Goal: Task Accomplishment & Management: Manage account settings

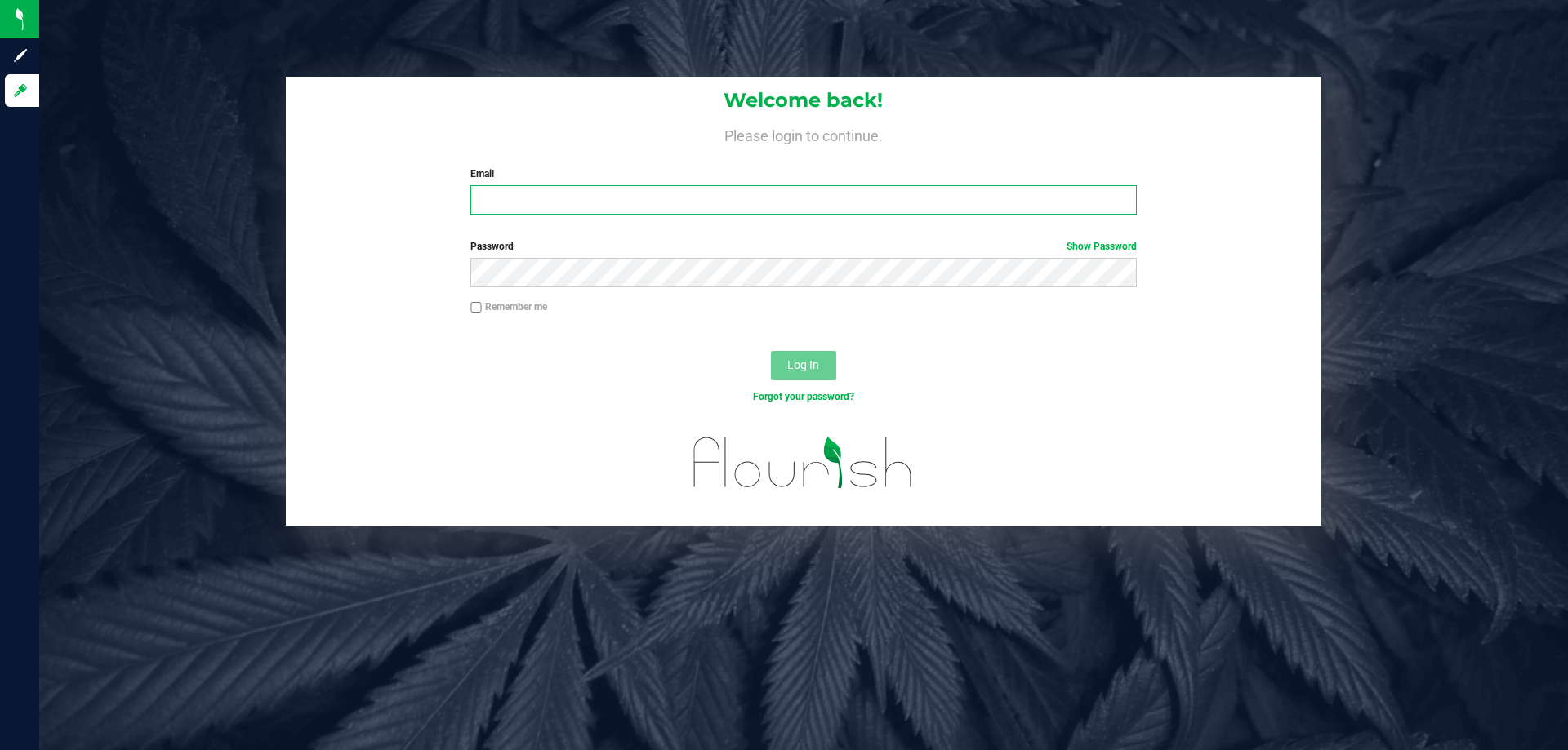
click at [567, 200] on input "Email" at bounding box center [803, 200] width 665 height 29
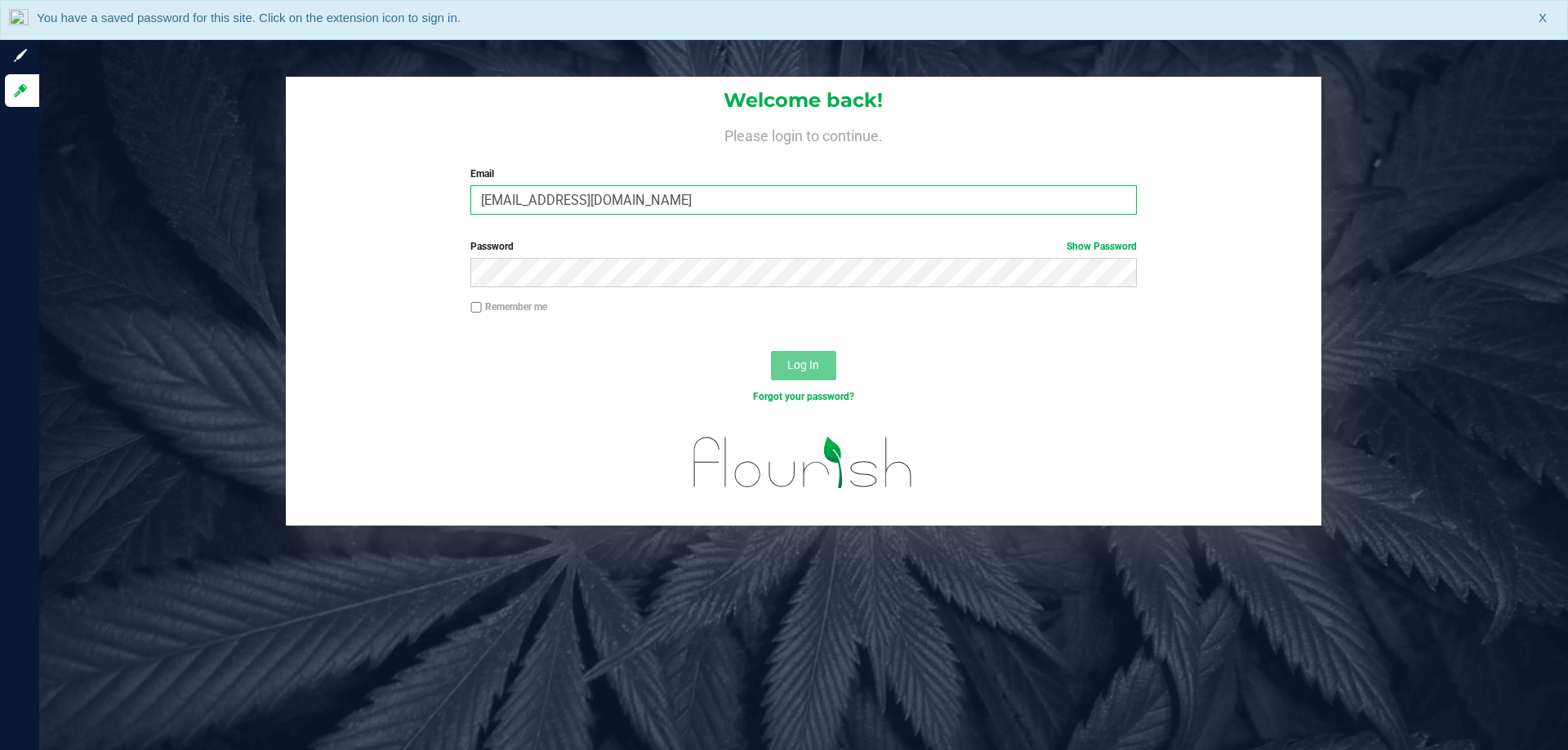
type input "[EMAIL_ADDRESS][DOMAIN_NAME]"
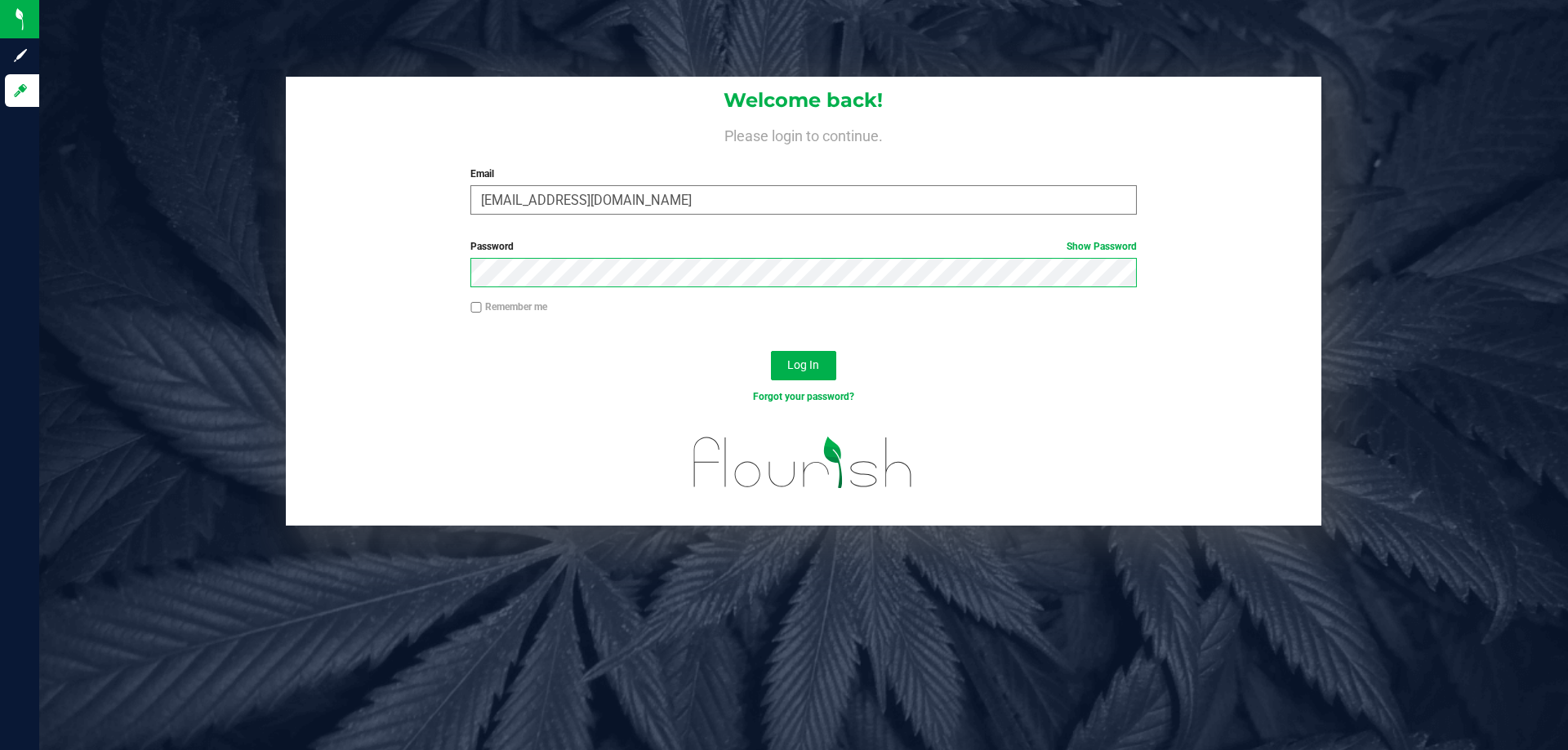
click at [771, 351] on button "Log In" at bounding box center [803, 366] width 65 height 29
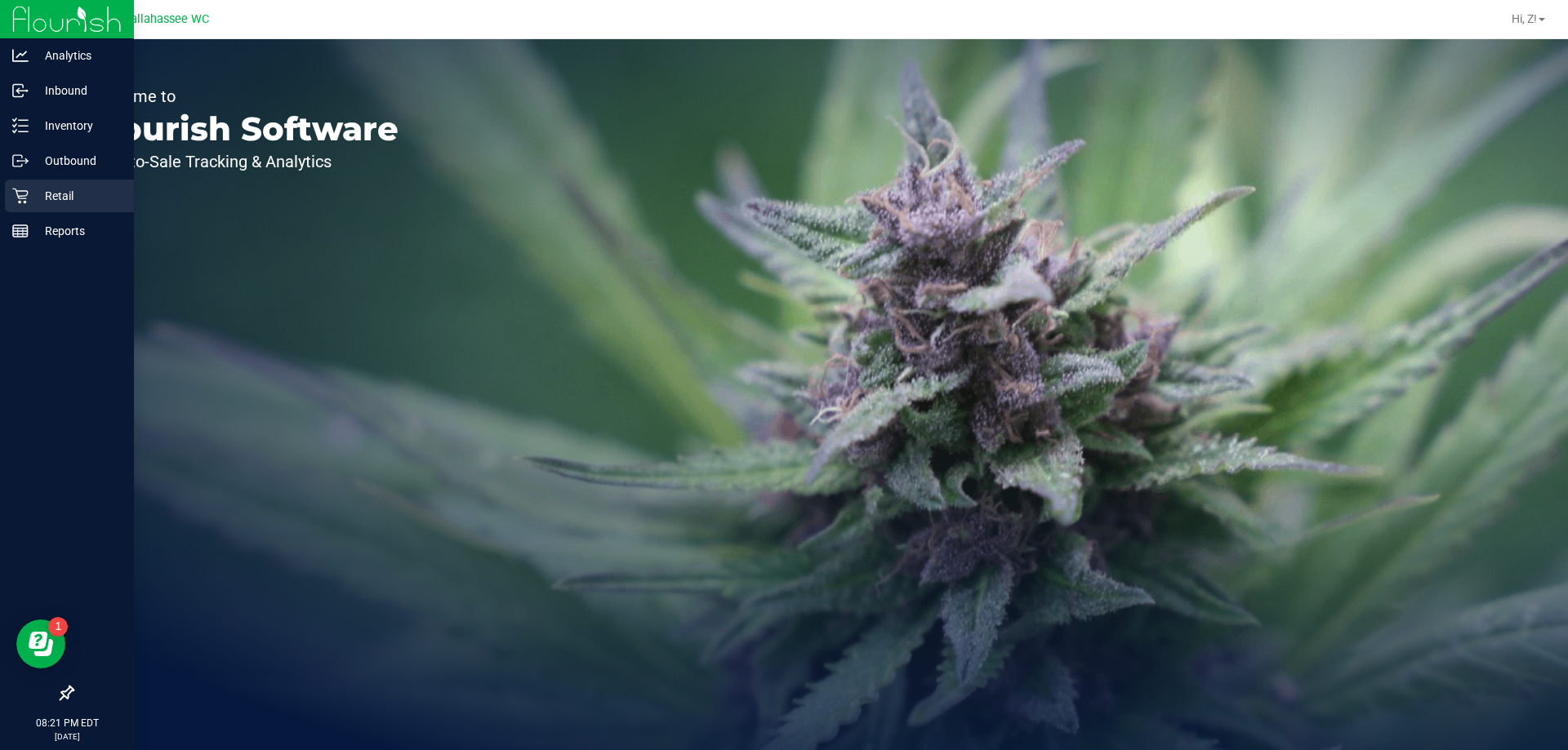
click at [40, 190] on p "Retail" at bounding box center [77, 196] width 98 height 20
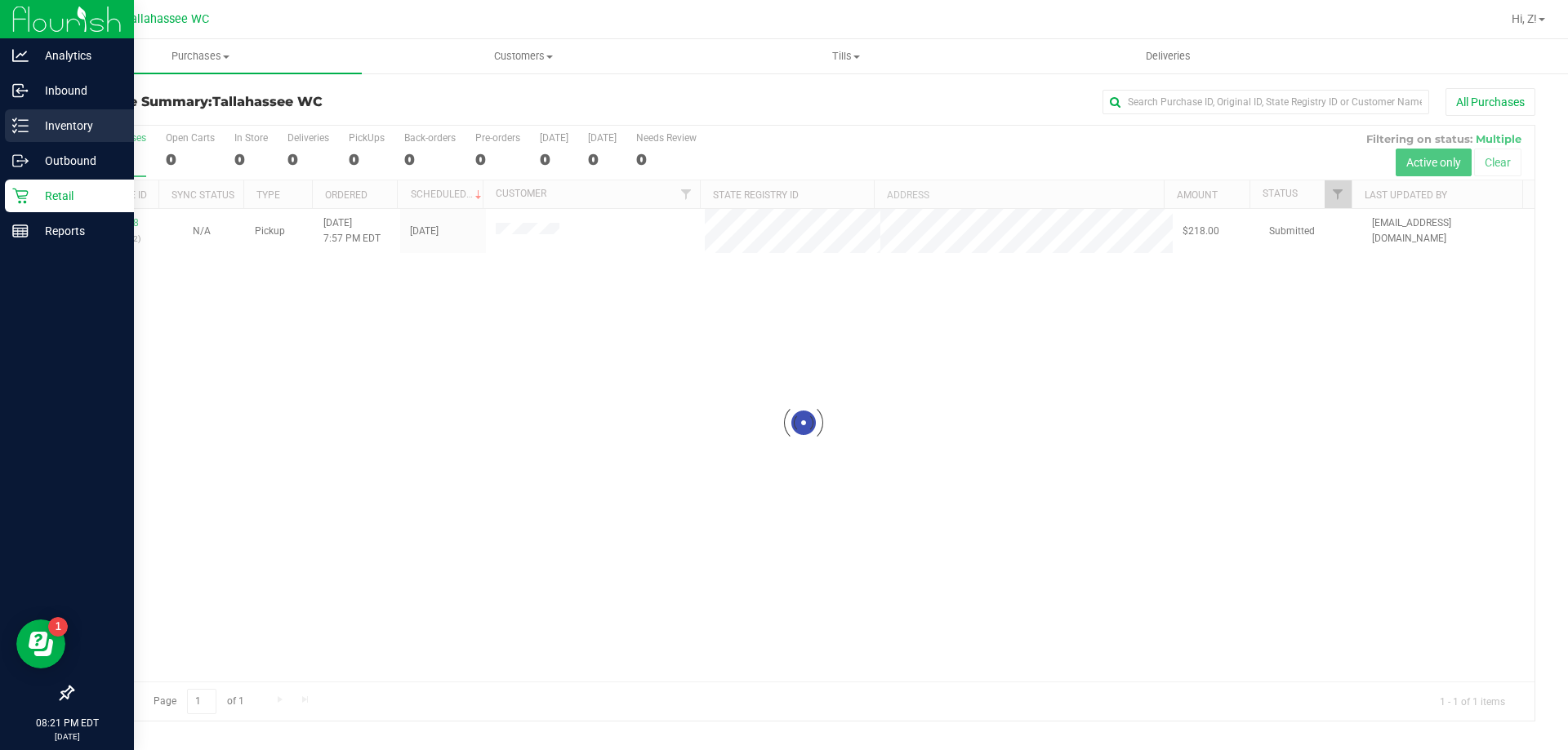
click at [59, 125] on p "Inventory" at bounding box center [77, 125] width 98 height 20
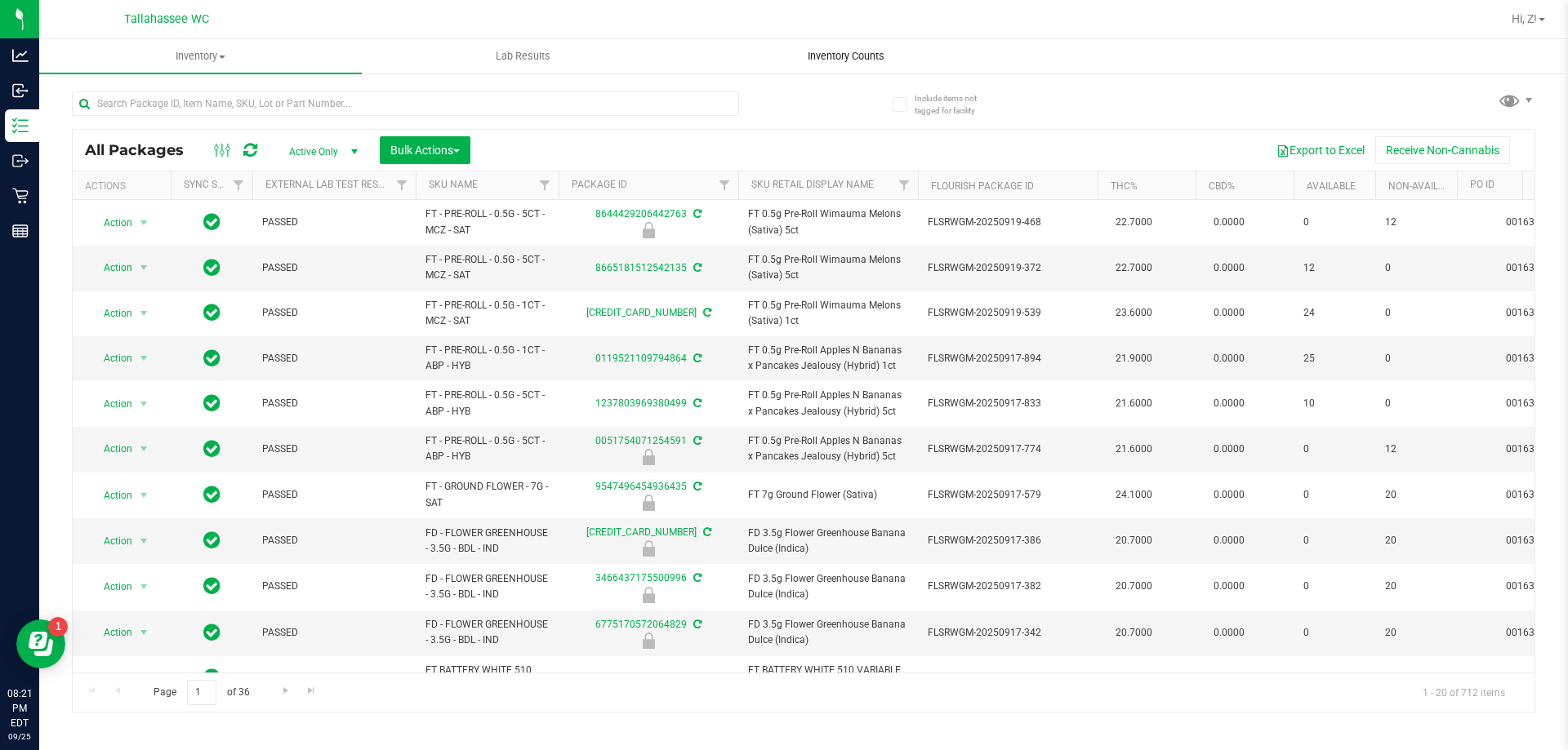
click at [852, 43] on uib-tab-heading "Inventory Counts" at bounding box center [845, 56] width 321 height 33
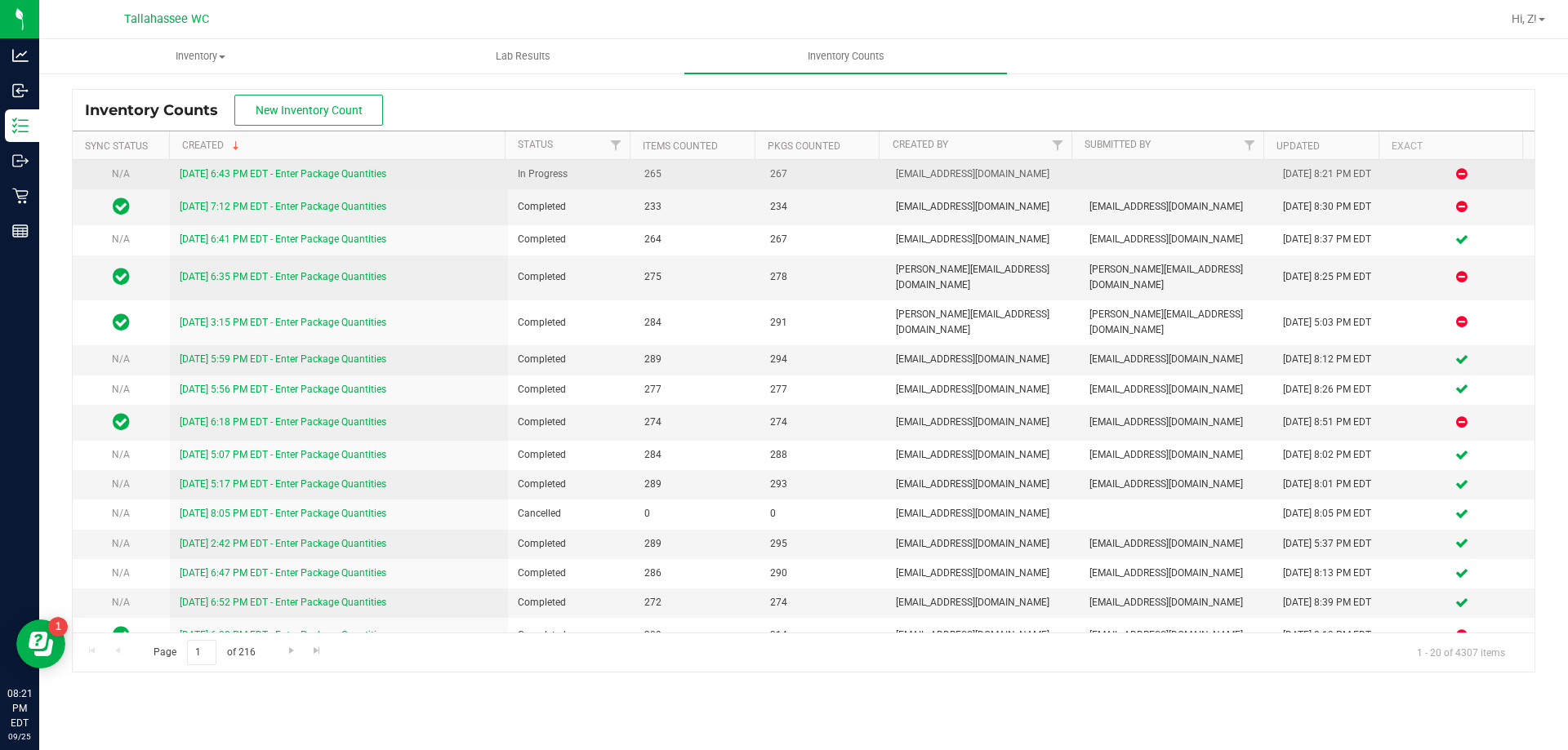
click at [321, 174] on link "[DATE] 6:43 PM EDT - Enter Package Quantities" at bounding box center [283, 174] width 206 height 11
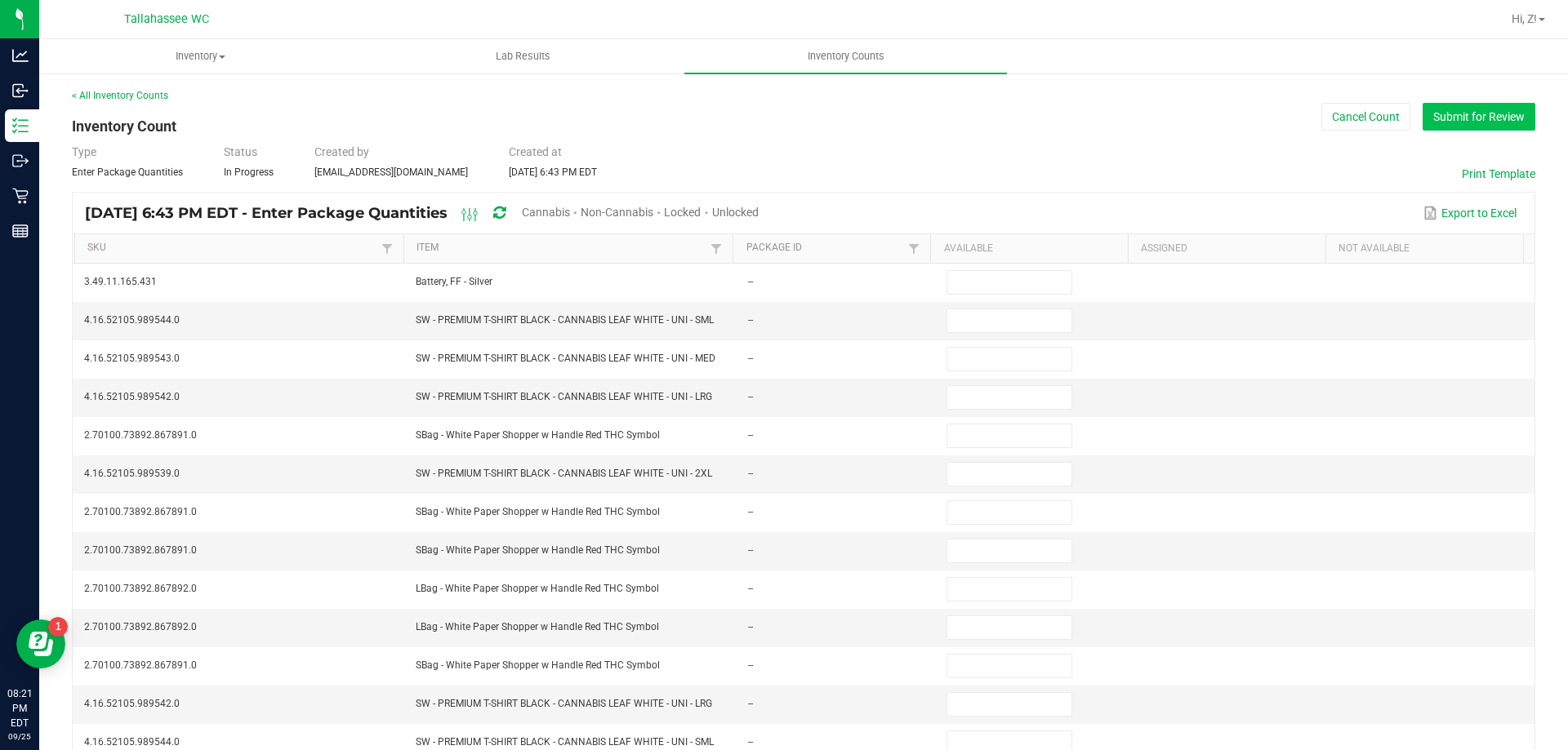
click at [1455, 120] on button "Submit for Review" at bounding box center [1479, 116] width 113 height 27
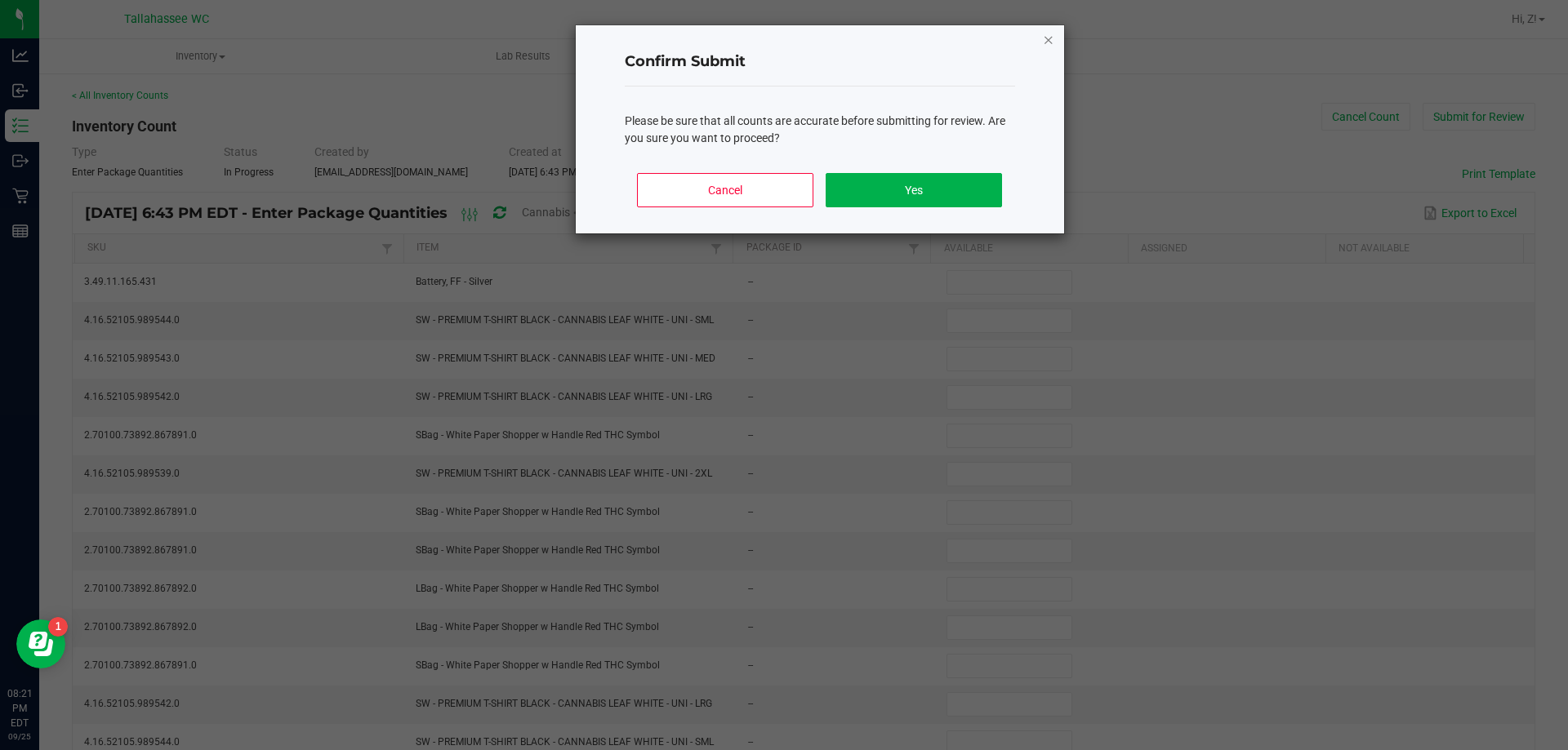
click at [1047, 36] on icon "Close" at bounding box center [1049, 39] width 11 height 20
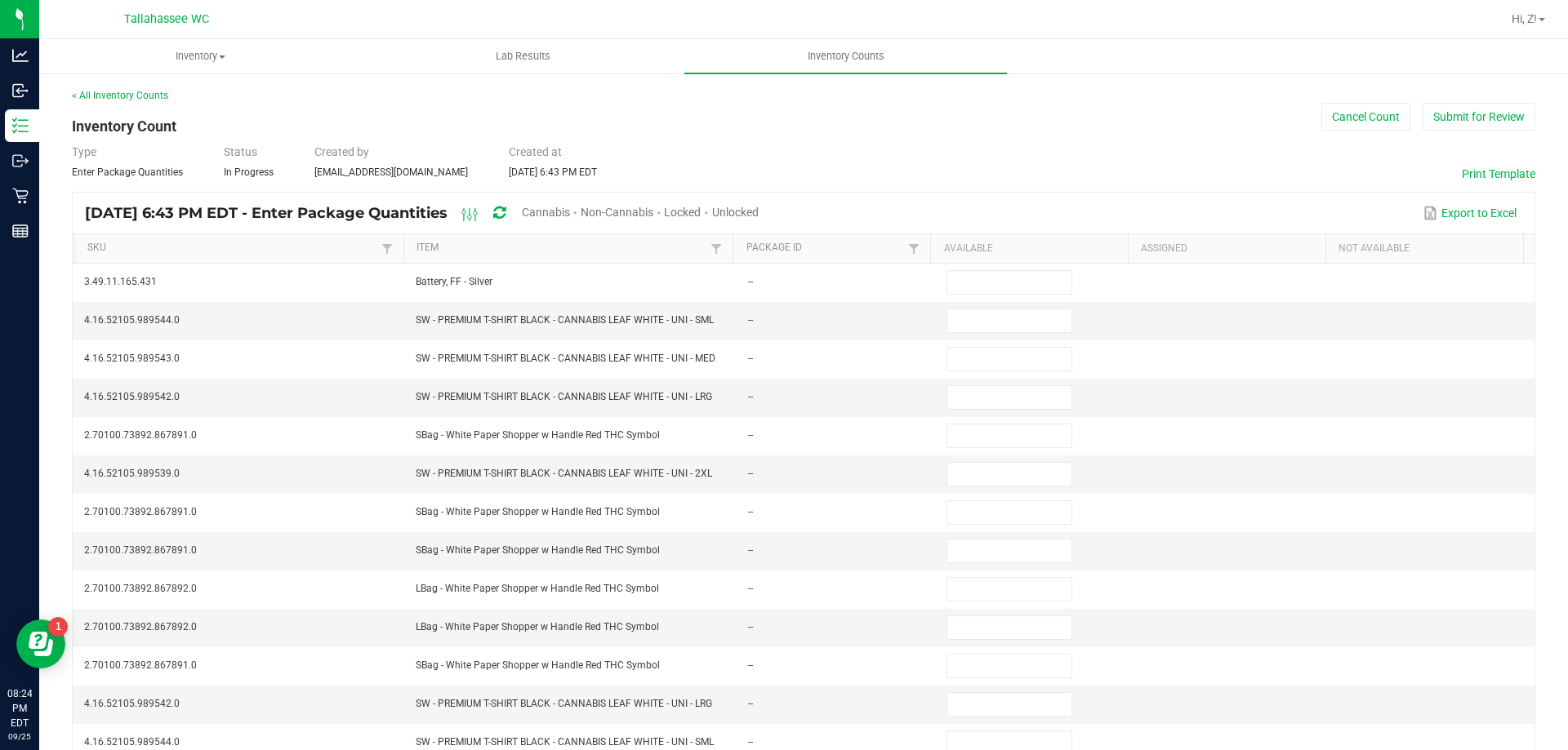
click at [759, 204] on div "Unlocked" at bounding box center [735, 214] width 46 height 30
click at [1495, 117] on button "Submit for Review" at bounding box center [1479, 116] width 113 height 27
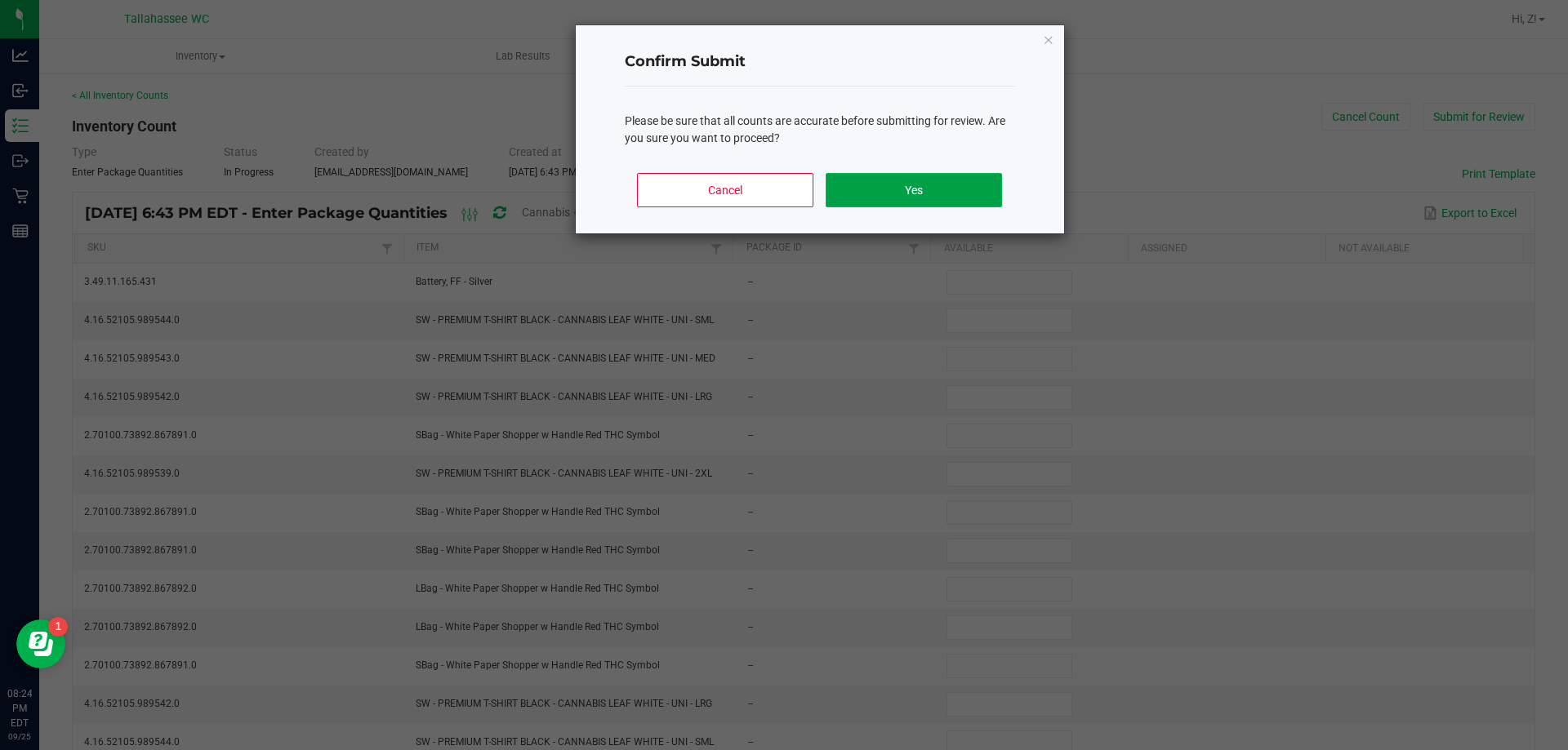
click at [896, 187] on button "Yes" at bounding box center [913, 190] width 175 height 34
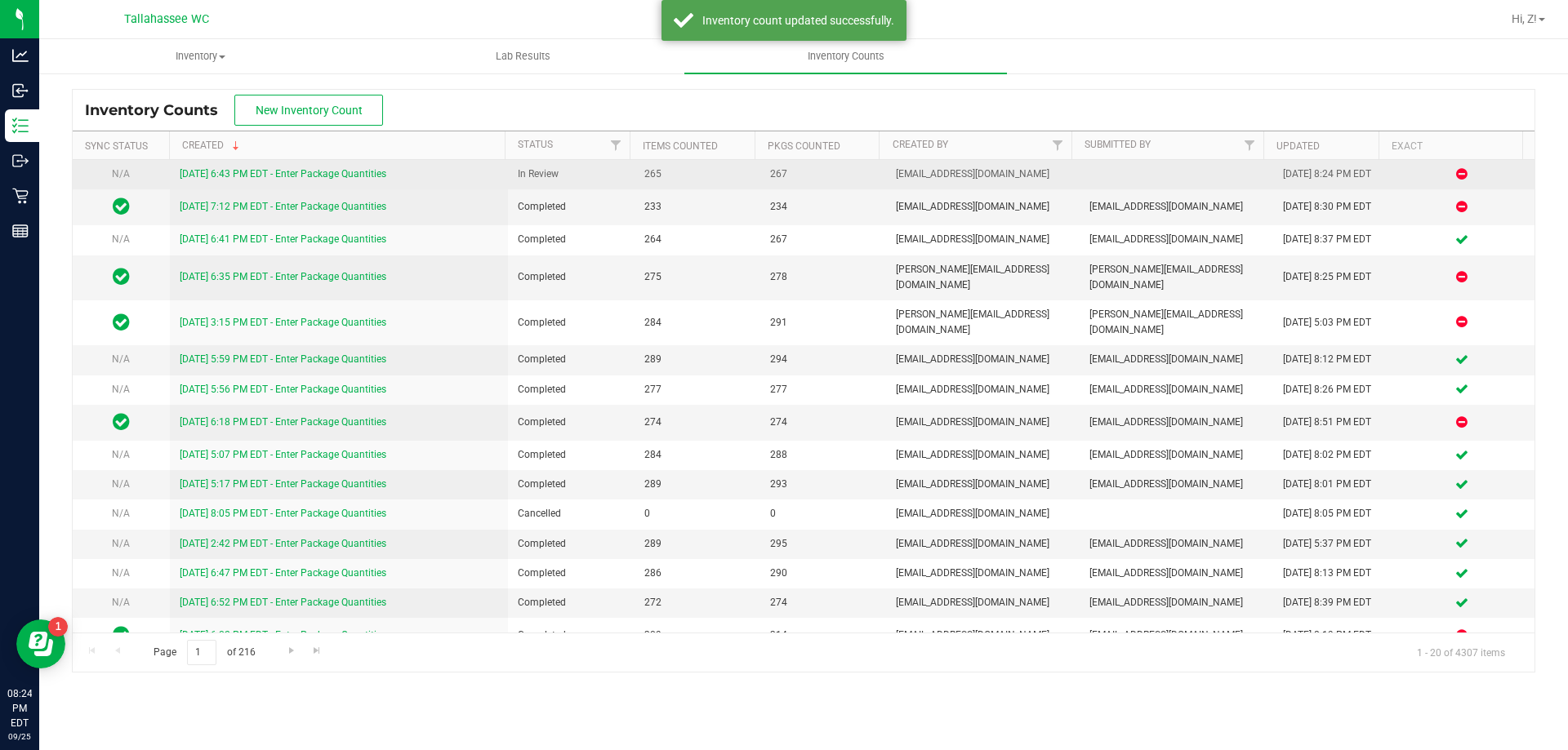
click at [340, 177] on link "[DATE] 6:43 PM EDT - Enter Package Quantities" at bounding box center [283, 174] width 206 height 11
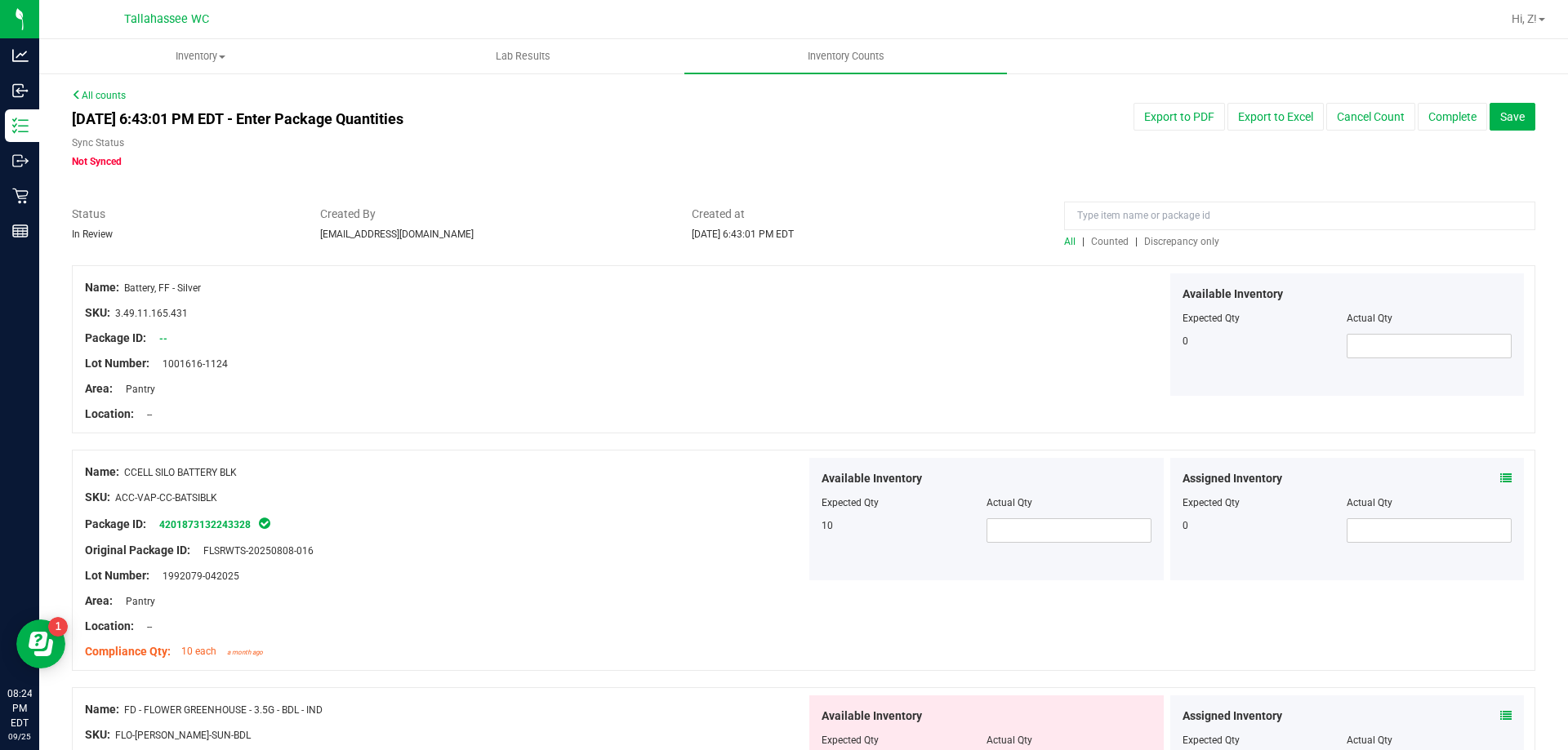
click at [1194, 239] on span "Discrepancy only" at bounding box center [1182, 241] width 75 height 11
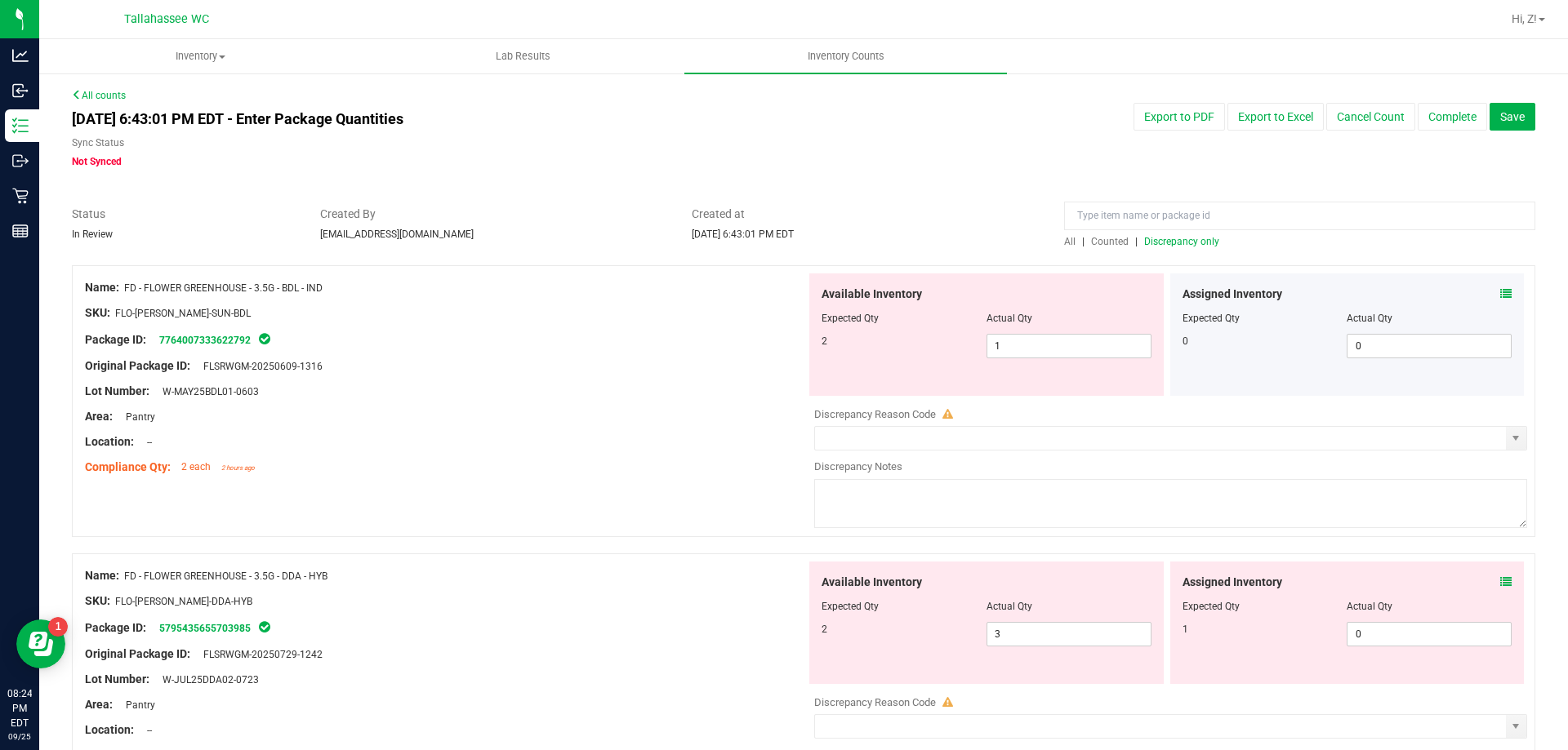
click at [1502, 289] on div "Assigned Inventory Expected Qty Actual Qty 0 0 0" at bounding box center [1348, 334] width 354 height 122
click at [1499, 289] on div "Assigned Inventory Expected Qty Actual Qty 0 0 0" at bounding box center [1348, 334] width 354 height 122
click at [1501, 301] on div "Assigned Inventory Expected Qty Actual Qty 0 0 0" at bounding box center [1348, 334] width 354 height 122
click at [1500, 295] on icon at bounding box center [1506, 294] width 11 height 11
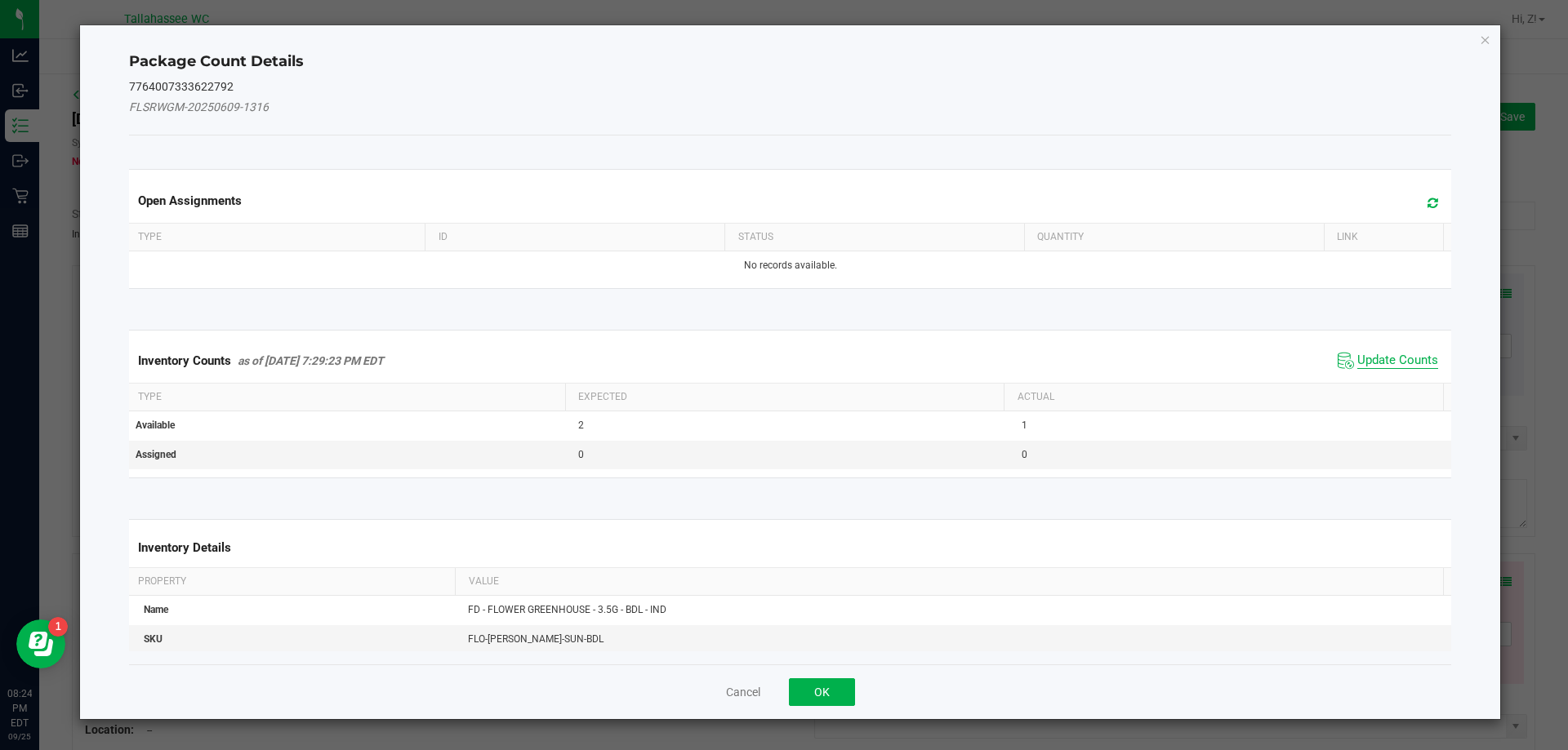
click at [1394, 352] on span "Update Counts" at bounding box center [1397, 360] width 81 height 16
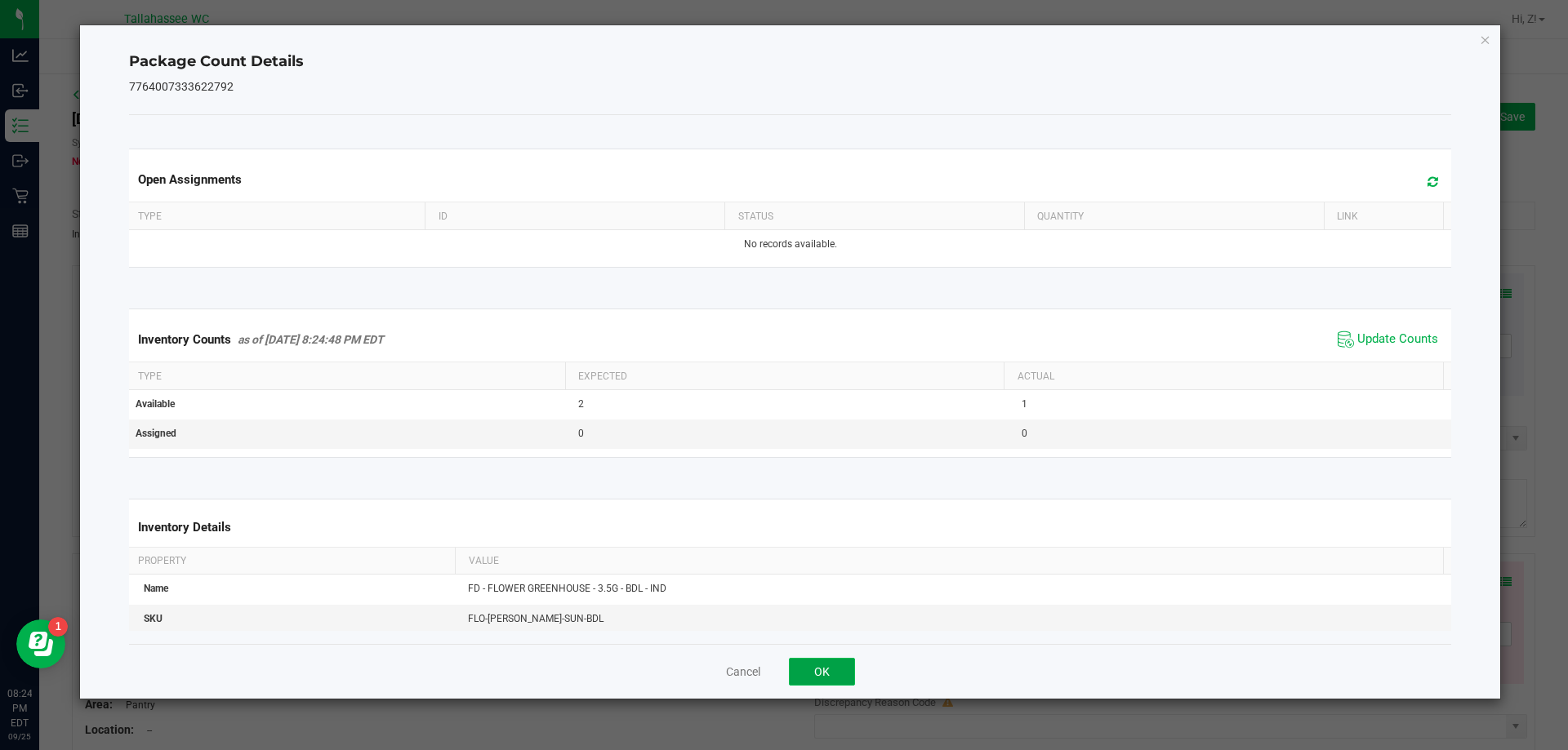
drag, startPoint x: 833, startPoint y: 670, endPoint x: 1530, endPoint y: 553, distance: 706.8
click at [836, 670] on button "OK" at bounding box center [822, 671] width 66 height 27
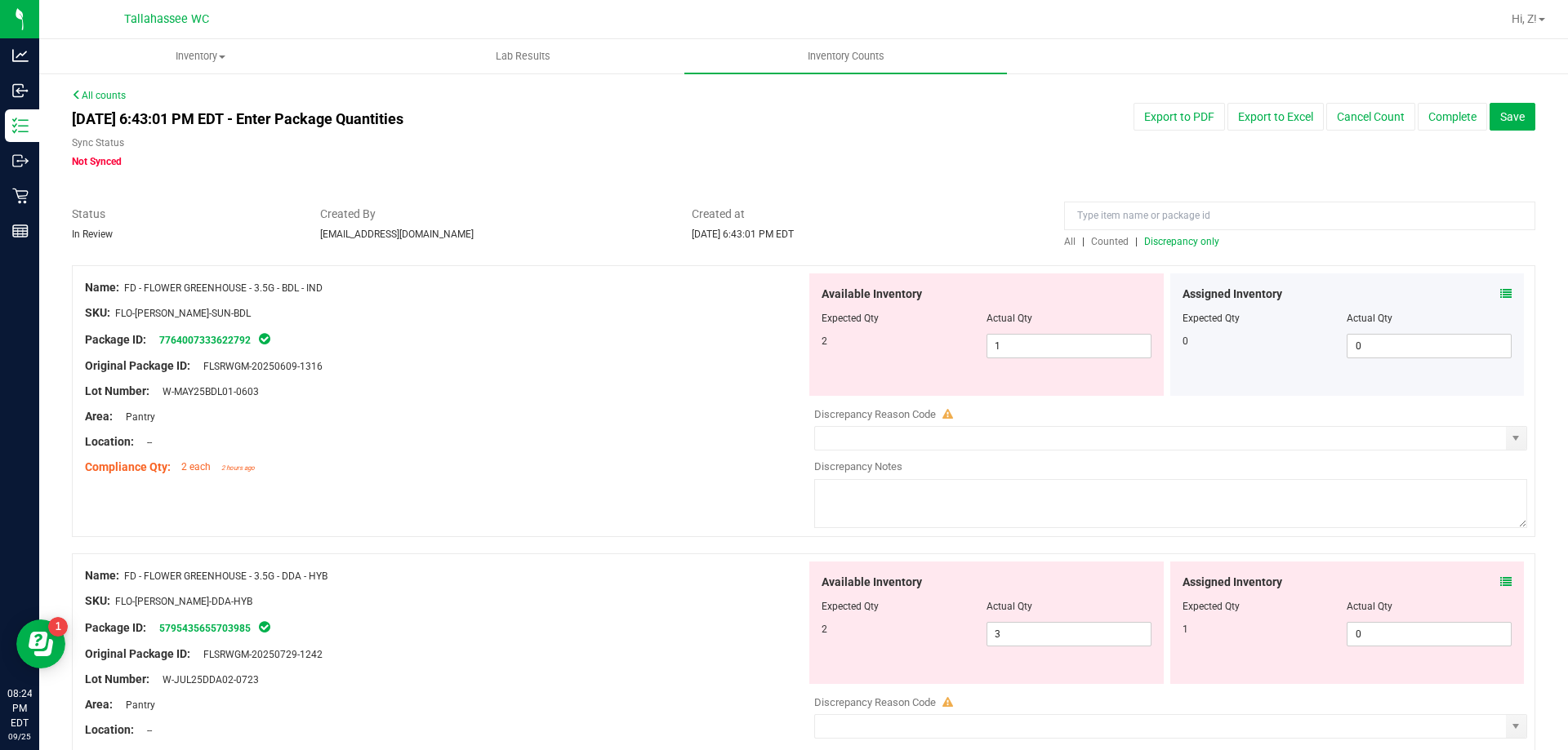
click at [1500, 584] on div "Assigned Inventory Expected Qty Actual Qty 1 0 0" at bounding box center [1348, 623] width 354 height 122
click at [1500, 579] on icon at bounding box center [1506, 582] width 11 height 11
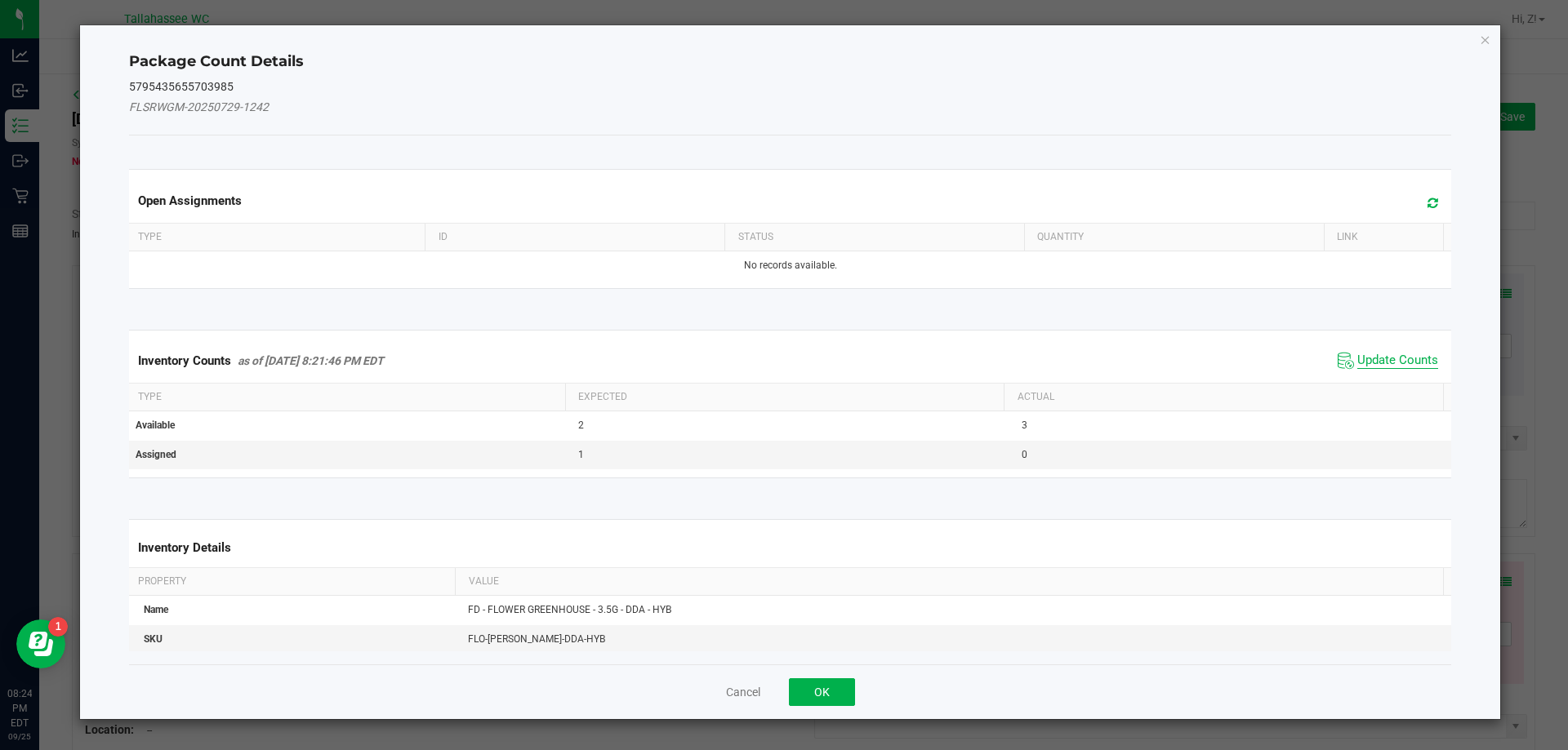
click at [1393, 360] on span "Update Counts" at bounding box center [1397, 360] width 81 height 16
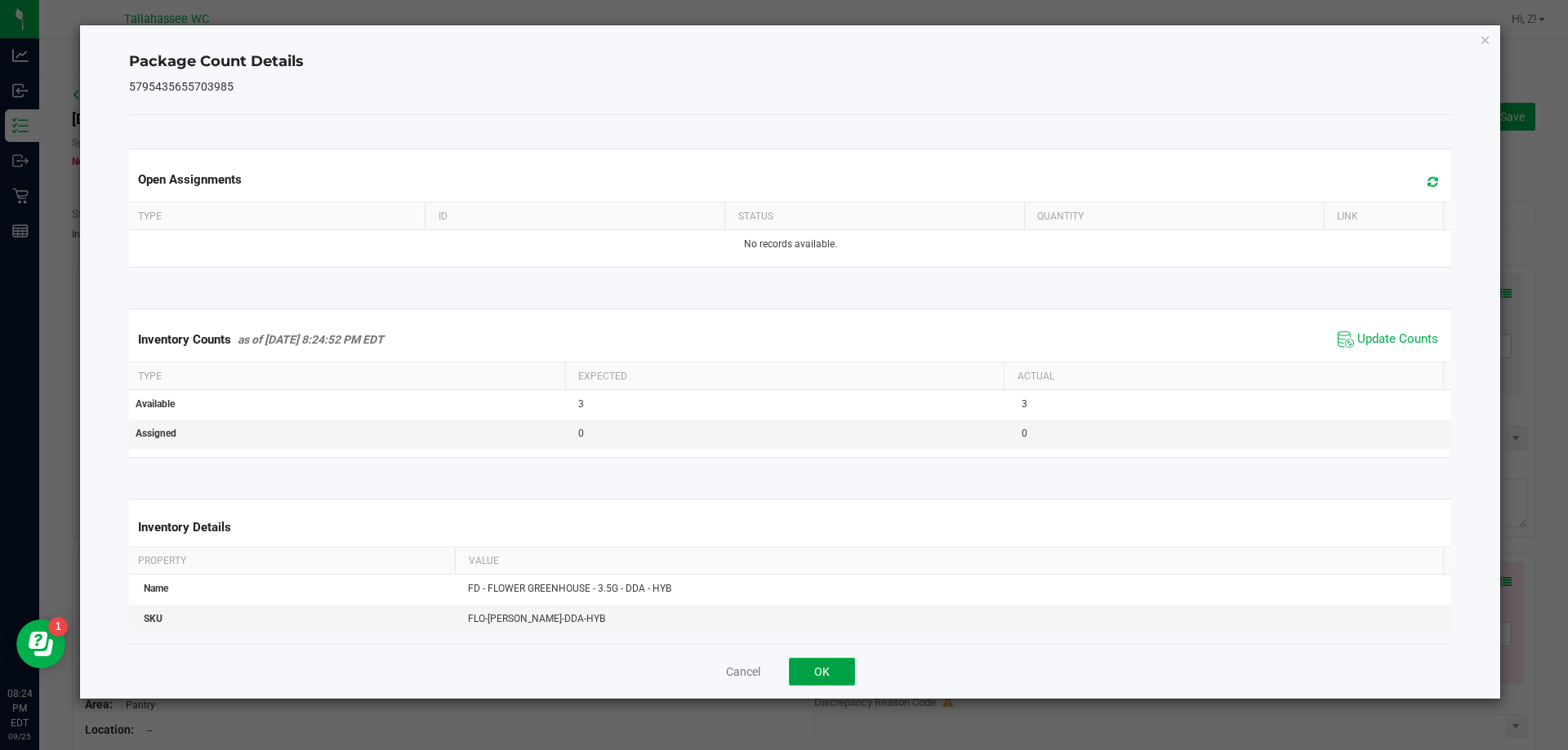
click at [854, 681] on button "OK" at bounding box center [822, 671] width 66 height 27
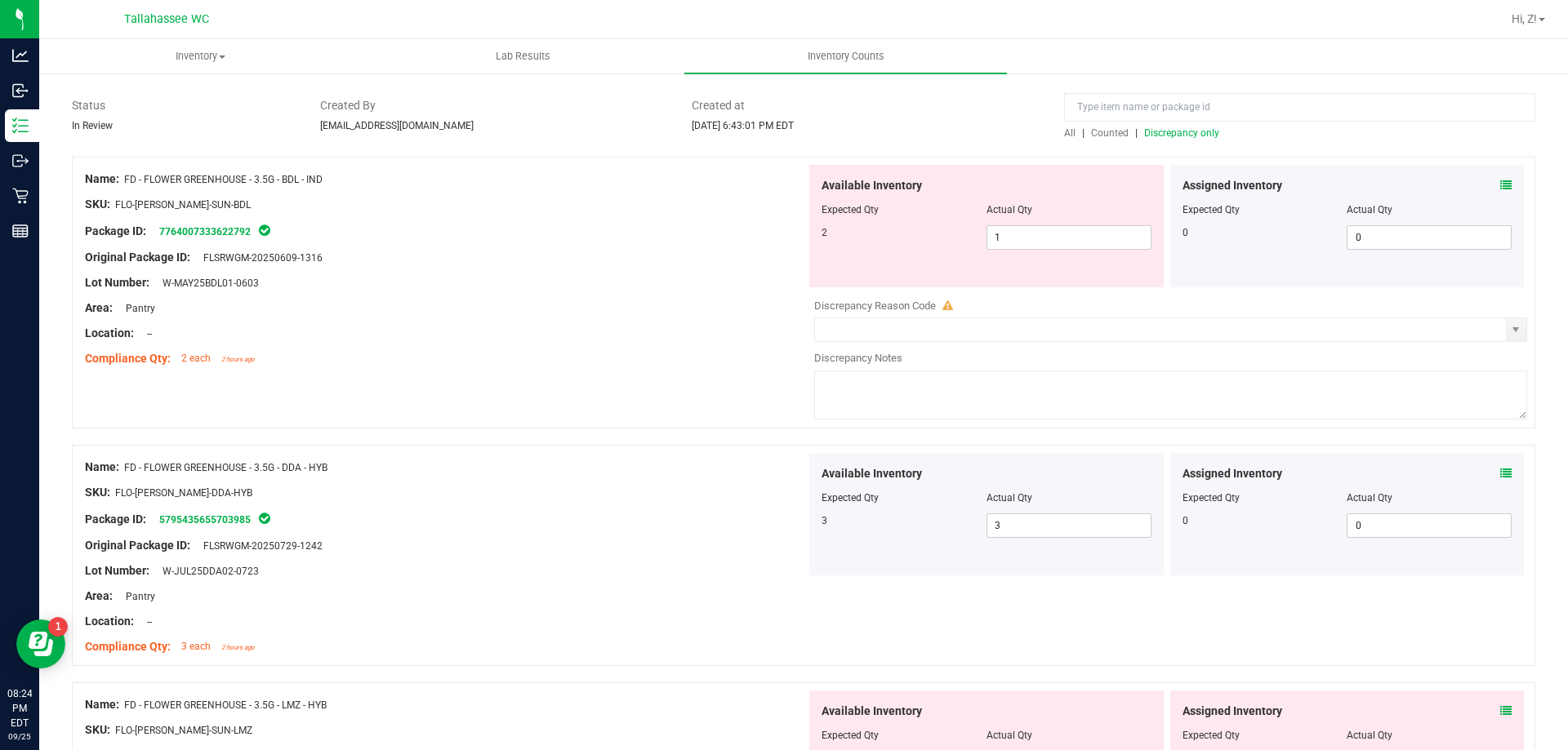
scroll to position [245, 0]
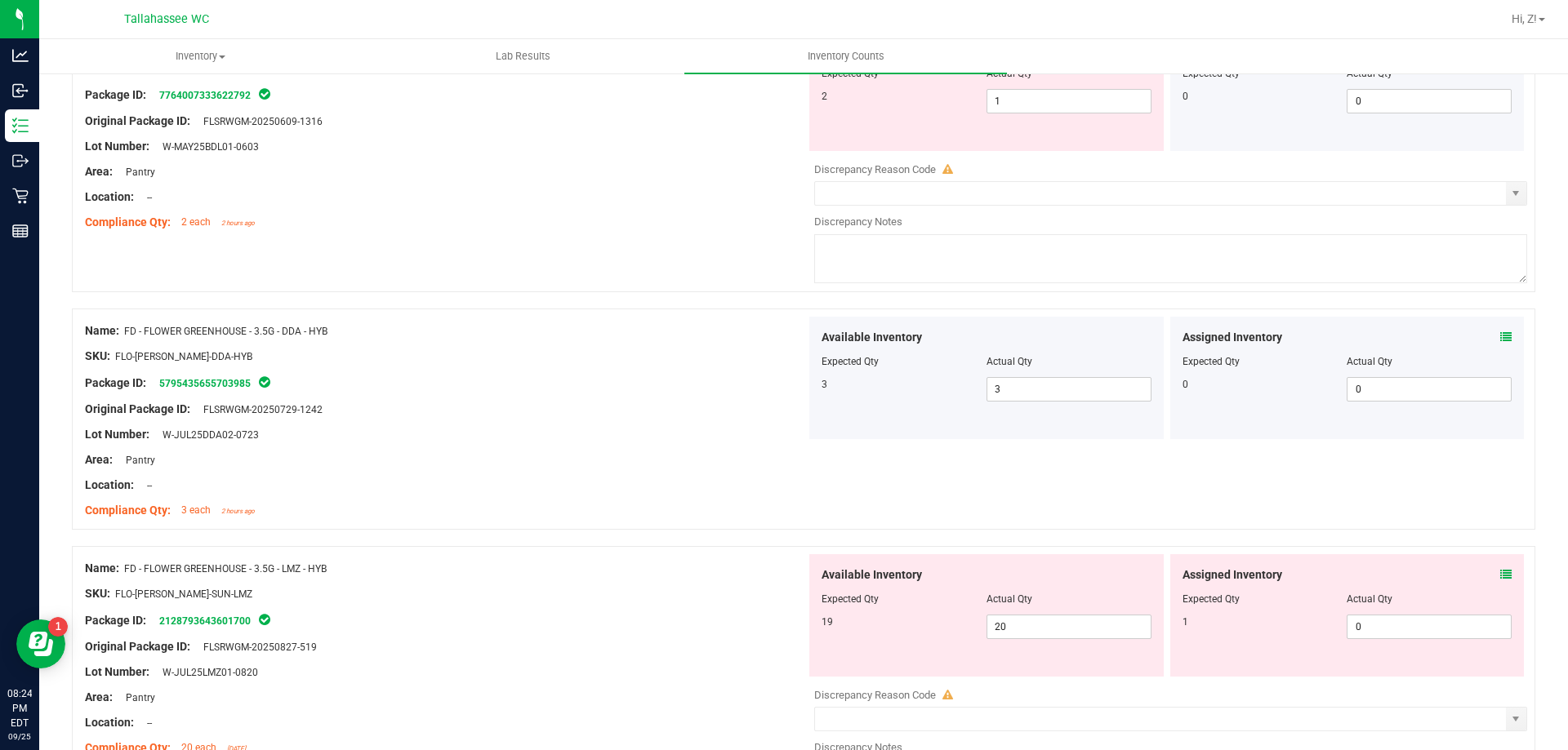
click at [1498, 576] on div "Assigned Inventory Expected Qty Actual Qty 1 0 0" at bounding box center [1348, 615] width 354 height 122
click at [1500, 573] on icon at bounding box center [1506, 575] width 11 height 11
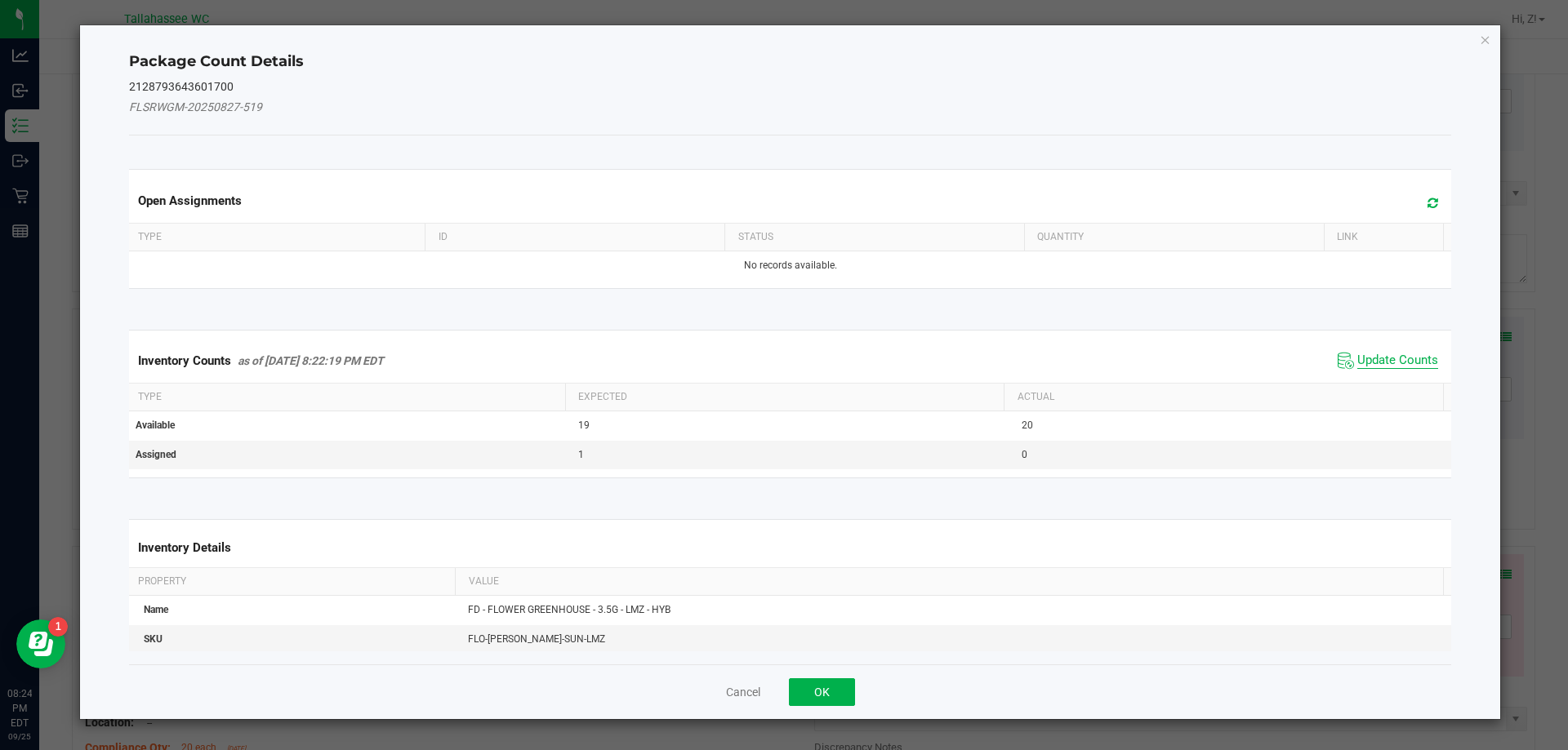
click at [1411, 354] on span "Update Counts" at bounding box center [1397, 360] width 81 height 16
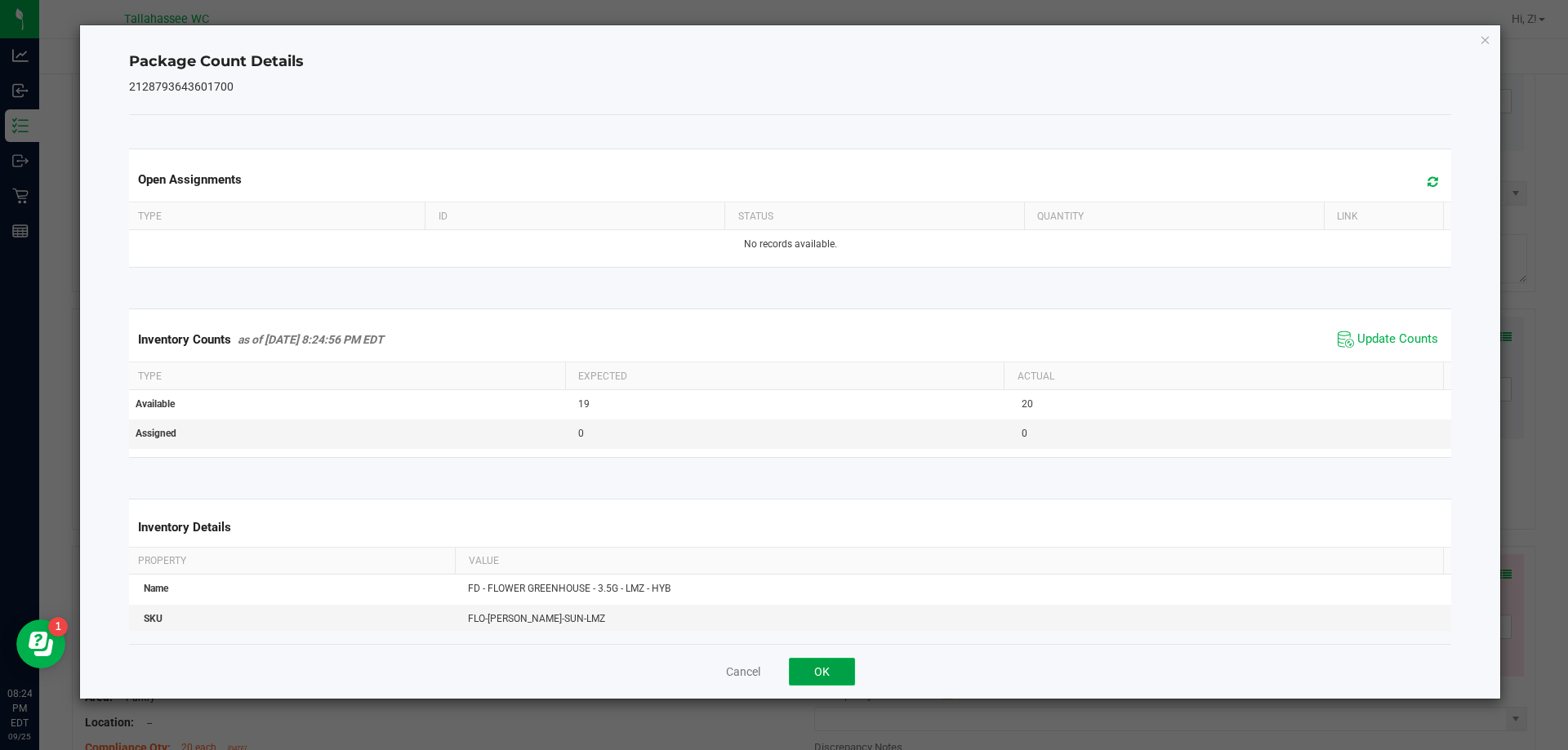
drag, startPoint x: 824, startPoint y: 671, endPoint x: 1380, endPoint y: 600, distance: 560.5
click at [825, 670] on button "OK" at bounding box center [822, 671] width 66 height 27
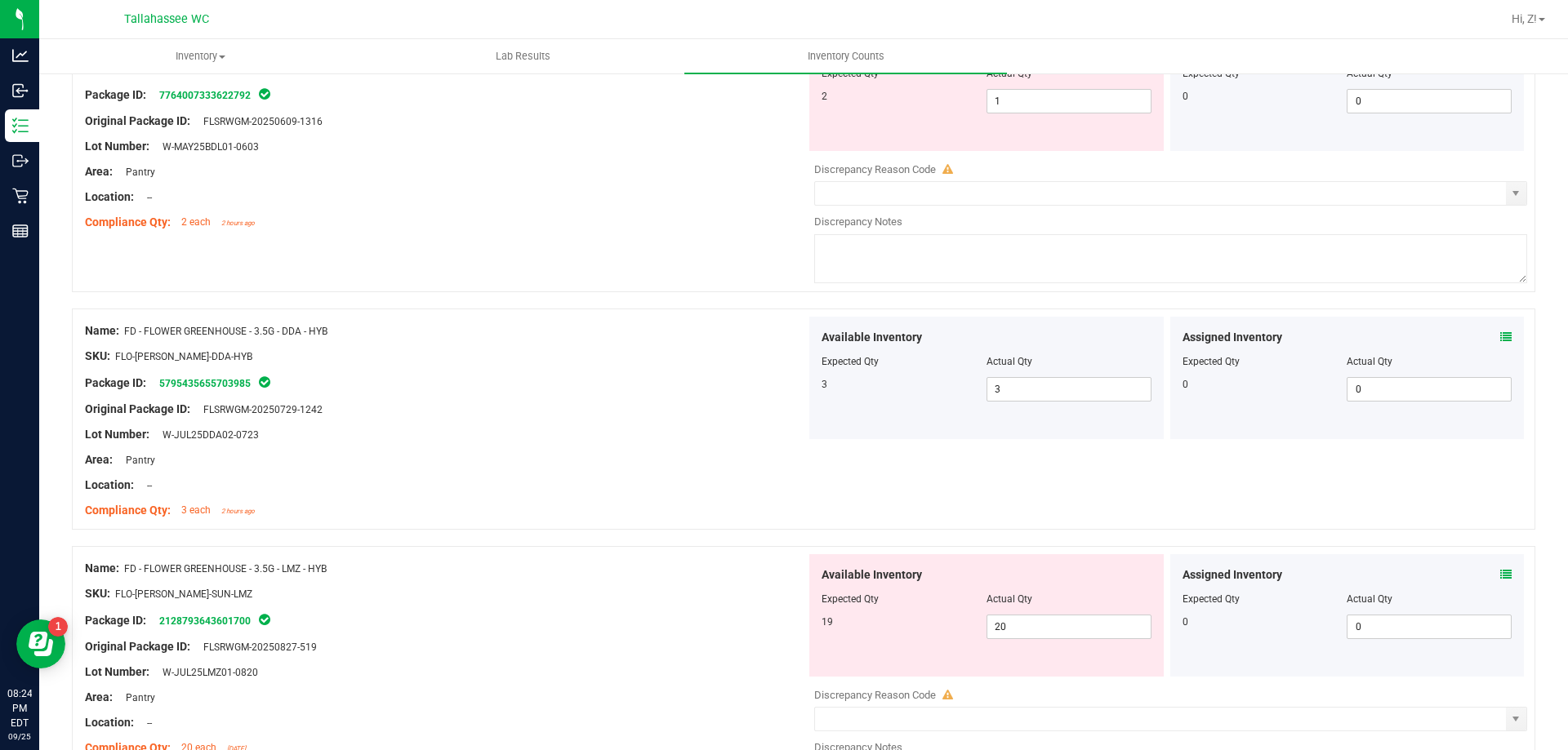
scroll to position [653, 0]
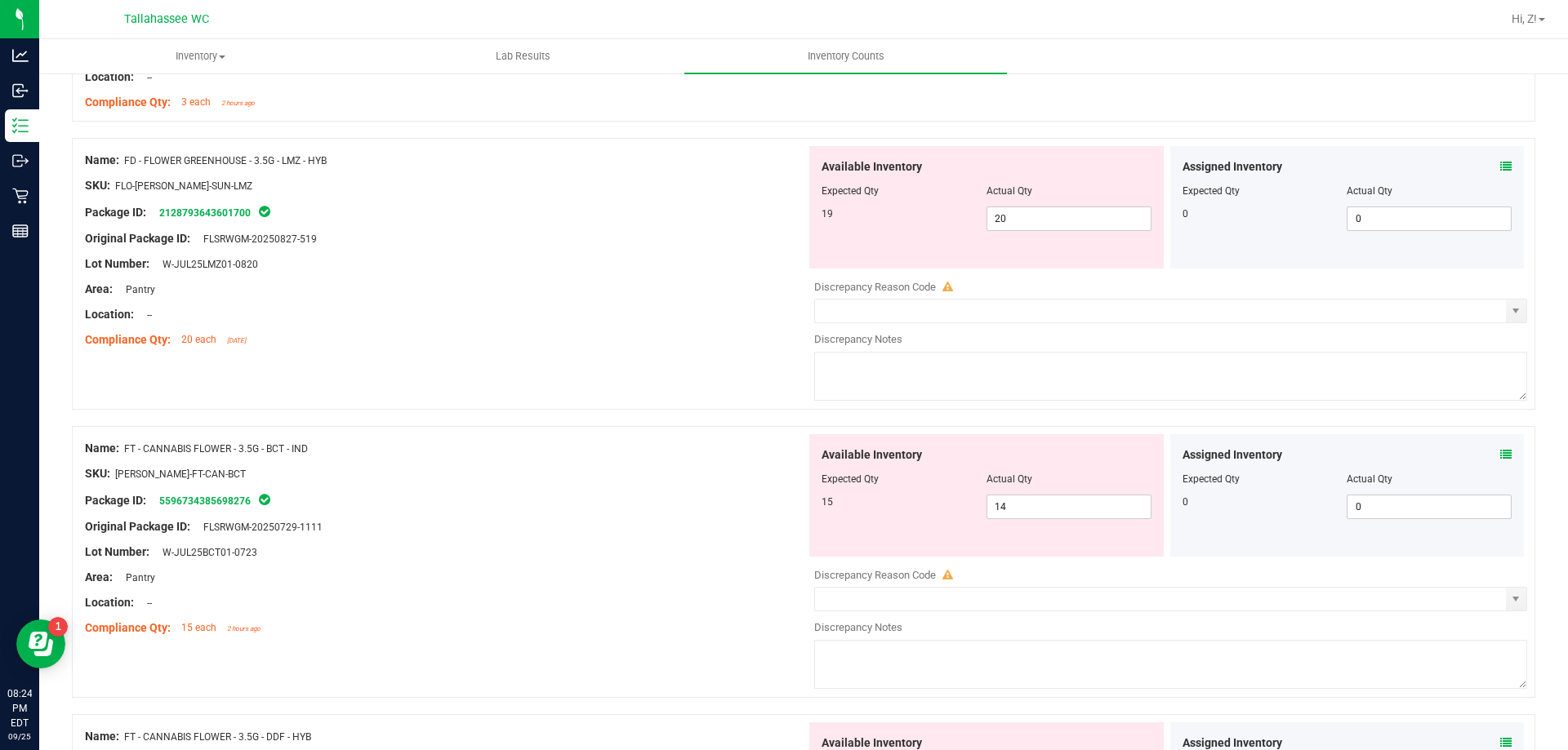
click at [1500, 453] on icon at bounding box center [1506, 455] width 11 height 11
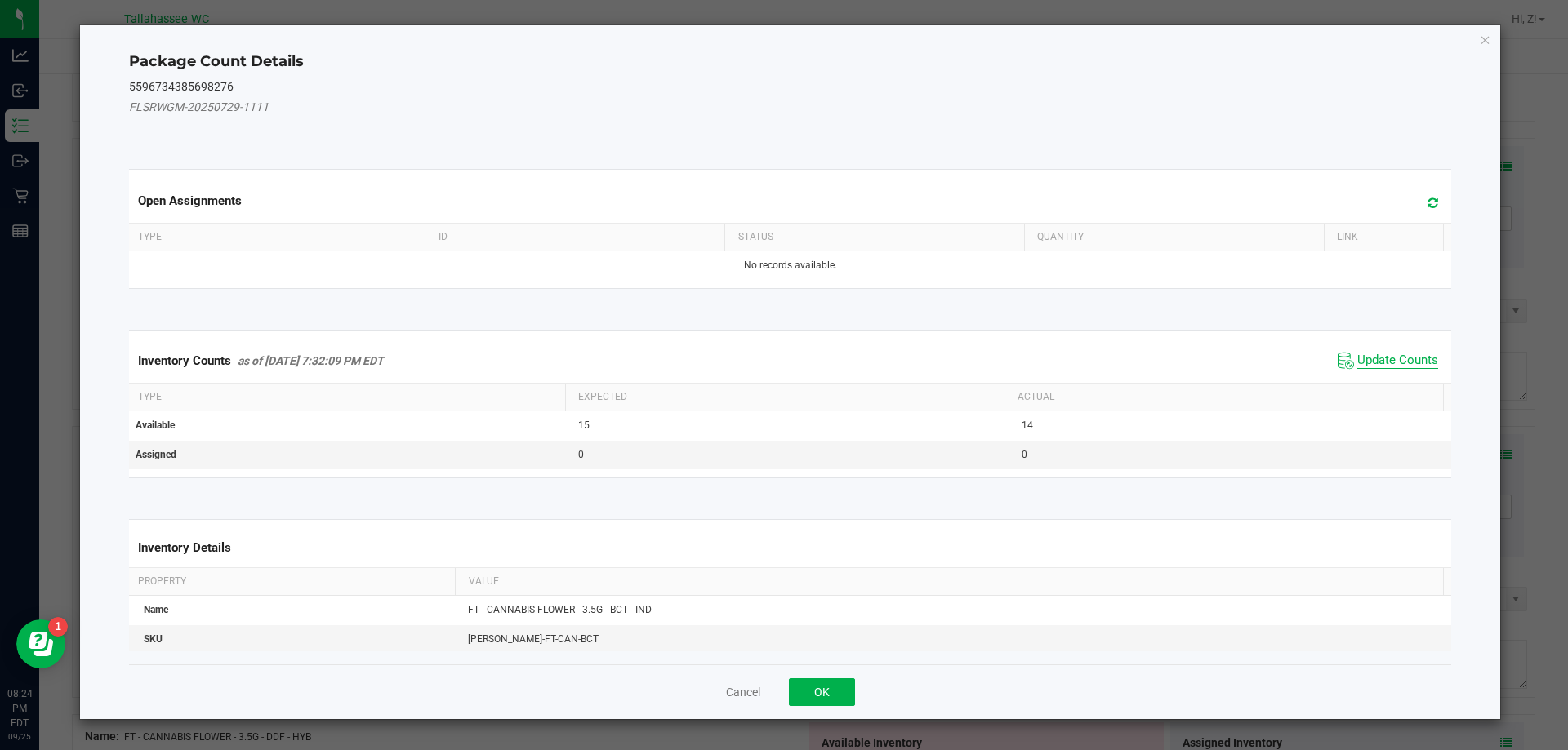
click at [1380, 367] on span "Update Counts" at bounding box center [1397, 360] width 81 height 16
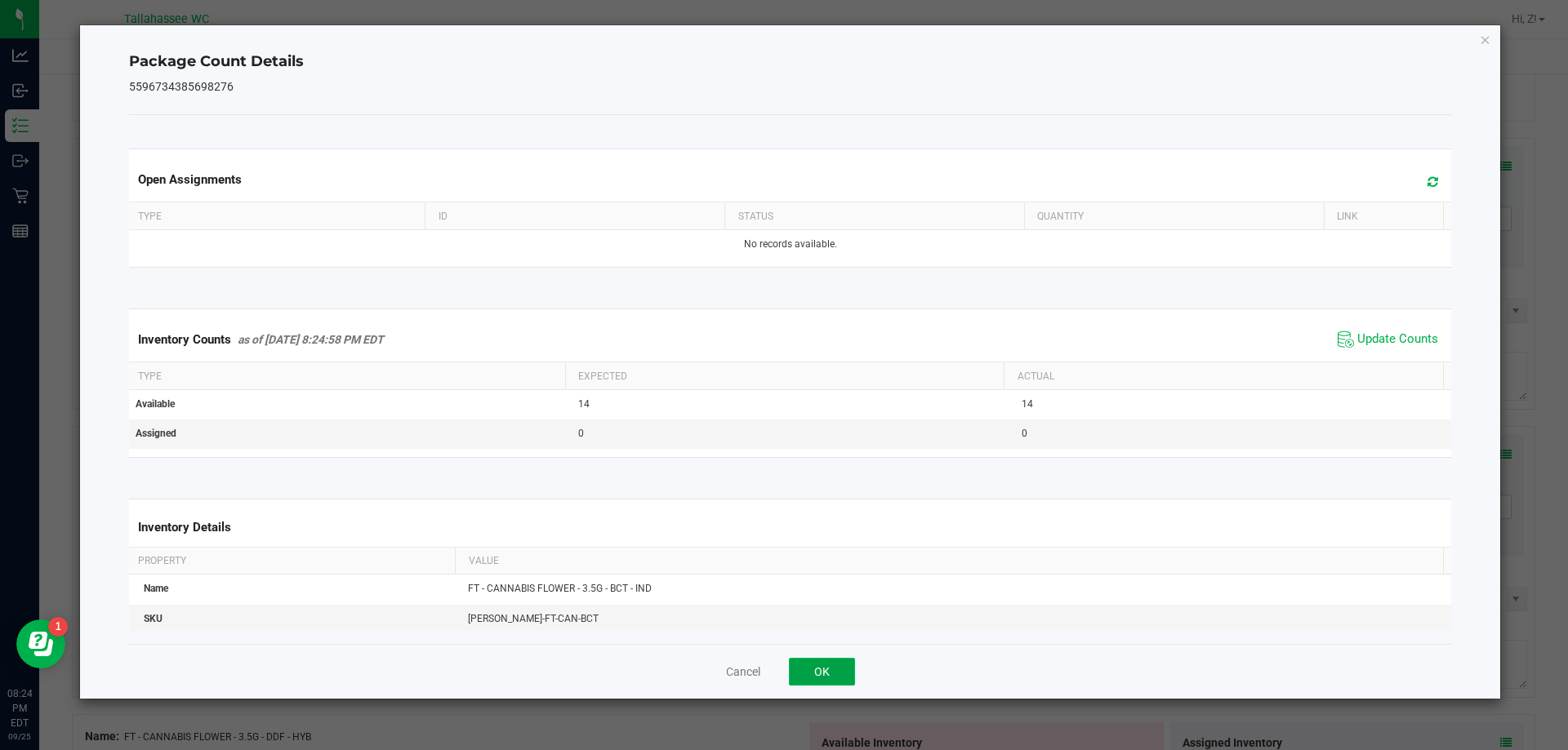
click at [846, 665] on button "OK" at bounding box center [822, 671] width 66 height 27
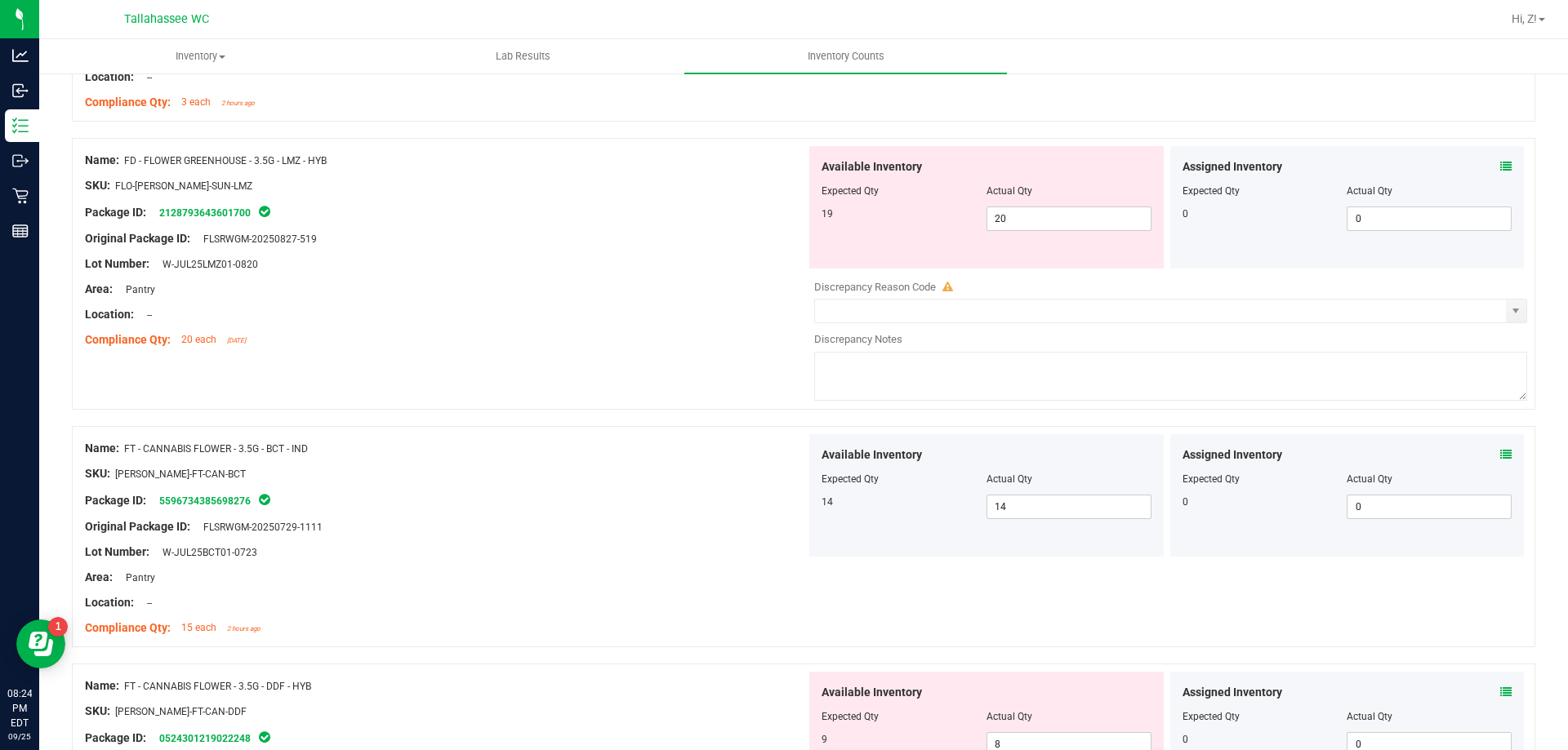
scroll to position [898, 0]
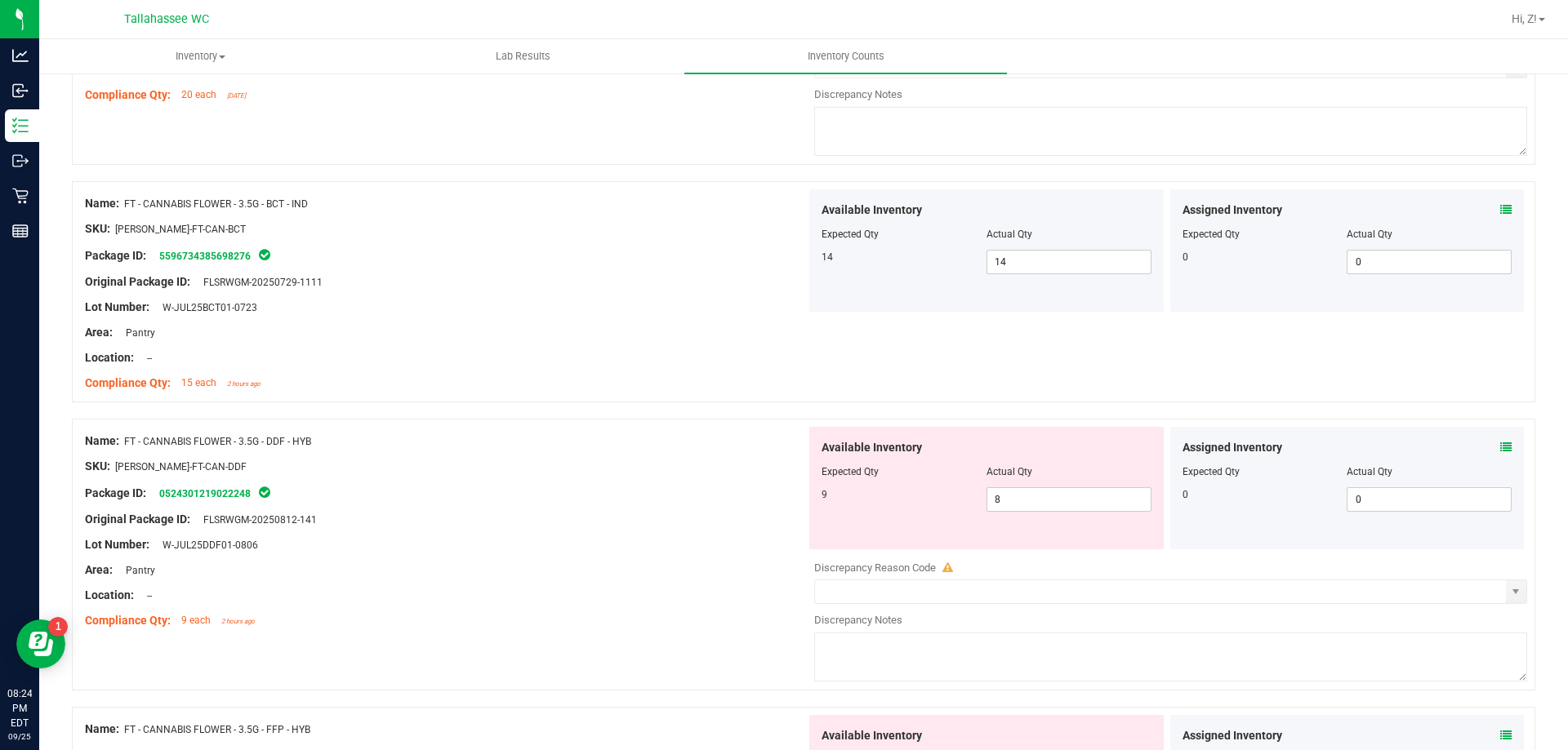
click at [1500, 448] on icon at bounding box center [1506, 448] width 11 height 11
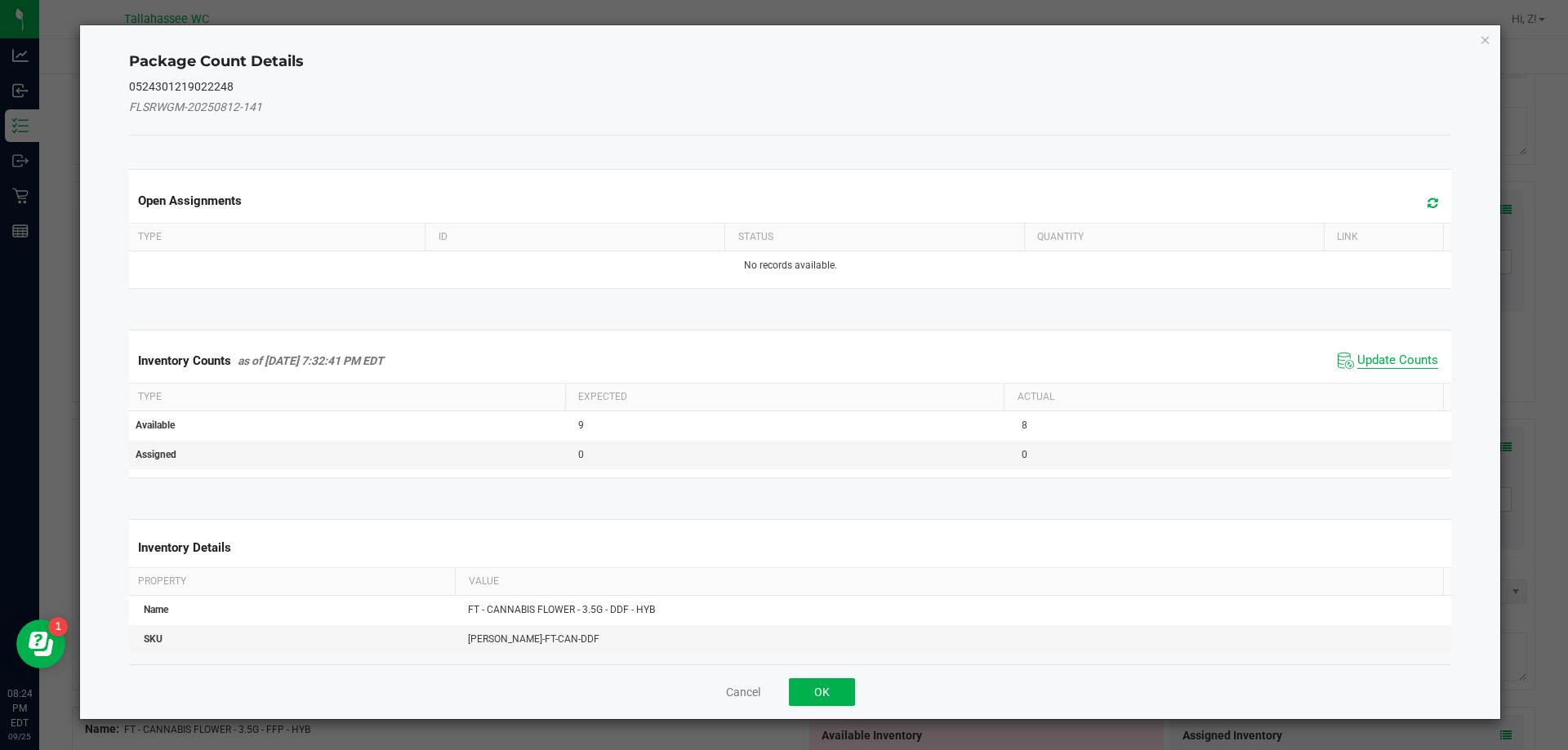
click at [1386, 356] on span "Update Counts" at bounding box center [1397, 360] width 81 height 16
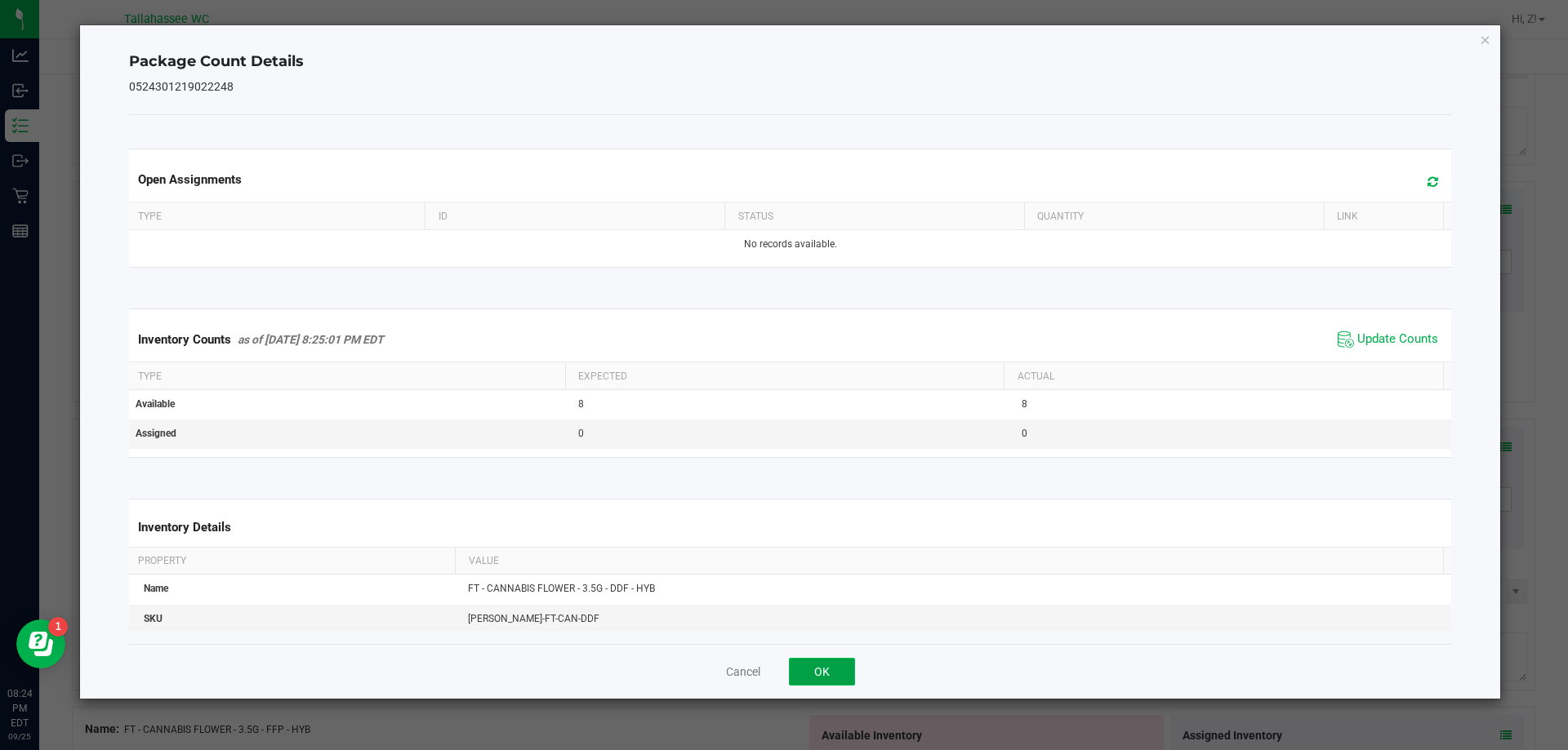
click at [841, 677] on button "OK" at bounding box center [822, 671] width 66 height 27
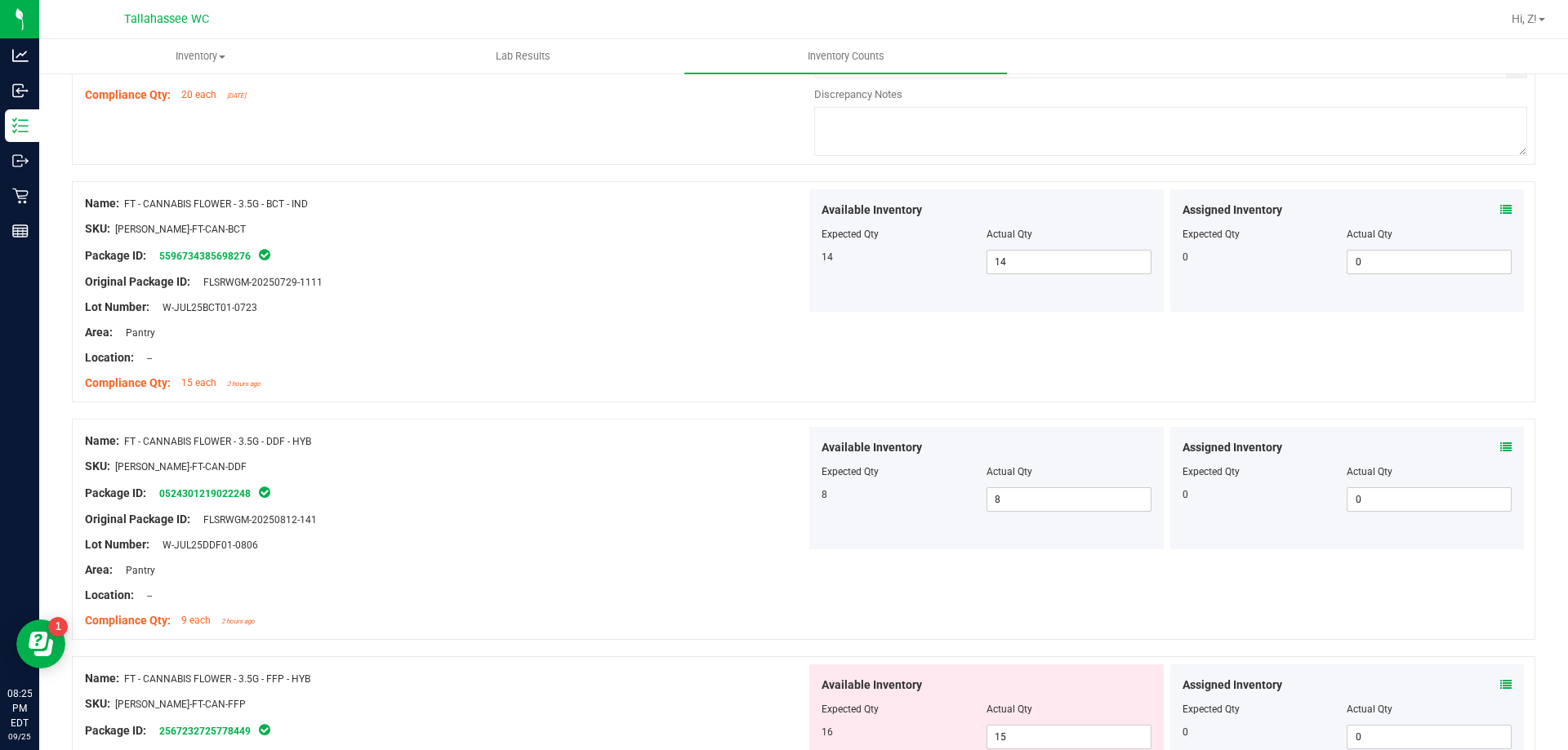
click at [1500, 686] on icon at bounding box center [1506, 685] width 11 height 11
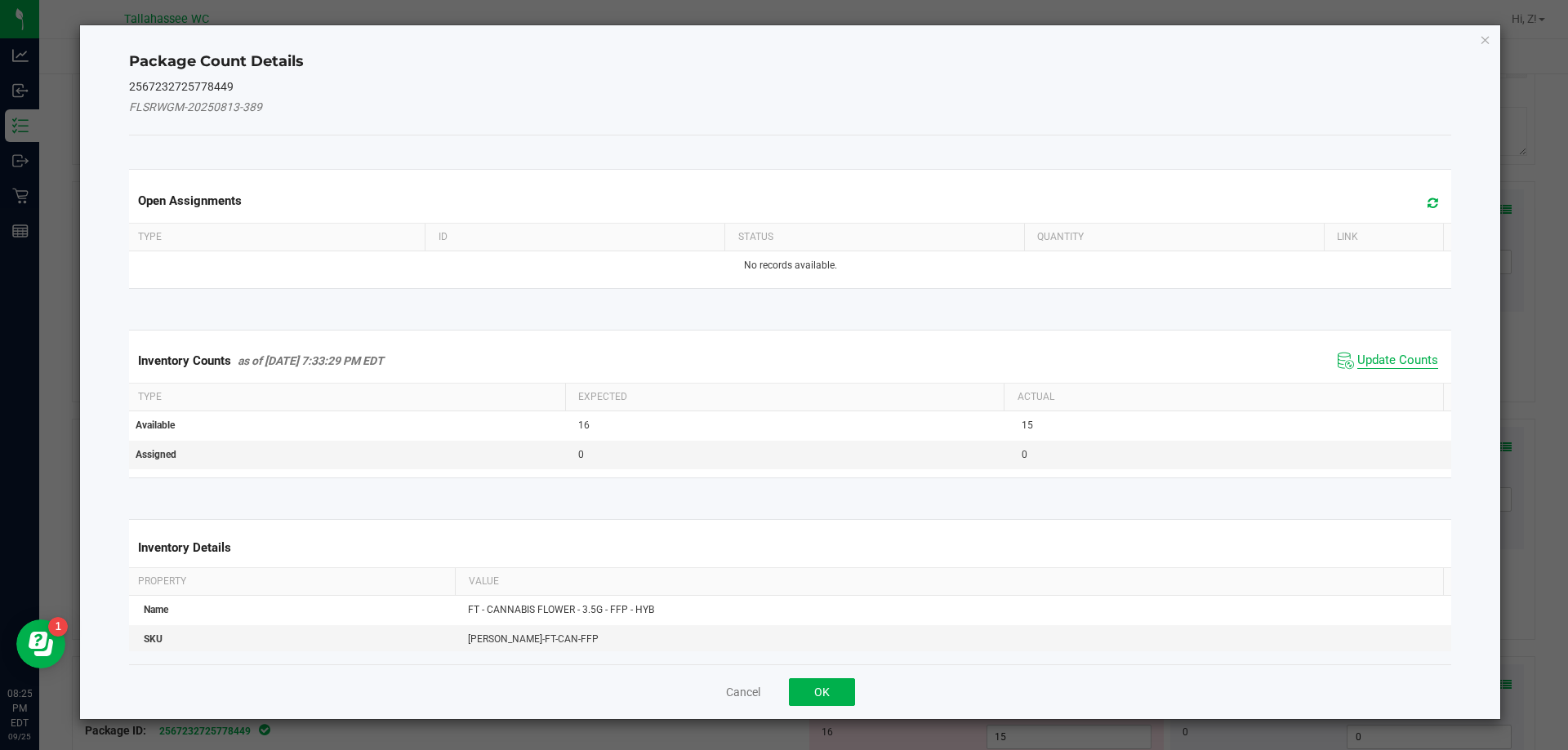
click at [1396, 354] on span "Update Counts" at bounding box center [1397, 360] width 81 height 16
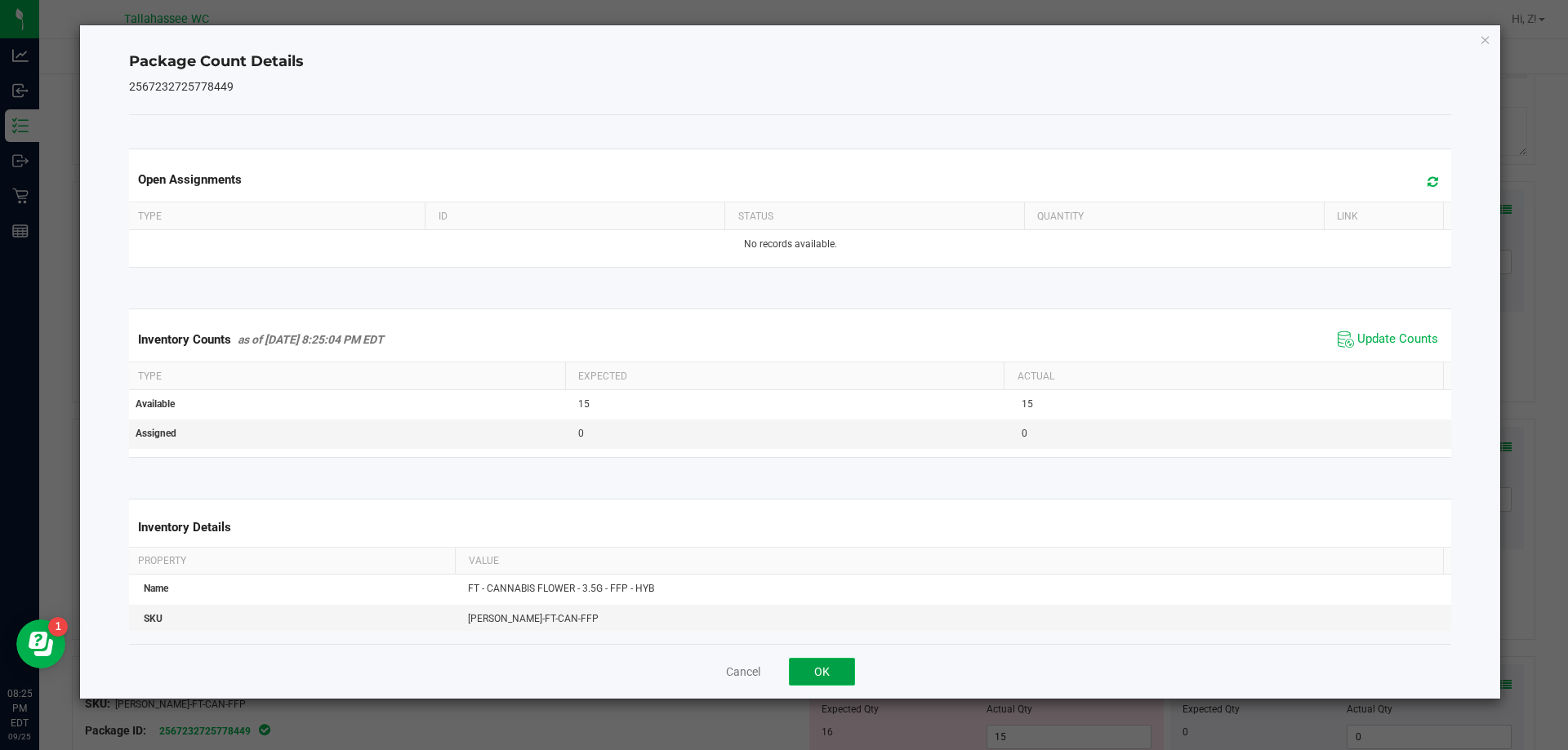
click at [839, 662] on button "OK" at bounding box center [822, 671] width 66 height 27
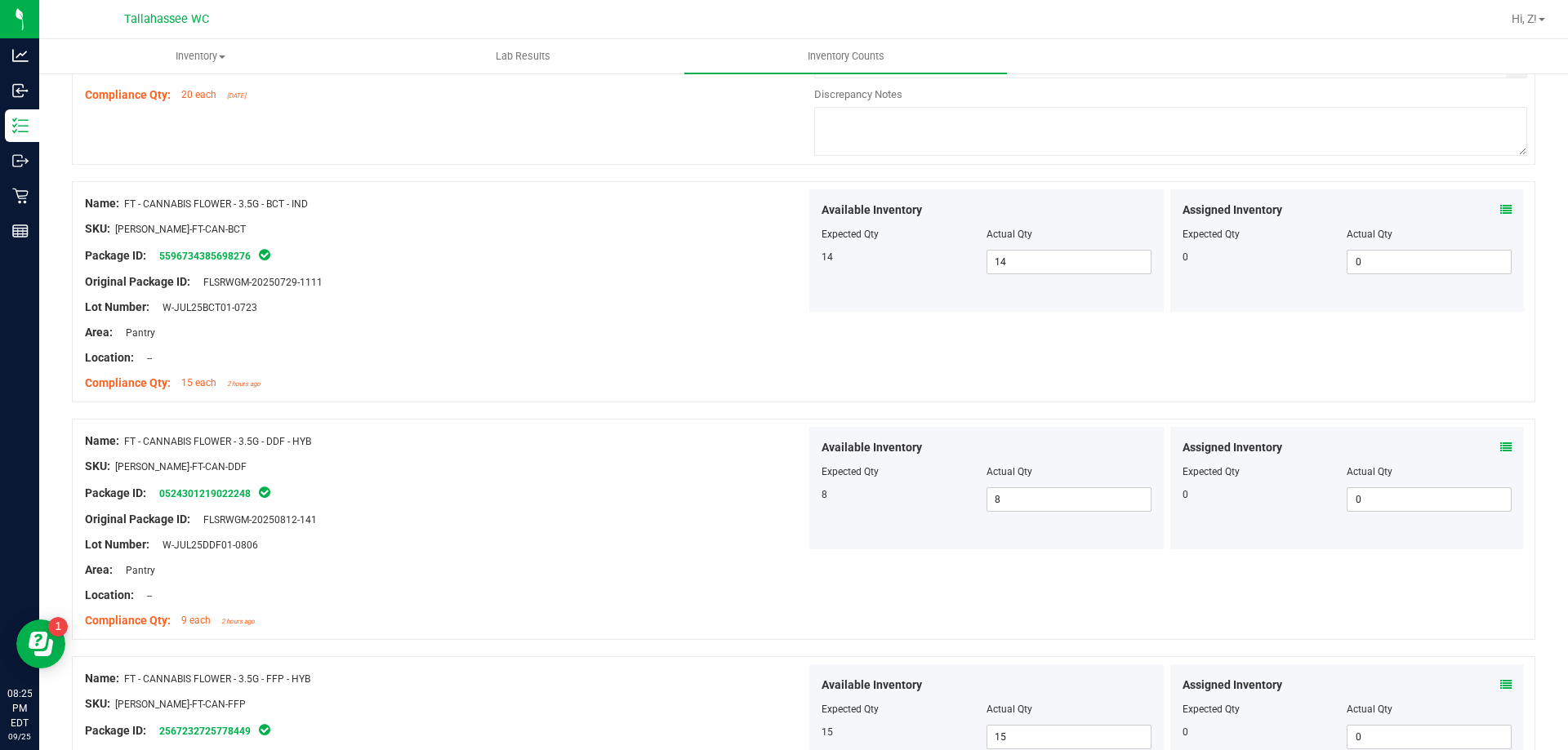
scroll to position [1225, 0]
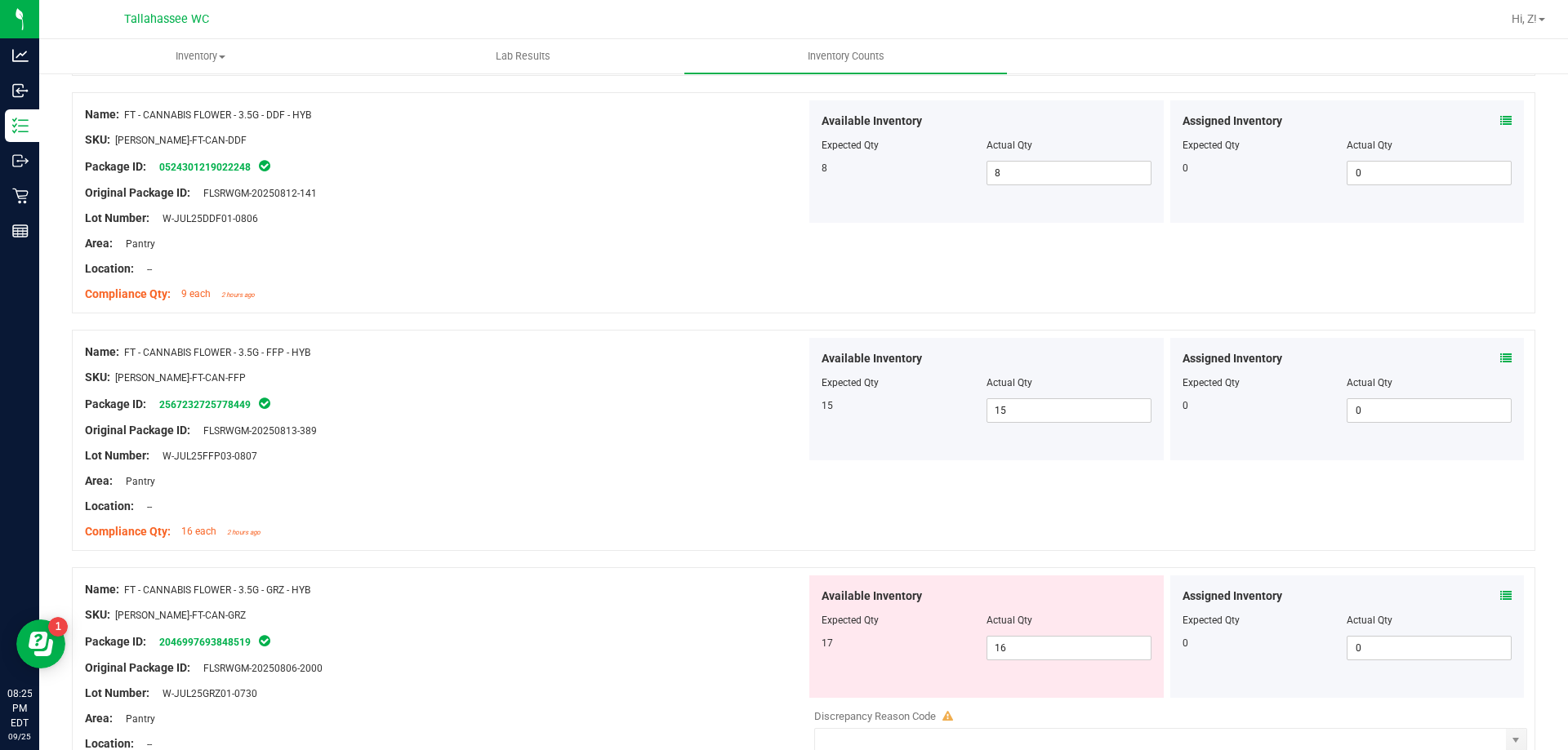
click at [1500, 596] on div "Assigned Inventory Expected Qty Actual Qty 0 0 0" at bounding box center [1348, 637] width 354 height 122
click at [1500, 596] on icon at bounding box center [1506, 596] width 11 height 11
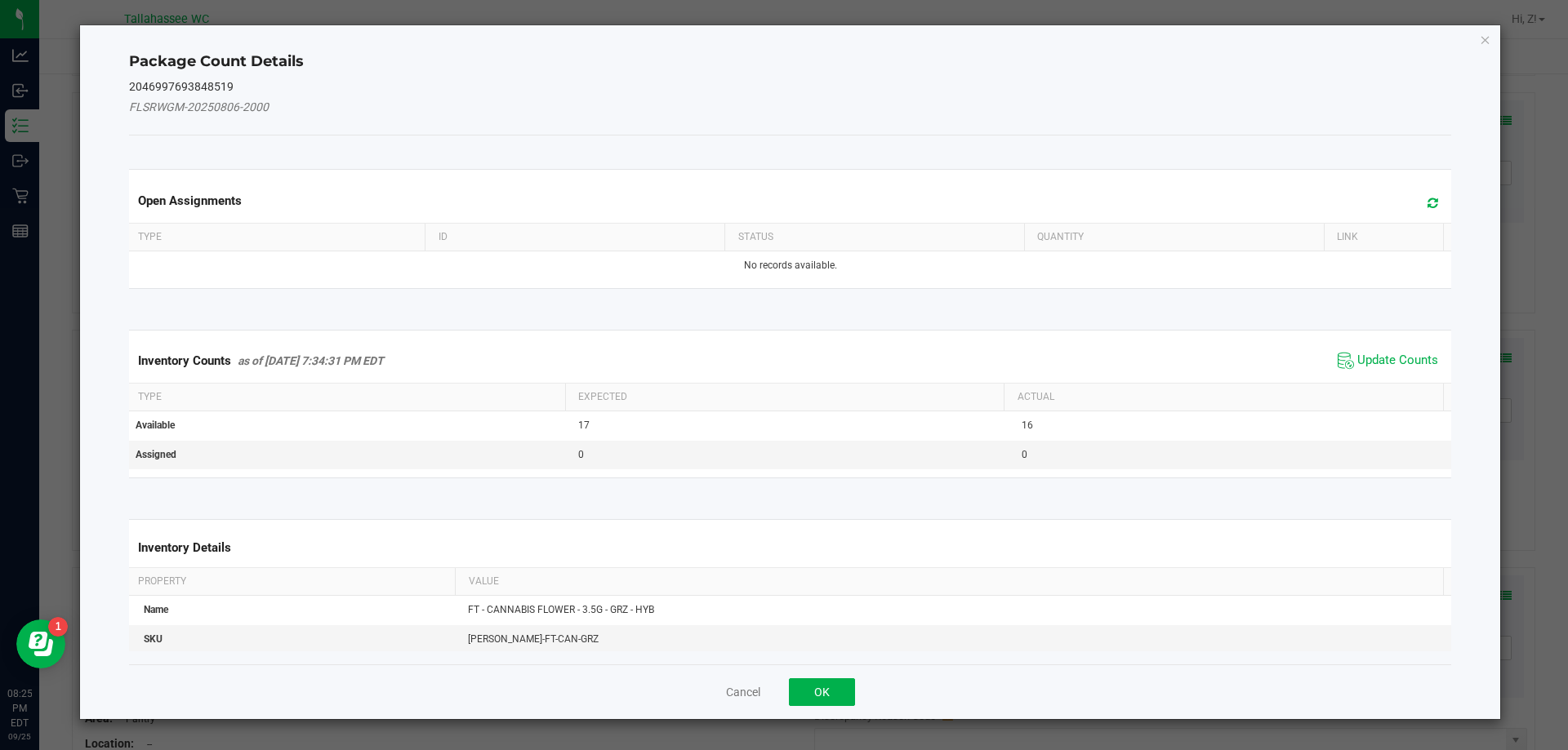
click at [1384, 347] on div "Inventory Counts as of [DATE] 7:34:31 PM EDT Update Counts" at bounding box center [790, 361] width 1330 height 44
click at [1380, 355] on span "Update Counts" at bounding box center [1397, 360] width 81 height 16
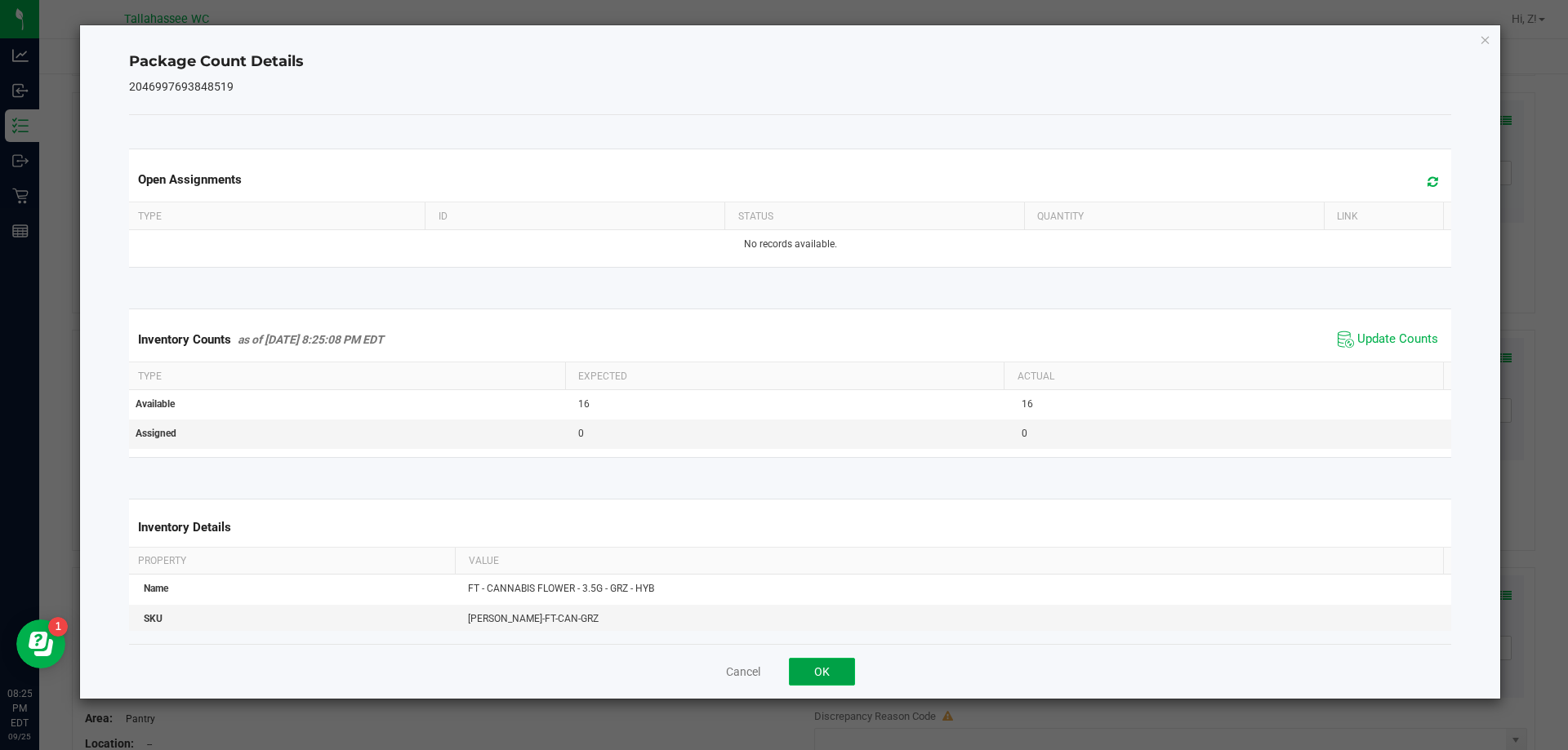
click at [843, 683] on button "OK" at bounding box center [822, 671] width 66 height 27
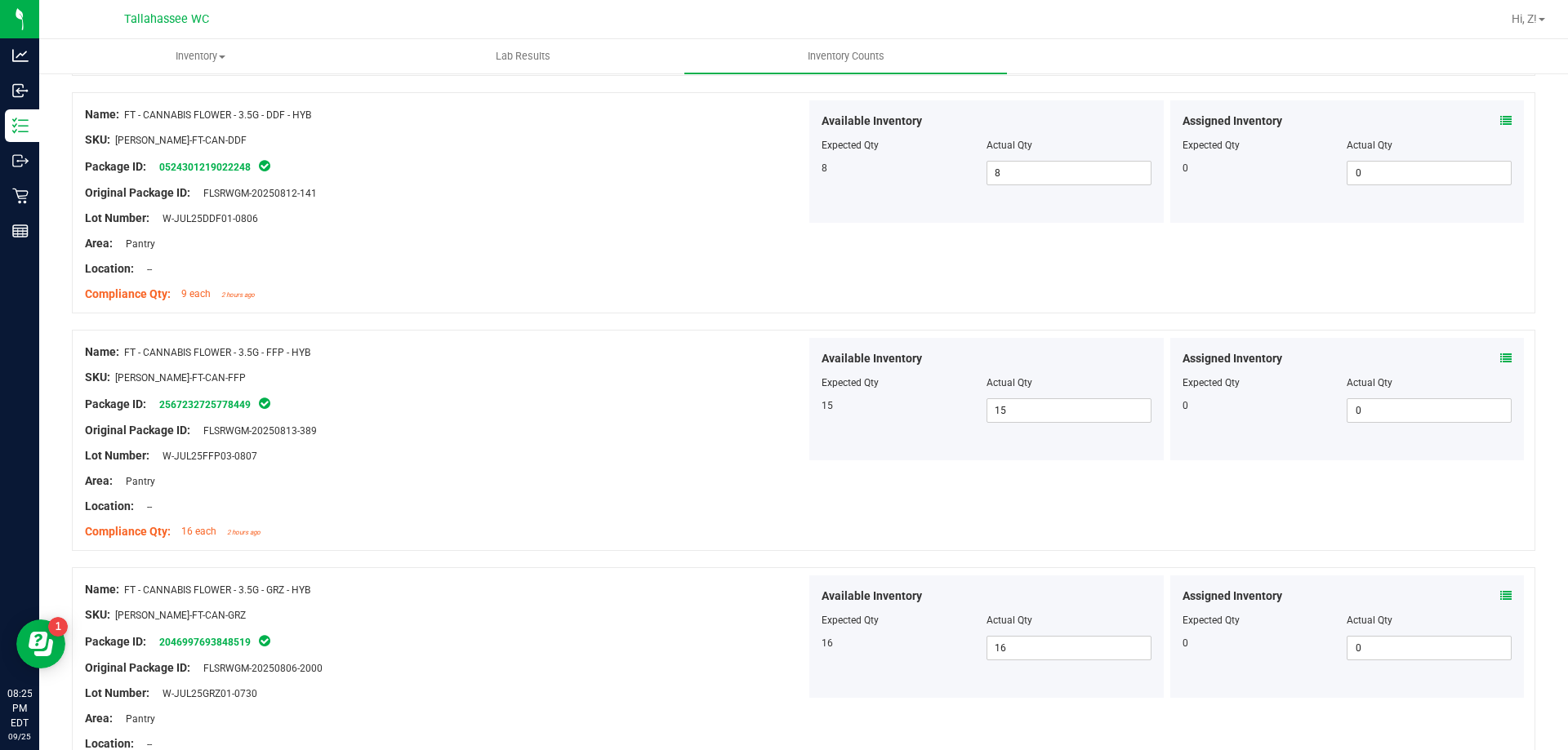
scroll to position [1551, 0]
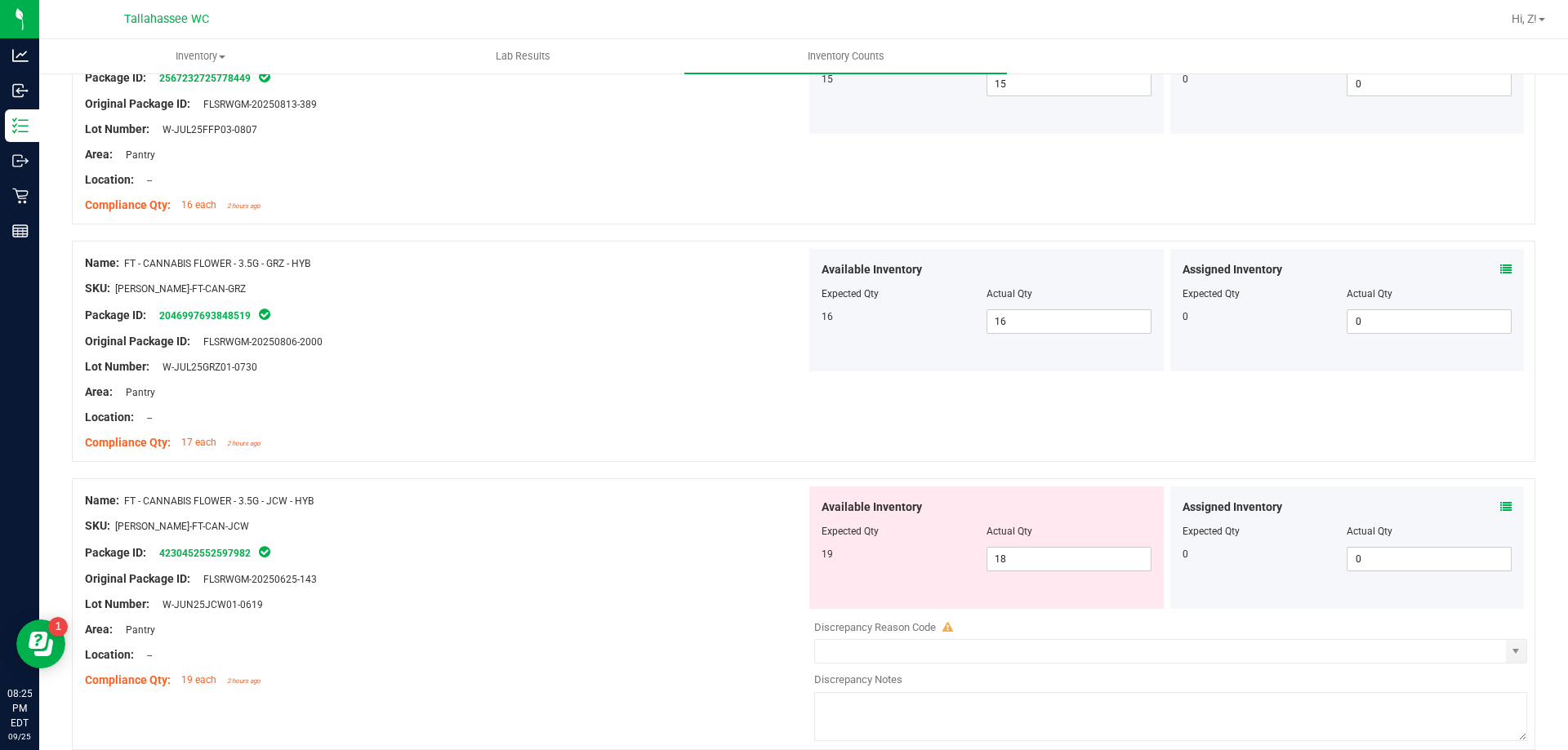
click at [1500, 504] on icon at bounding box center [1506, 507] width 11 height 11
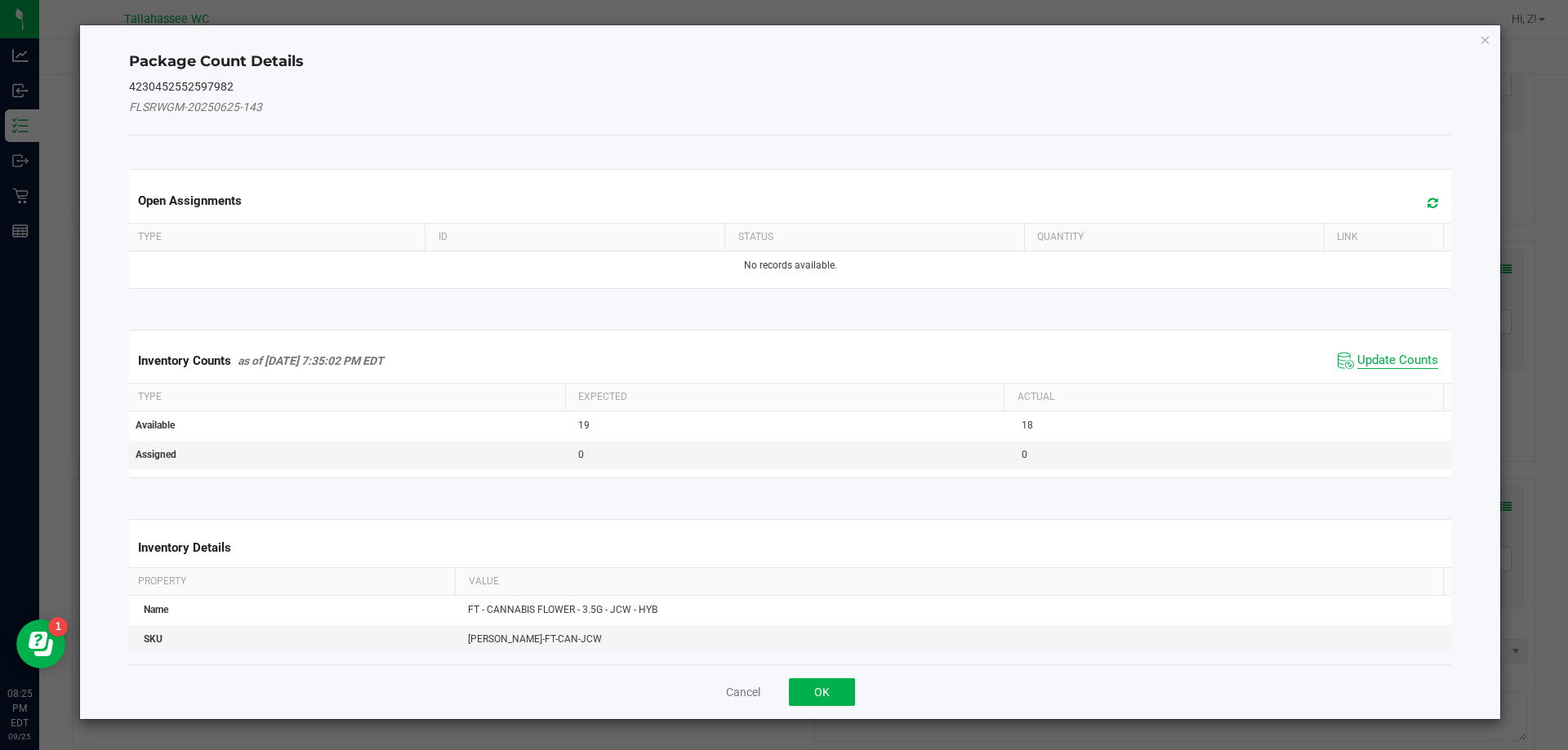
click at [1386, 360] on span "Update Counts" at bounding box center [1397, 360] width 81 height 16
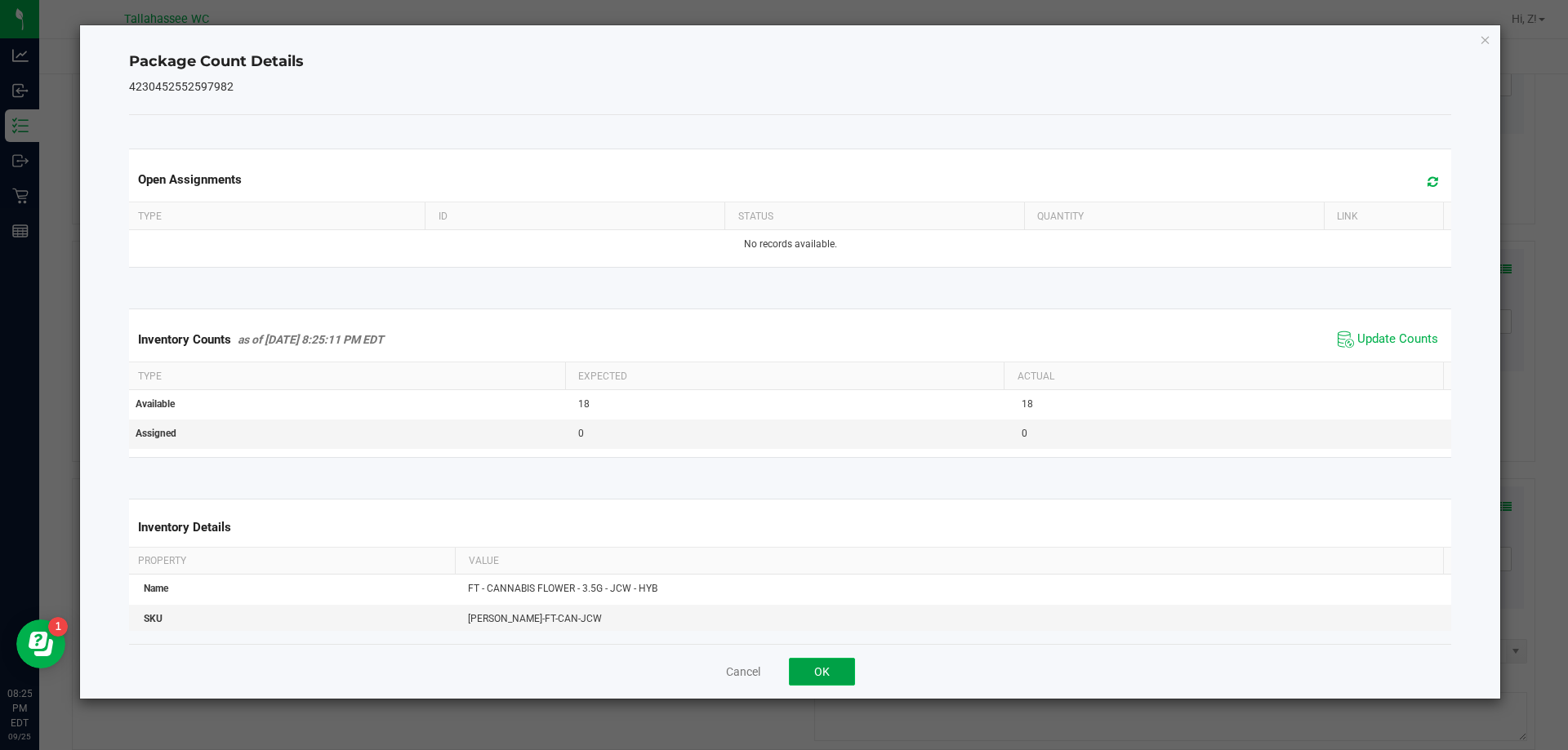
click at [847, 672] on button "OK" at bounding box center [822, 671] width 66 height 27
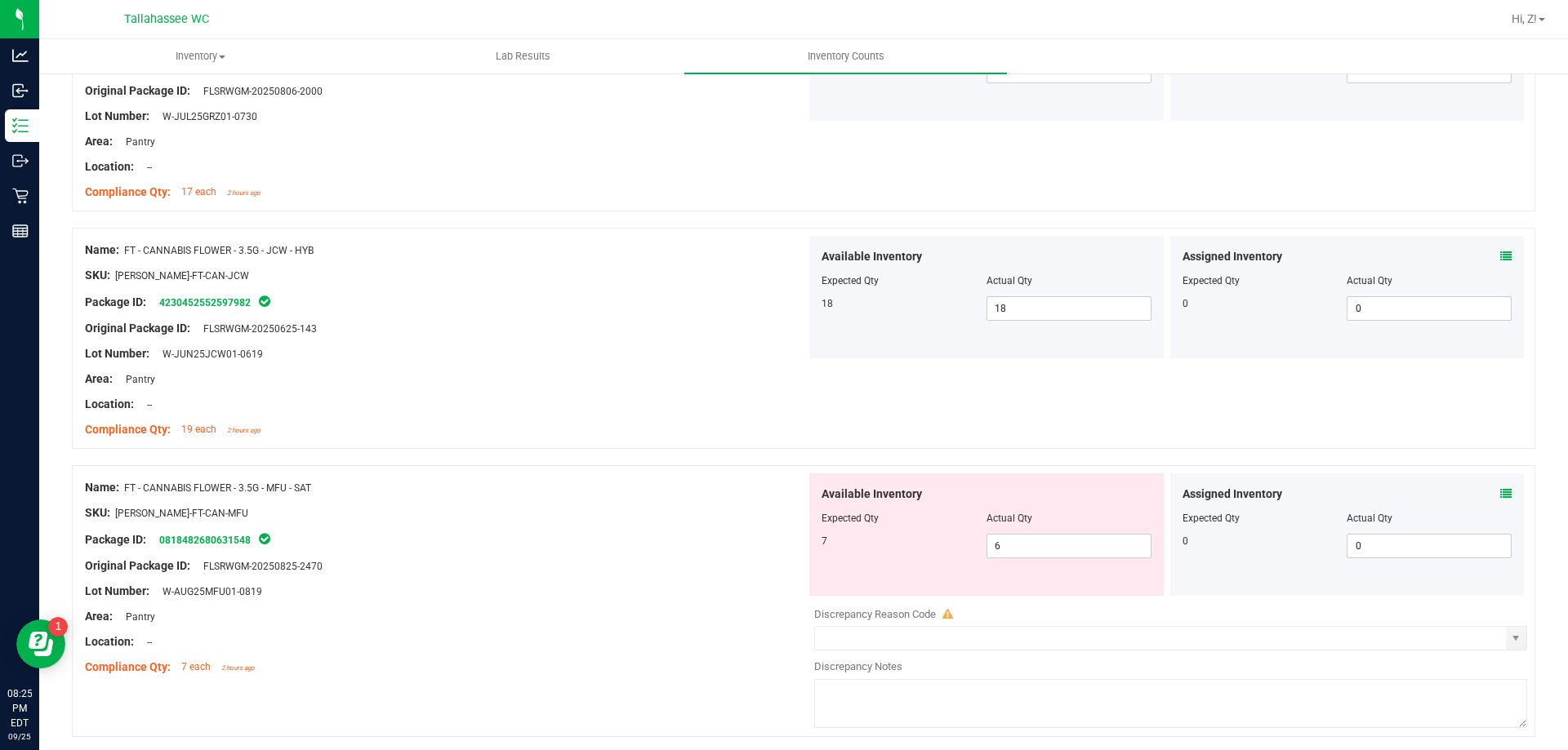
scroll to position [1960, 0]
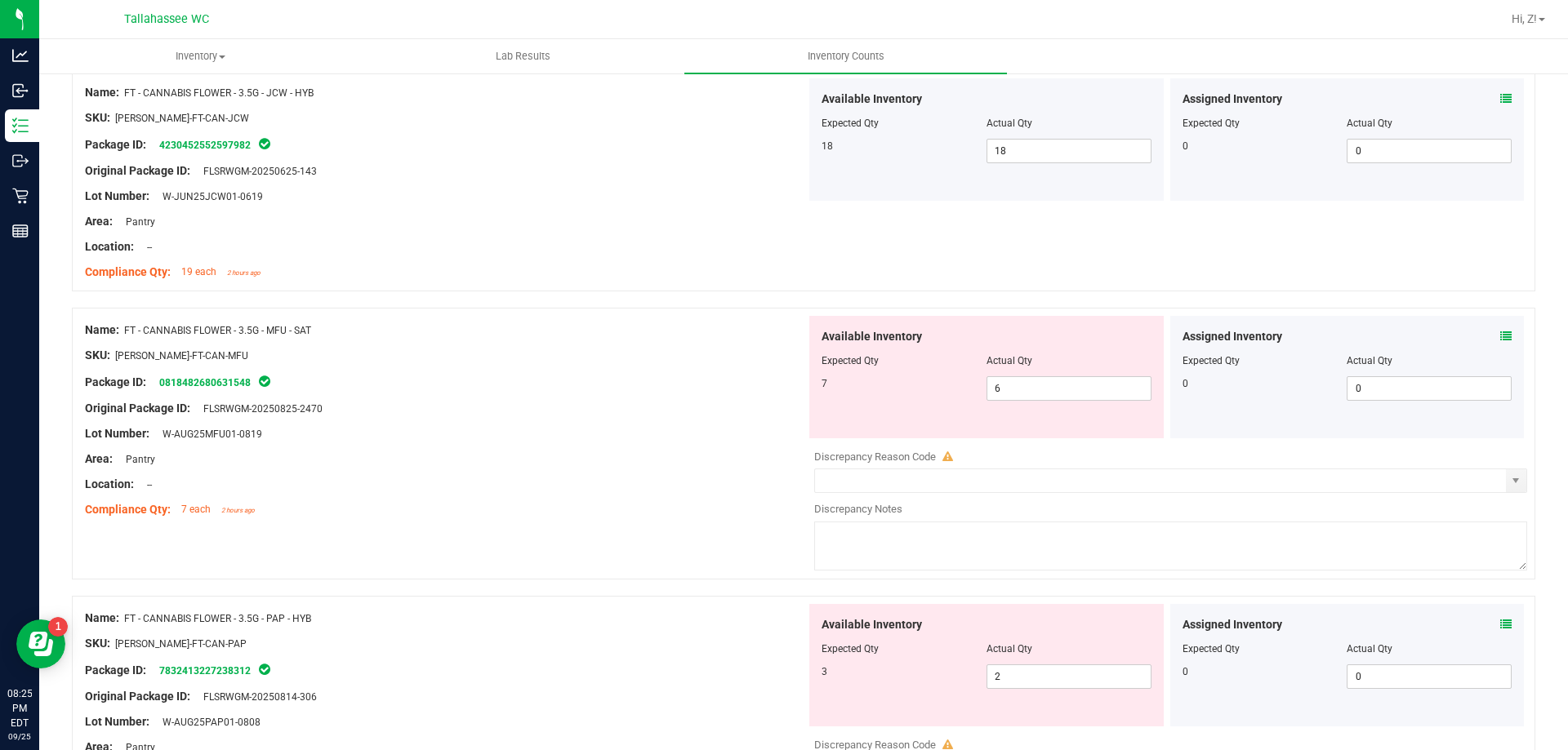
click at [1500, 335] on icon at bounding box center [1506, 336] width 11 height 11
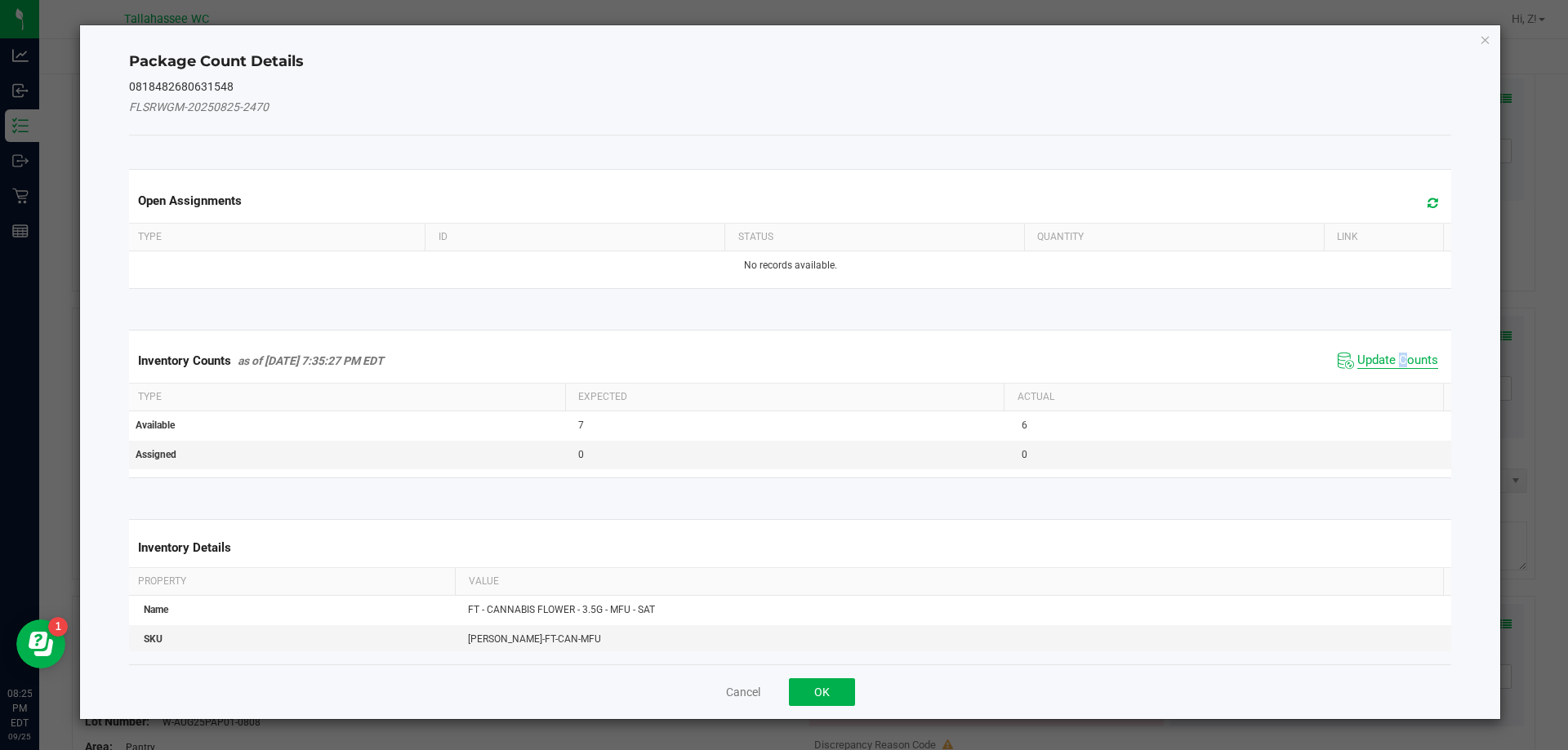
click at [1391, 358] on span "Update Counts" at bounding box center [1397, 360] width 81 height 16
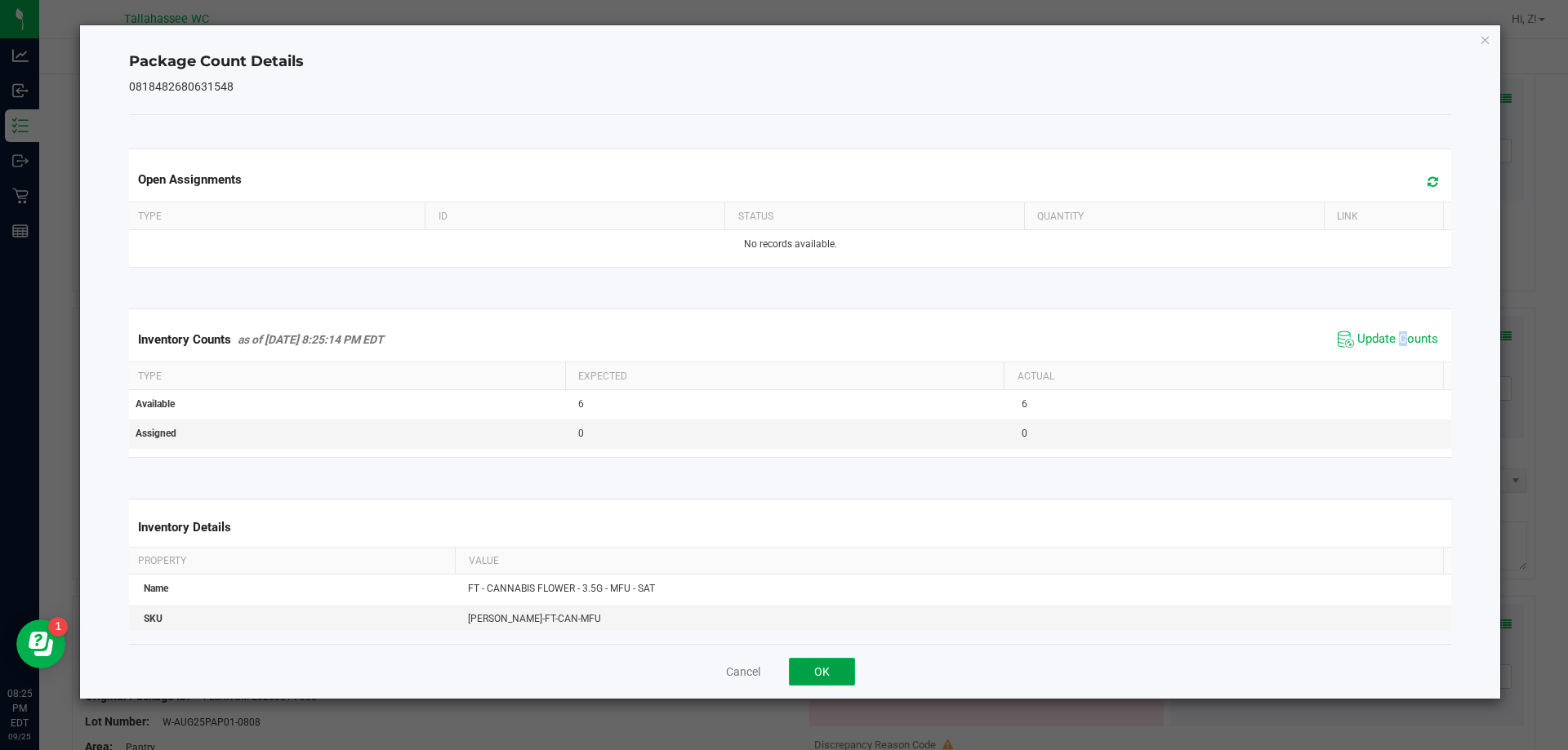
click at [840, 684] on button "OK" at bounding box center [822, 671] width 66 height 27
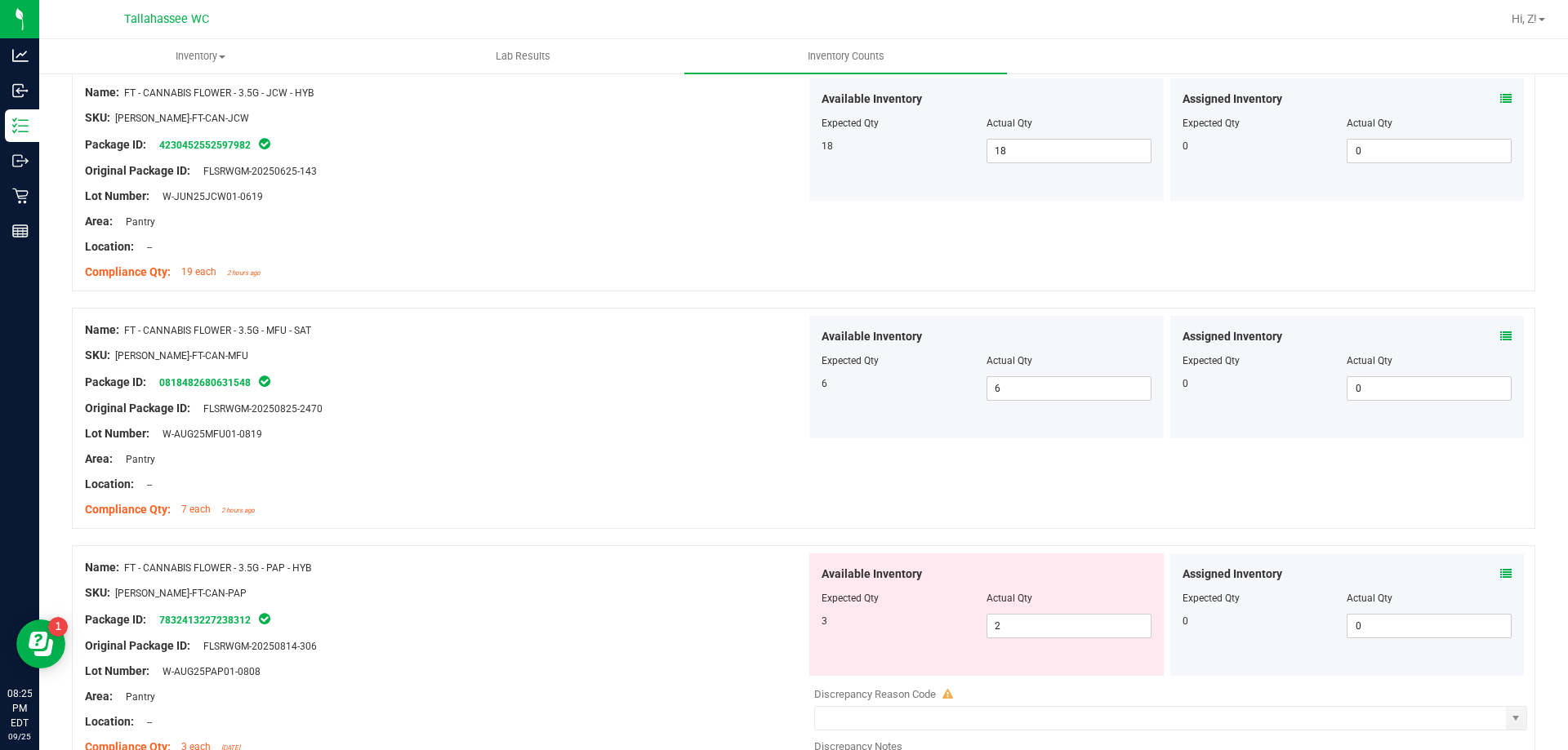
click at [1486, 569] on div "Assigned Inventory" at bounding box center [1348, 575] width 330 height 17
click at [1500, 574] on icon at bounding box center [1506, 574] width 11 height 11
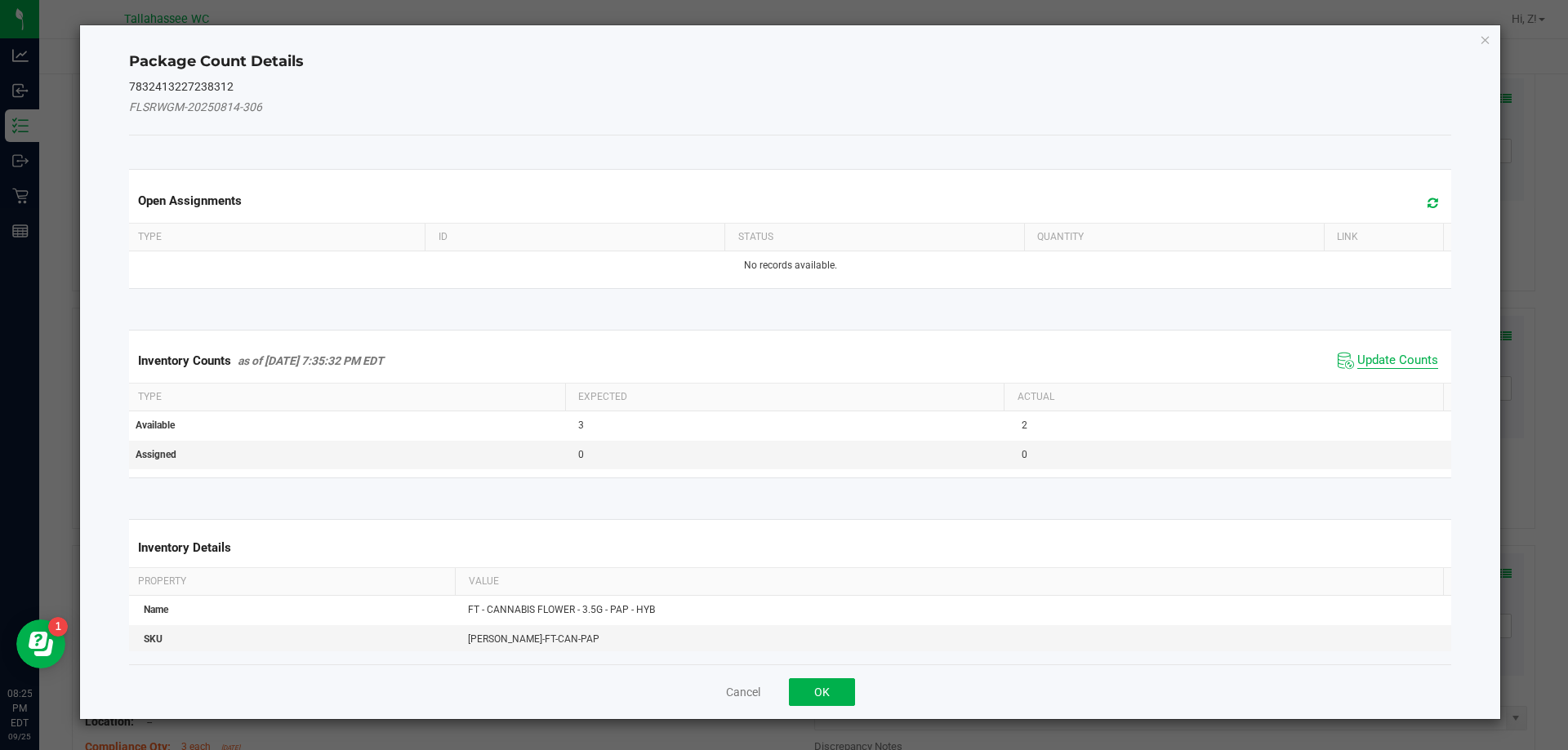
click at [1366, 356] on span "Update Counts" at bounding box center [1397, 360] width 81 height 16
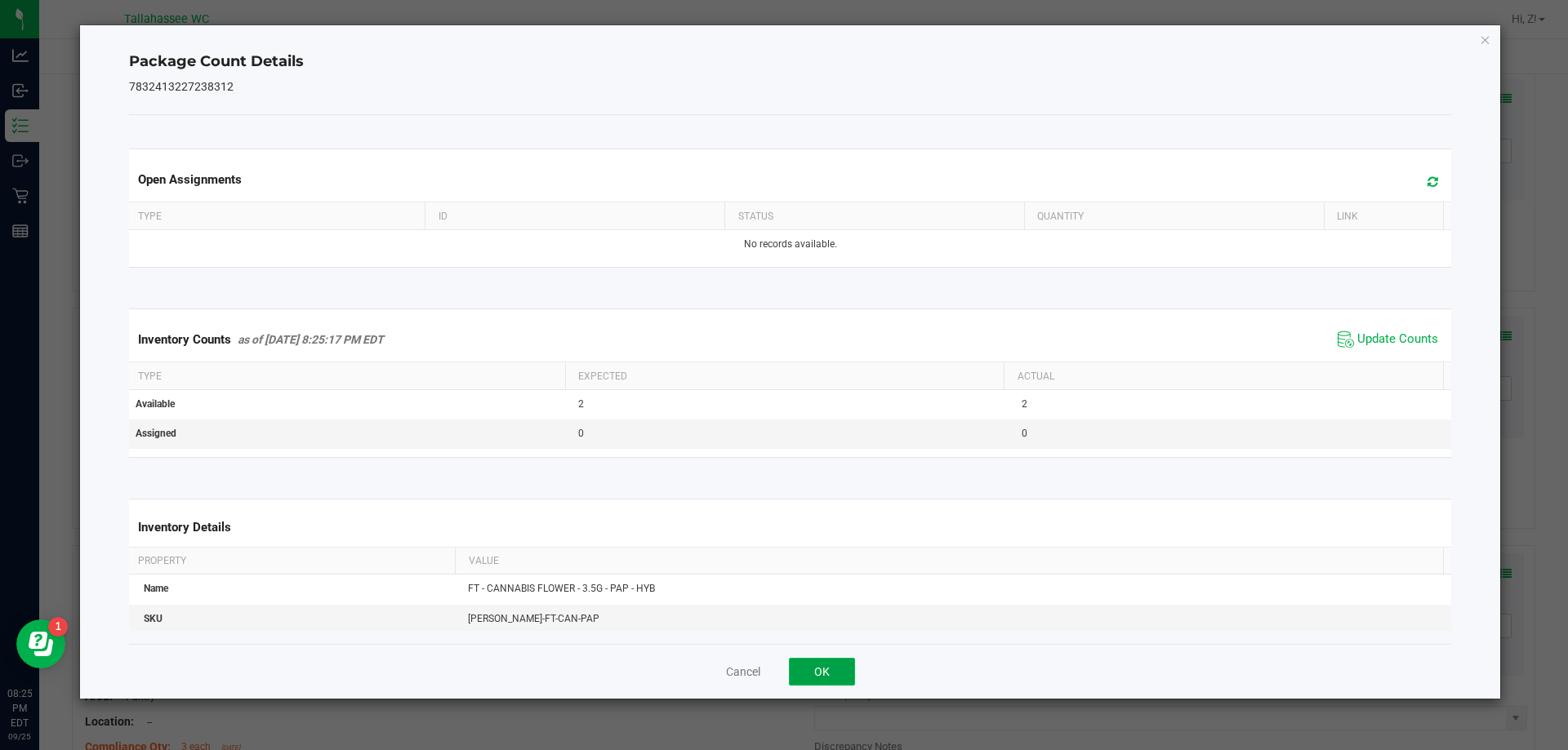
click at [838, 663] on button "OK" at bounding box center [822, 671] width 66 height 27
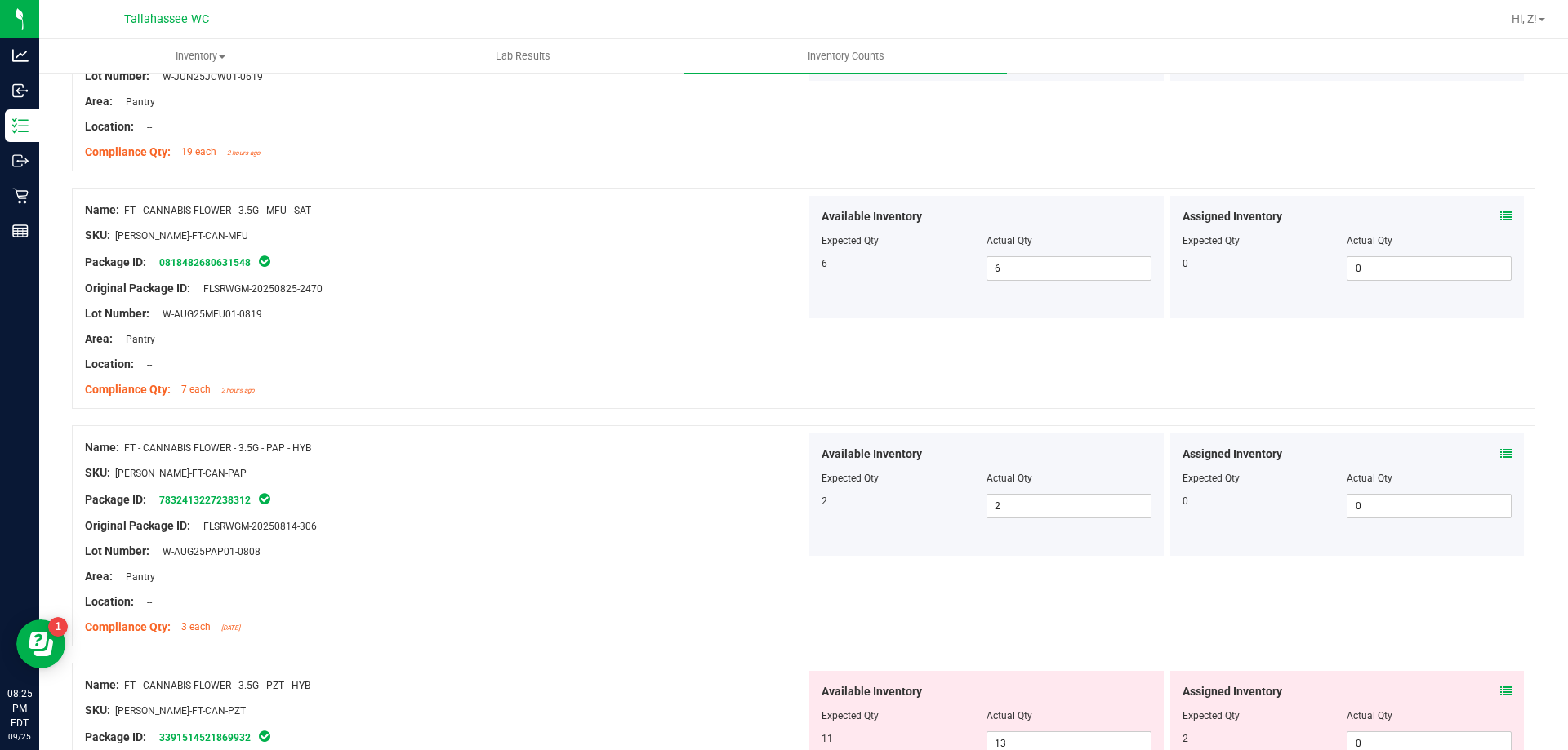
scroll to position [2205, 0]
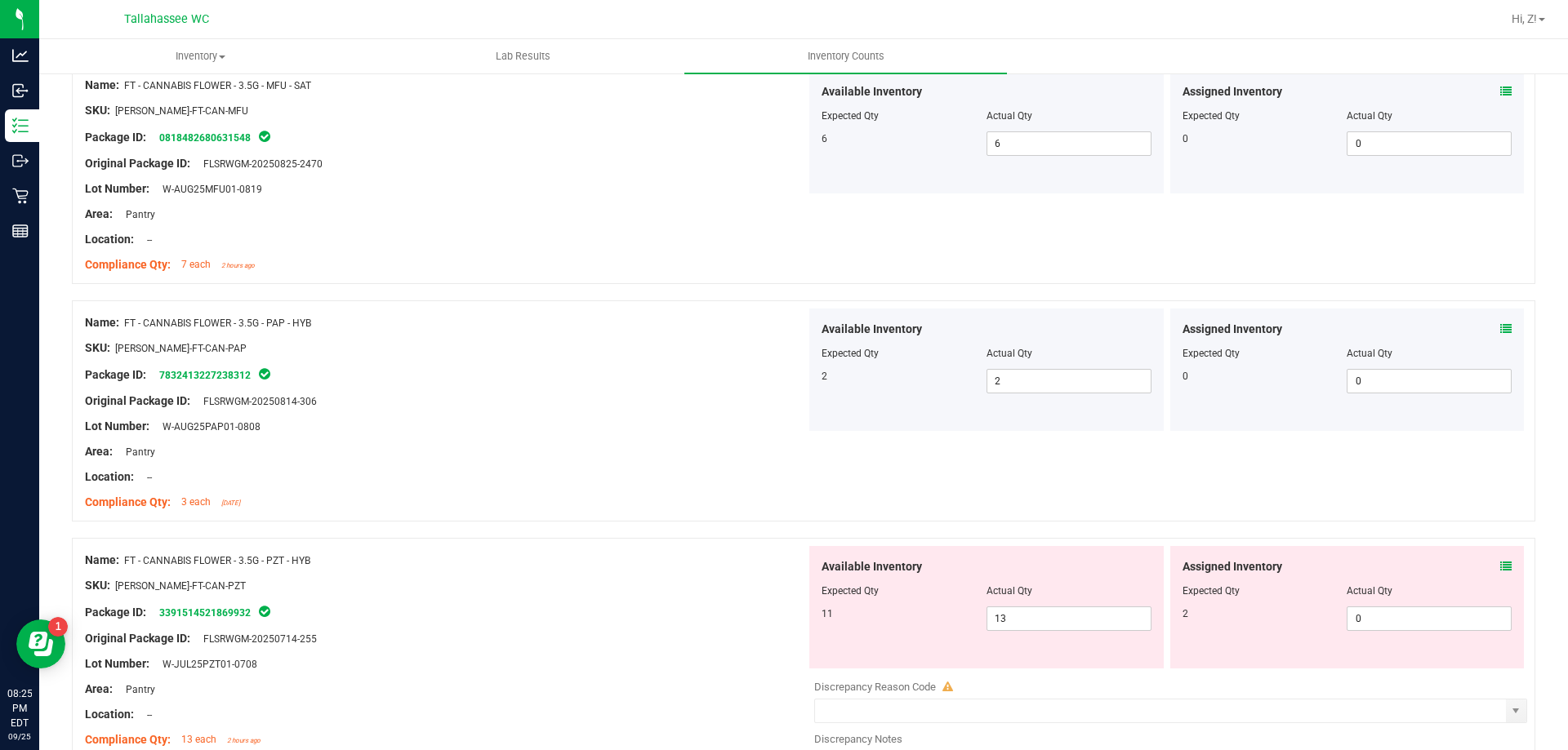
click at [1500, 561] on icon at bounding box center [1506, 566] width 11 height 11
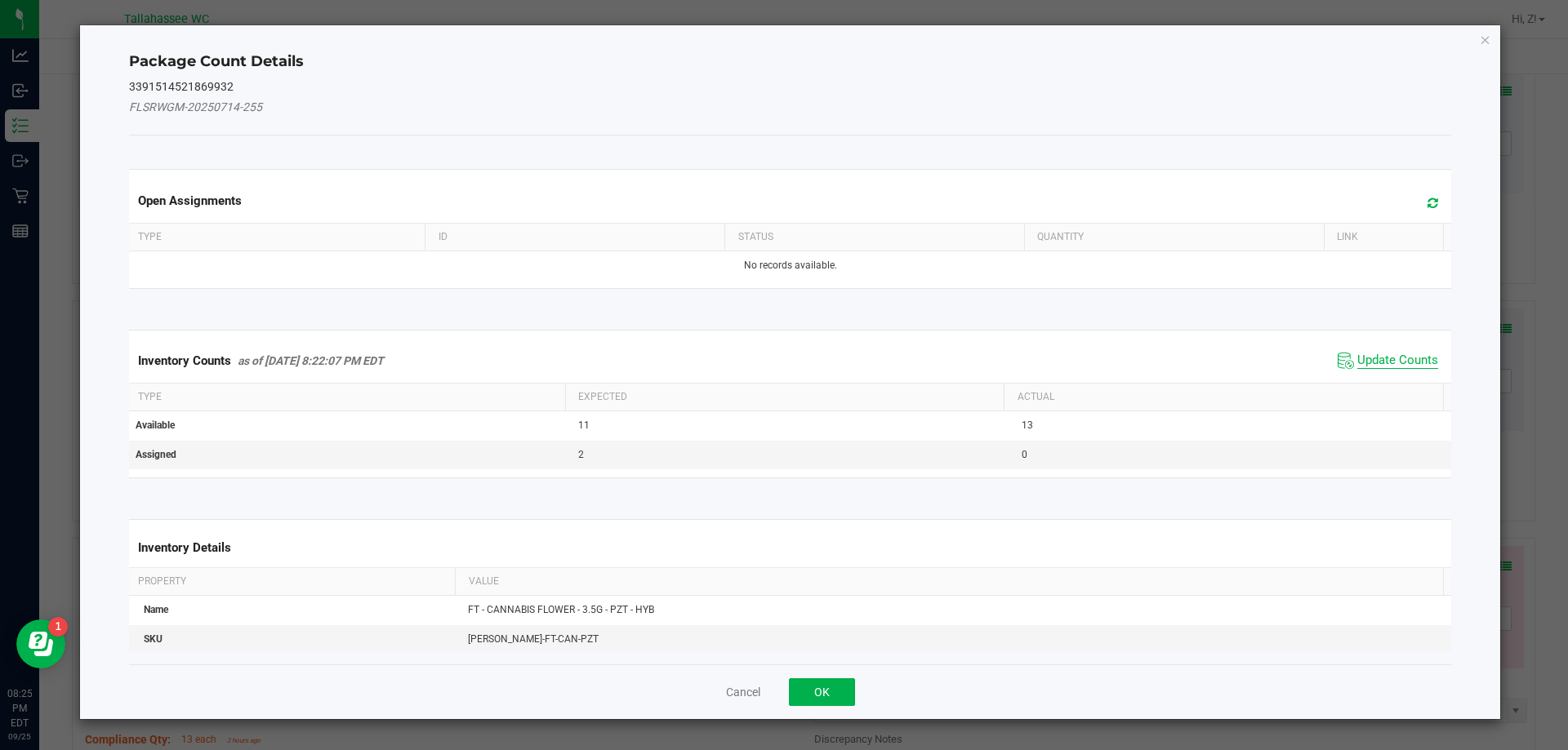
click at [1381, 352] on span "Update Counts" at bounding box center [1397, 360] width 81 height 16
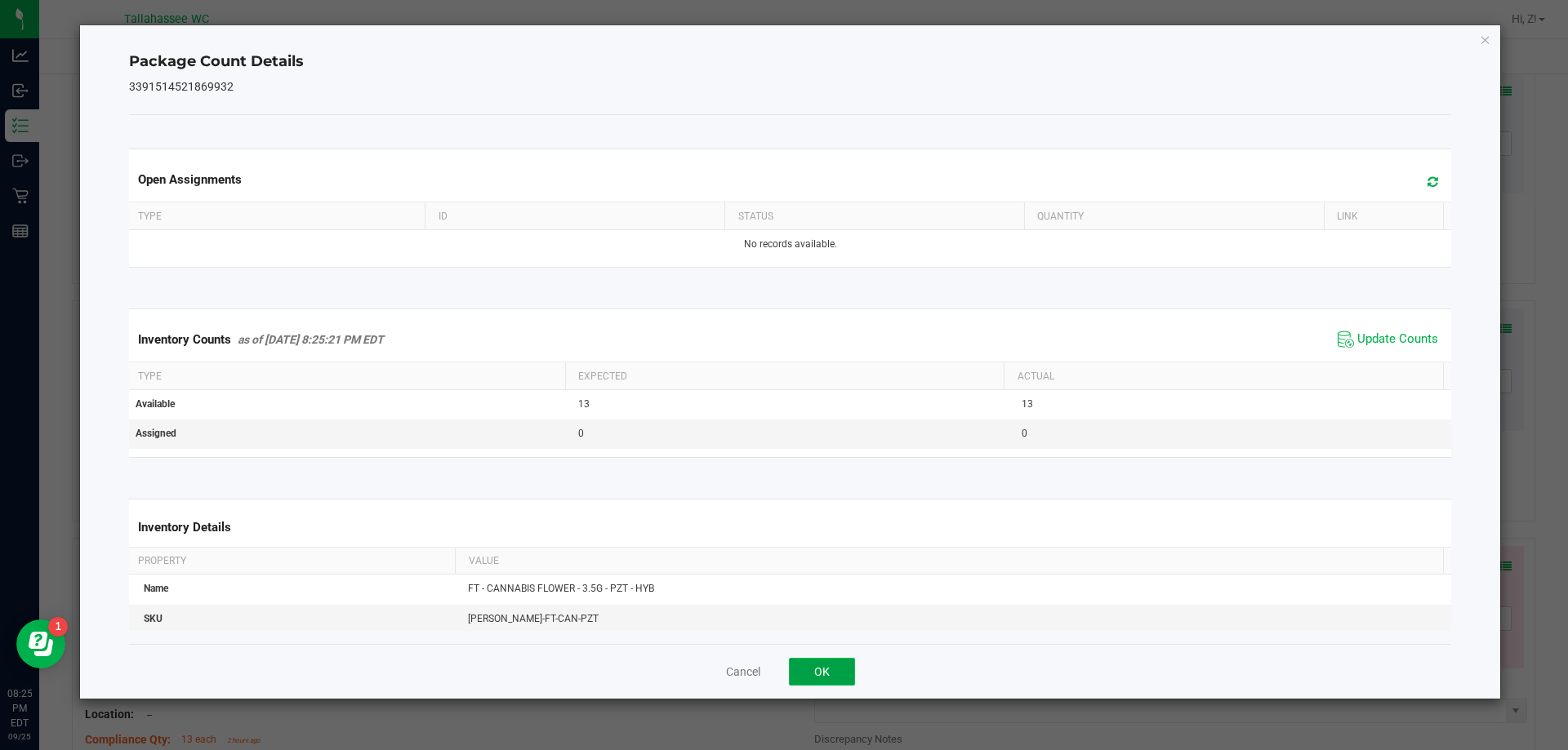
click at [823, 670] on button "OK" at bounding box center [822, 671] width 66 height 27
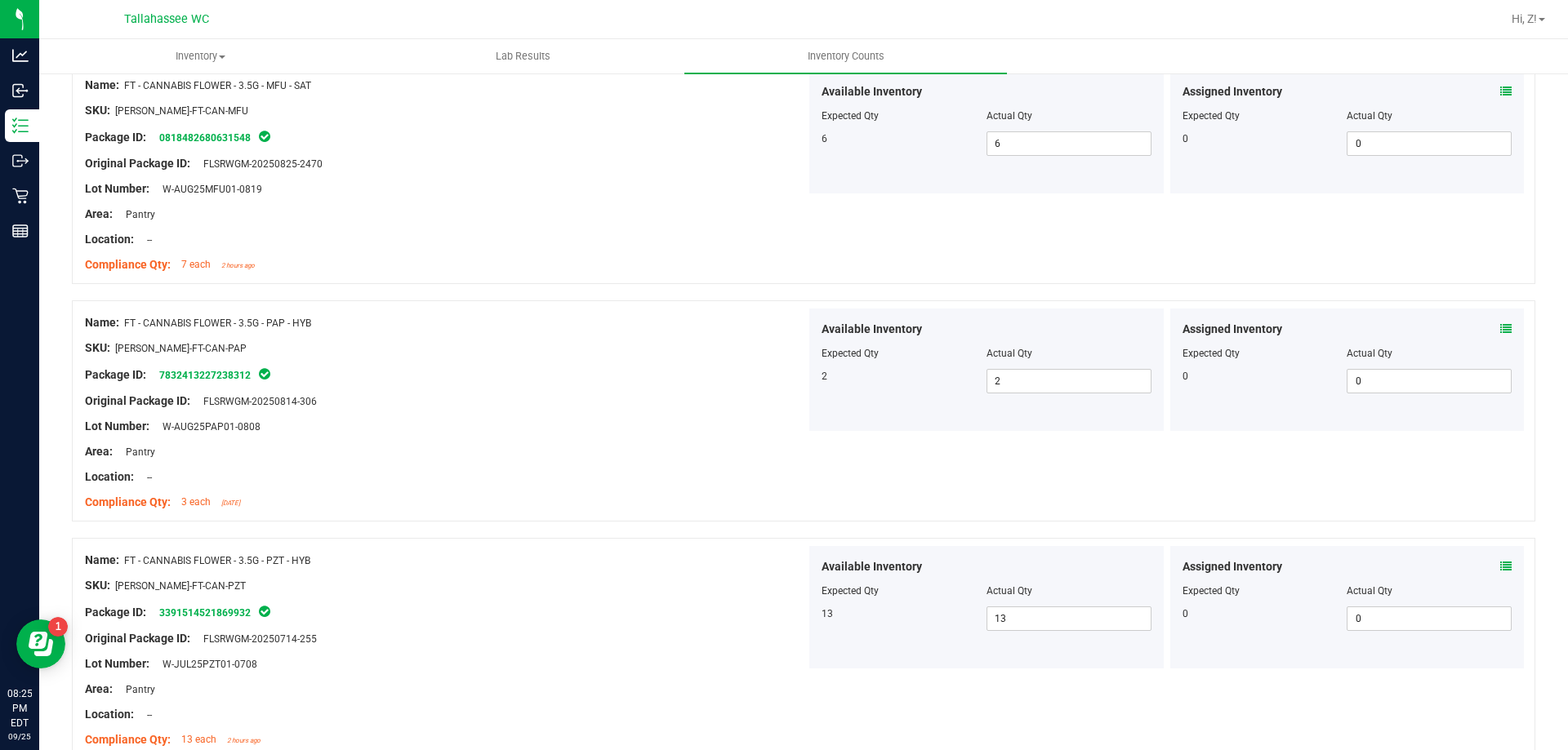
scroll to position [2531, 0]
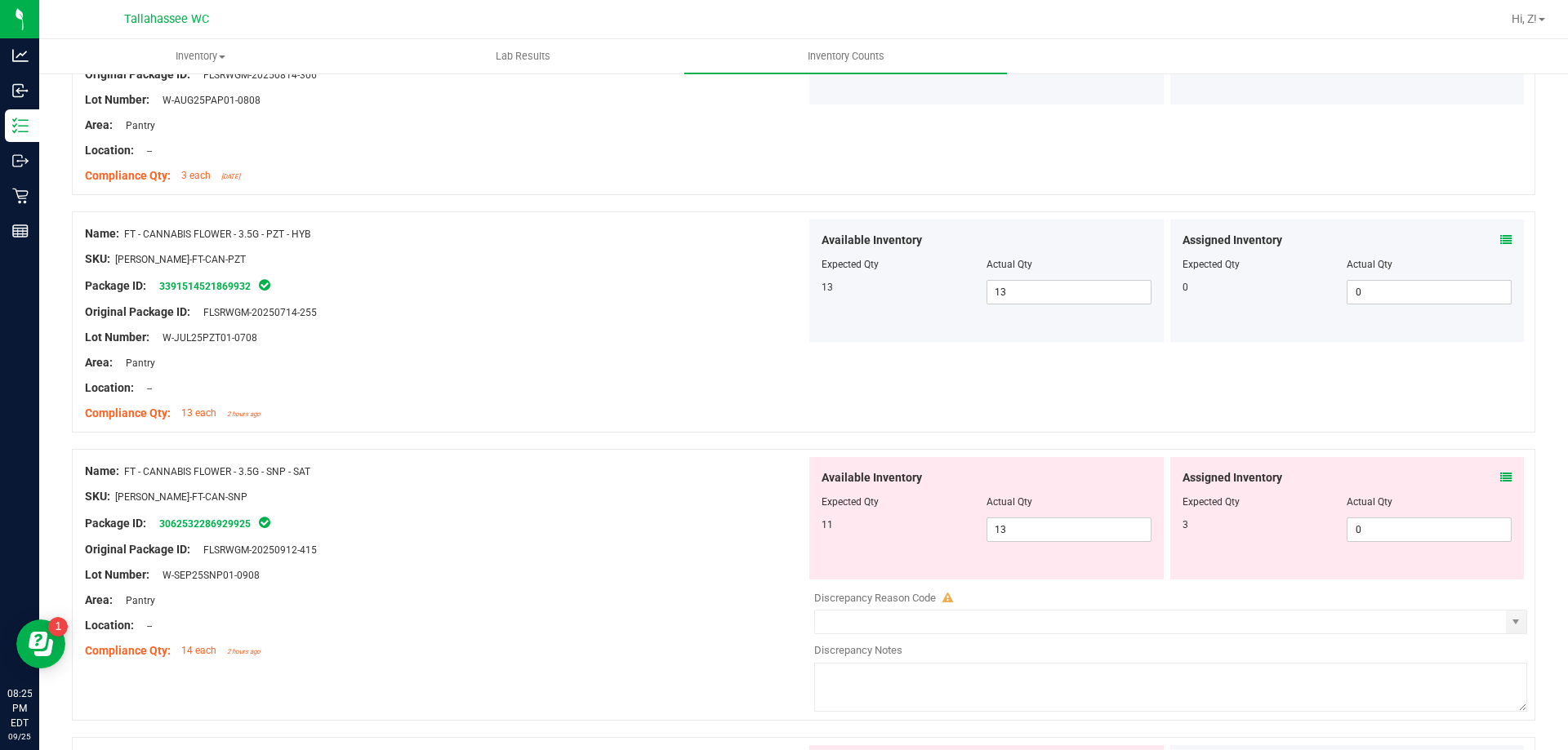
click at [1500, 474] on icon at bounding box center [1506, 478] width 11 height 11
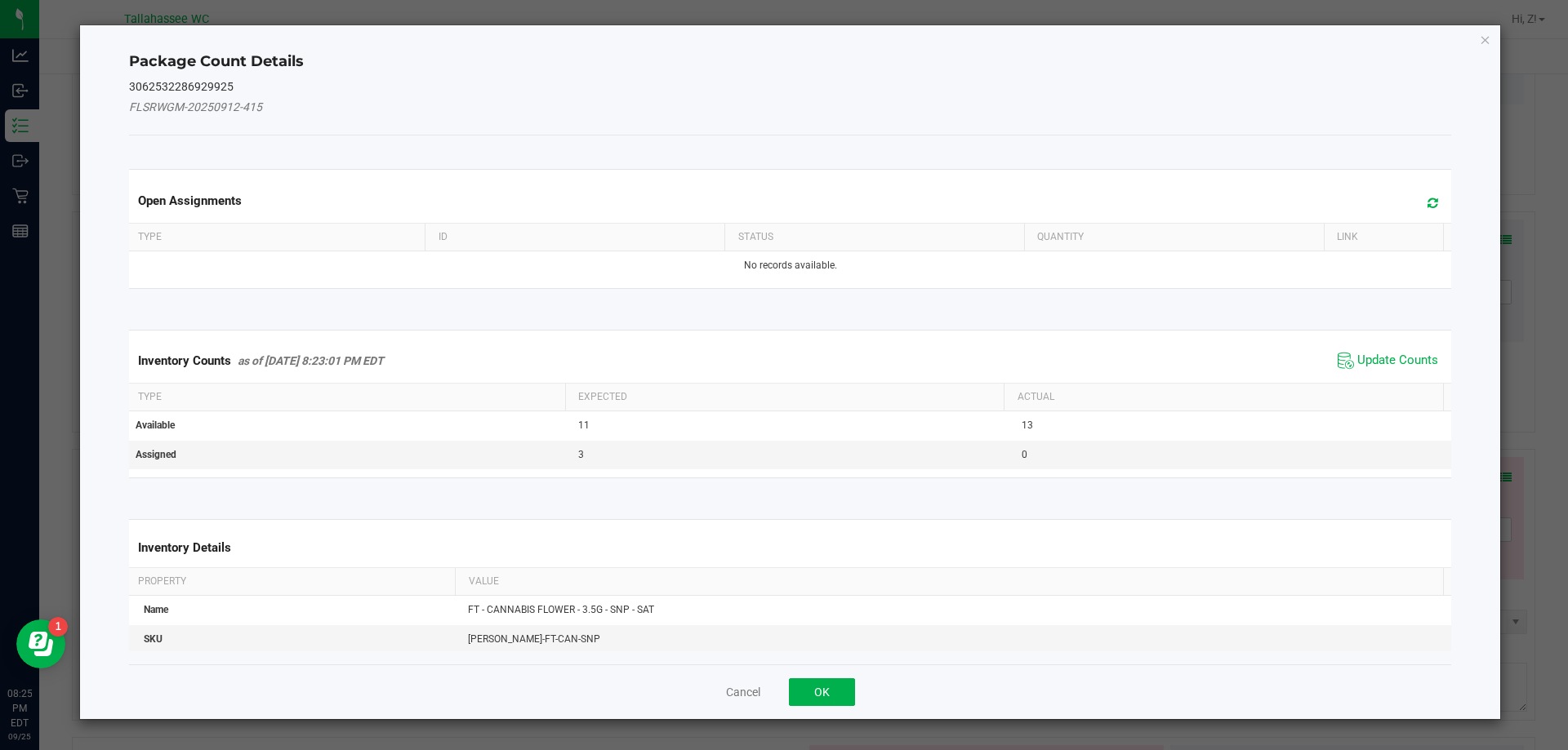
click at [1348, 351] on span "Update Counts" at bounding box center [1387, 361] width 108 height 24
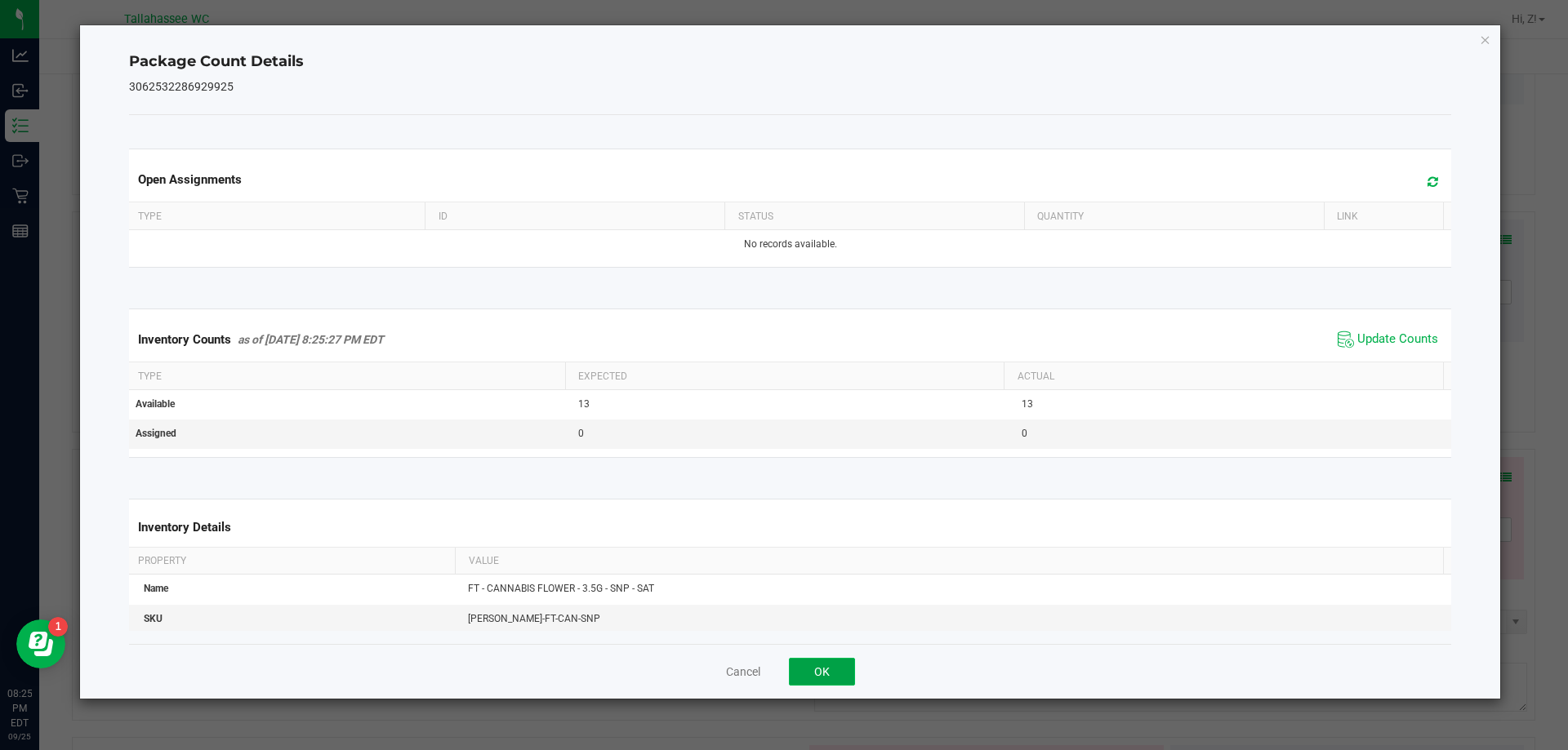
drag, startPoint x: 819, startPoint y: 677, endPoint x: 905, endPoint y: 644, distance: 92.1
click at [820, 677] on button "OK" at bounding box center [822, 671] width 66 height 27
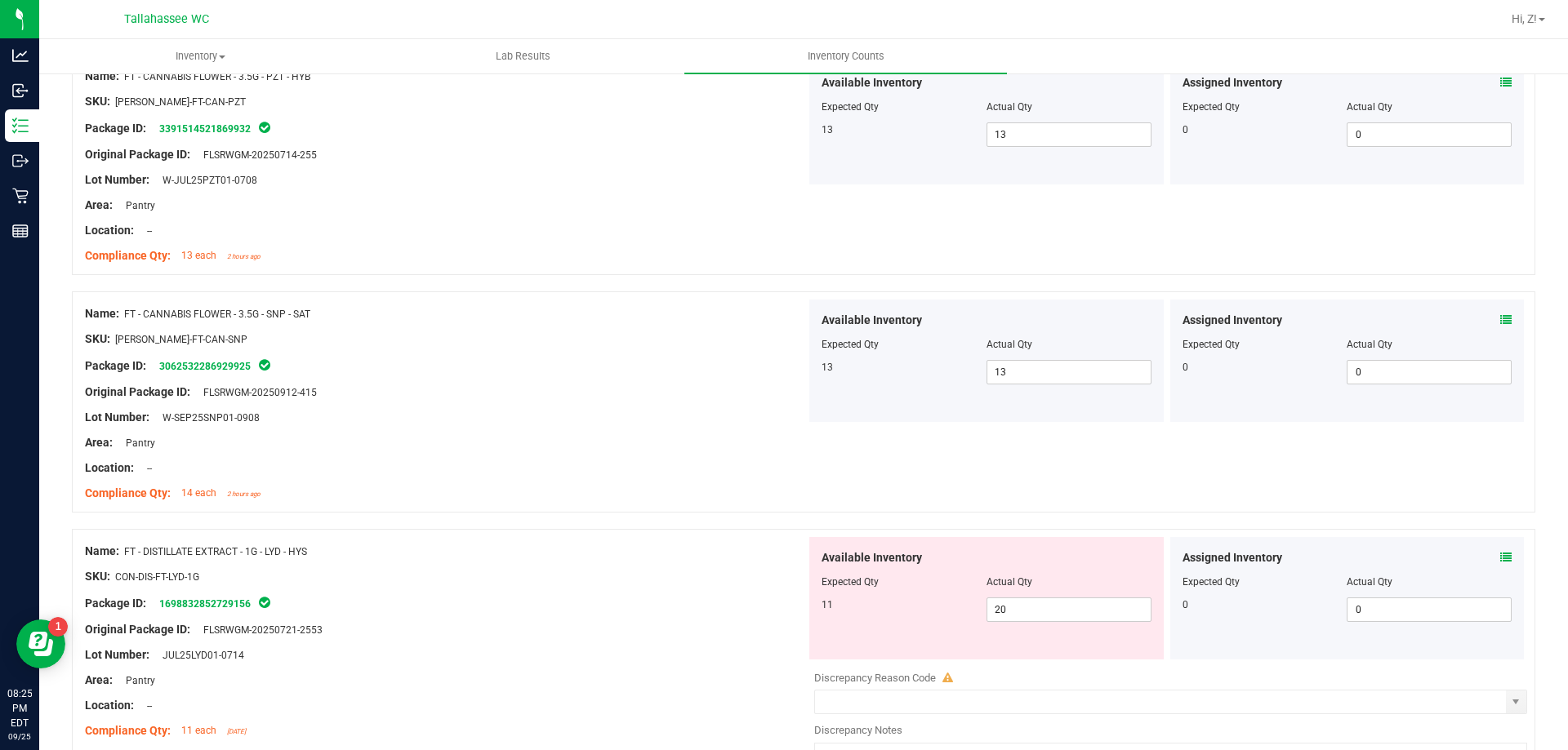
scroll to position [2940, 0]
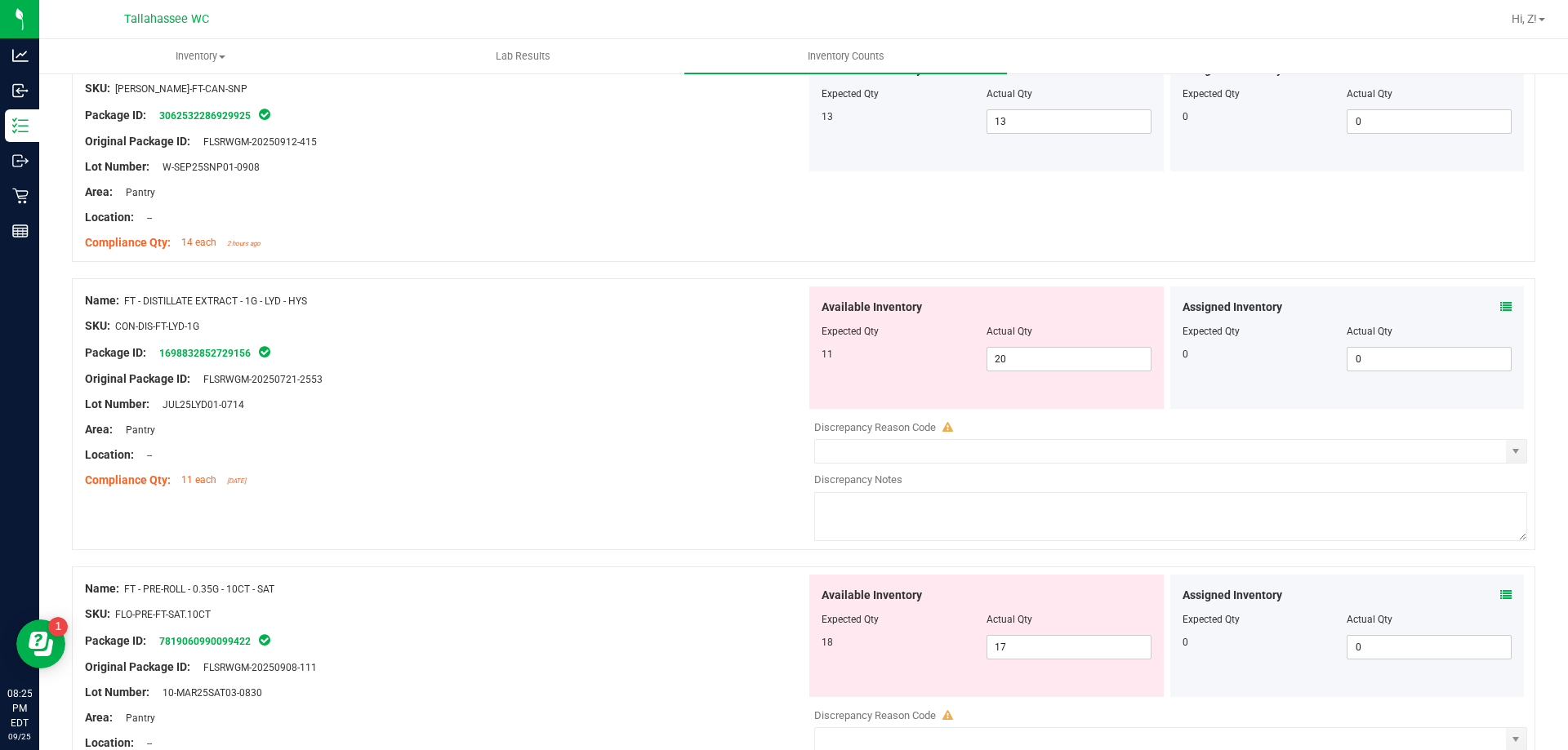
click at [1500, 308] on icon at bounding box center [1506, 307] width 11 height 11
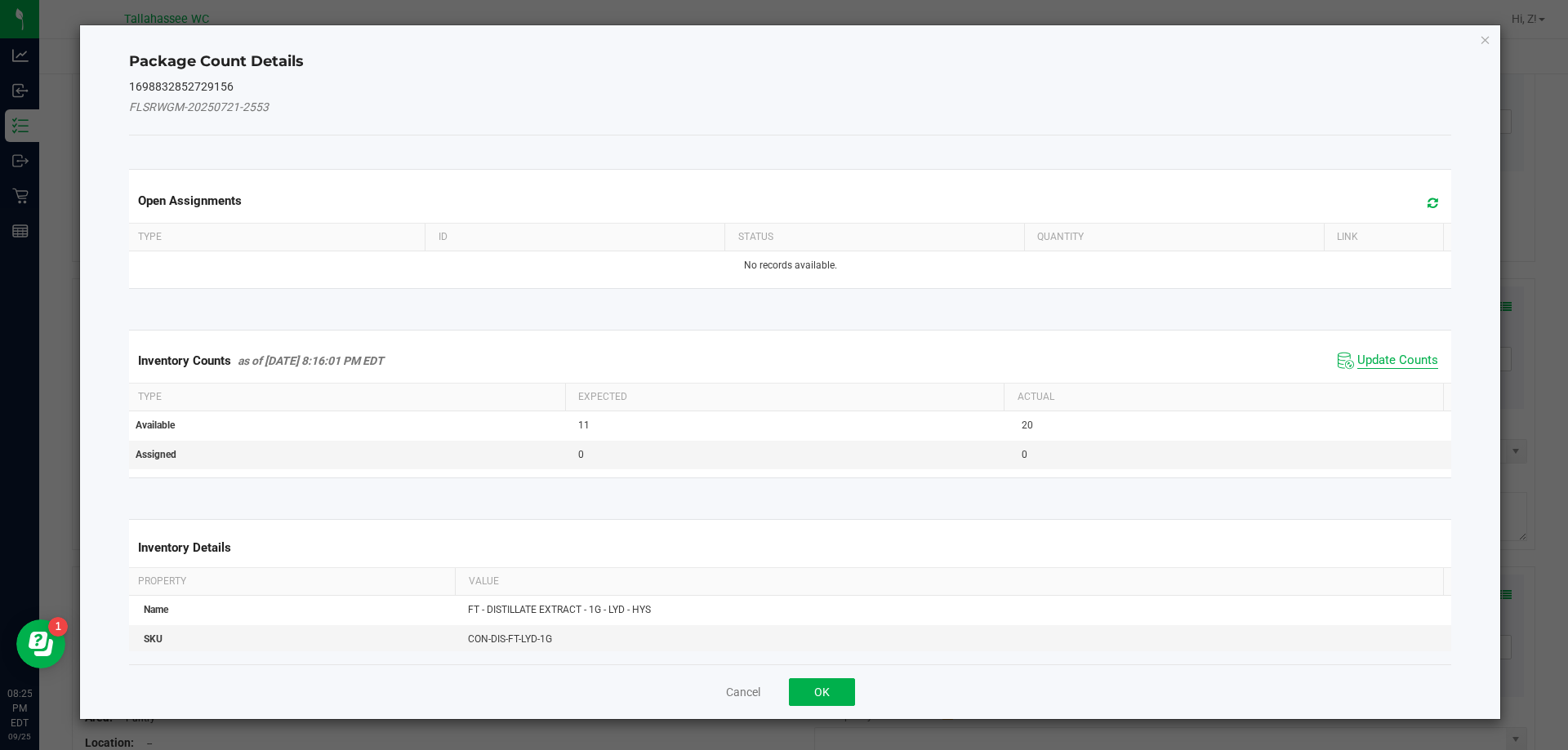
click at [1392, 353] on span "Update Counts" at bounding box center [1397, 360] width 81 height 16
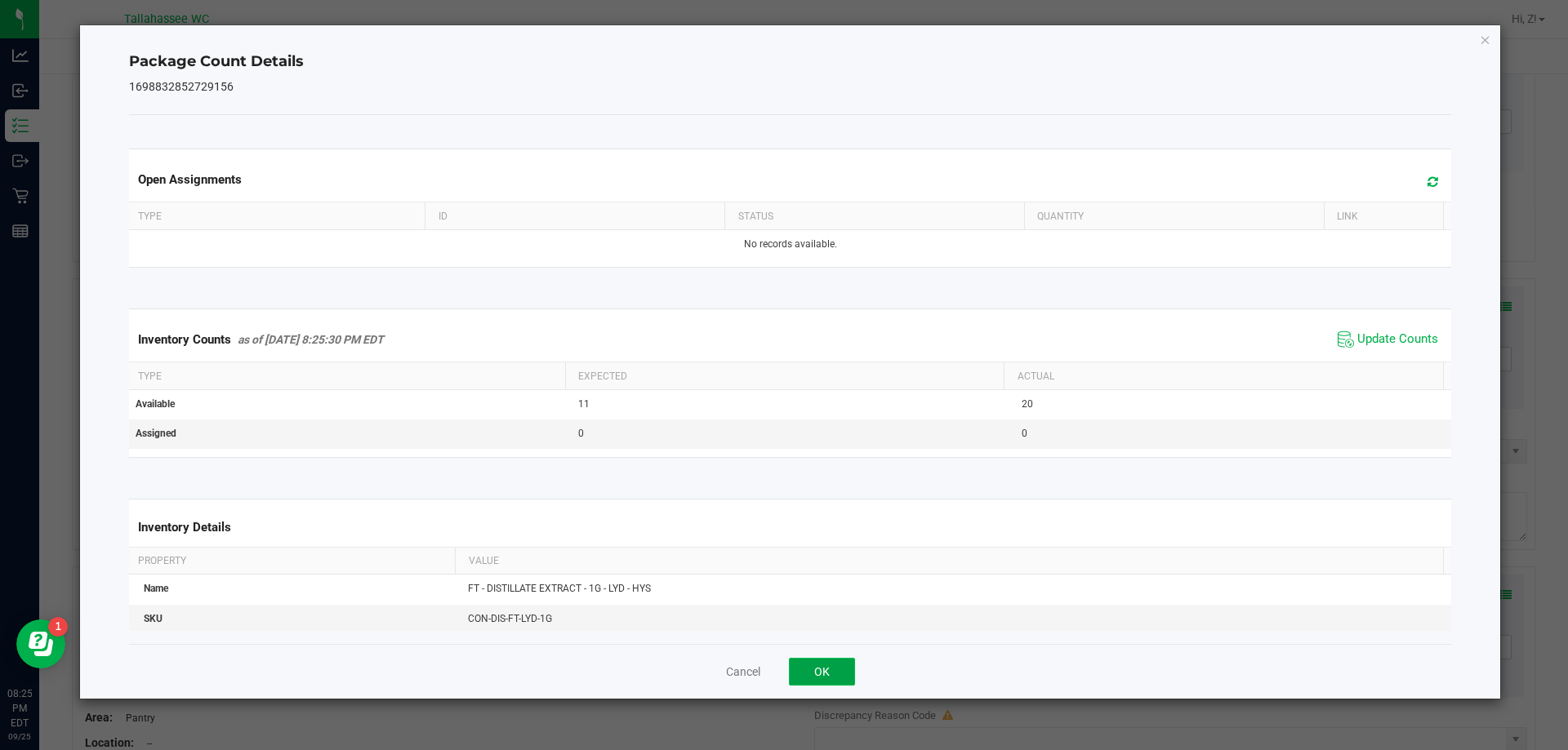
click at [848, 662] on button "OK" at bounding box center [822, 671] width 66 height 27
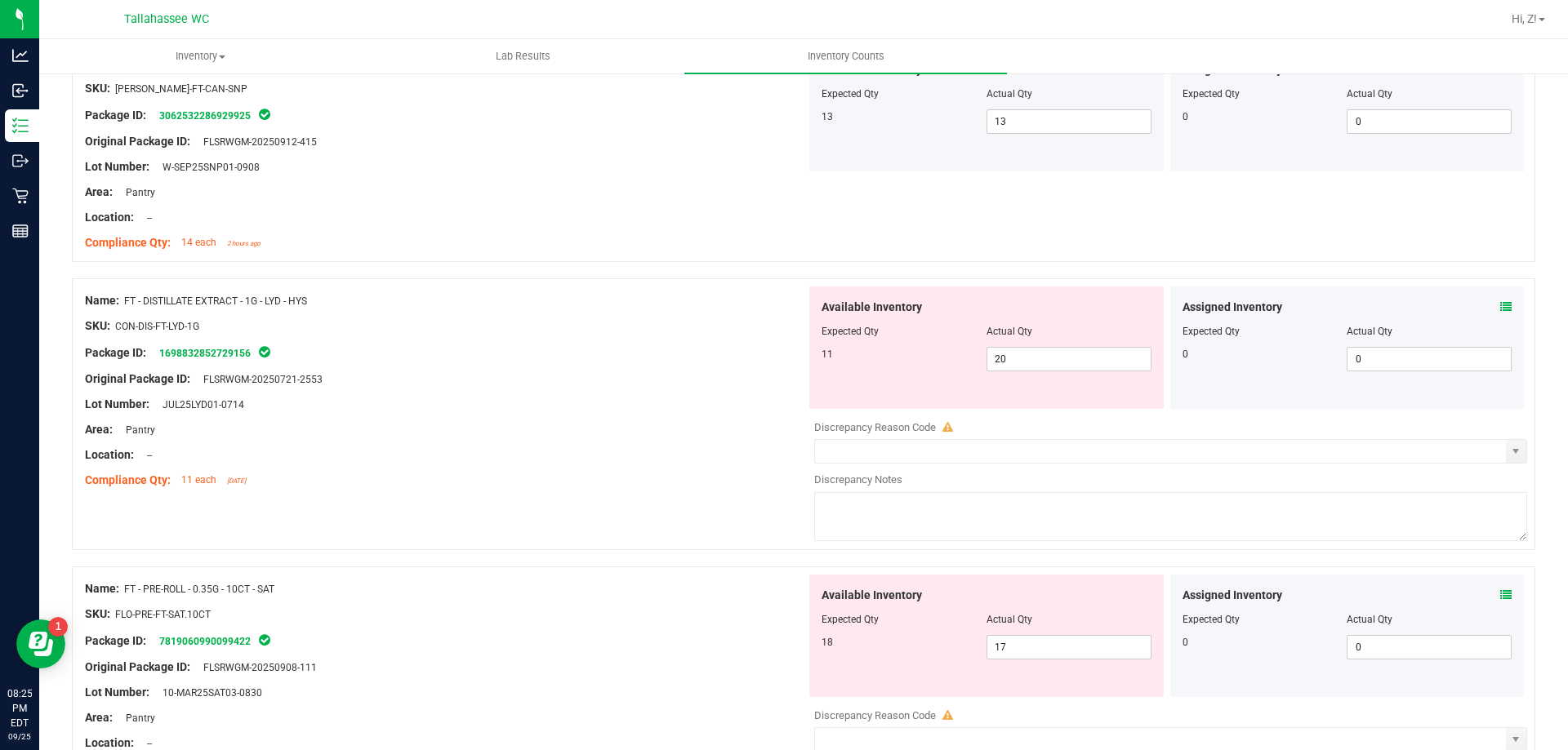
click at [1500, 598] on icon at bounding box center [1506, 595] width 11 height 11
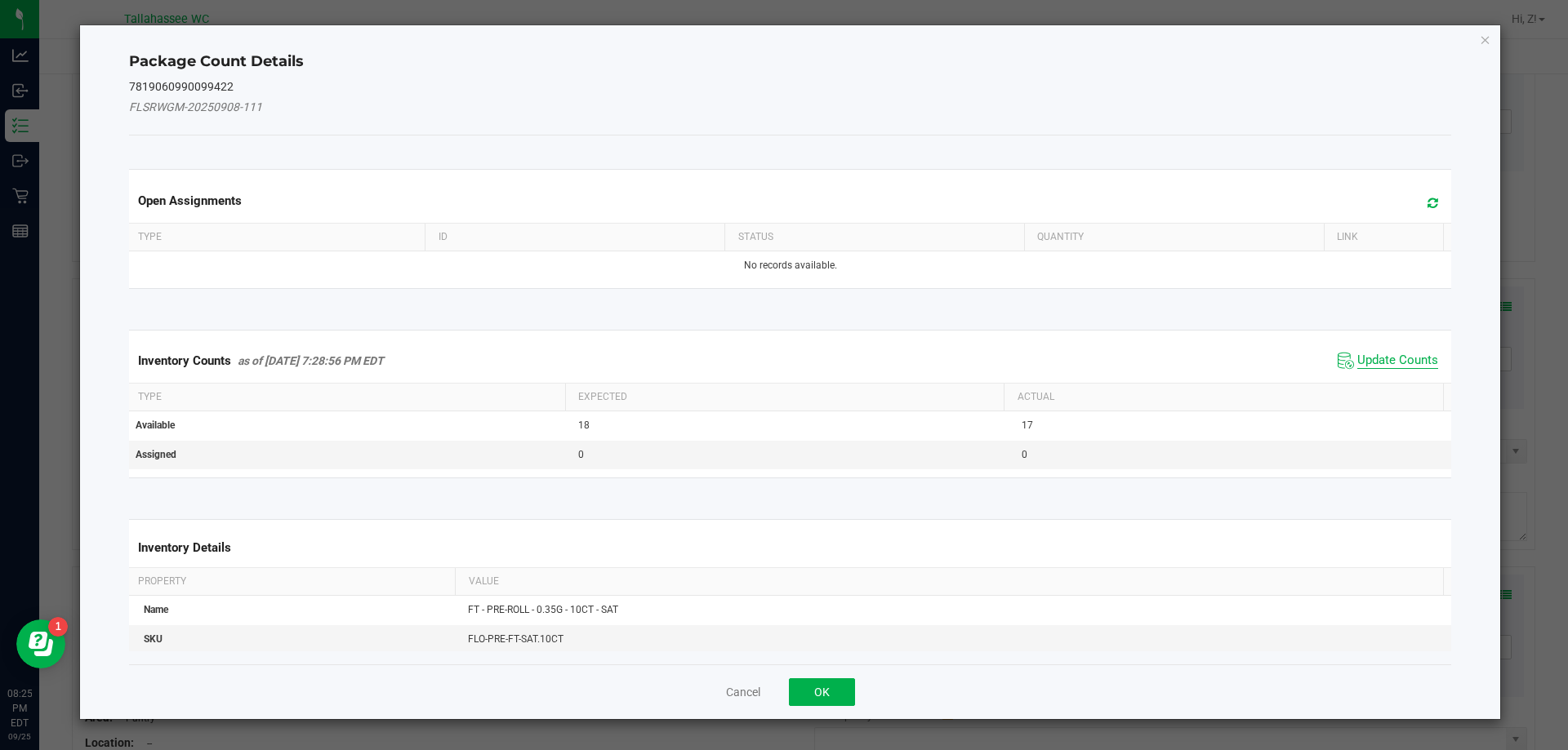
click at [1386, 364] on span "Update Counts" at bounding box center [1397, 360] width 81 height 16
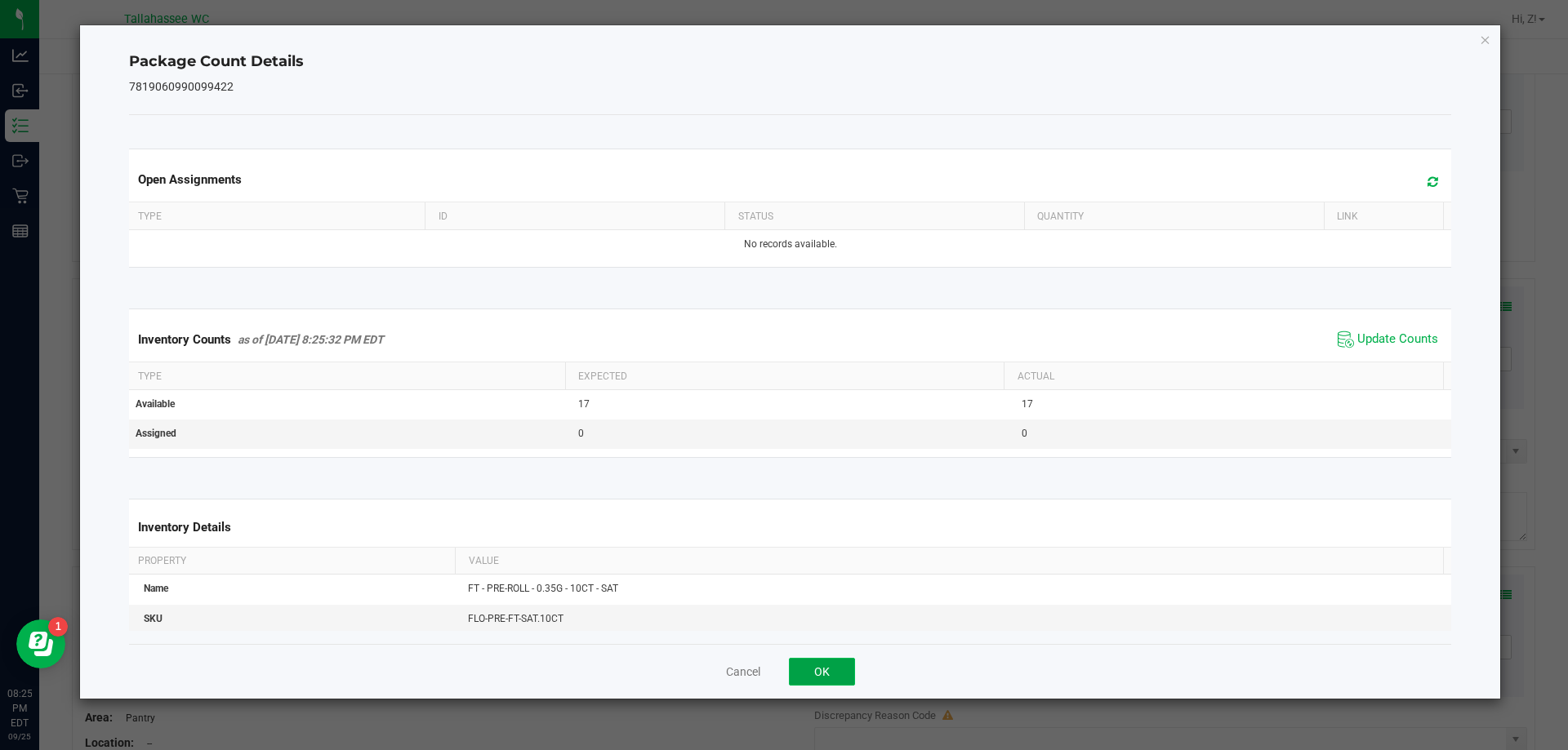
click at [839, 671] on button "OK" at bounding box center [822, 671] width 66 height 27
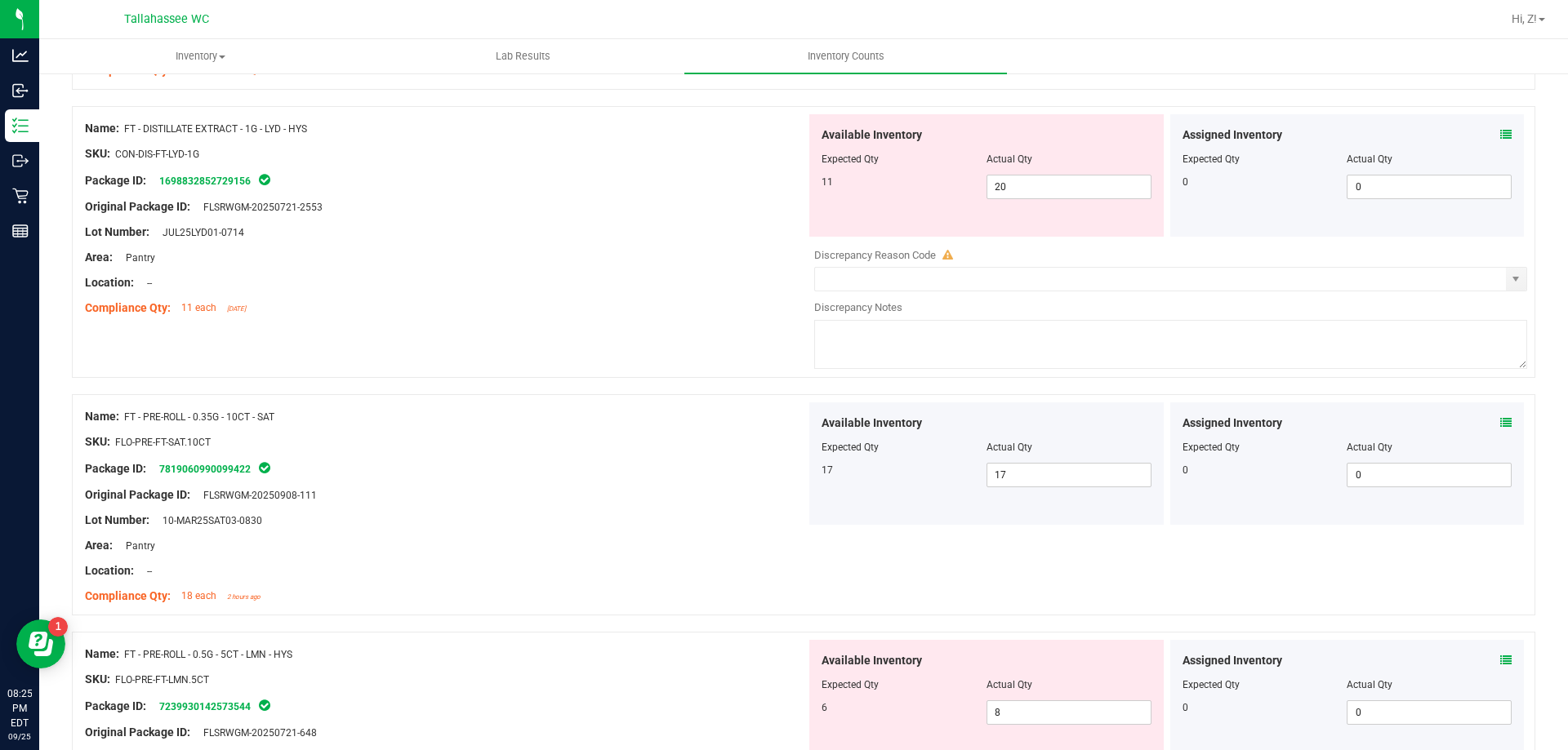
scroll to position [3348, 0]
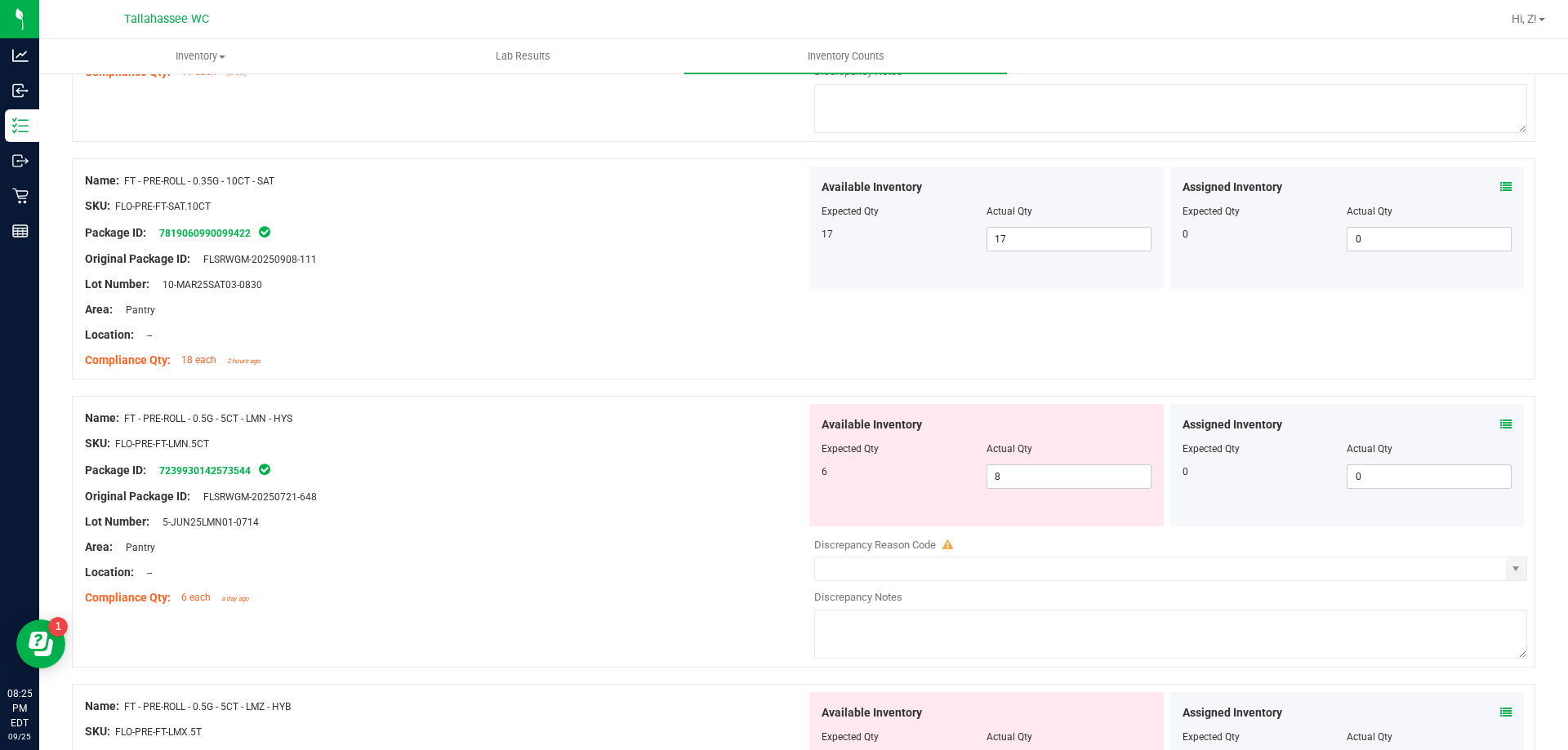
click at [1500, 429] on icon at bounding box center [1506, 425] width 11 height 11
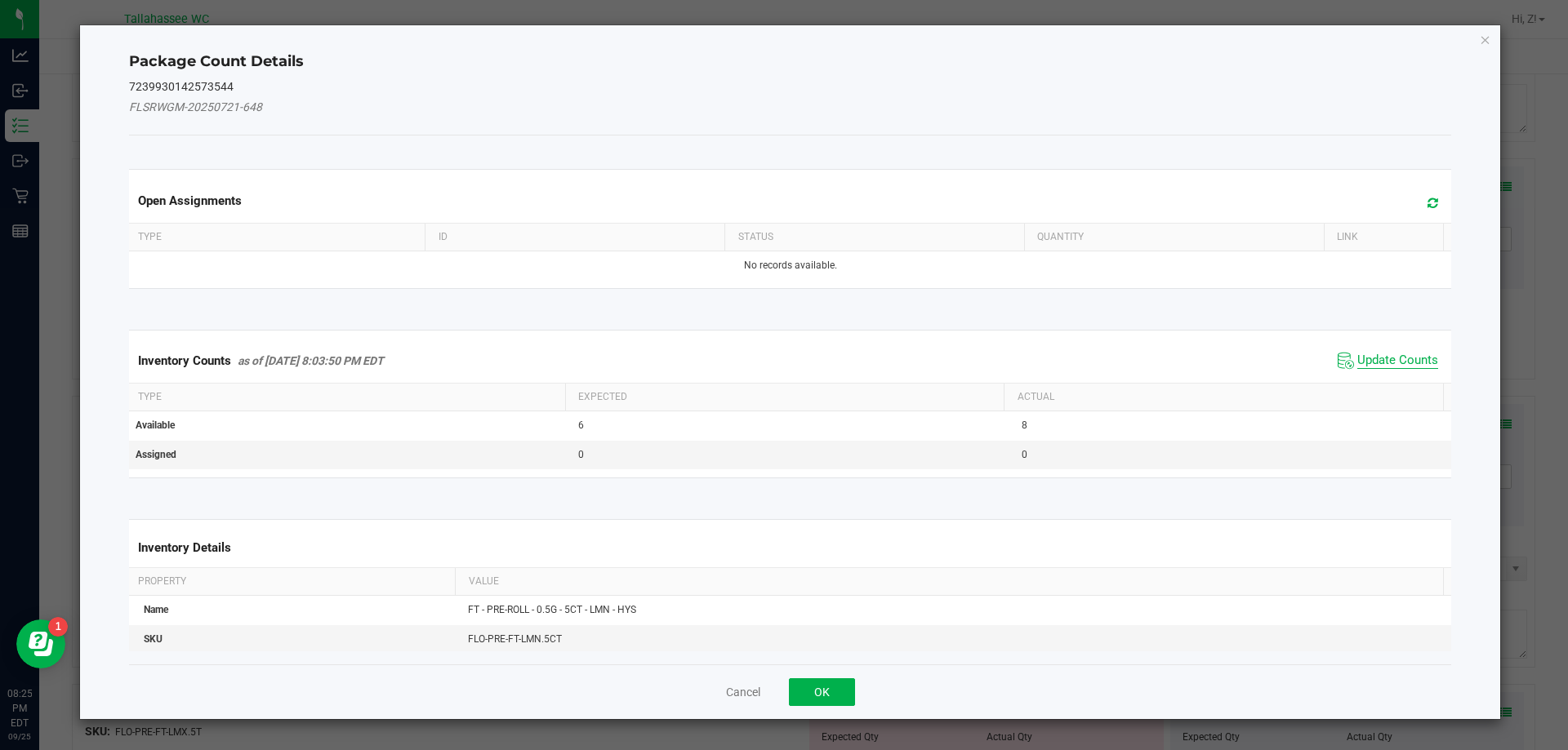
click at [1383, 358] on span "Update Counts" at bounding box center [1397, 360] width 81 height 16
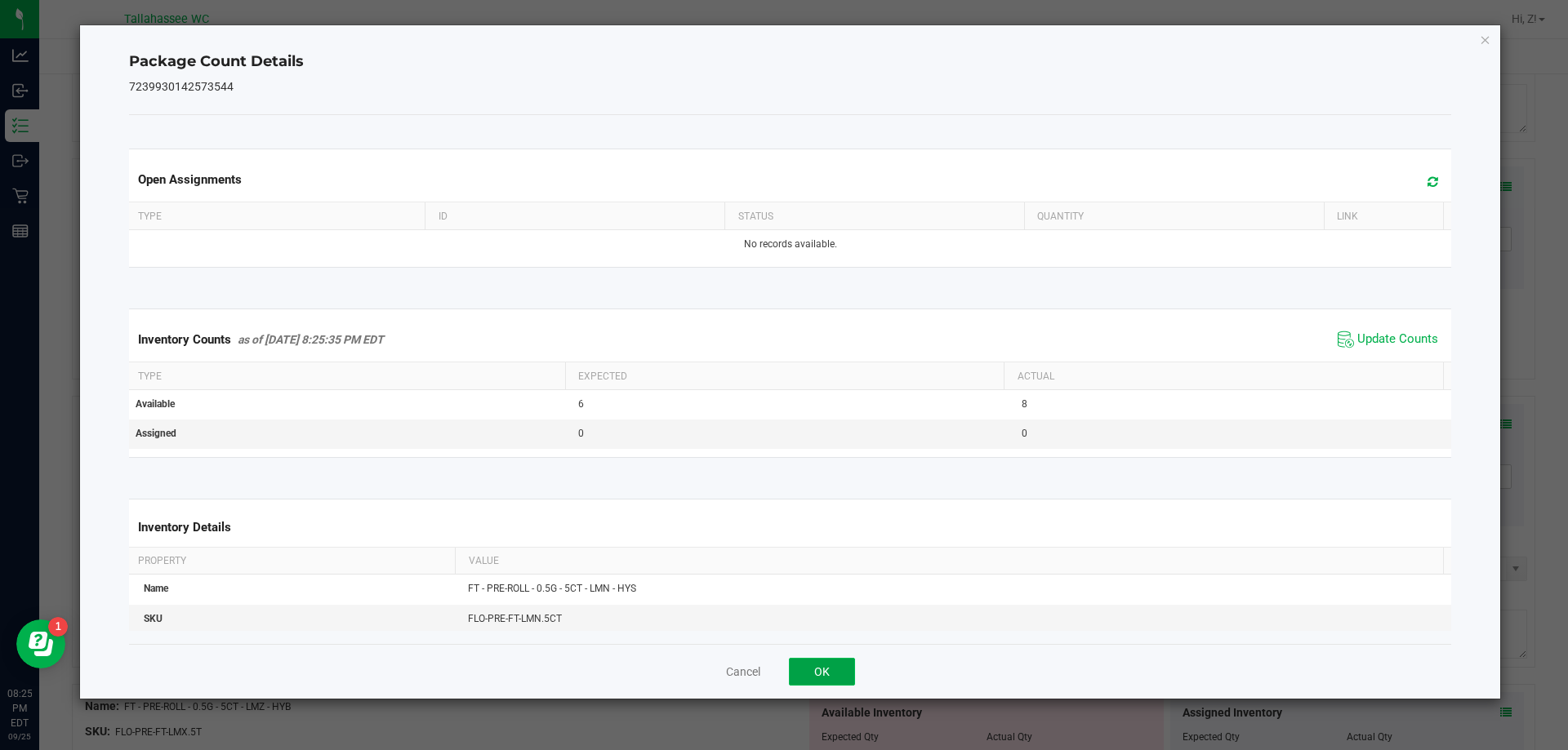
click at [831, 665] on button "OK" at bounding box center [822, 671] width 66 height 27
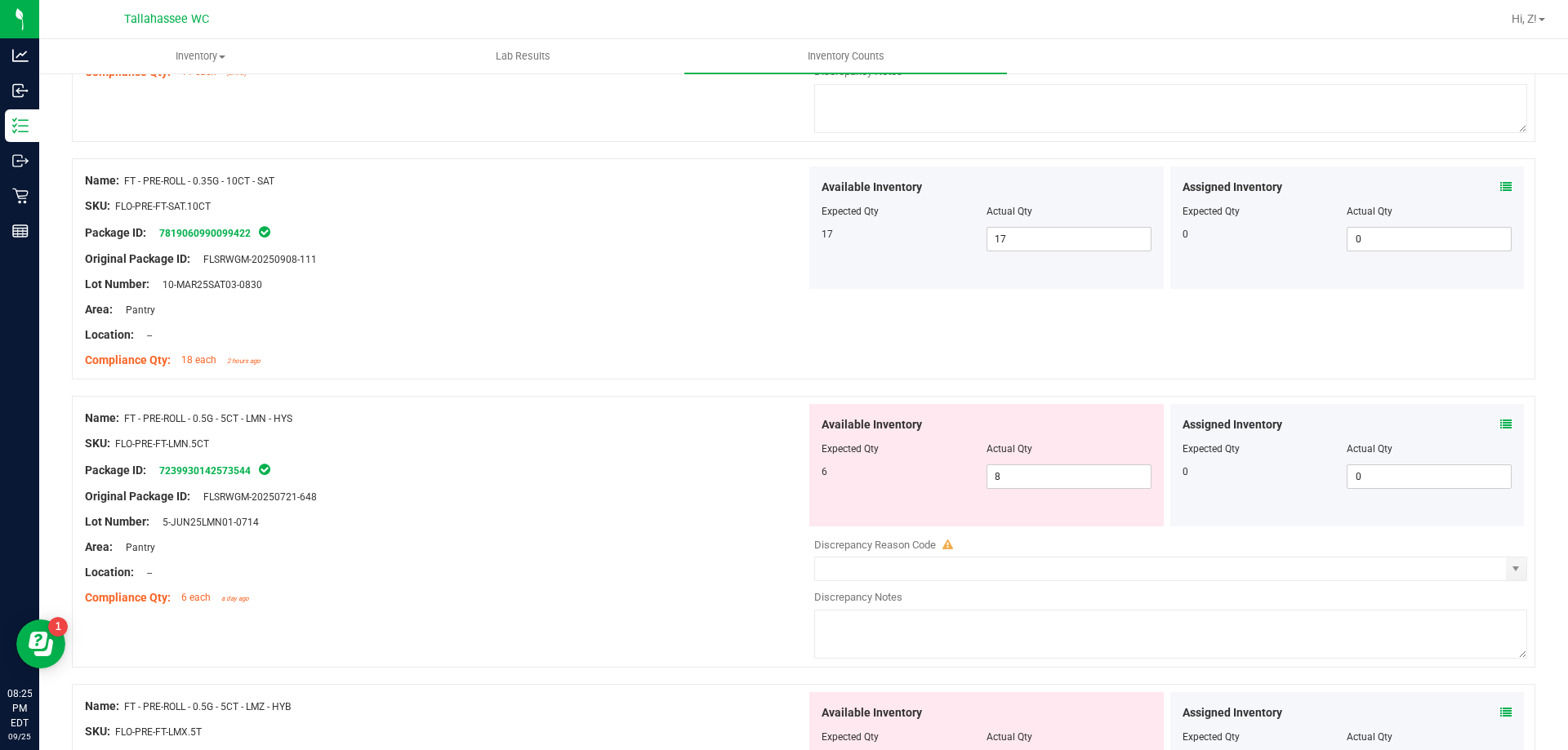
click at [1500, 708] on icon at bounding box center [1506, 712] width 11 height 11
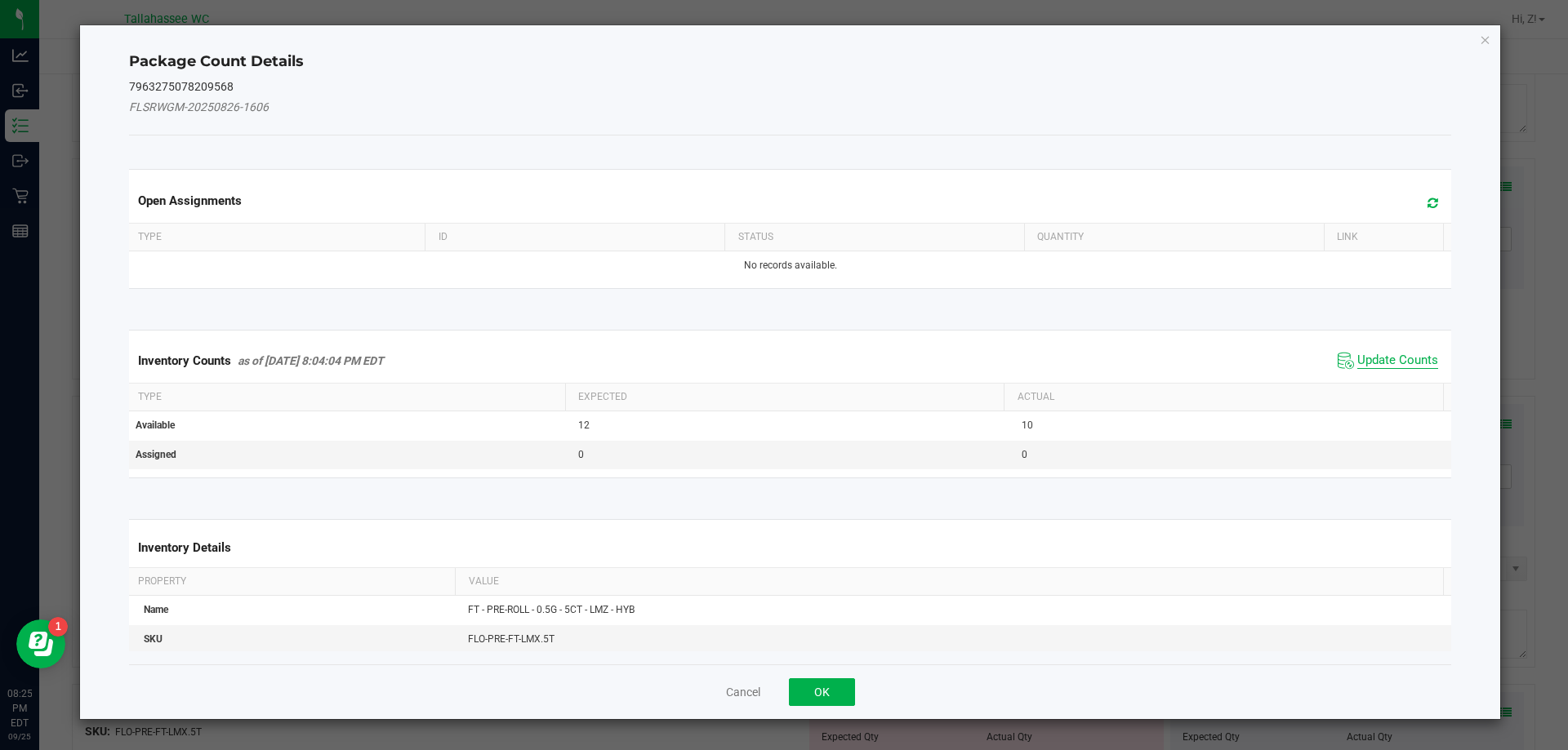
click at [1380, 364] on span "Update Counts" at bounding box center [1397, 360] width 81 height 16
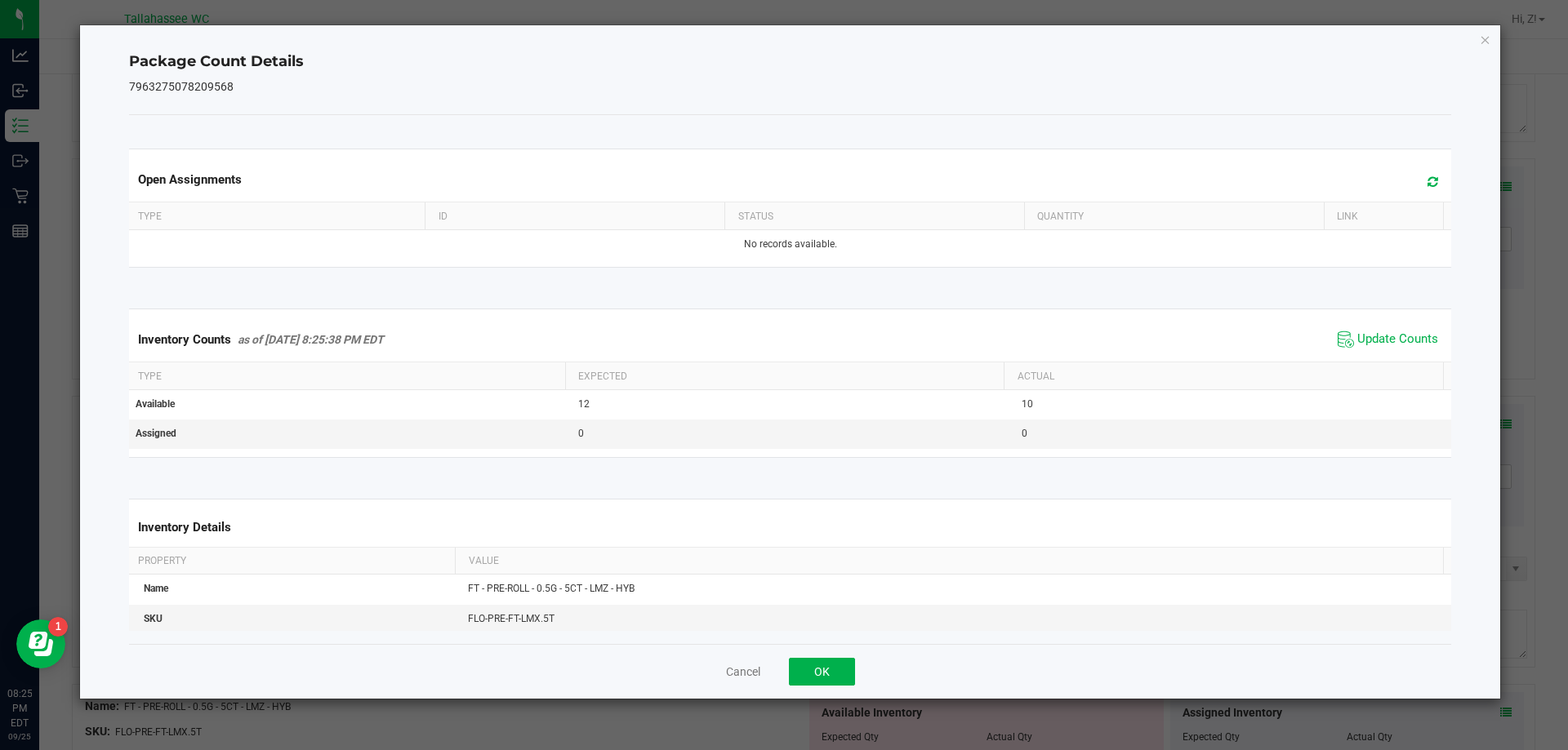
click at [830, 688] on div "Cancel OK" at bounding box center [791, 672] width 1323 height 55
click at [829, 671] on button "OK" at bounding box center [822, 671] width 66 height 27
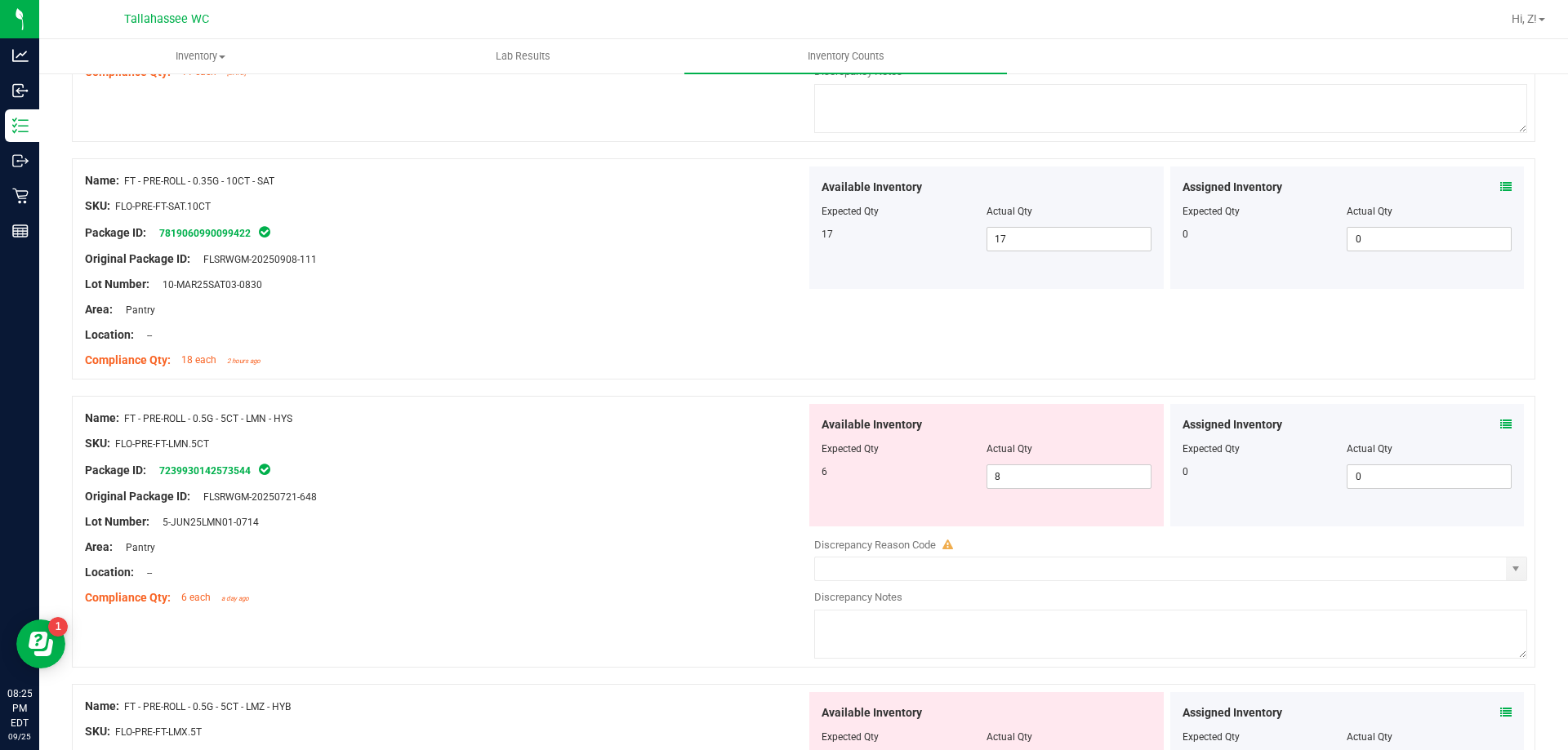
scroll to position [3674, 0]
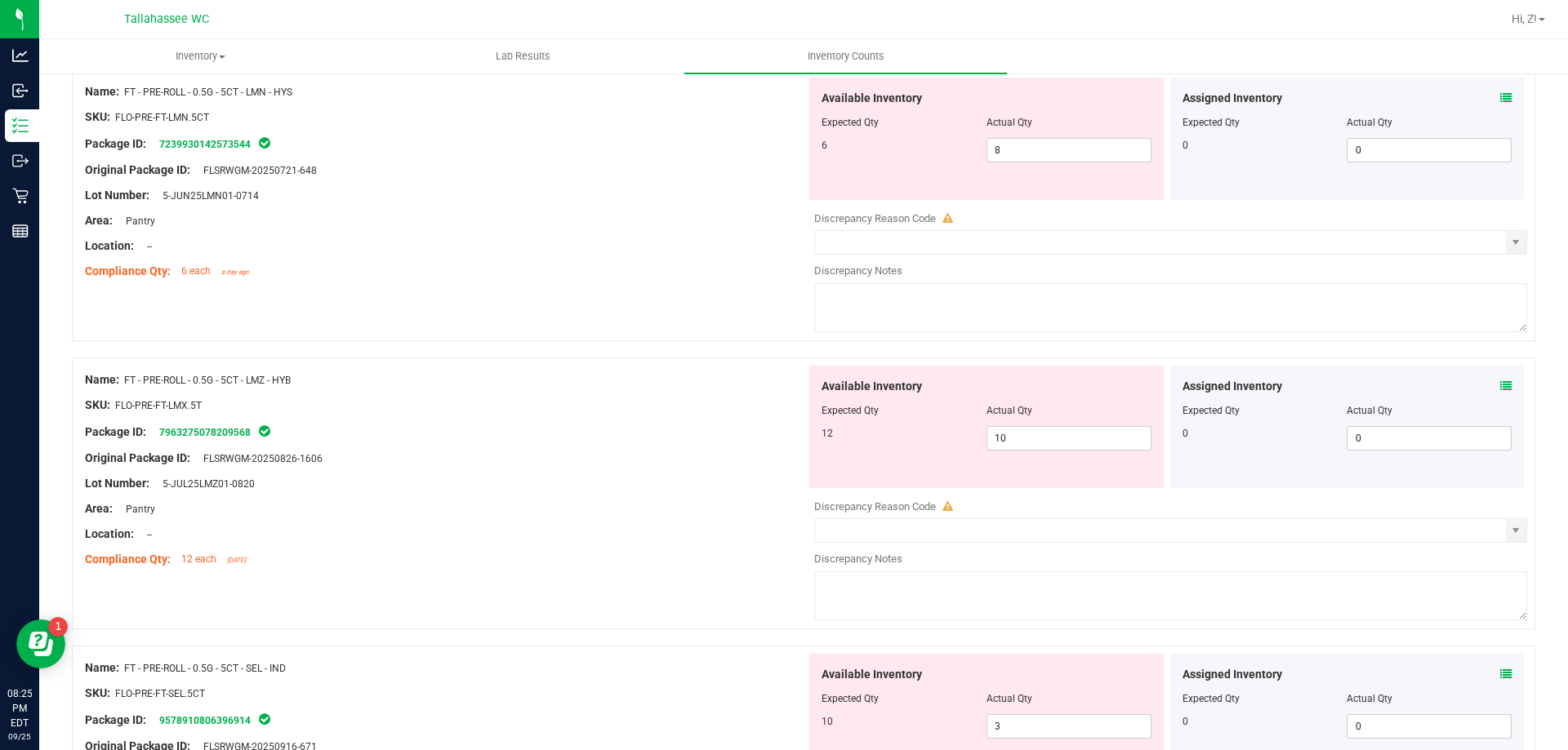
click at [1500, 669] on icon at bounding box center [1506, 675] width 11 height 11
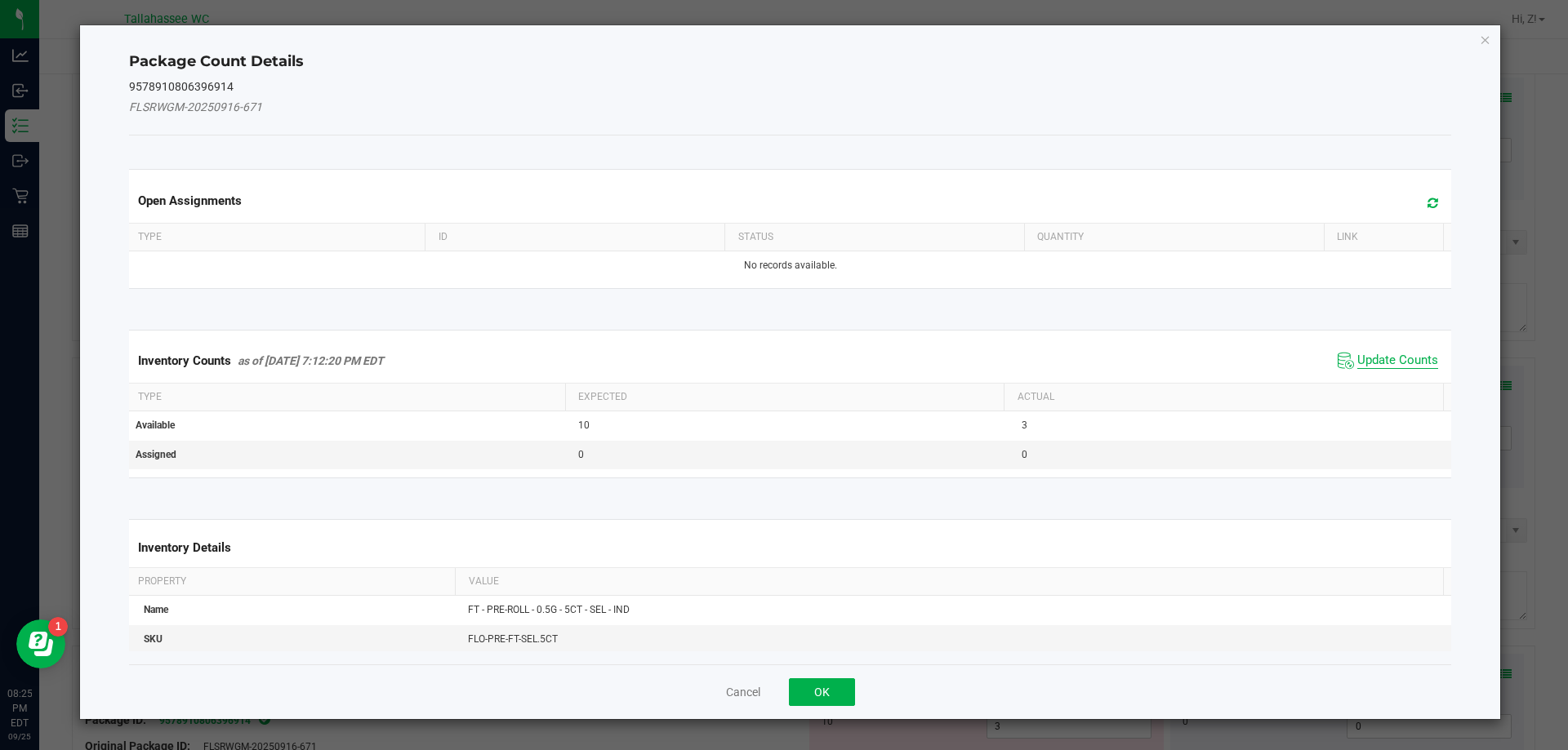
drag, startPoint x: 1359, startPoint y: 353, endPoint x: 1025, endPoint y: 575, distance: 401.0
click at [1359, 354] on span "Update Counts" at bounding box center [1397, 360] width 81 height 16
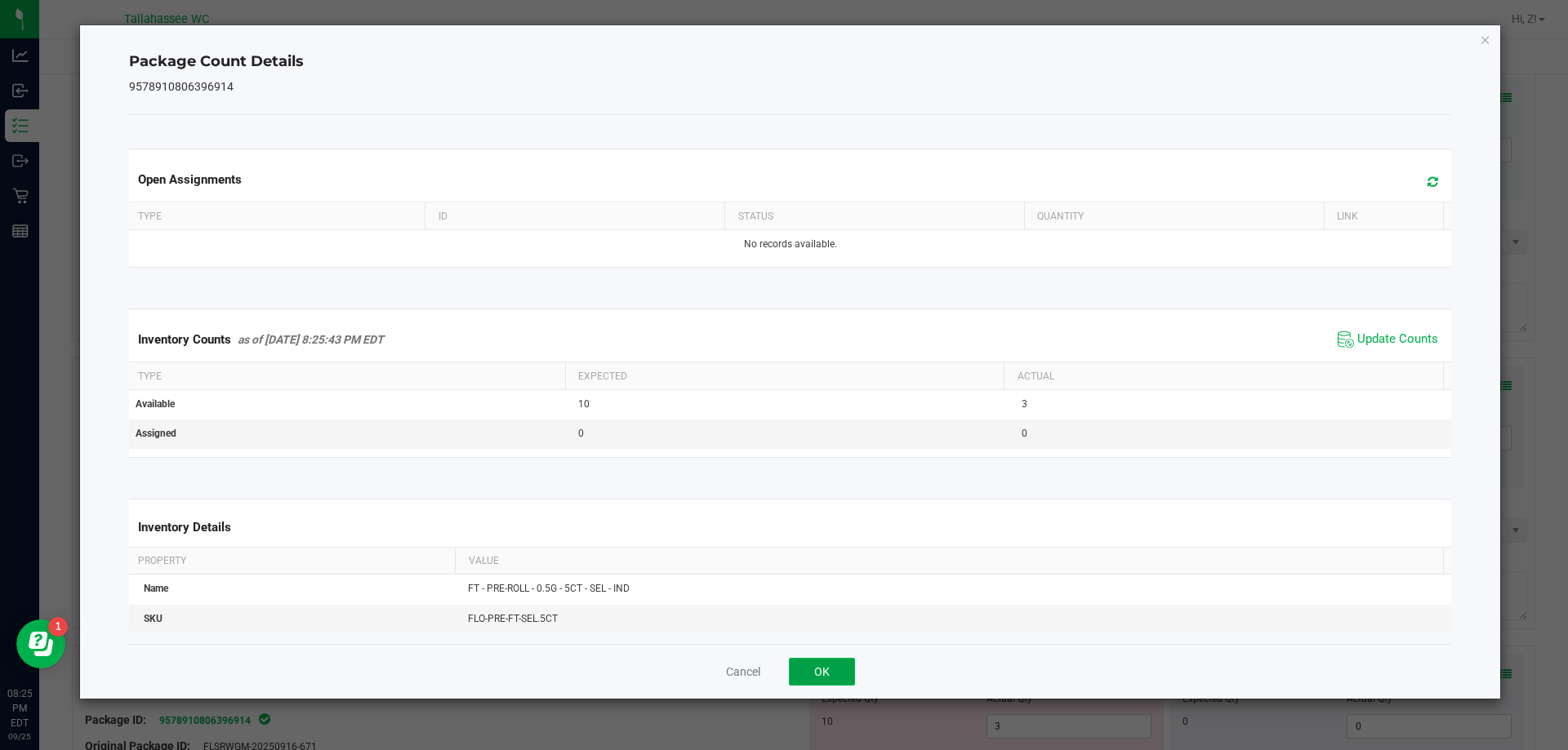
click at [822, 676] on button "OK" at bounding box center [822, 671] width 66 height 27
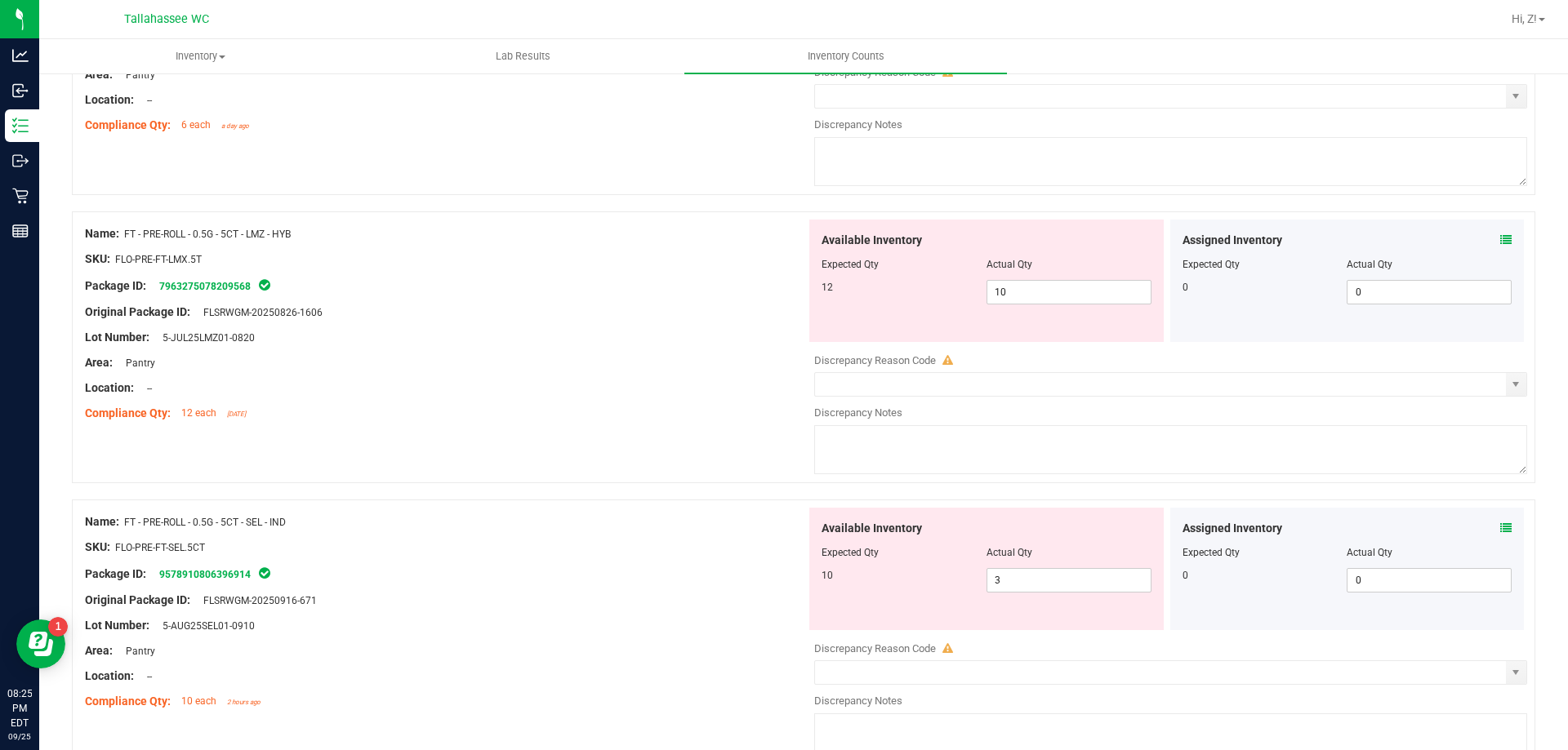
scroll to position [3919, 0]
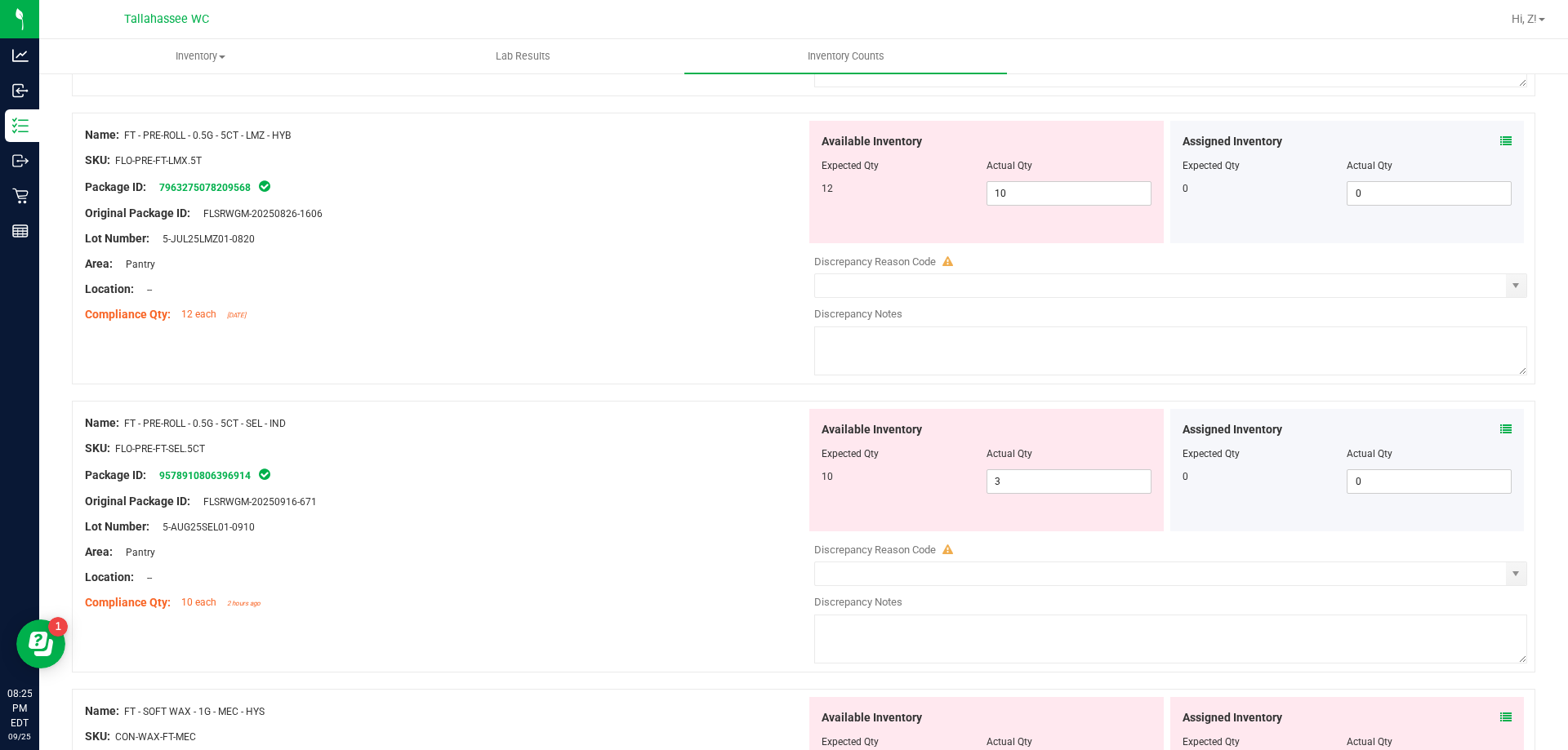
click at [1500, 713] on icon at bounding box center [1506, 718] width 11 height 11
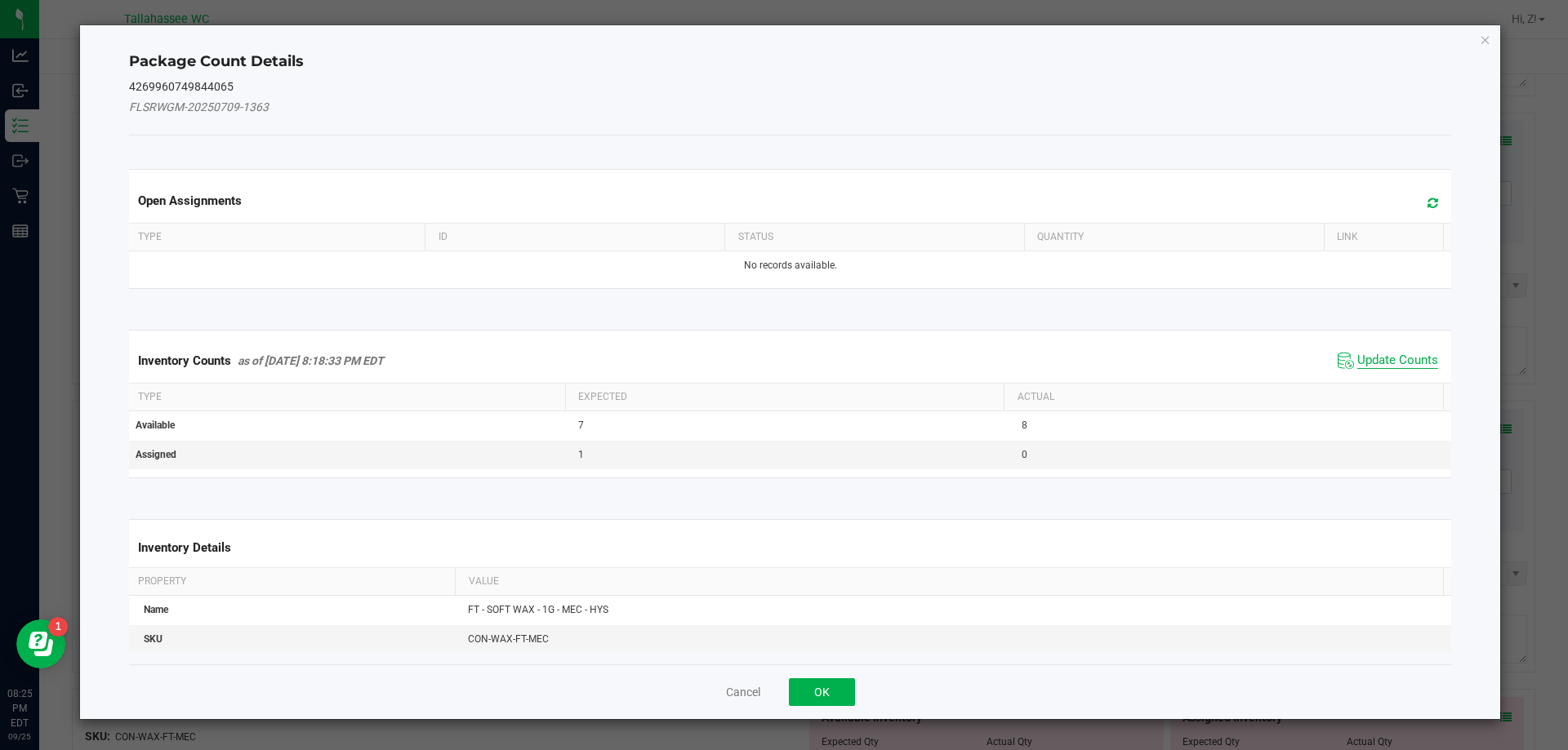
click at [1394, 364] on span "Update Counts" at bounding box center [1397, 360] width 81 height 16
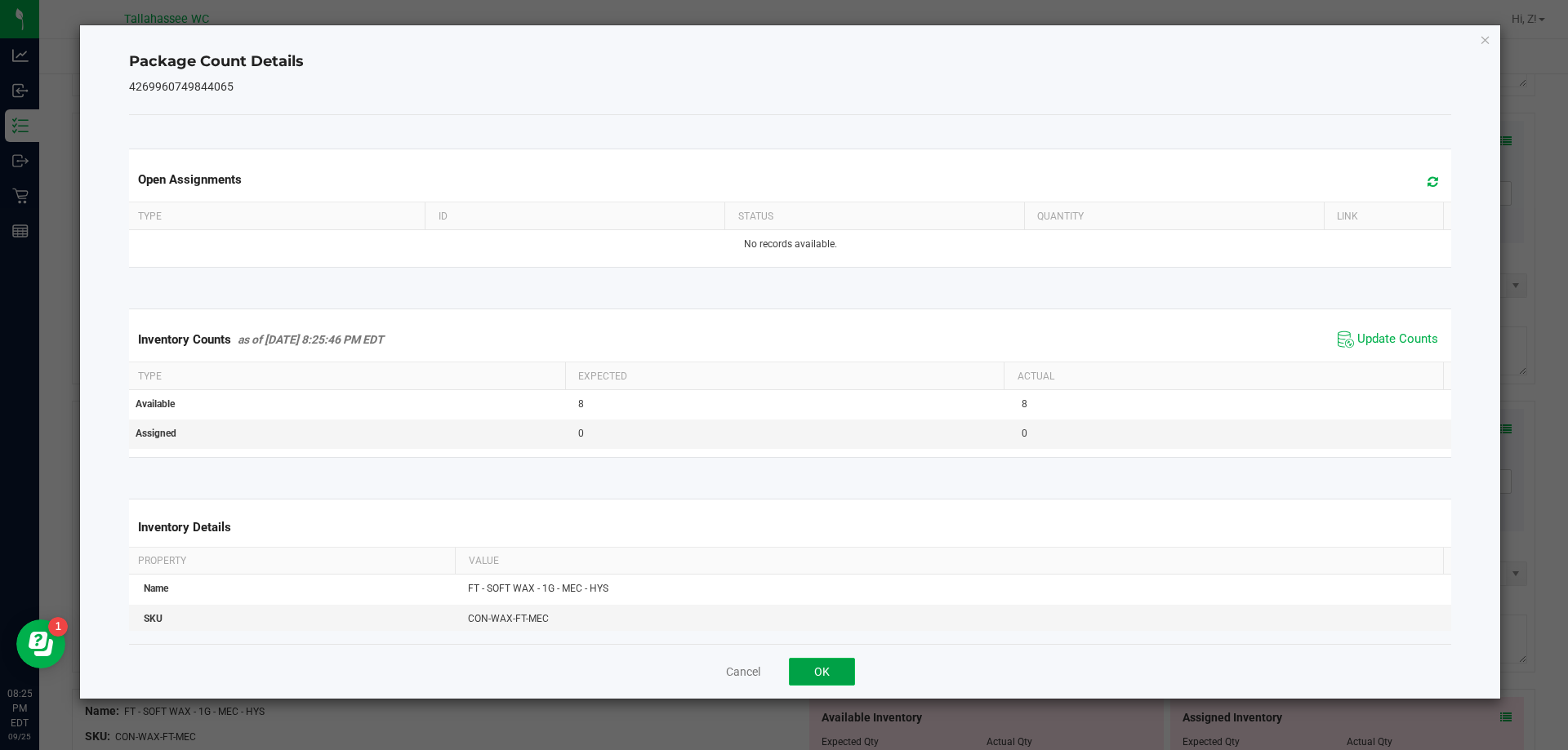
click at [836, 662] on button "OK" at bounding box center [822, 671] width 66 height 27
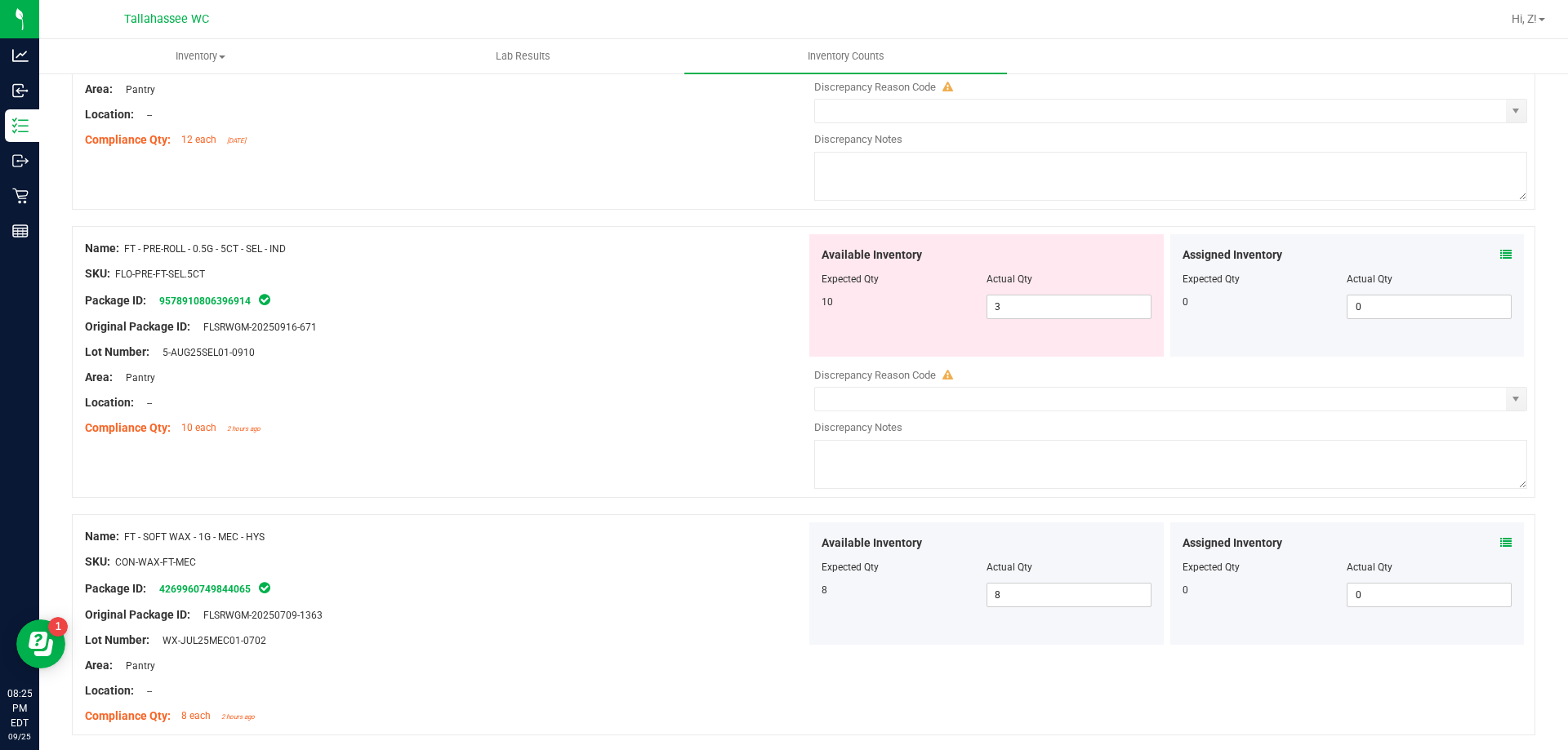
scroll to position [4246, 0]
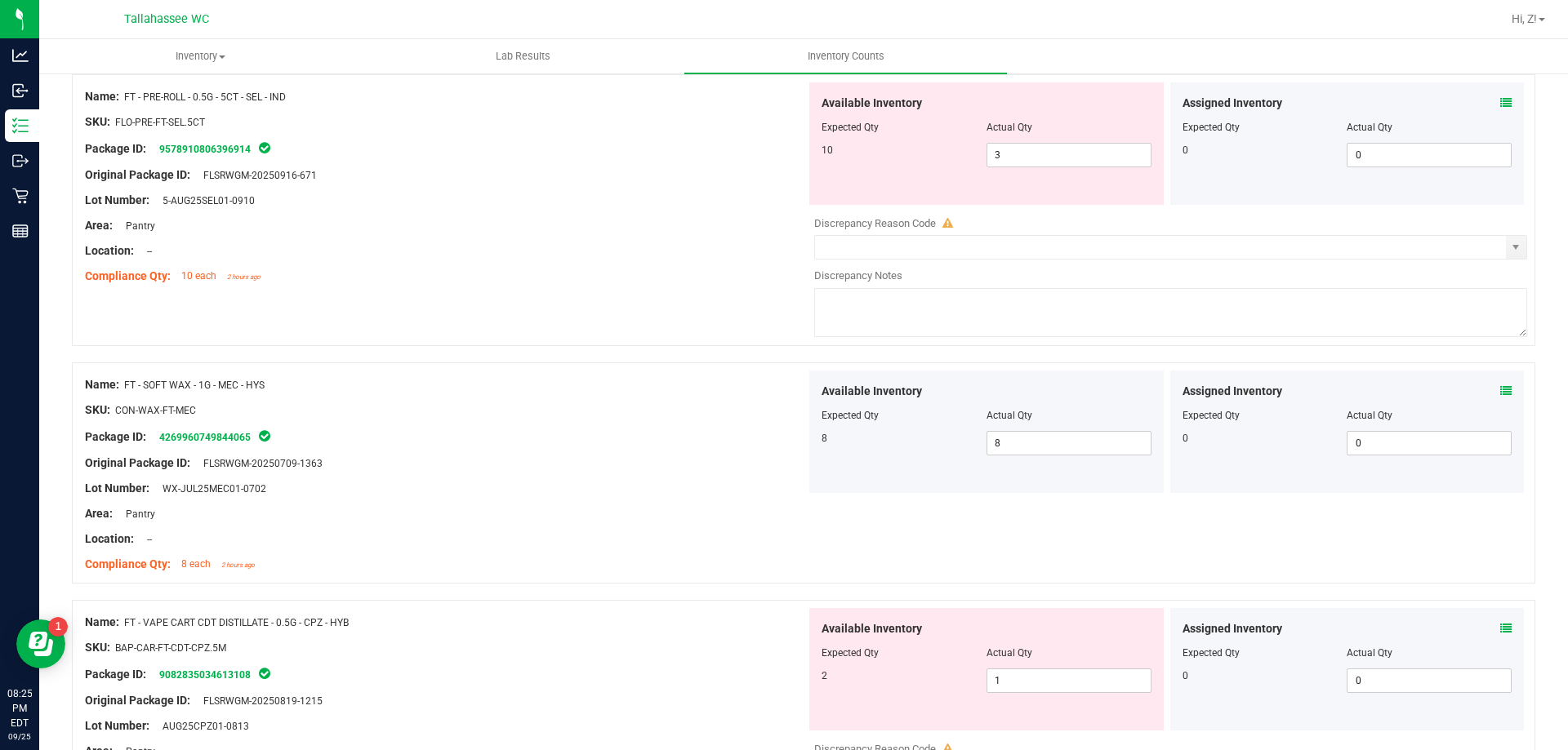
click at [1500, 628] on icon at bounding box center [1506, 628] width 11 height 11
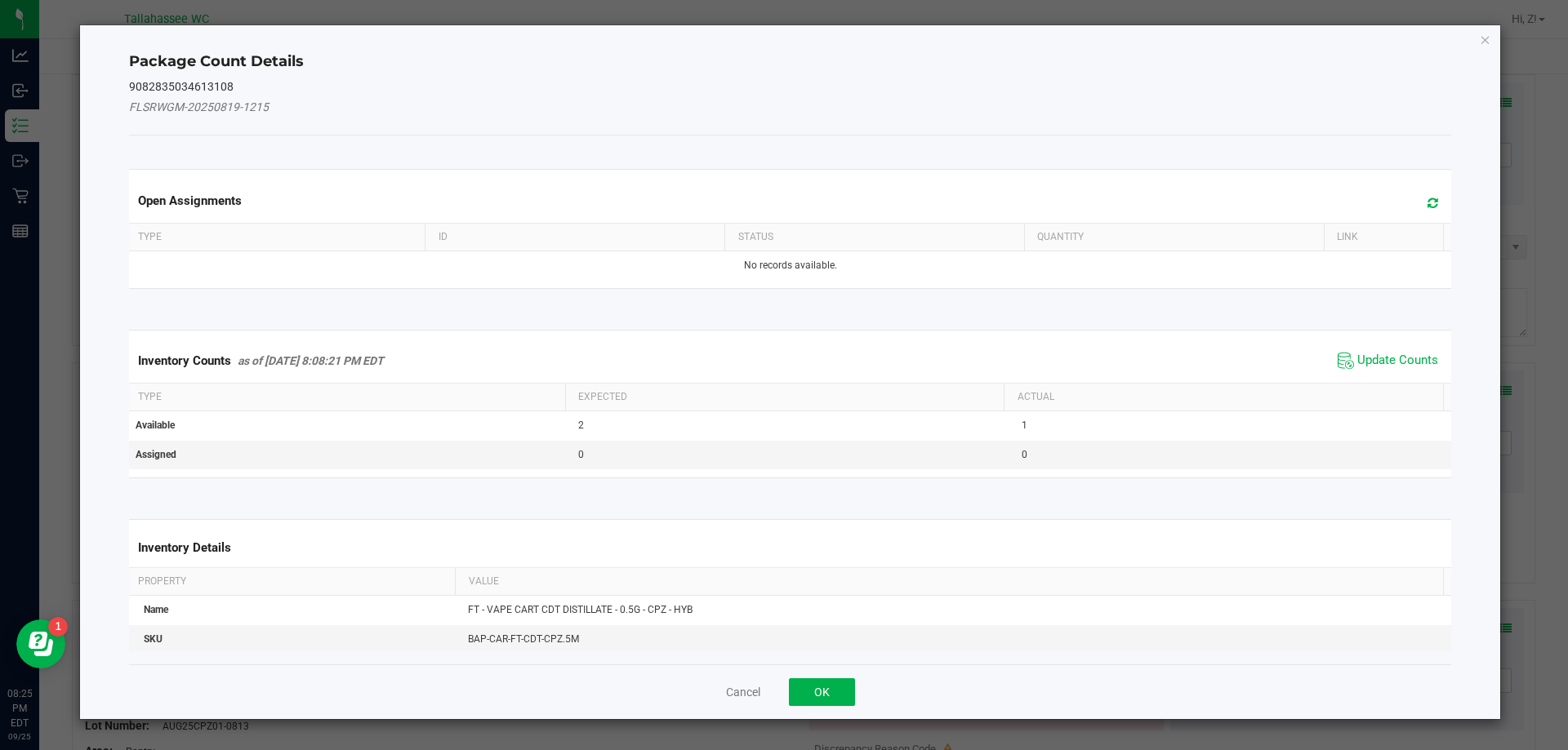
click at [1380, 351] on span "Update Counts" at bounding box center [1387, 361] width 108 height 24
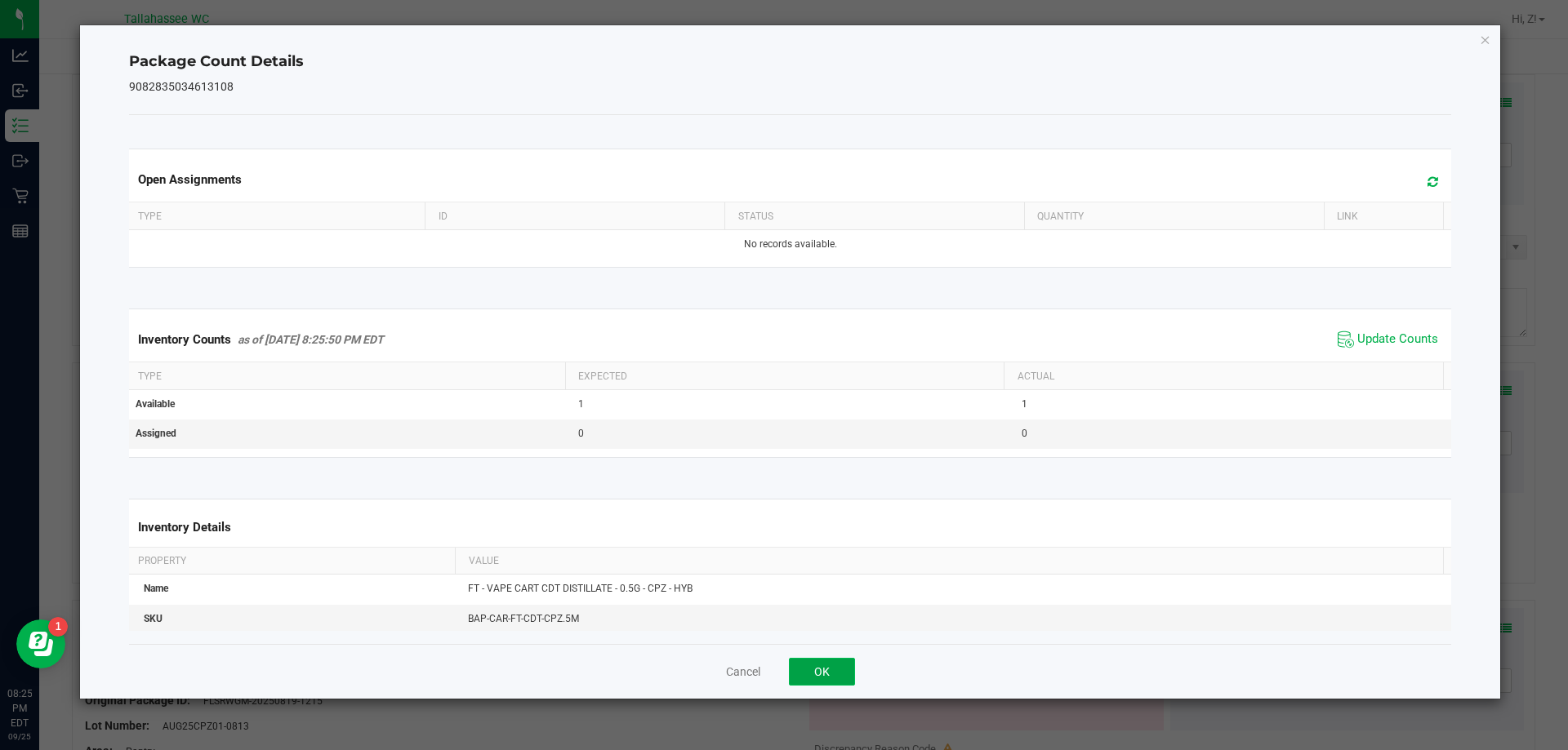
click at [834, 670] on button "OK" at bounding box center [822, 671] width 66 height 27
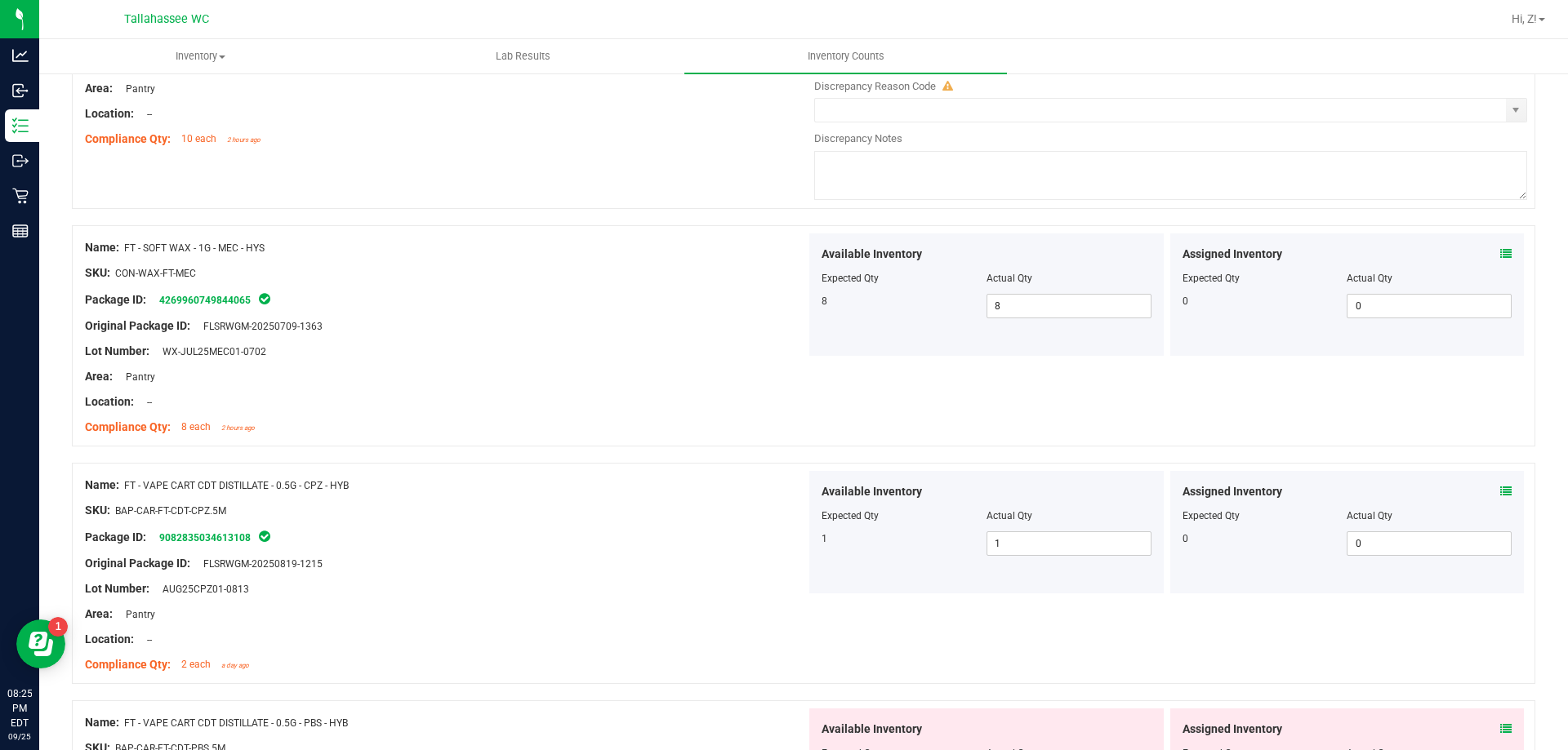
scroll to position [4654, 0]
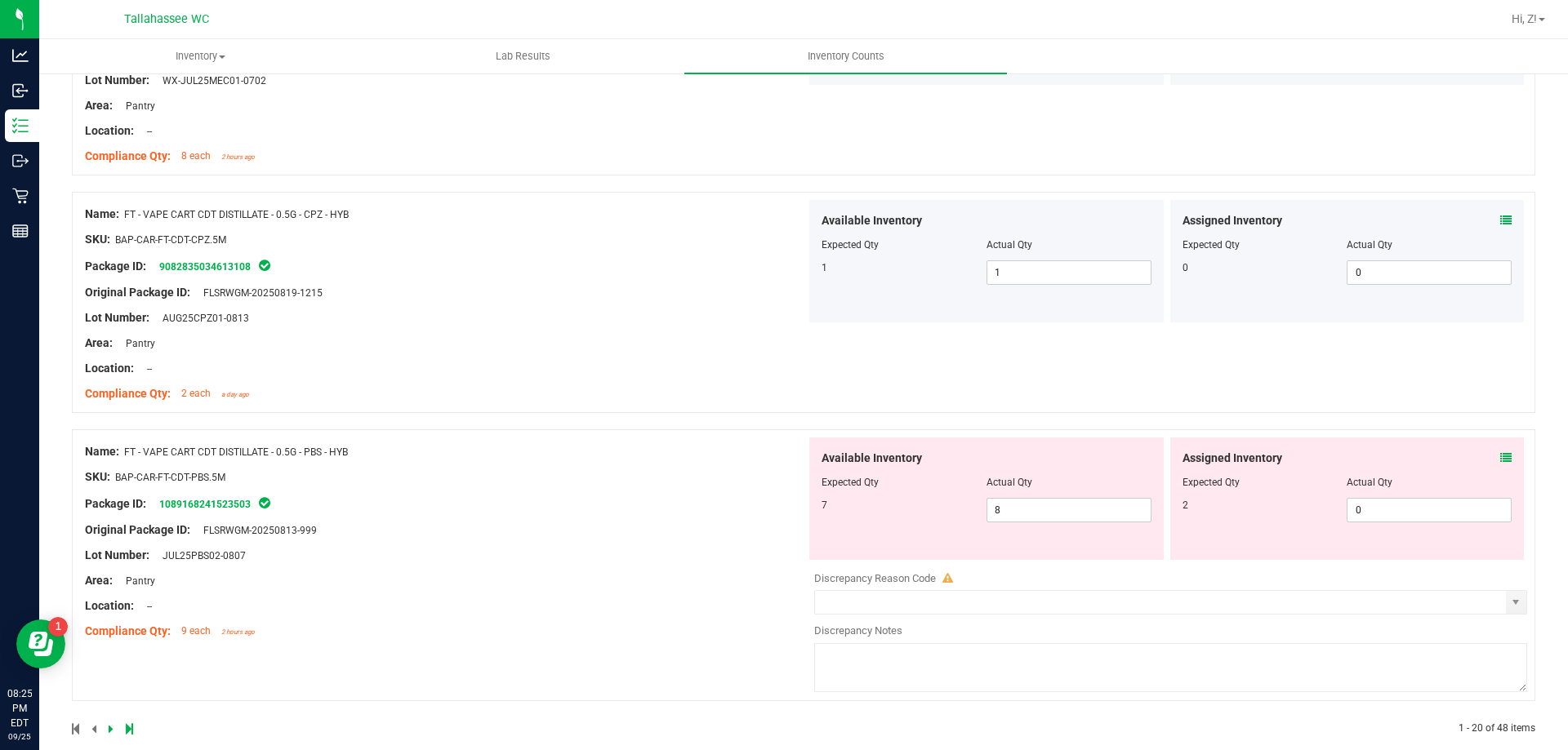
click at [1500, 465] on span at bounding box center [1506, 458] width 11 height 17
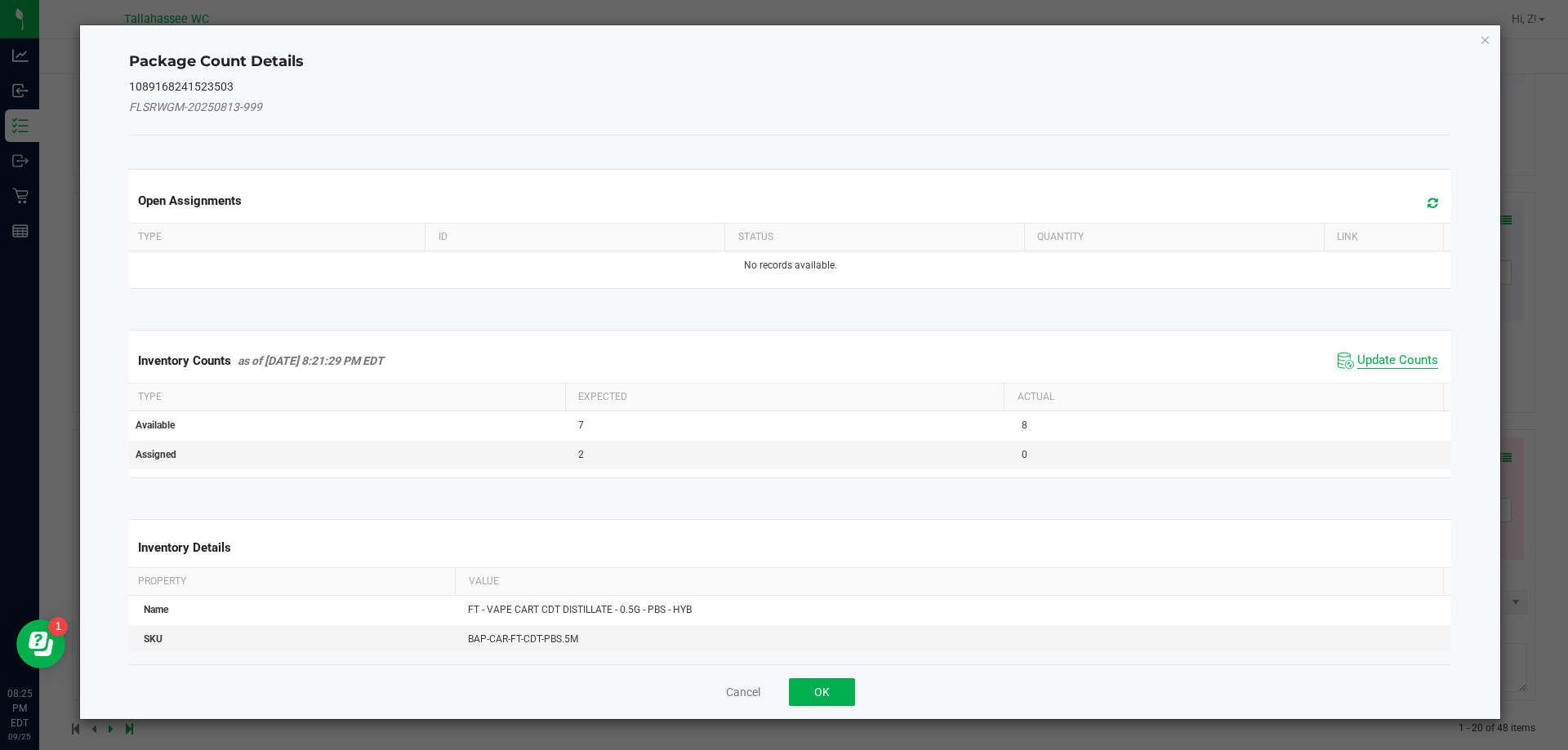
click at [1361, 366] on span "Update Counts" at bounding box center [1397, 360] width 81 height 16
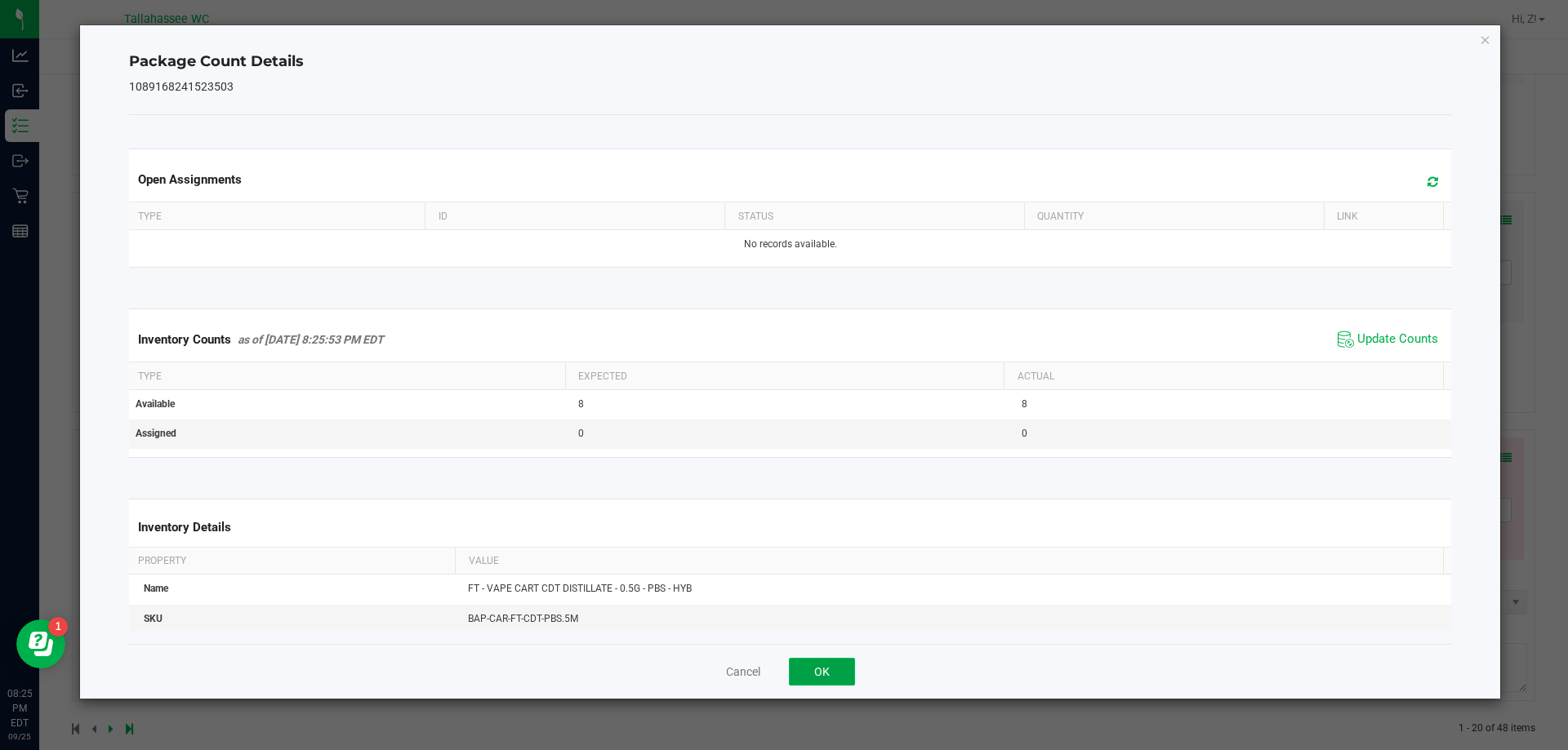
click at [830, 670] on button "OK" at bounding box center [822, 671] width 66 height 27
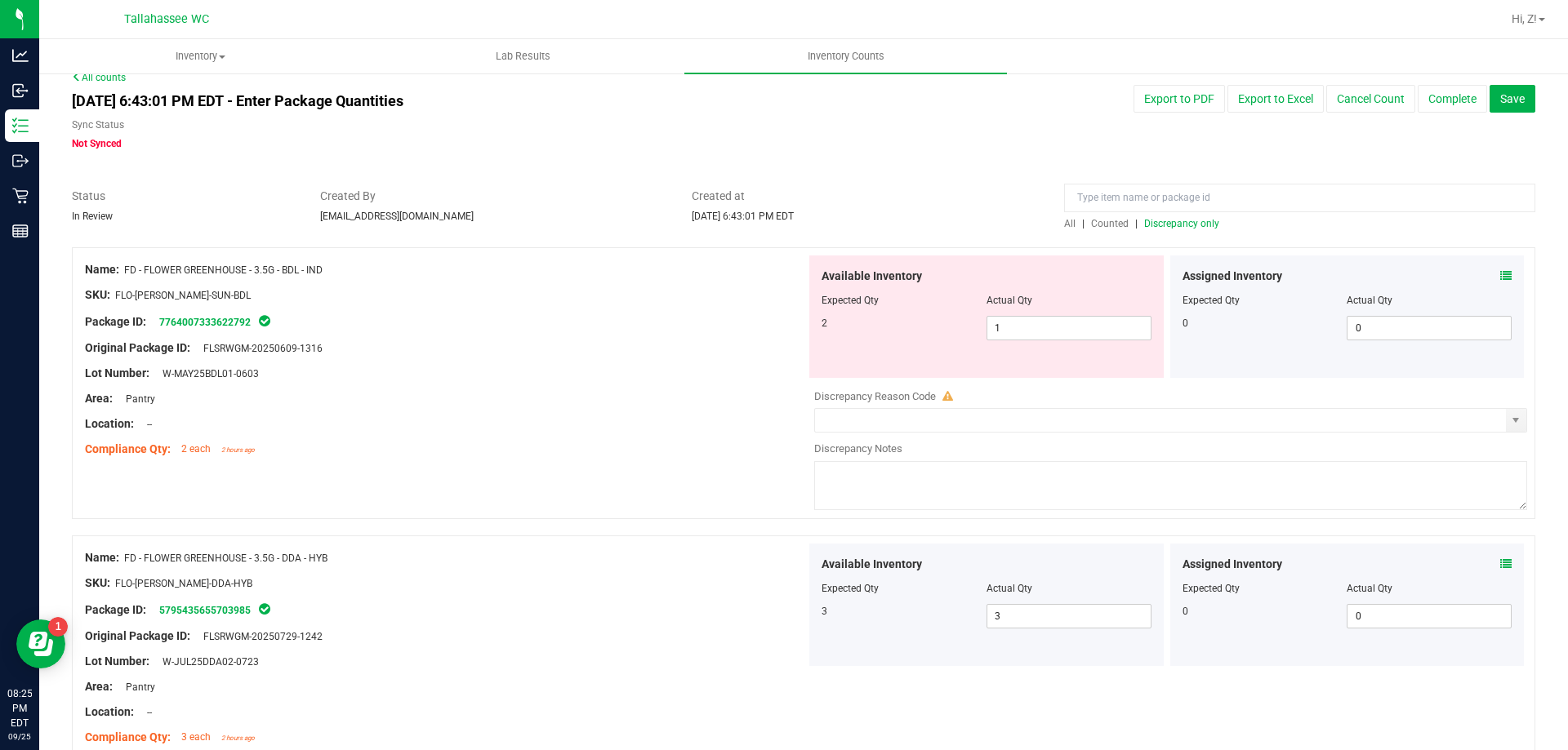
scroll to position [0, 0]
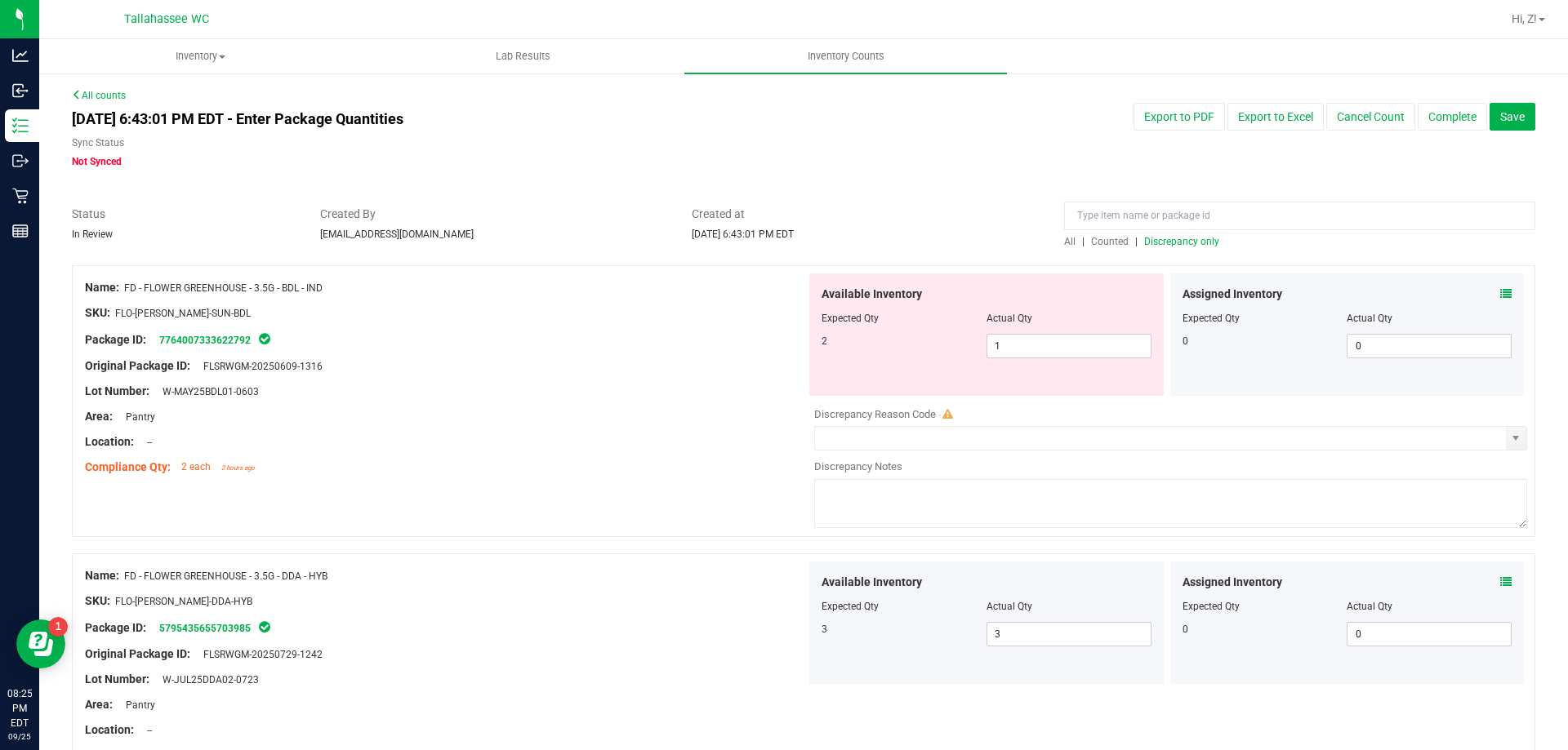
click at [1174, 248] on div "All | Counted | Discrepancy only" at bounding box center [1299, 242] width 471 height 15
click at [1205, 240] on span "Discrepancy only" at bounding box center [1182, 241] width 75 height 11
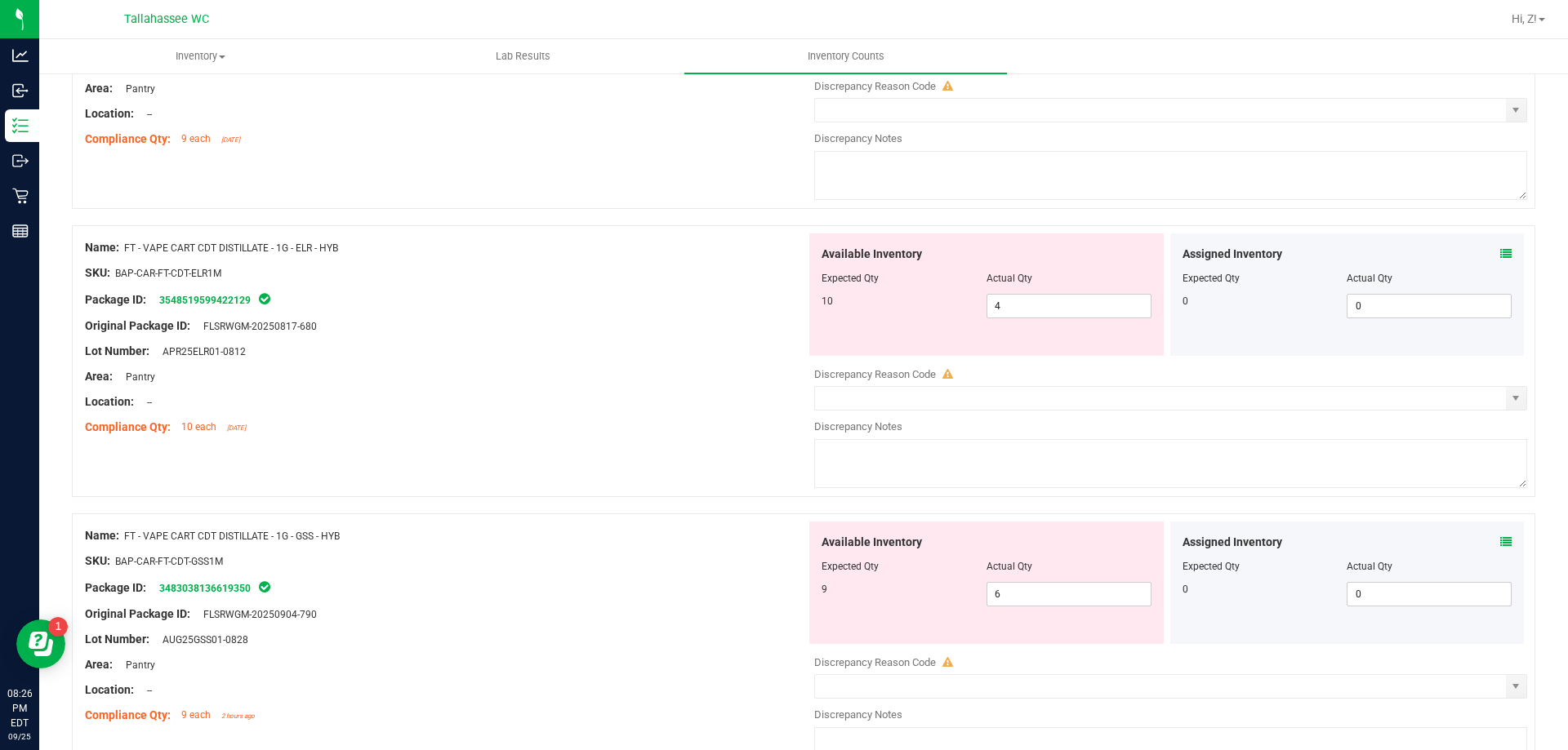
scroll to position [3266, 0]
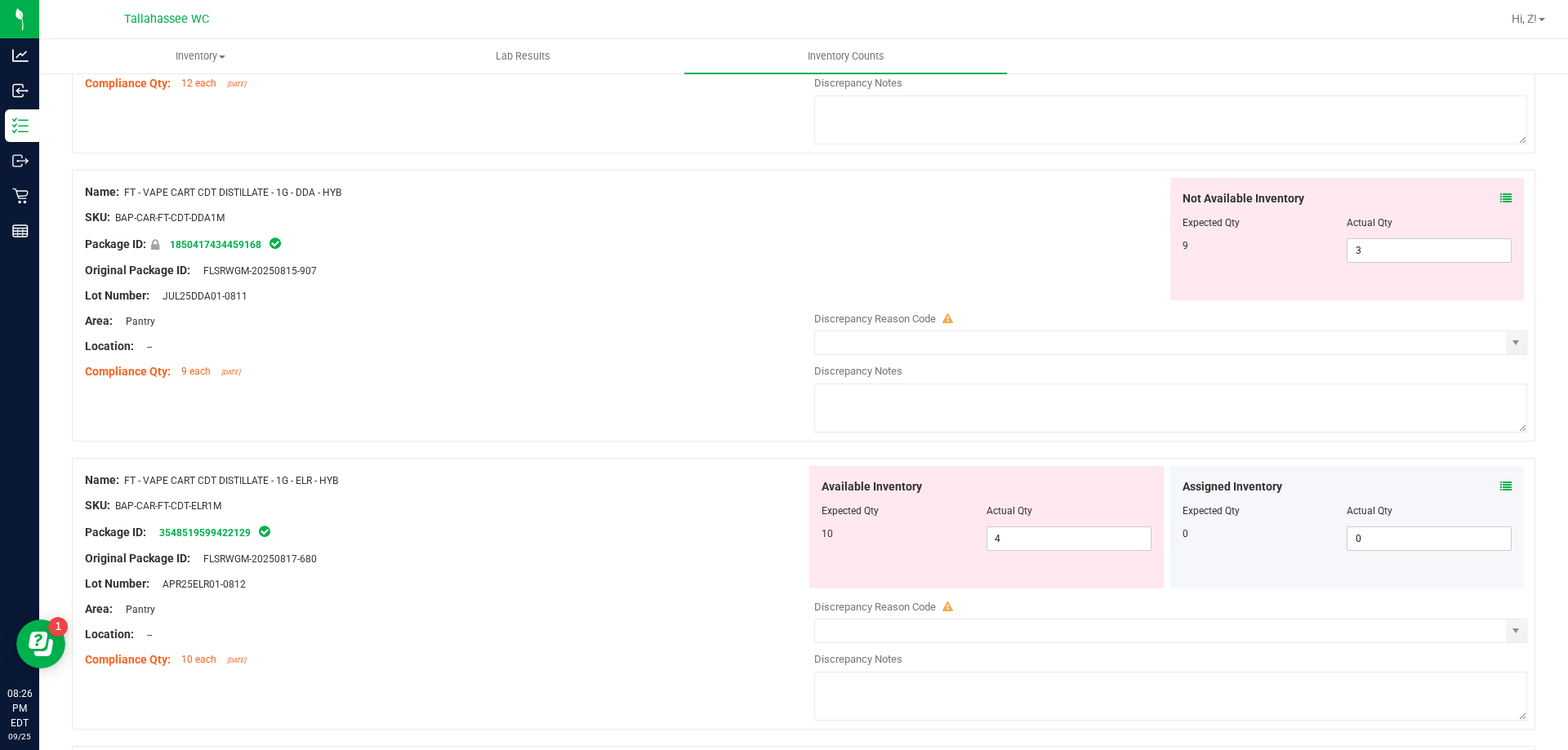
click at [1500, 195] on icon at bounding box center [1506, 199] width 11 height 11
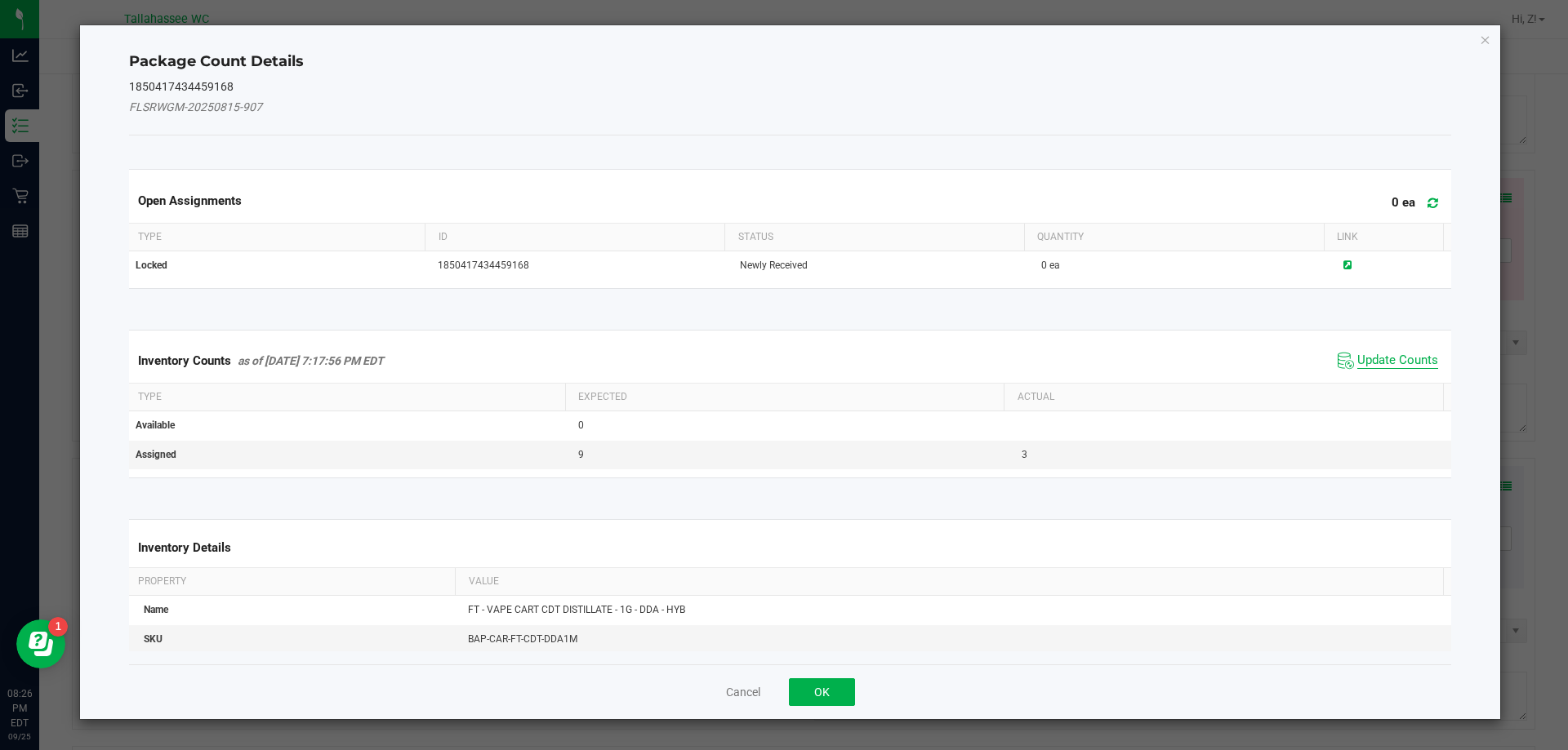
click at [1385, 358] on span "Update Counts" at bounding box center [1397, 360] width 81 height 16
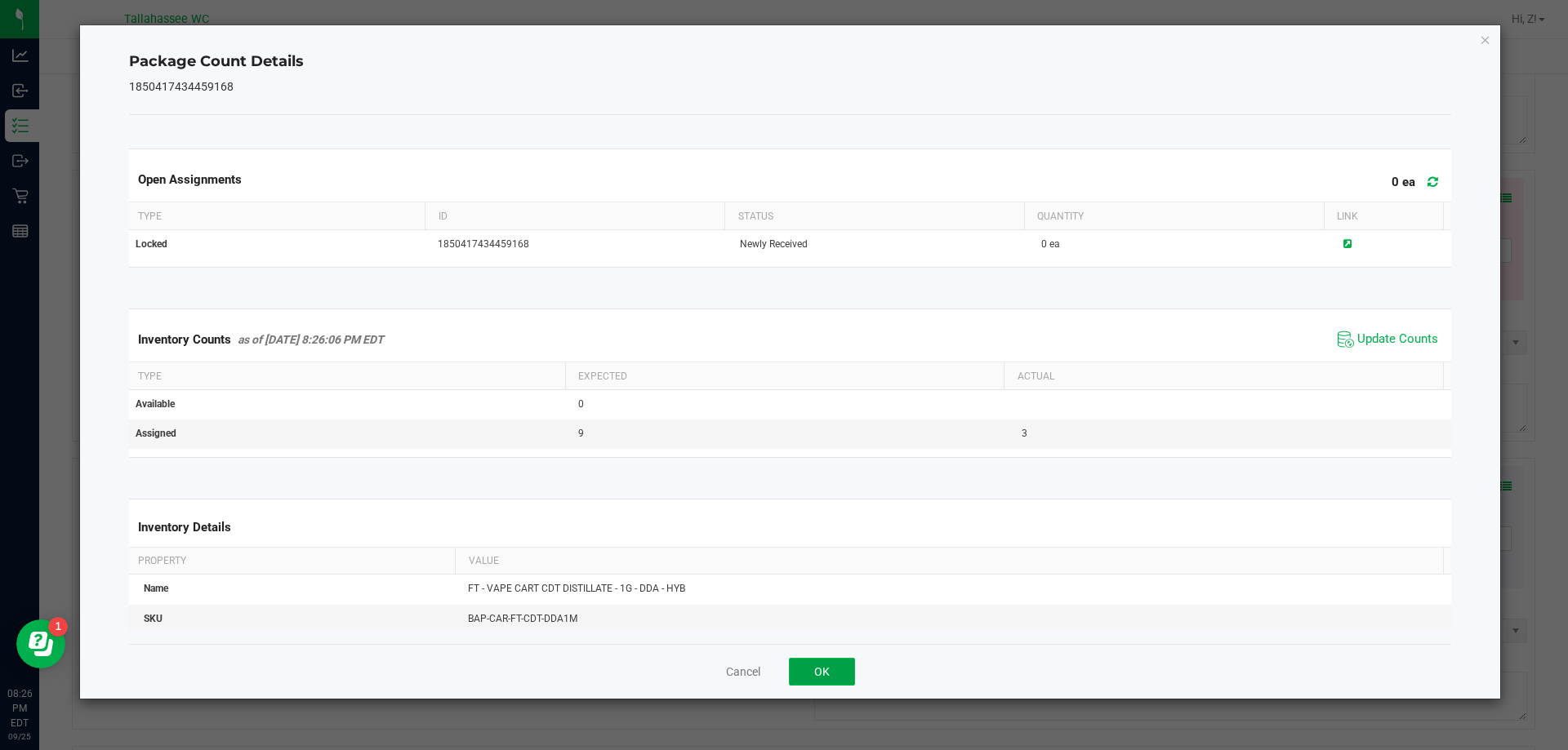
click at [827, 660] on button "OK" at bounding box center [822, 671] width 66 height 27
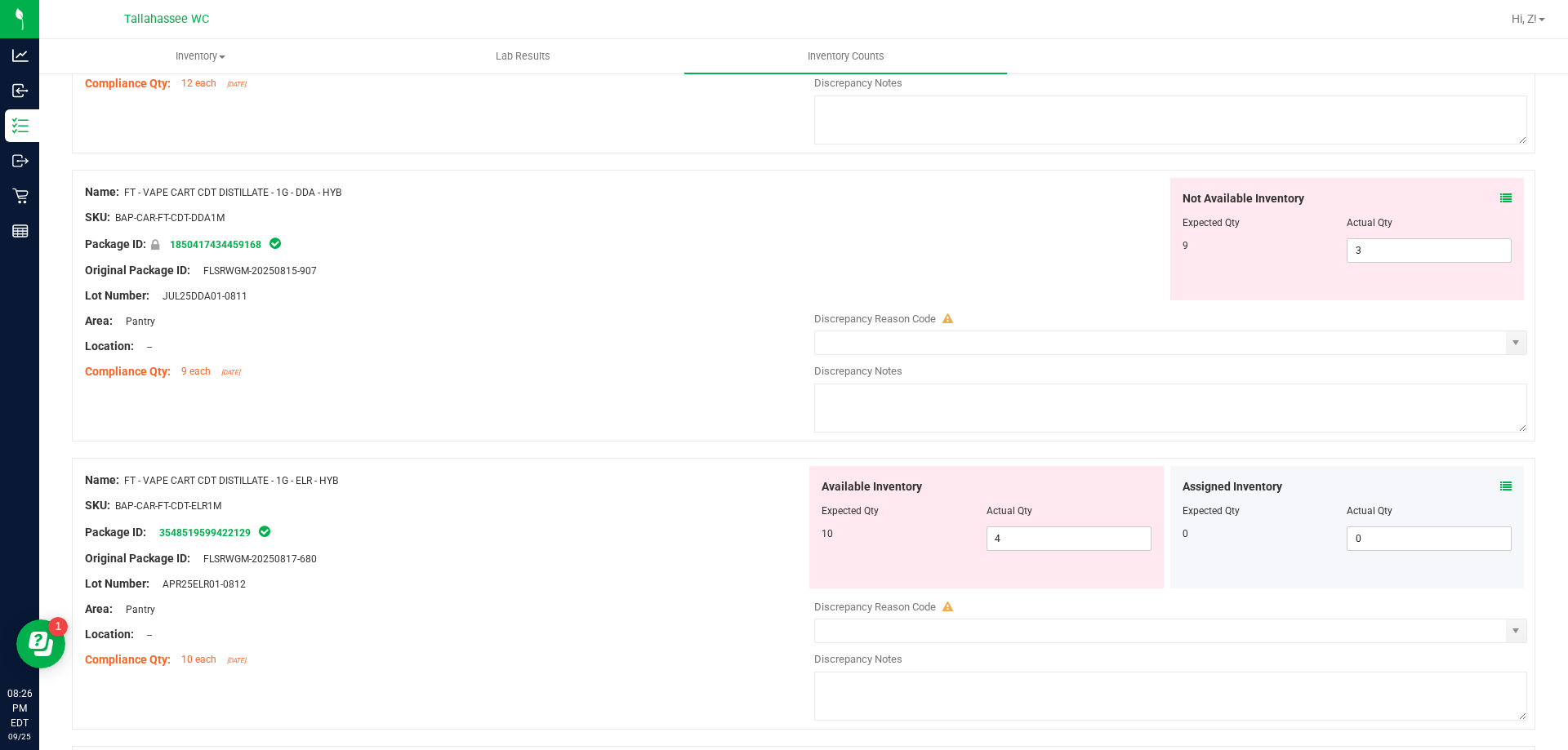
click at [1487, 200] on div "Not Available Inventory" at bounding box center [1348, 199] width 330 height 17
click at [1500, 200] on icon at bounding box center [1506, 199] width 11 height 11
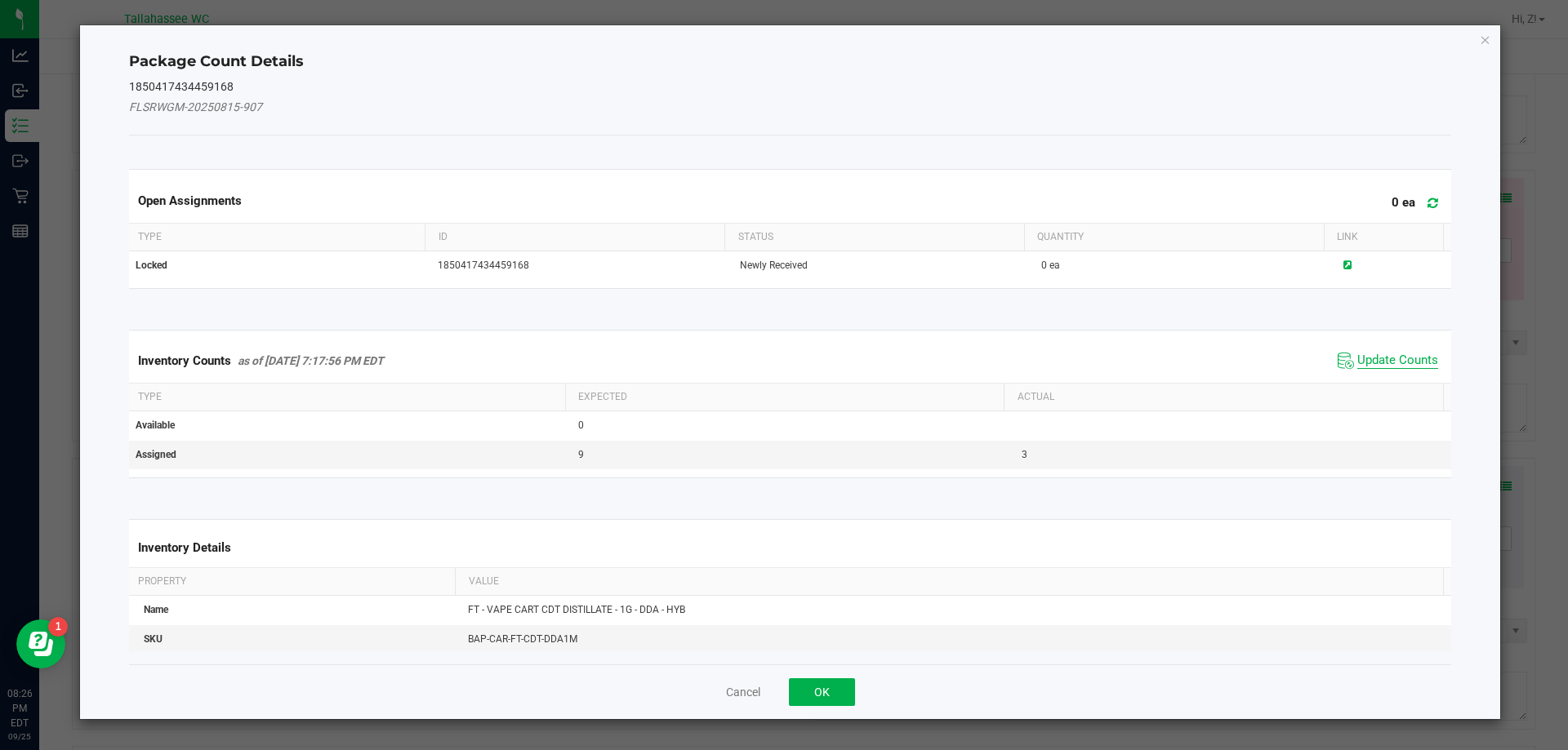
click at [1373, 368] on span "Update Counts" at bounding box center [1387, 361] width 108 height 24
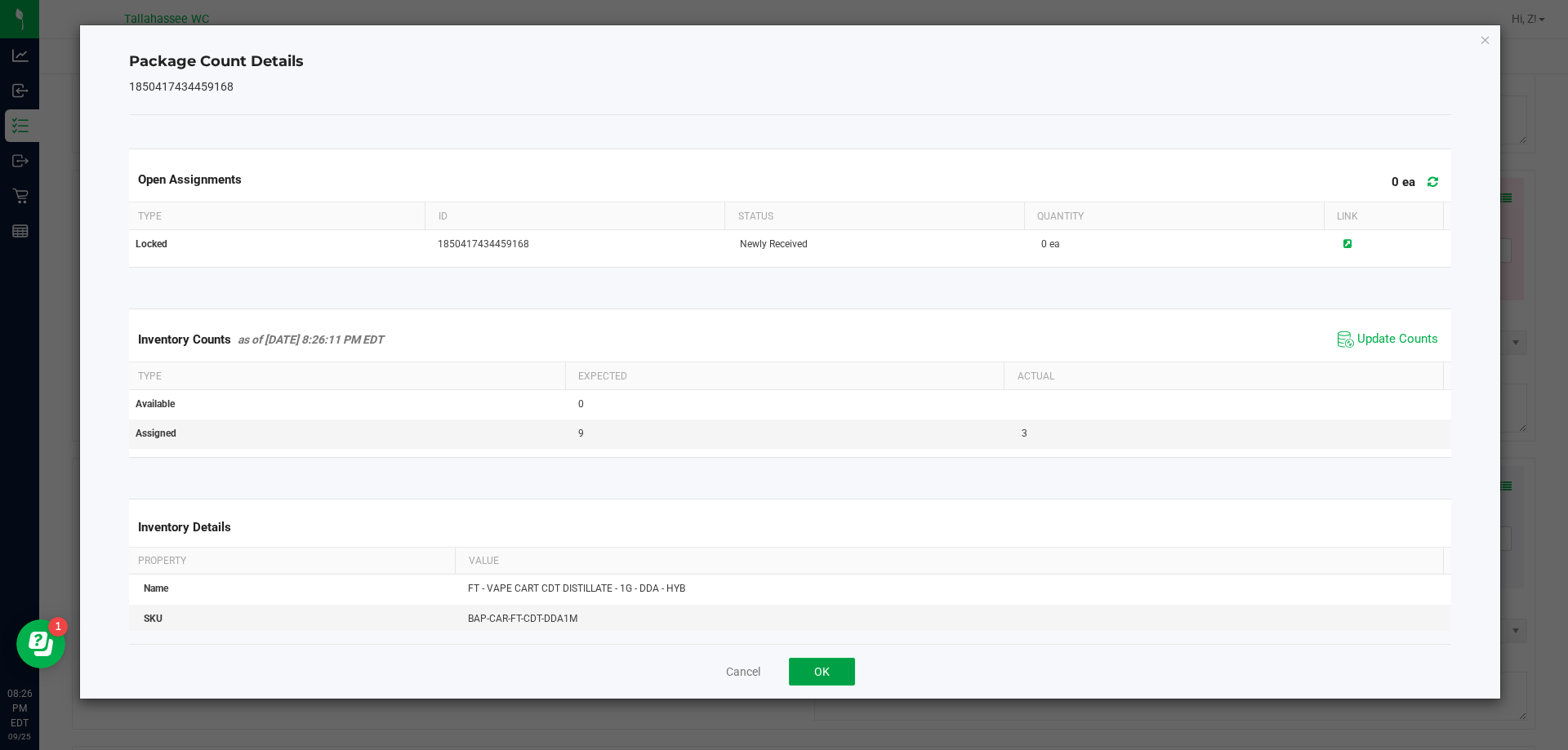
click at [833, 669] on button "OK" at bounding box center [822, 671] width 66 height 27
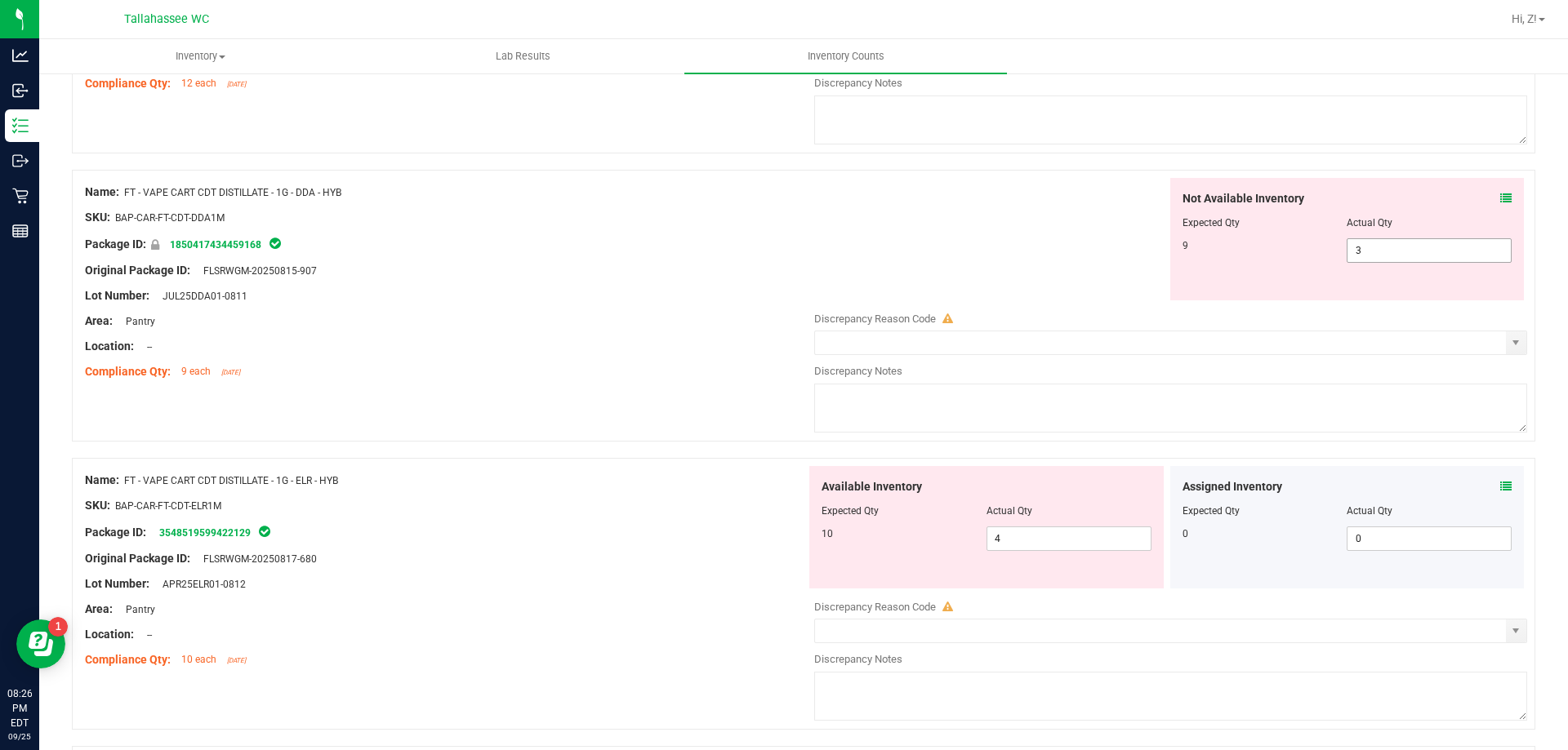
click at [1418, 255] on span "3 3" at bounding box center [1429, 251] width 165 height 24
type input "9"
click at [1017, 234] on div "Not Available Inventory Expected Qty Actual Qty 9 3 9" at bounding box center [1166, 239] width 721 height 122
type input "9"
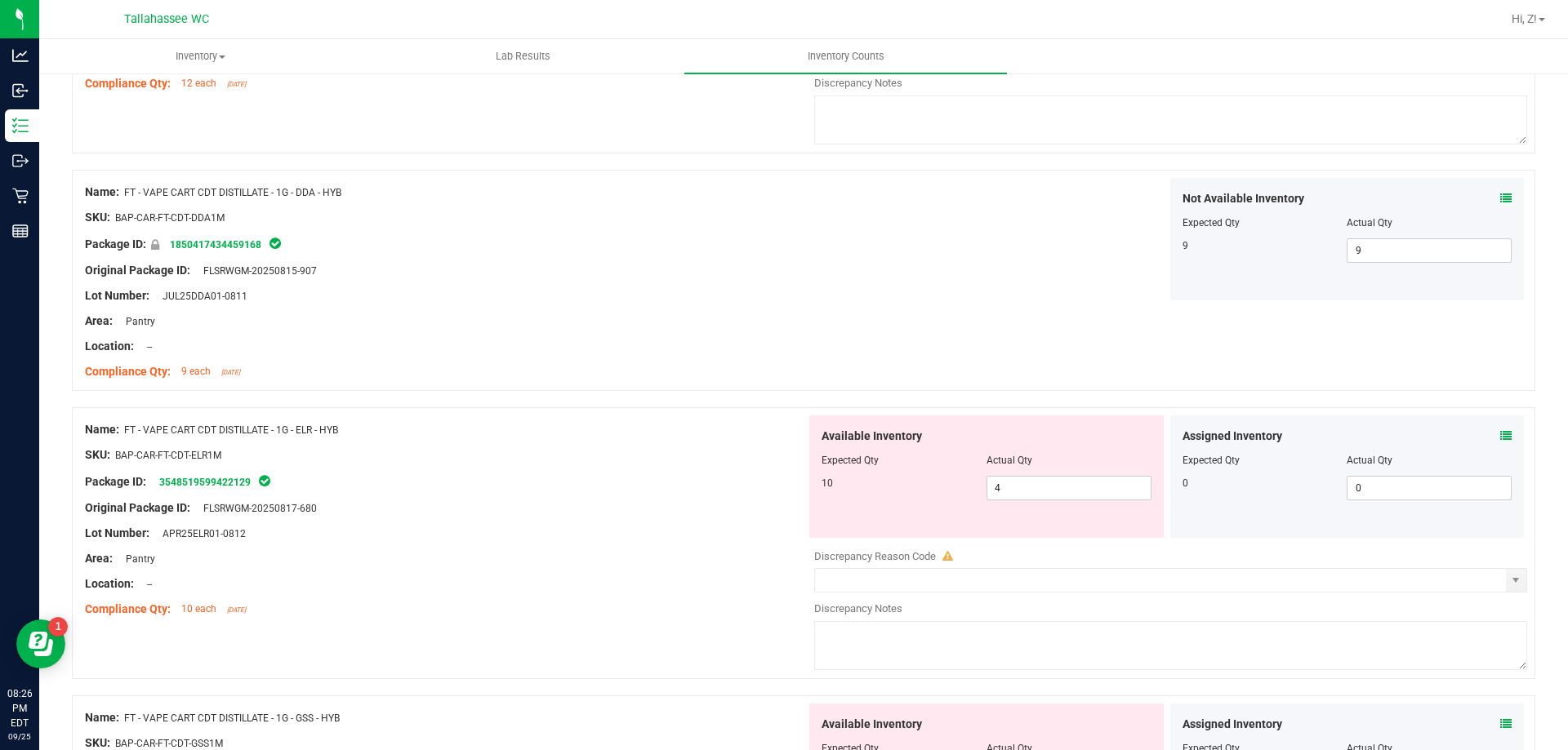
click at [1500, 441] on icon at bounding box center [1506, 436] width 11 height 11
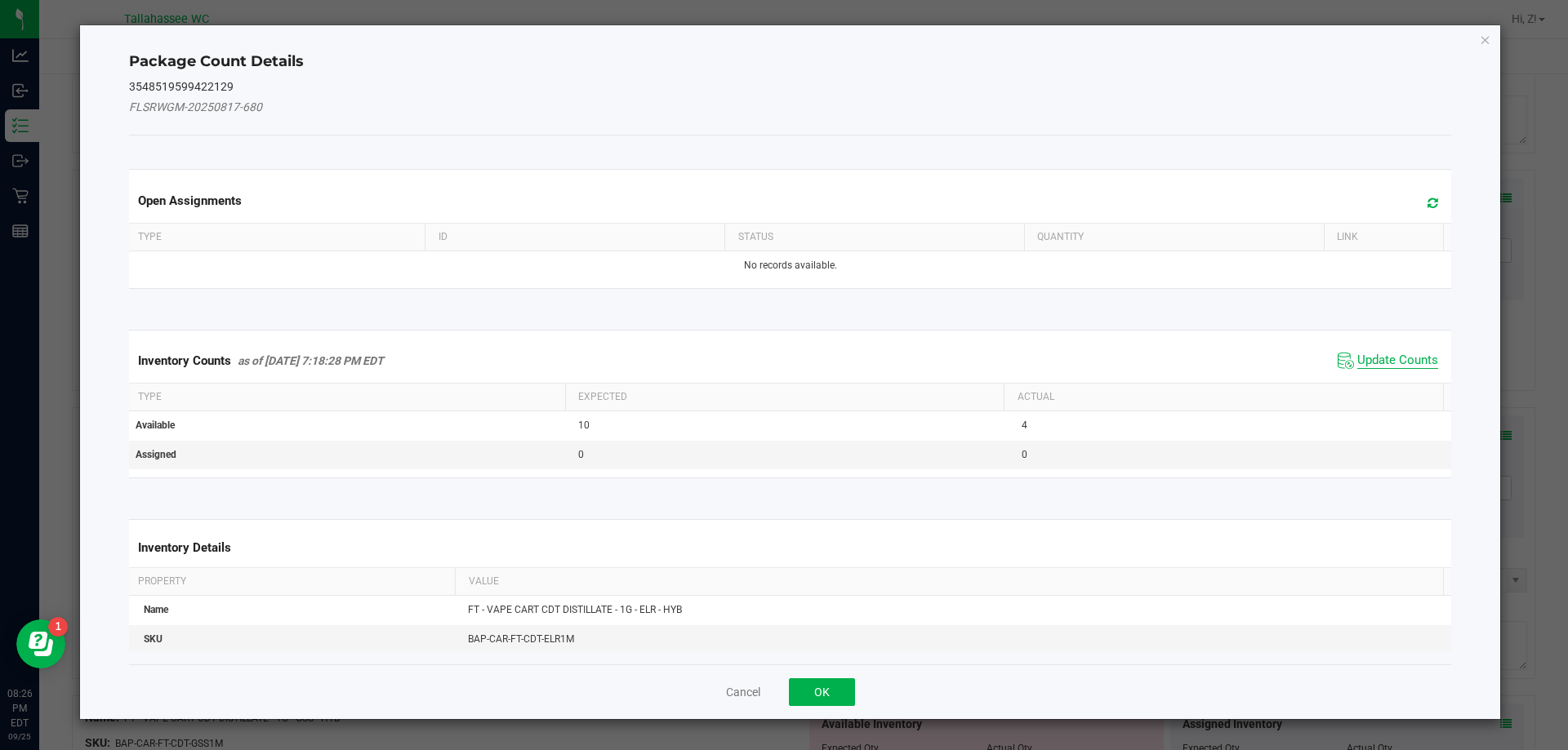
click at [1374, 352] on span "Update Counts" at bounding box center [1397, 360] width 81 height 16
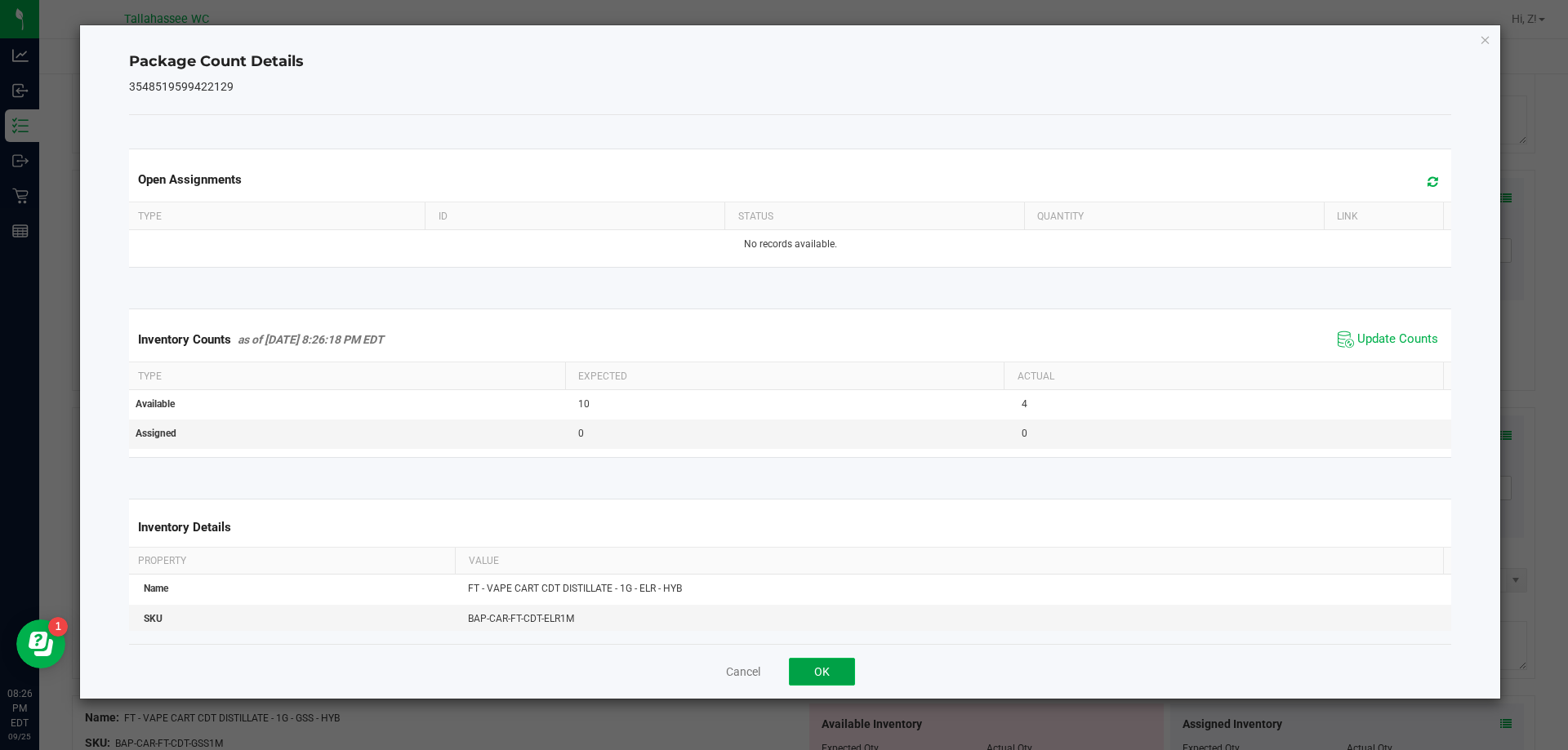
drag, startPoint x: 816, startPoint y: 665, endPoint x: 853, endPoint y: 644, distance: 42.5
click at [816, 664] on button "OK" at bounding box center [822, 671] width 66 height 27
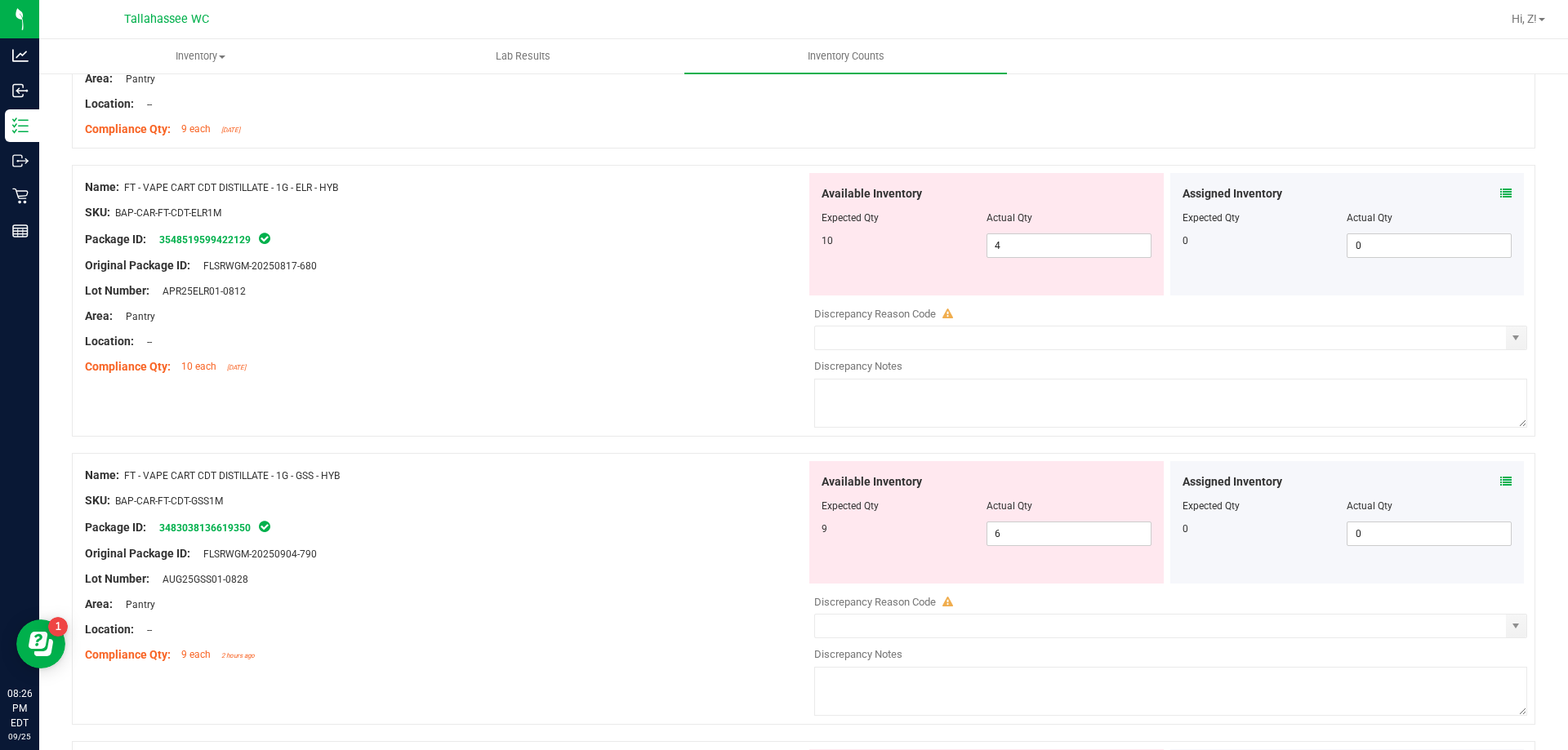
scroll to position [3511, 0]
click at [1500, 482] on icon at bounding box center [1506, 480] width 11 height 11
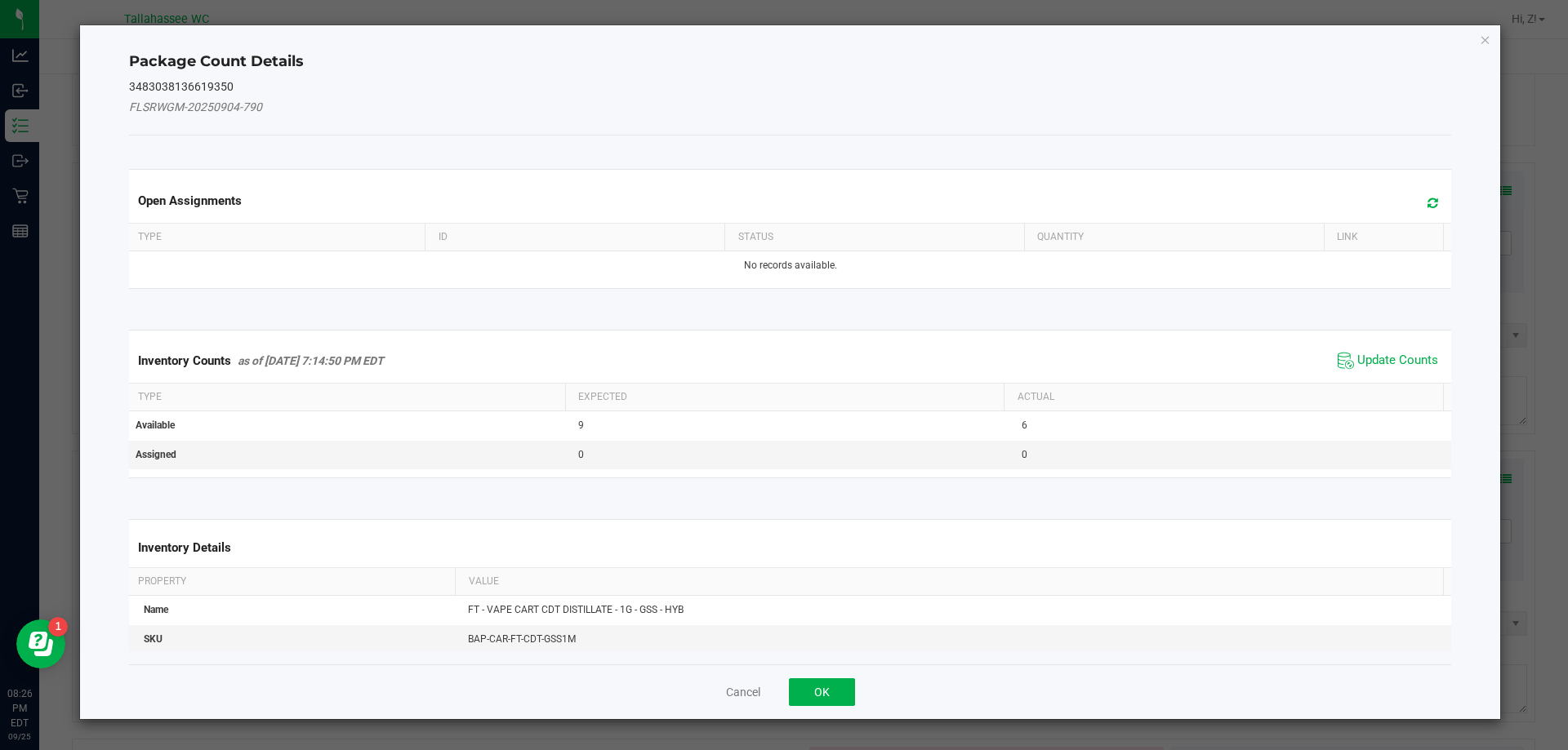
click at [1405, 342] on div "Inventory Counts as of [DATE] 7:14:50 PM EDT Update Counts" at bounding box center [790, 361] width 1330 height 44
click at [1386, 357] on span "Update Counts" at bounding box center [1397, 360] width 81 height 16
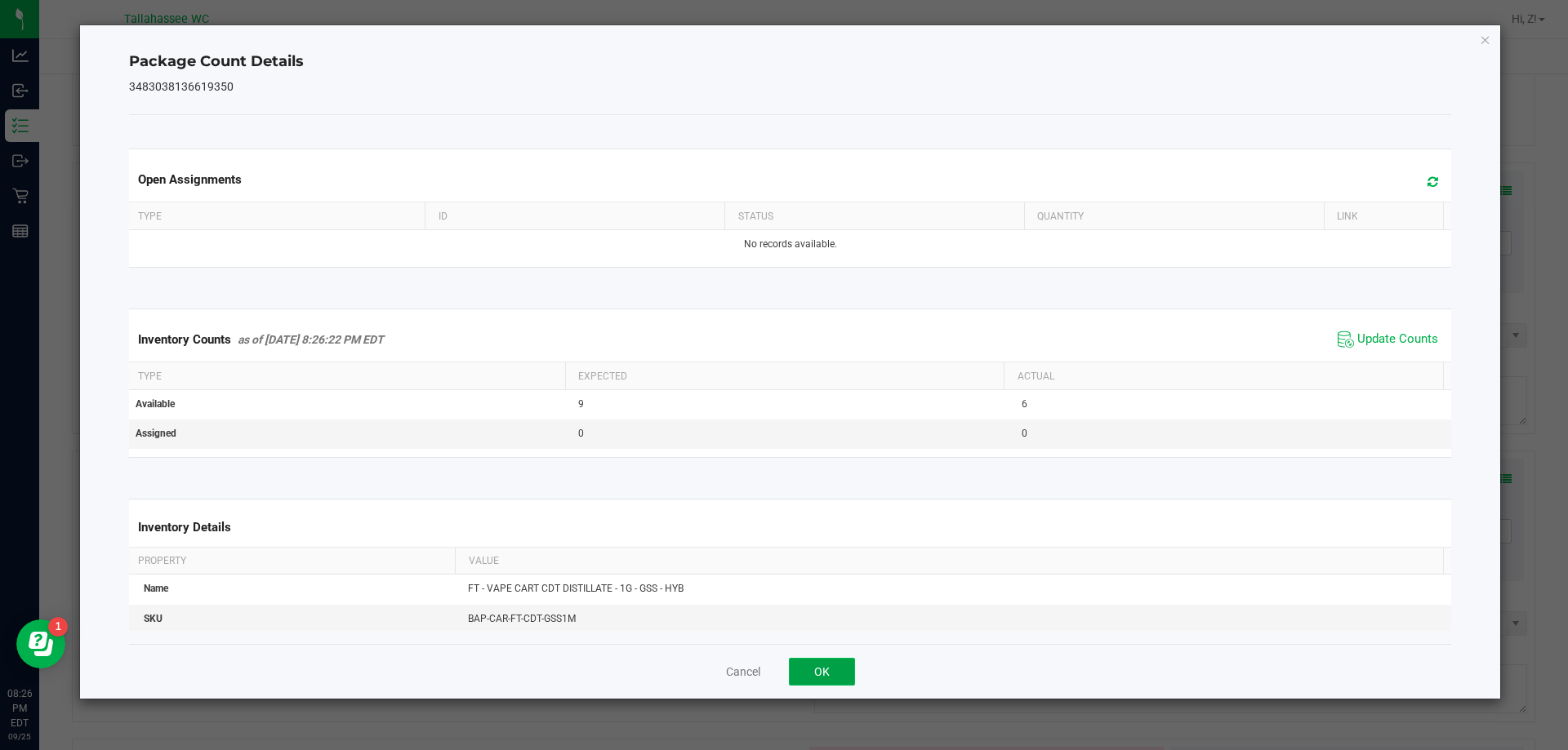
drag, startPoint x: 833, startPoint y: 664, endPoint x: 1089, endPoint y: 581, distance: 269.1
click at [834, 664] on button "OK" at bounding box center [822, 671] width 66 height 27
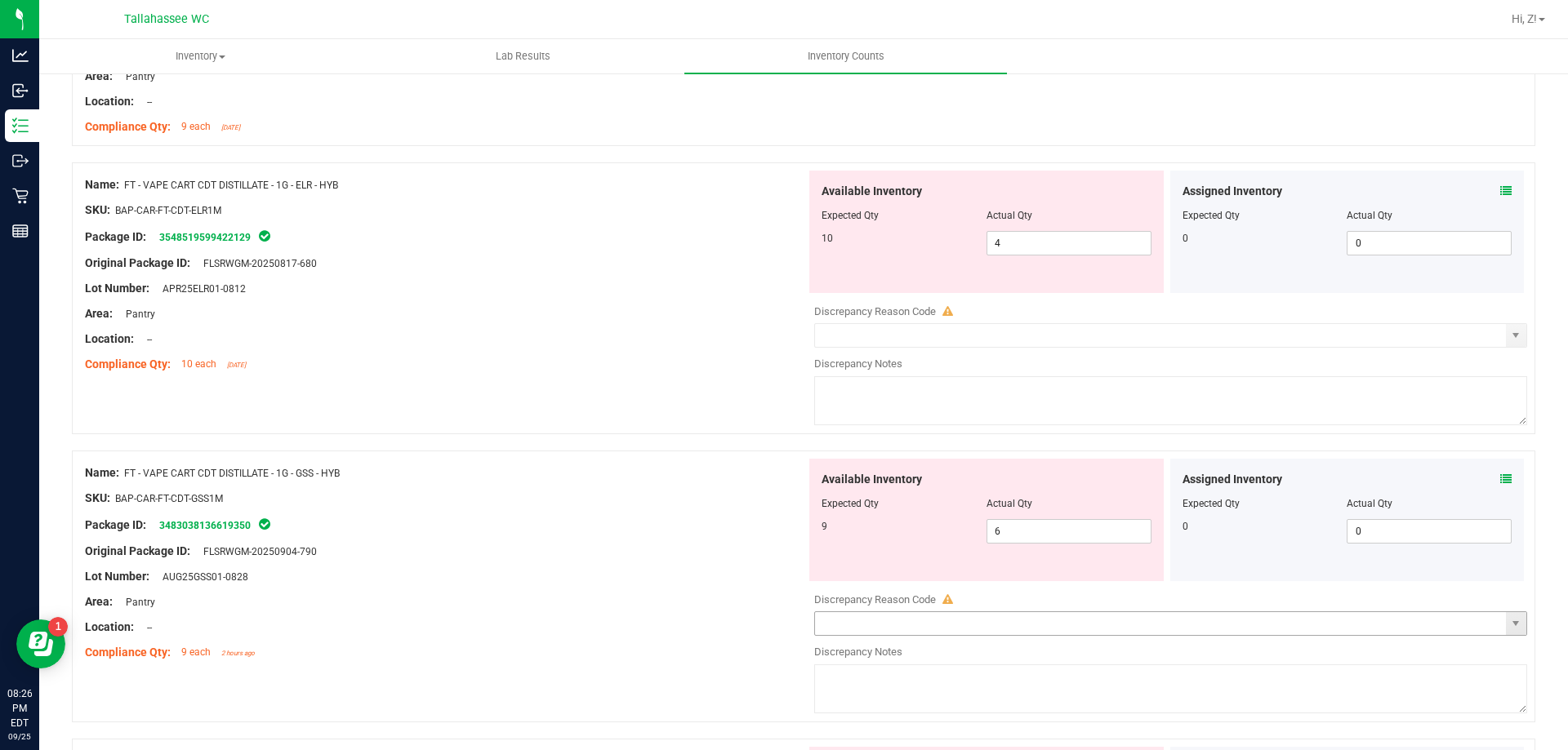
scroll to position [3756, 0]
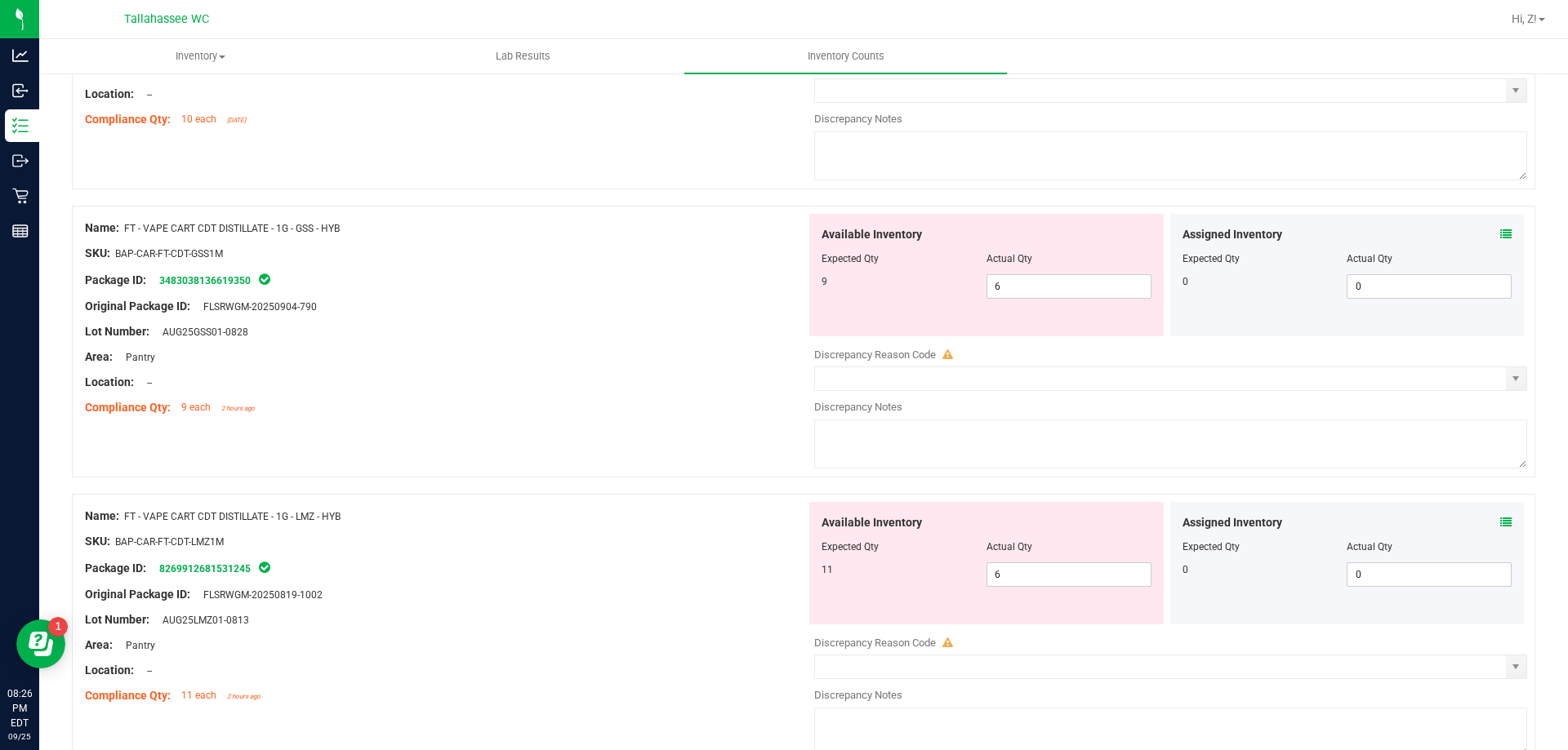
click at [1500, 523] on icon at bounding box center [1506, 523] width 11 height 11
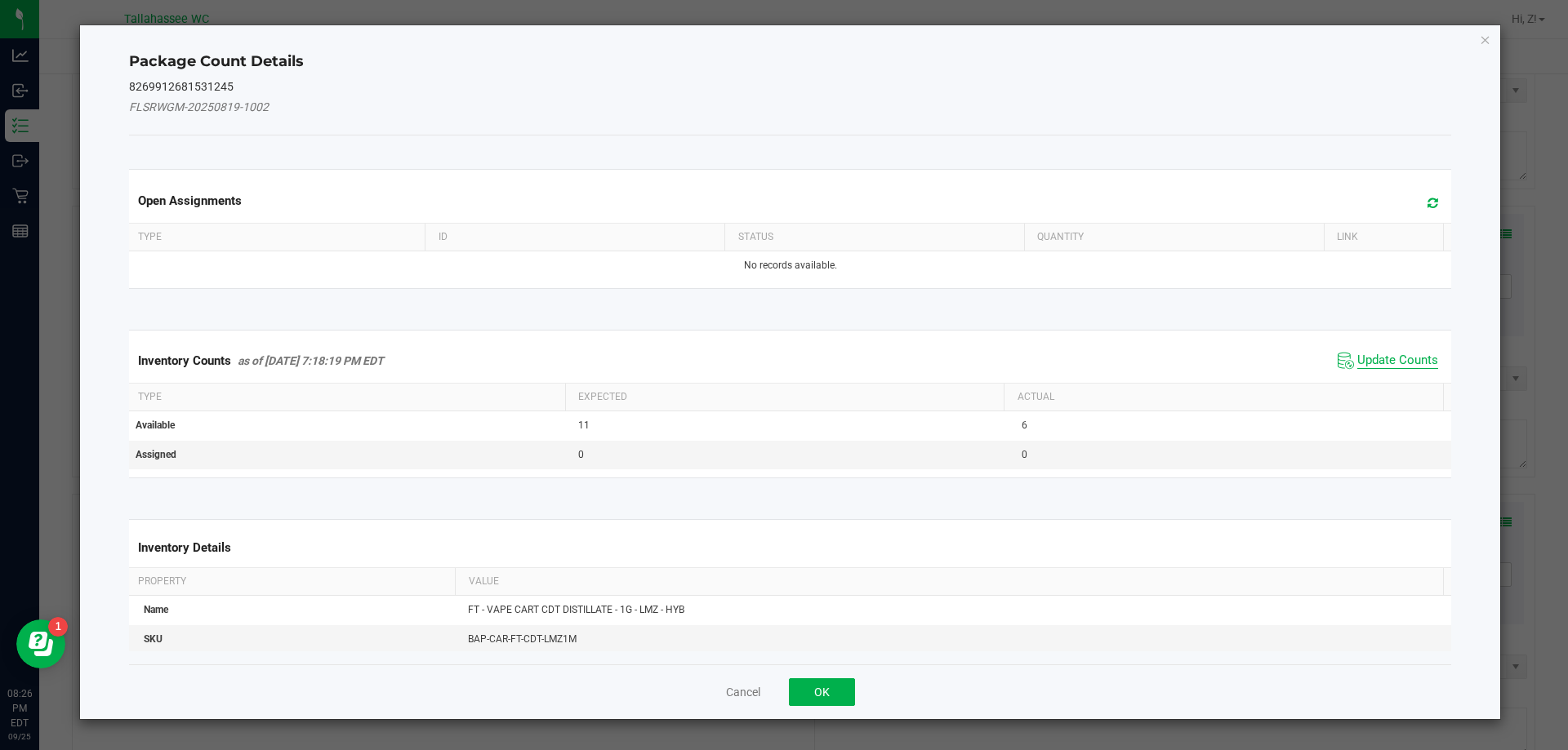
click at [1374, 364] on span "Update Counts" at bounding box center [1397, 360] width 81 height 16
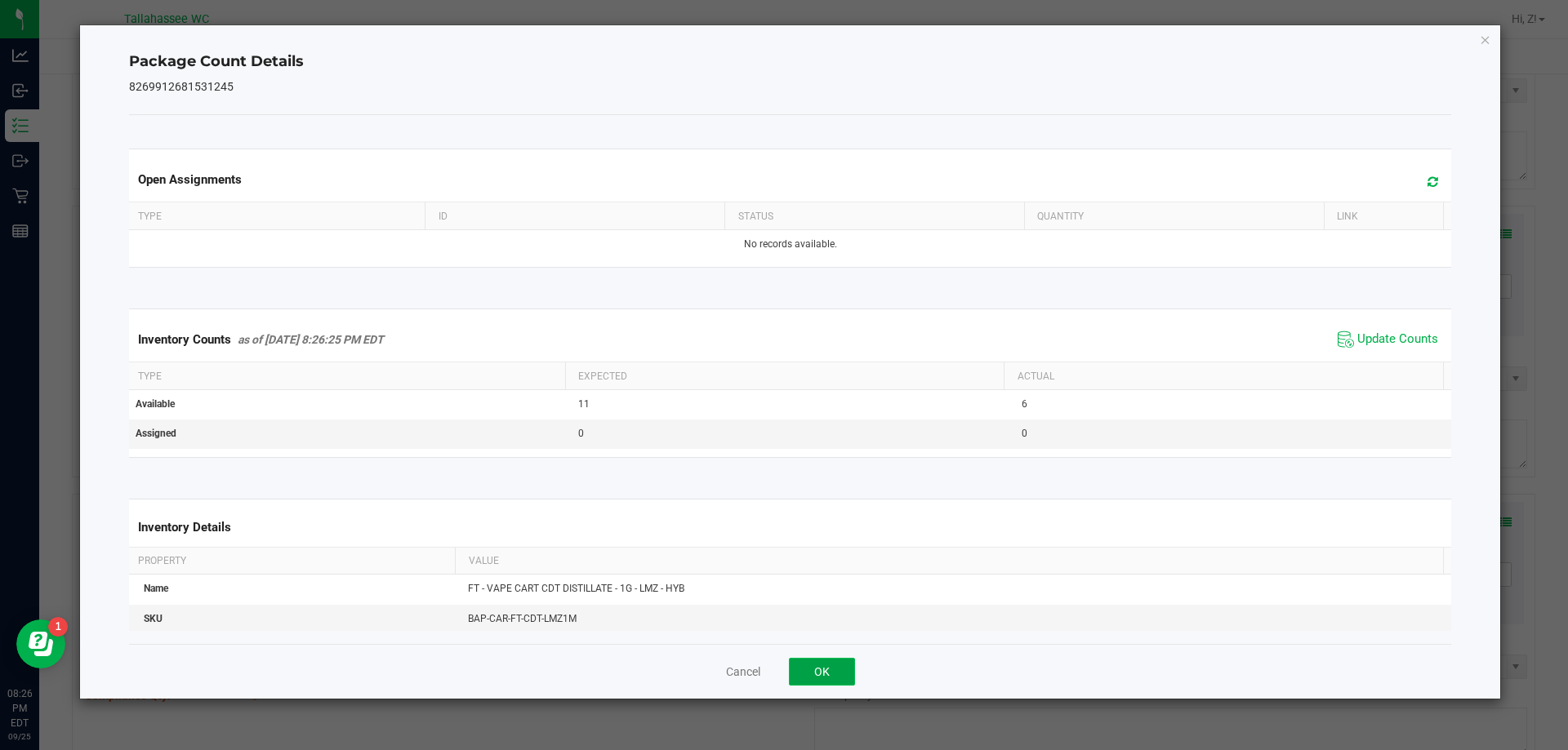
click at [841, 667] on button "OK" at bounding box center [822, 671] width 66 height 27
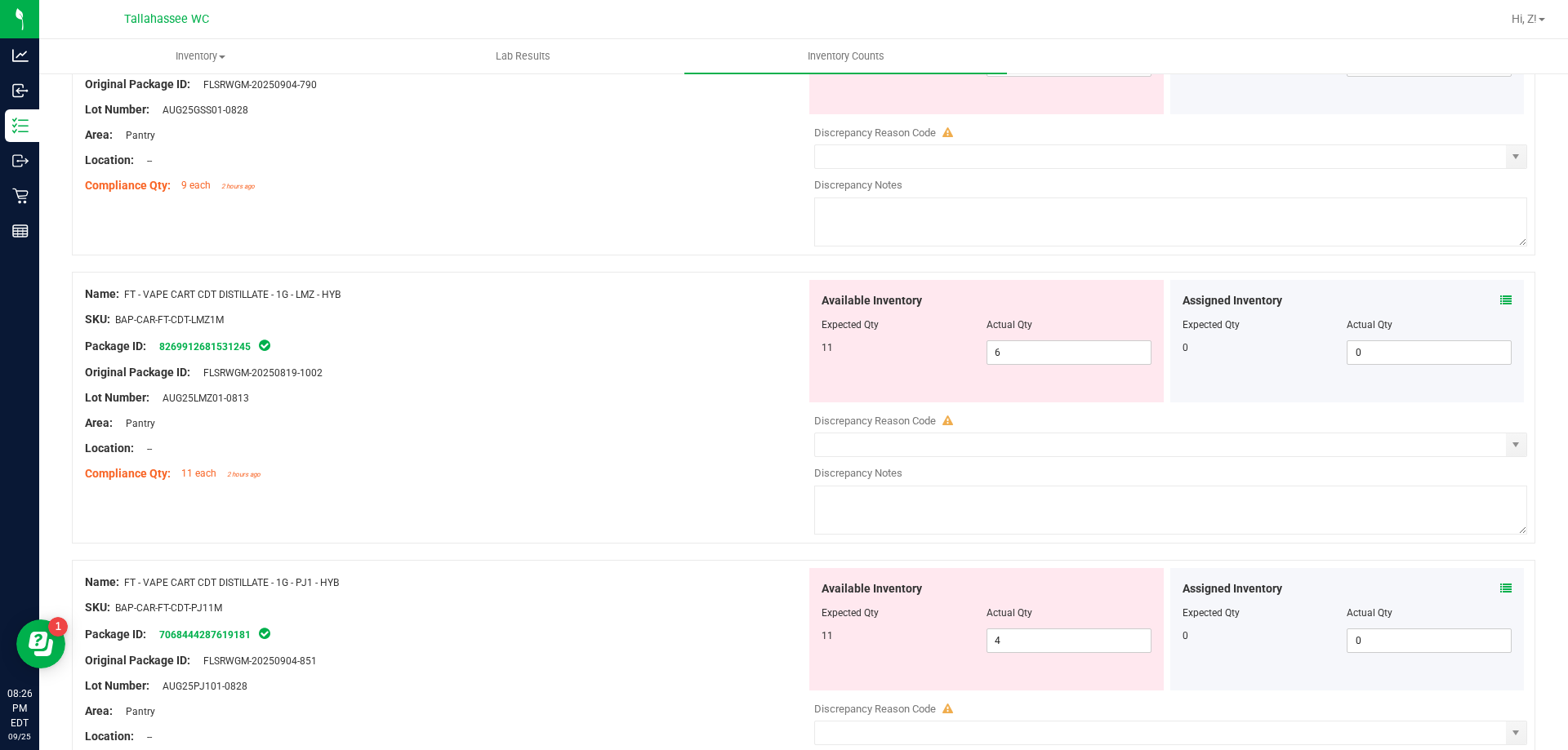
scroll to position [4001, 0]
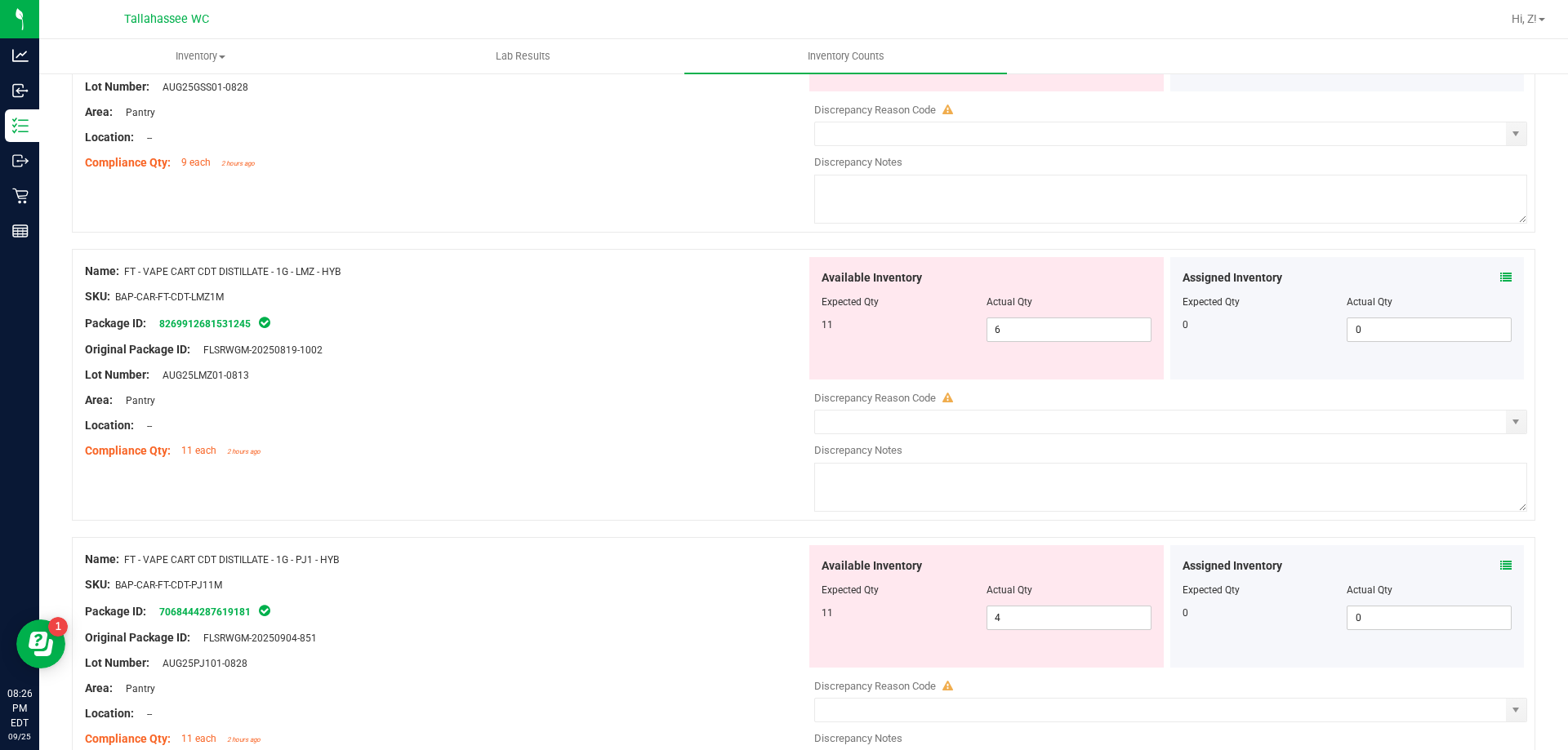
click at [1500, 562] on icon at bounding box center [1506, 565] width 11 height 11
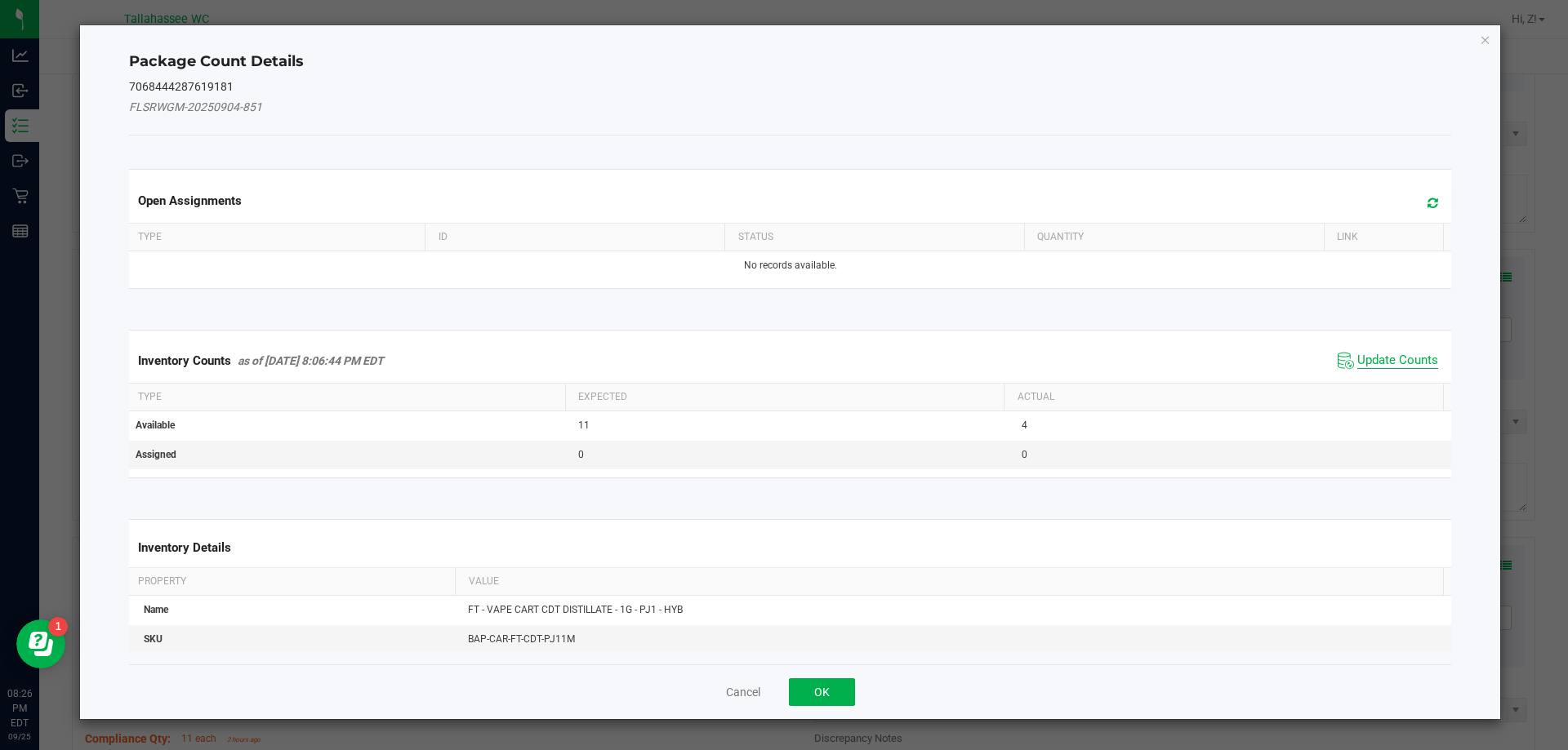
click at [1384, 358] on span "Update Counts" at bounding box center [1397, 360] width 81 height 16
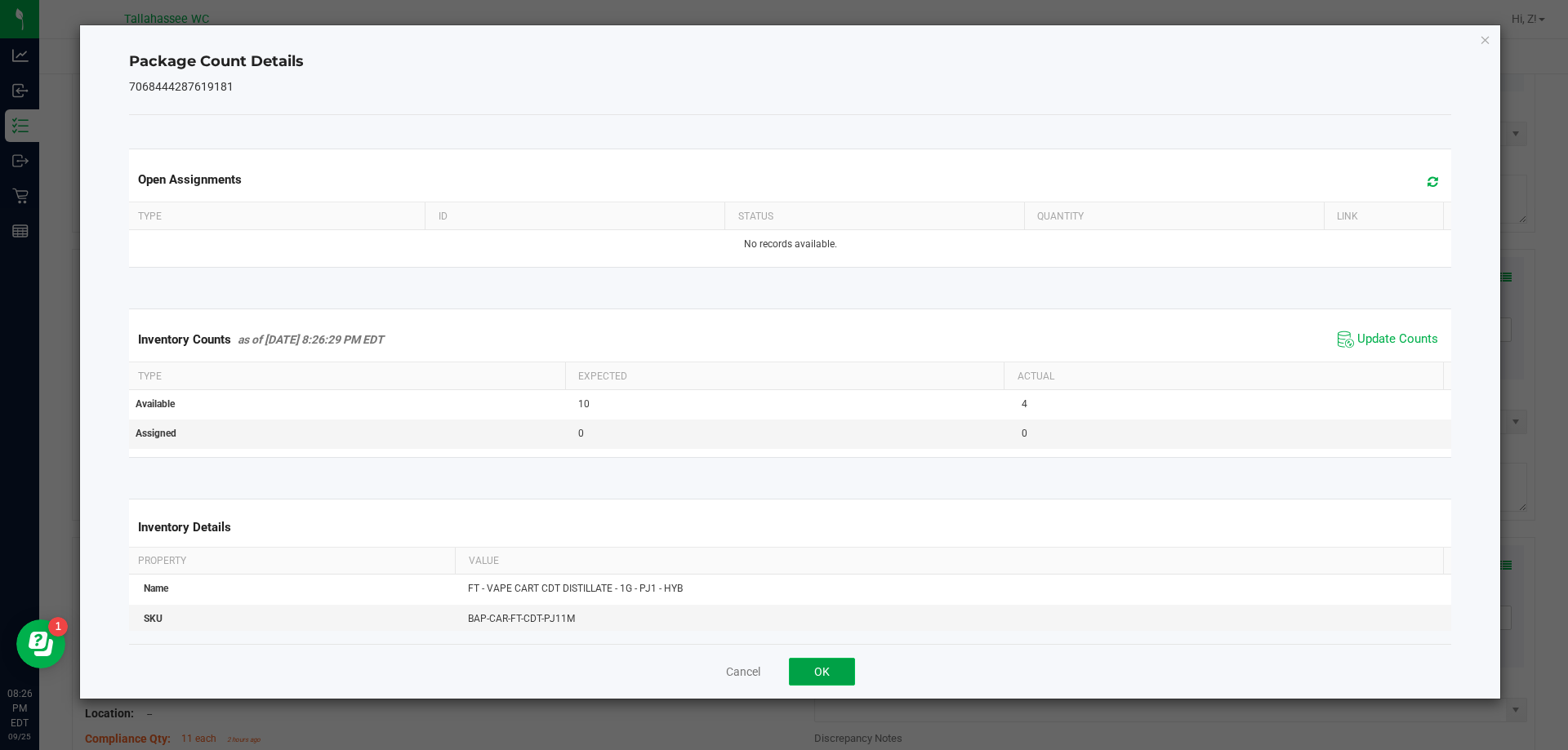
drag, startPoint x: 843, startPoint y: 675, endPoint x: 860, endPoint y: 658, distance: 24.0
click at [842, 675] on button "OK" at bounding box center [822, 671] width 66 height 27
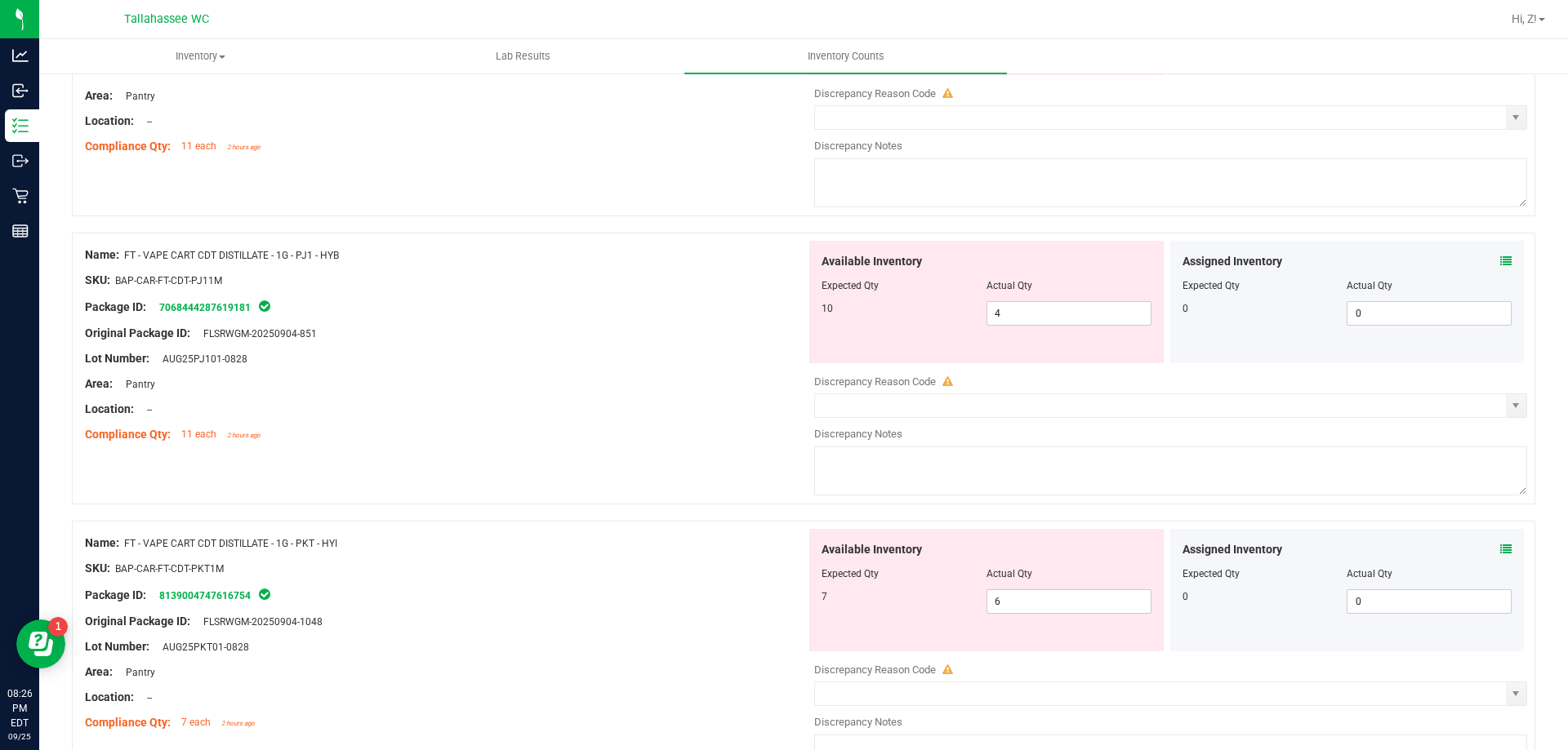
scroll to position [4328, 0]
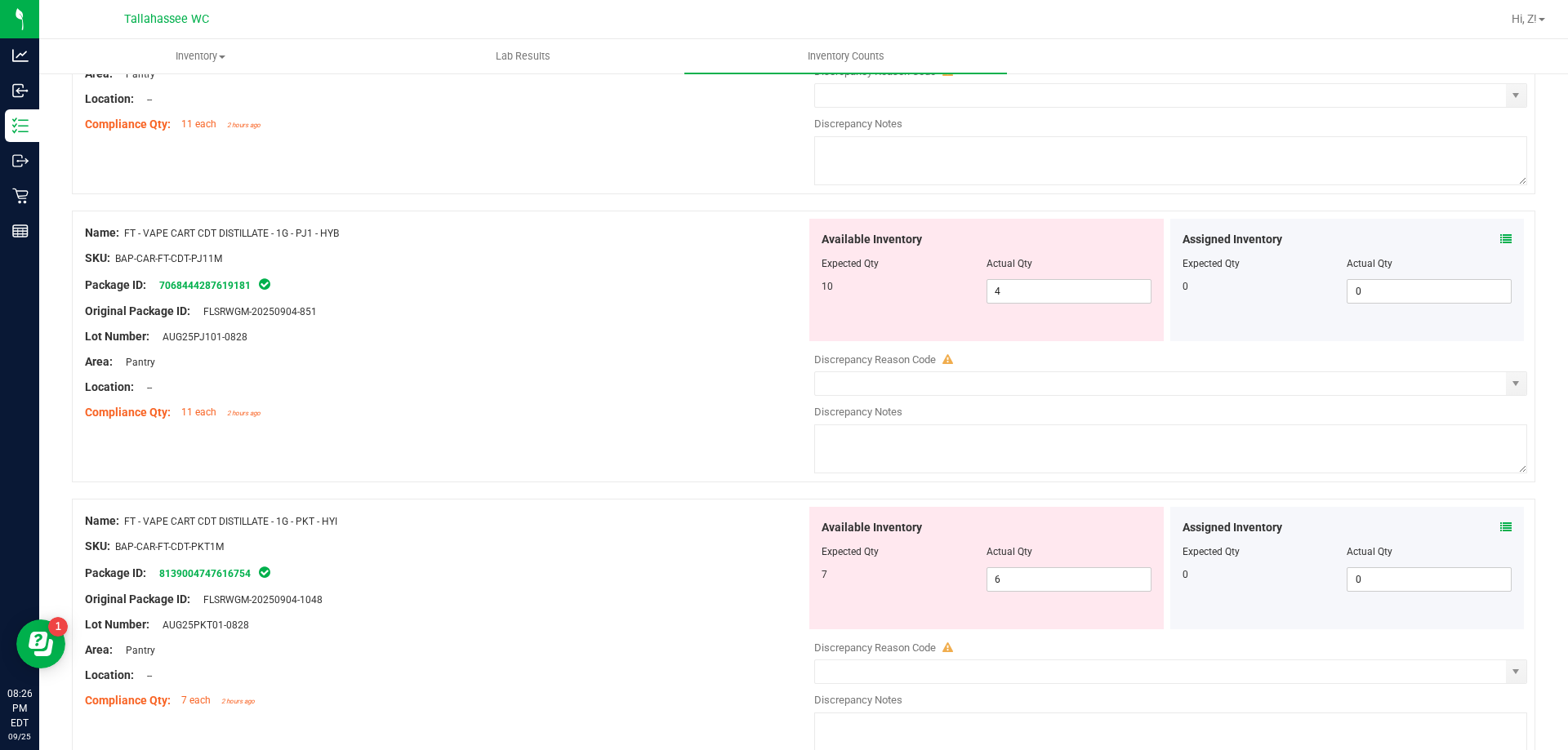
click at [1502, 522] on div "Assigned Inventory Expected Qty Actual Qty 0 0 0" at bounding box center [1348, 568] width 354 height 122
click at [1500, 530] on icon at bounding box center [1506, 528] width 11 height 11
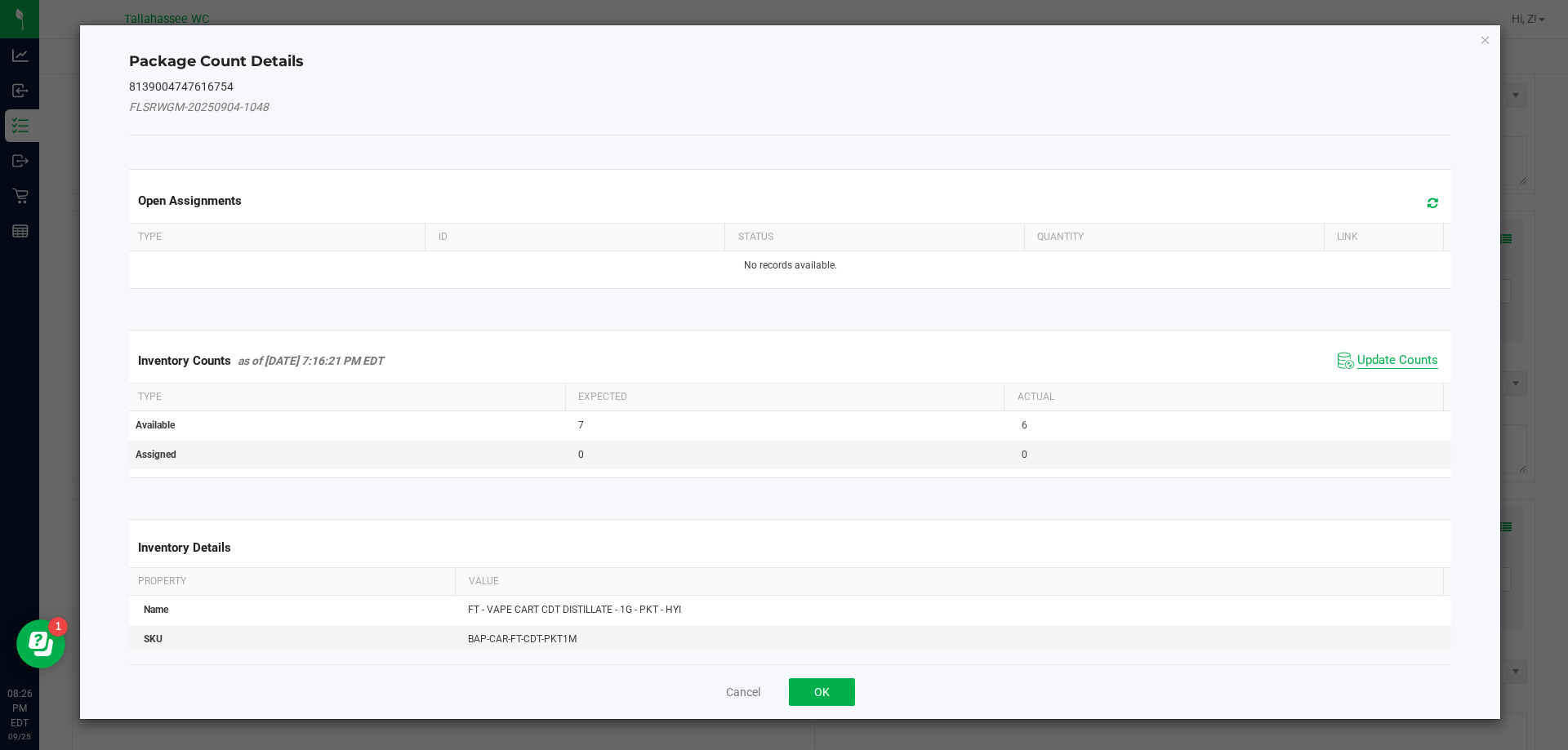
click at [1362, 362] on span "Update Counts" at bounding box center [1397, 360] width 81 height 16
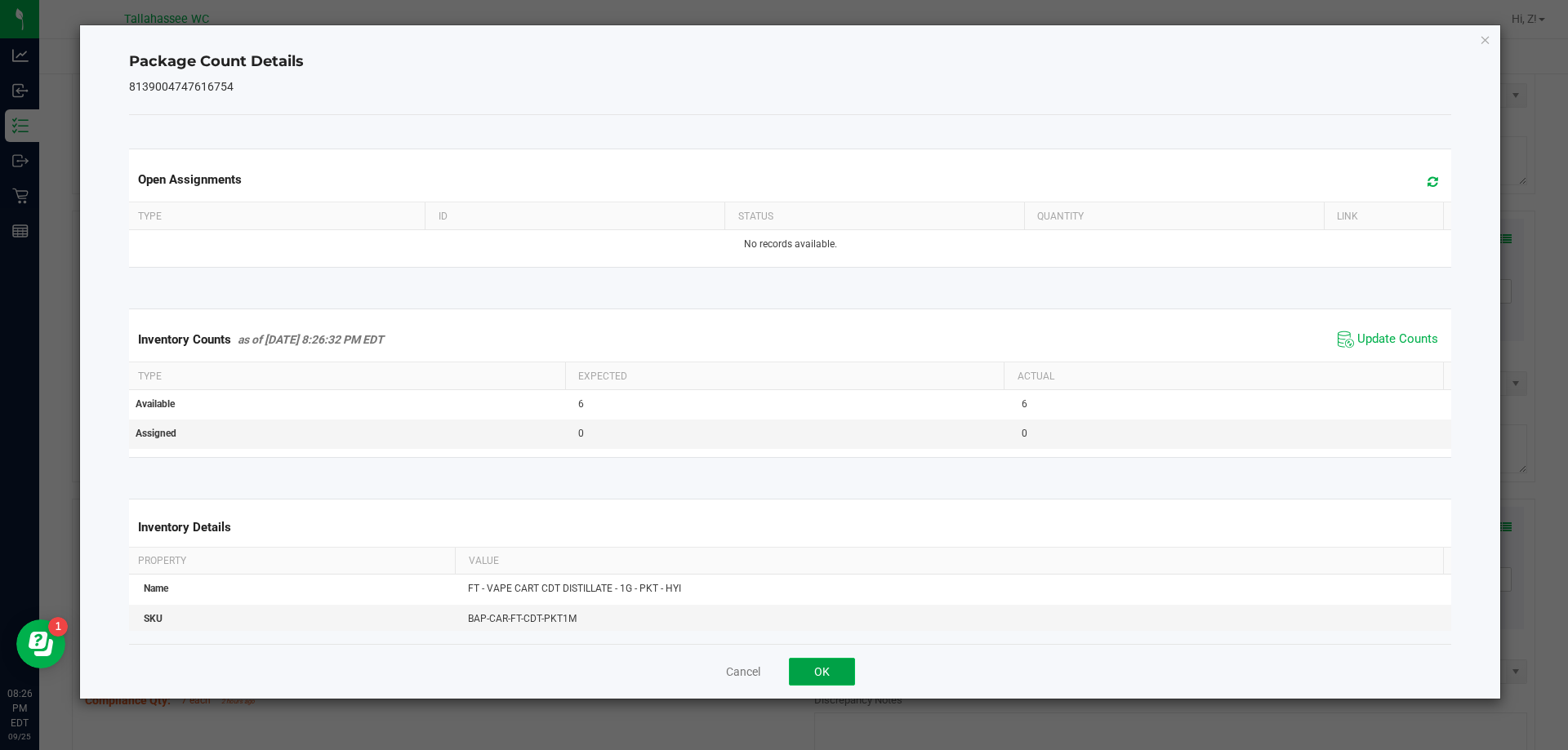
click at [852, 660] on button "OK" at bounding box center [822, 671] width 66 height 27
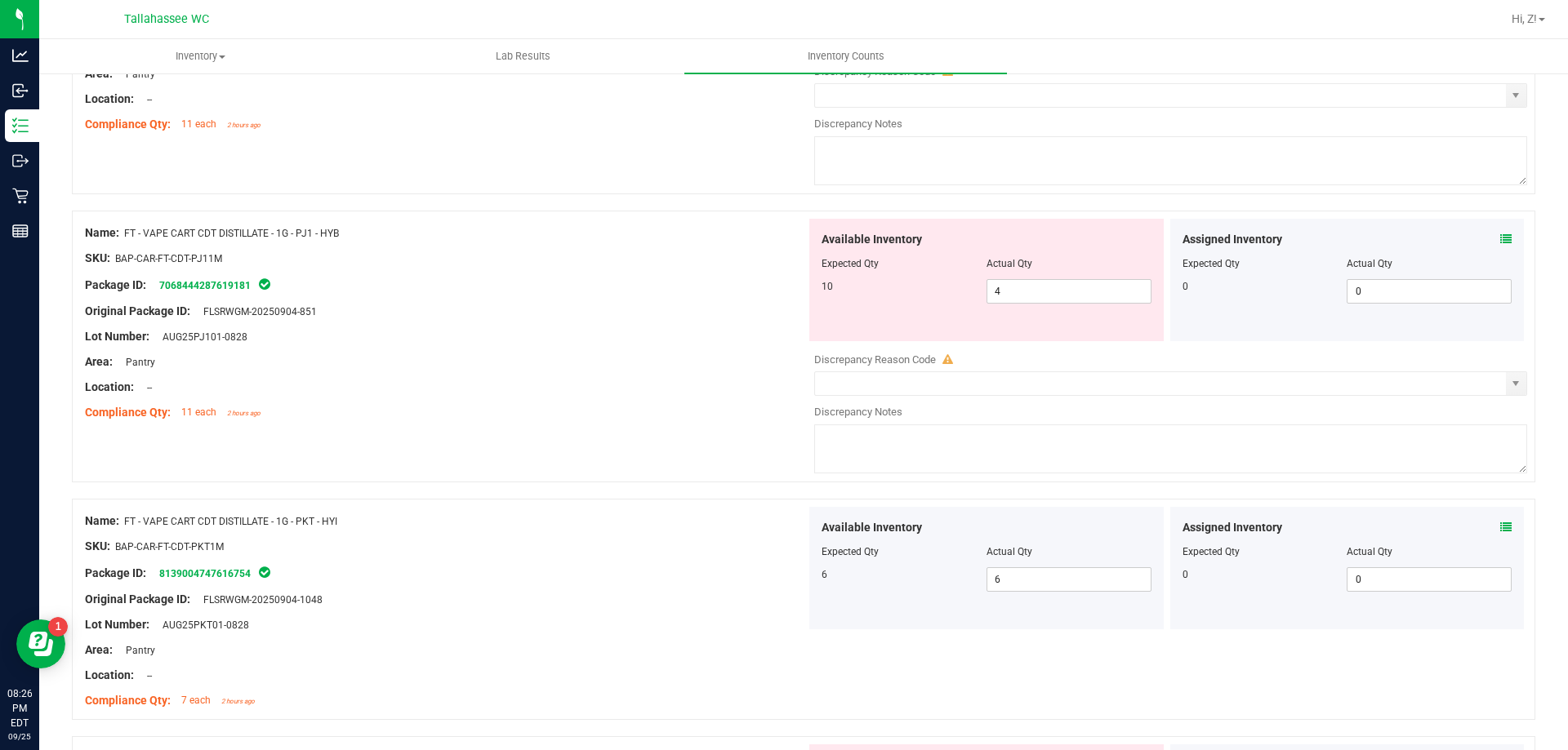
click at [1500, 238] on icon at bounding box center [1506, 239] width 11 height 11
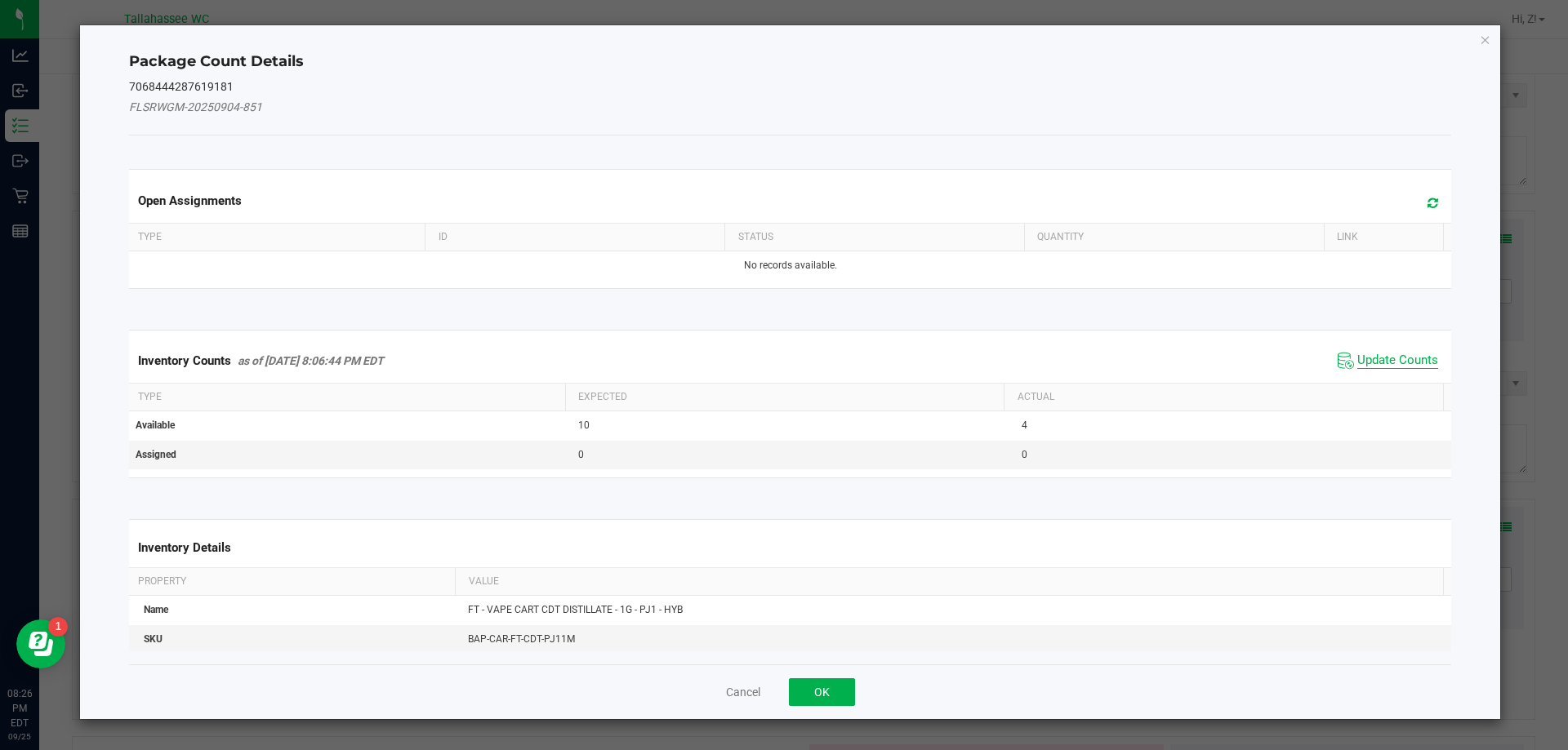
click at [1388, 366] on span "Update Counts" at bounding box center [1397, 360] width 81 height 16
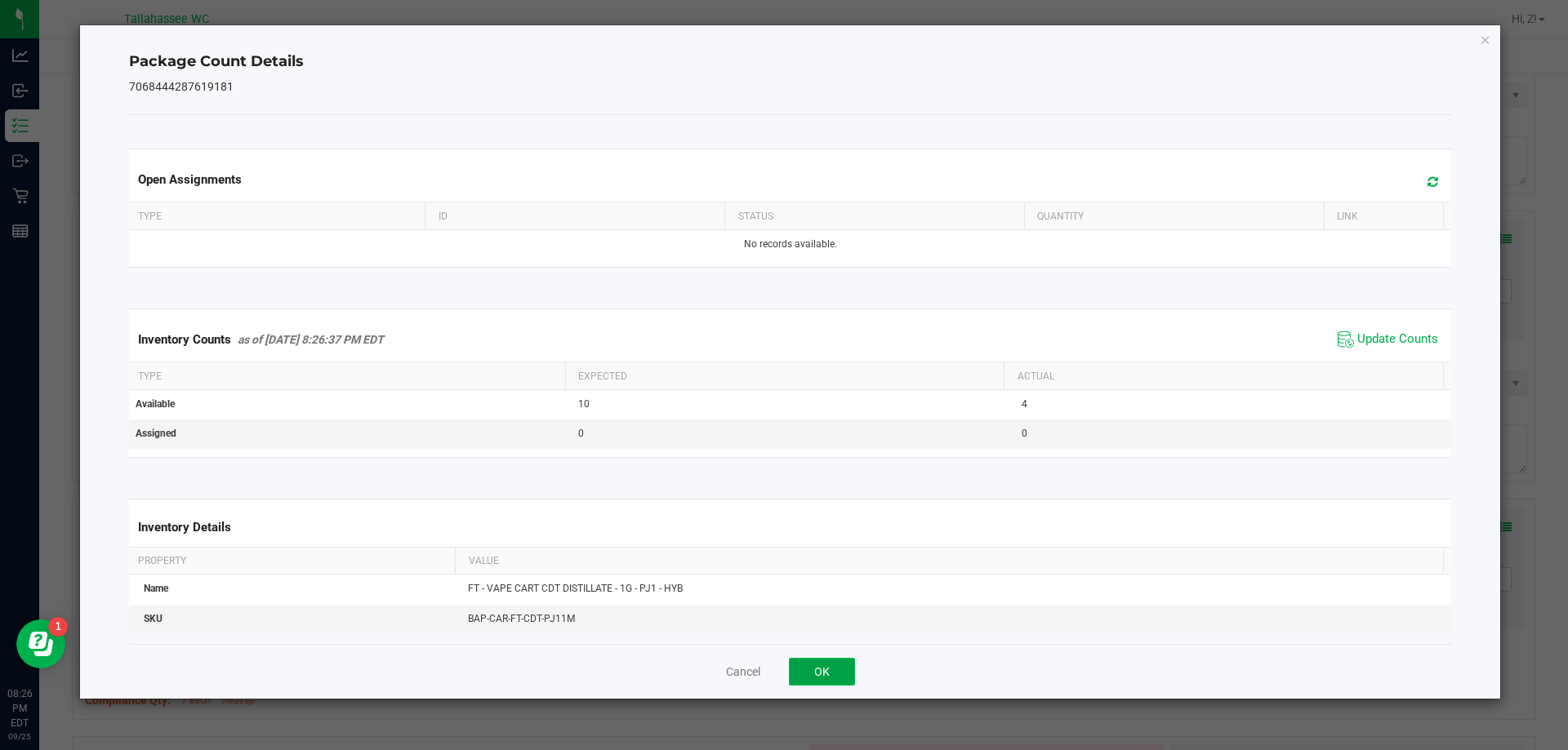
click at [808, 670] on button "OK" at bounding box center [822, 671] width 66 height 27
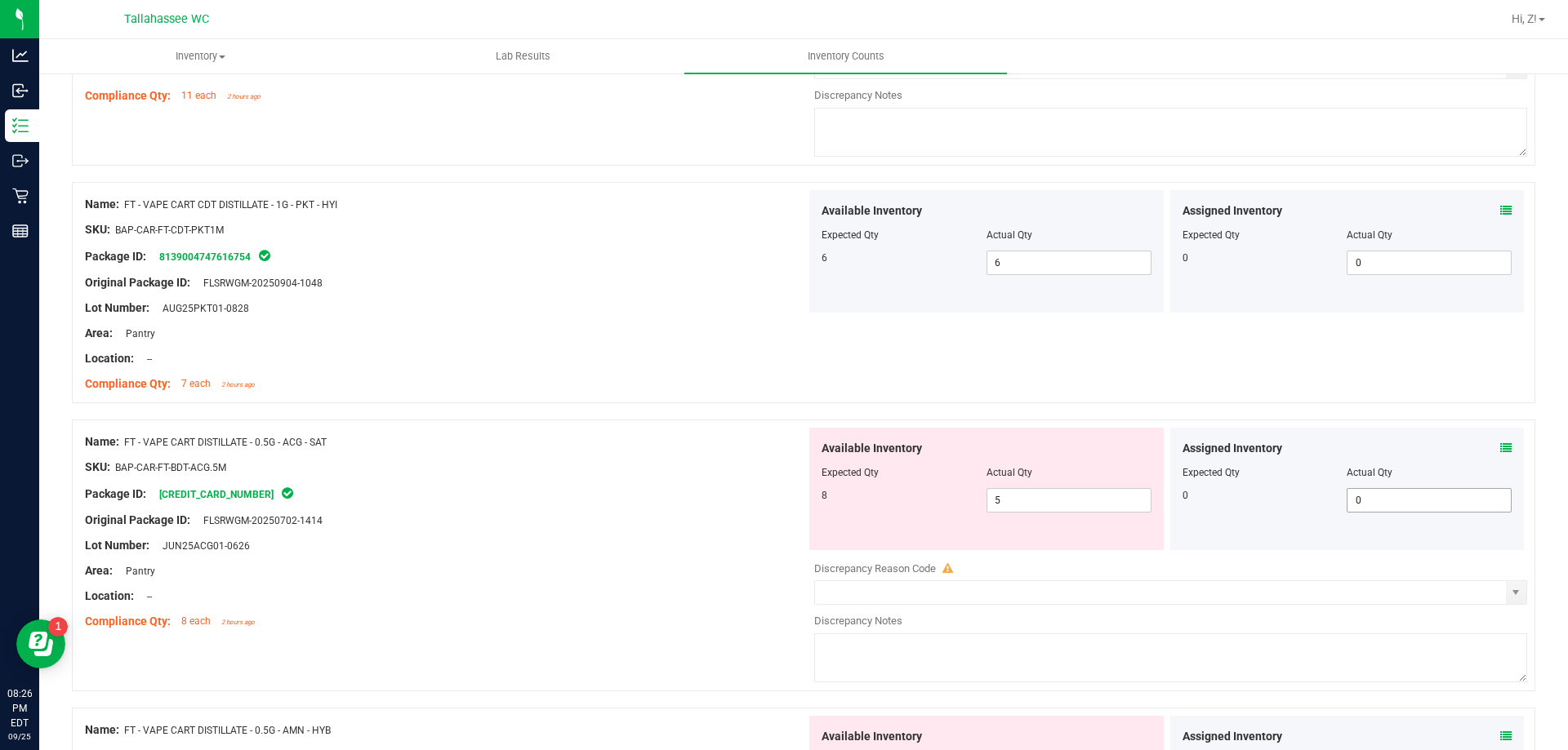
scroll to position [4654, 0]
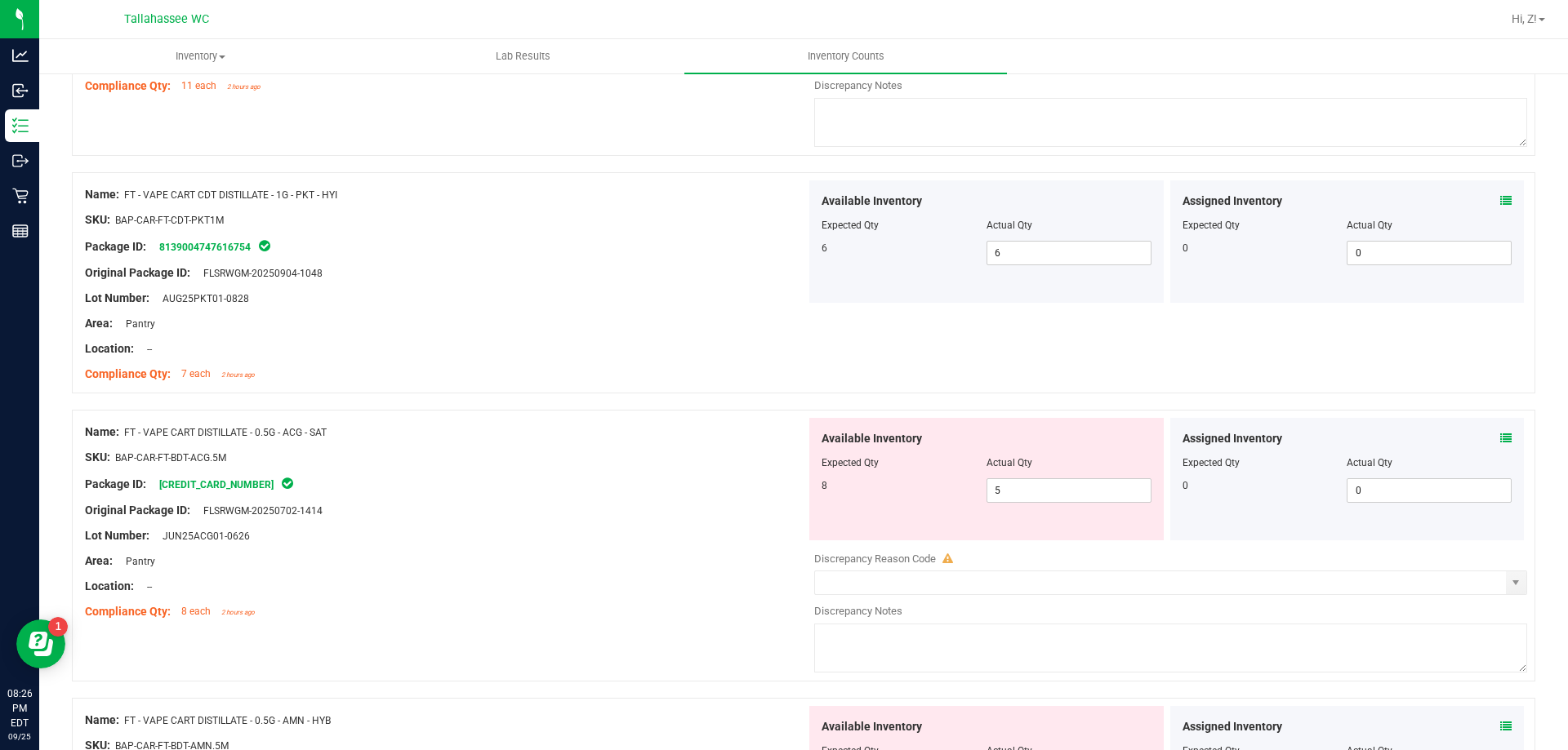
click at [1500, 437] on icon at bounding box center [1506, 438] width 11 height 11
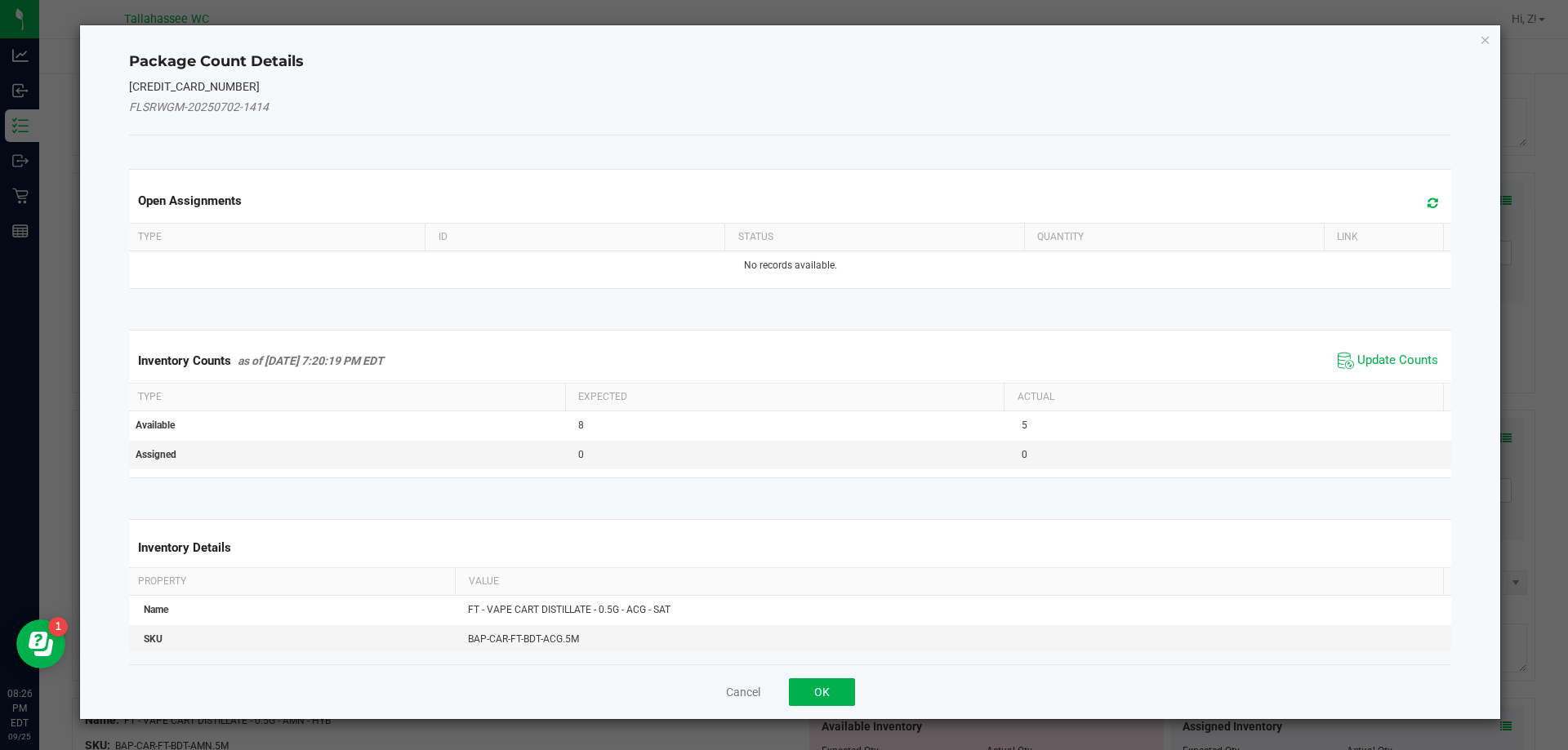
click at [1374, 372] on span "Update Counts" at bounding box center [1387, 361] width 108 height 24
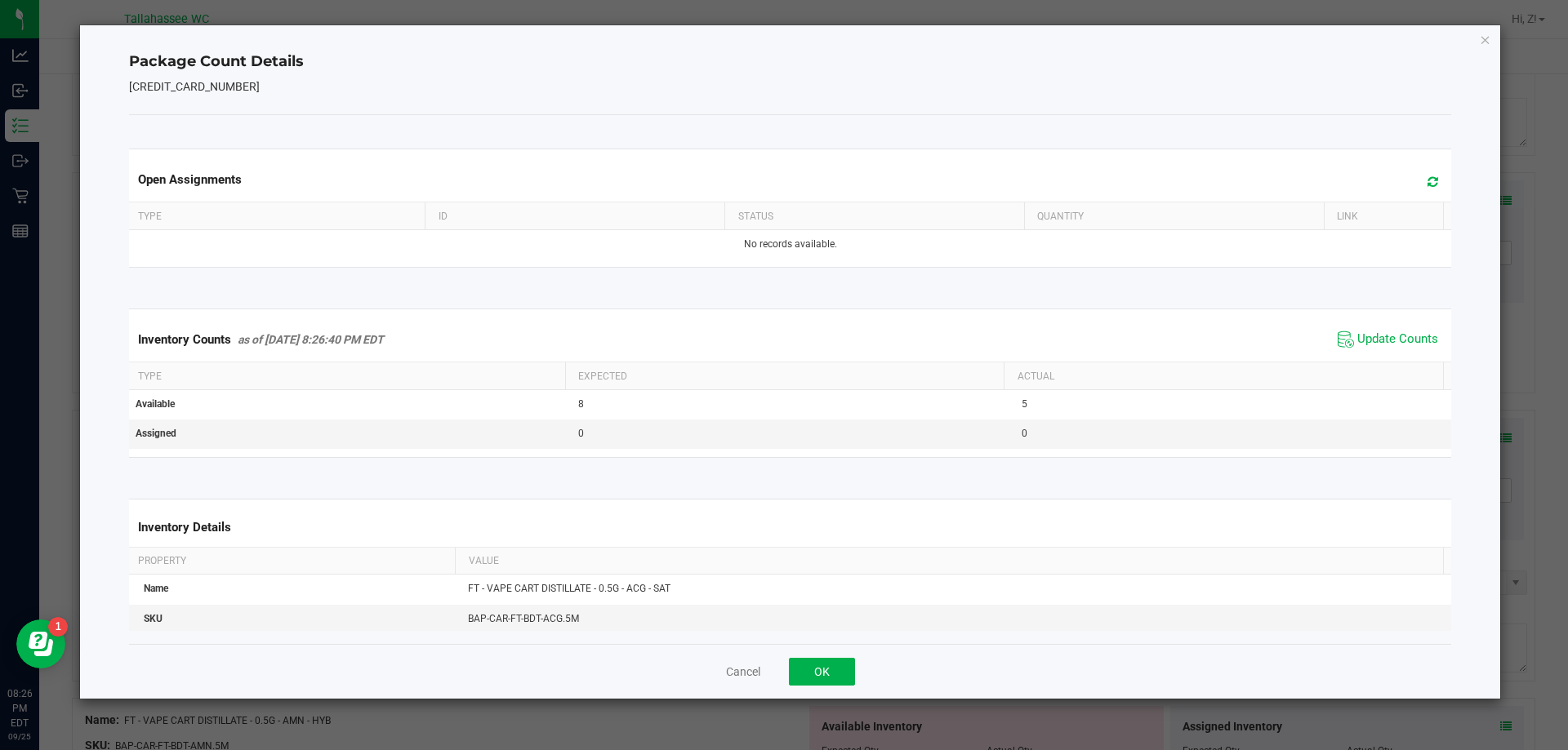
click at [1379, 359] on div "Inventory Counts as of [DATE] 8:26:40 PM EDT Update Counts" at bounding box center [790, 339] width 1330 height 44
click at [846, 666] on button "OK" at bounding box center [822, 671] width 66 height 27
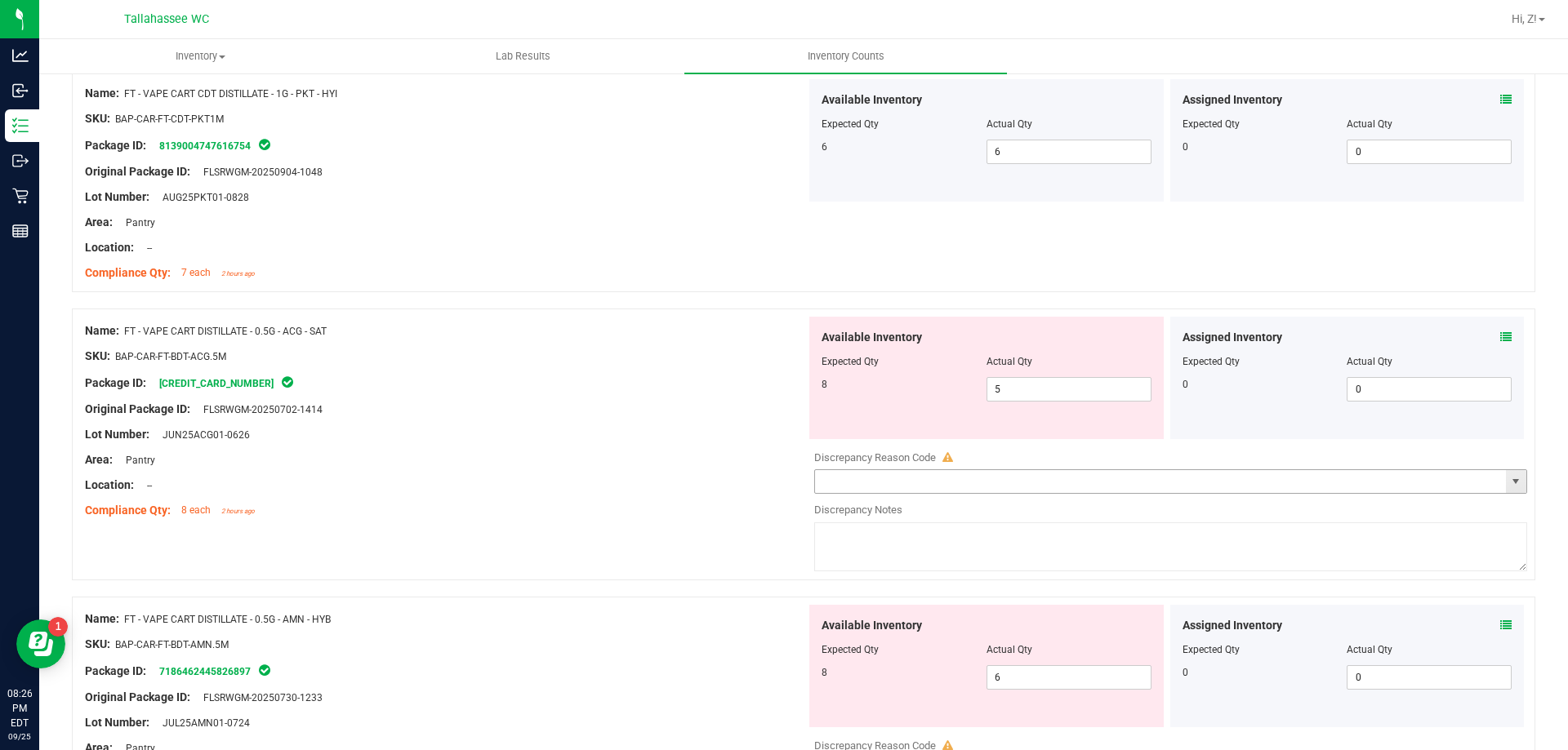
scroll to position [4981, 0]
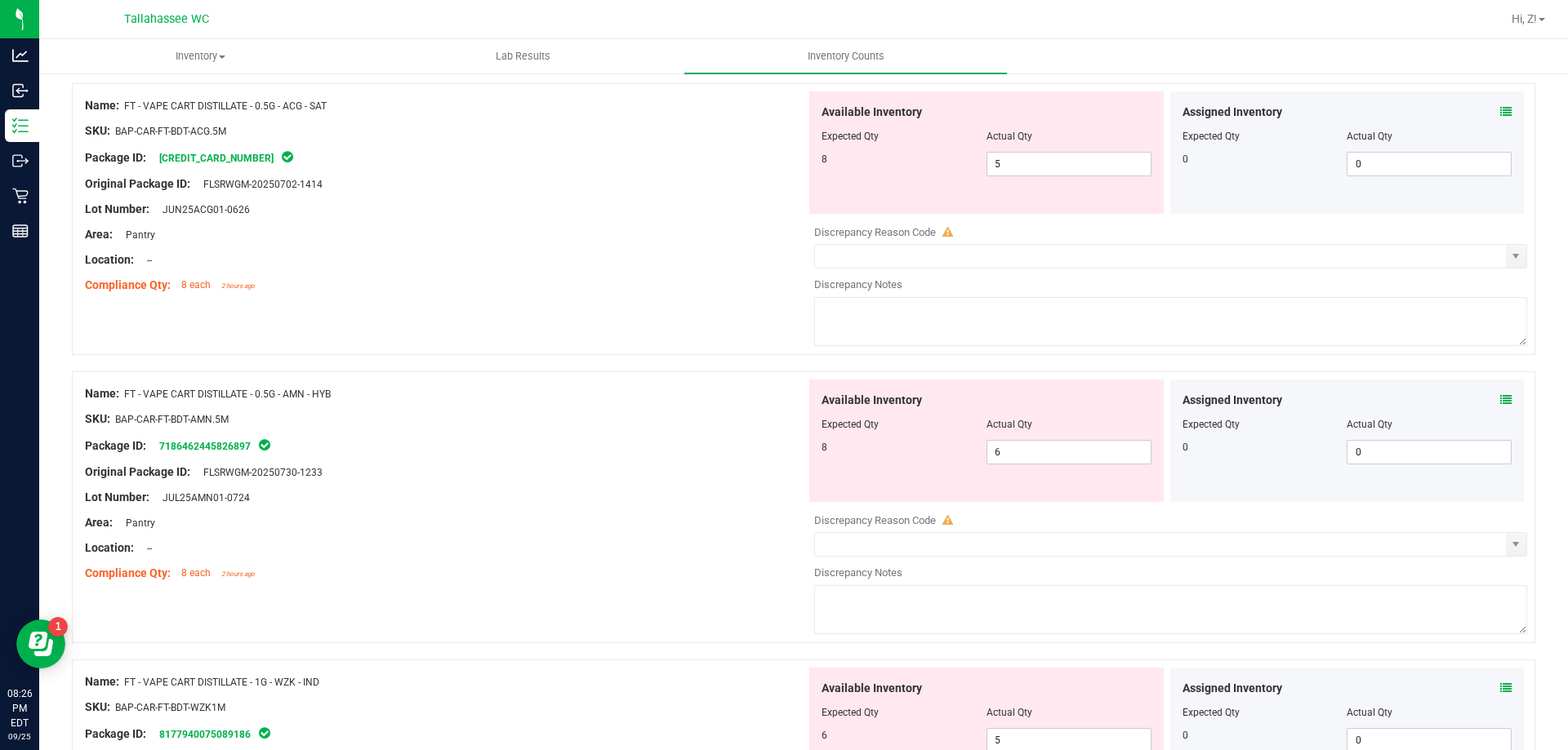
click at [1500, 400] on icon at bounding box center [1506, 400] width 11 height 11
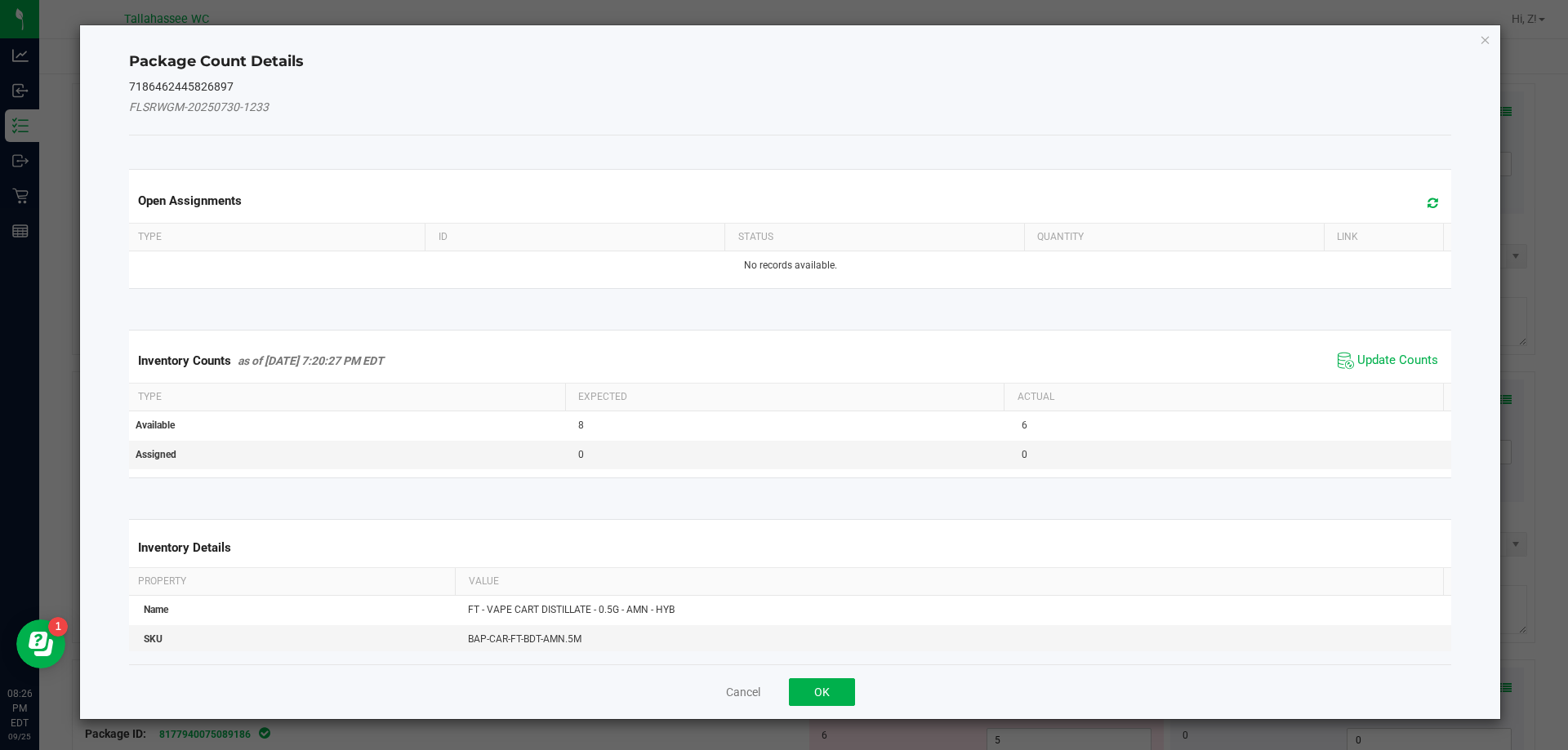
drag, startPoint x: 1381, startPoint y: 343, endPoint x: 1166, endPoint y: 497, distance: 264.5
click at [1380, 343] on div "Inventory Counts as of [DATE] 7:20:27 PM EDT Update Counts" at bounding box center [790, 361] width 1330 height 44
click at [812, 706] on button "OK" at bounding box center [822, 692] width 66 height 27
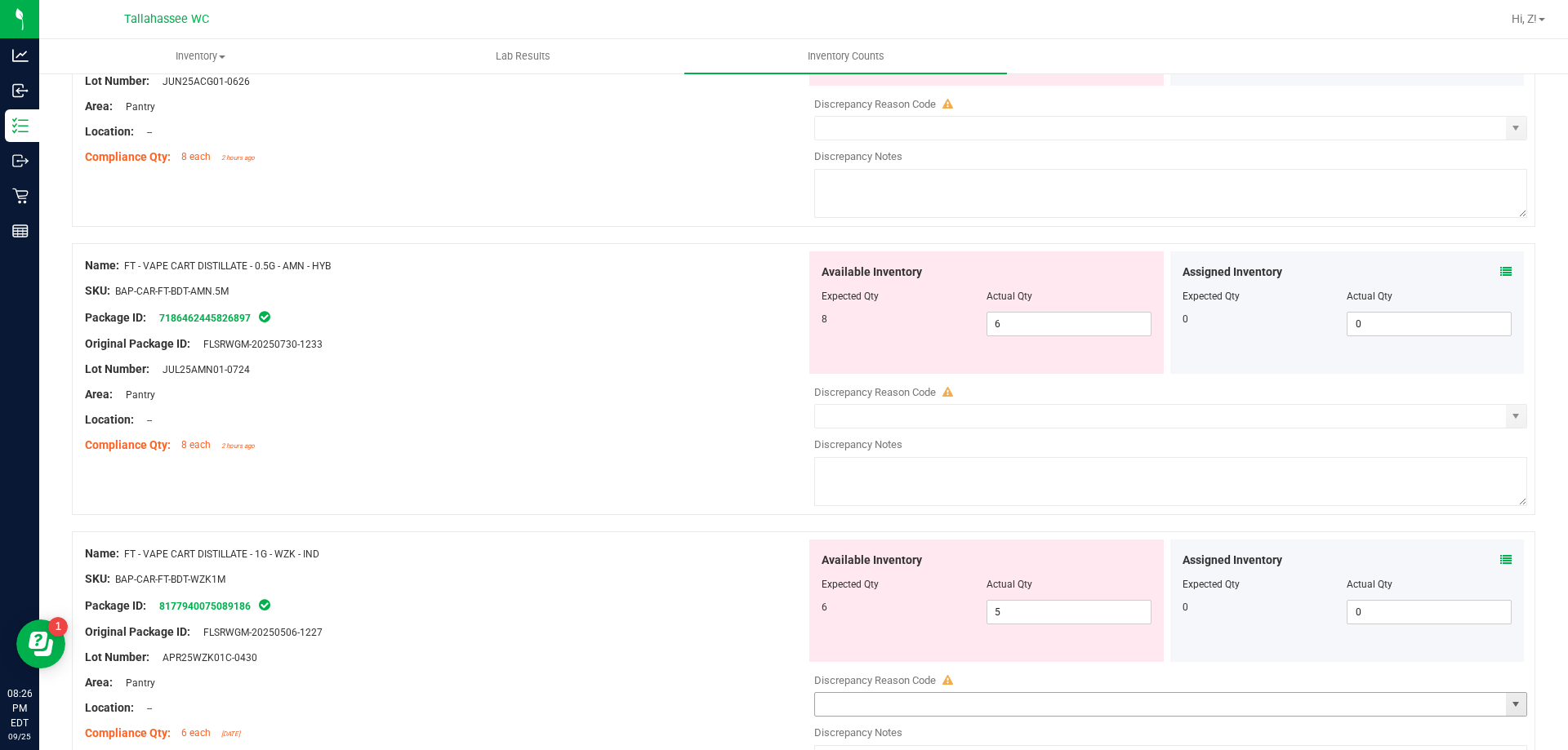
scroll to position [5234, 0]
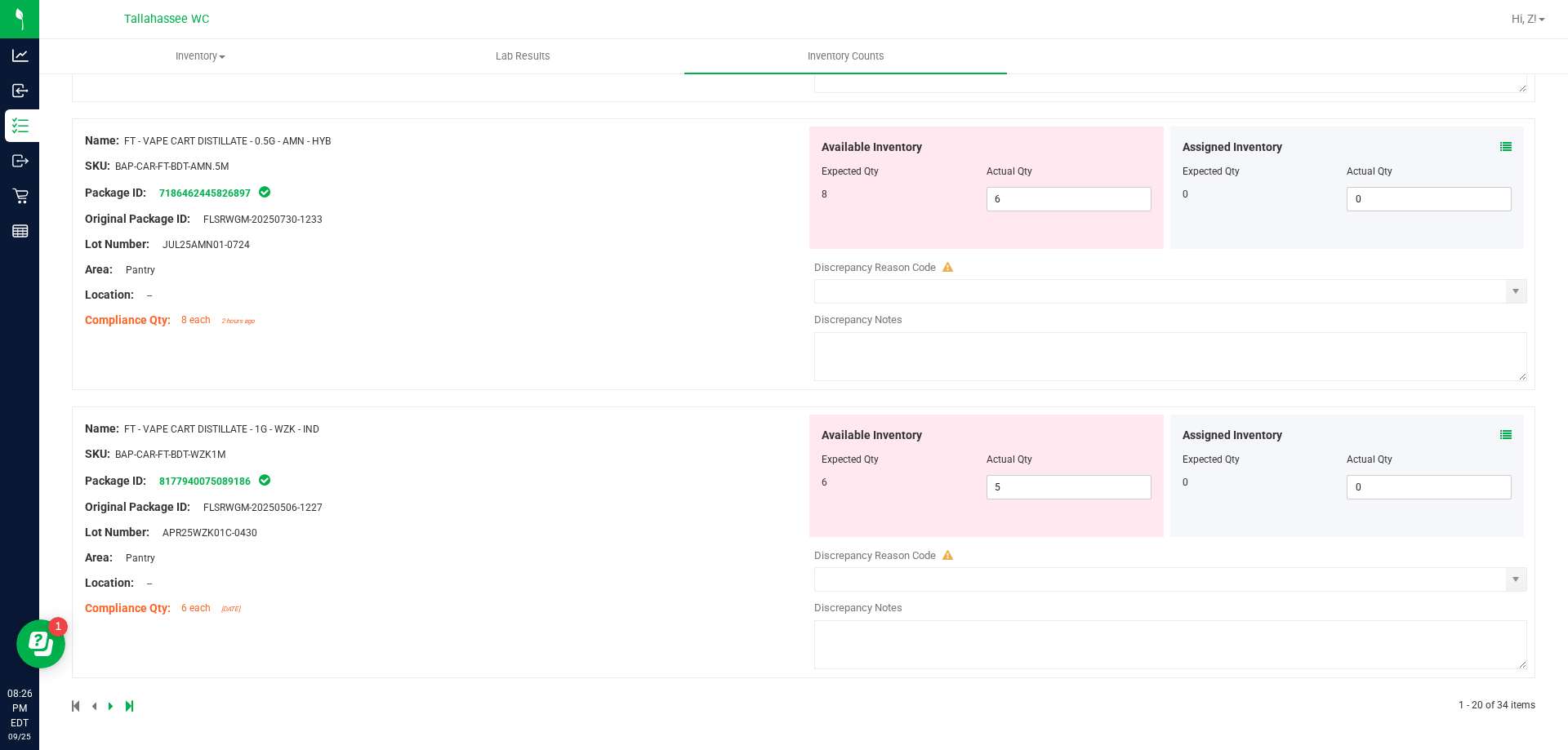
click at [1500, 433] on icon at bounding box center [1506, 435] width 11 height 11
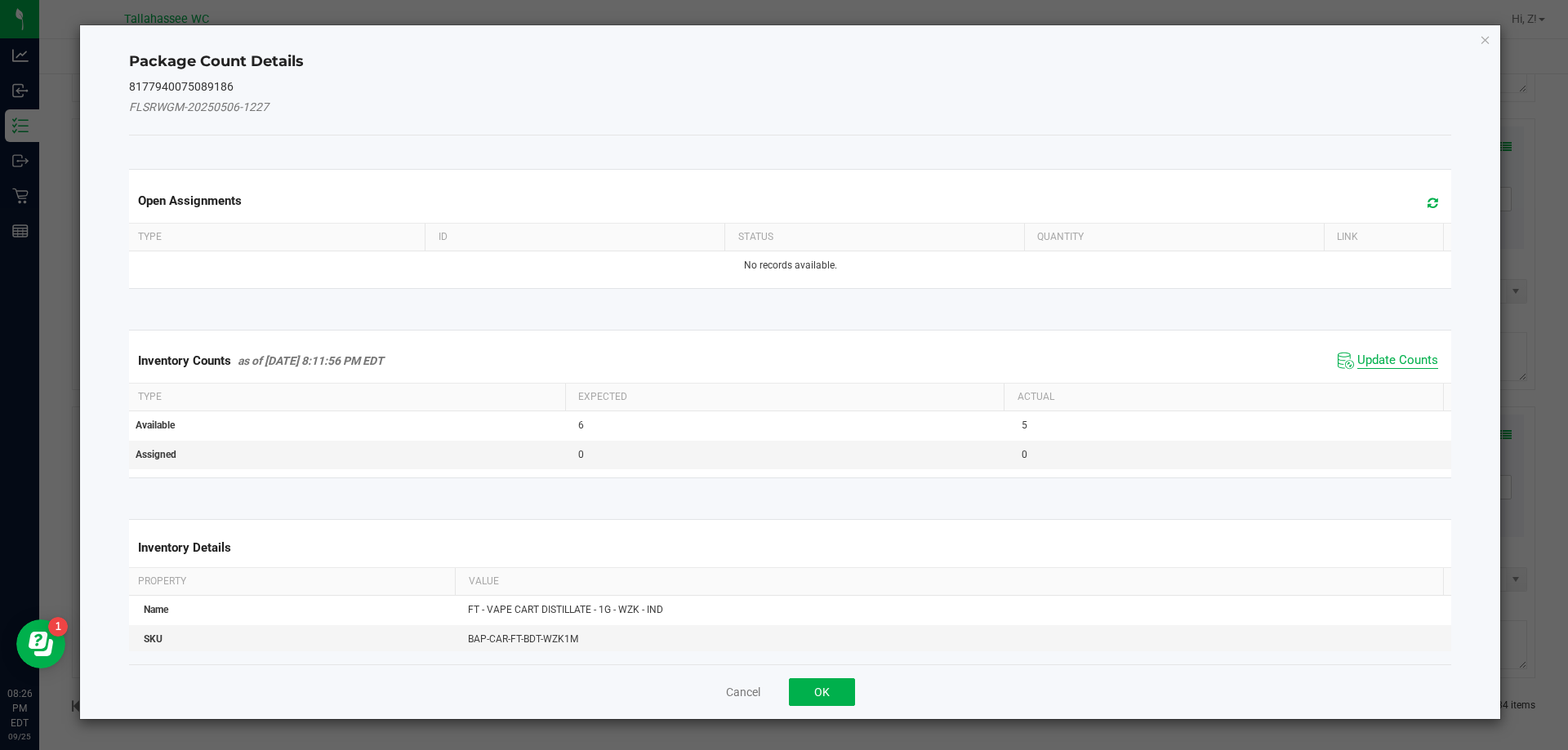
click at [1357, 367] on span "Update Counts" at bounding box center [1397, 360] width 81 height 16
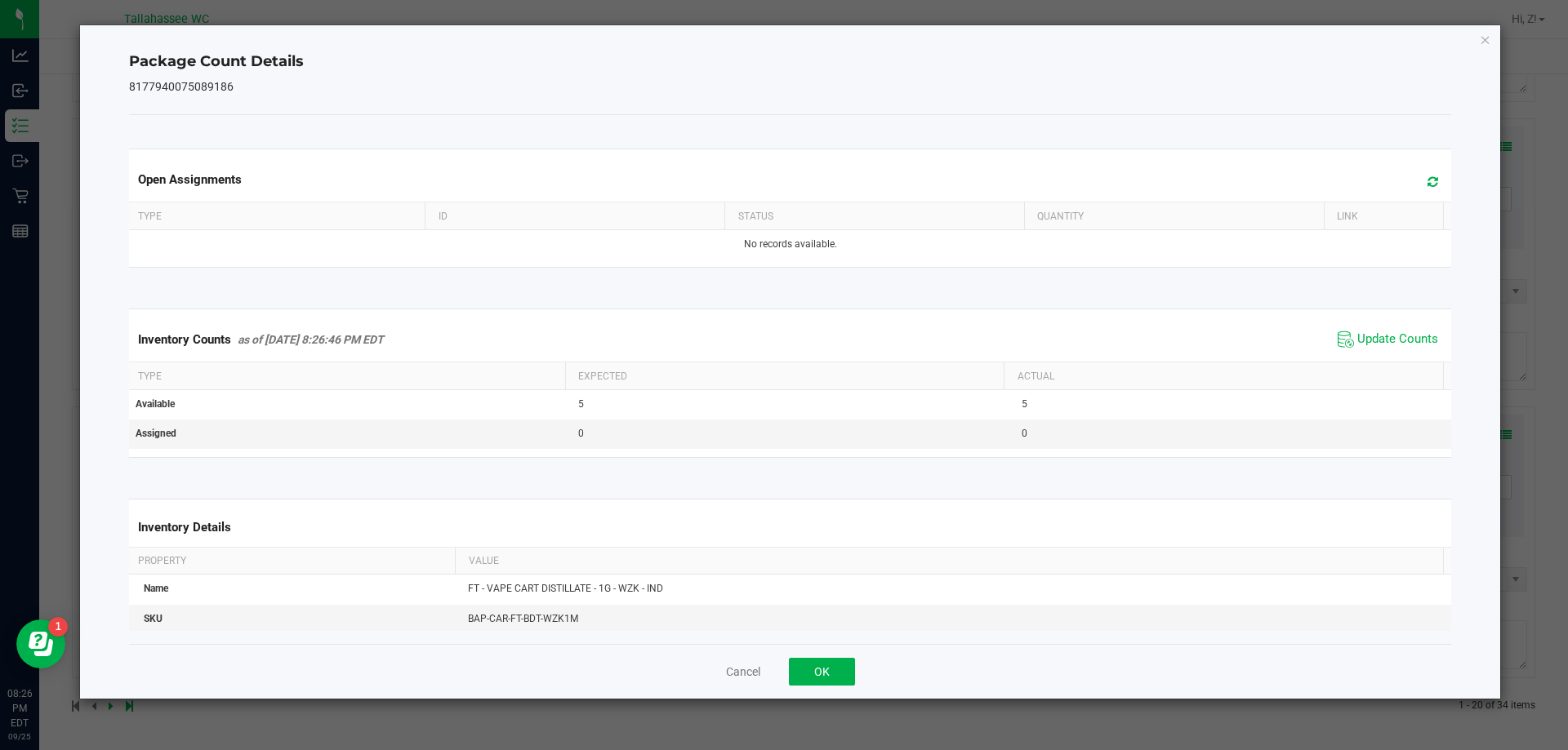
click at [858, 654] on div "Cancel OK" at bounding box center [791, 672] width 1323 height 55
click at [832, 674] on button "OK" at bounding box center [822, 671] width 66 height 27
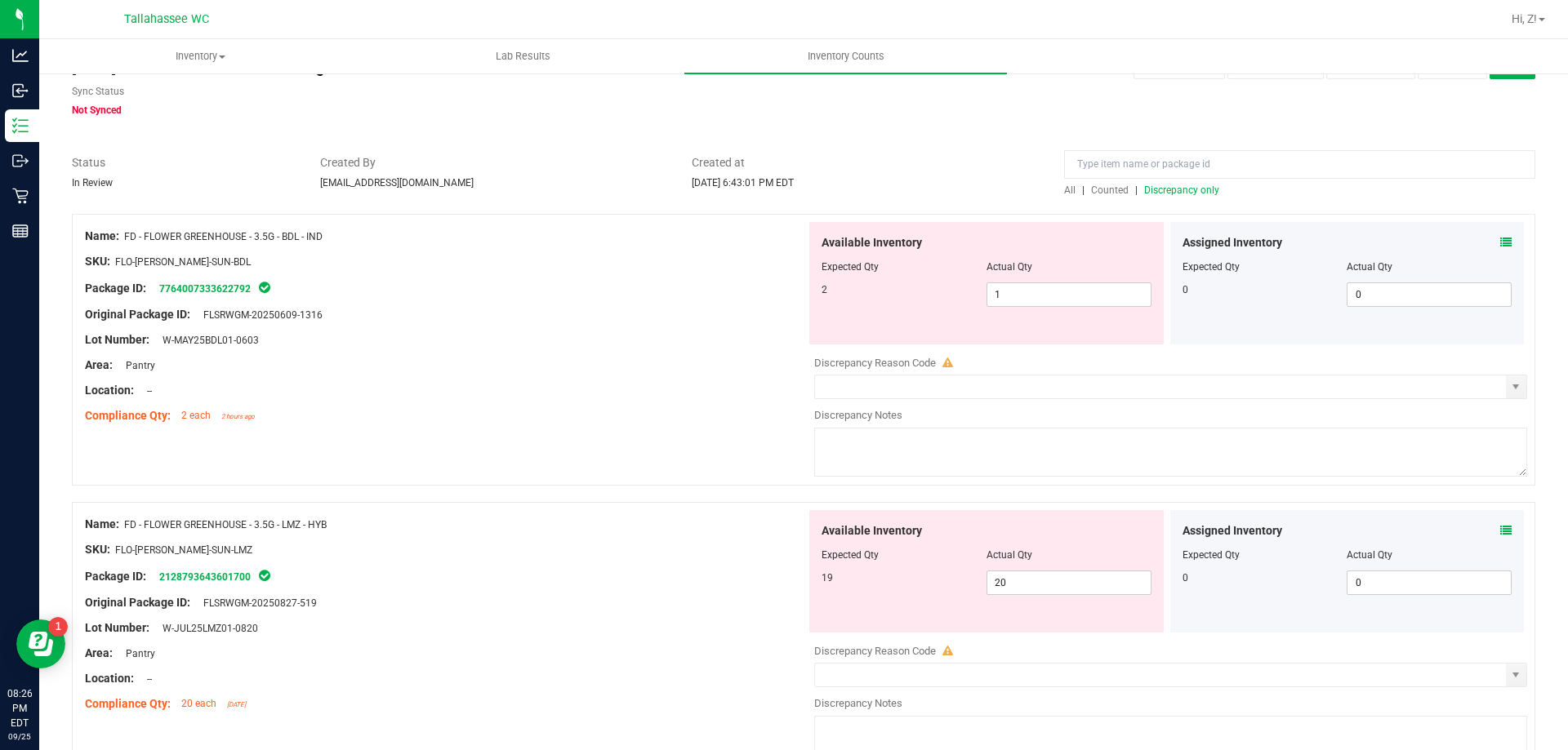
scroll to position [0, 0]
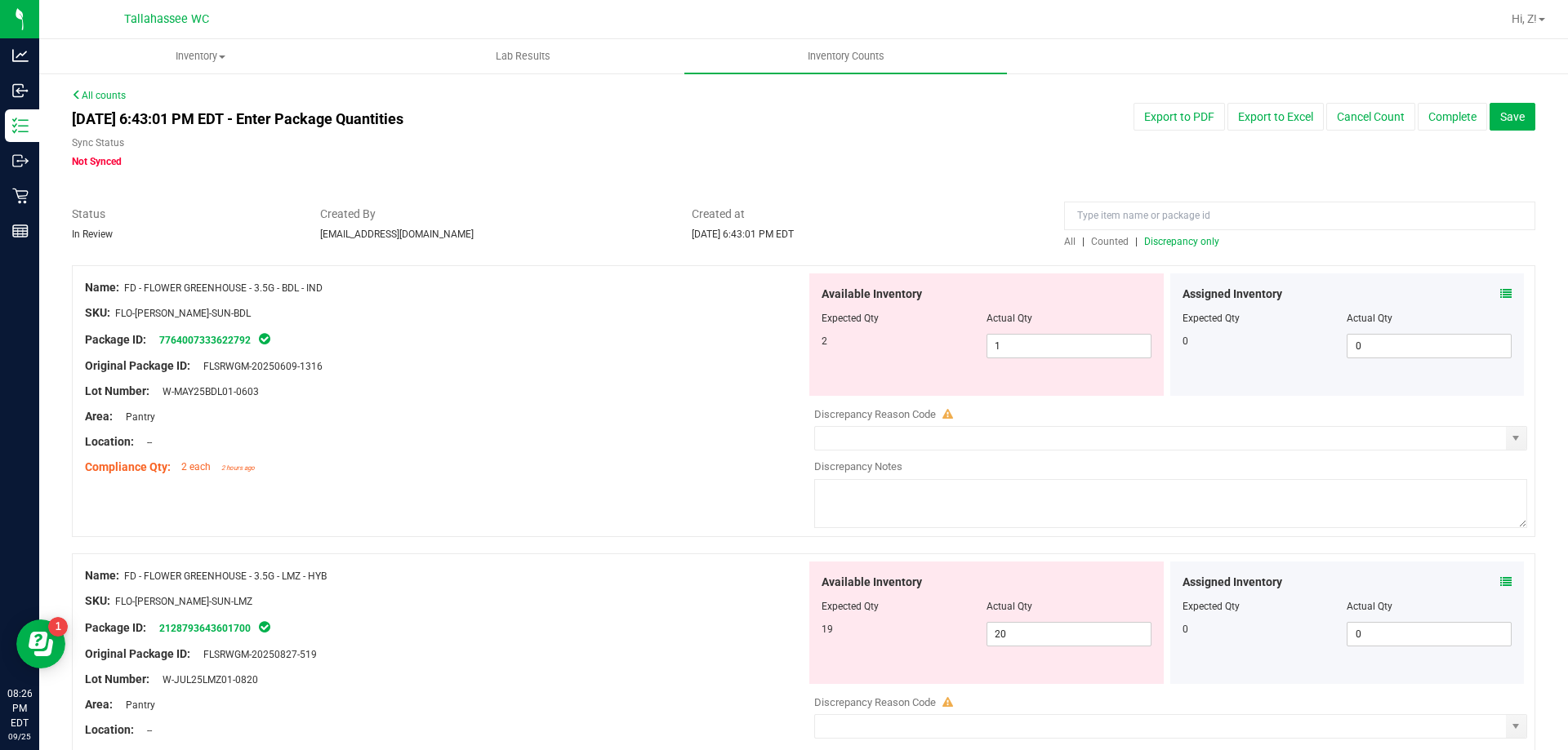
click at [1195, 239] on span "Discrepancy only" at bounding box center [1182, 241] width 75 height 11
click at [1018, 317] on span "Actual Qty" at bounding box center [1009, 318] width 46 height 11
click at [1013, 354] on span "1 1" at bounding box center [1069, 346] width 165 height 24
type input "2"
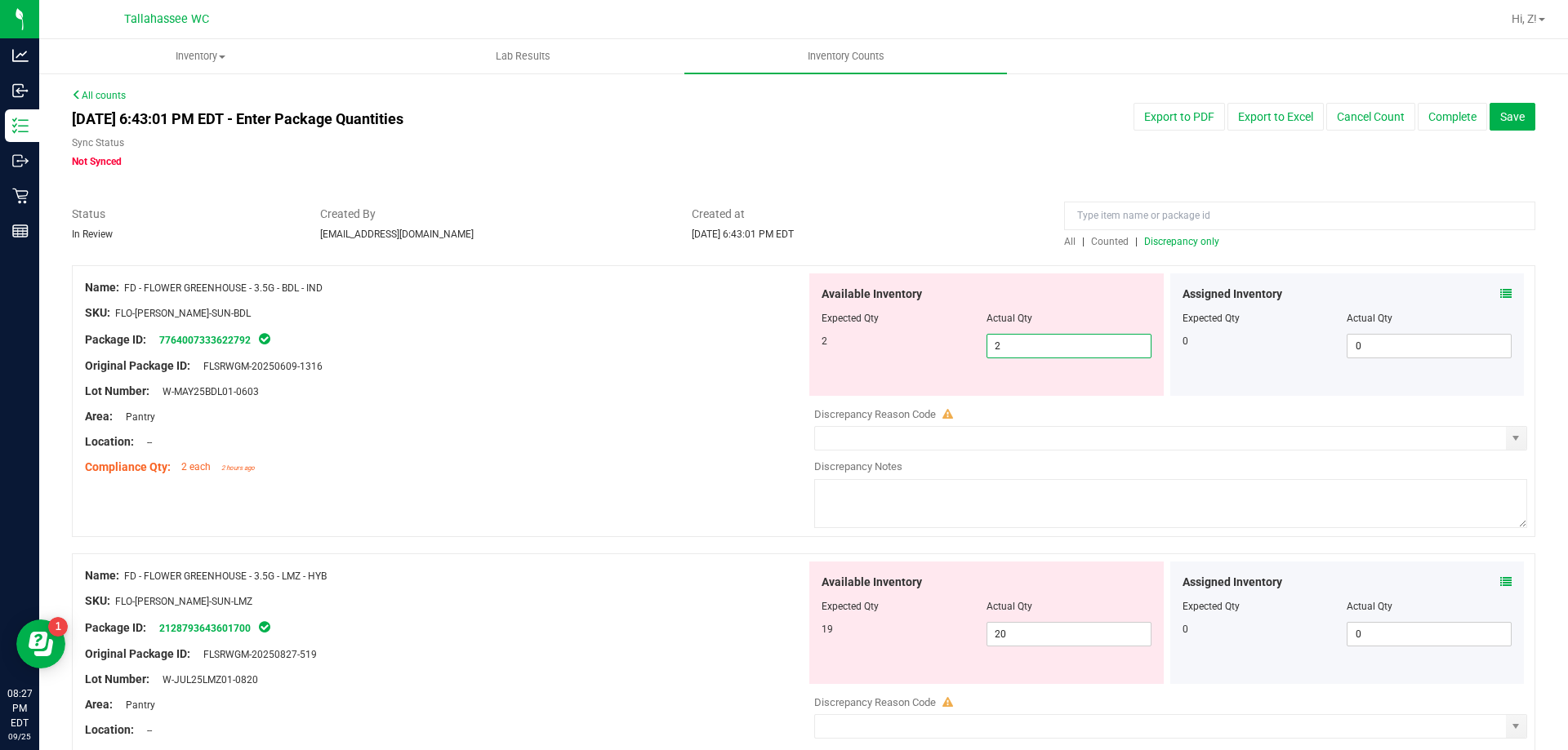
click at [761, 354] on div at bounding box center [445, 353] width 721 height 8
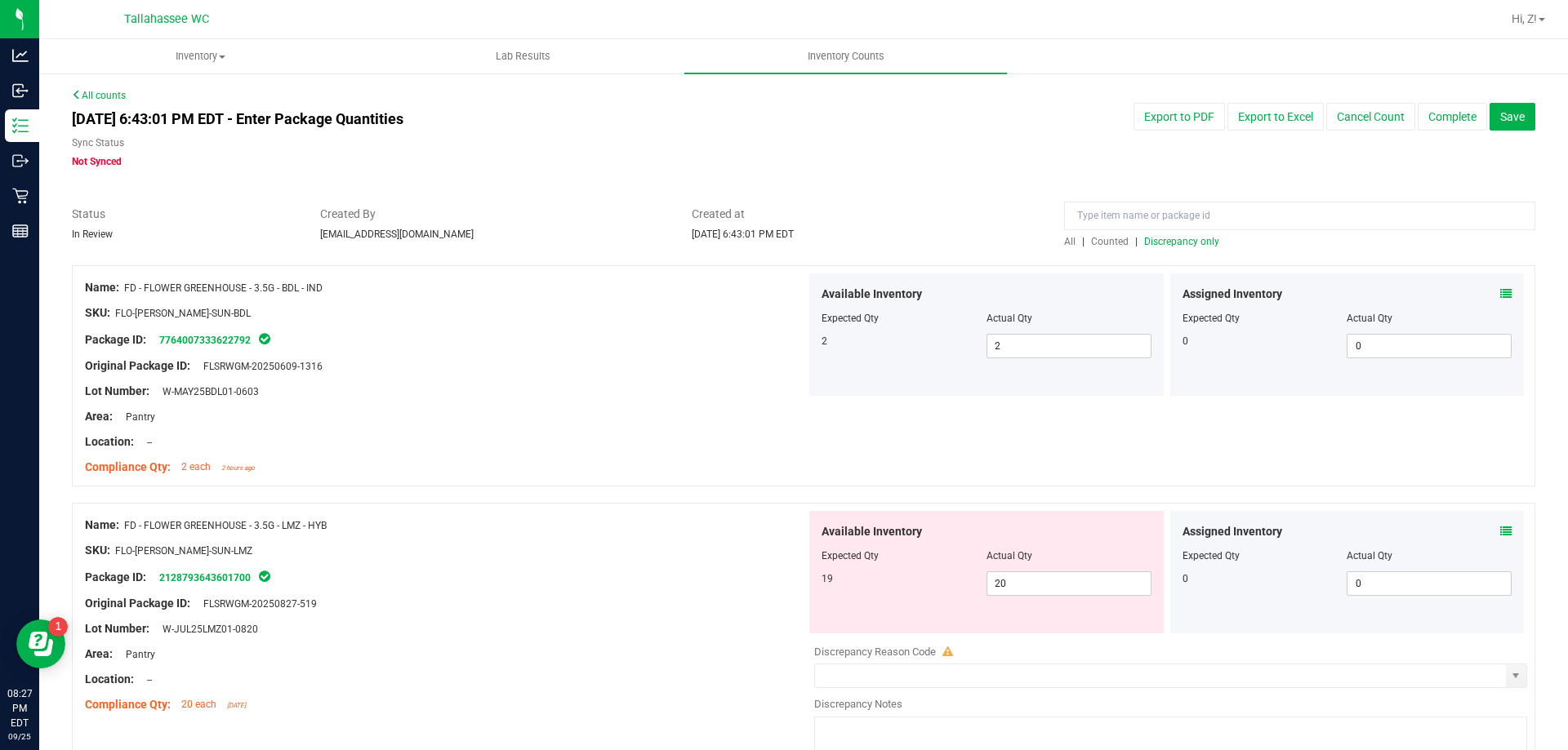
click at [1088, 596] on div "Available Inventory Expected Qty Actual Qty 19 20 20" at bounding box center [987, 572] width 354 height 122
click at [1088, 588] on span "20 20" at bounding box center [1069, 584] width 165 height 24
type input "2"
type input "19"
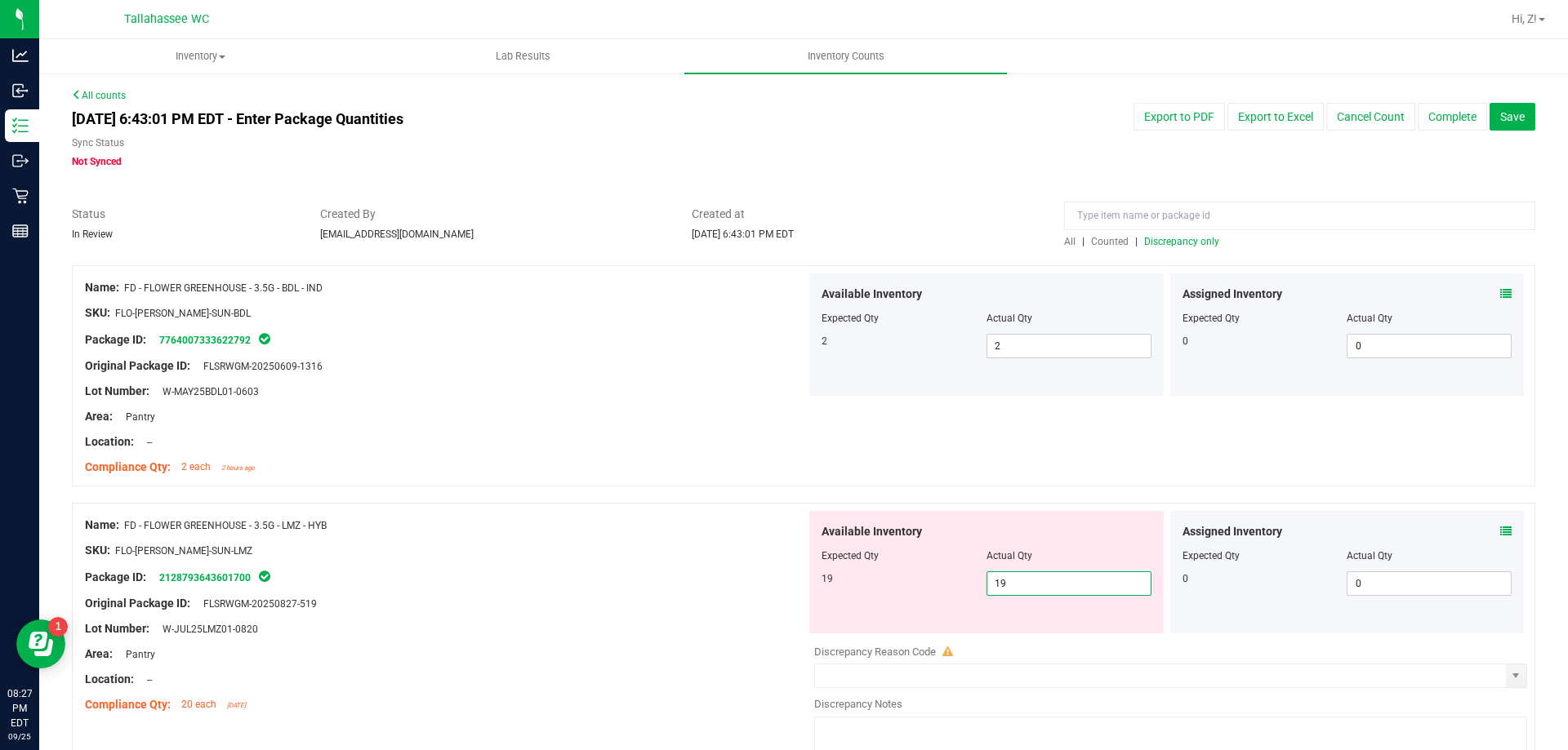
click at [824, 528] on span "Available Inventory" at bounding box center [872, 531] width 101 height 17
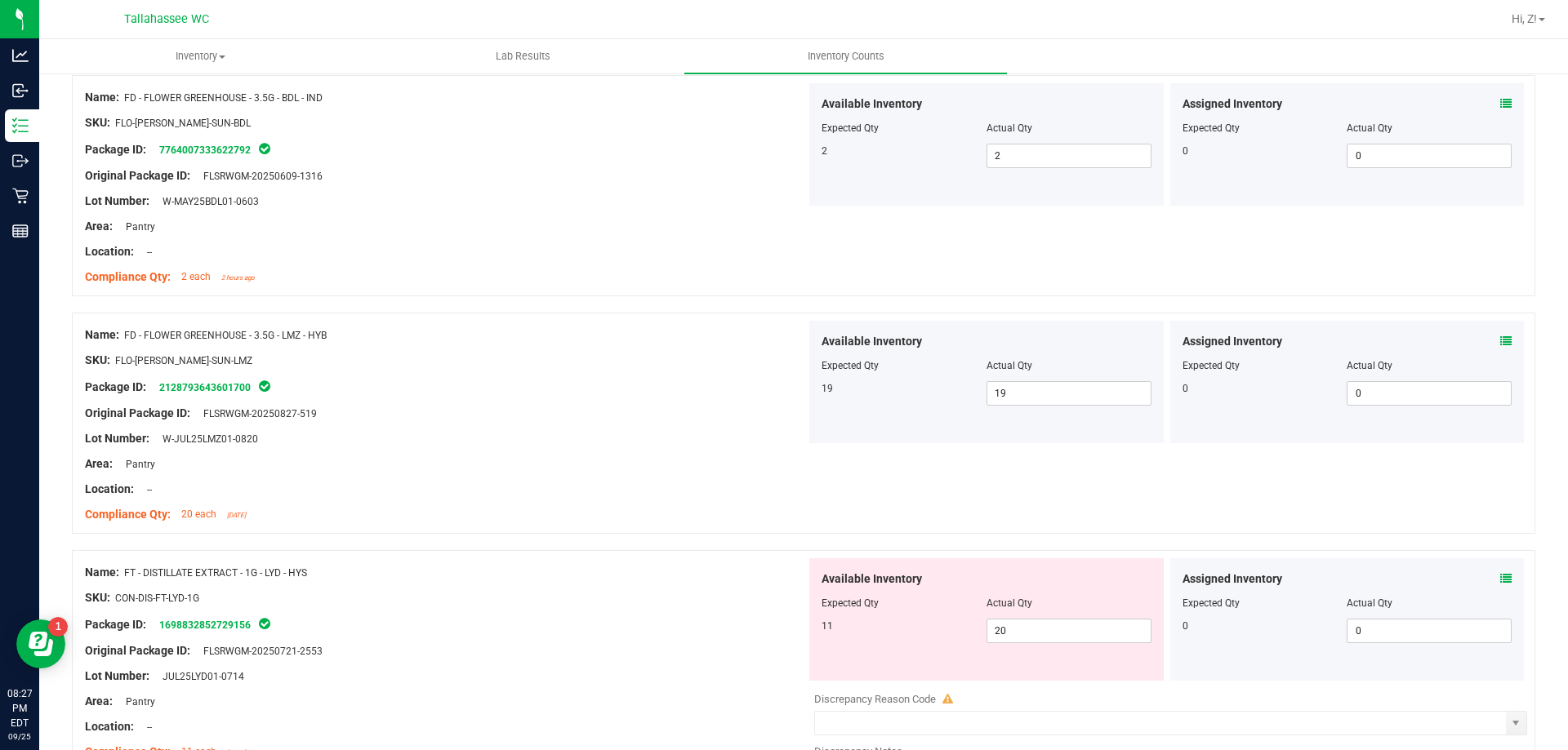
scroll to position [327, 0]
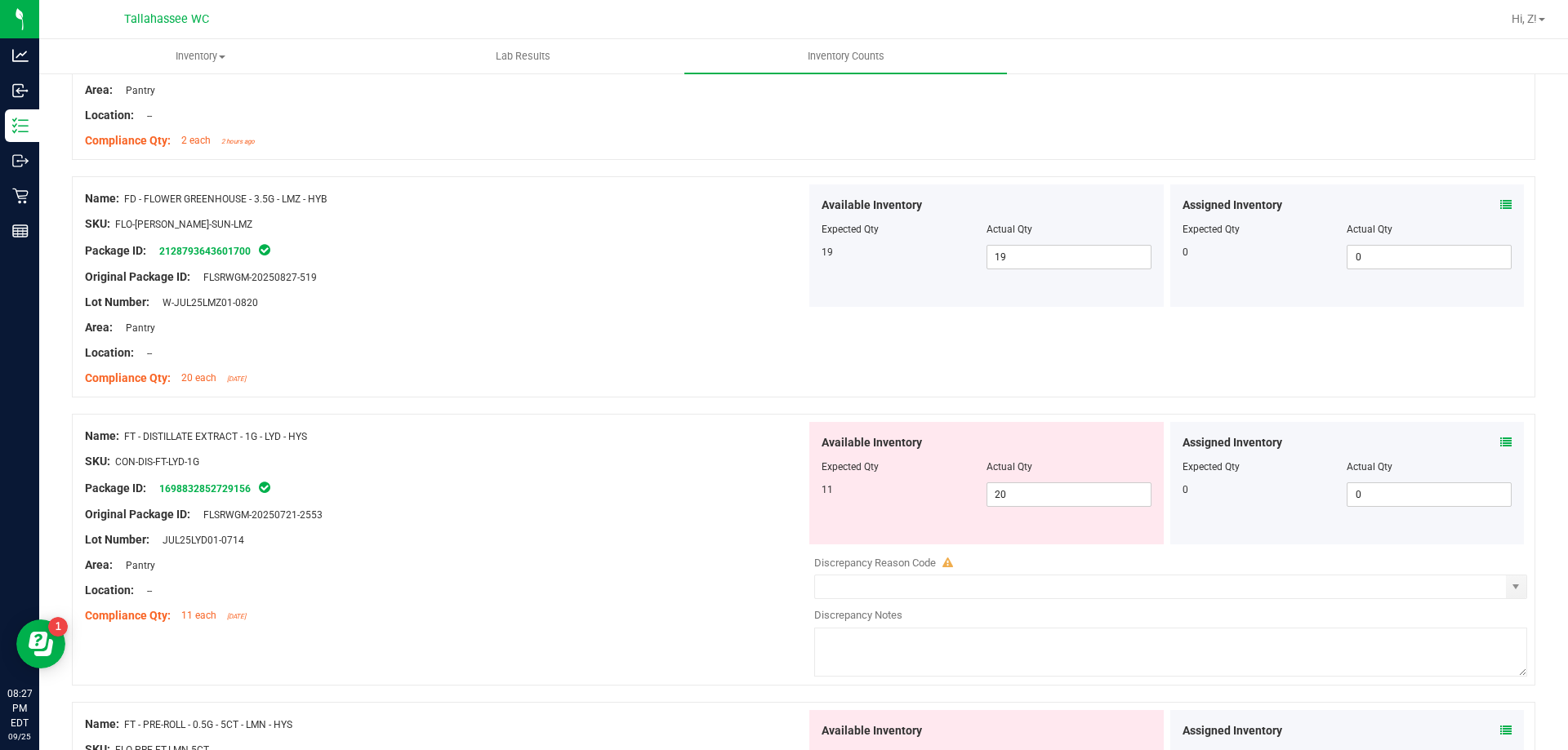
click at [1500, 443] on icon at bounding box center [1506, 443] width 11 height 11
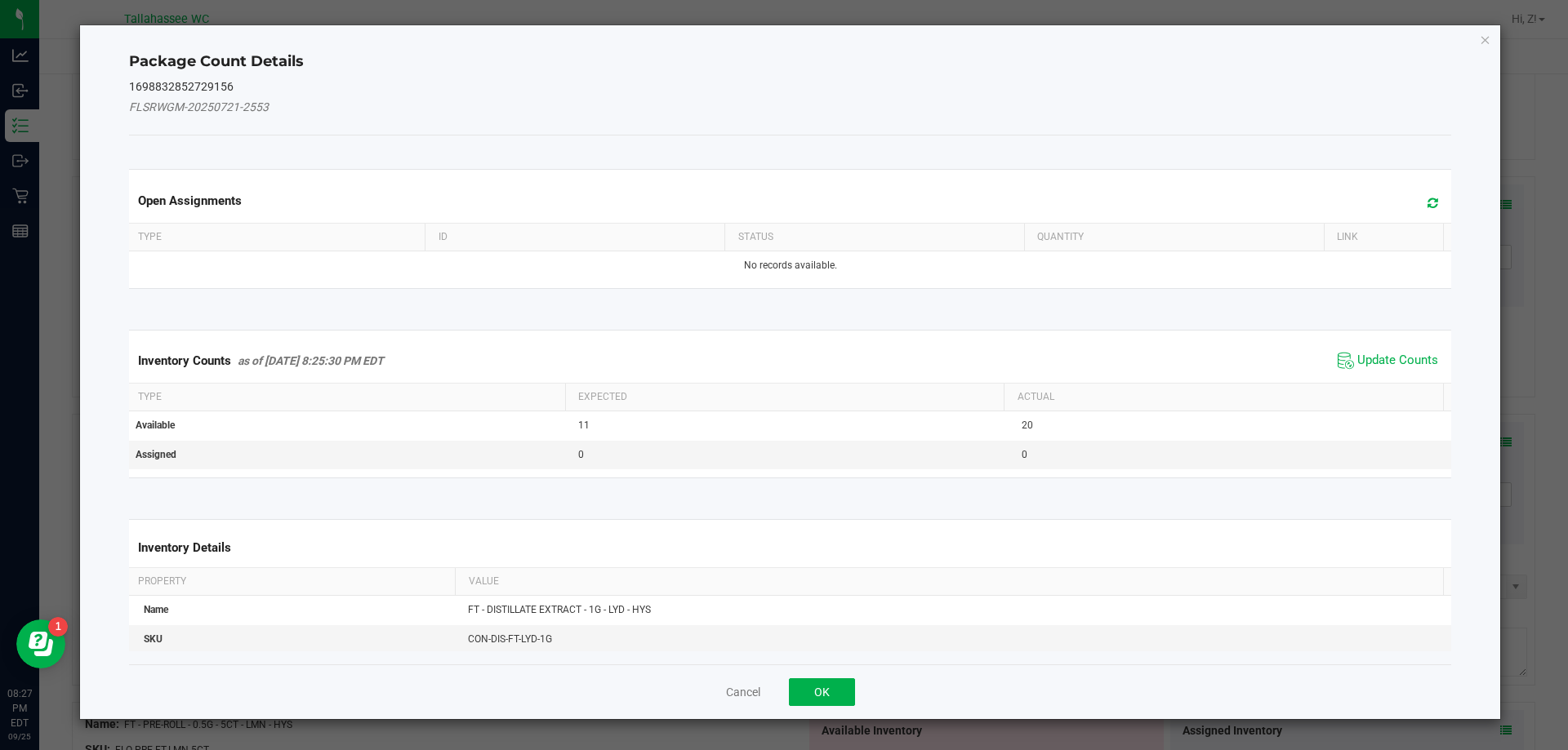
click at [1407, 378] on div "Inventory Counts as of [DATE] 8:25:30 PM EDT Update Counts" at bounding box center [790, 361] width 1330 height 44
click at [1405, 364] on span "Update Counts" at bounding box center [1397, 360] width 81 height 16
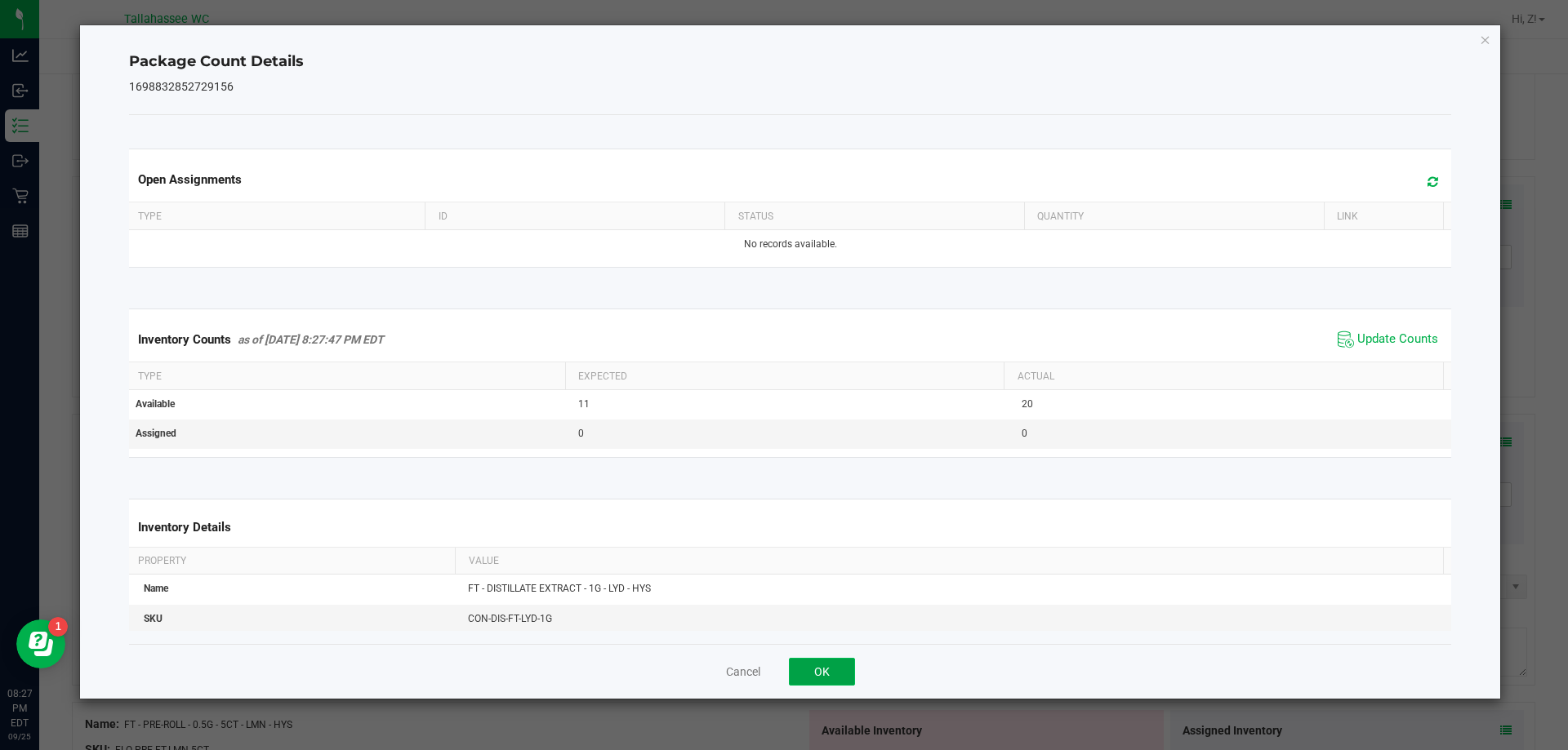
click at [826, 670] on button "OK" at bounding box center [822, 671] width 66 height 27
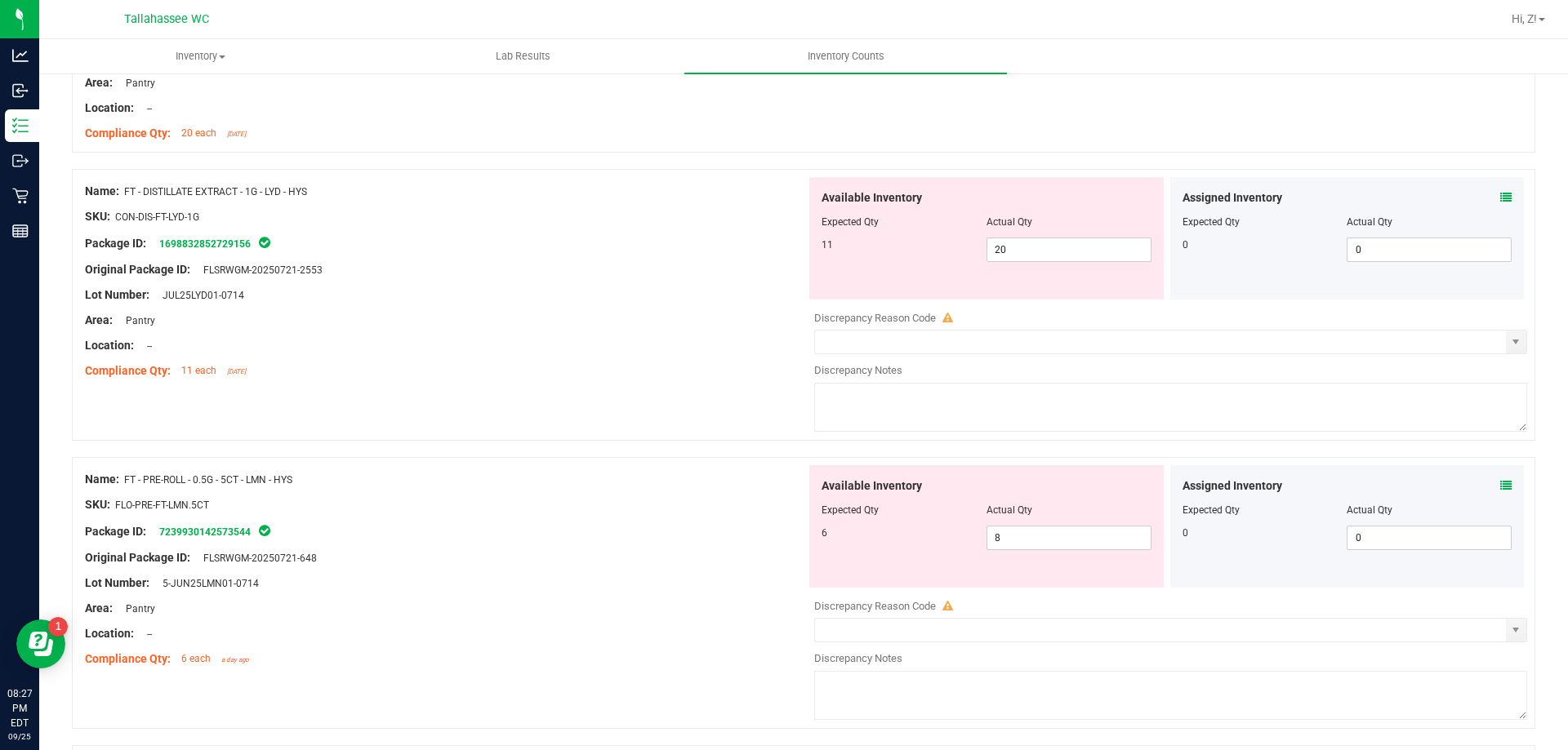
scroll to position [490, 0]
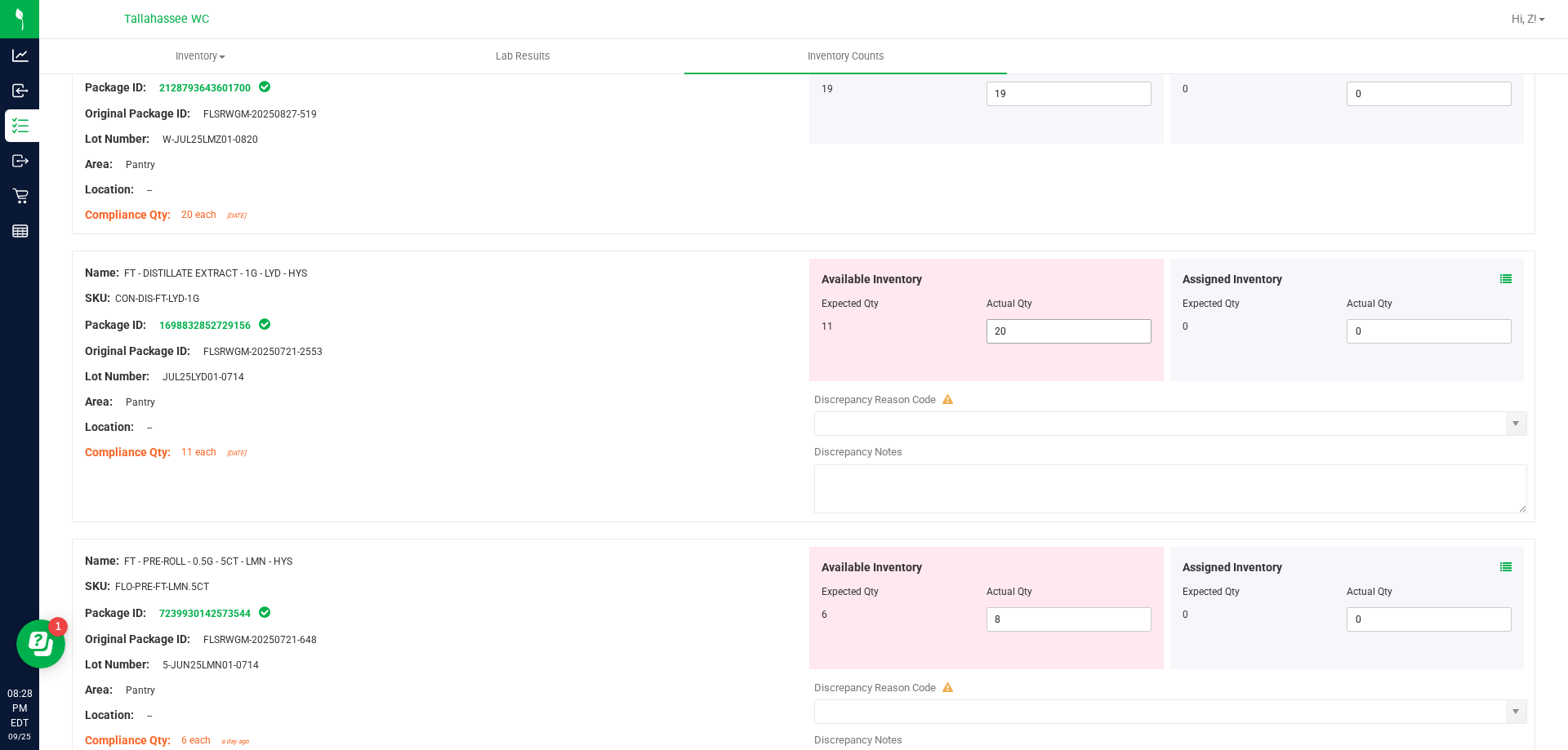
click at [1005, 336] on span "20 20" at bounding box center [1069, 332] width 165 height 24
click at [1005, 336] on input "20" at bounding box center [1069, 332] width 163 height 23
type input "11"
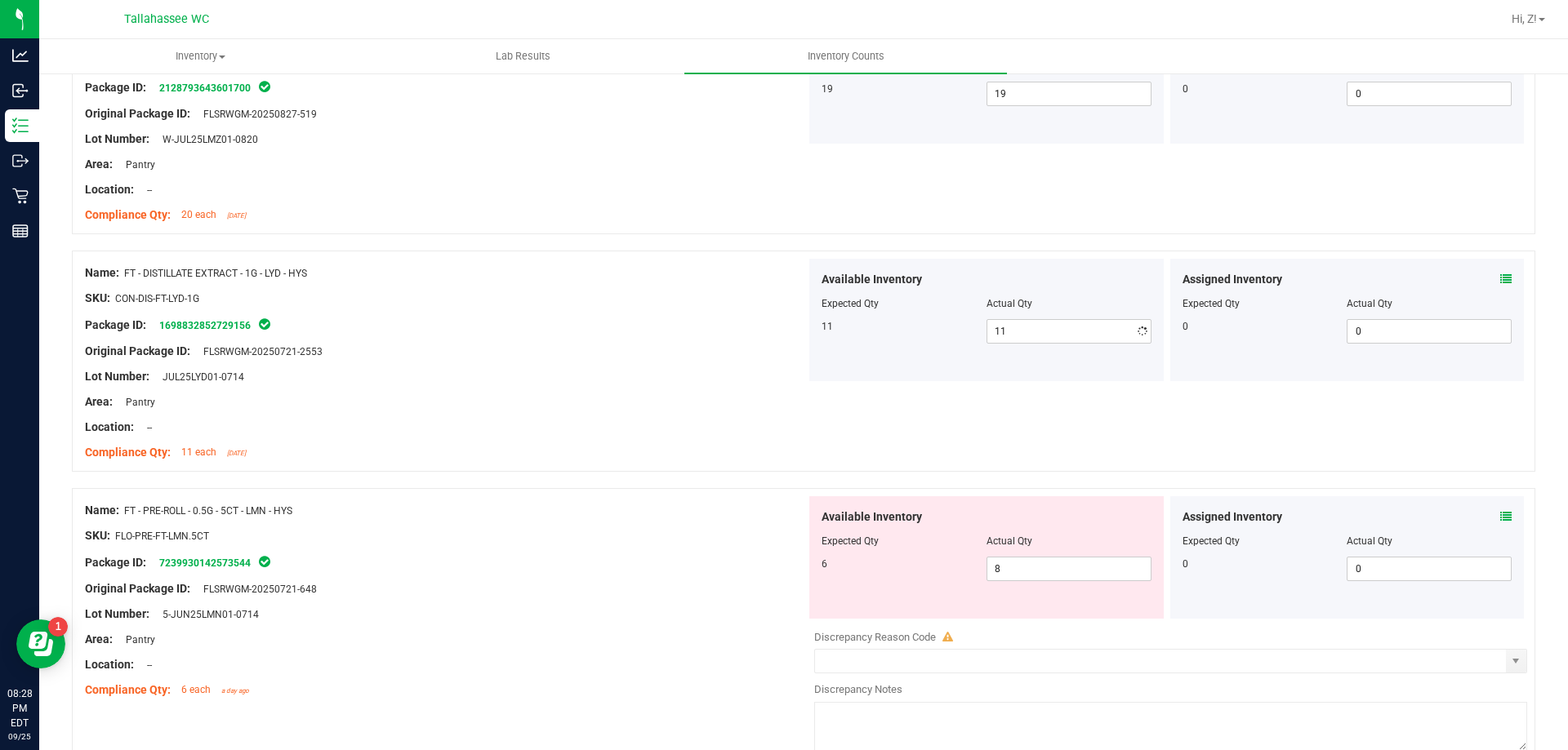
drag, startPoint x: 657, startPoint y: 358, endPoint x: 879, endPoint y: 500, distance: 263.5
click at [662, 357] on div "Original Package ID: FLSRWGM-20250721-2553" at bounding box center [445, 351] width 721 height 17
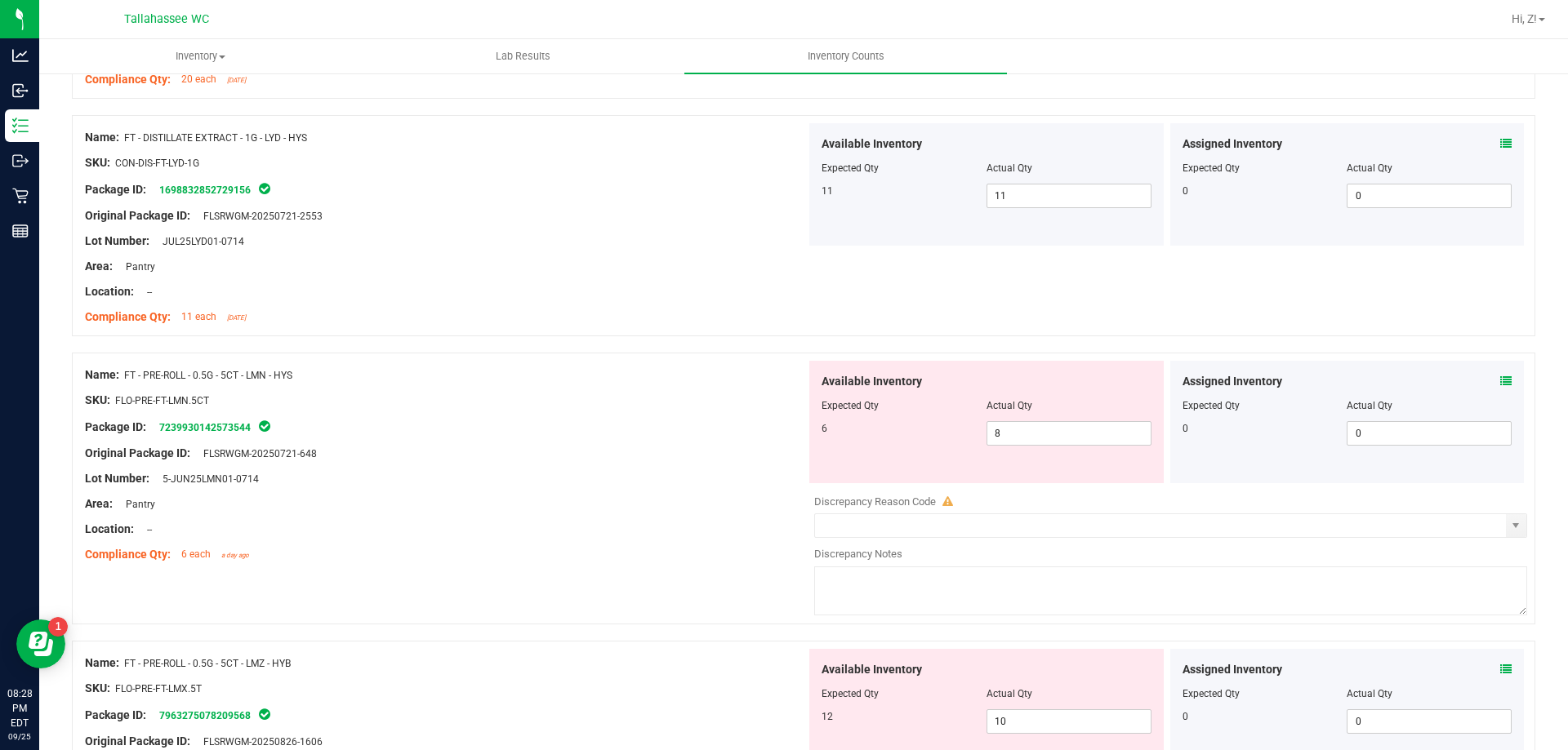
scroll to position [817, 0]
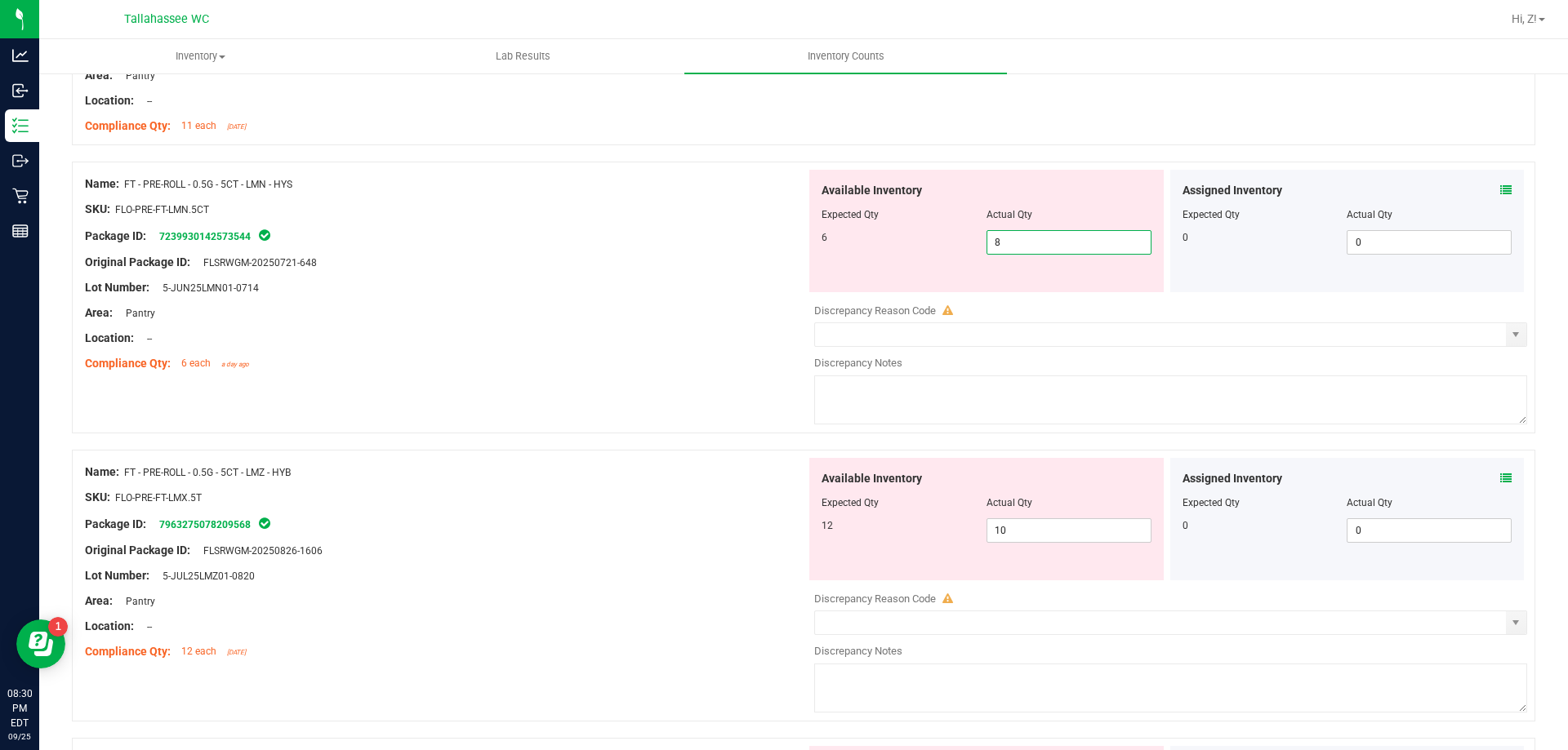
click at [1031, 244] on span "8 8" at bounding box center [1069, 242] width 165 height 24
type input "6"
click at [705, 369] on div "Compliance Qty: 6 each a day ago" at bounding box center [445, 364] width 721 height 17
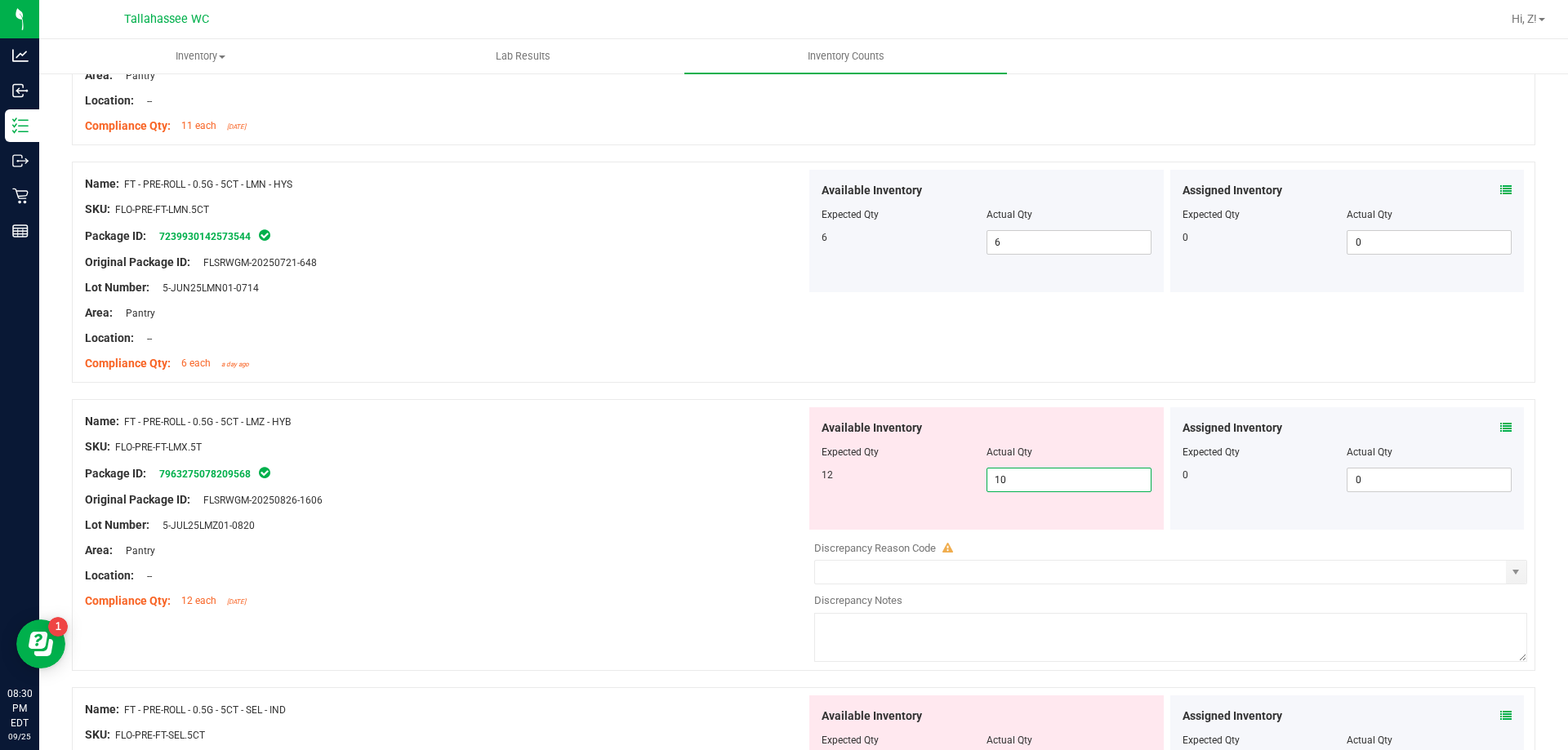
click at [1026, 481] on span "10 10" at bounding box center [1069, 481] width 165 height 24
type input "12"
click at [620, 558] on div "Name: FT - PRE-ROLL - 0.5G - 5CT - LMZ - HYB SKU: FLO-PRE-FT-LMX.5T Package ID:…" at bounding box center [445, 511] width 721 height 208
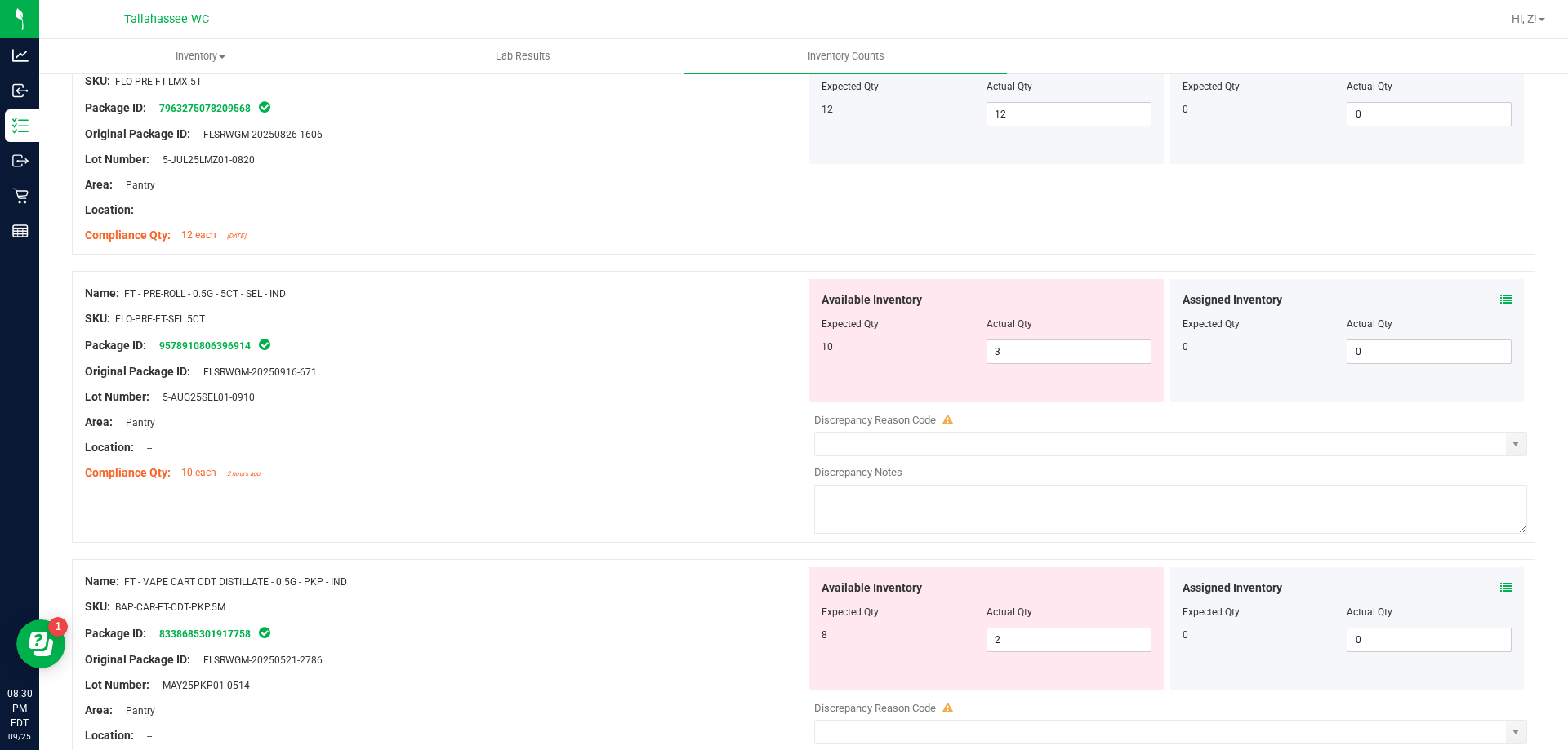
scroll to position [1306, 0]
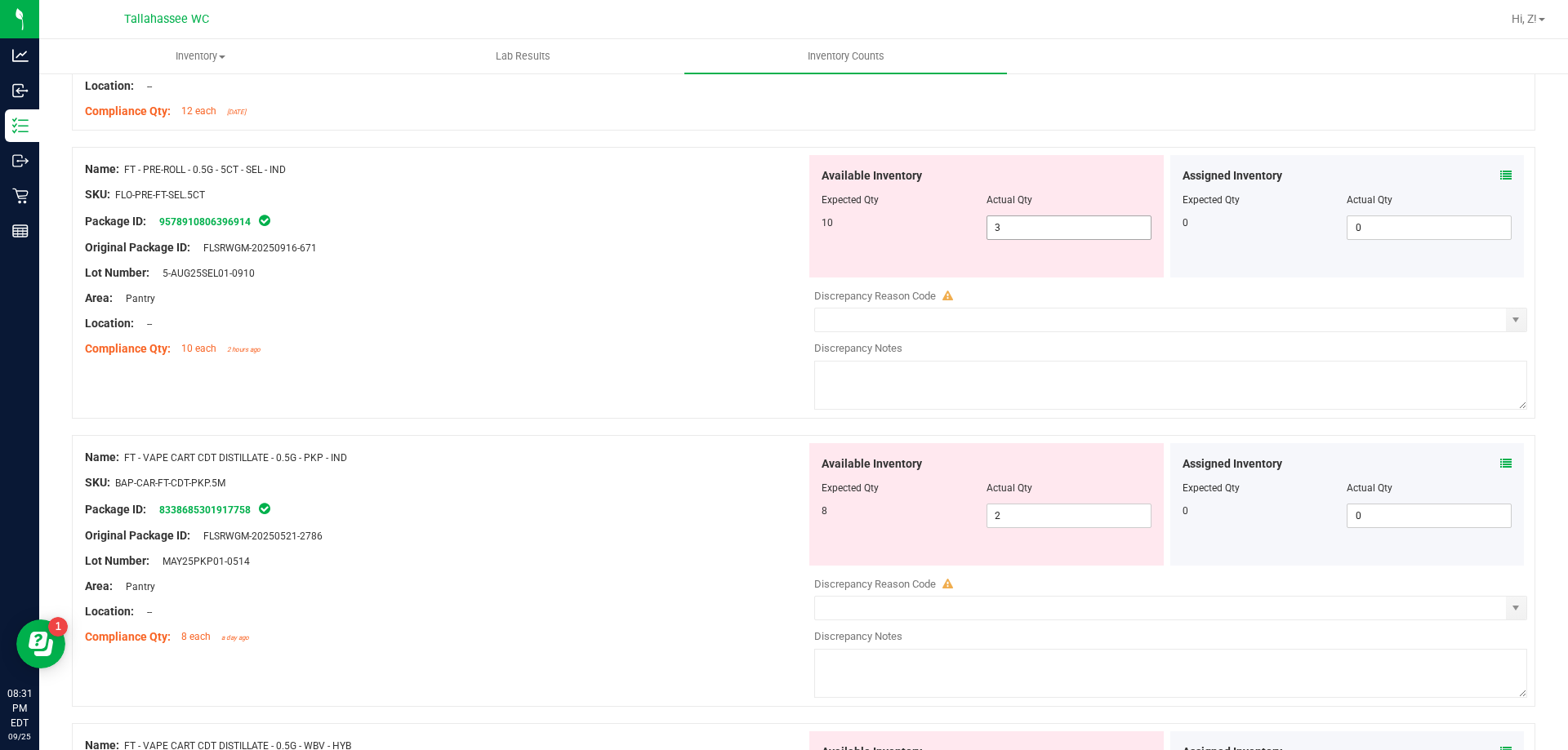
click at [1025, 222] on span "3 3" at bounding box center [1069, 228] width 165 height 24
type input "10"
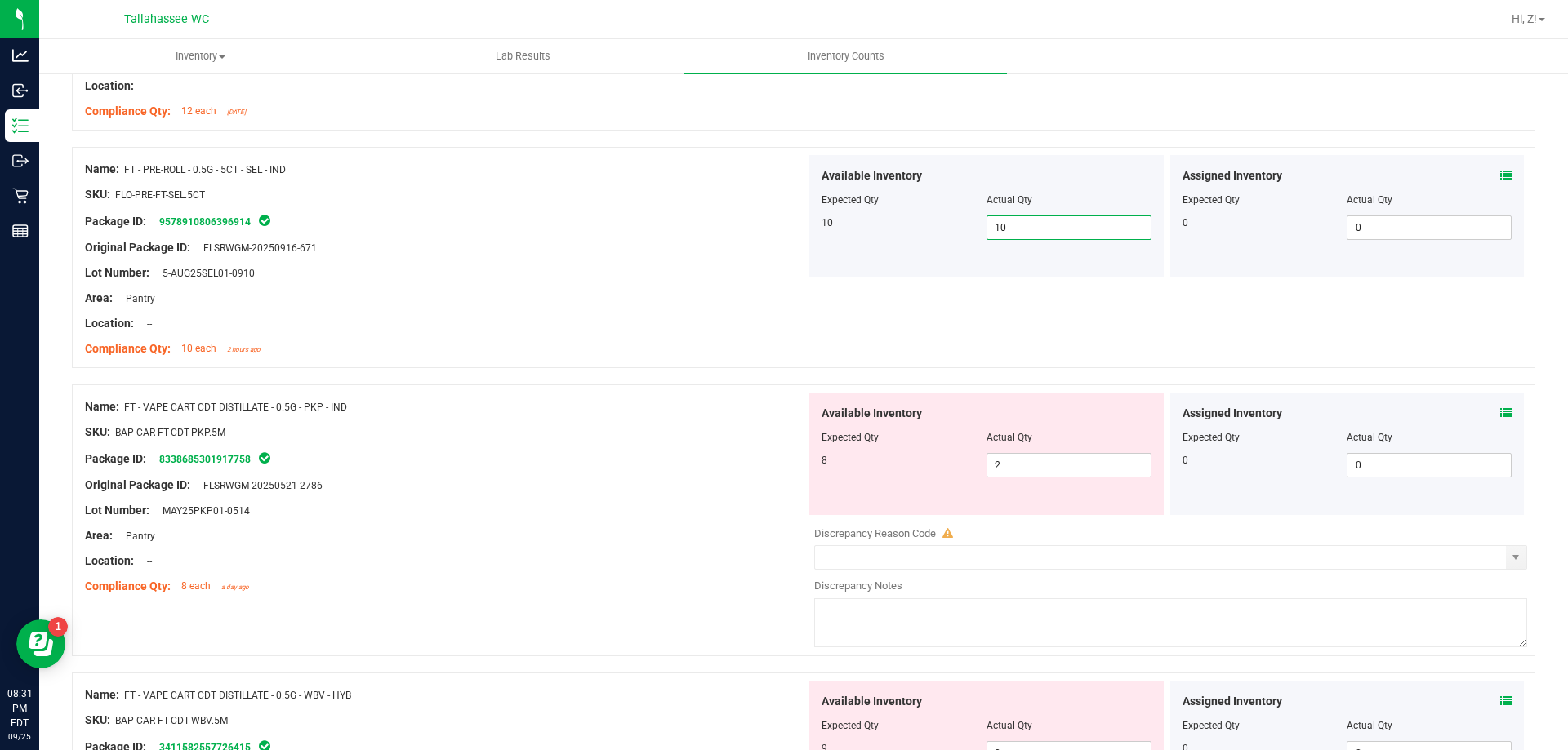
click at [599, 449] on div "Package ID: 8338685301917758" at bounding box center [445, 459] width 721 height 20
click at [1070, 462] on span "2 2" at bounding box center [1069, 465] width 165 height 24
type input "8"
click at [583, 497] on div at bounding box center [445, 497] width 721 height 8
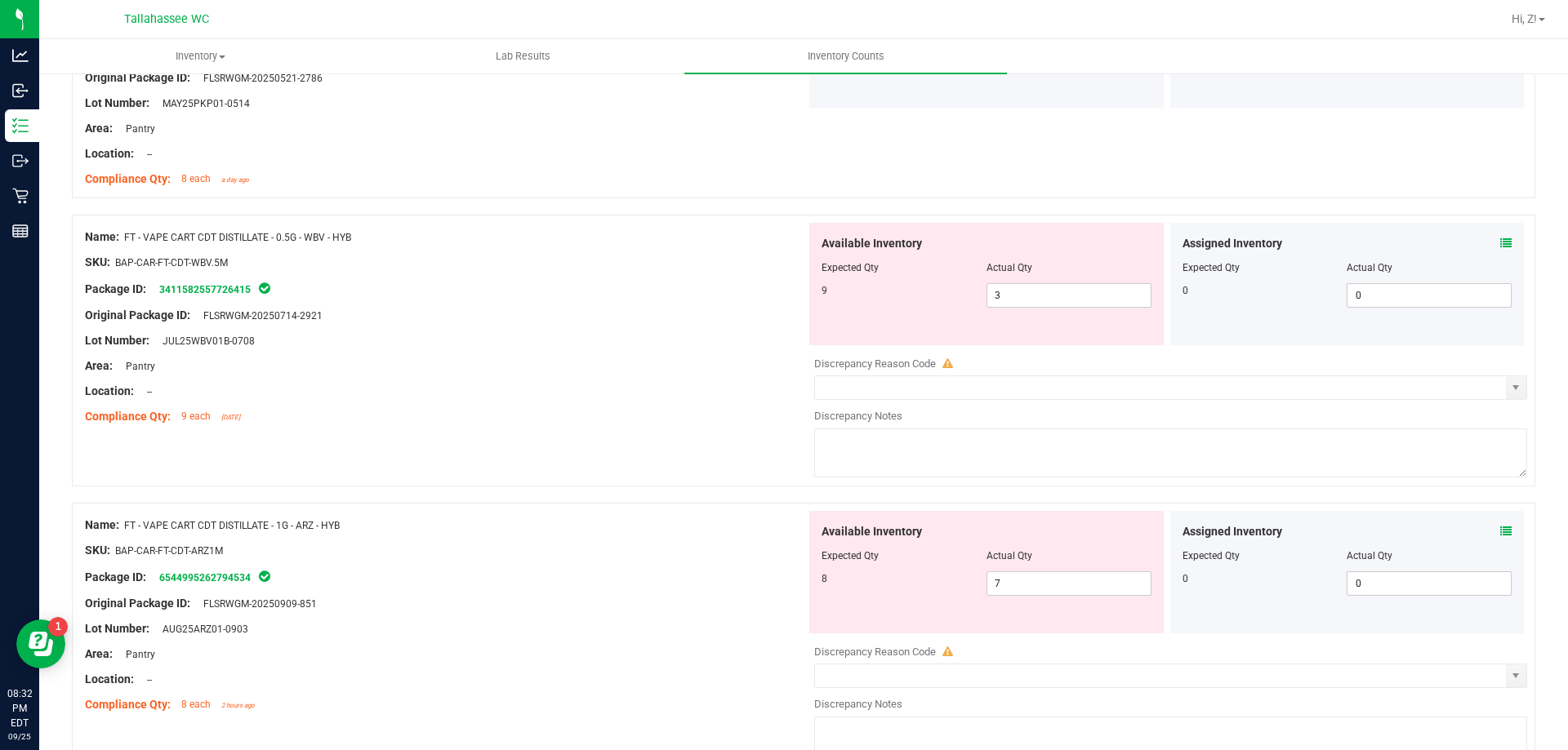
scroll to position [1715, 0]
click at [1021, 286] on span "3 3" at bounding box center [1069, 295] width 165 height 24
type input "9"
click at [649, 400] on div at bounding box center [445, 403] width 721 height 8
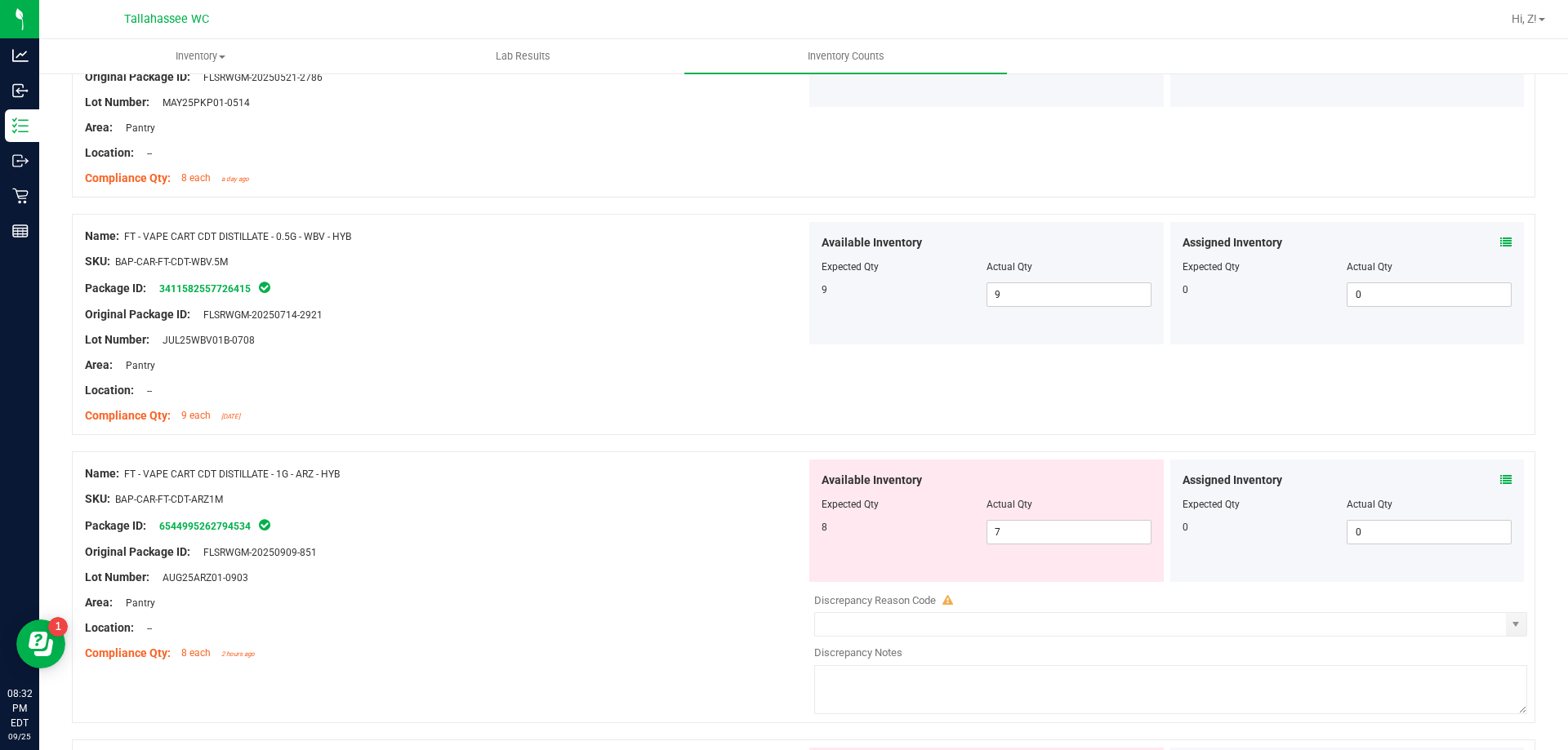
scroll to position [1960, 0]
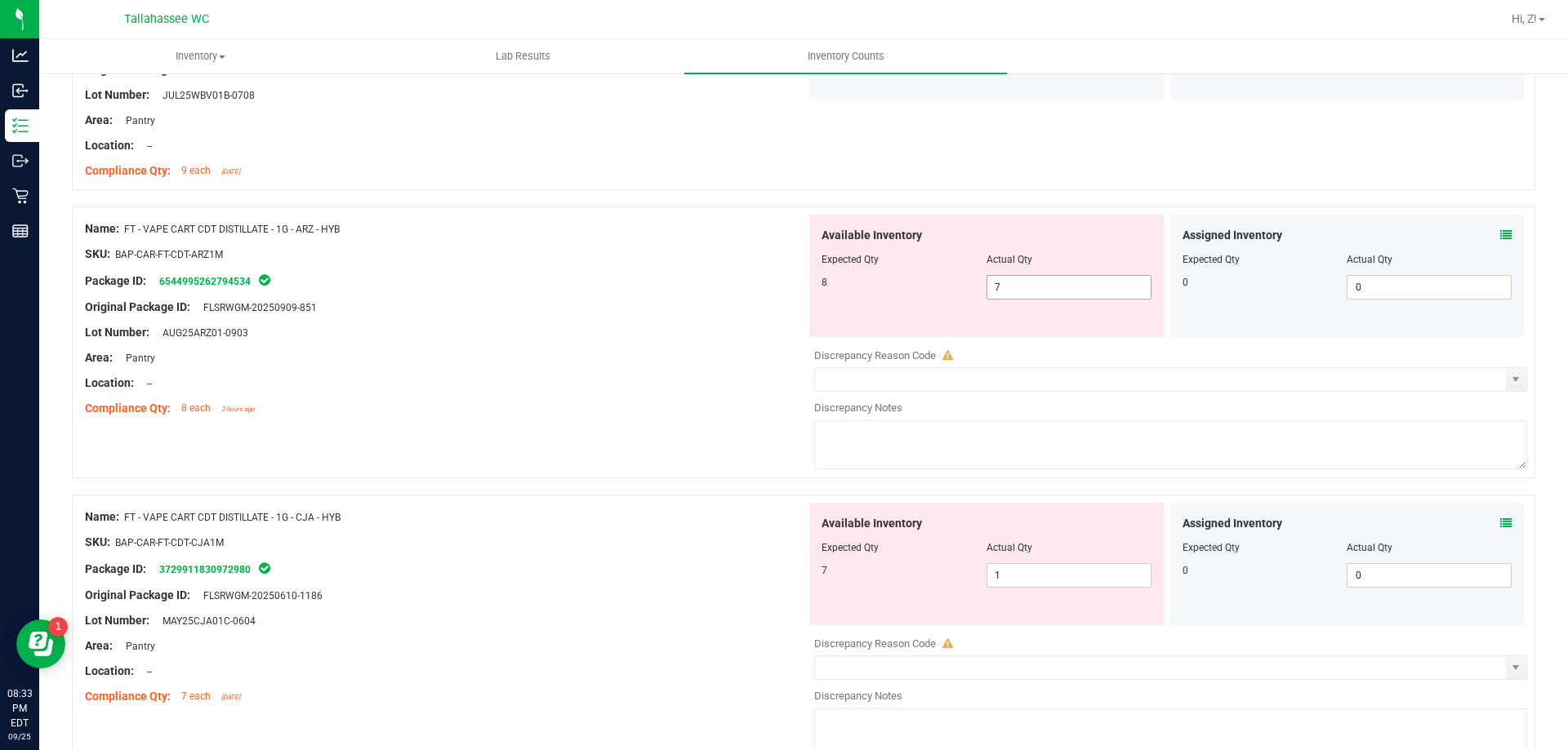
click at [1021, 290] on span "7 7" at bounding box center [1069, 287] width 165 height 24
type input "8"
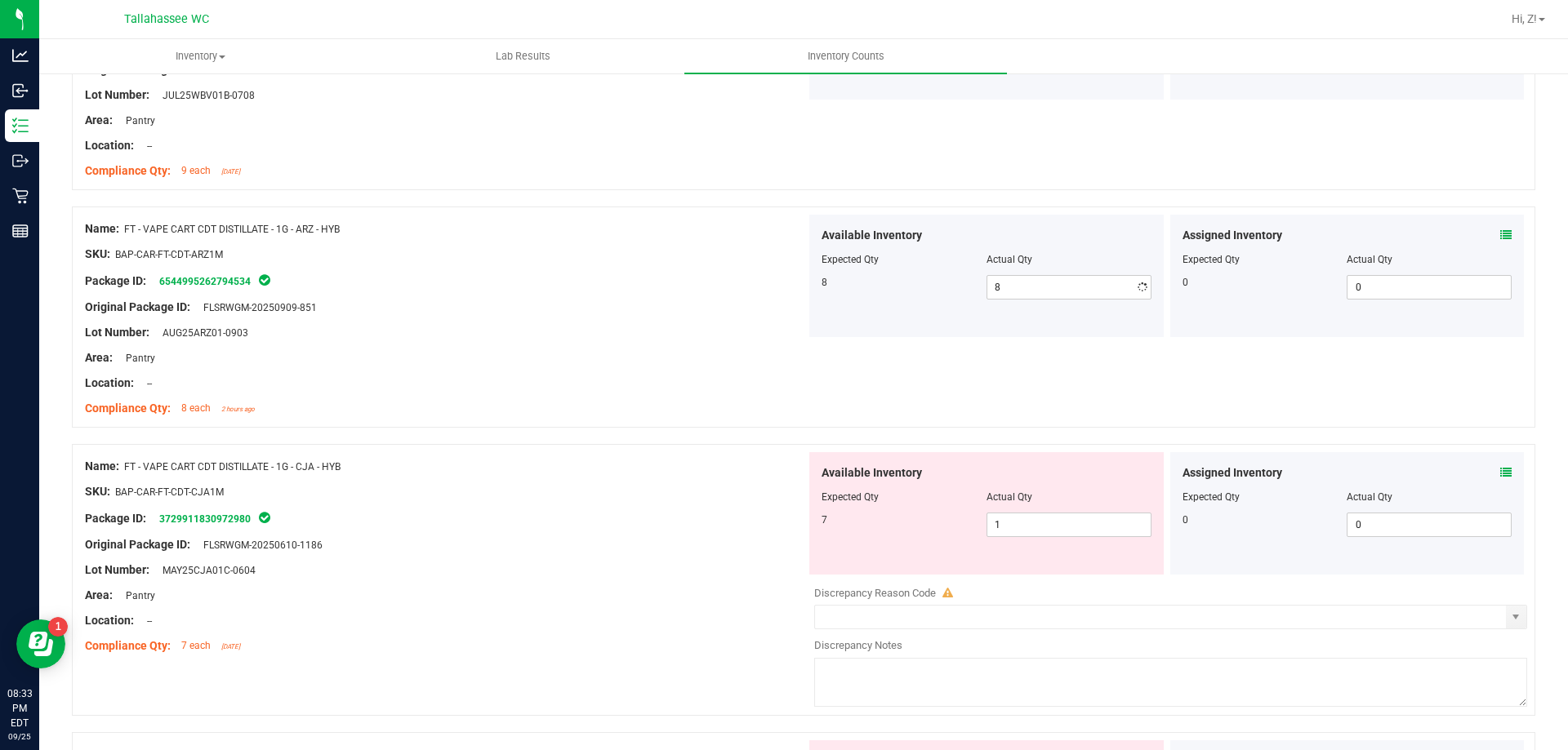
click at [610, 328] on div "Lot Number: AUG25ARZ01-0903" at bounding box center [445, 333] width 721 height 17
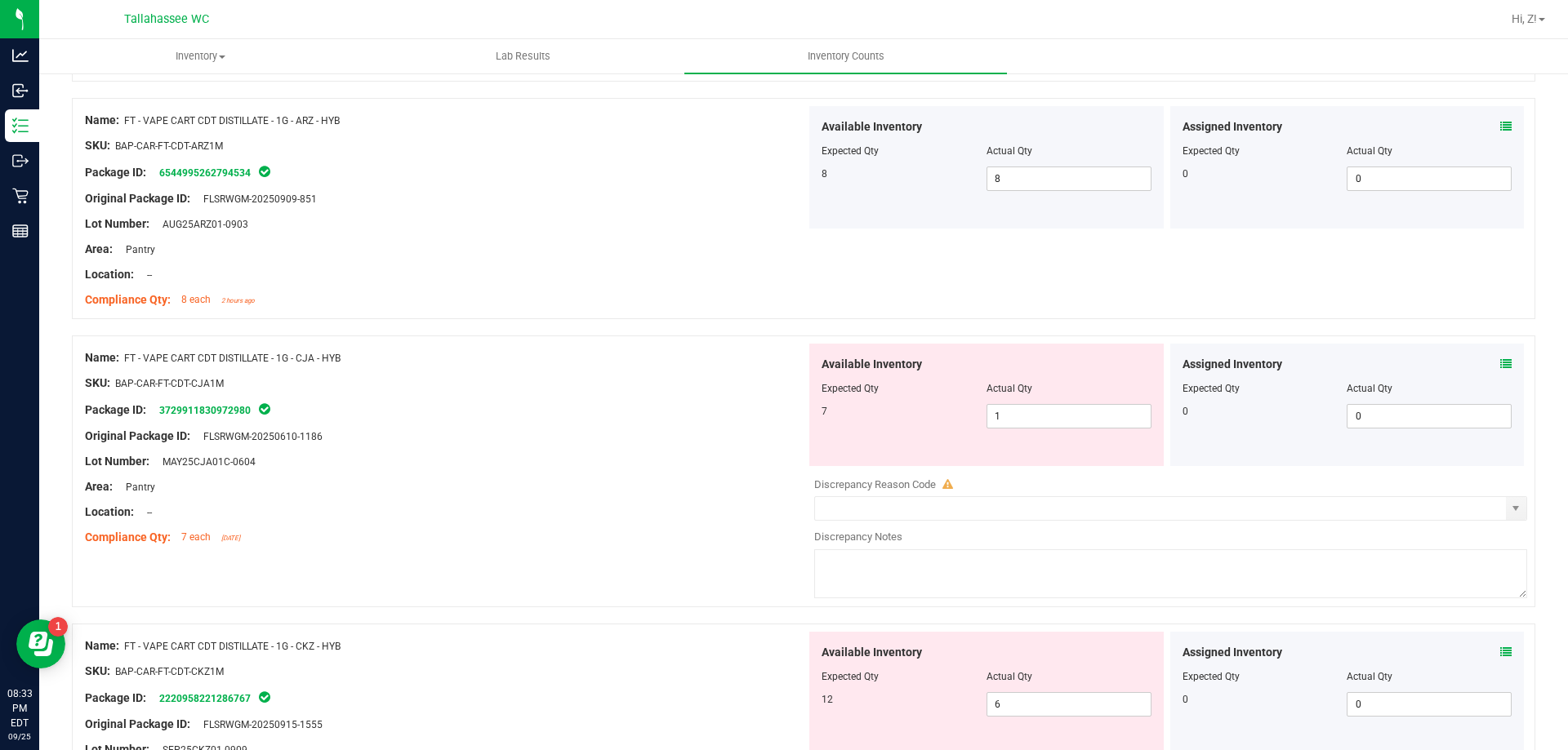
scroll to position [2205, 0]
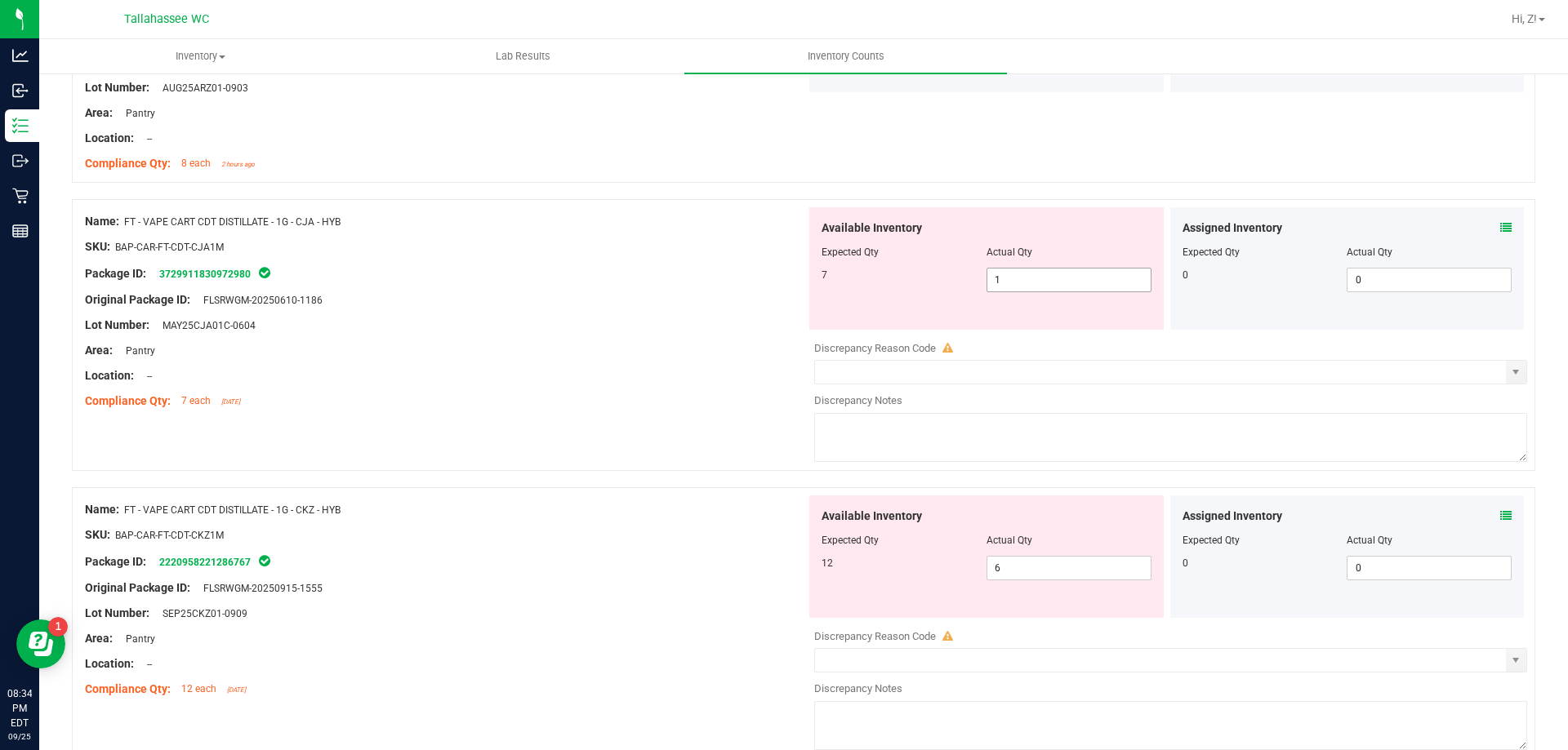
click at [1039, 270] on span "1 1" at bounding box center [1069, 280] width 165 height 24
type input "7"
click at [687, 361] on div at bounding box center [445, 363] width 721 height 8
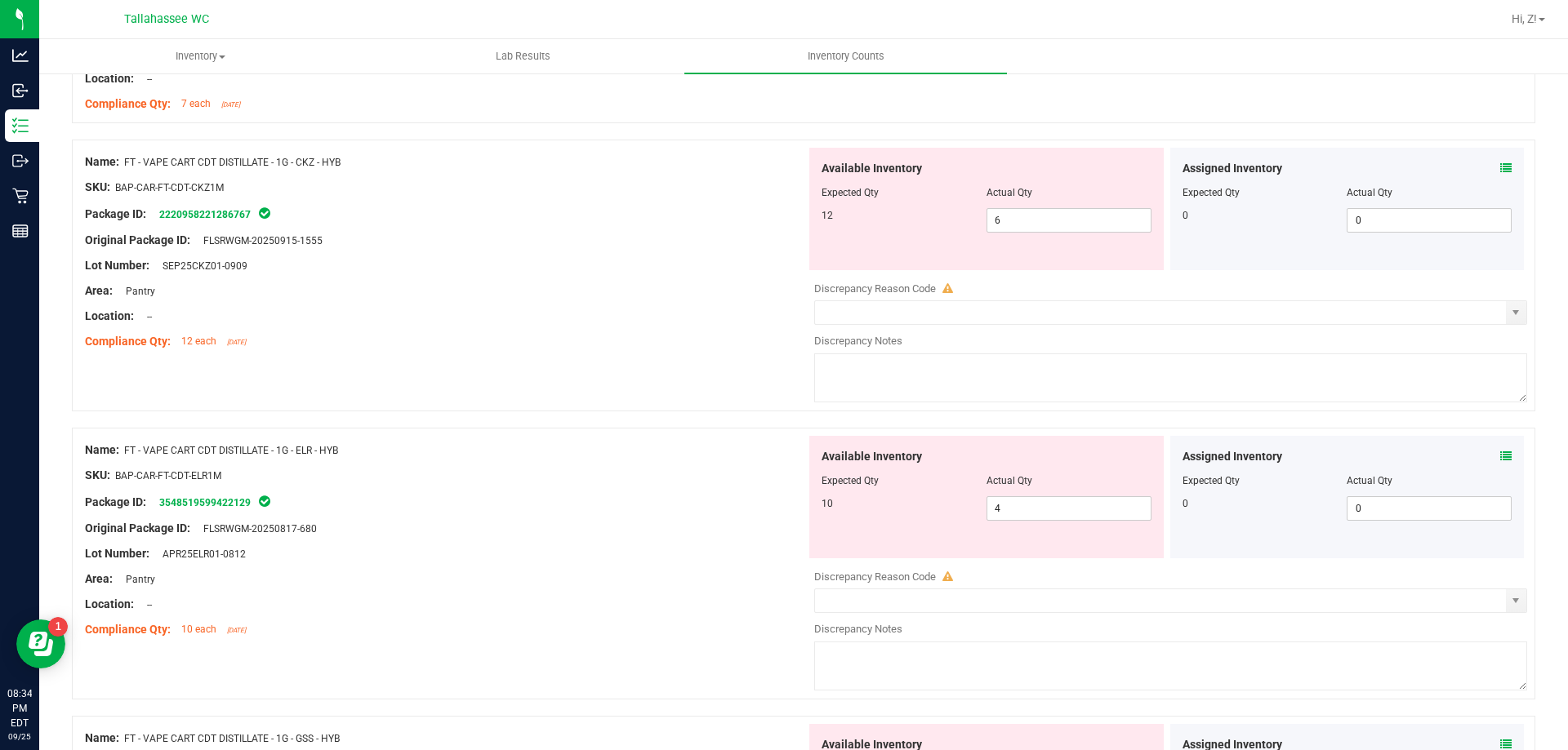
scroll to position [2531, 0]
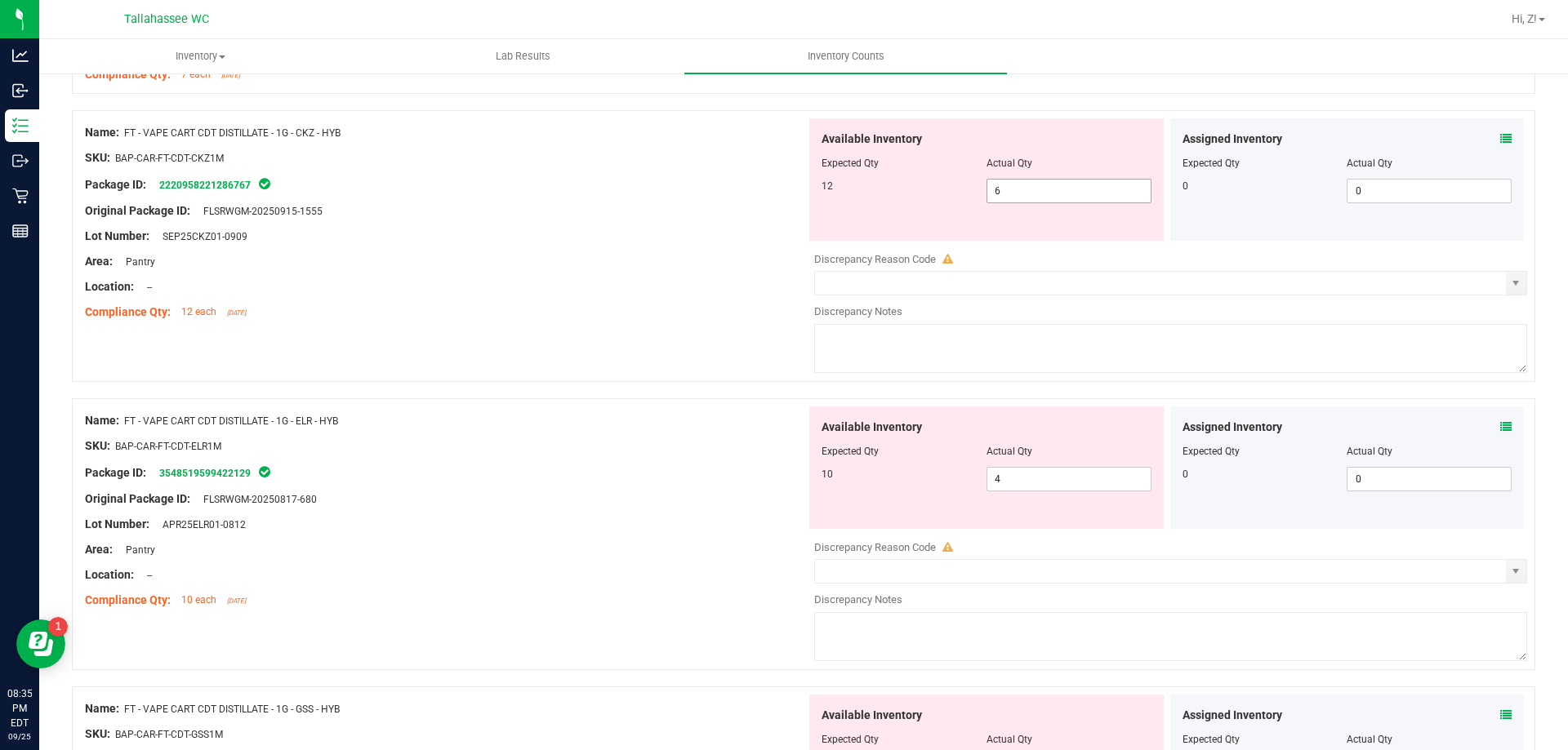
click at [1102, 196] on span "6 6" at bounding box center [1069, 191] width 165 height 24
click at [0, 0] on input "6" at bounding box center [0, 0] width 0 height 0
type input "12"
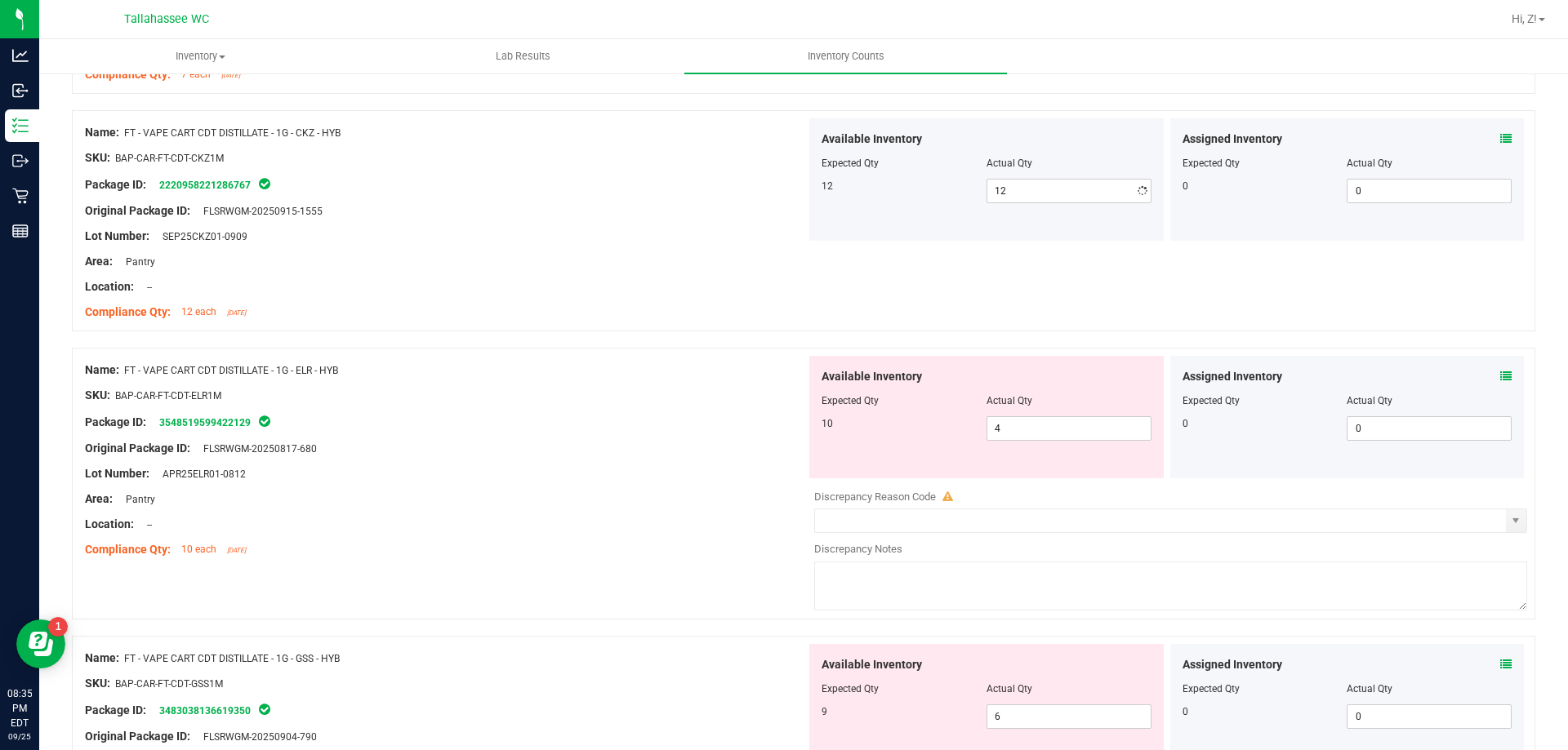
drag, startPoint x: 596, startPoint y: 423, endPoint x: 597, endPoint y: 415, distance: 8.1
click at [596, 421] on div "Name: FT - VAPE CART CDT DISTILLATE - 1G - ELR - HYB SKU: BAP-CAR-FT-CDT-ELR1M …" at bounding box center [445, 460] width 721 height 208
click at [1068, 432] on span "4 4" at bounding box center [1069, 429] width 165 height 24
type input "10"
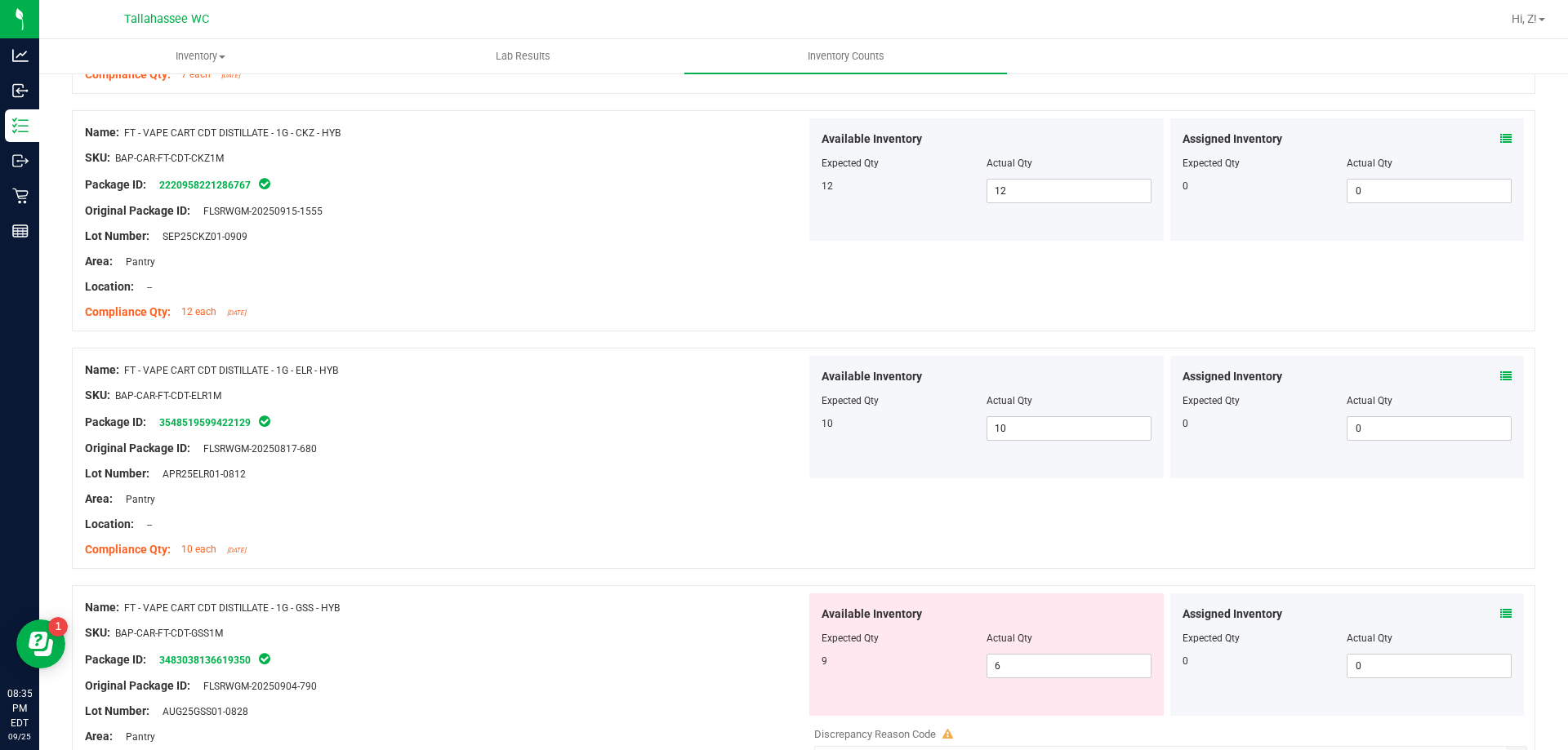
click at [625, 421] on div "Package ID: 3548519599422129" at bounding box center [445, 422] width 721 height 20
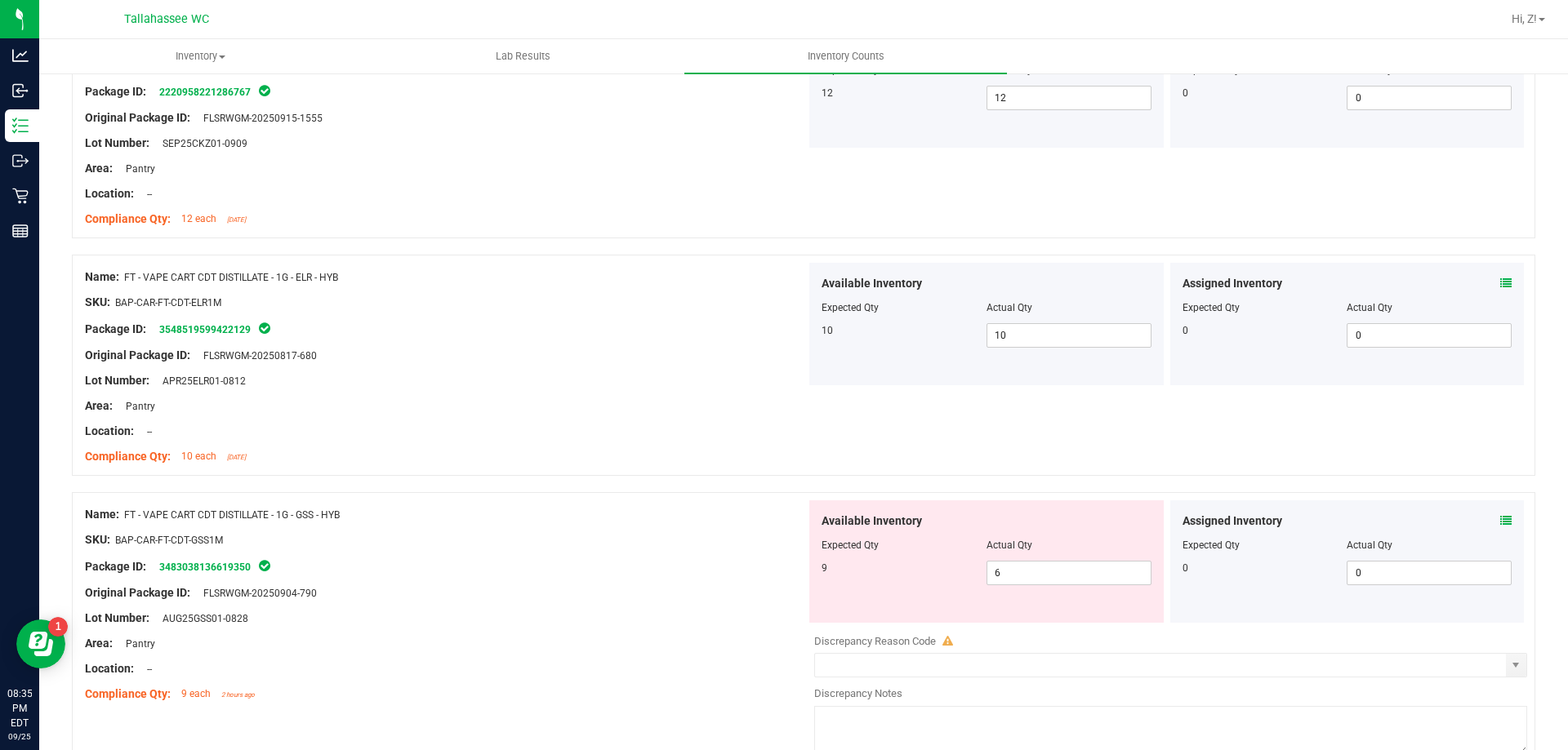
scroll to position [2695, 0]
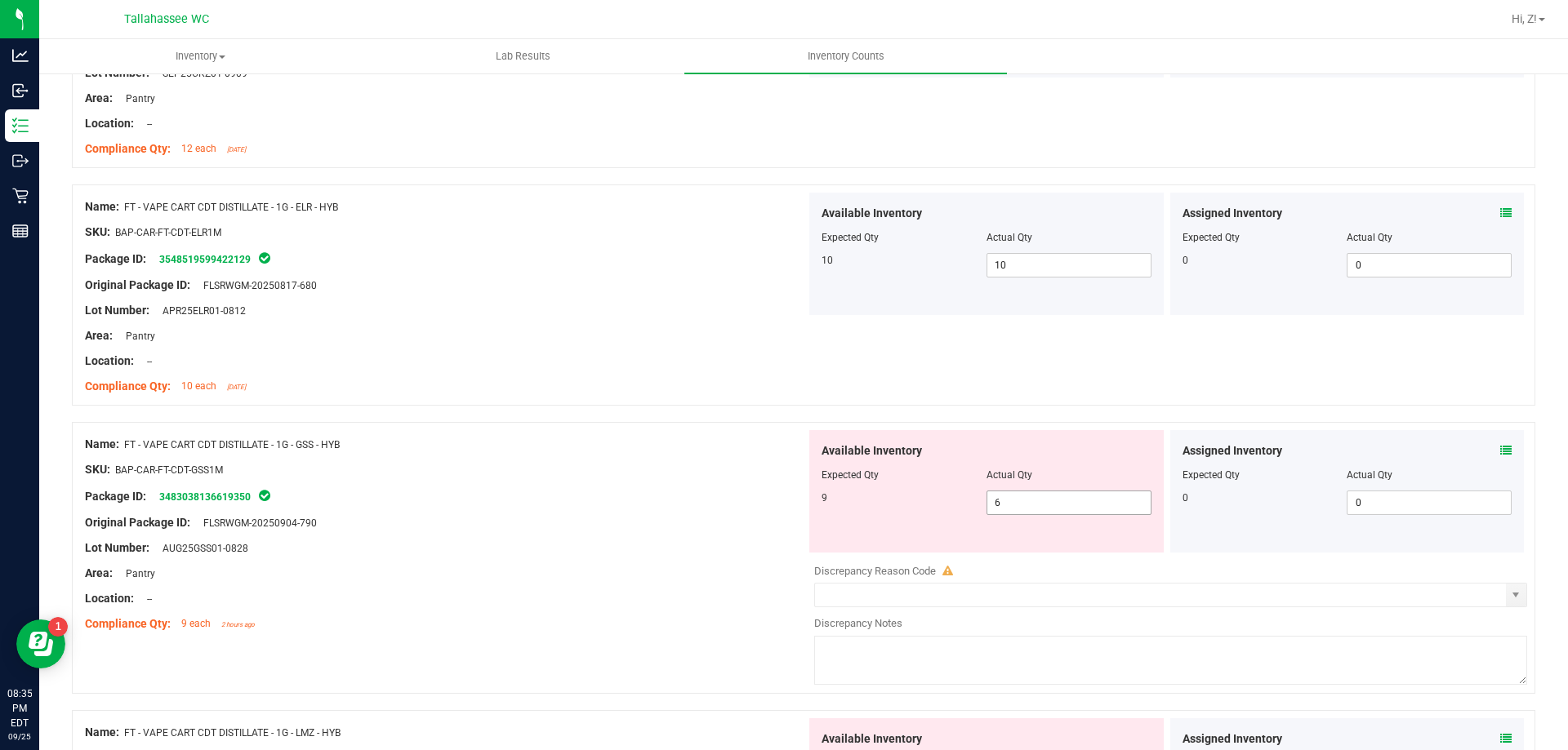
click at [1047, 520] on div "Available Inventory Expected Qty Actual Qty 9 6 6" at bounding box center [987, 492] width 354 height 122
click at [1035, 508] on span "6 6" at bounding box center [1069, 503] width 165 height 24
type input "9"
drag, startPoint x: 700, startPoint y: 523, endPoint x: 699, endPoint y: 515, distance: 8.1
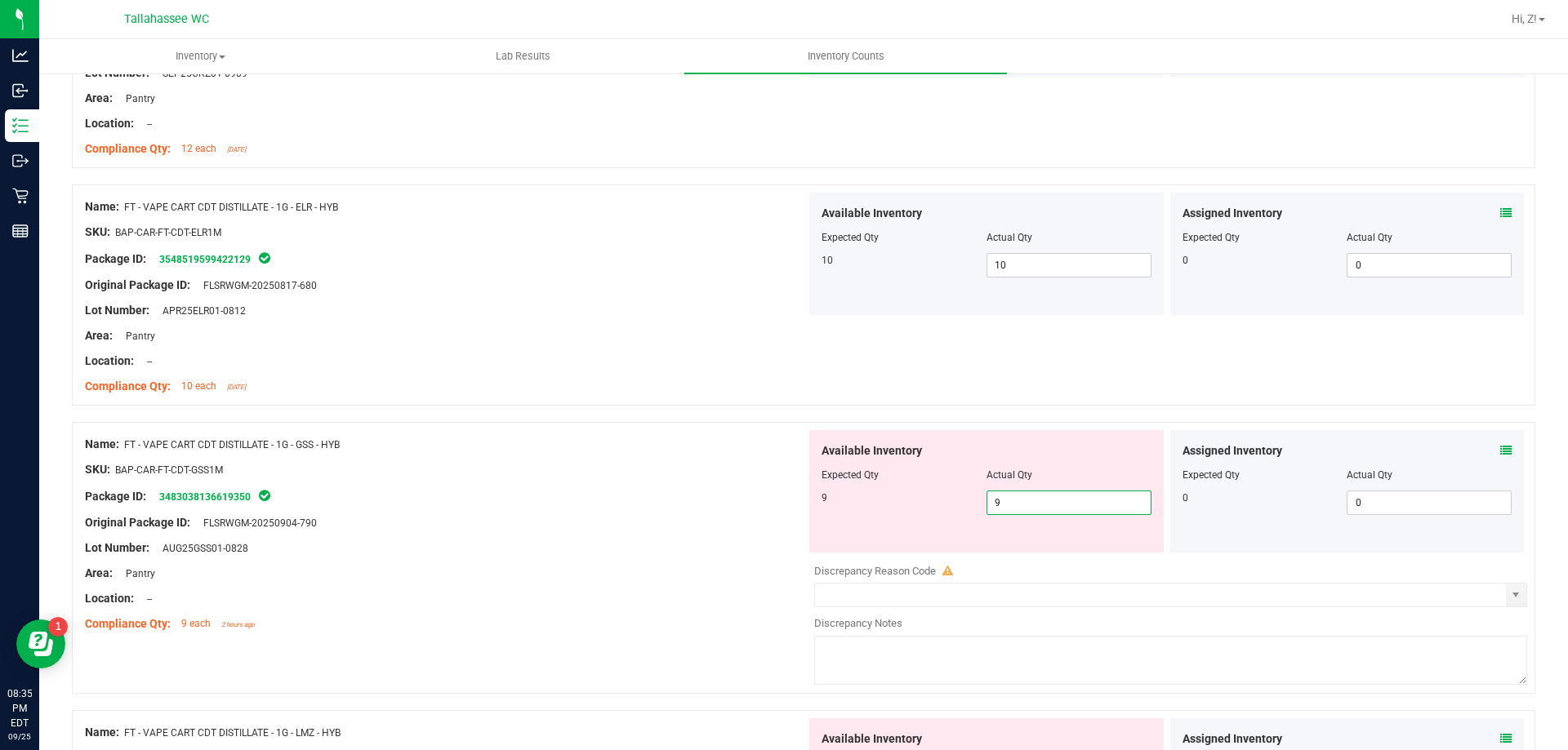
click at [700, 521] on div "Original Package ID: FLSRWGM-20250904-790" at bounding box center [445, 523] width 721 height 17
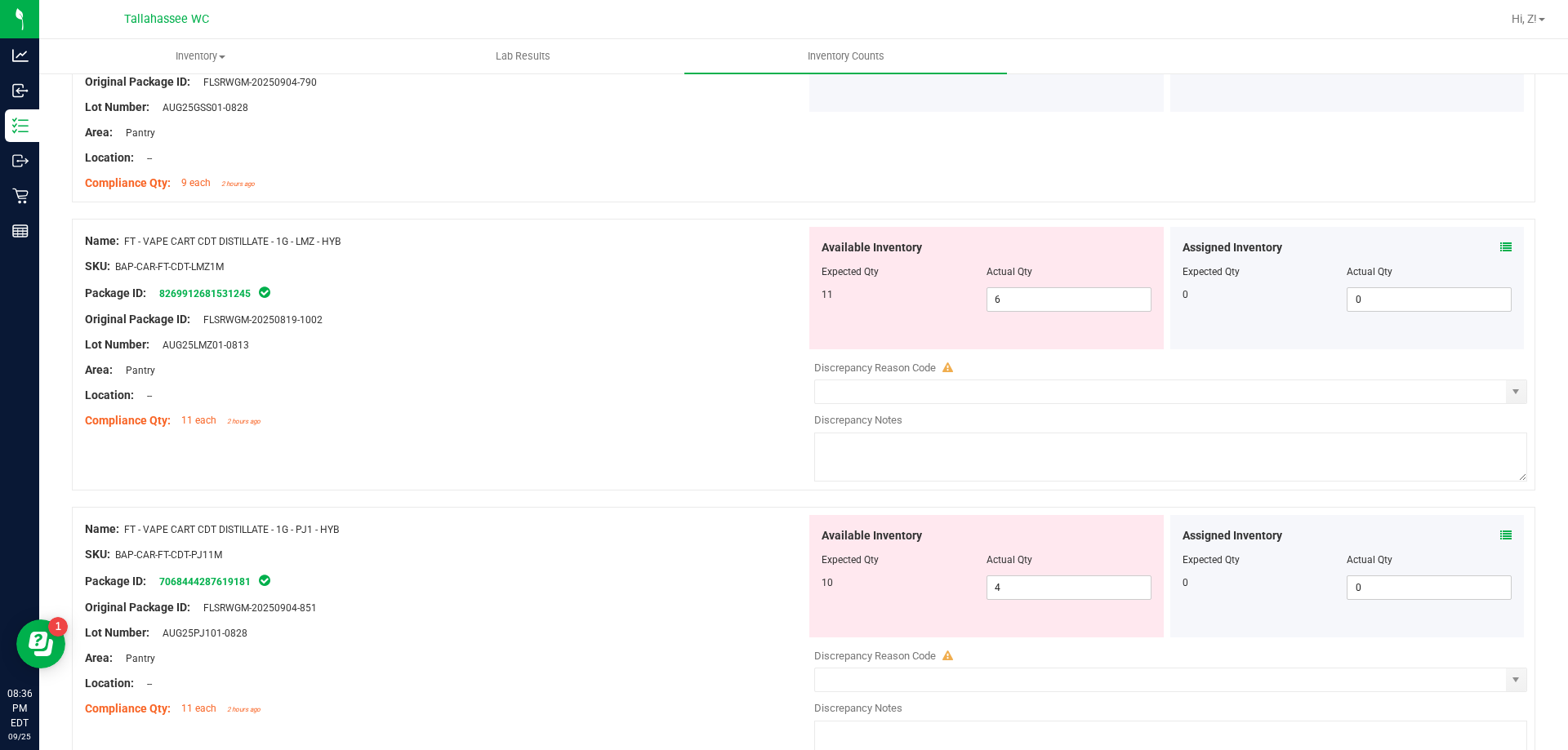
scroll to position [3185, 0]
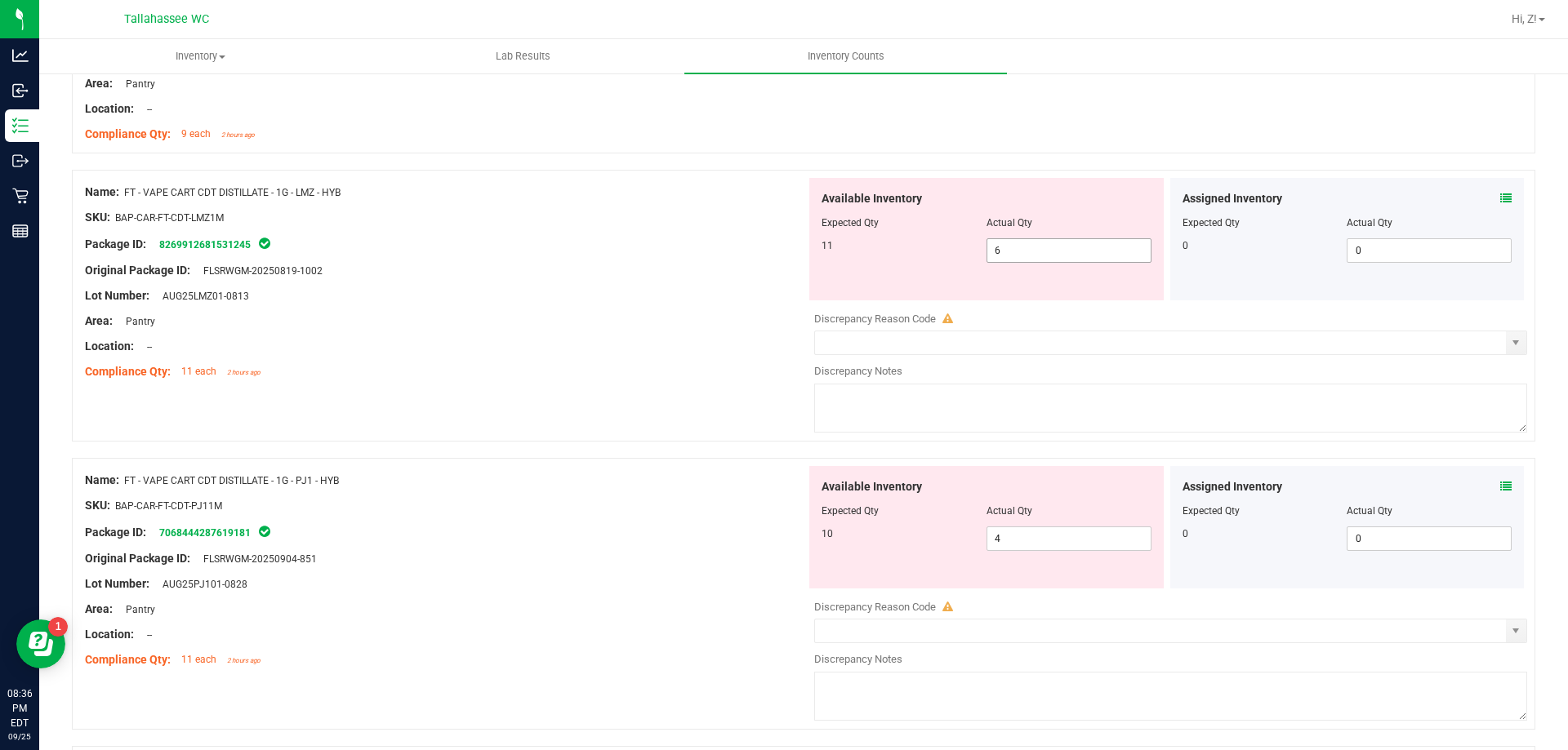
click at [1008, 242] on span "6 6" at bounding box center [1069, 251] width 165 height 24
type input "11"
click at [571, 320] on div "Area: Pantry" at bounding box center [445, 321] width 721 height 17
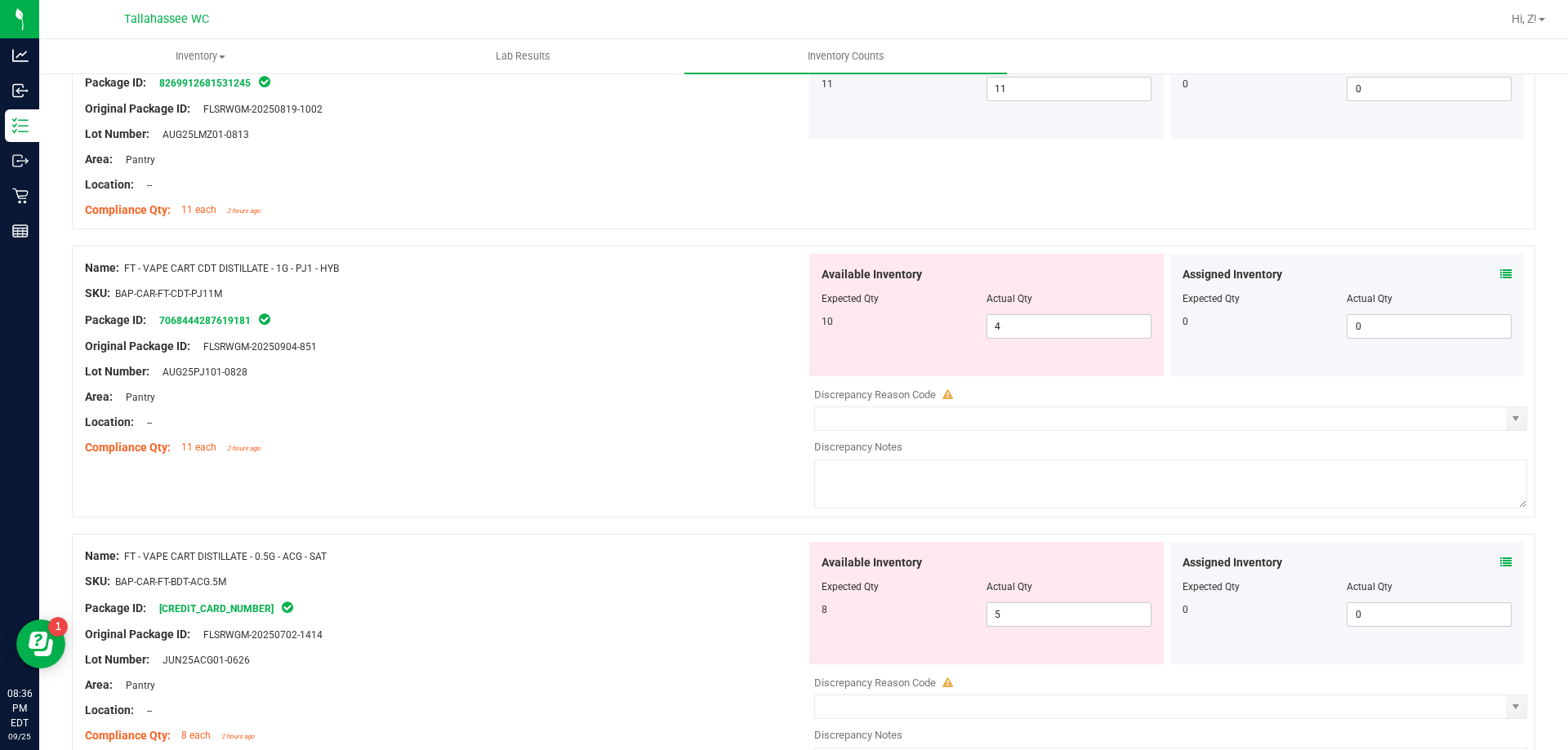
scroll to position [3348, 0]
click at [1068, 325] on span "4 4" at bounding box center [1069, 325] width 165 height 24
click at [1068, 324] on input "4" at bounding box center [1069, 325] width 163 height 23
type input "10"
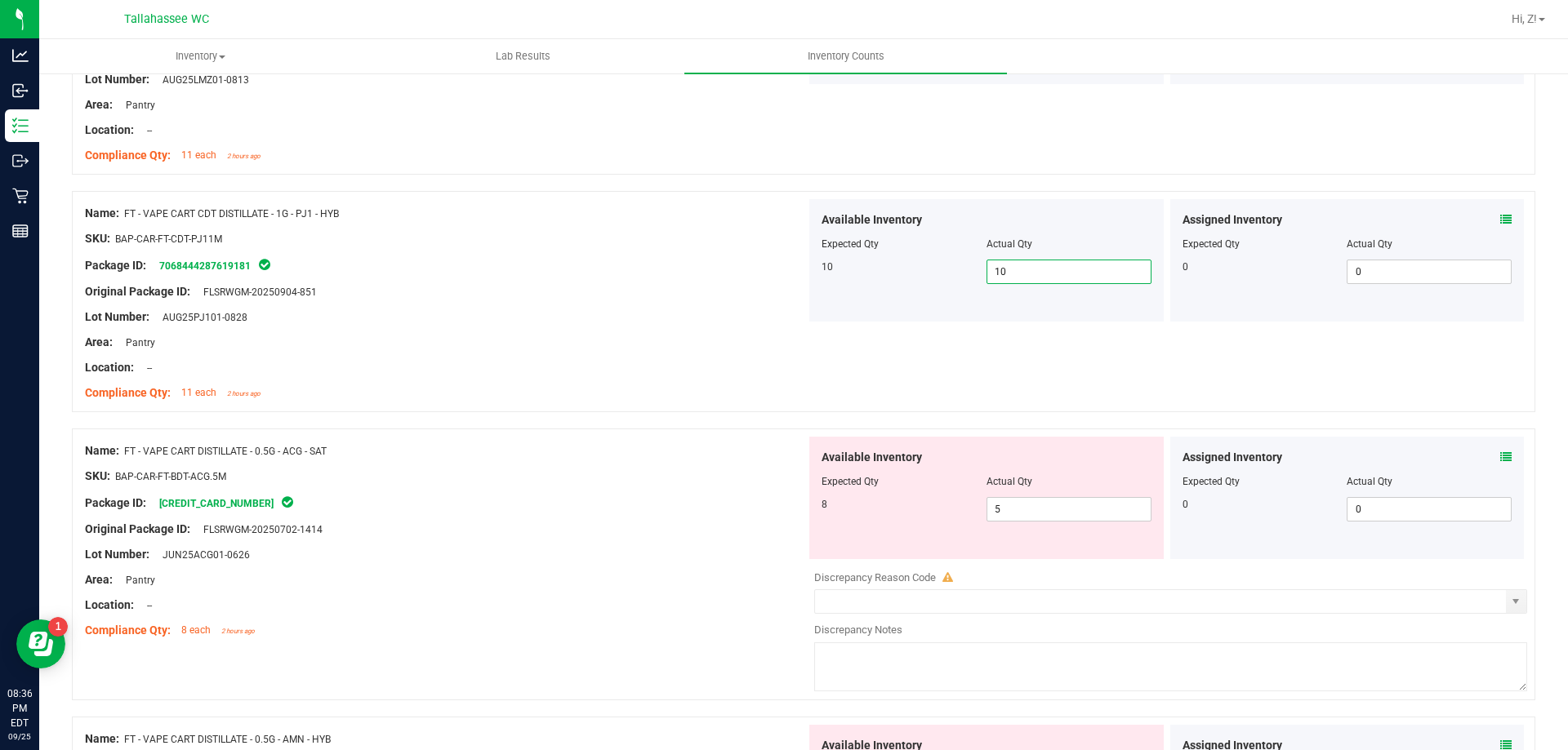
scroll to position [3429, 0]
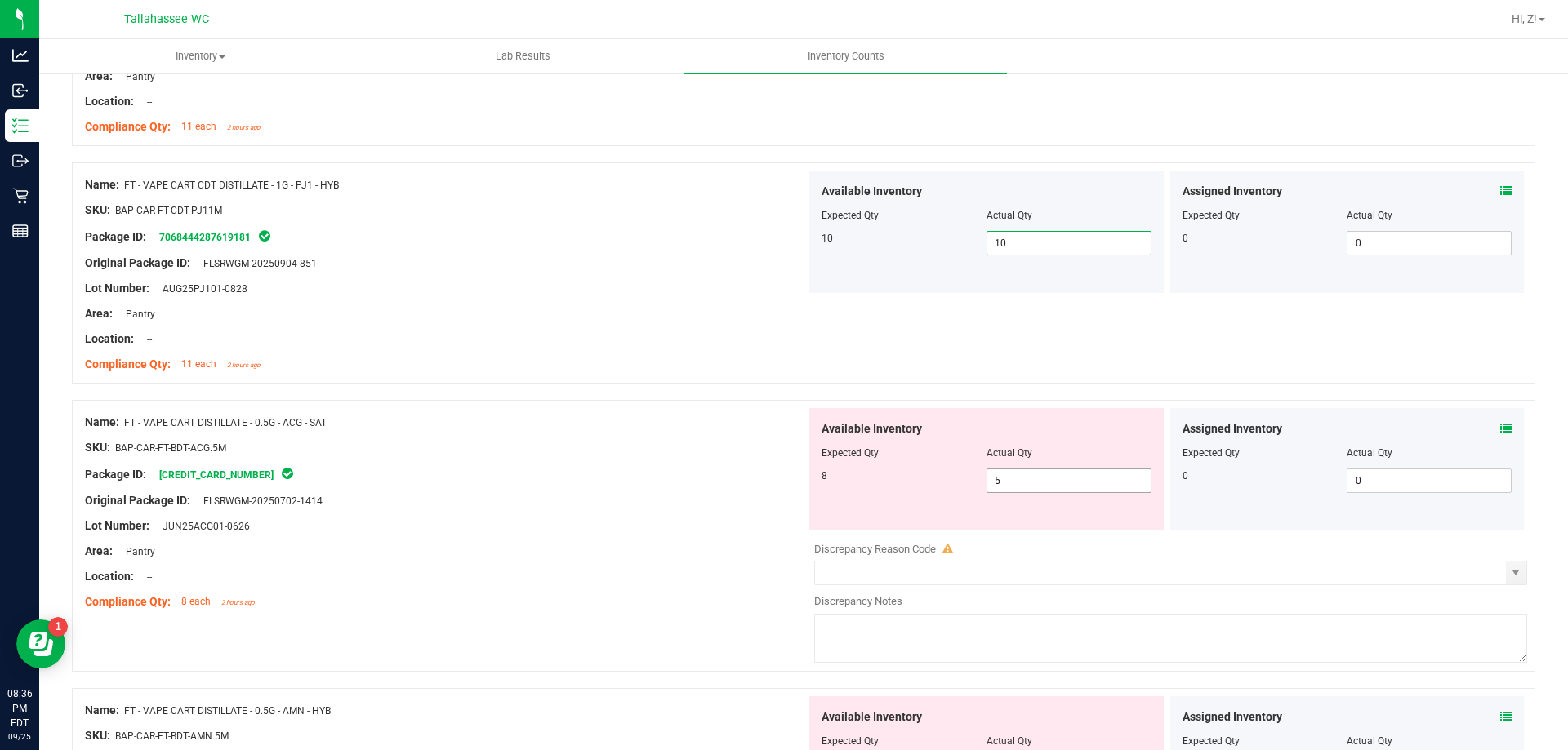
click at [1048, 474] on span "5 5" at bounding box center [1069, 481] width 165 height 24
click at [1048, 473] on input "5" at bounding box center [1069, 481] width 163 height 23
type input "8"
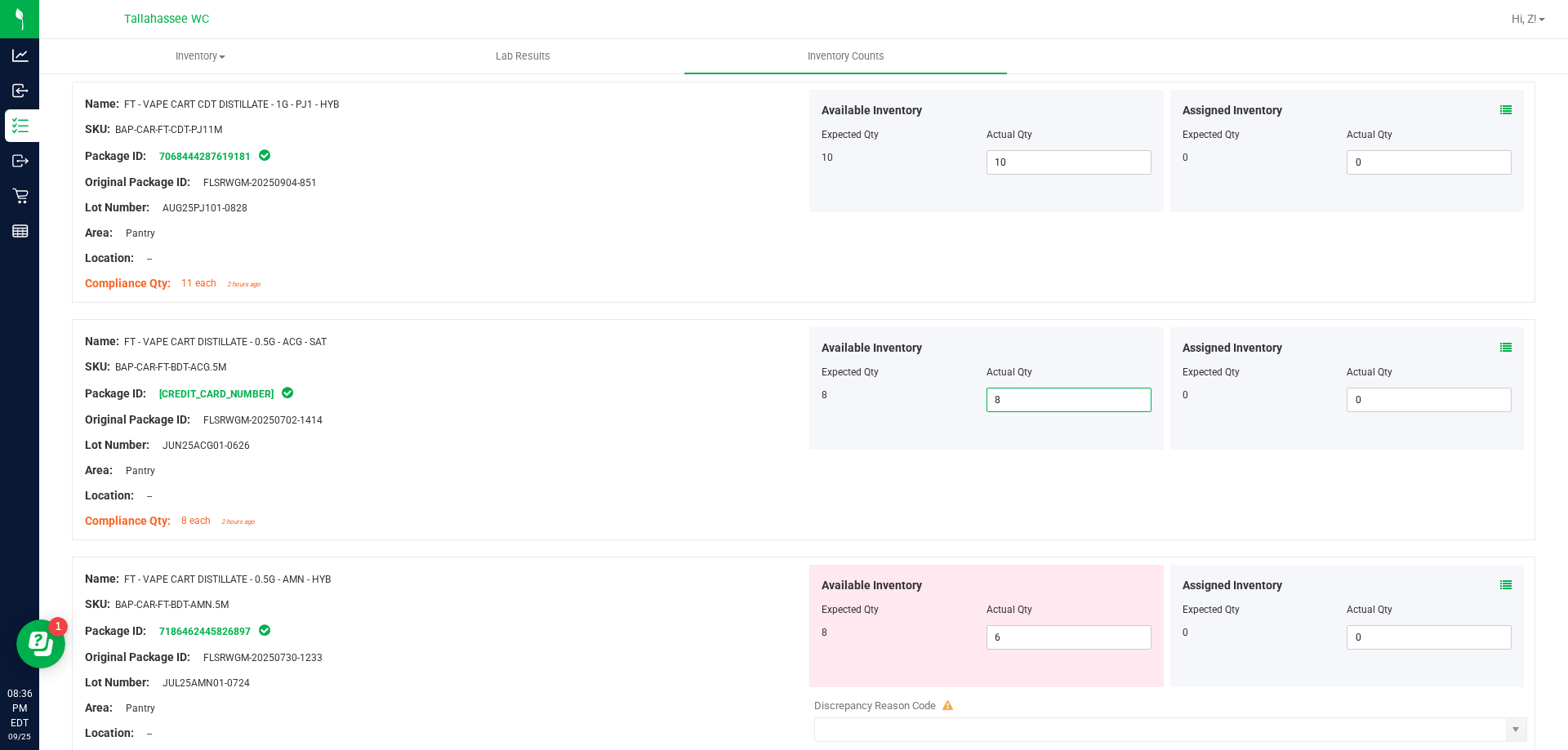
scroll to position [3674, 0]
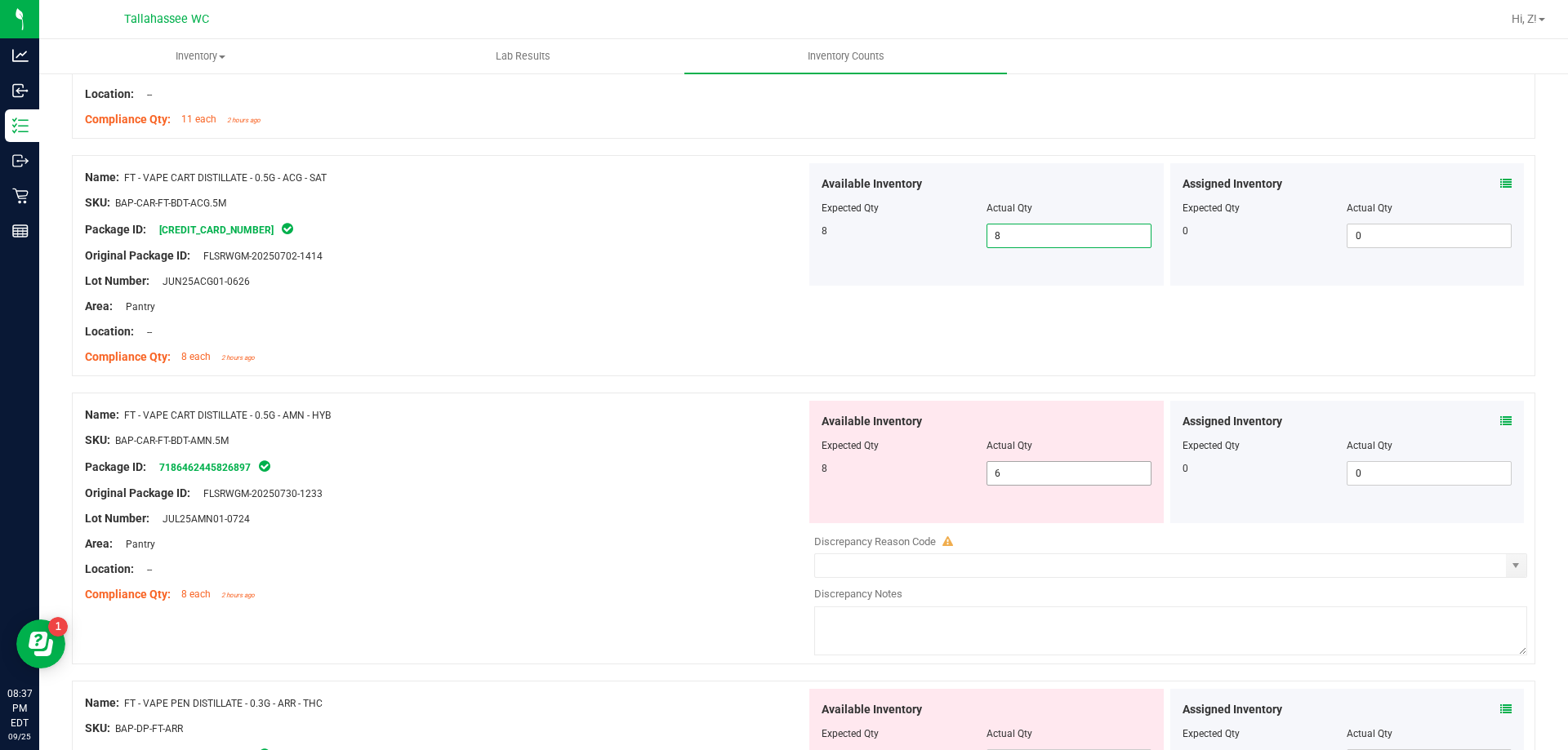
click at [1013, 470] on span "6 6" at bounding box center [1069, 474] width 165 height 24
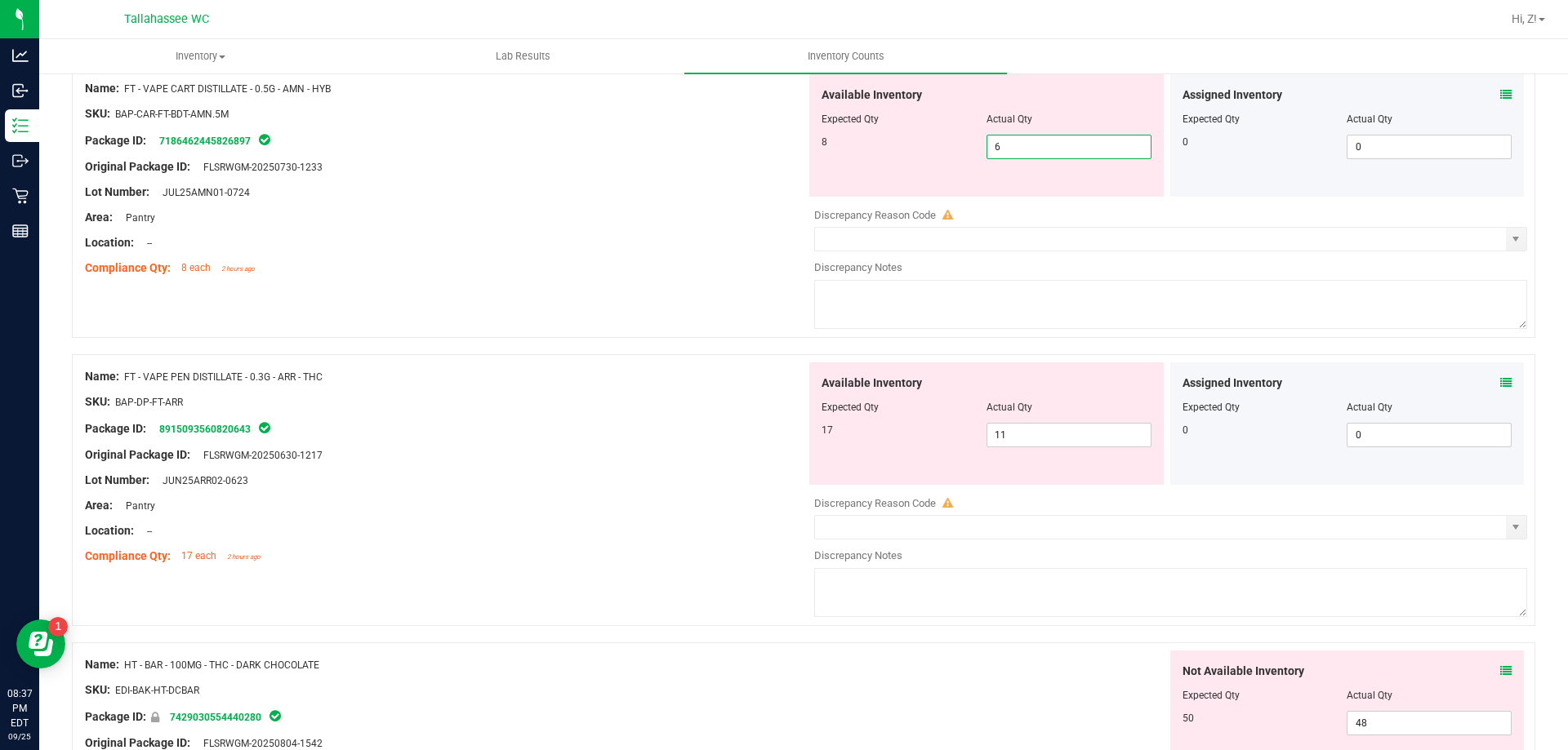
scroll to position [4328, 0]
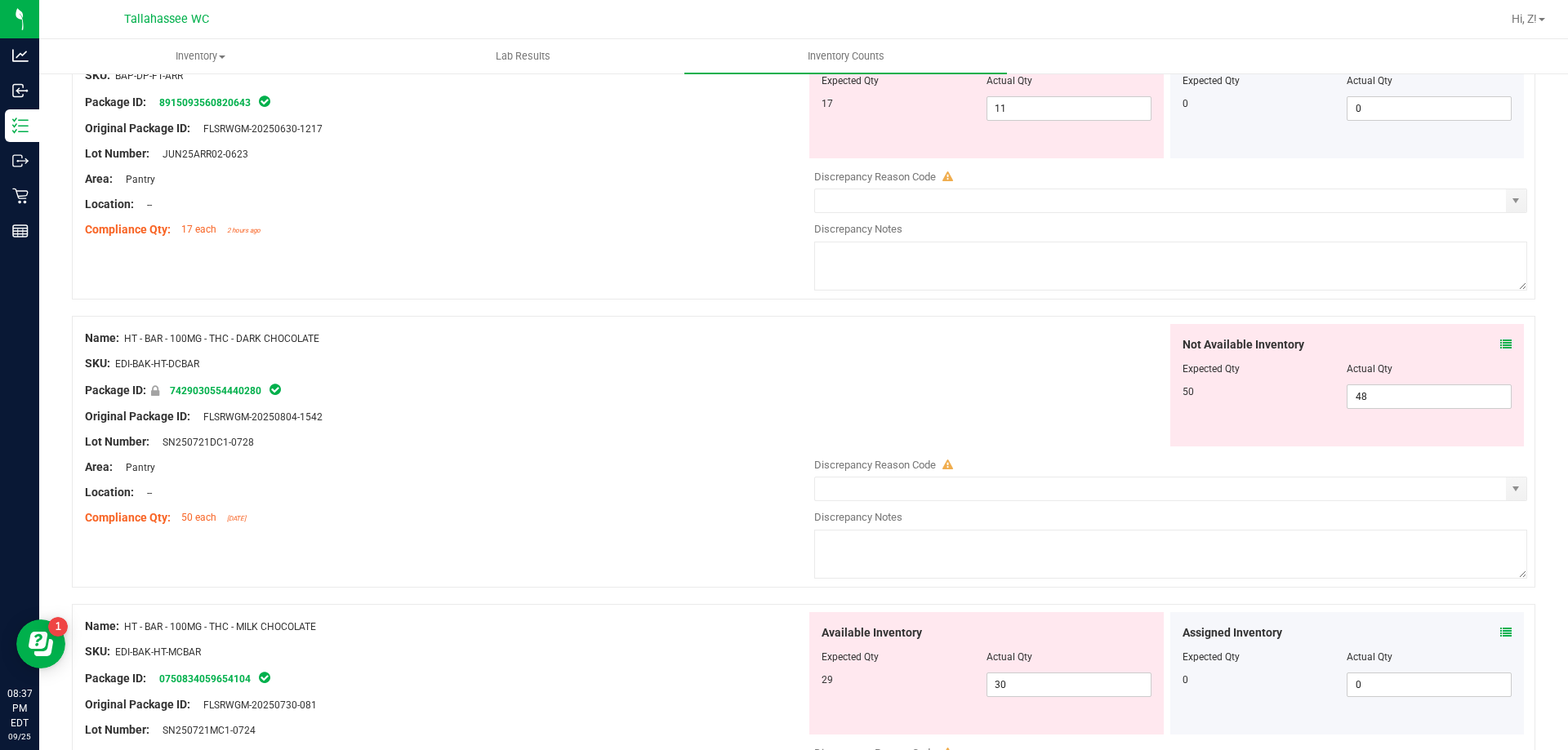
click at [1487, 347] on div "Not Available Inventory" at bounding box center [1348, 345] width 330 height 17
click at [1500, 344] on icon at bounding box center [1506, 345] width 11 height 11
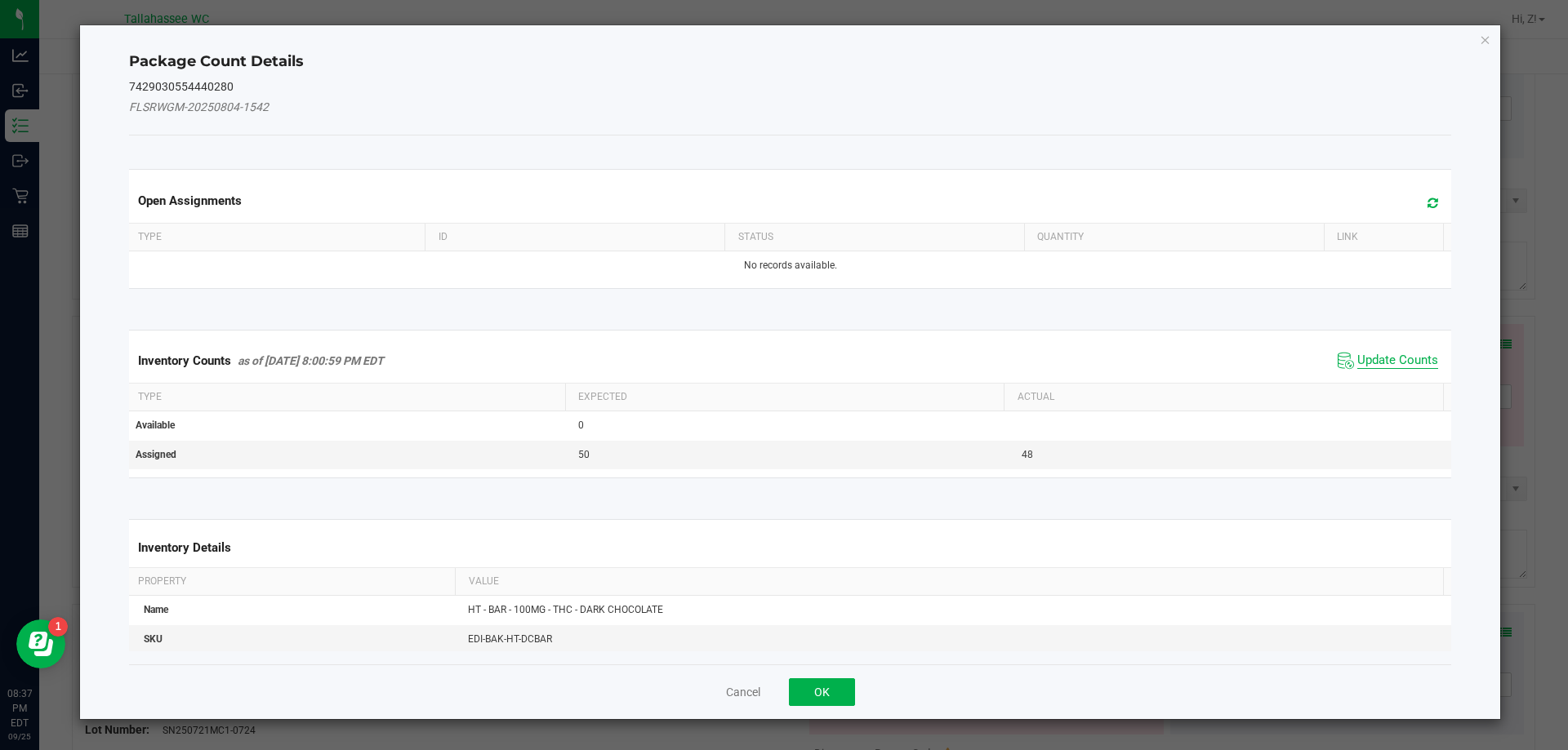
click at [1380, 356] on span "Update Counts" at bounding box center [1397, 360] width 81 height 16
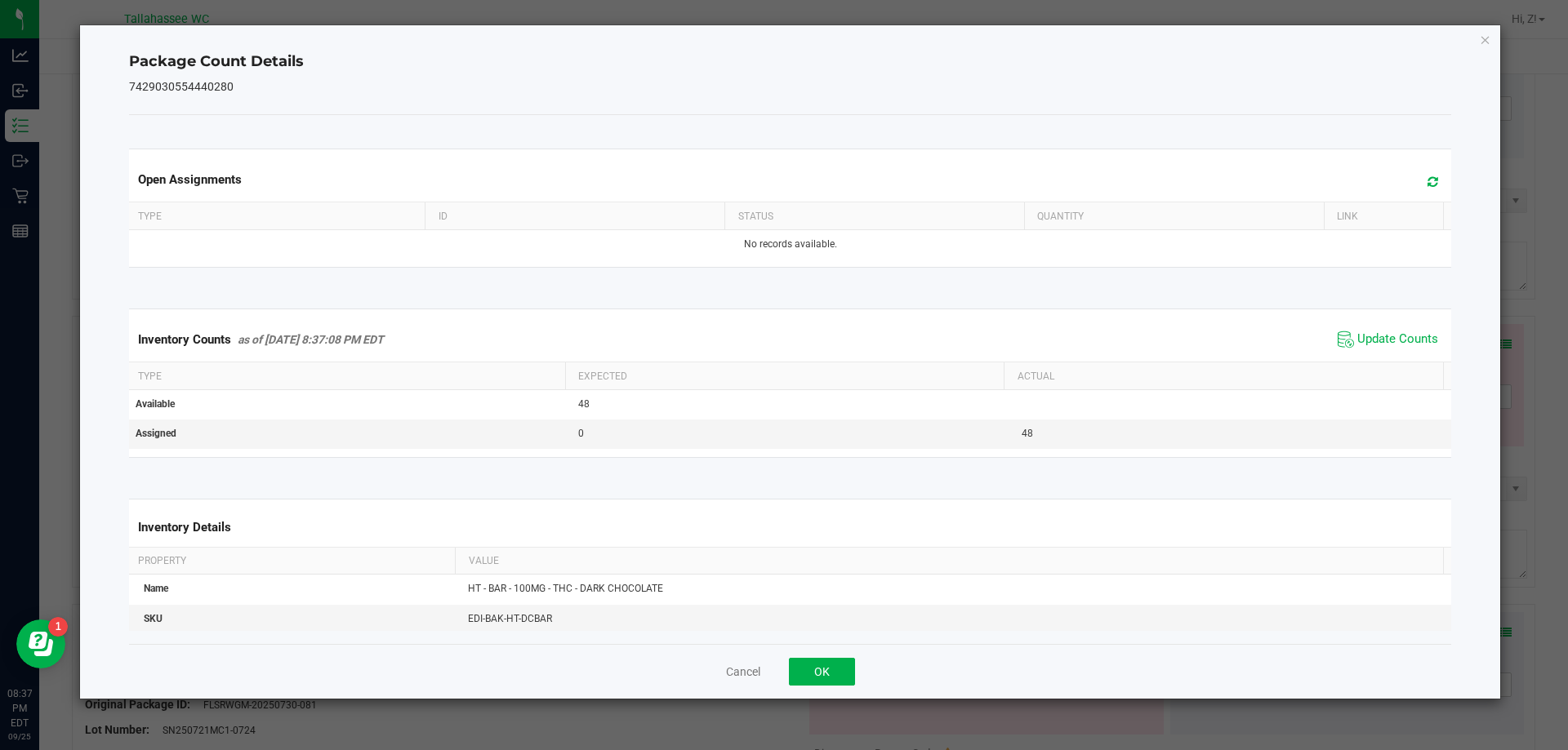
click at [858, 675] on div "Cancel OK" at bounding box center [791, 672] width 1323 height 55
click at [820, 672] on button "OK" at bounding box center [822, 671] width 66 height 27
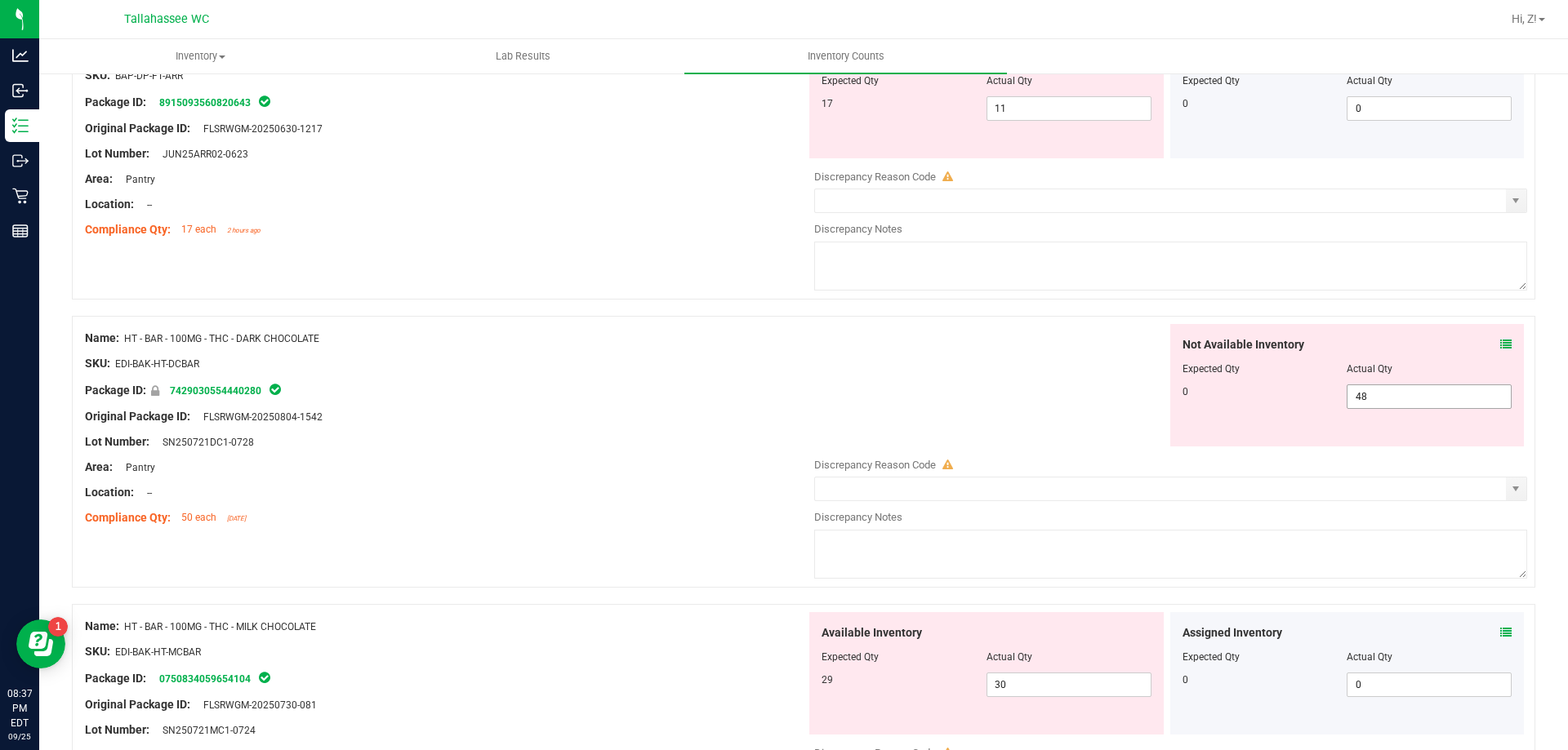
click at [1396, 408] on span "48 48" at bounding box center [1429, 397] width 165 height 24
click at [1396, 407] on span "48 48" at bounding box center [1429, 397] width 165 height 24
click at [1396, 407] on input "48" at bounding box center [1429, 397] width 163 height 23
type input "0"
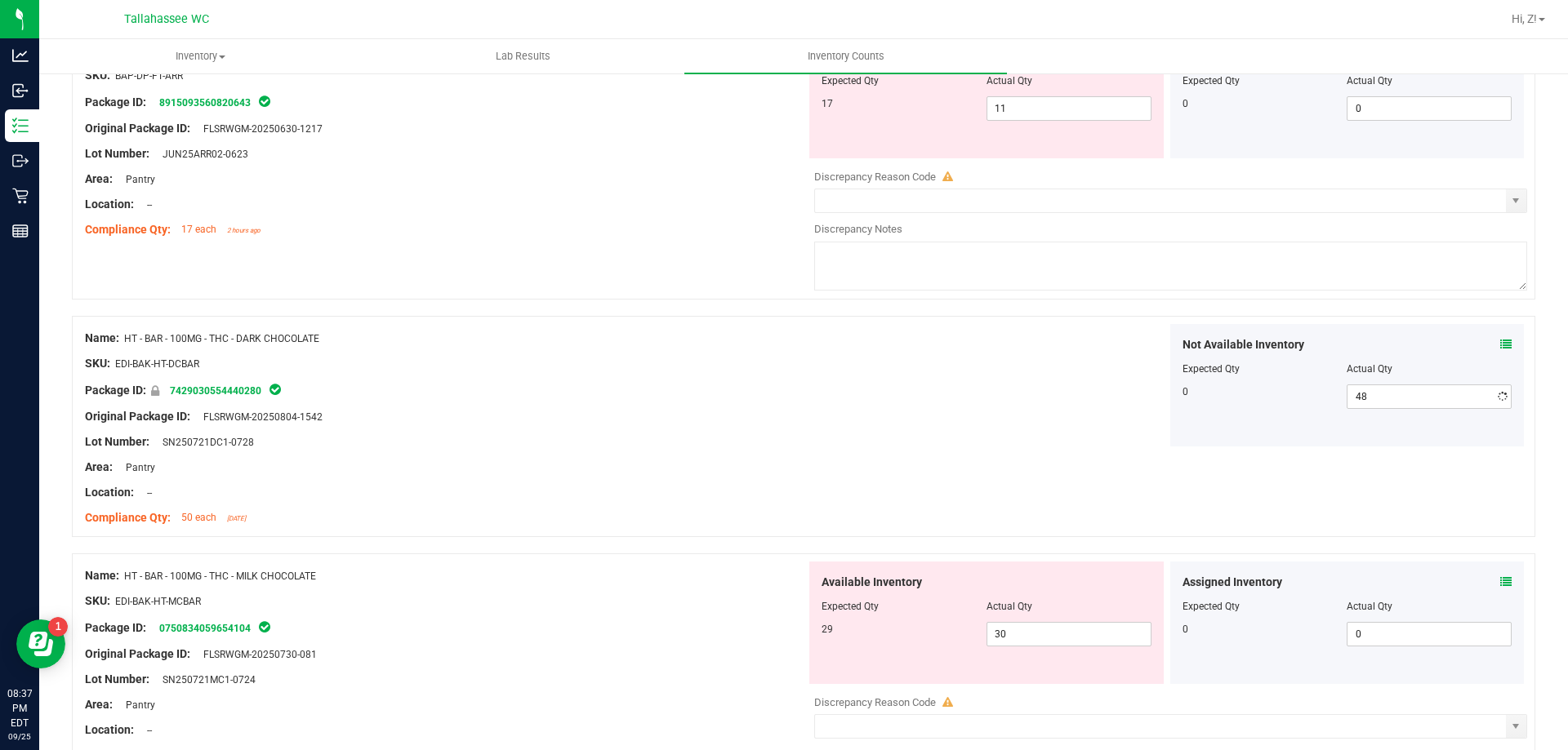
type input "0"
click at [1001, 382] on div "Not Available Inventory Expected Qty Actual Qty 0 0 0" at bounding box center [1166, 385] width 721 height 122
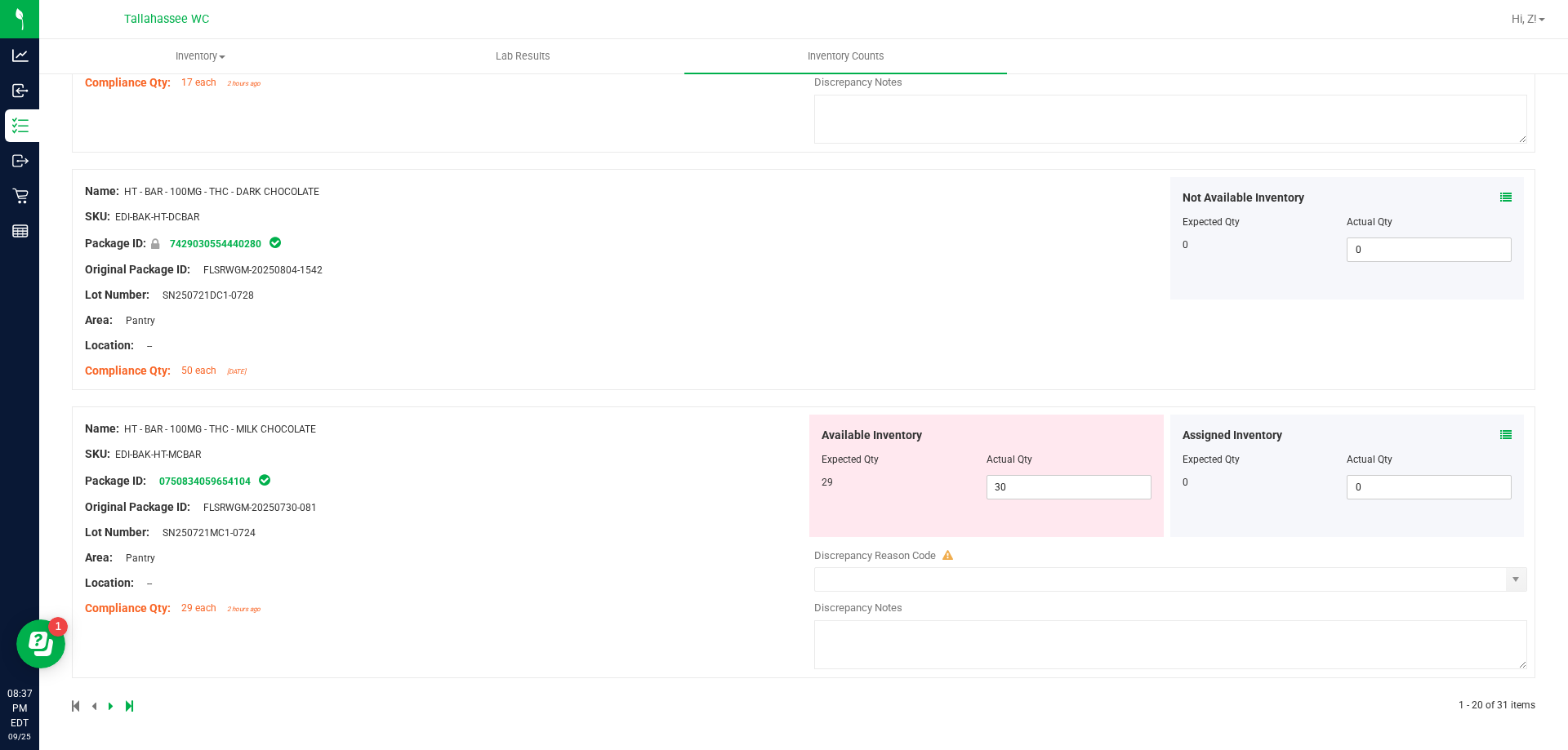
click at [1500, 436] on icon at bounding box center [1506, 435] width 11 height 11
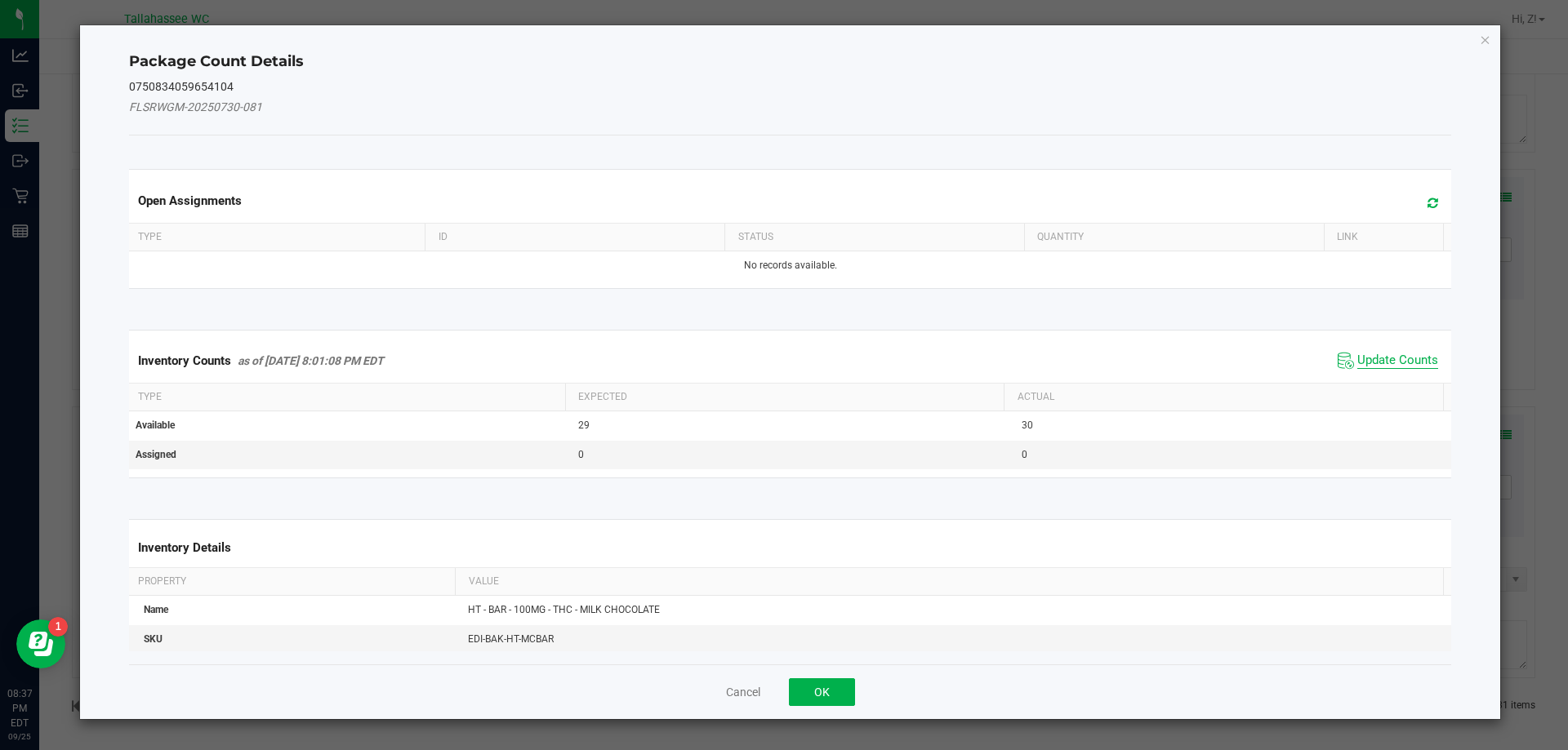
click at [1380, 367] on span "Update Counts" at bounding box center [1397, 360] width 81 height 16
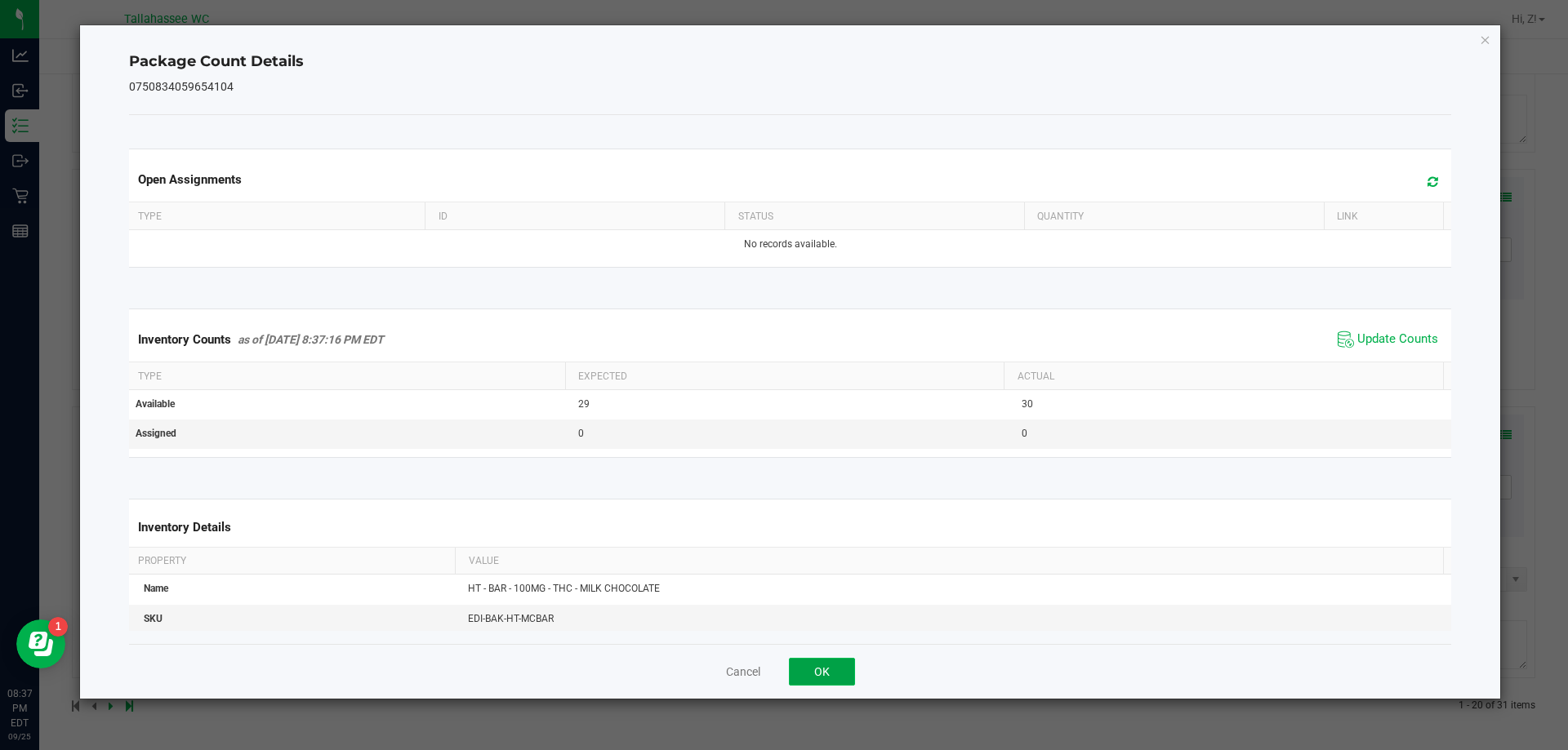
click at [847, 682] on button "OK" at bounding box center [822, 671] width 66 height 27
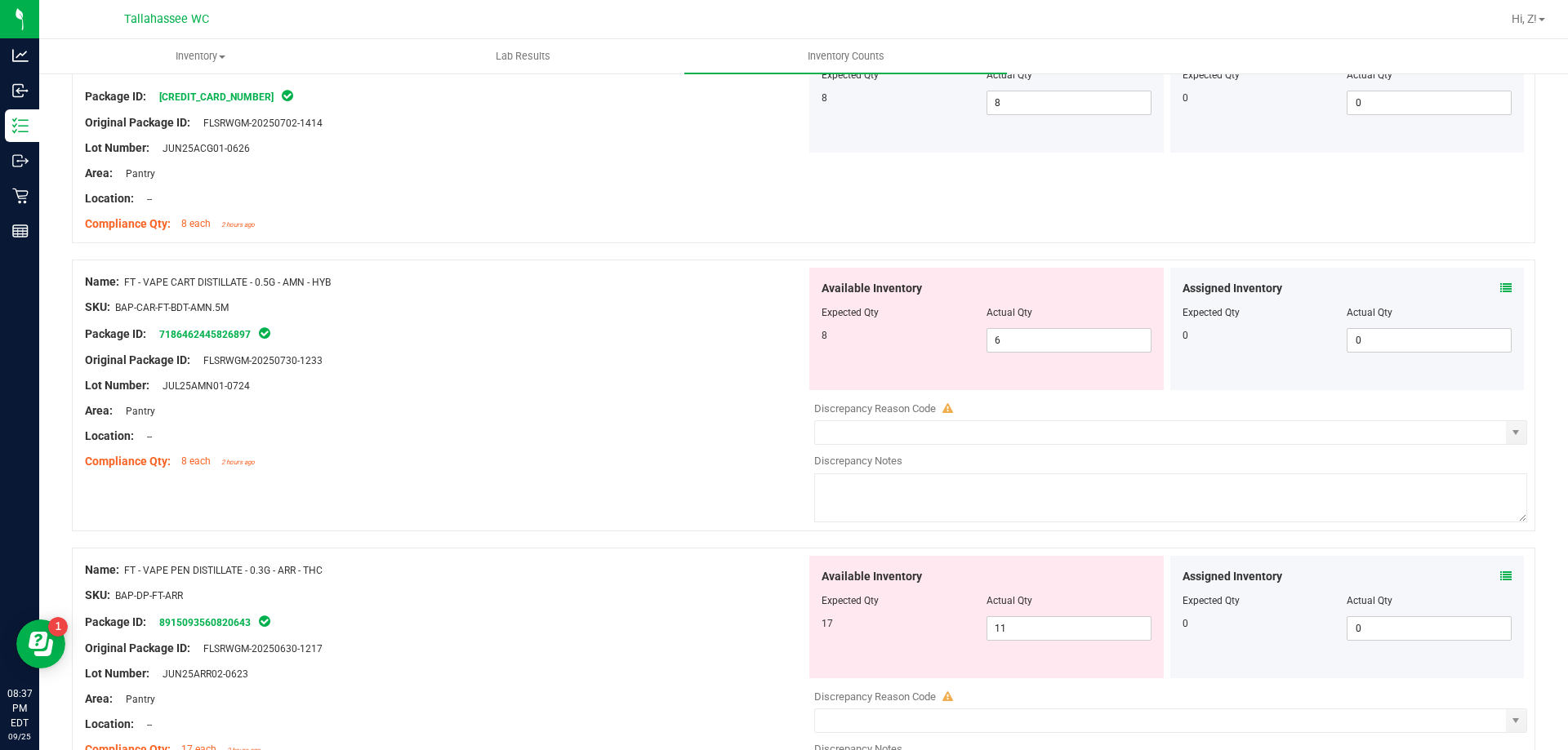
scroll to position [3658, 0]
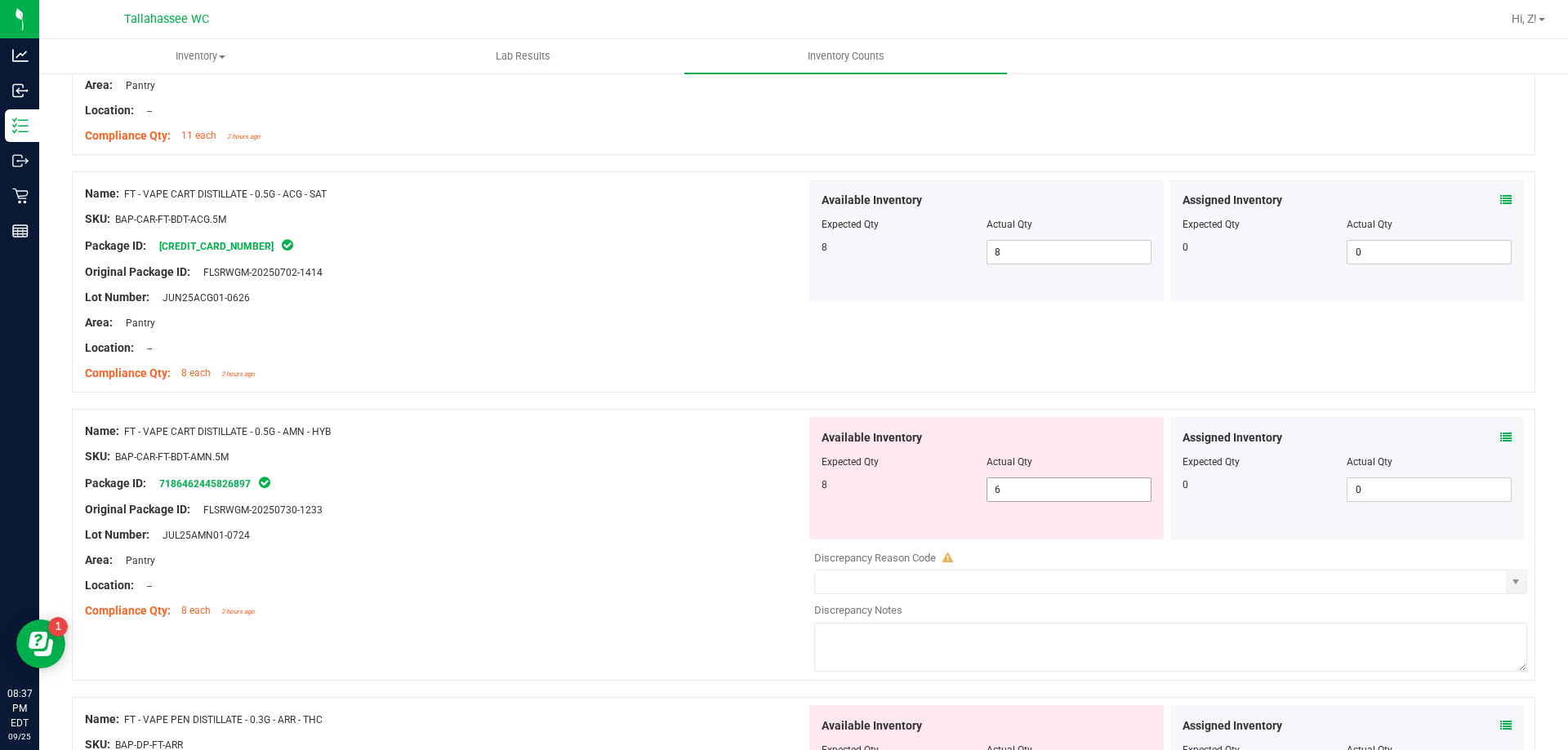
click at [1023, 486] on span "6 6" at bounding box center [1069, 490] width 165 height 24
type input "8"
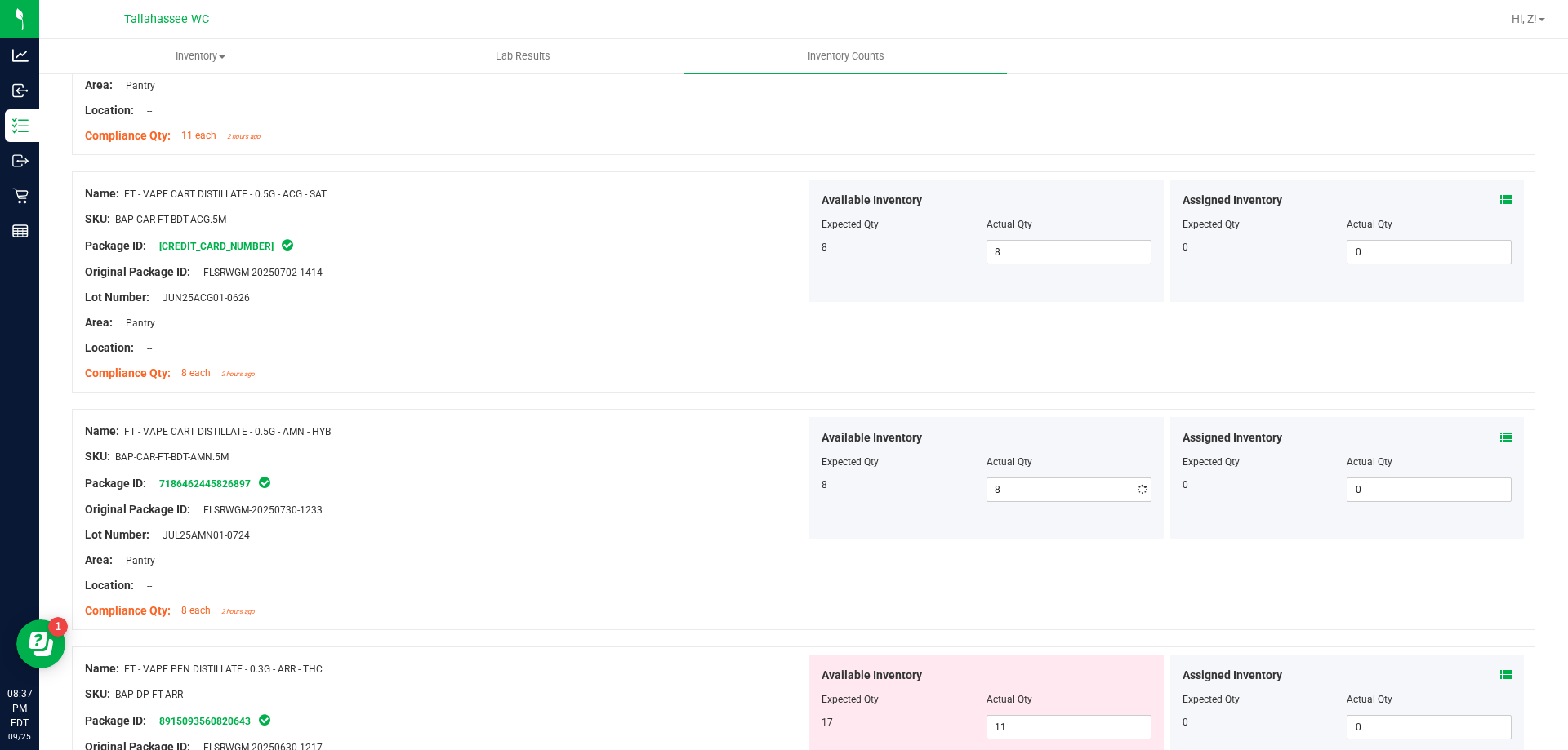
click at [738, 527] on div "Lot Number: JUL25AMN01-0724" at bounding box center [445, 535] width 721 height 17
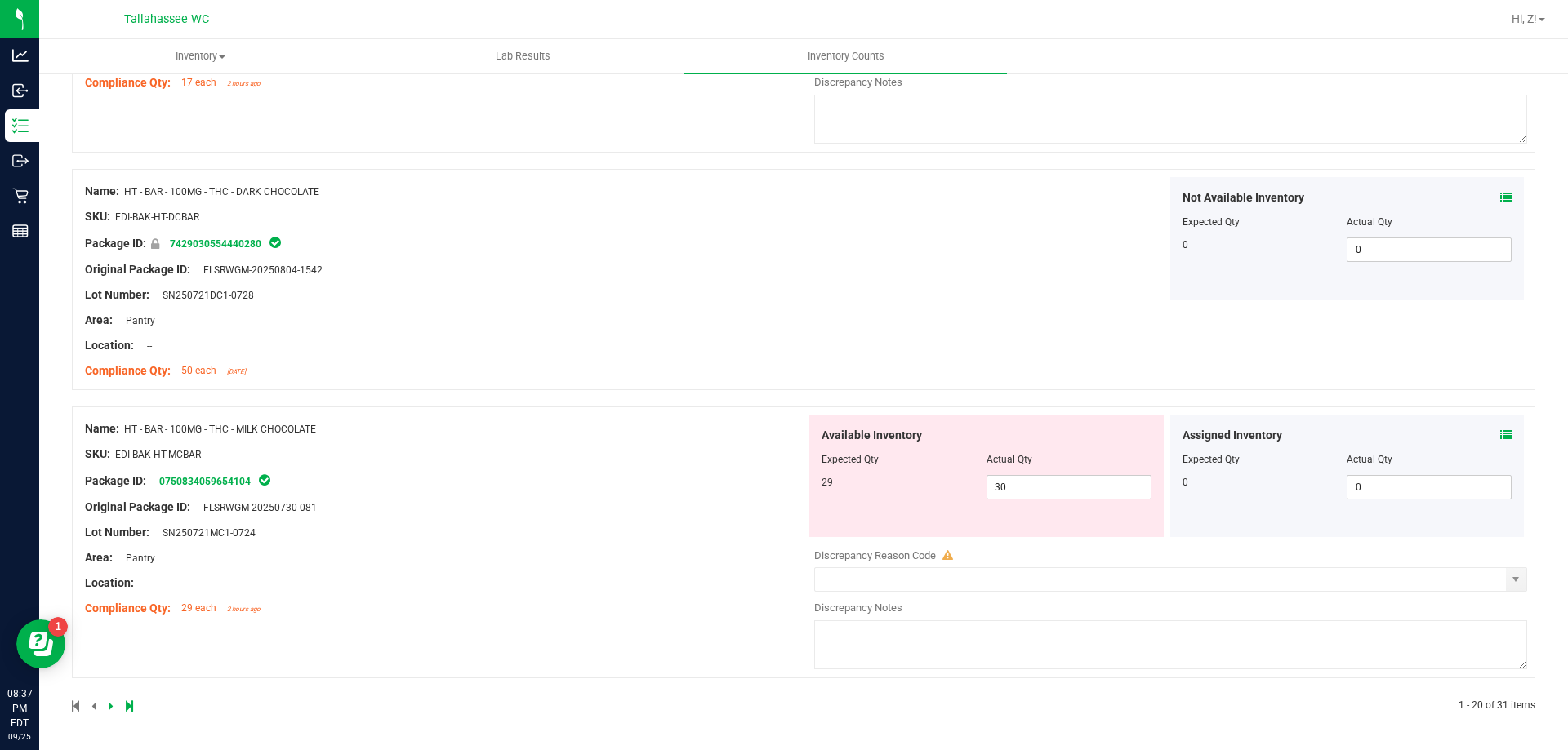
scroll to position [4179, 0]
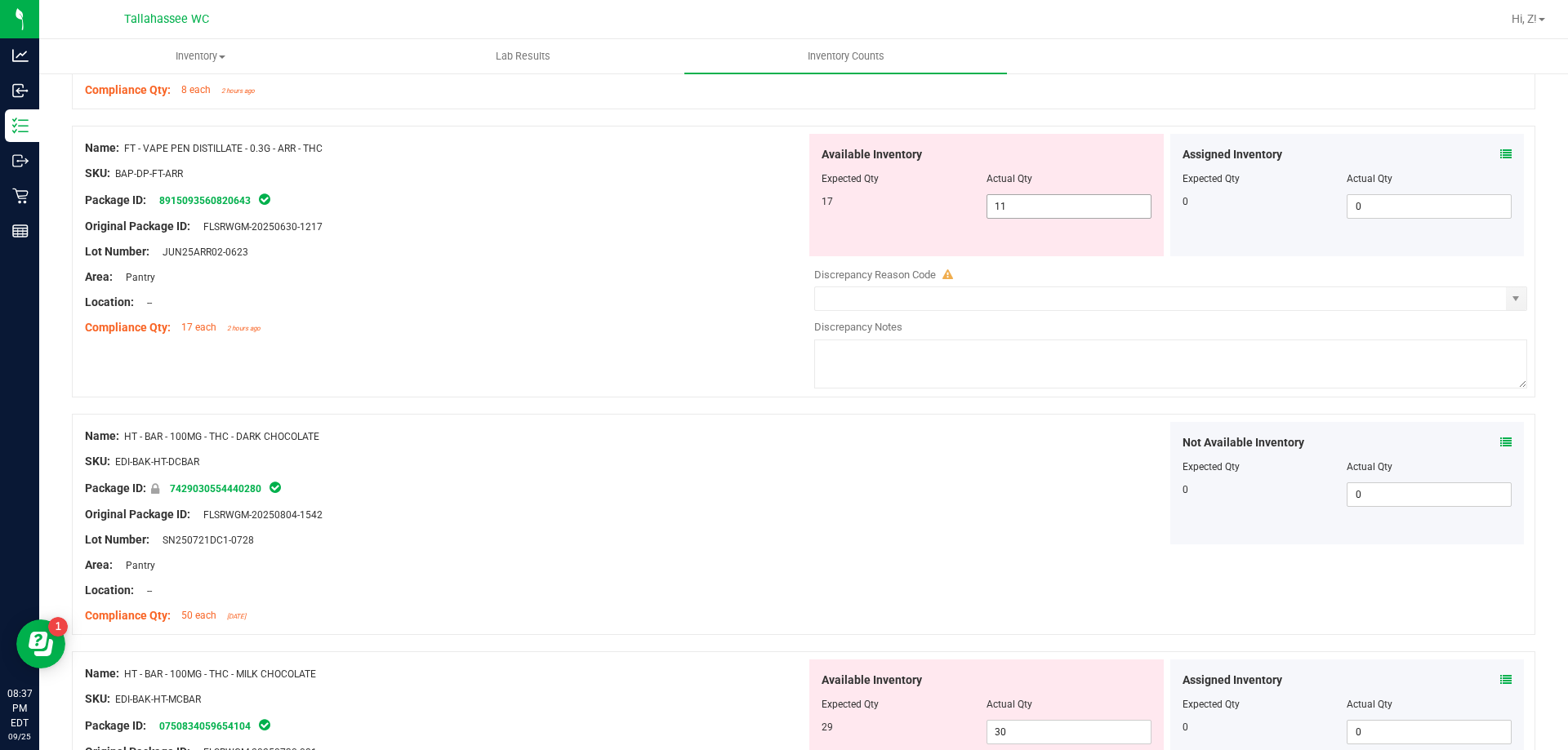
click at [1040, 214] on span "11 11" at bounding box center [1069, 206] width 165 height 24
click at [1502, 149] on div "Assigned Inventory Expected Qty Actual Qty 0 0 0" at bounding box center [1348, 195] width 354 height 122
click at [1500, 155] on icon at bounding box center [1506, 155] width 11 height 11
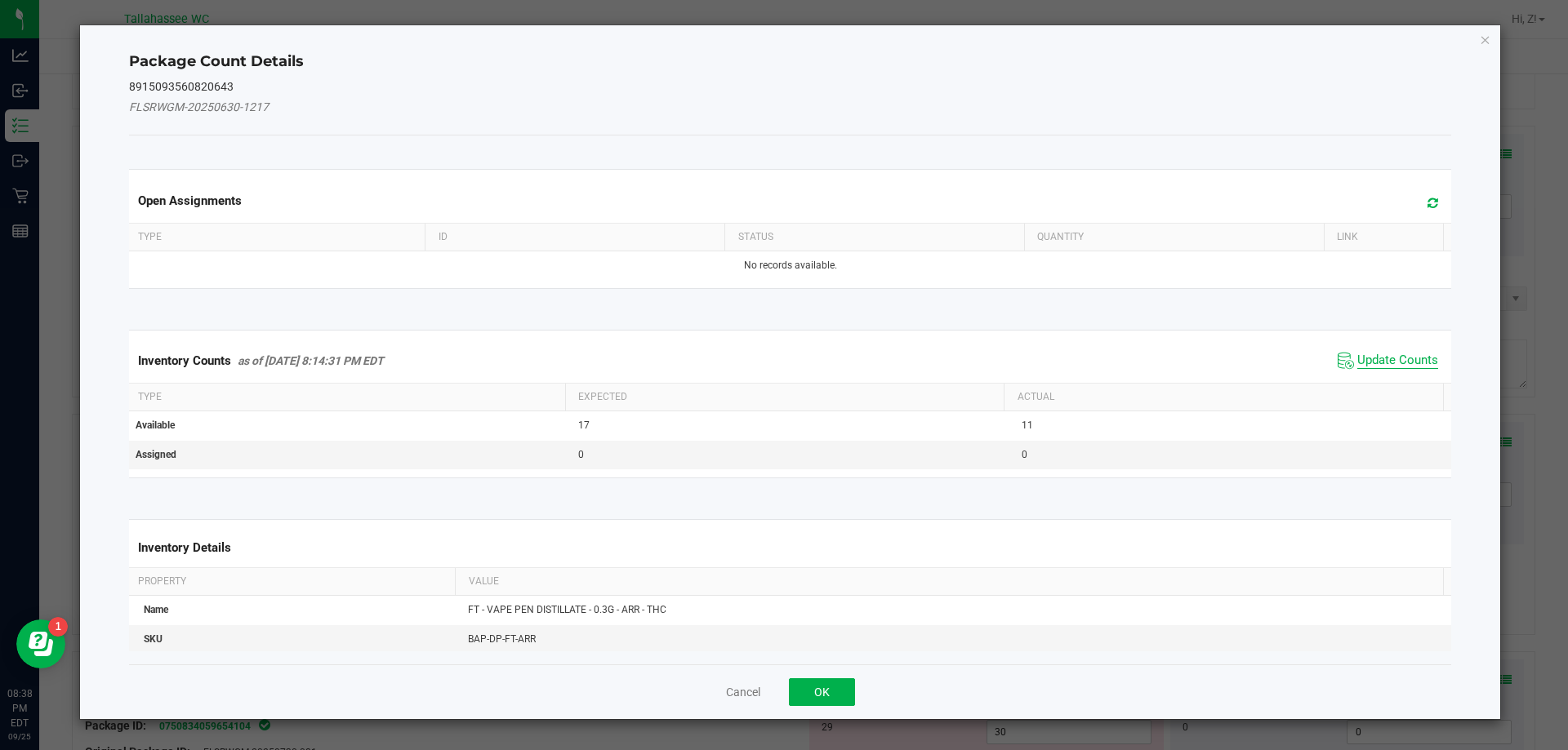
click at [1357, 362] on span "Update Counts" at bounding box center [1397, 360] width 81 height 16
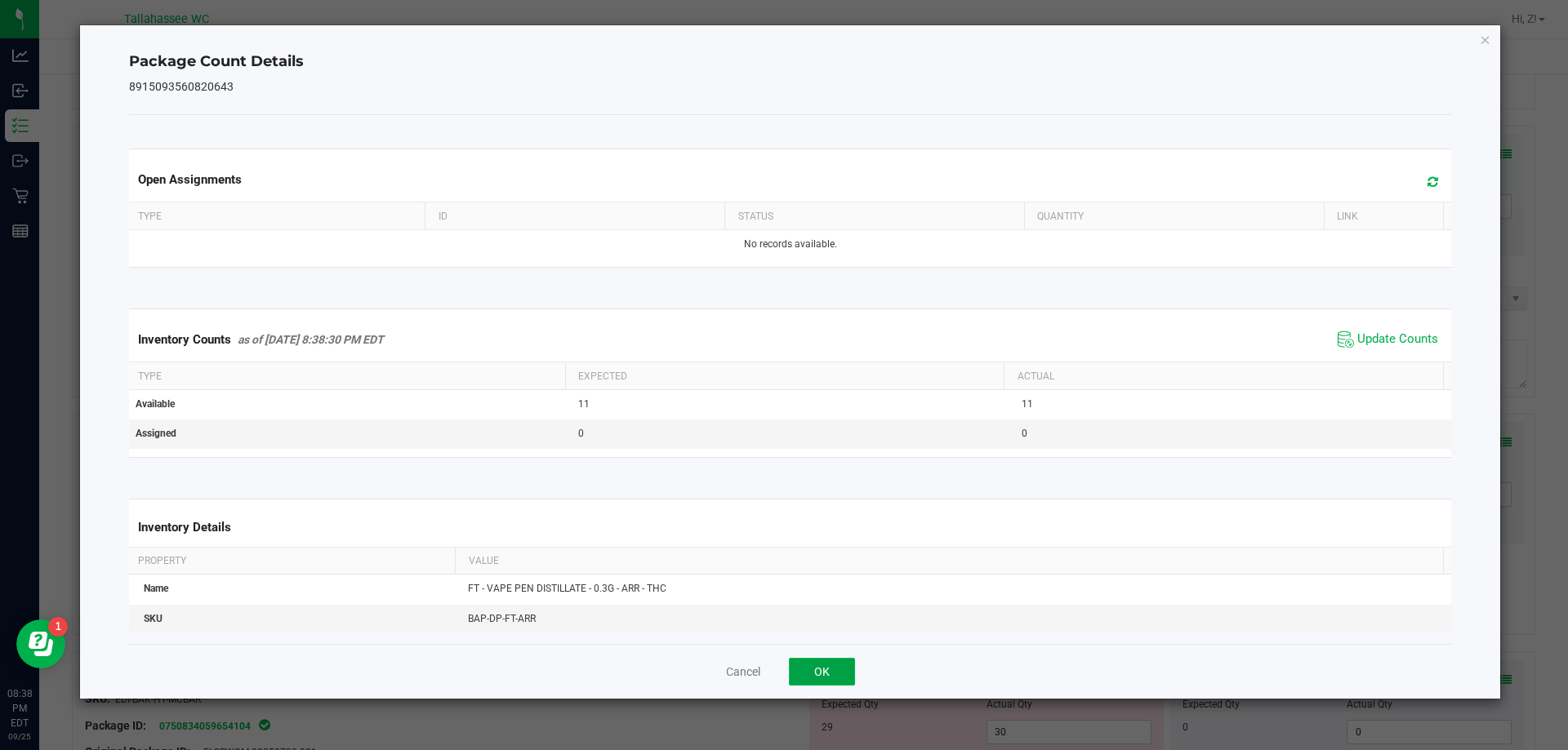
click at [828, 679] on button "OK" at bounding box center [822, 671] width 66 height 27
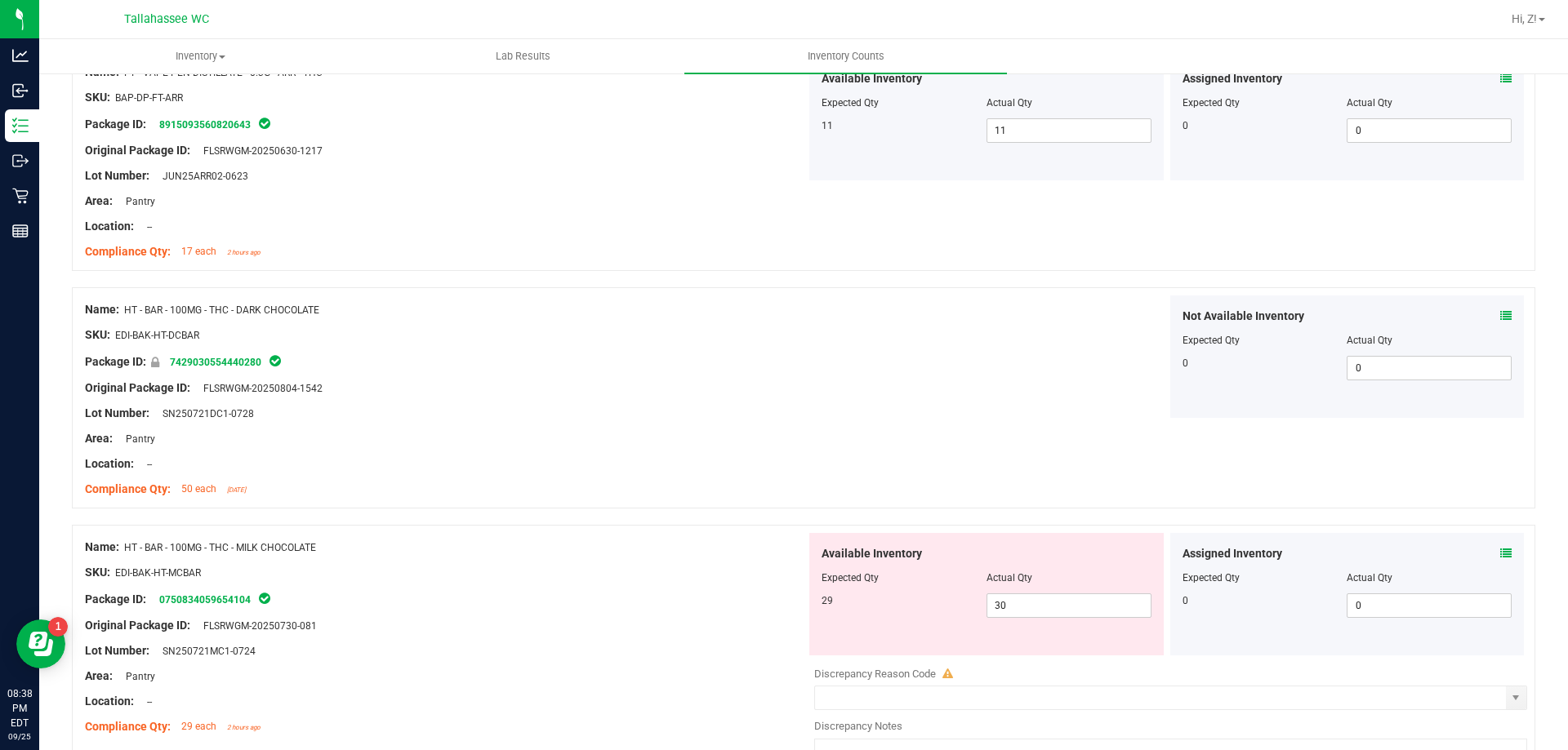
scroll to position [4373, 0]
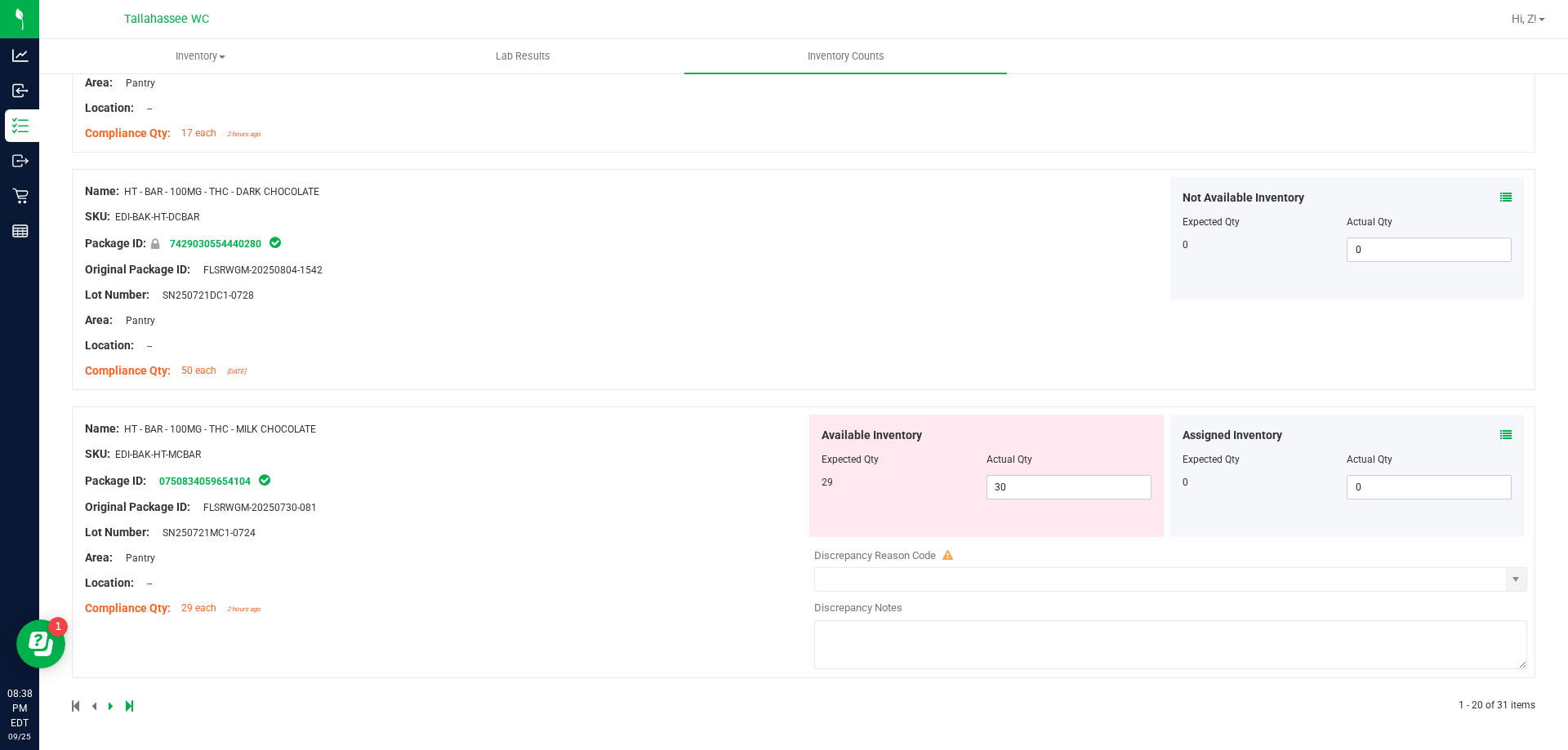
click at [1500, 437] on icon at bounding box center [1506, 435] width 11 height 11
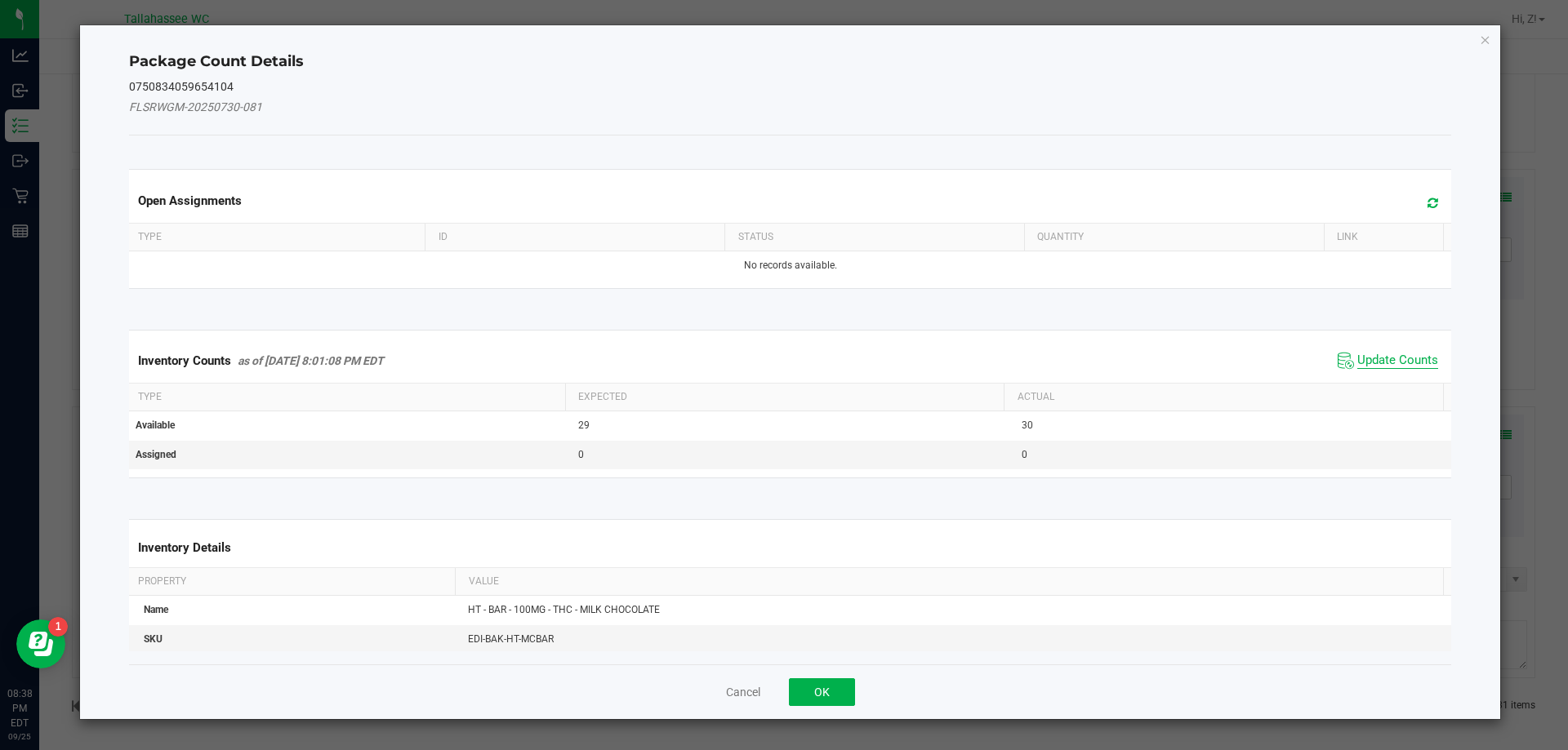
click at [1405, 355] on span "Update Counts" at bounding box center [1397, 360] width 81 height 16
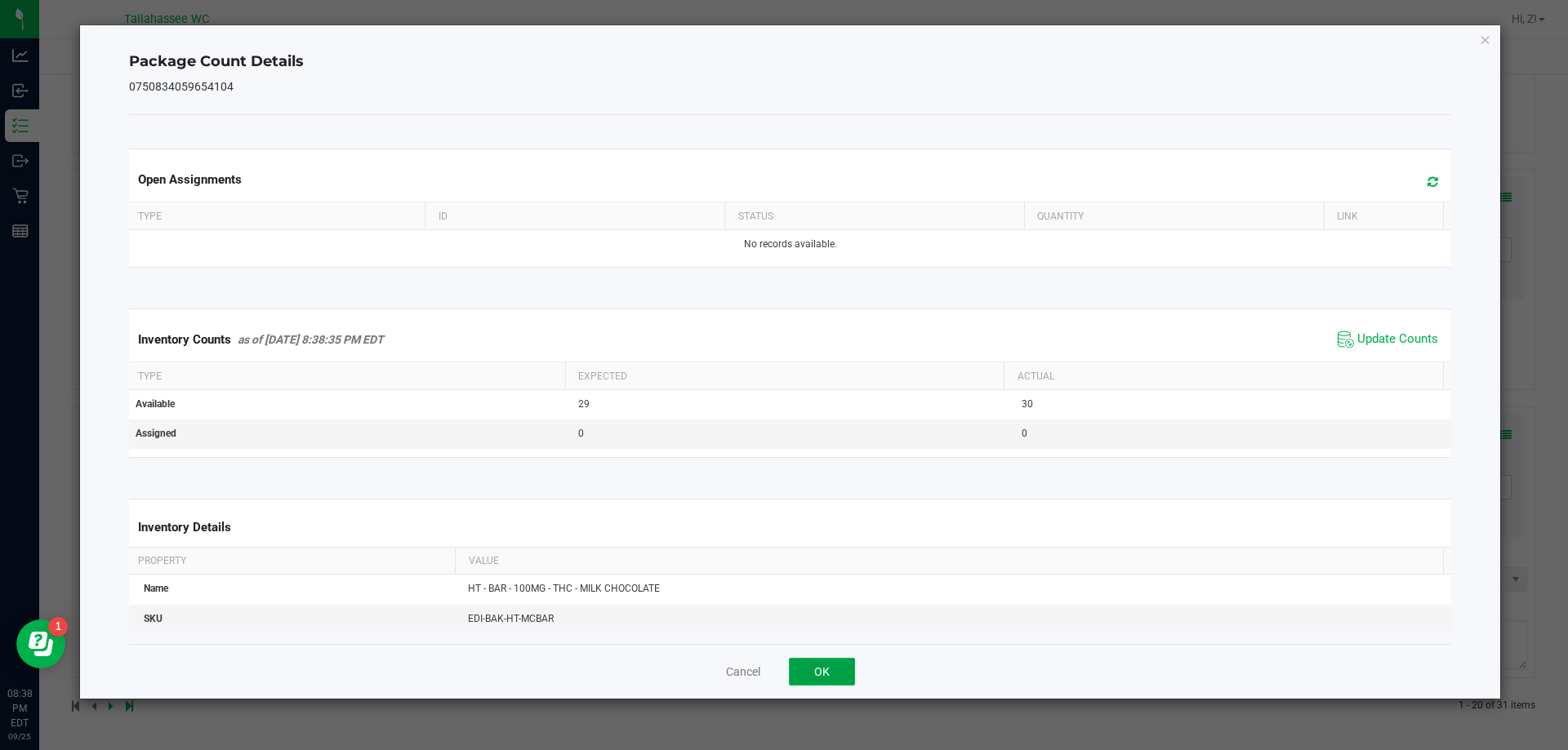
click at [821, 663] on button "OK" at bounding box center [822, 671] width 66 height 27
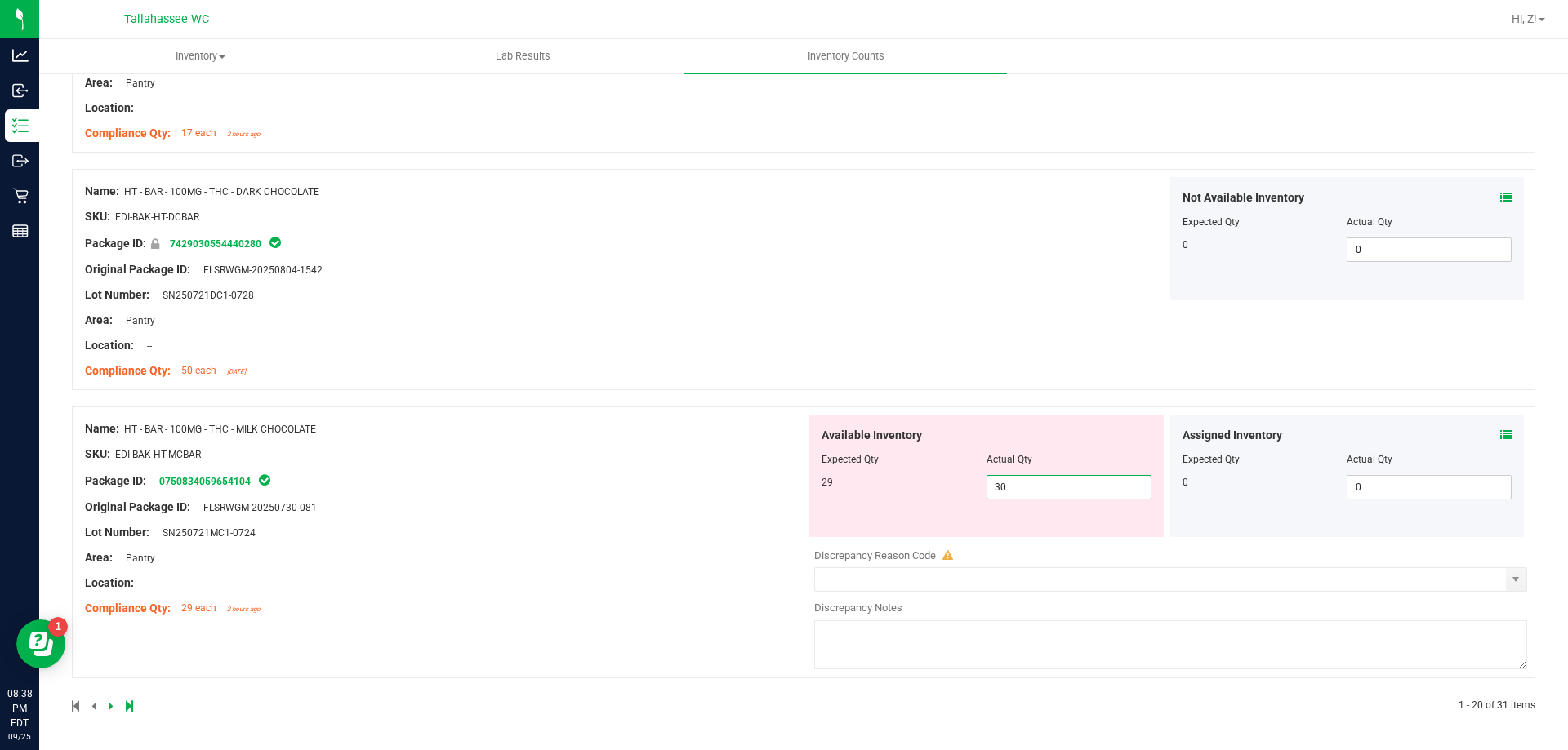
click at [1034, 491] on span "30 30" at bounding box center [1069, 487] width 165 height 24
type input "3"
type input "29"
click at [719, 500] on div "Name: HT - BAR - 100MG - THC - MILK CHOCOLATE SKU: EDI-BAK-HT-MCBAR Package ID:…" at bounding box center [445, 518] width 721 height 208
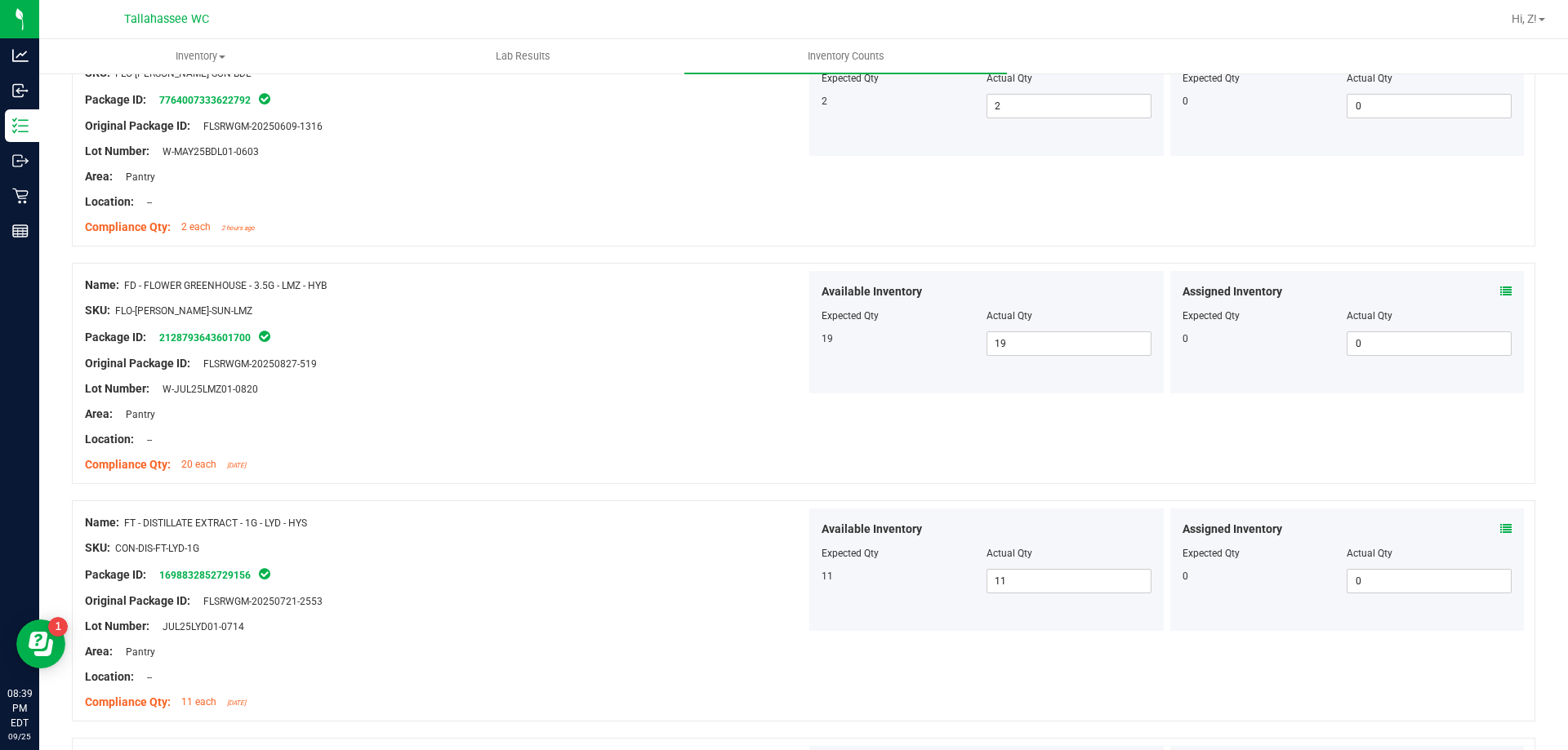
scroll to position [0, 0]
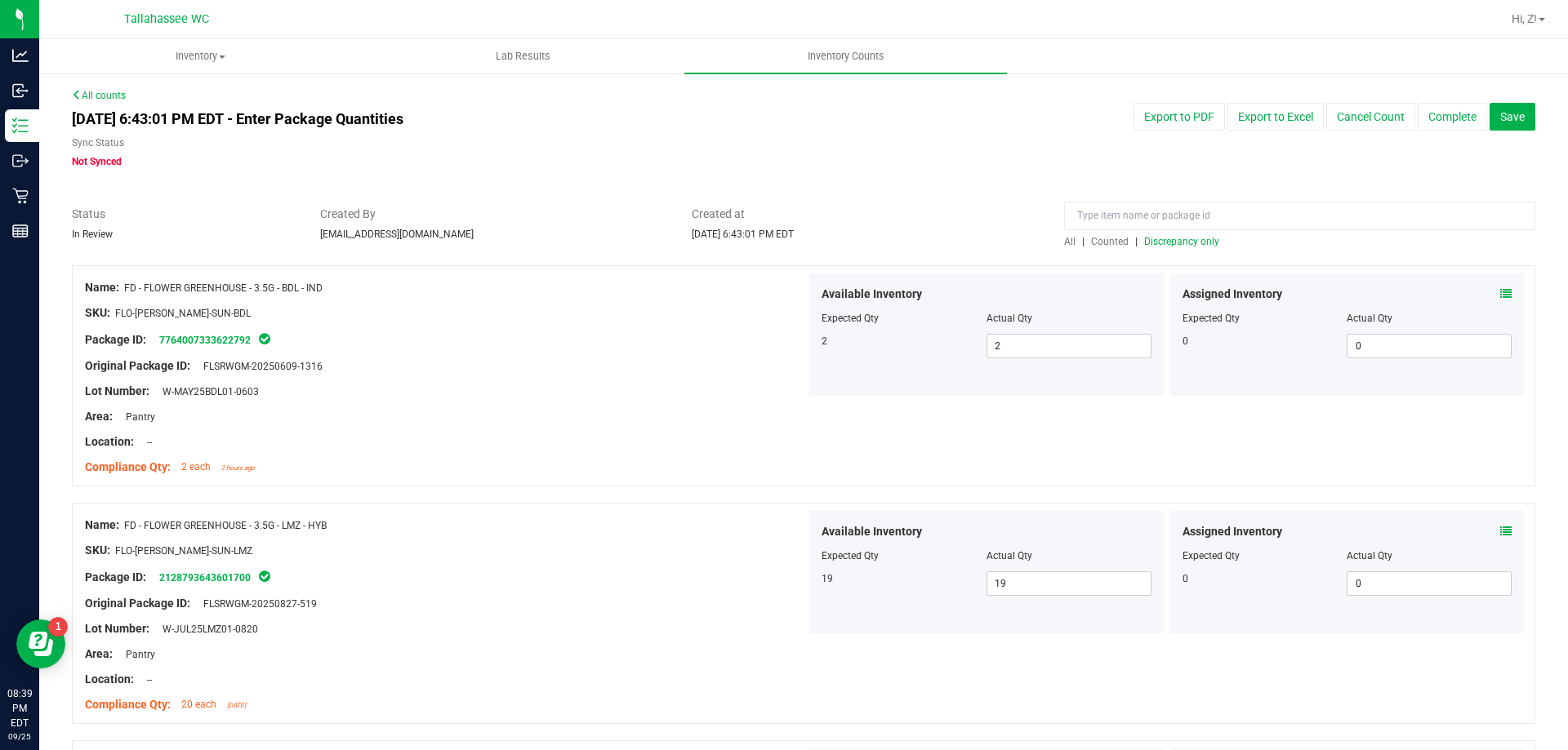
click at [1174, 241] on span "Discrepancy only" at bounding box center [1182, 241] width 75 height 11
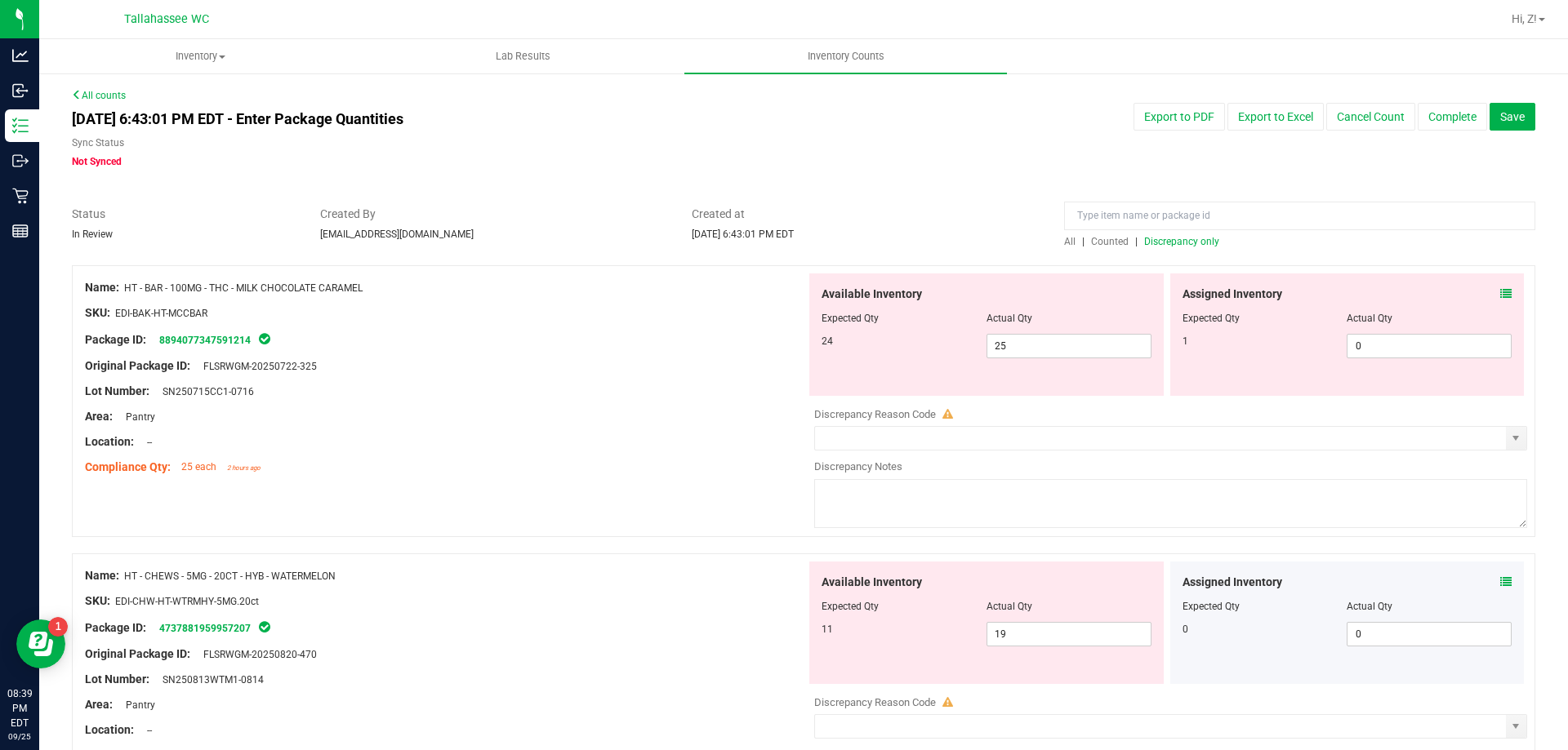
click at [1501, 293] on div "Assigned Inventory Expected Qty Actual Qty 1 0 0" at bounding box center [1348, 334] width 354 height 122
click at [1500, 295] on icon at bounding box center [1506, 294] width 11 height 11
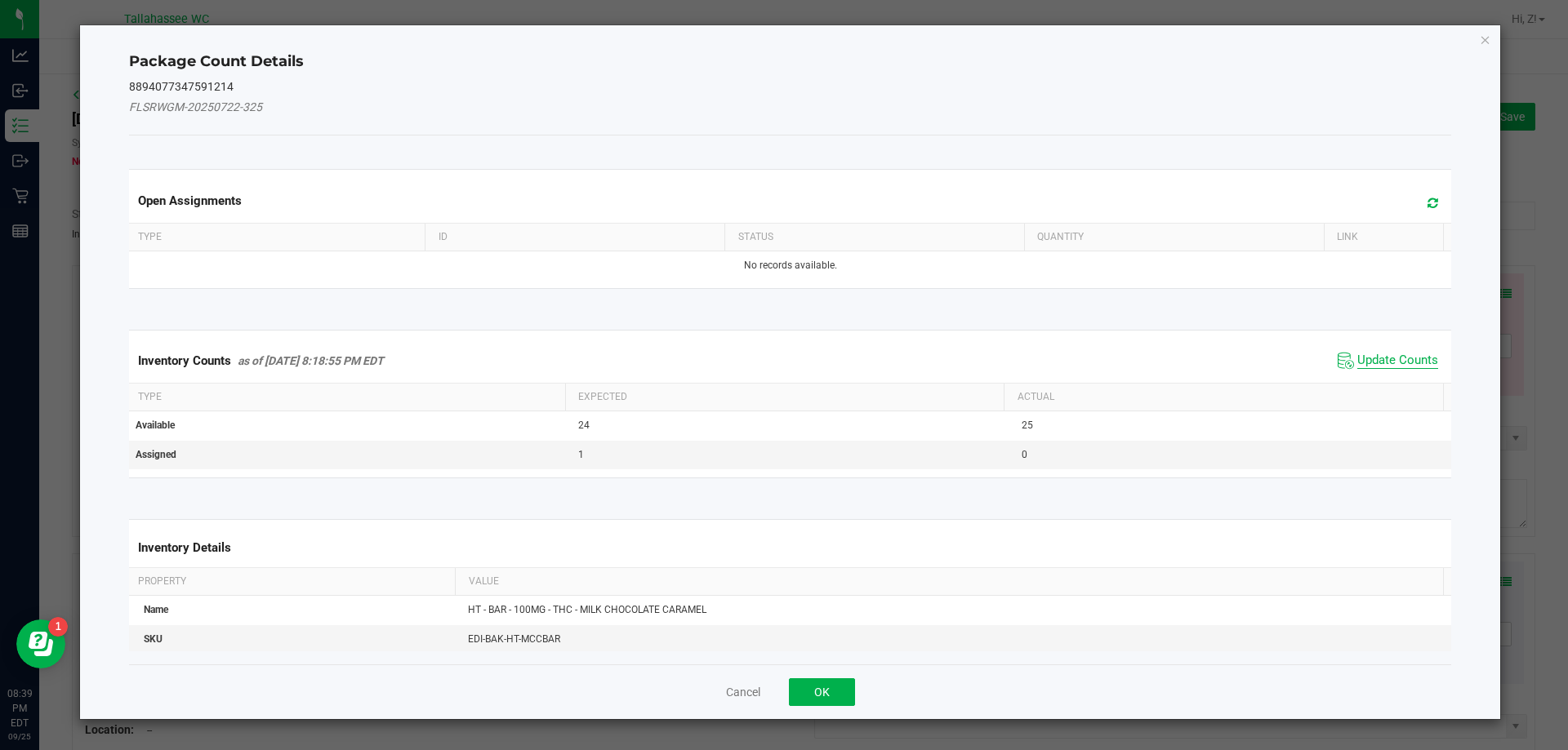
click at [1405, 358] on span "Update Counts" at bounding box center [1397, 360] width 81 height 16
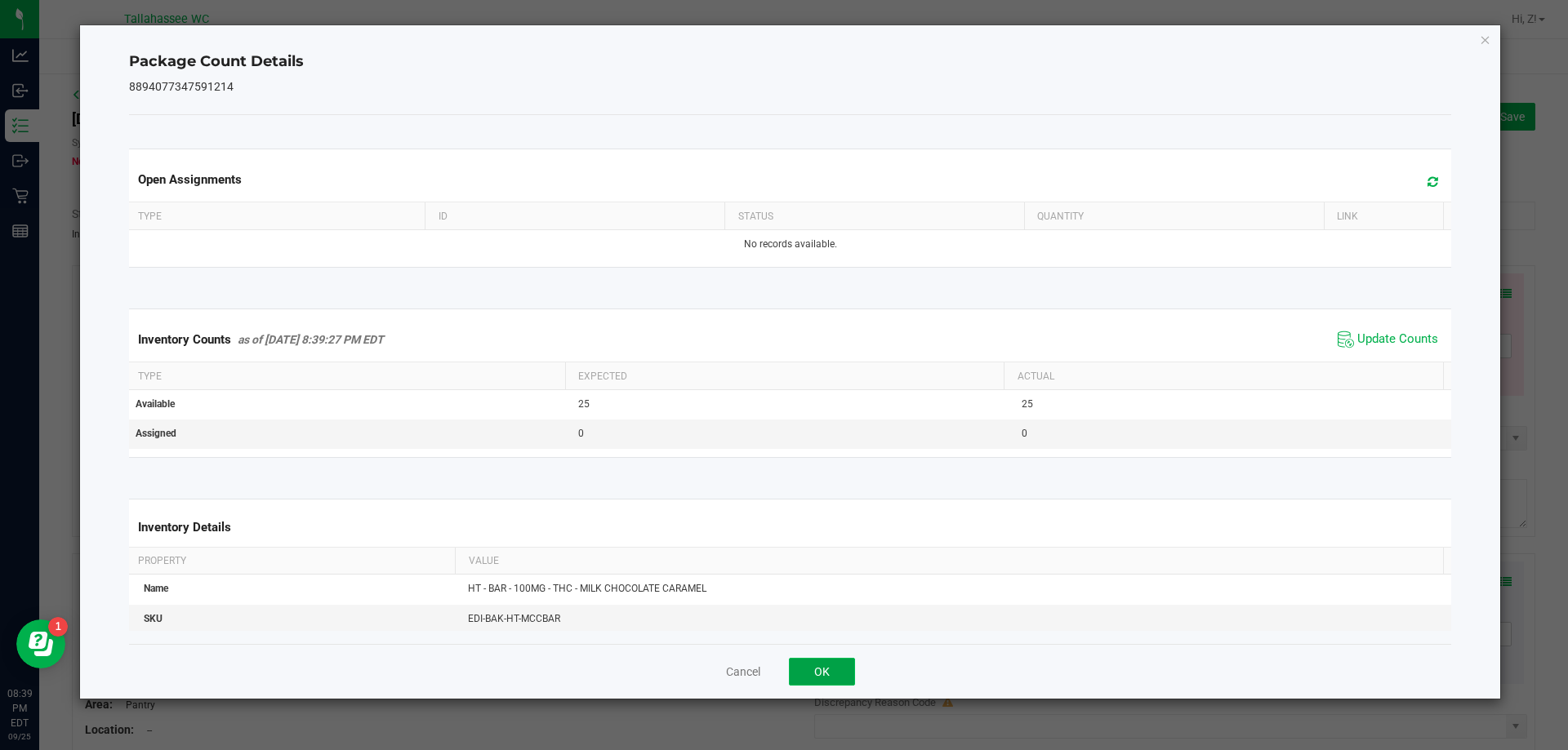
click at [853, 676] on button "OK" at bounding box center [822, 671] width 66 height 27
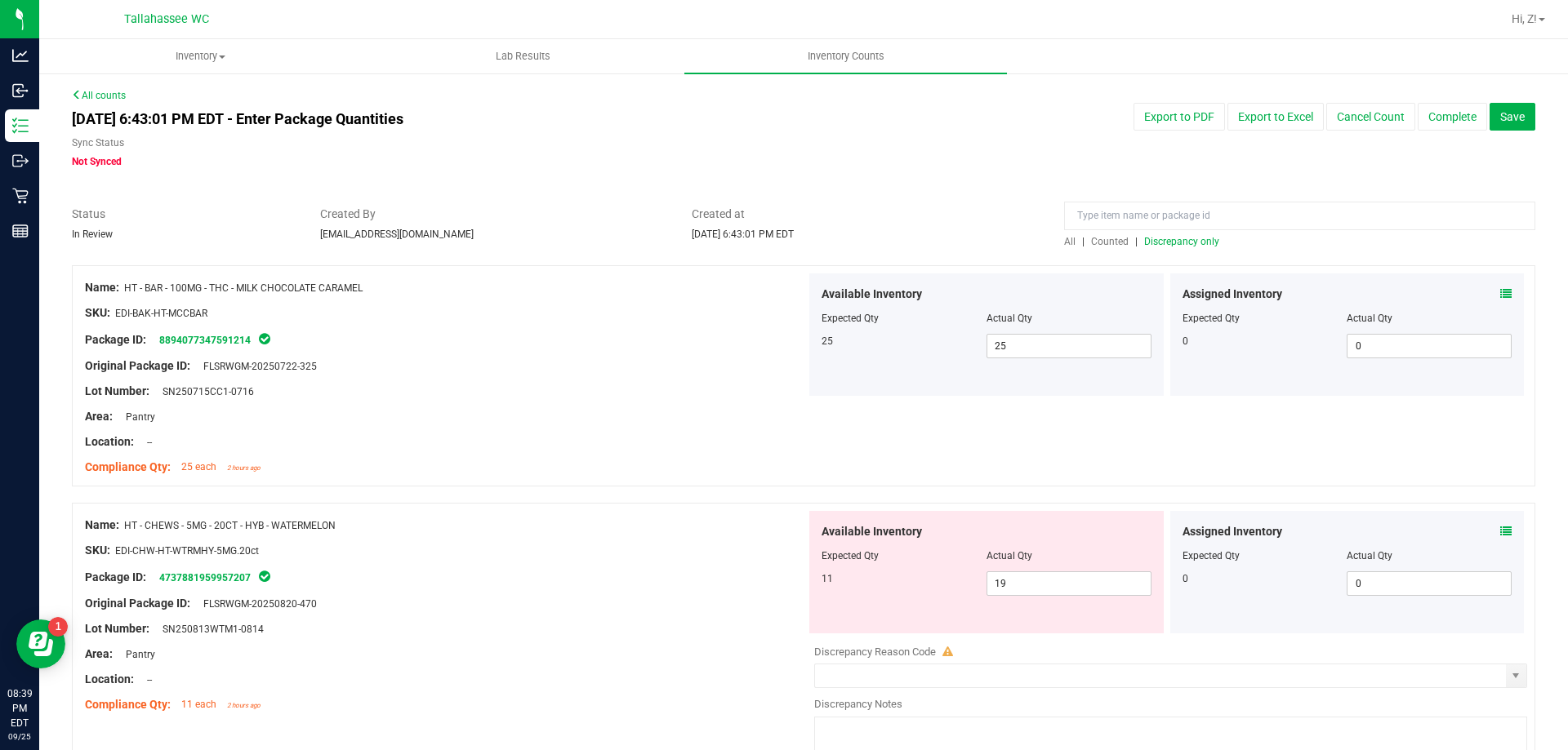
click at [1500, 523] on span at bounding box center [1506, 531] width 11 height 17
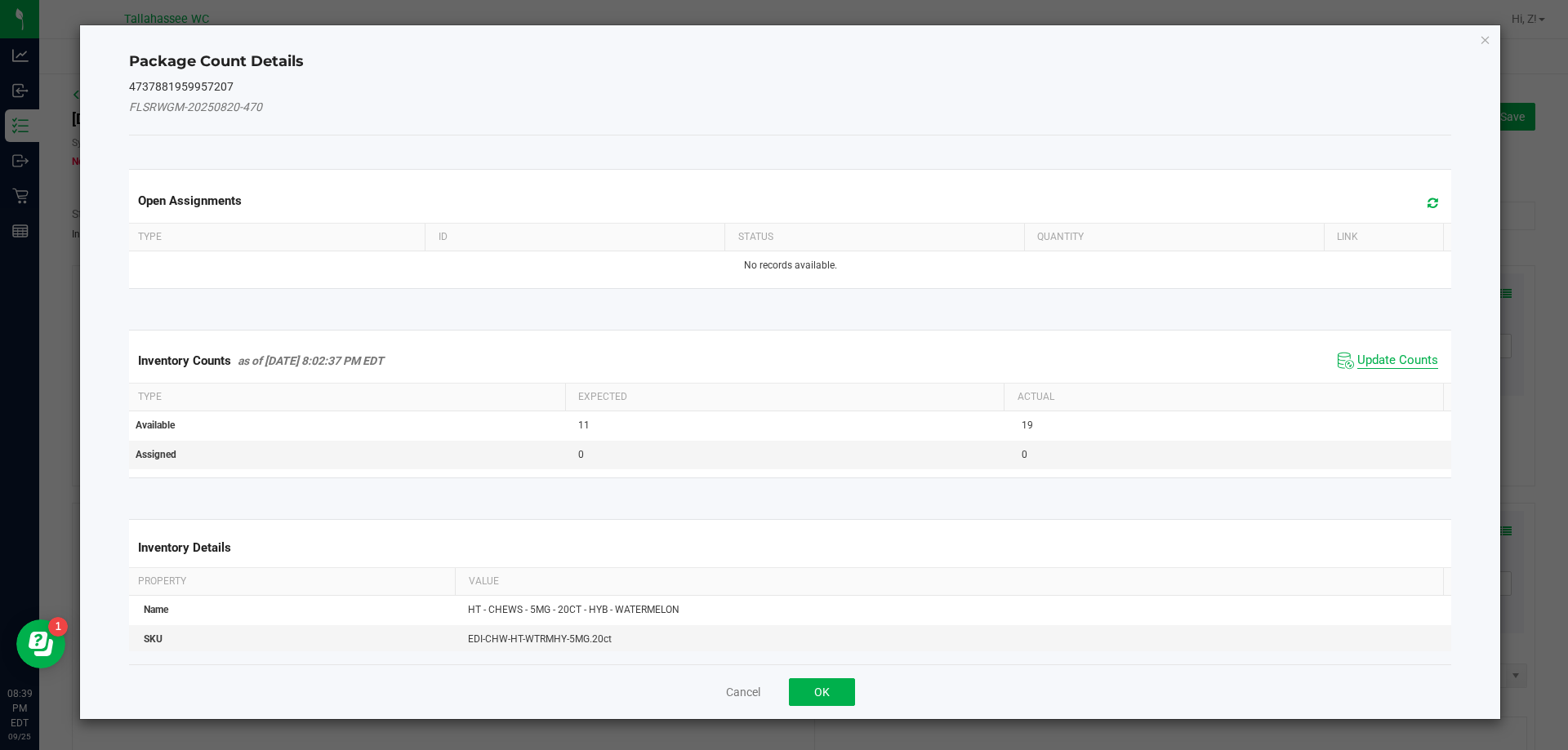
click at [1420, 364] on span "Update Counts" at bounding box center [1397, 360] width 81 height 16
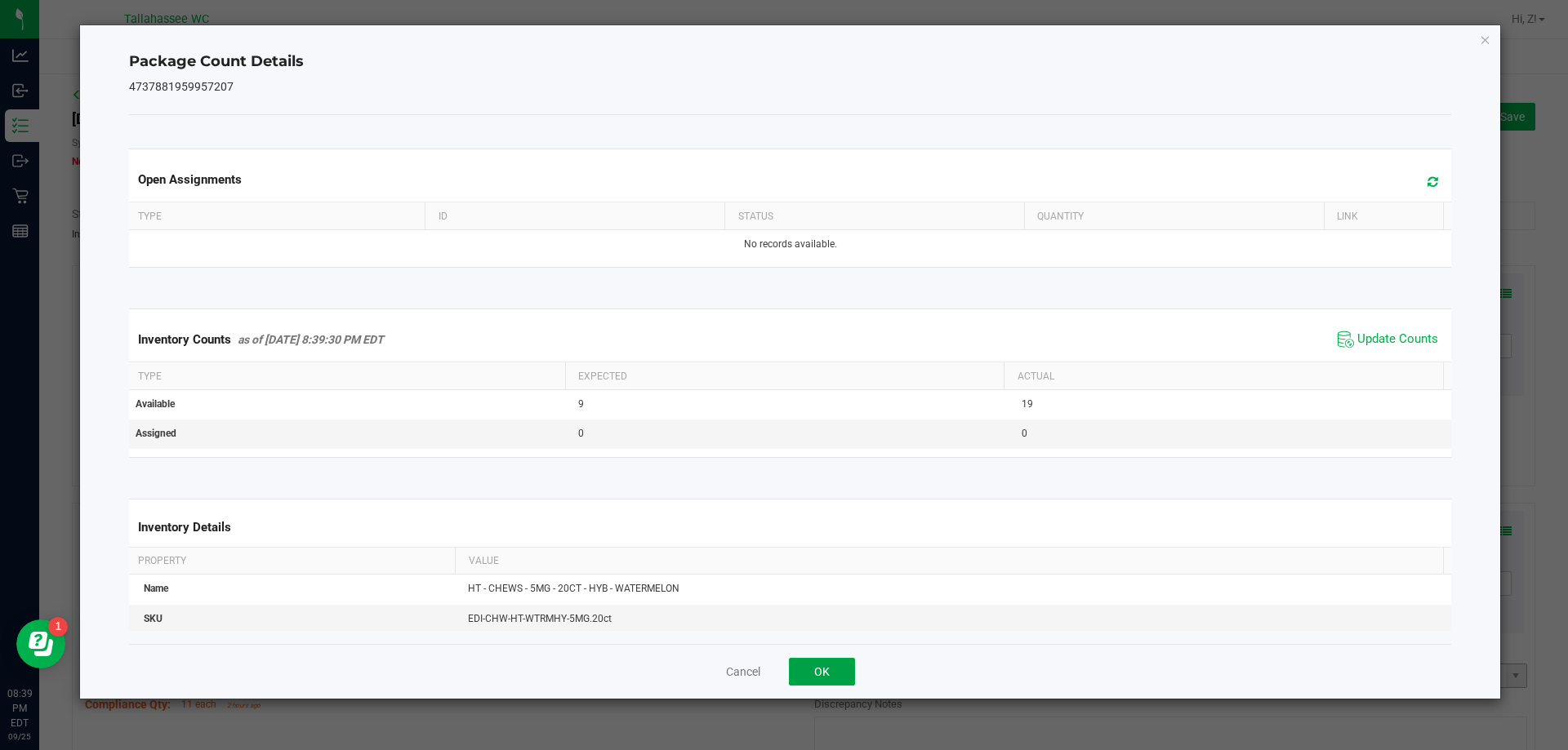
click at [846, 673] on button "OK" at bounding box center [822, 671] width 66 height 27
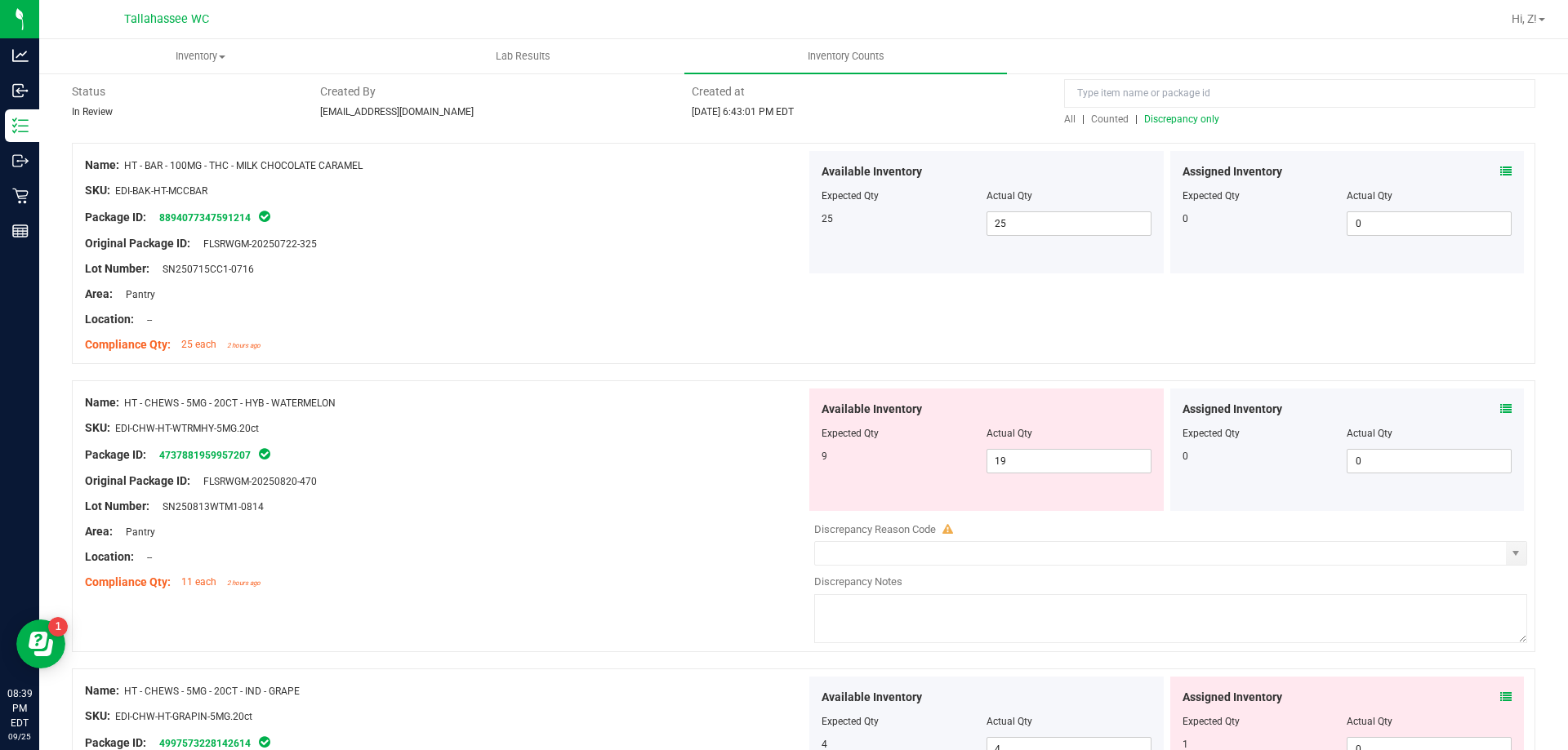
scroll to position [245, 0]
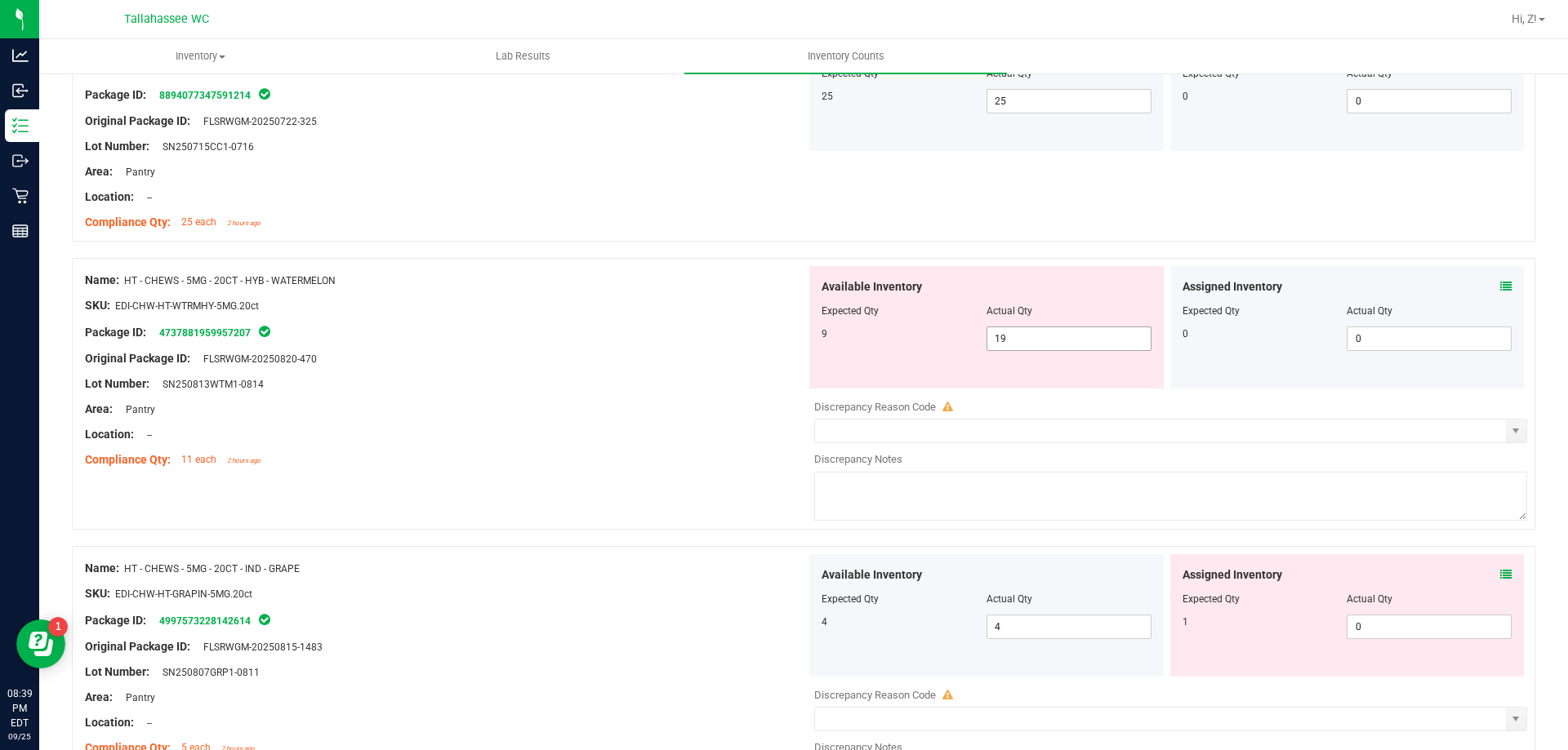
click at [1037, 348] on span "19 19" at bounding box center [1069, 339] width 165 height 24
click at [1037, 348] on input "19" at bounding box center [1069, 338] width 163 height 23
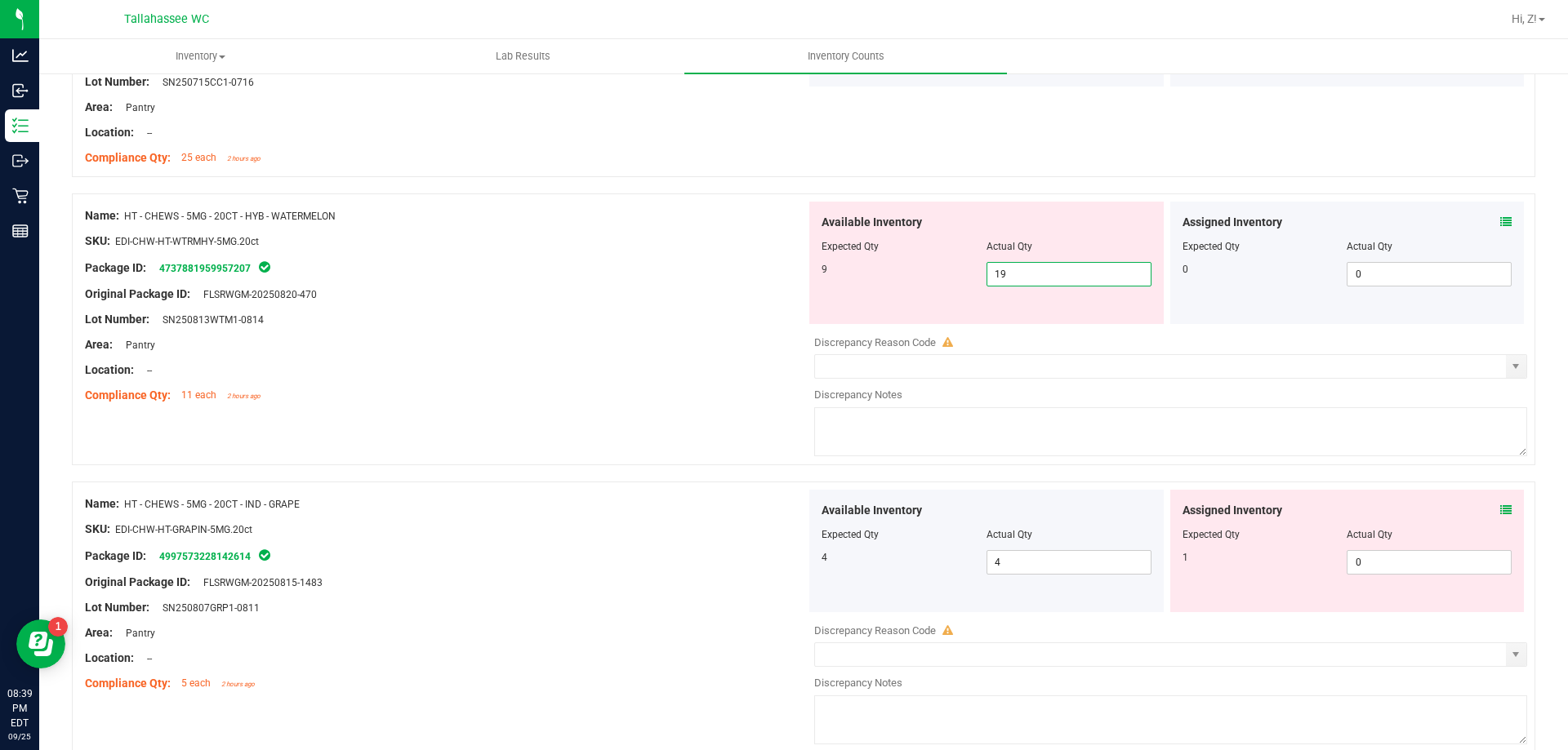
scroll to position [408, 0]
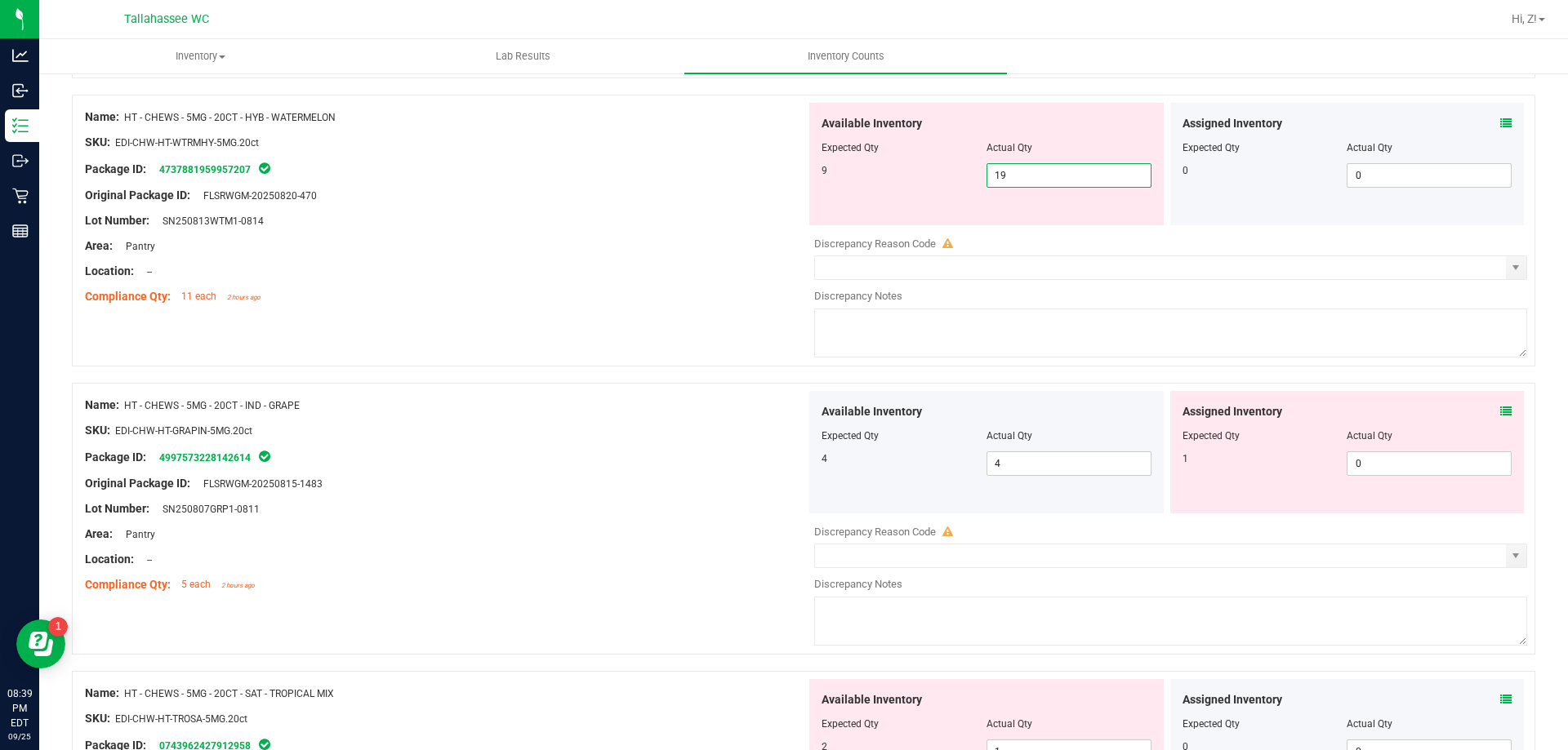
click at [1500, 404] on span at bounding box center [1506, 412] width 11 height 17
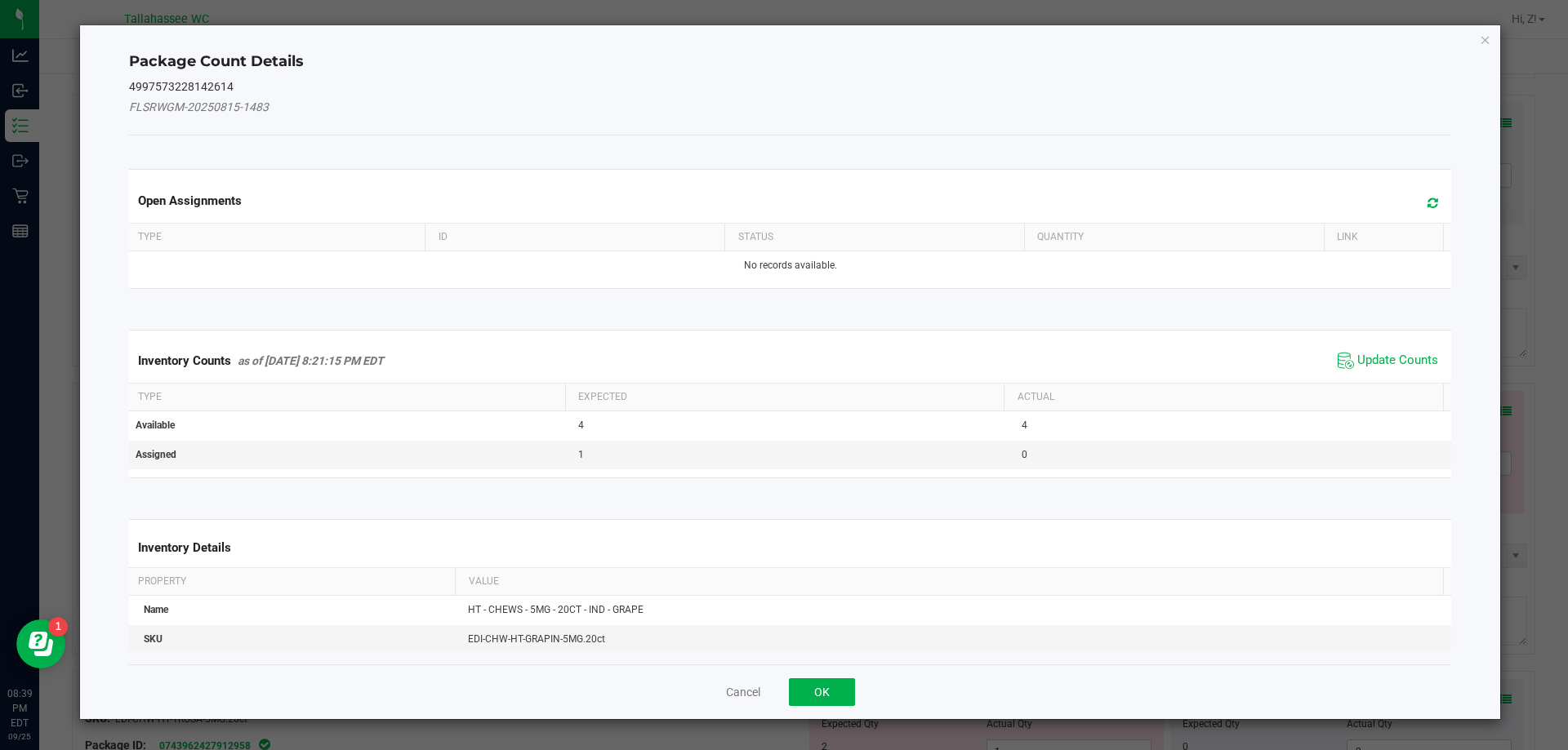
click at [1404, 351] on span "Update Counts" at bounding box center [1387, 361] width 108 height 24
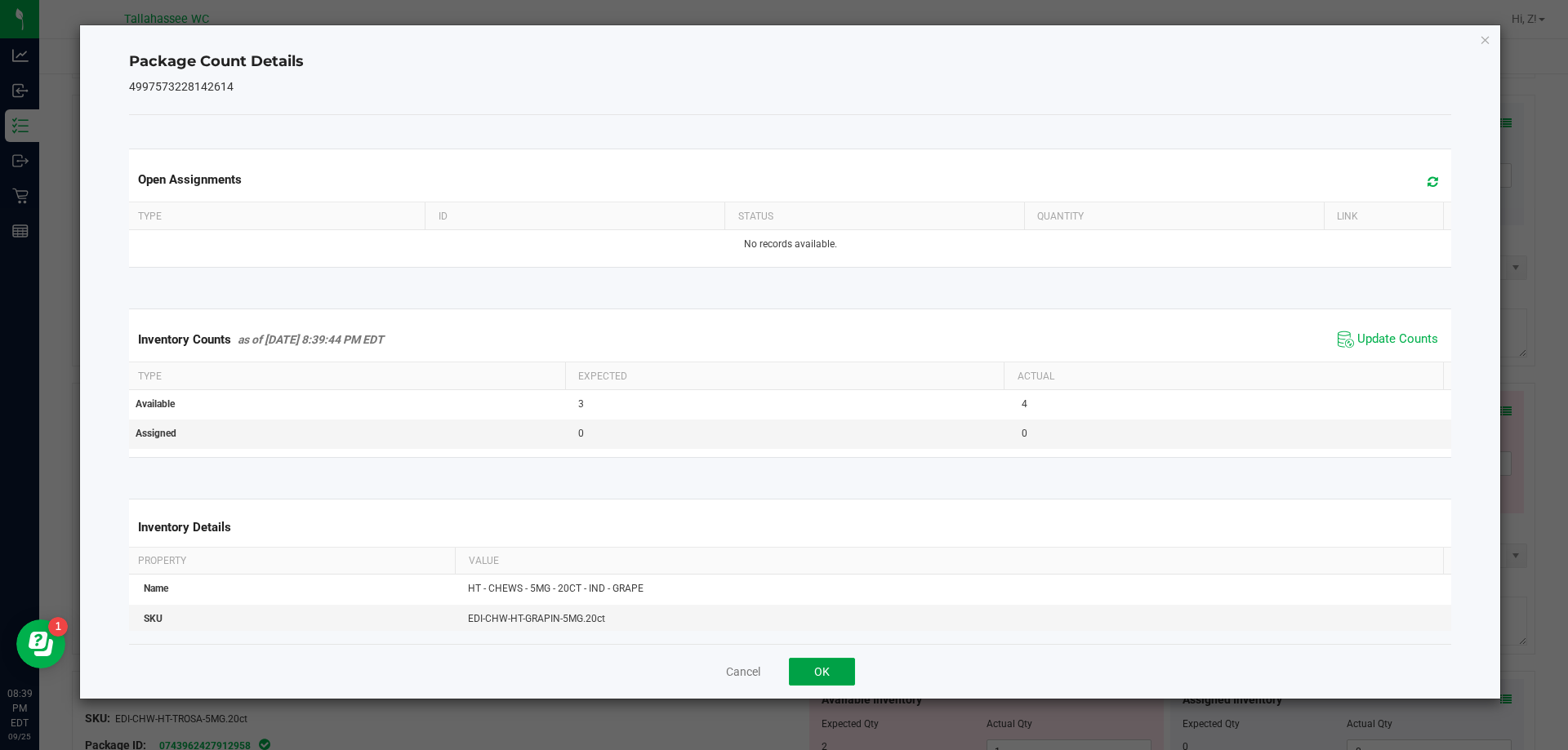
click at [835, 668] on button "OK" at bounding box center [822, 671] width 66 height 27
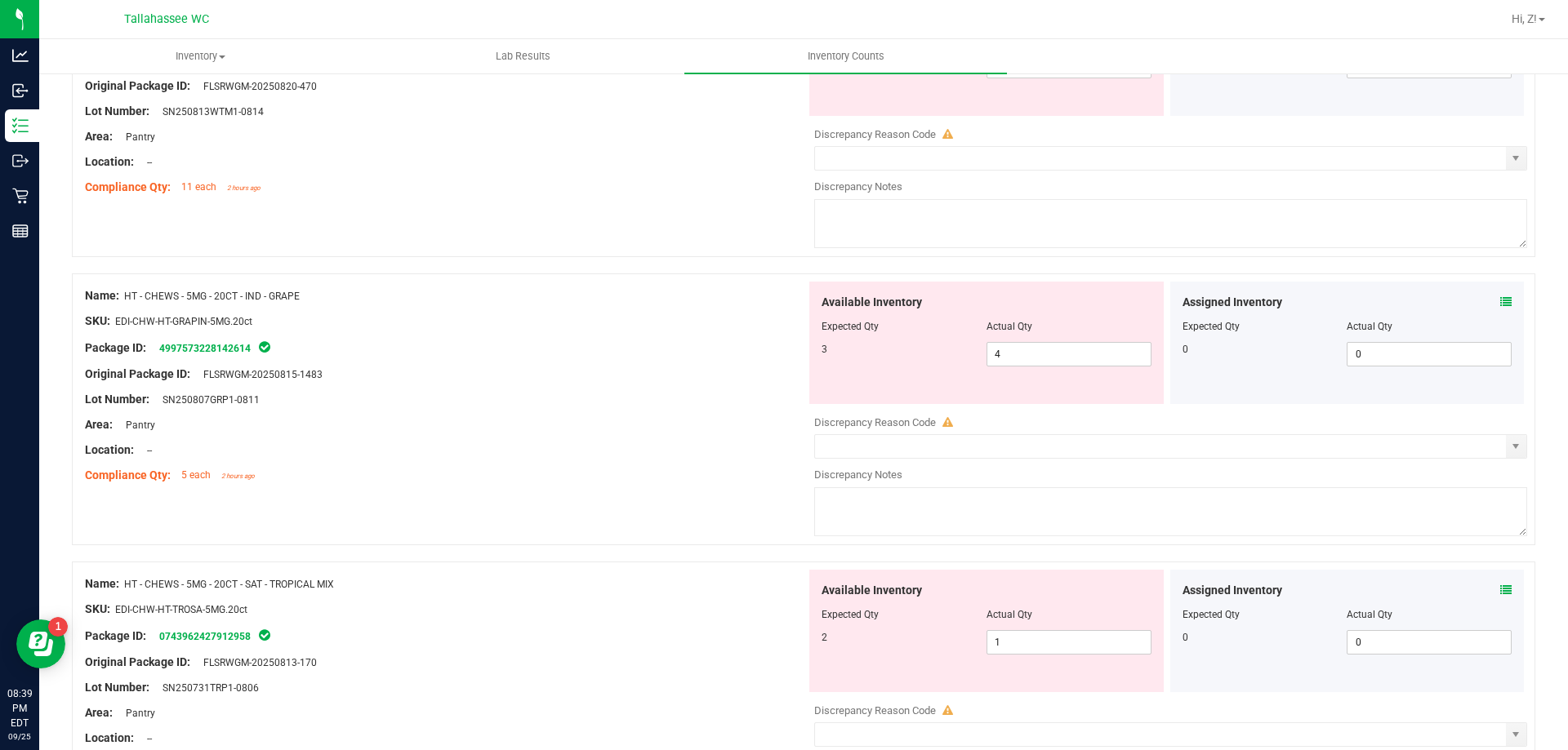
scroll to position [653, 0]
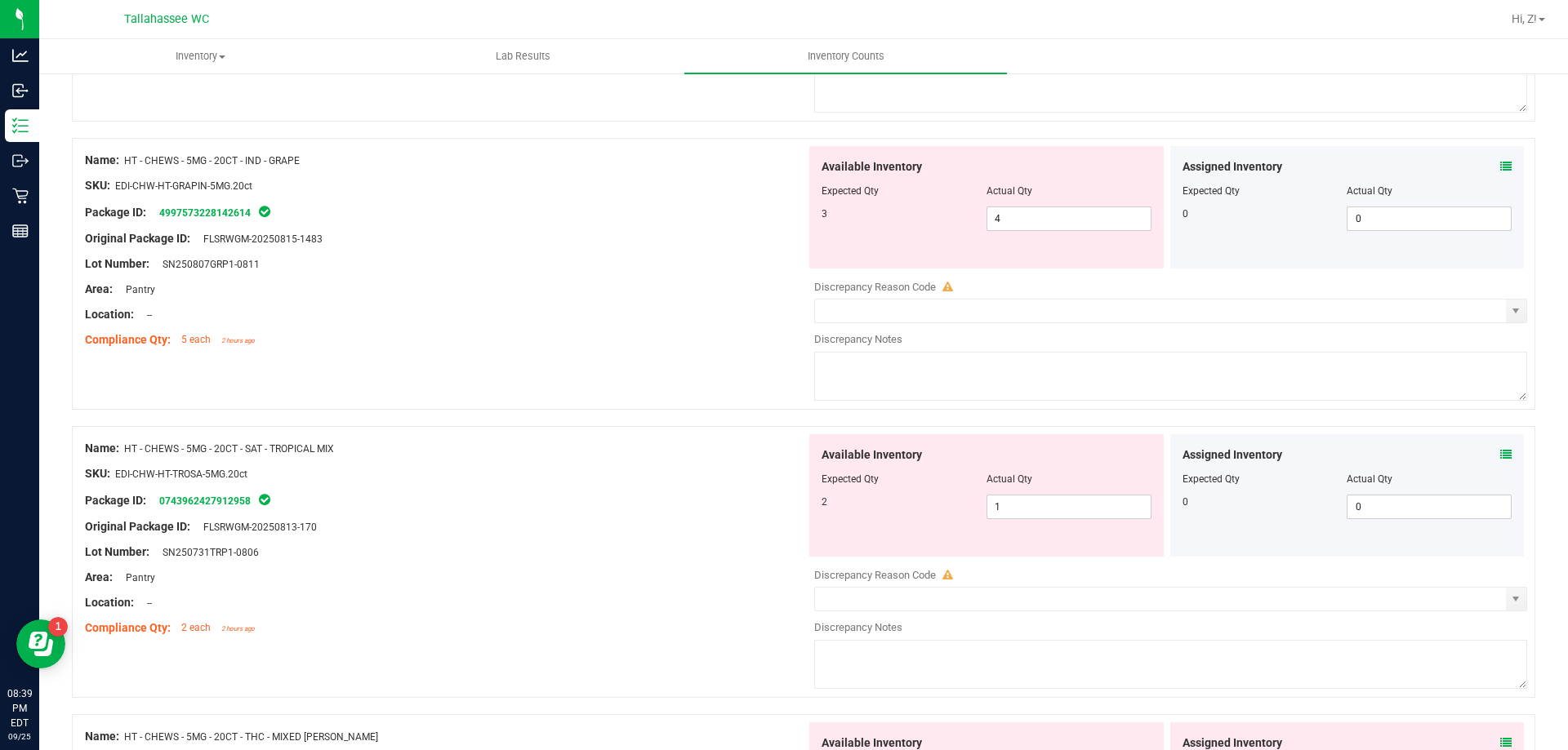
click at [1500, 454] on icon at bounding box center [1506, 455] width 11 height 11
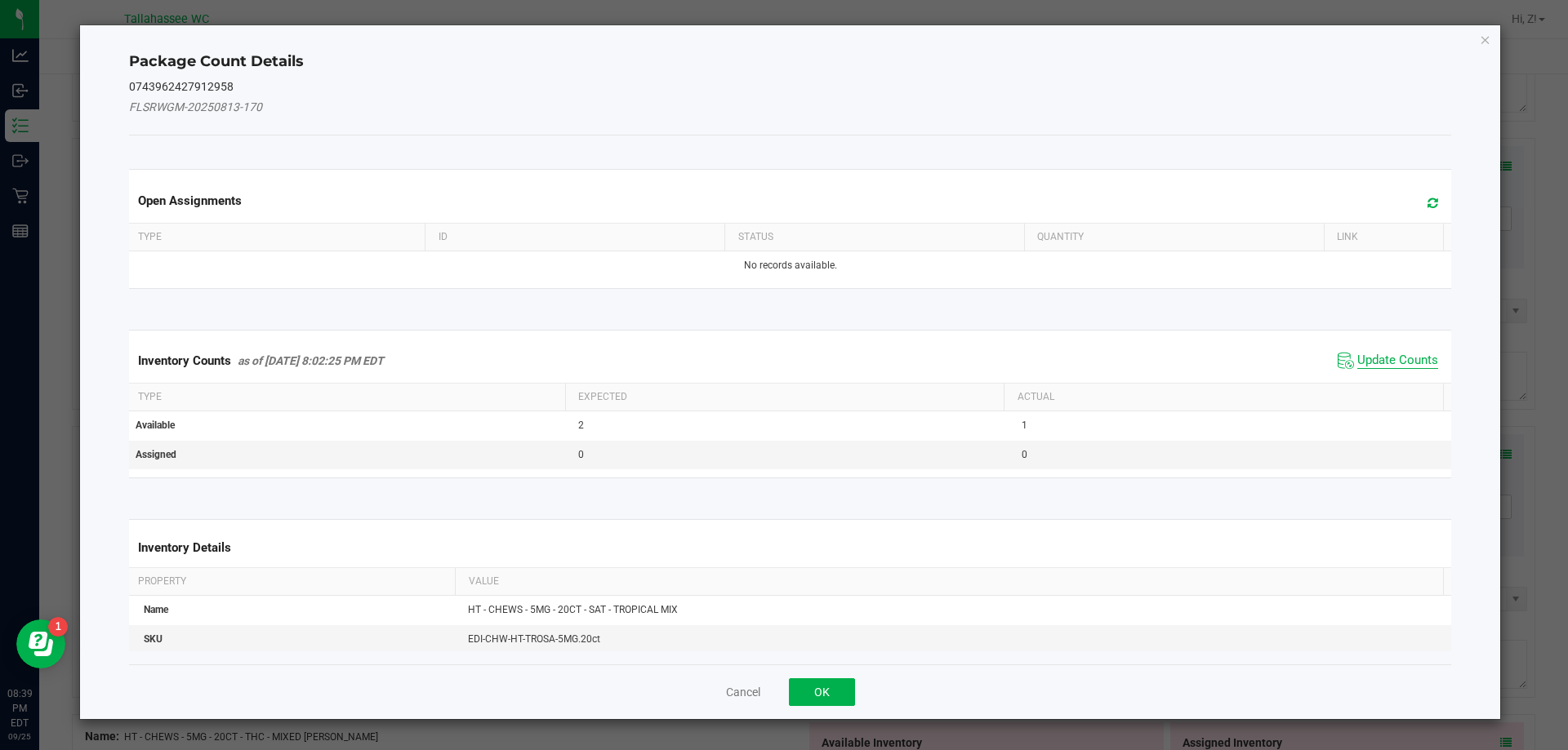
click at [1404, 360] on span "Update Counts" at bounding box center [1397, 360] width 81 height 16
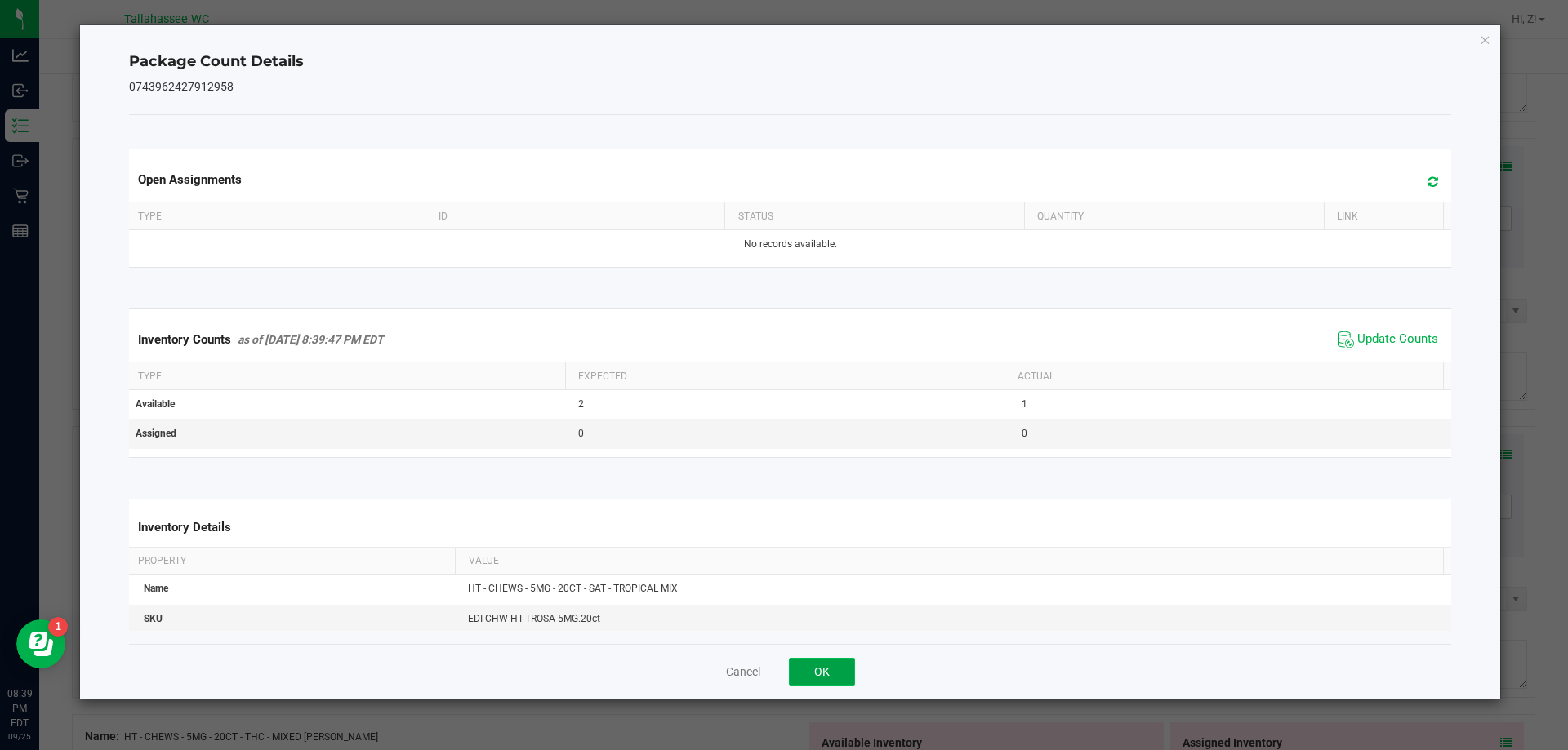
click at [841, 671] on button "OK" at bounding box center [822, 671] width 66 height 27
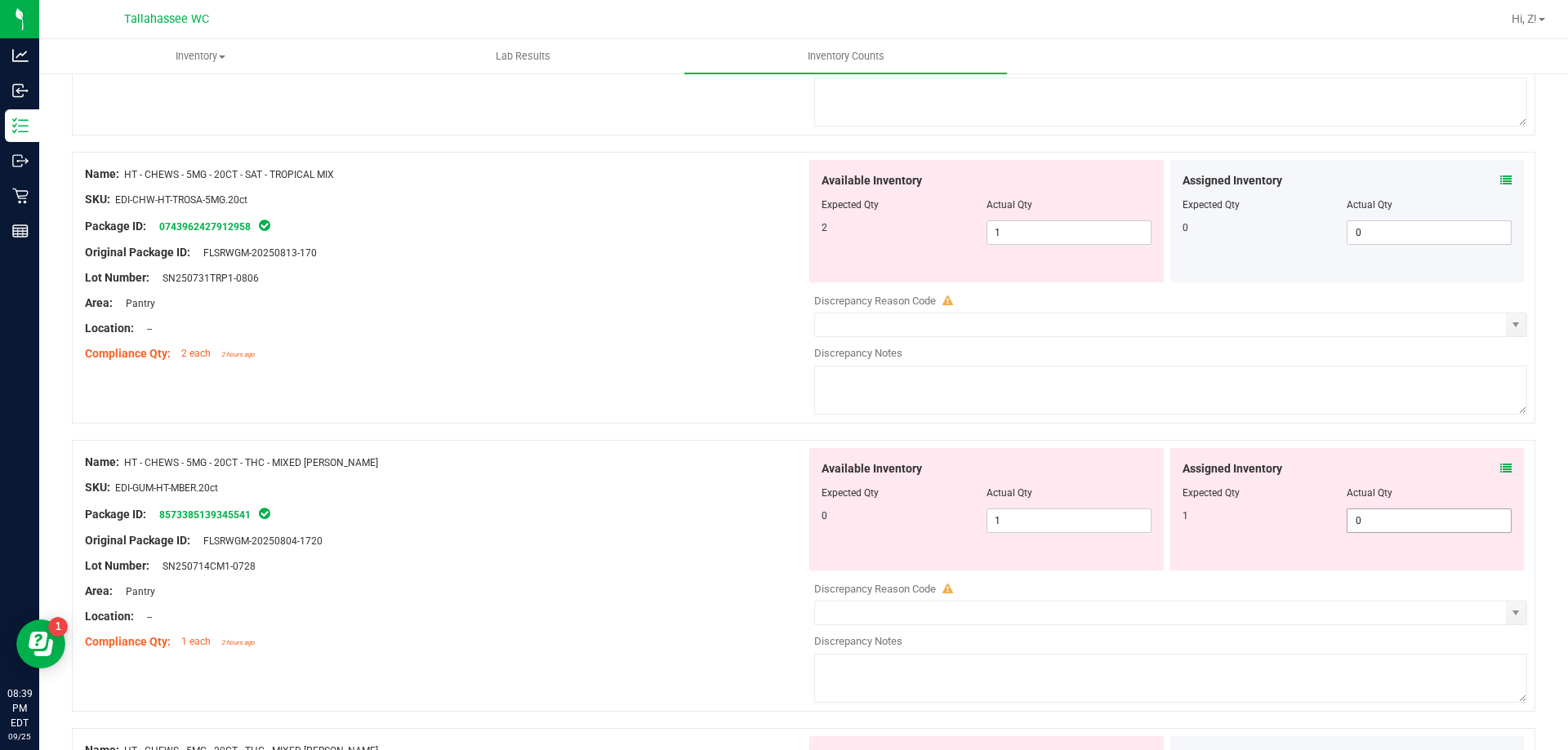
scroll to position [980, 0]
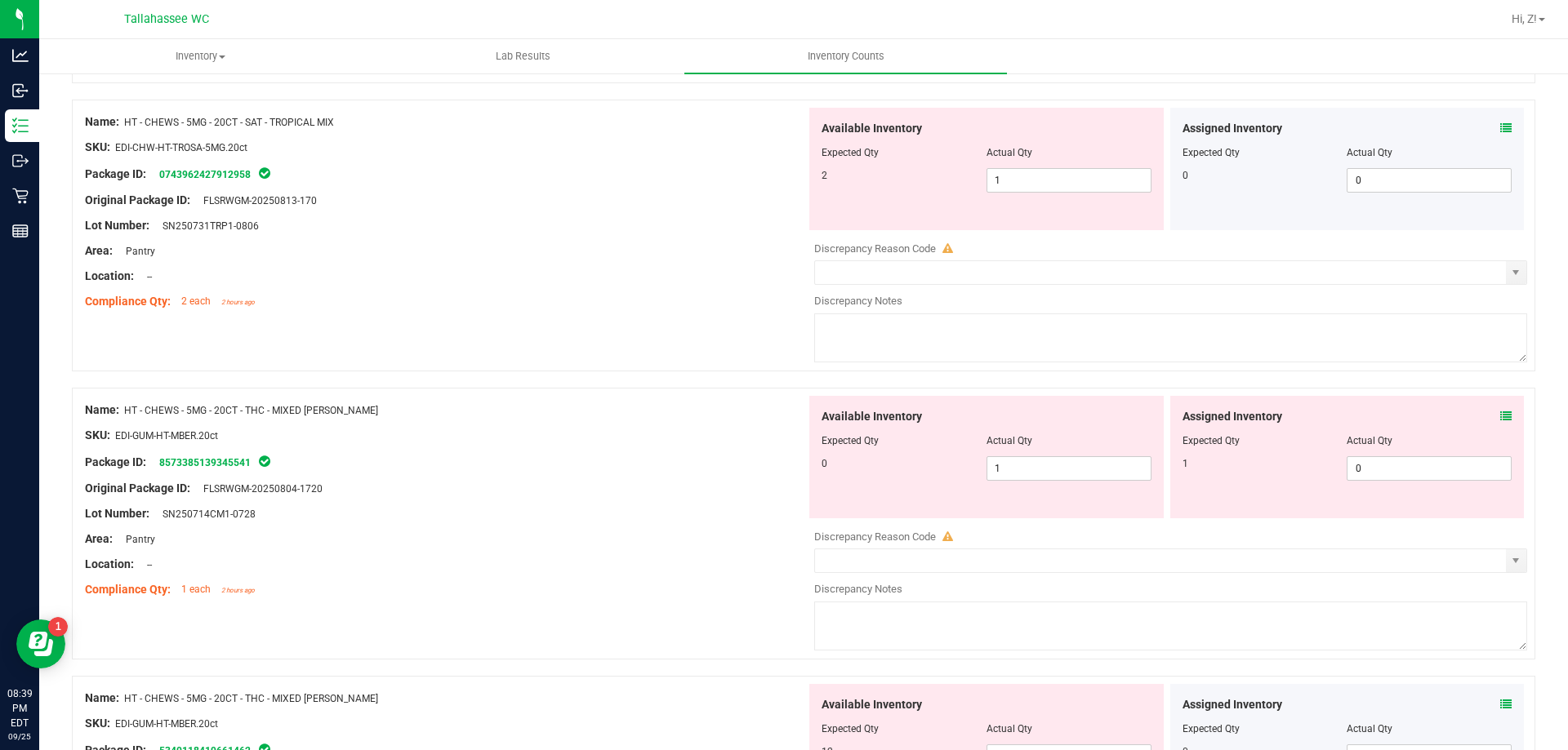
click at [1500, 418] on icon at bounding box center [1506, 416] width 11 height 11
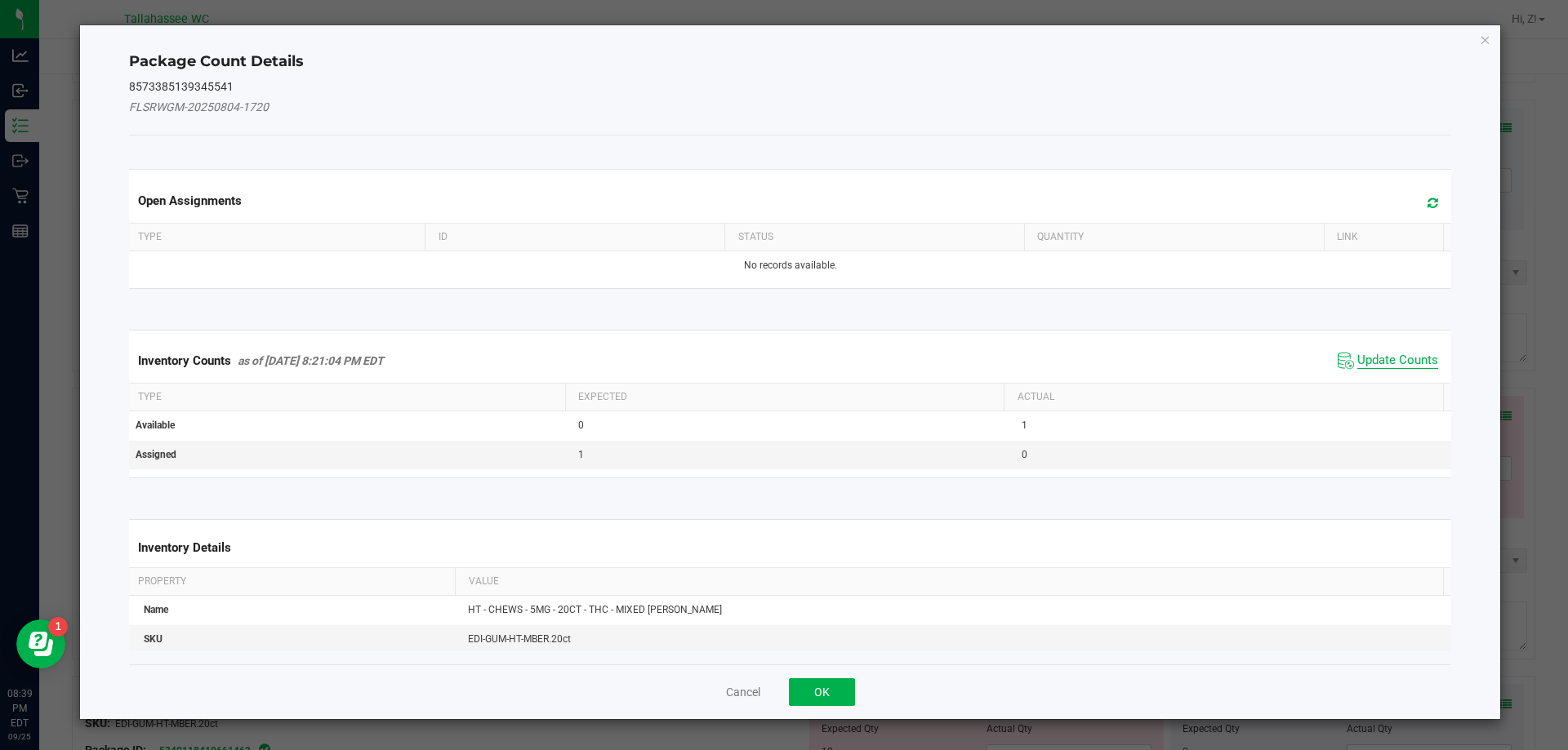
click at [1393, 353] on span "Update Counts" at bounding box center [1397, 360] width 81 height 16
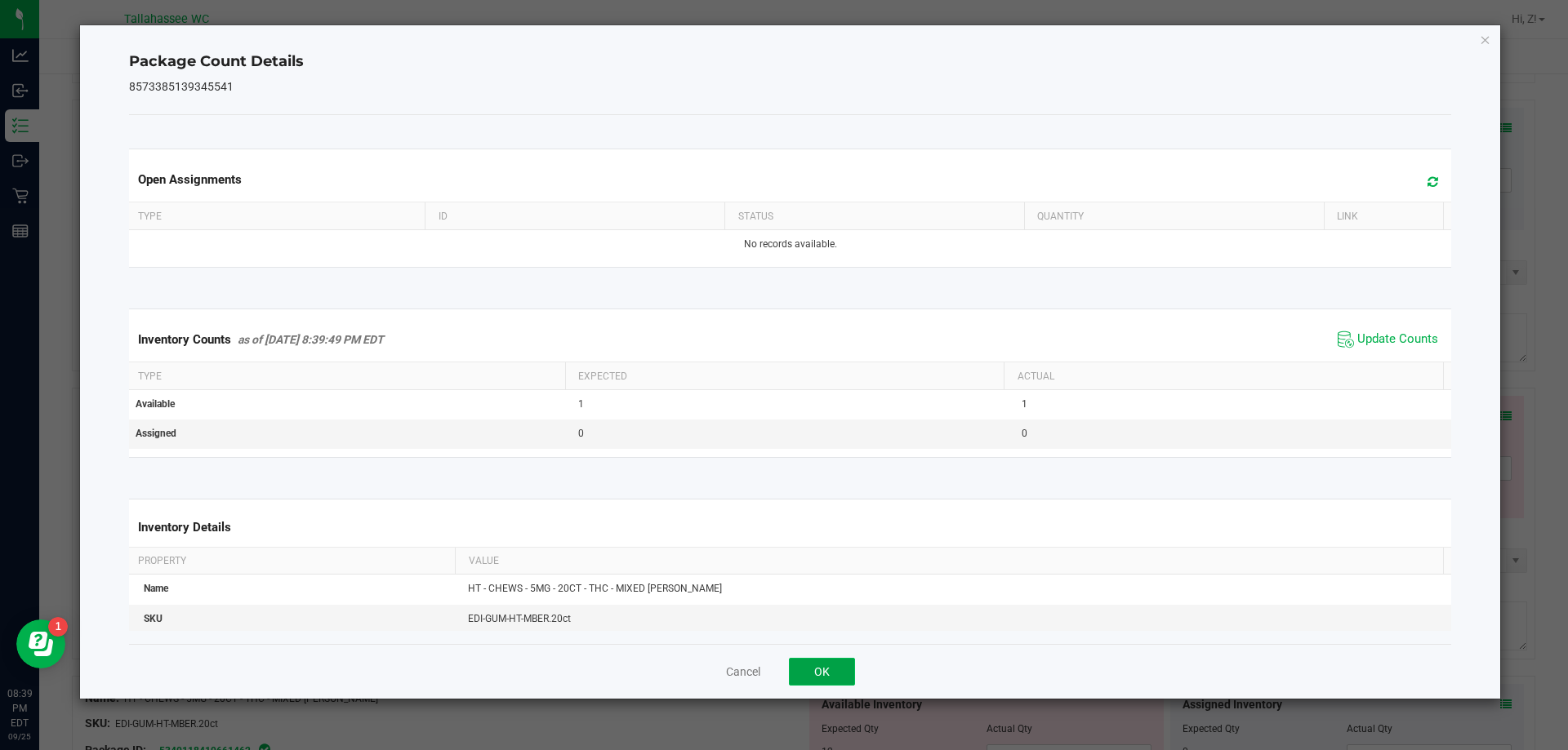
drag, startPoint x: 848, startPoint y: 665, endPoint x: 1308, endPoint y: 609, distance: 463.4
click at [848, 663] on button "OK" at bounding box center [822, 671] width 66 height 27
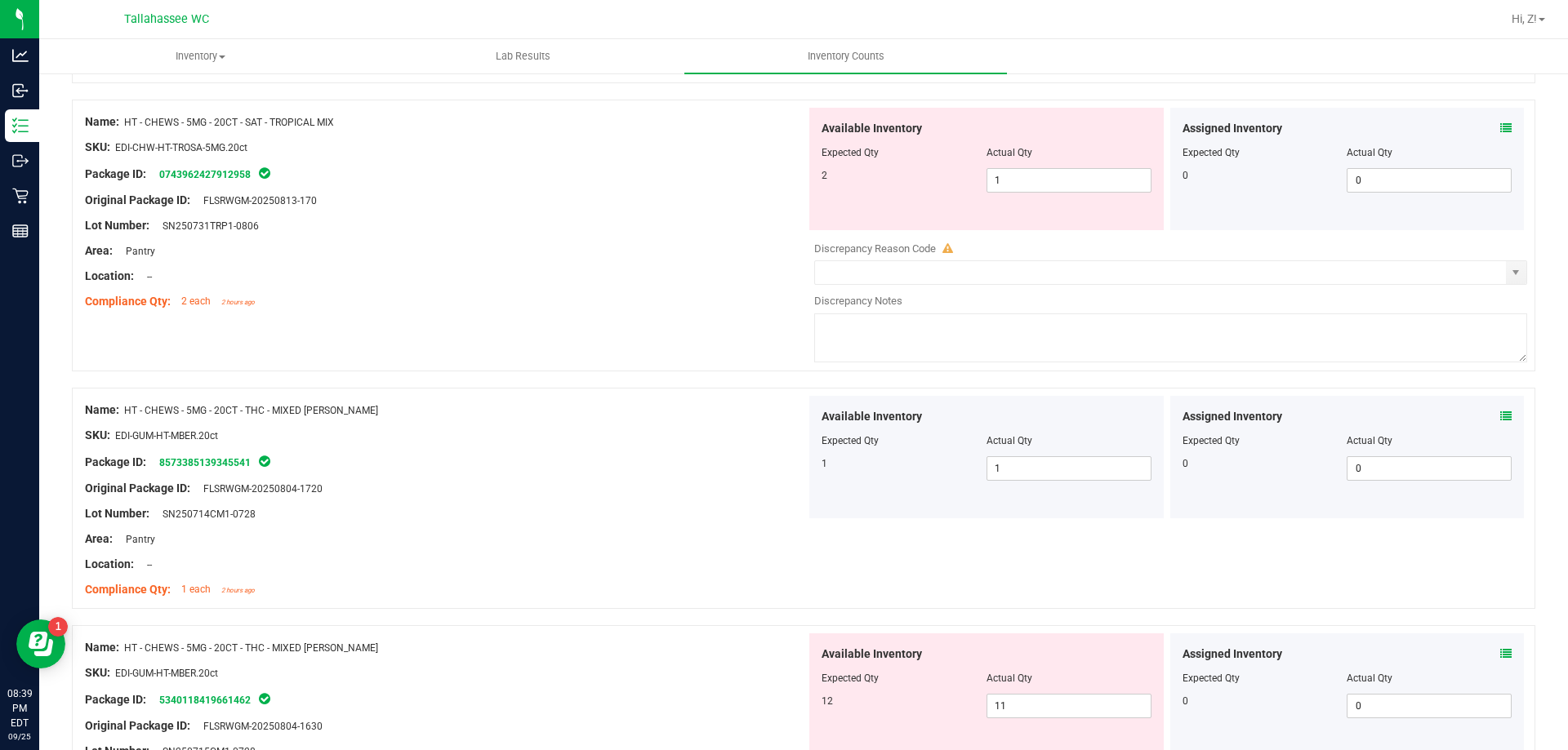
click at [1500, 653] on icon at bounding box center [1506, 654] width 11 height 11
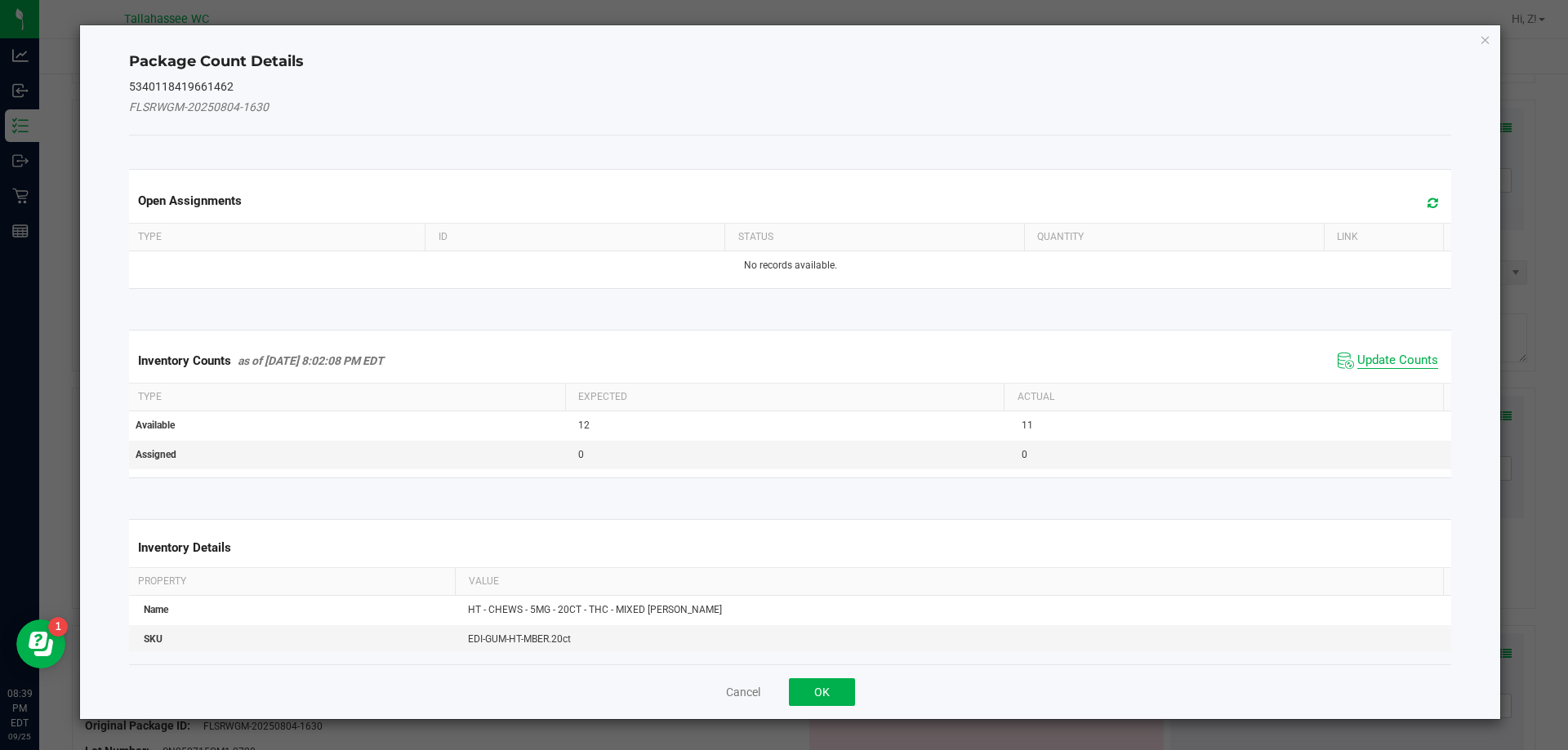
click at [1387, 359] on span "Update Counts" at bounding box center [1397, 360] width 81 height 16
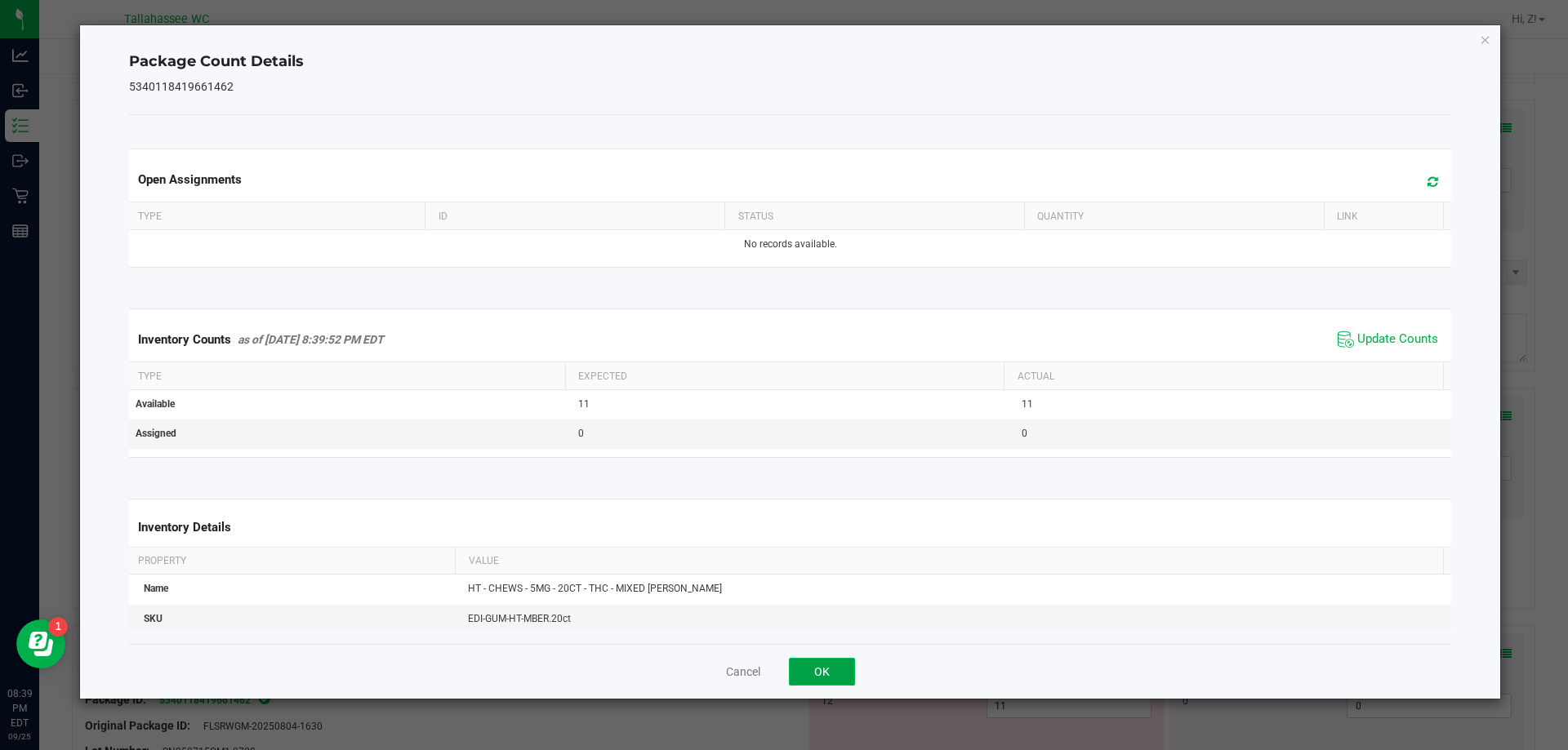
drag, startPoint x: 834, startPoint y: 670, endPoint x: 757, endPoint y: 458, distance: 225.6
click at [834, 669] on button "OK" at bounding box center [822, 671] width 66 height 27
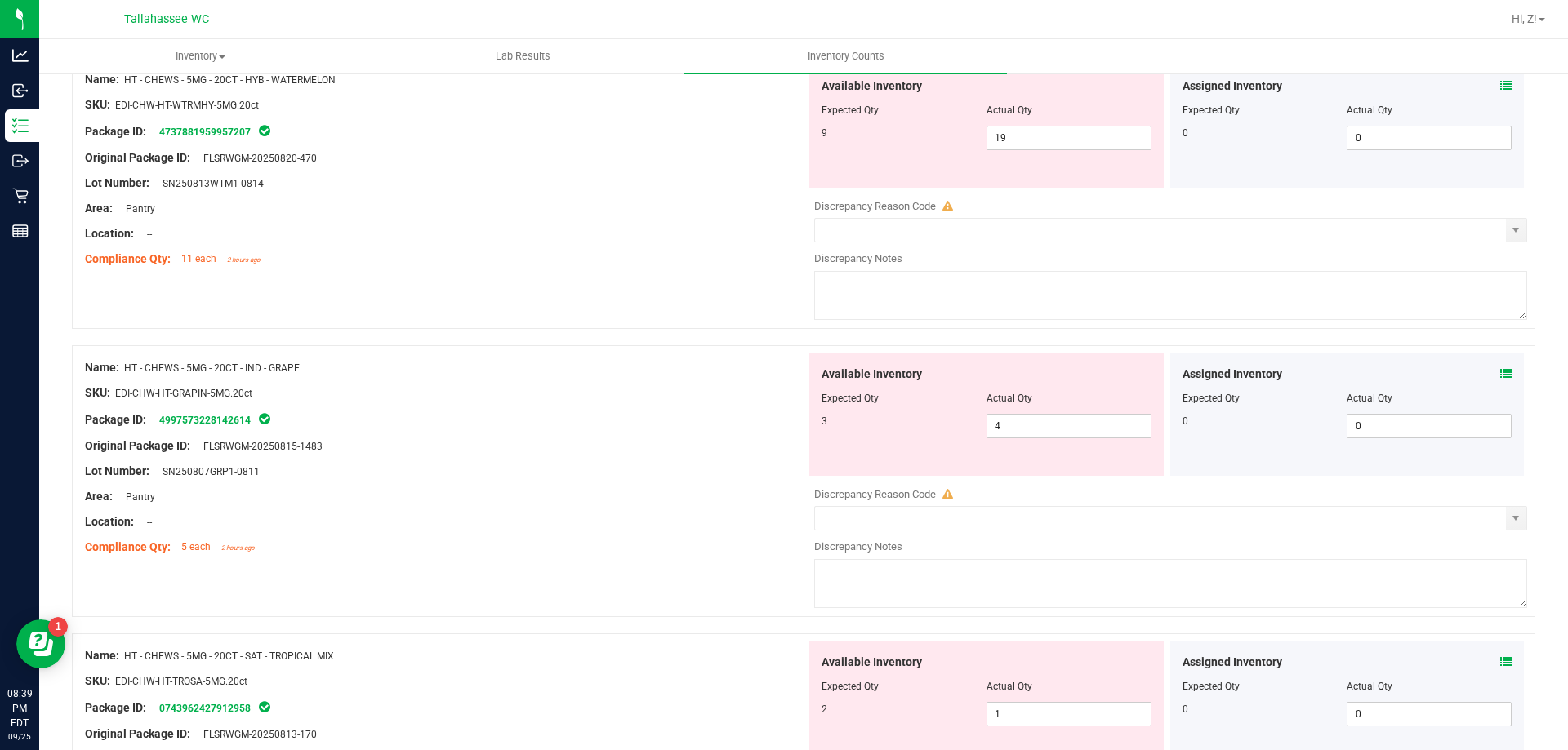
scroll to position [327, 0]
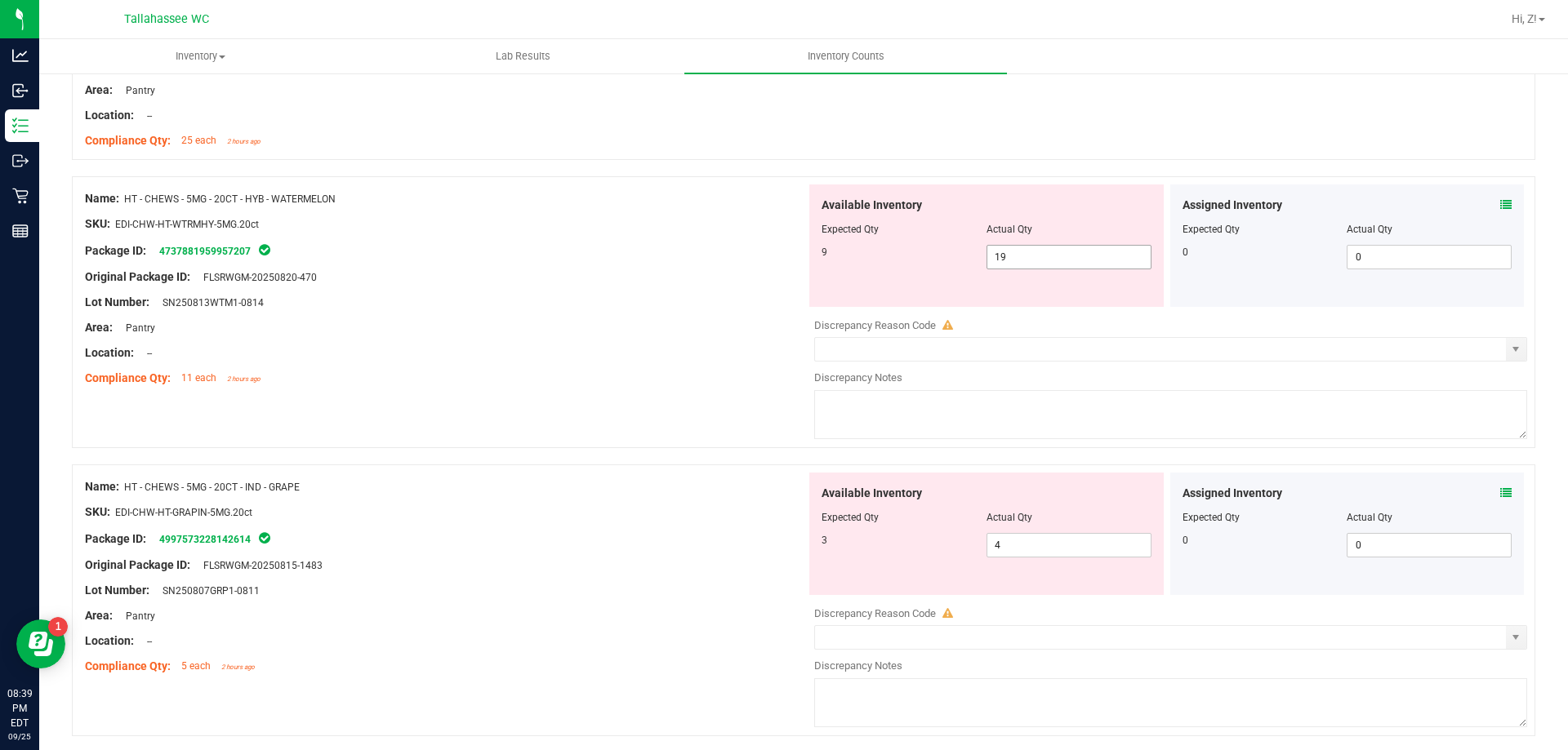
click at [1050, 262] on span "19 19" at bounding box center [1069, 257] width 165 height 24
click at [1050, 262] on input "19" at bounding box center [1069, 257] width 163 height 23
type input "9"
click at [664, 301] on div "Lot Number: SN250813WTM1-0814" at bounding box center [445, 302] width 721 height 17
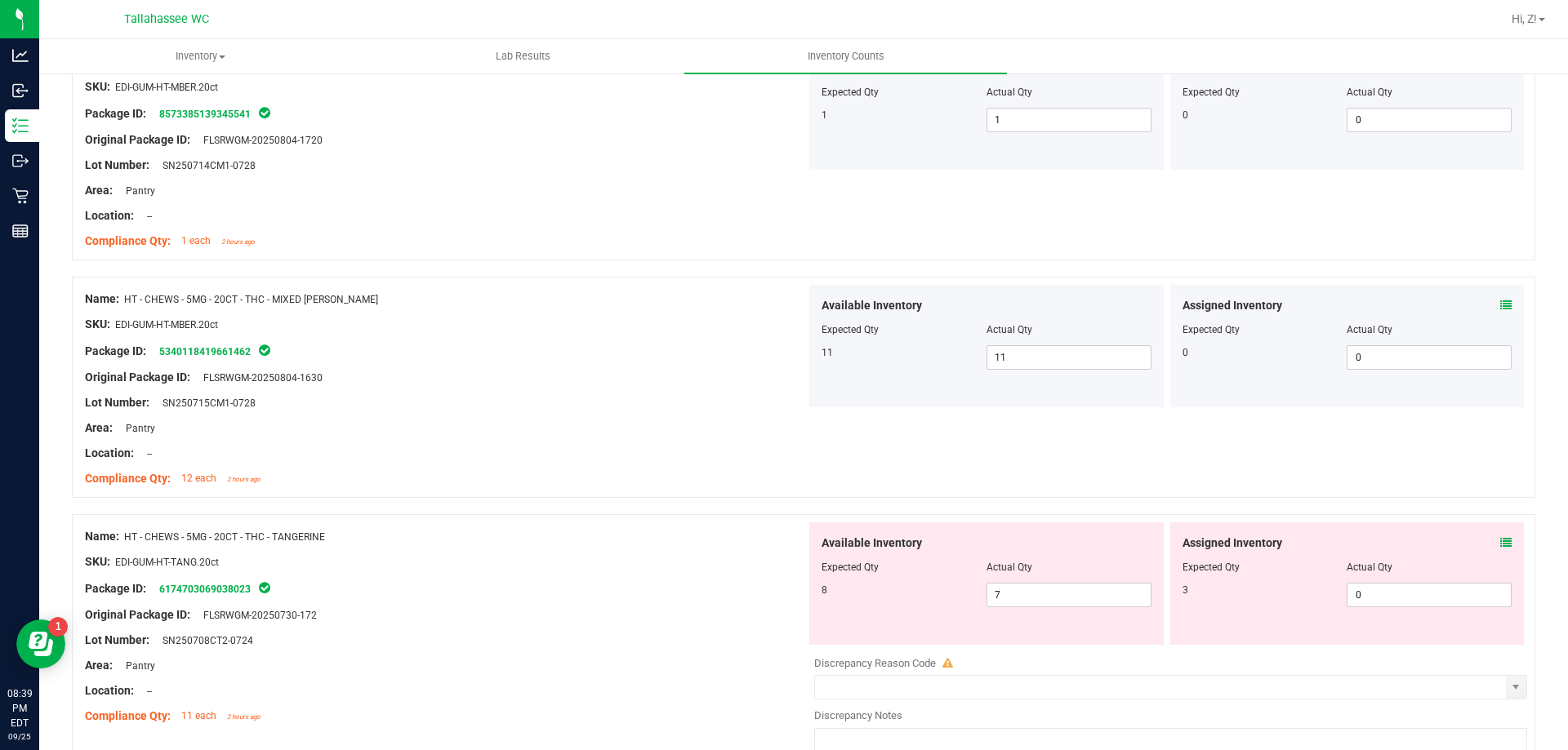
scroll to position [1306, 0]
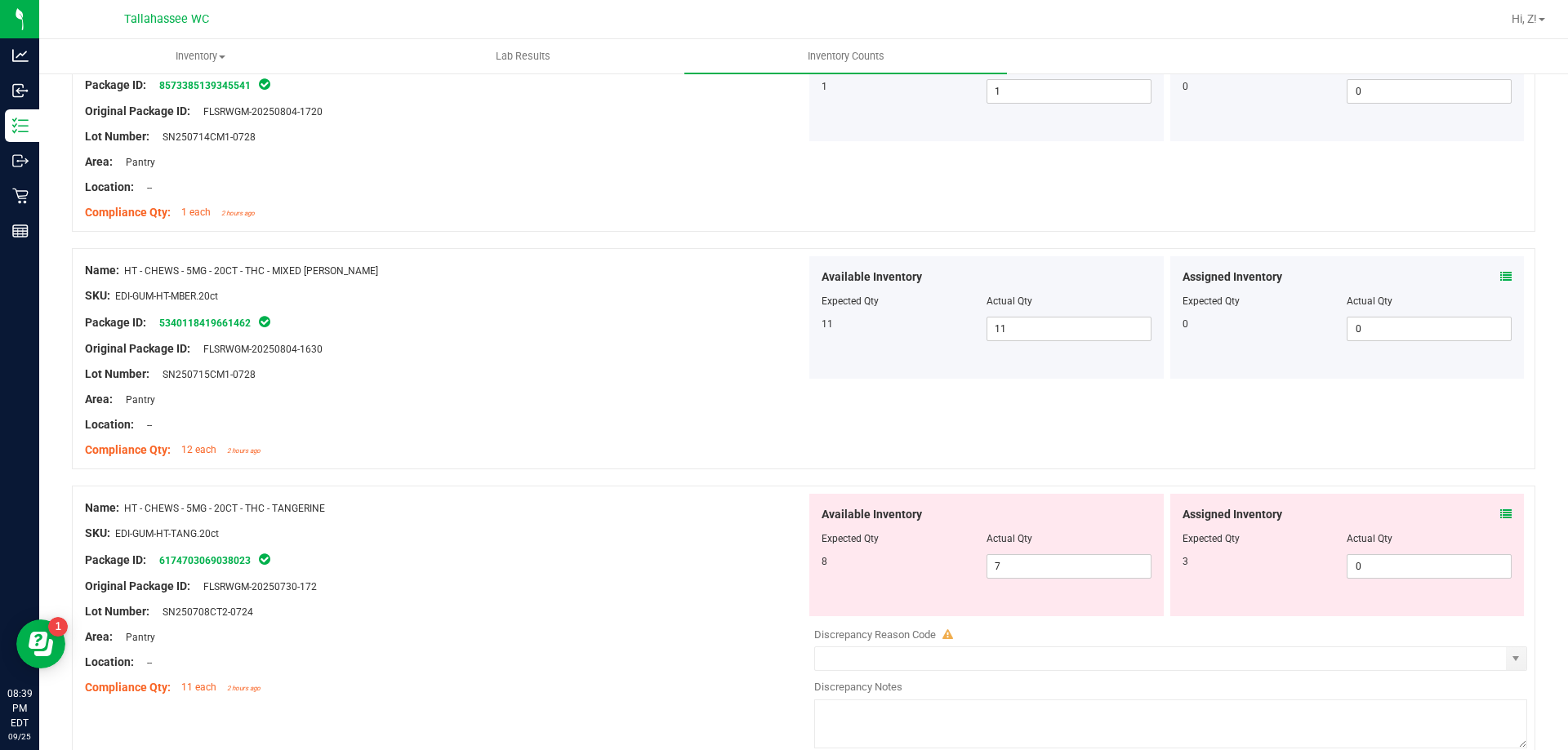
click at [1500, 512] on icon at bounding box center [1506, 514] width 11 height 11
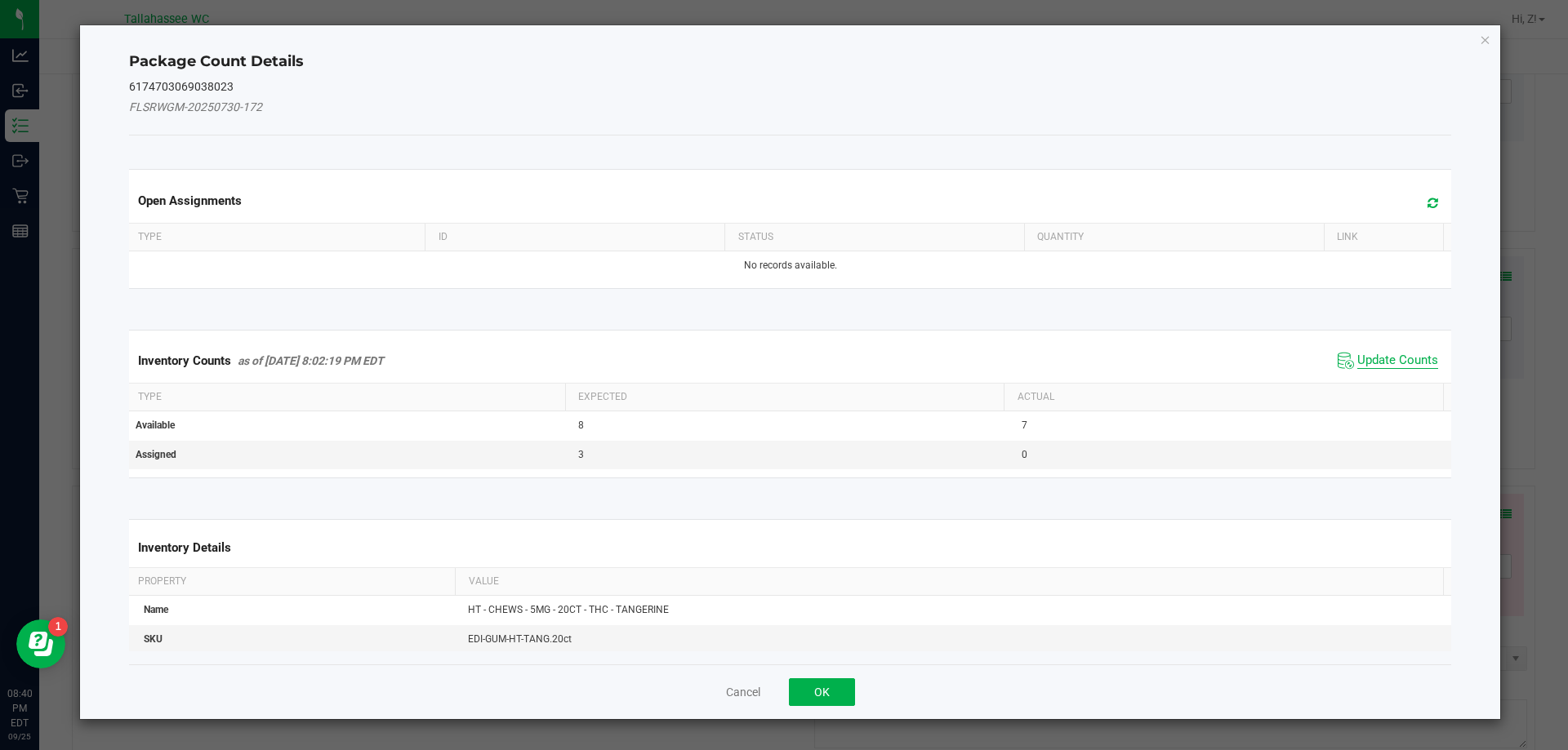
click at [1386, 361] on span "Update Counts" at bounding box center [1397, 360] width 81 height 16
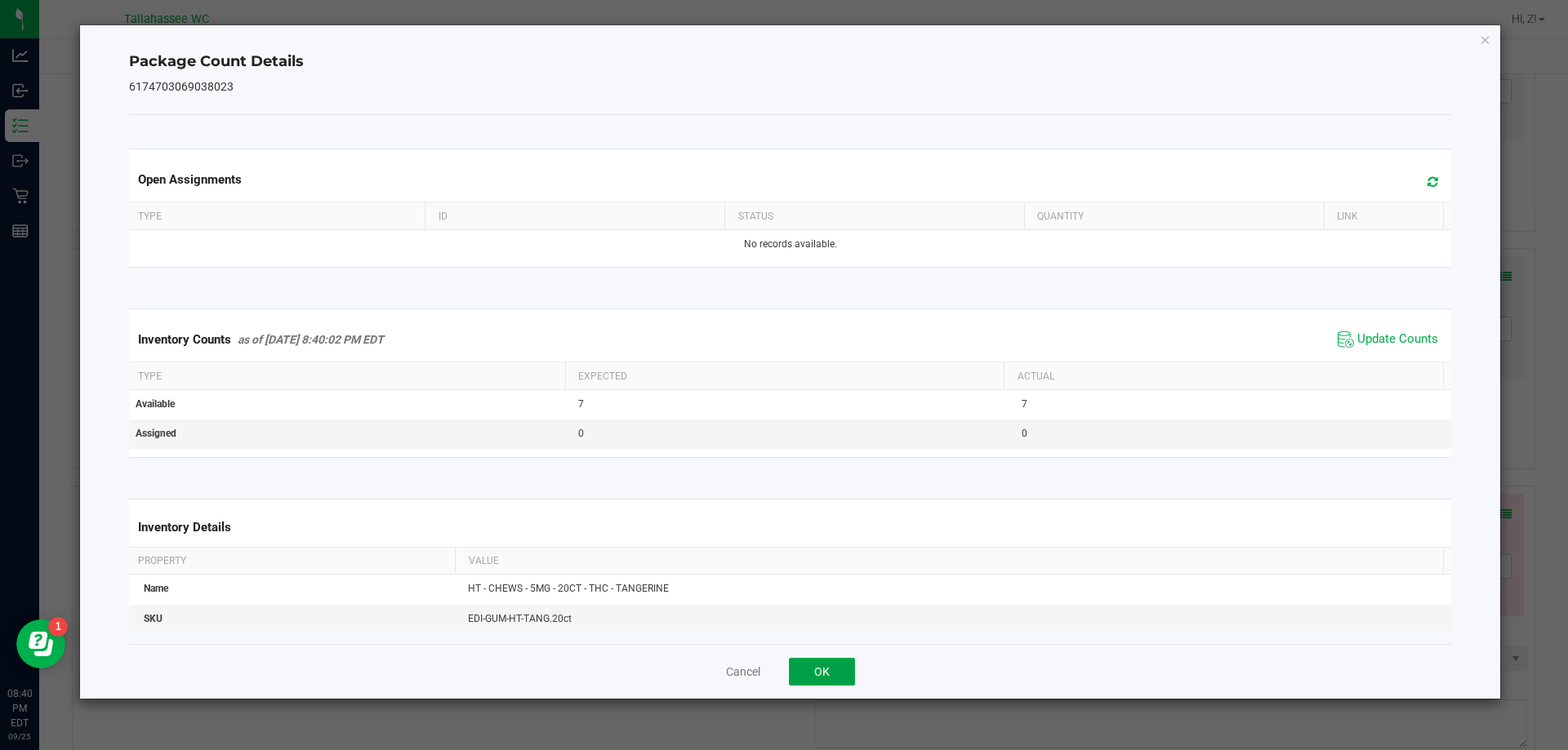
click at [847, 664] on button "OK" at bounding box center [822, 671] width 66 height 27
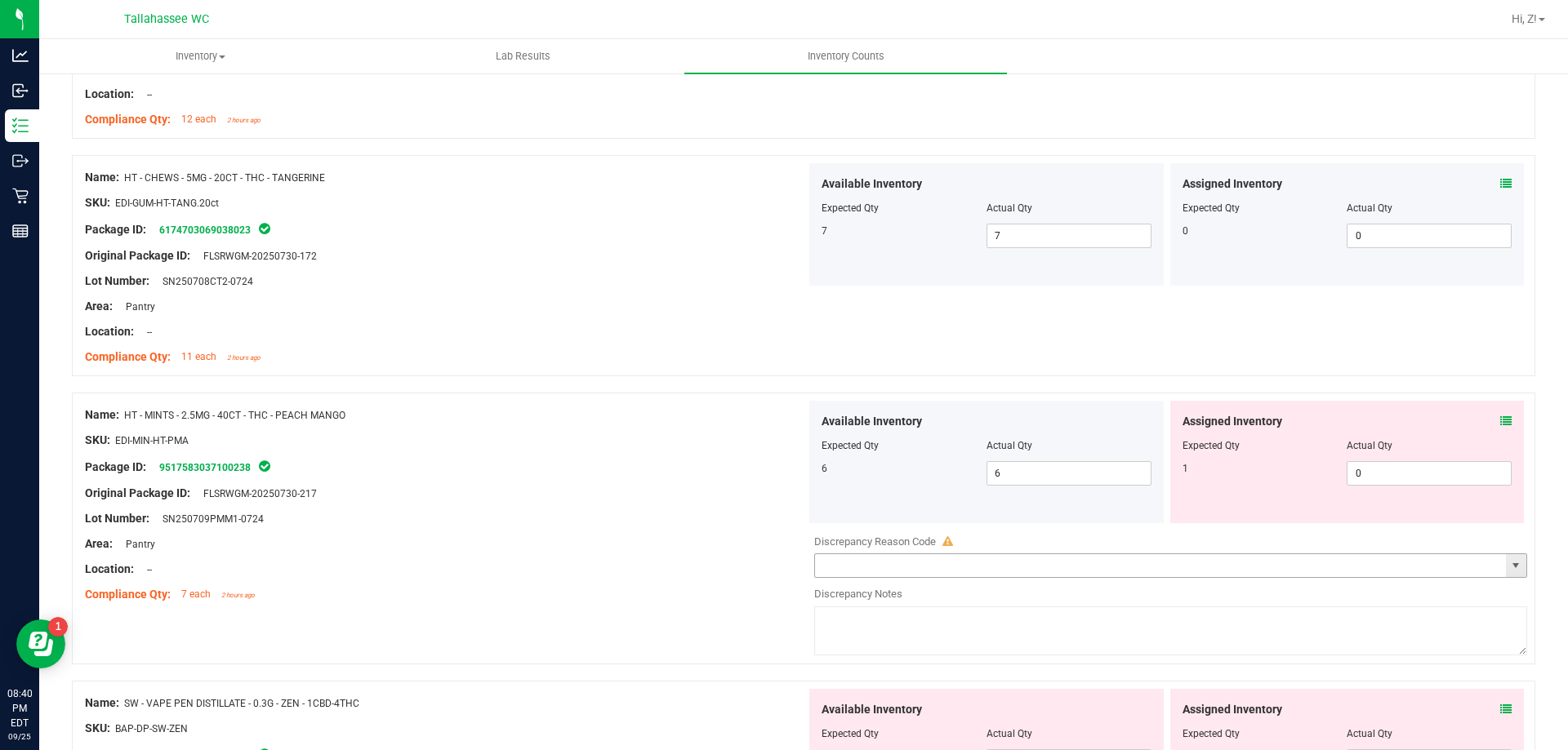
scroll to position [1715, 0]
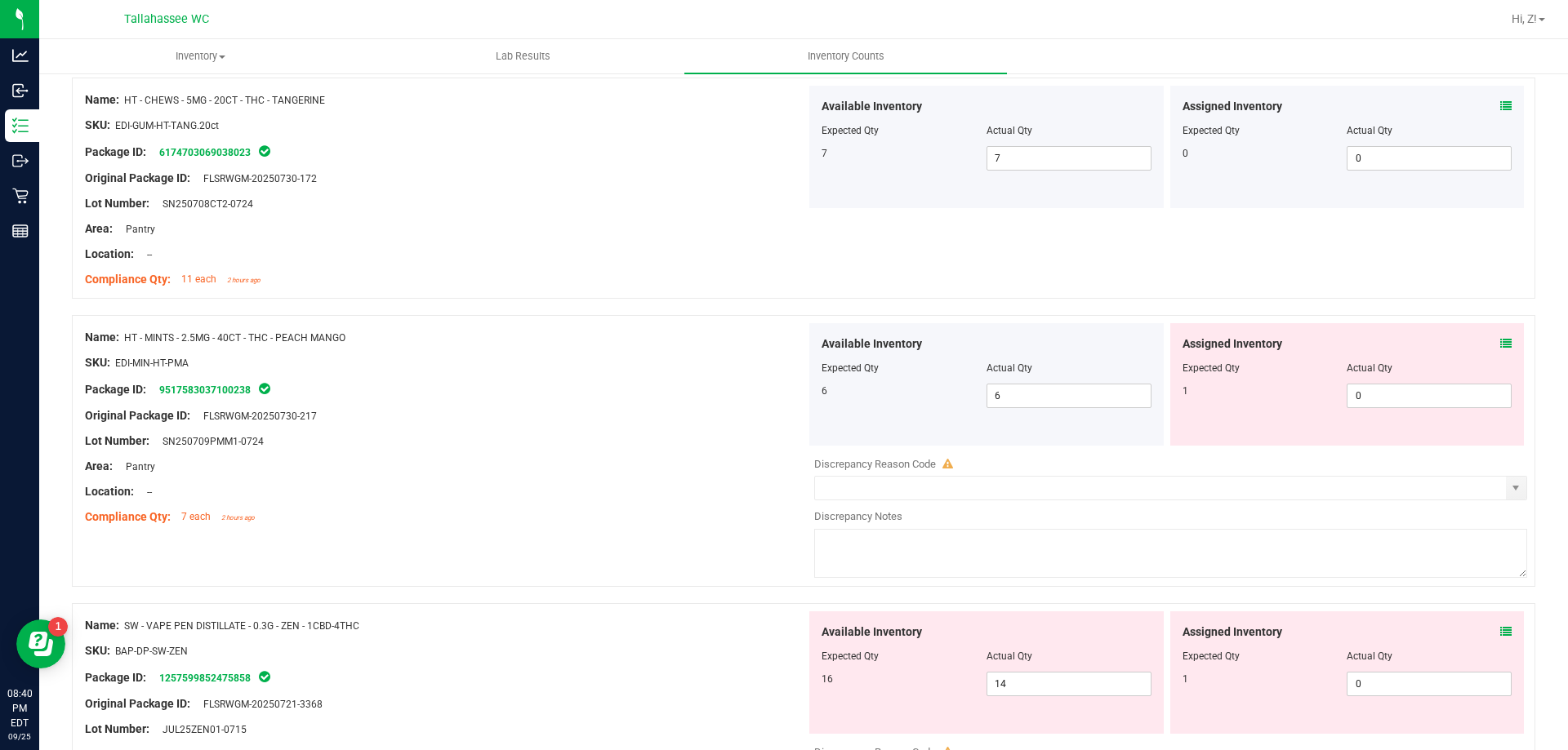
click at [1500, 342] on icon at bounding box center [1506, 344] width 11 height 11
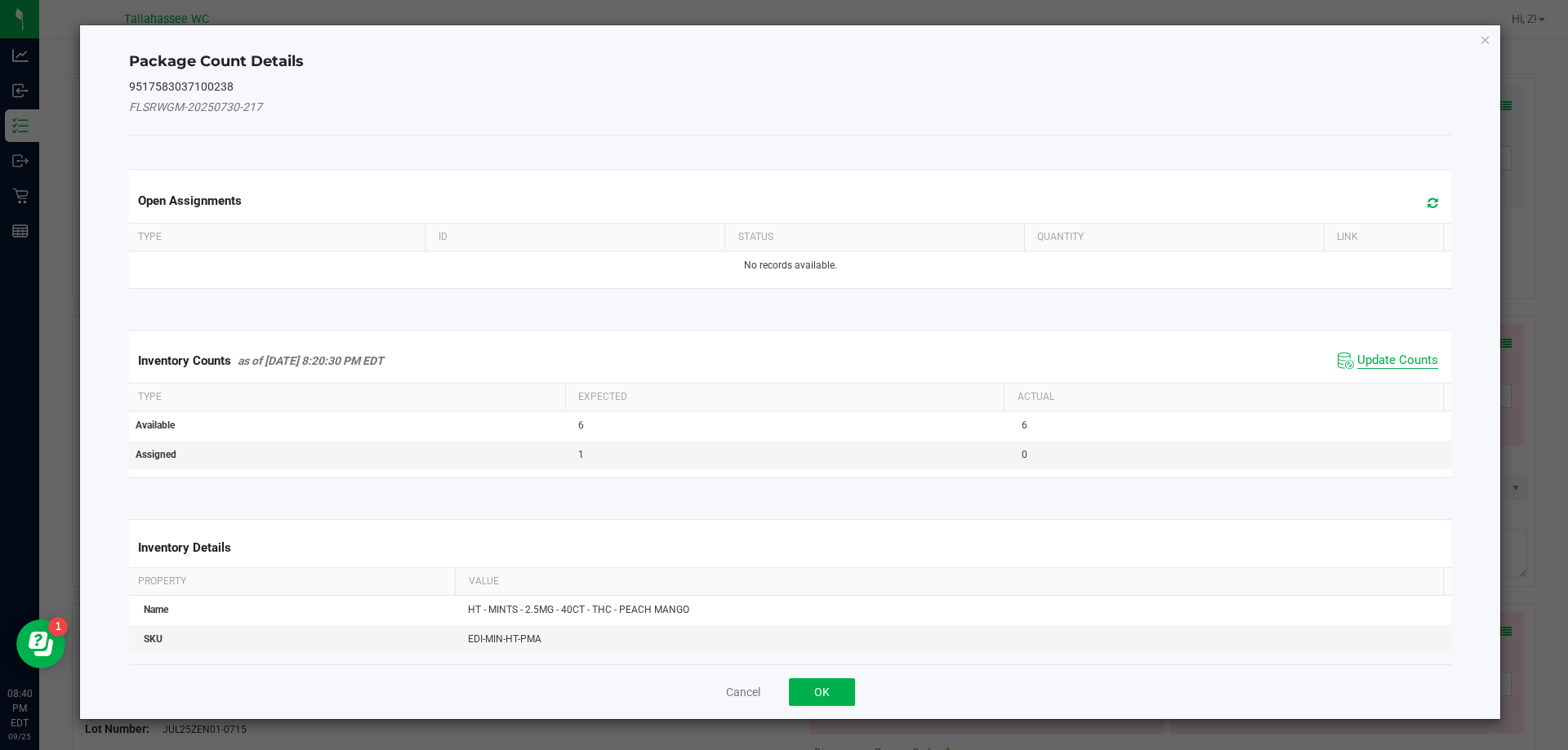
click at [1357, 364] on span "Update Counts" at bounding box center [1397, 360] width 81 height 16
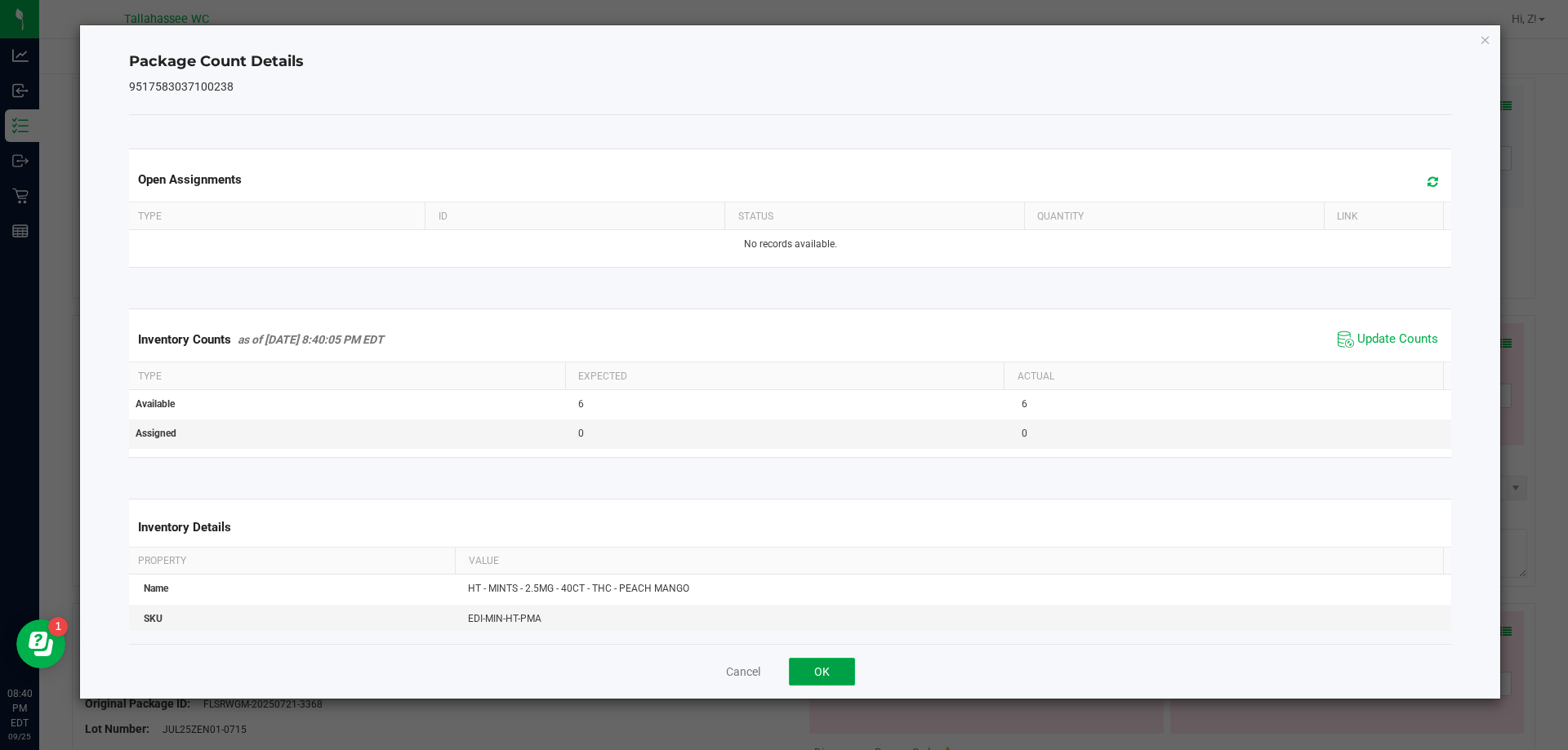
click at [816, 663] on button "OK" at bounding box center [822, 671] width 66 height 27
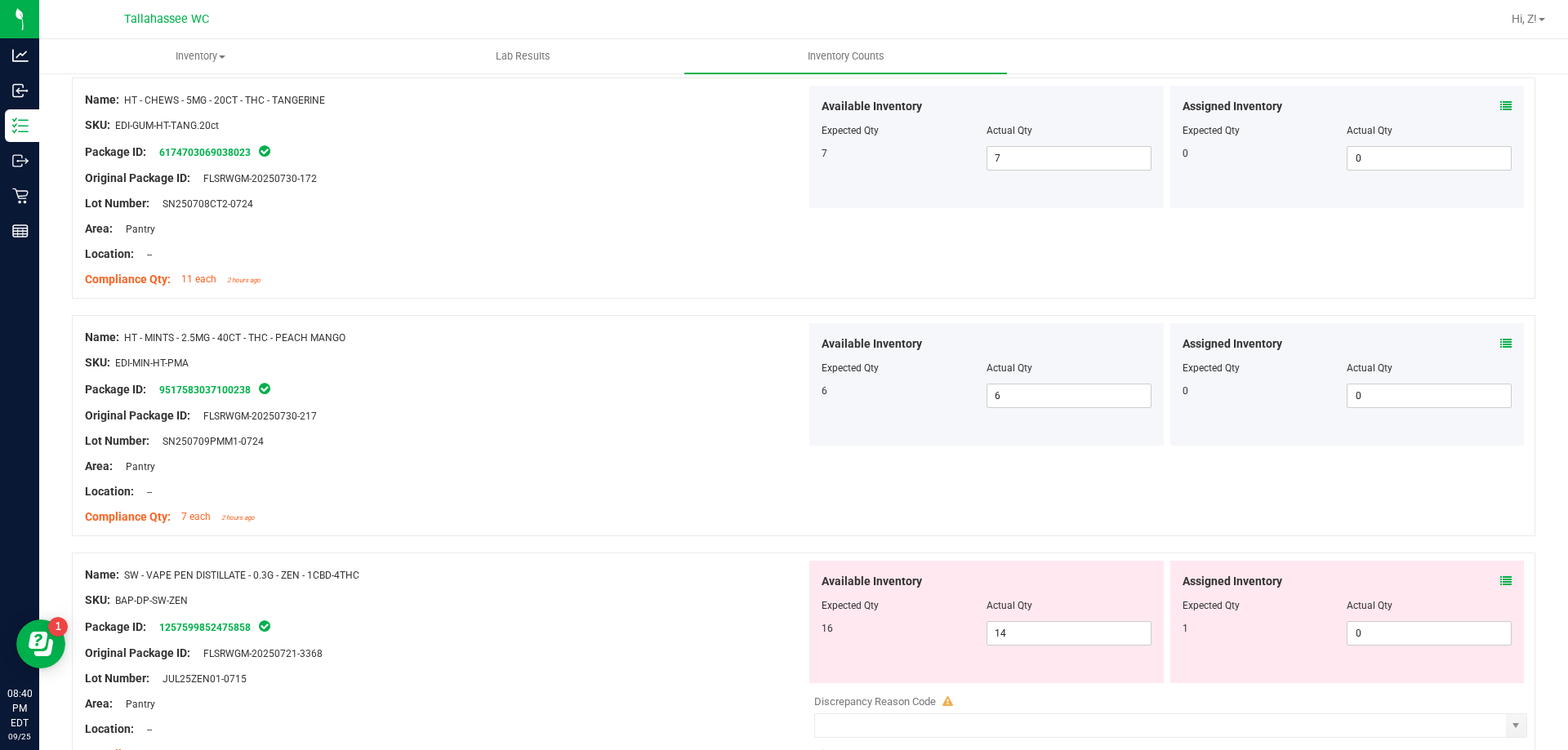
click at [1486, 573] on div "Assigned Inventory" at bounding box center [1348, 581] width 330 height 17
click at [1500, 579] on icon at bounding box center [1506, 581] width 11 height 11
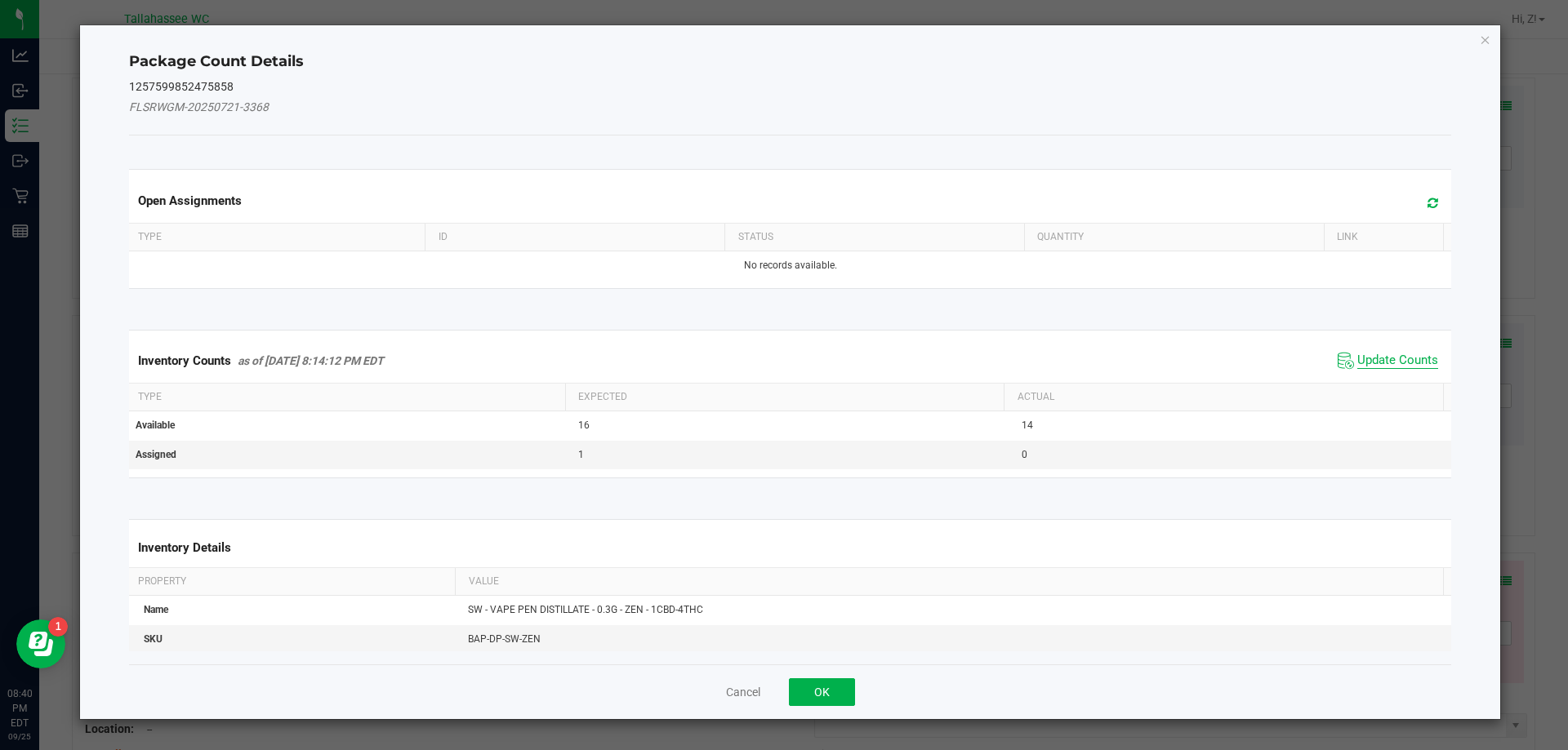
click at [1386, 356] on span "Update Counts" at bounding box center [1397, 360] width 81 height 16
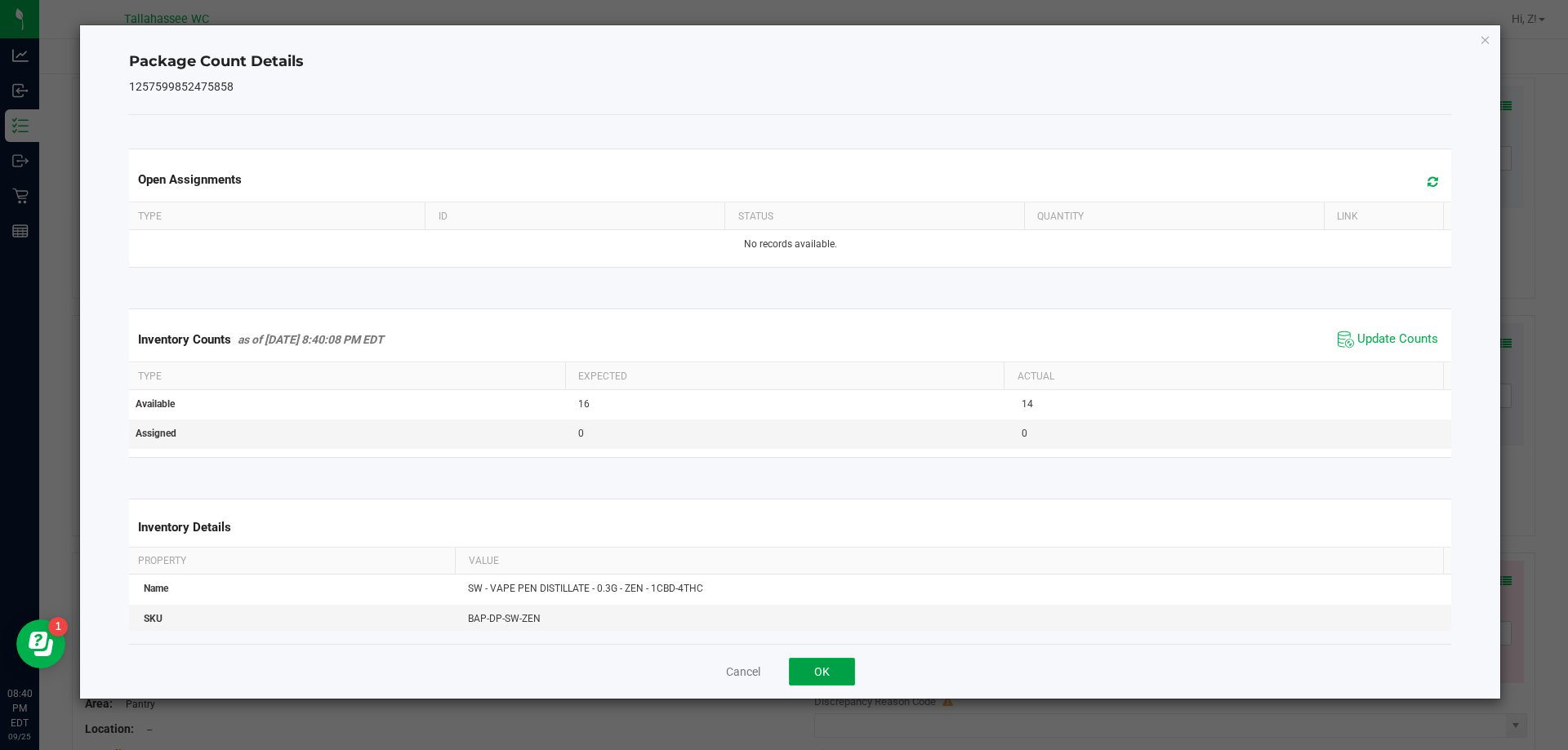
click at [848, 666] on button "OK" at bounding box center [822, 671] width 66 height 27
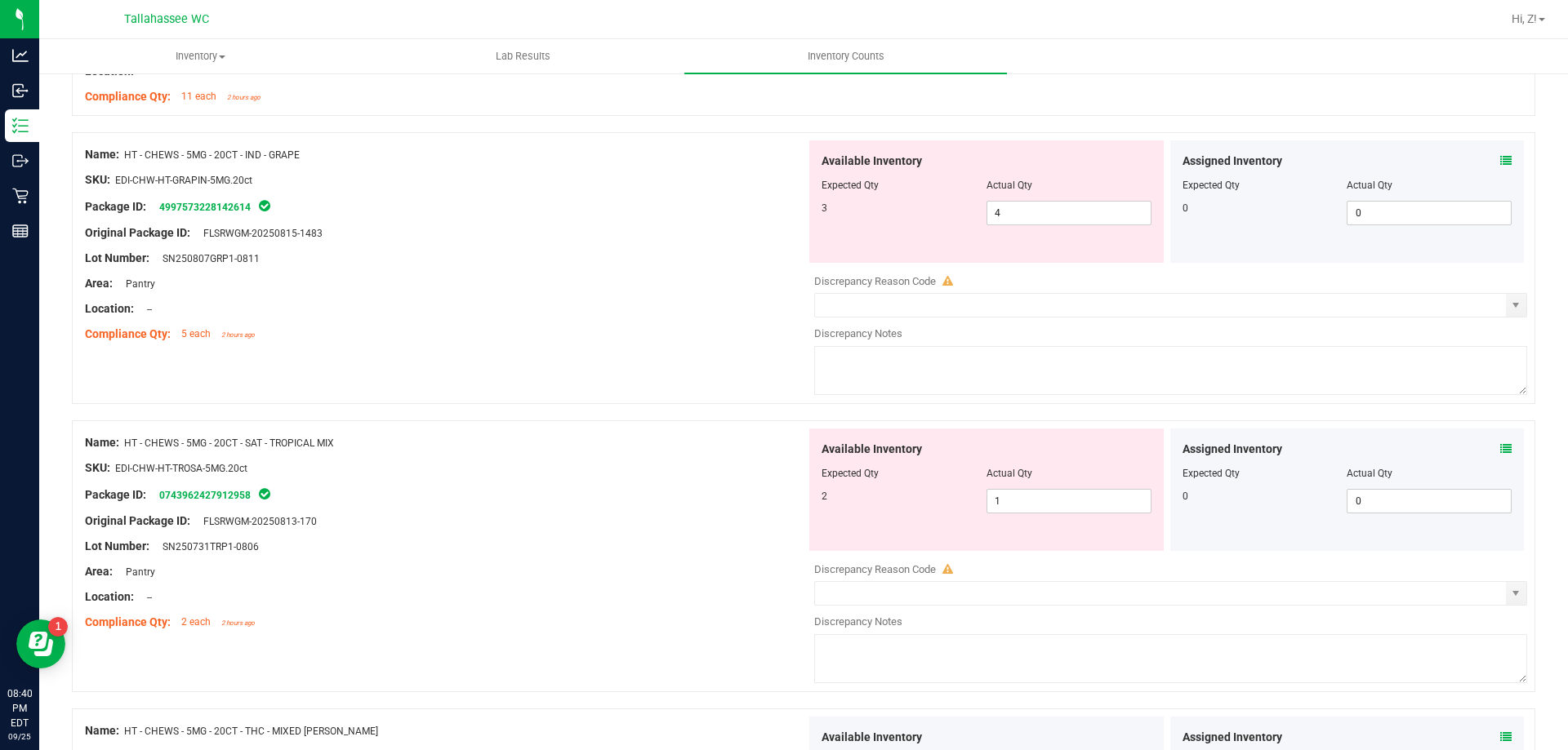
scroll to position [653, 0]
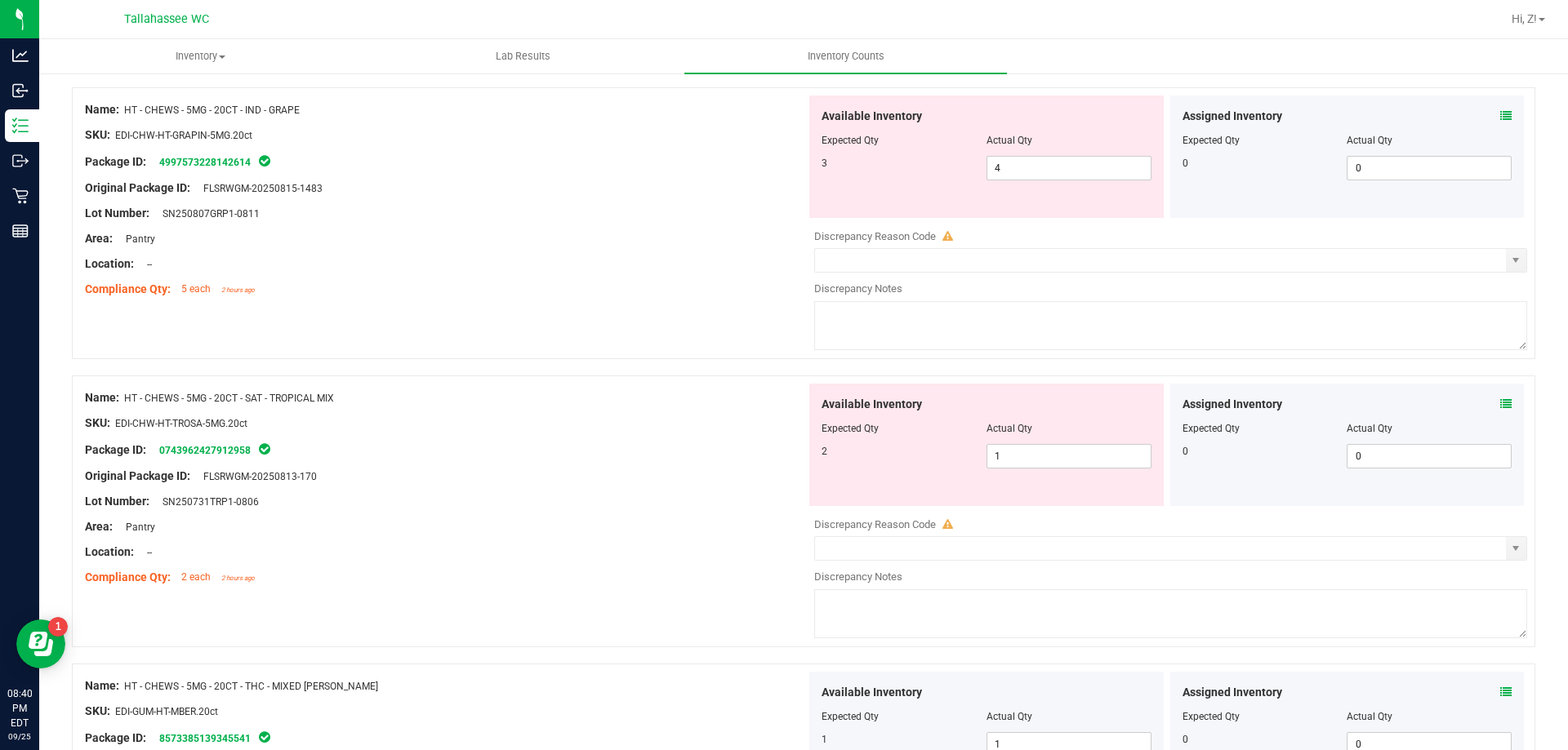
click at [1500, 409] on icon at bounding box center [1506, 404] width 11 height 11
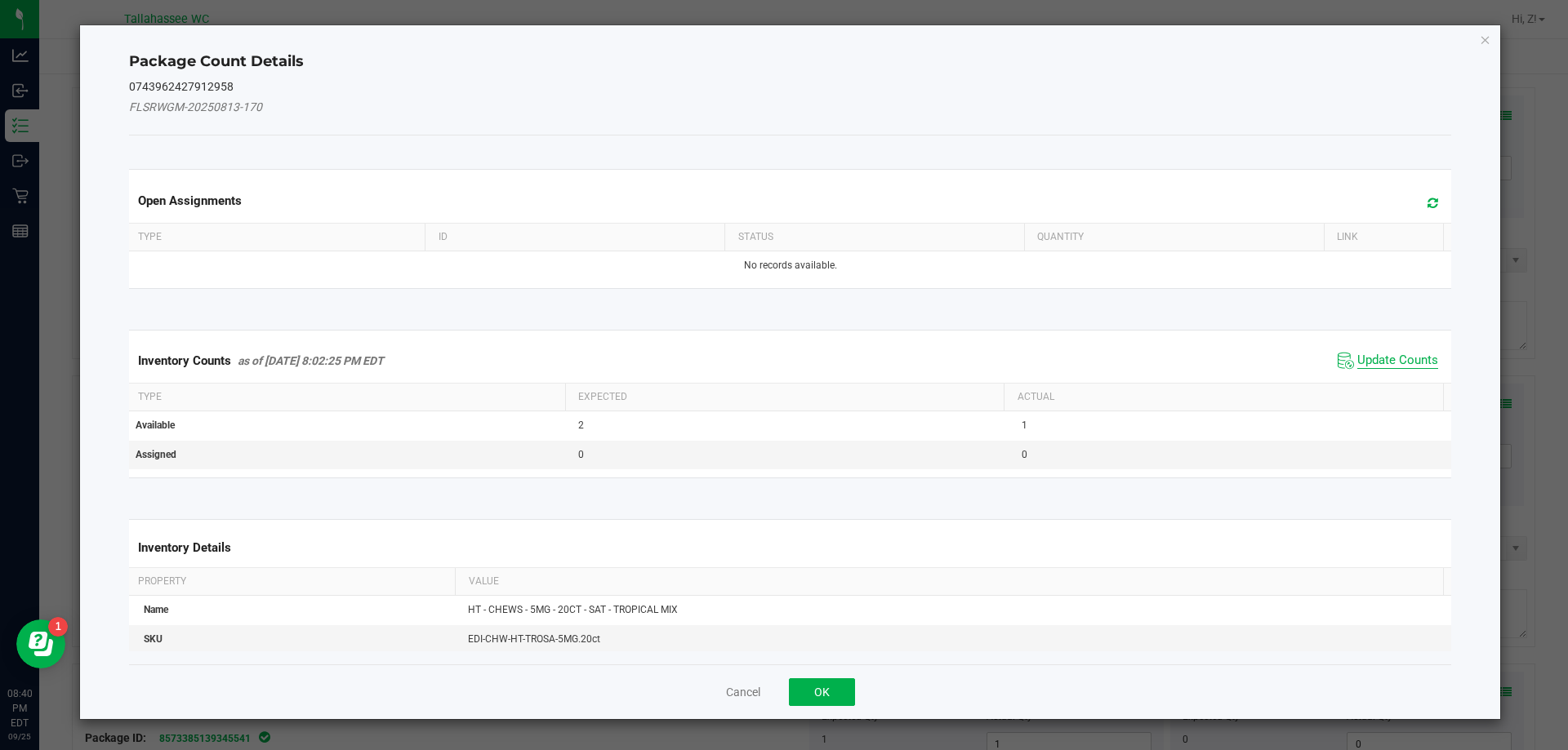
drag, startPoint x: 1364, startPoint y: 366, endPoint x: 1251, endPoint y: 406, distance: 119.9
click at [1364, 366] on span "Update Counts" at bounding box center [1397, 360] width 81 height 16
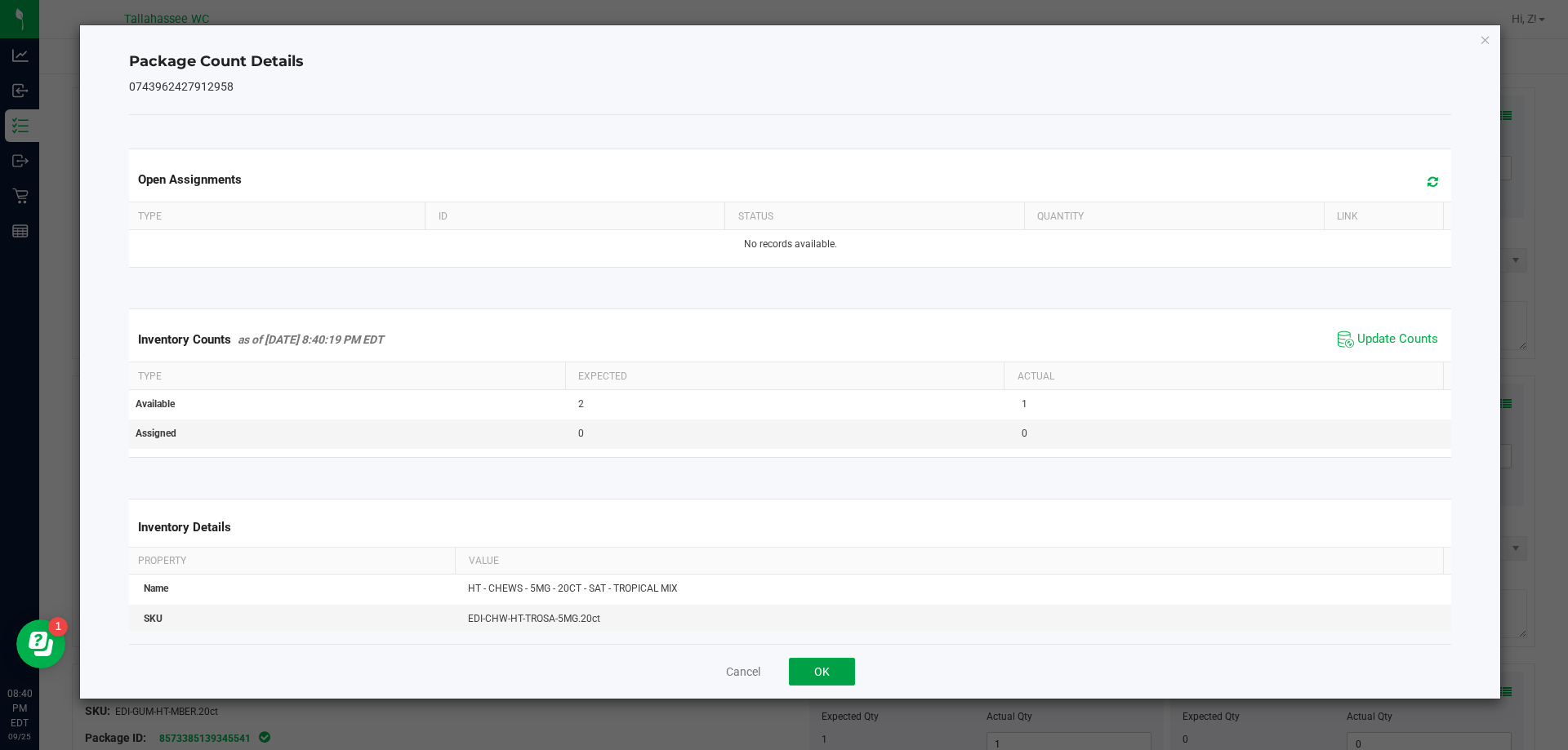
click at [796, 678] on button "OK" at bounding box center [822, 671] width 66 height 27
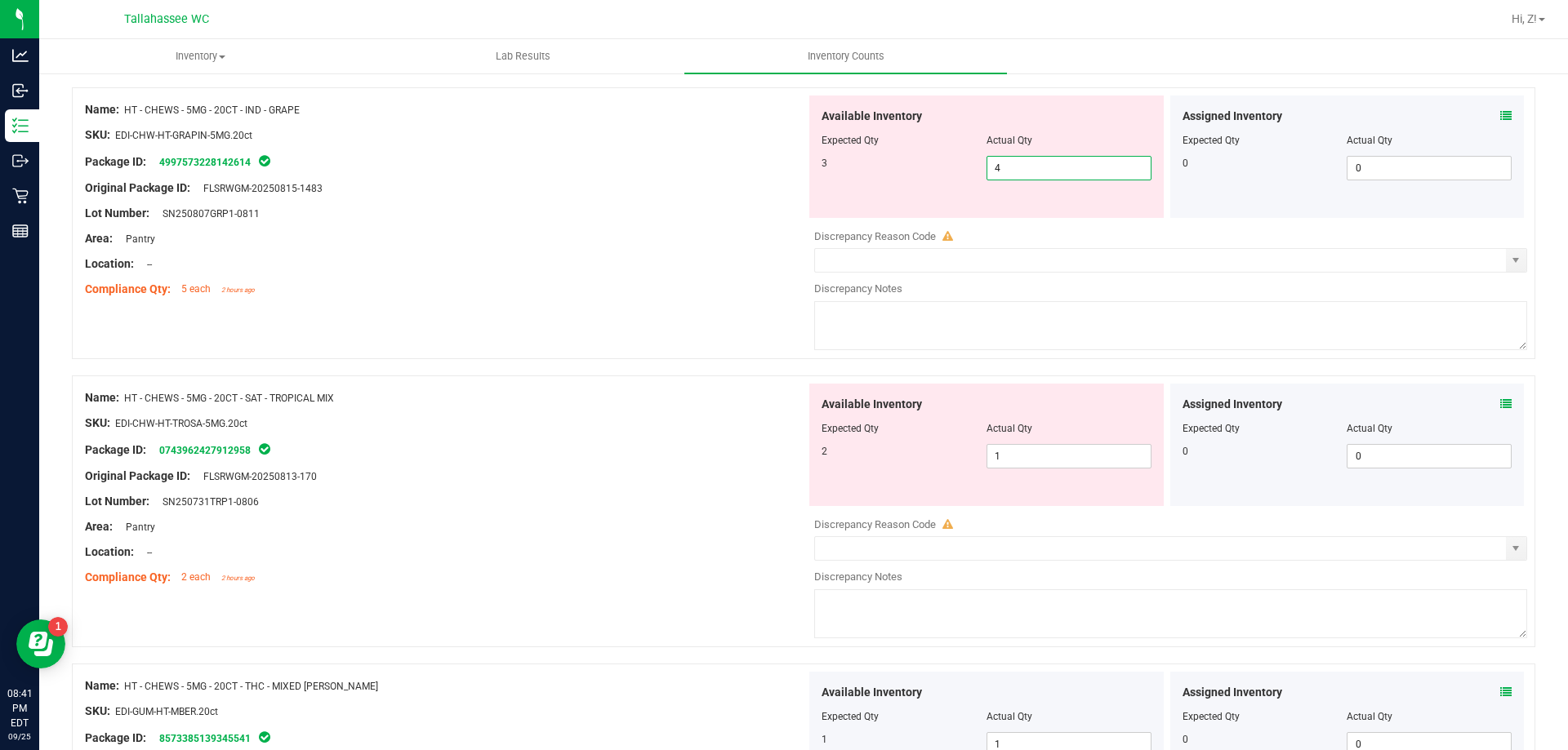
click at [1027, 162] on span "4 4" at bounding box center [1069, 169] width 165 height 24
type input "3"
click at [561, 320] on div "Name: HT - CHEWS - 5MG - 20CT - IND - GRAPE SKU: EDI-CHW-HT-GRAPIN-5MG.20ct Pac…" at bounding box center [803, 232] width 1463 height 288
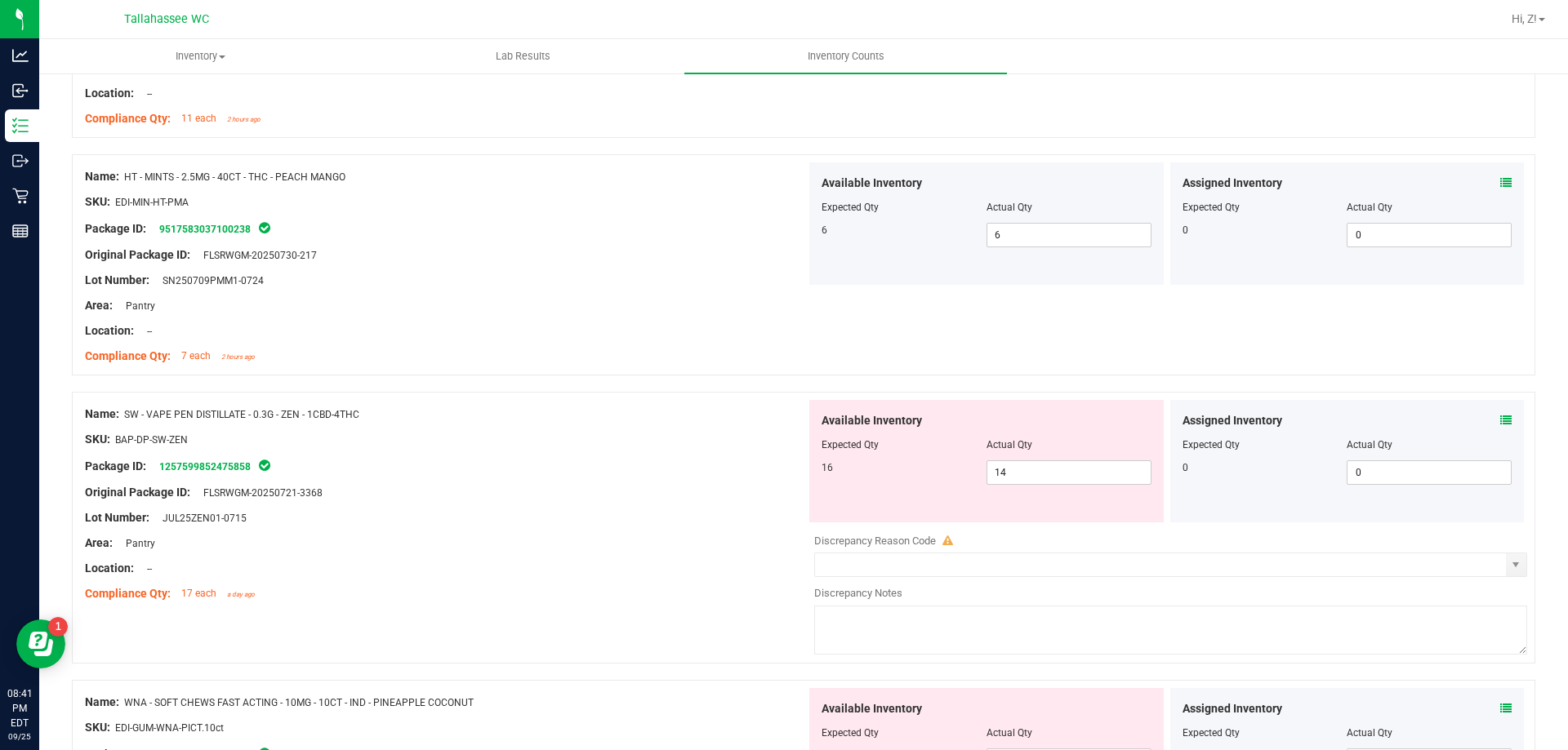
scroll to position [1960, 0]
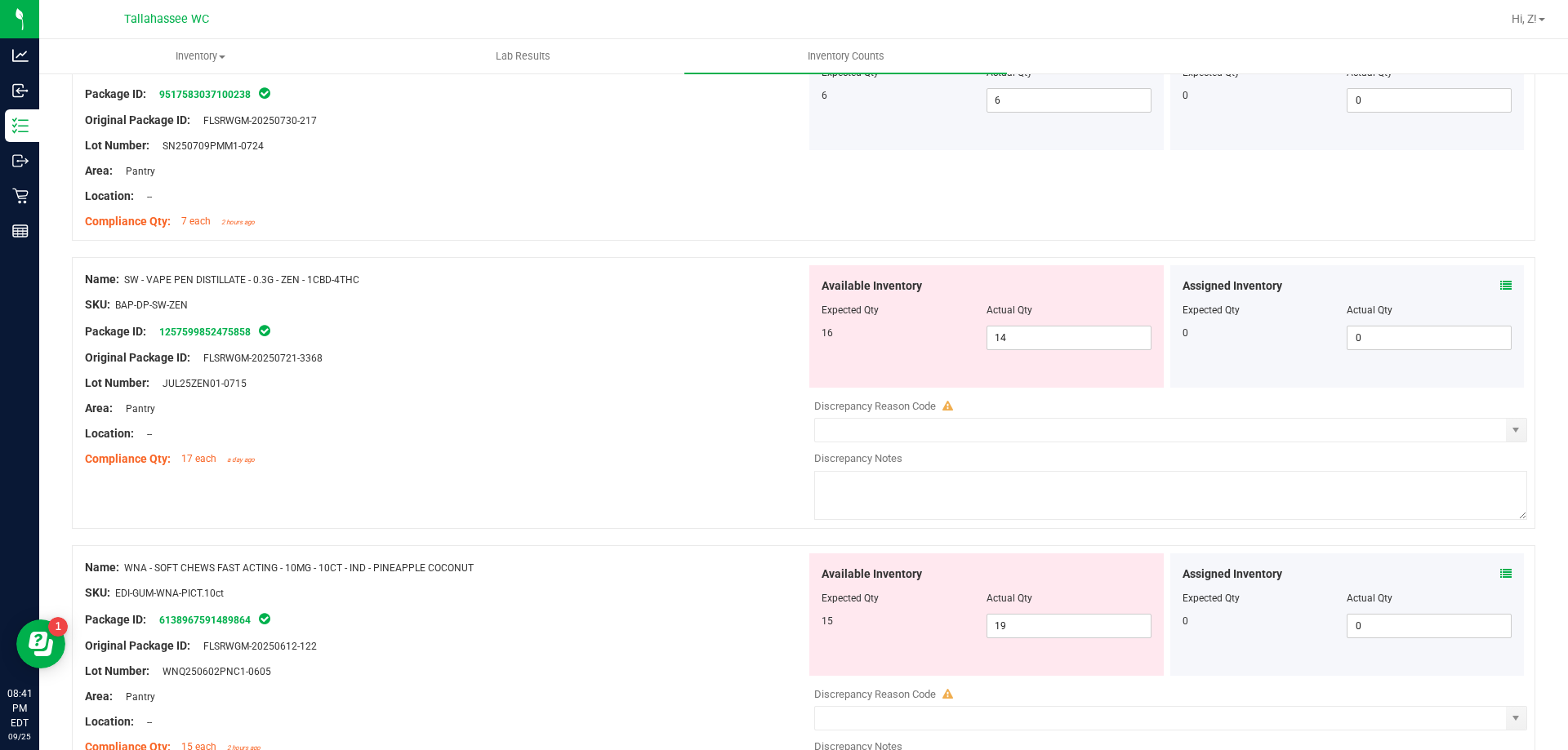
click at [1500, 284] on icon at bounding box center [1506, 285] width 11 height 11
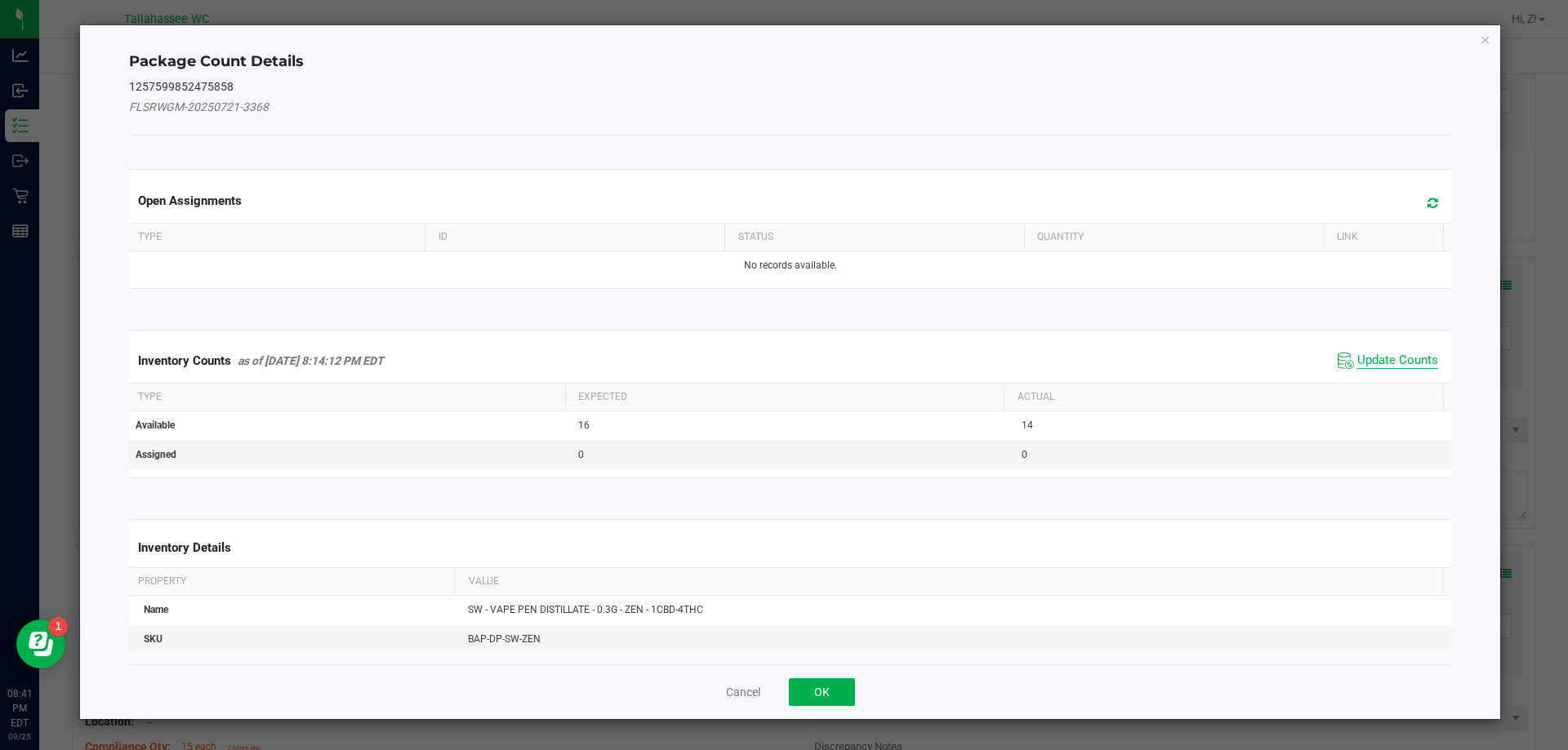
click at [1386, 366] on span "Update Counts" at bounding box center [1397, 360] width 81 height 16
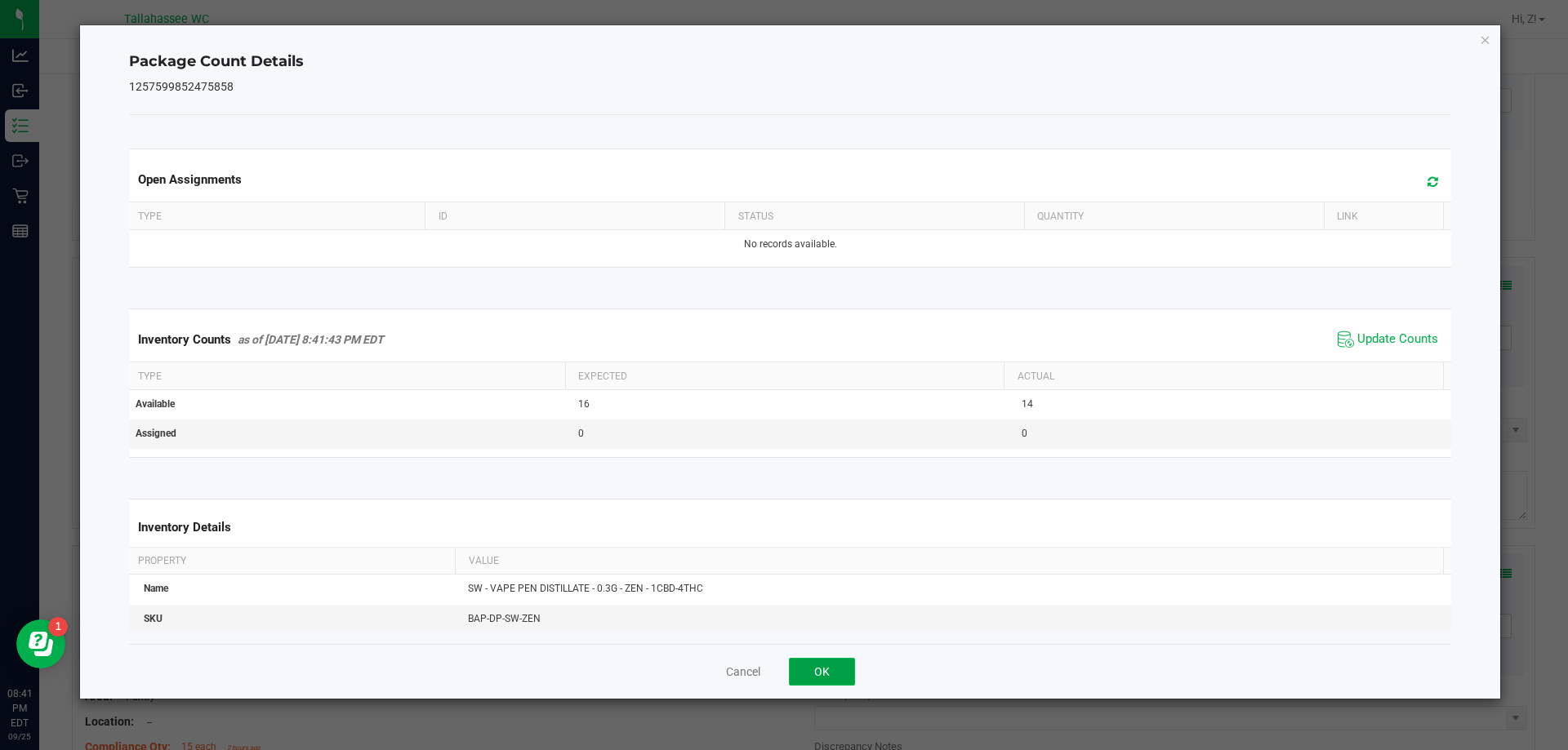
click at [834, 676] on button "OK" at bounding box center [822, 671] width 66 height 27
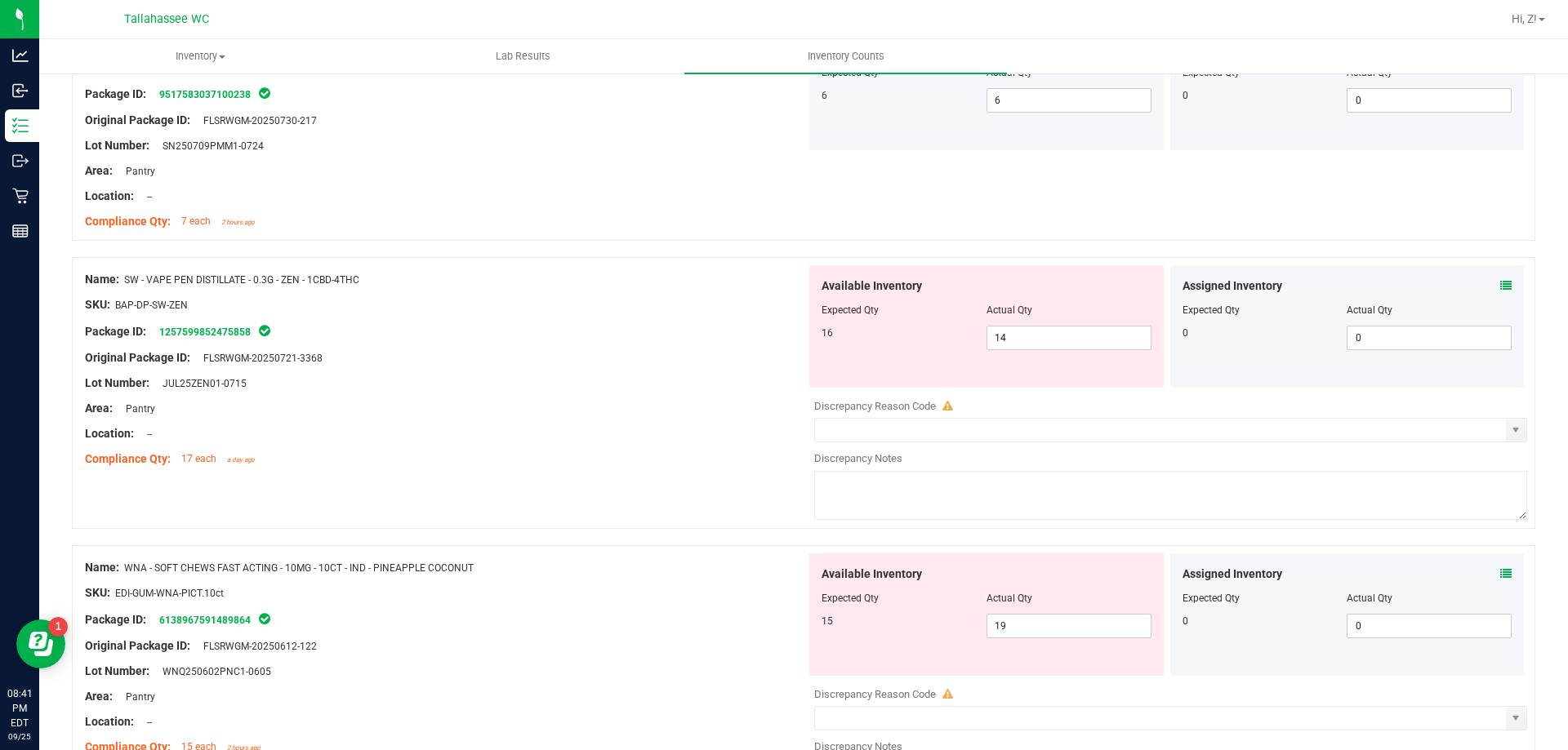
click at [1500, 573] on icon at bounding box center [1506, 574] width 11 height 11
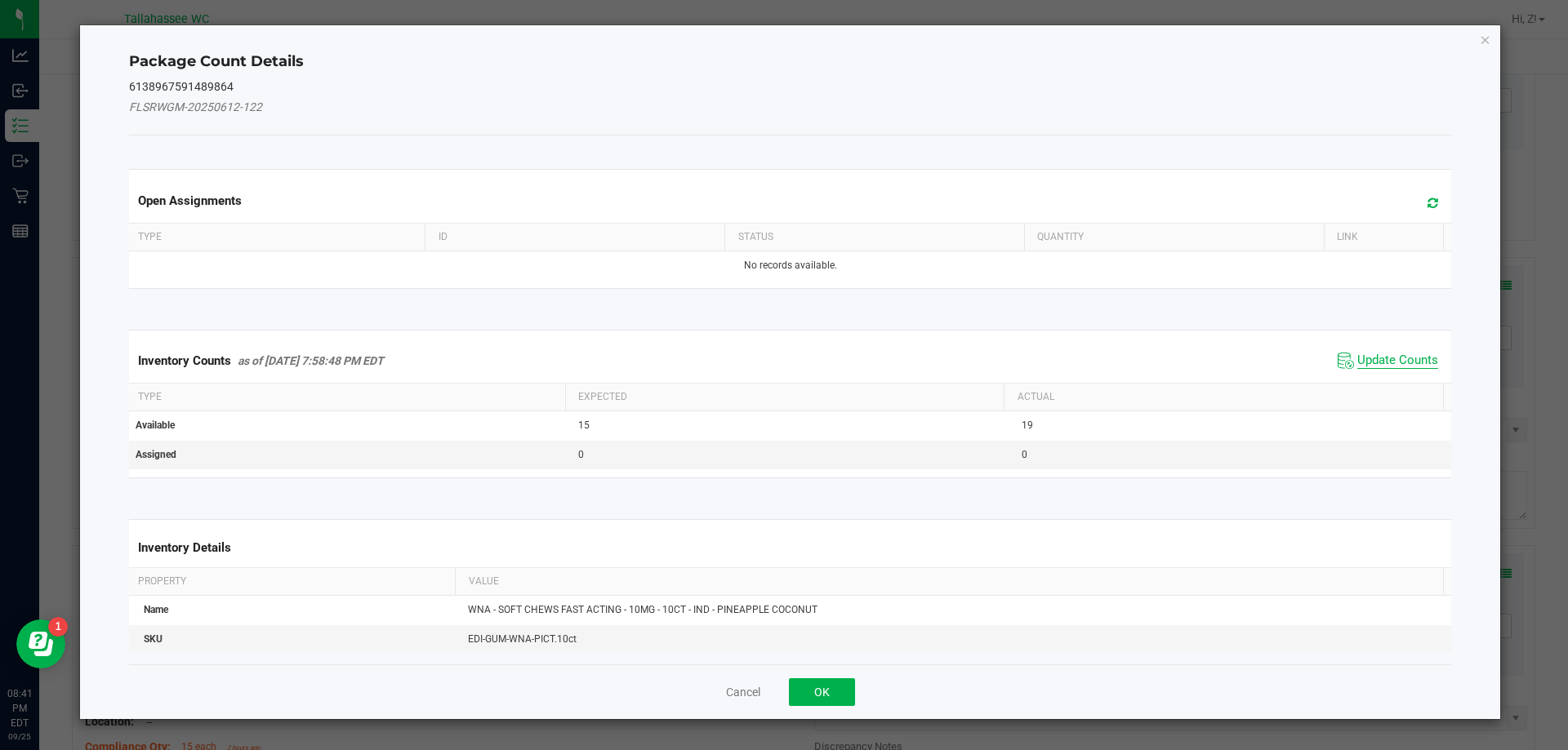
click at [1387, 354] on span "Update Counts" at bounding box center [1397, 360] width 81 height 16
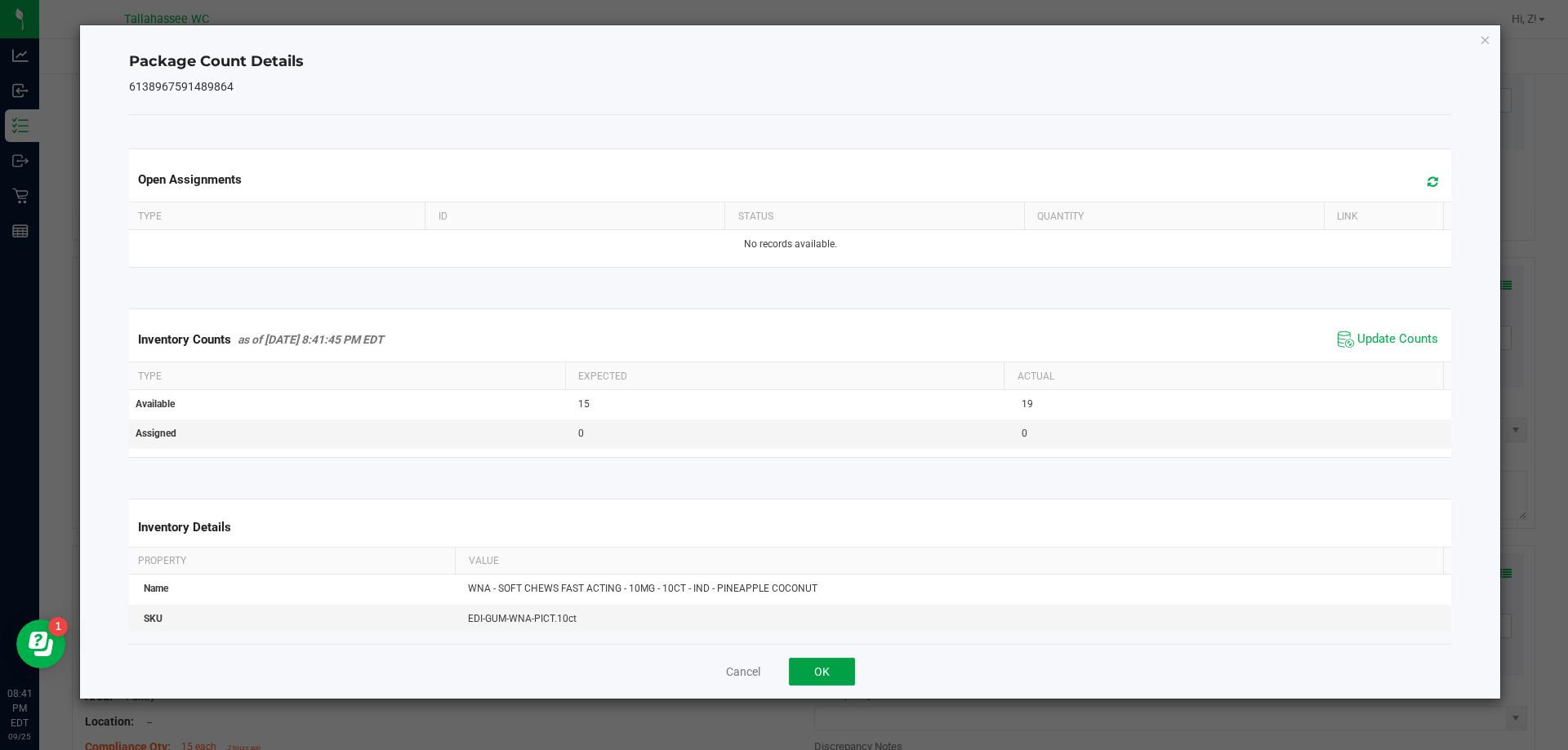
click at [831, 664] on button "OK" at bounding box center [822, 671] width 66 height 27
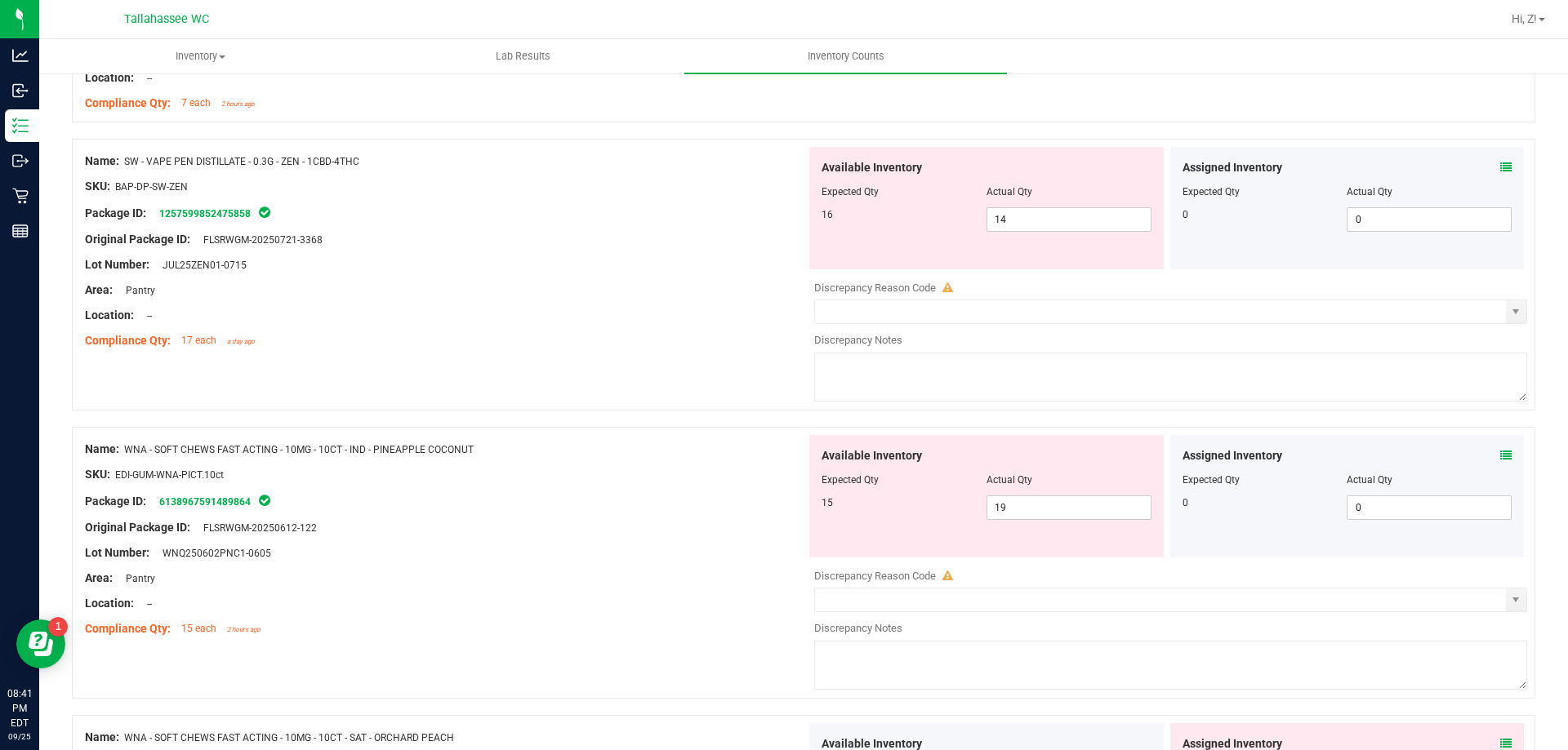
scroll to position [2368, 0]
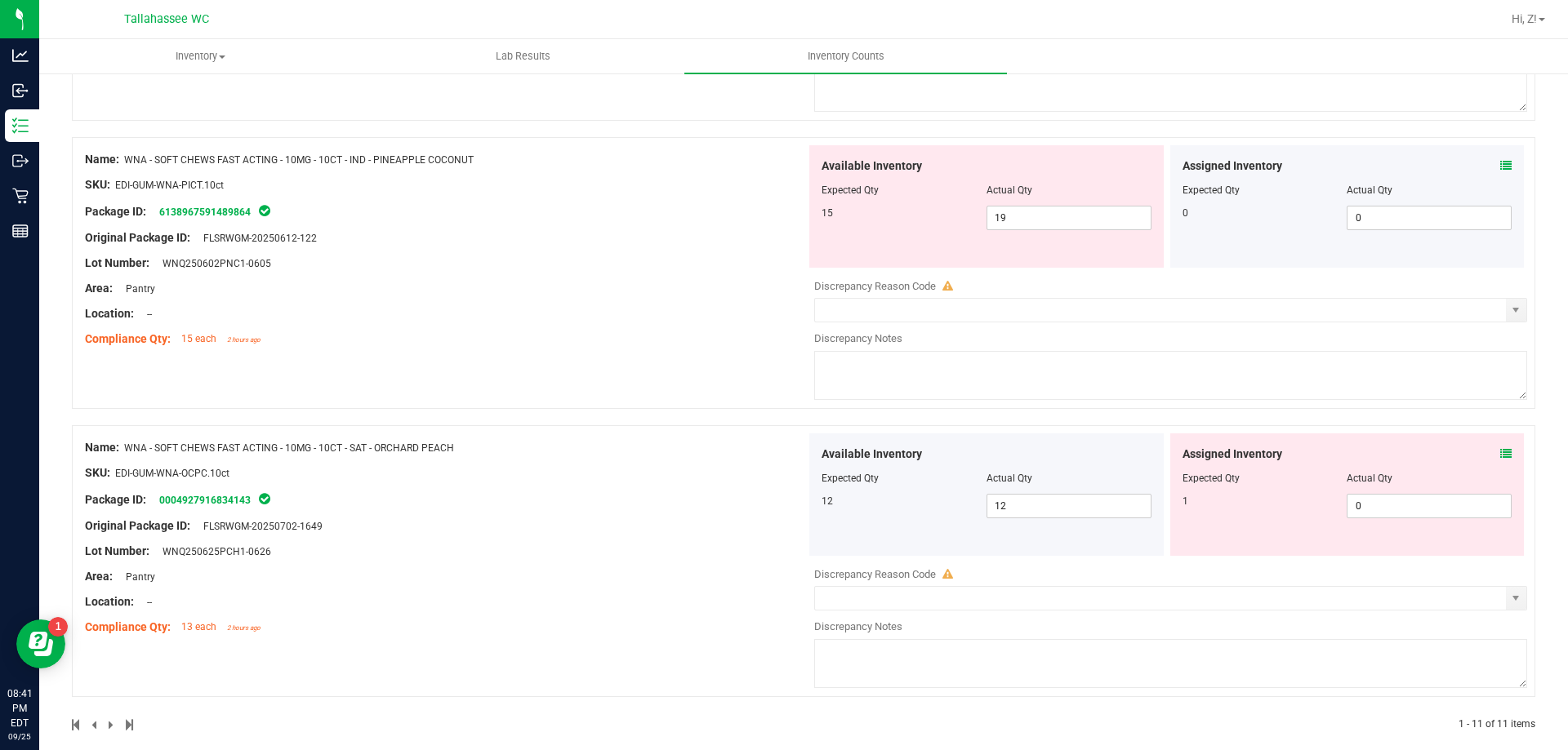
click at [1500, 454] on icon at bounding box center [1506, 454] width 11 height 11
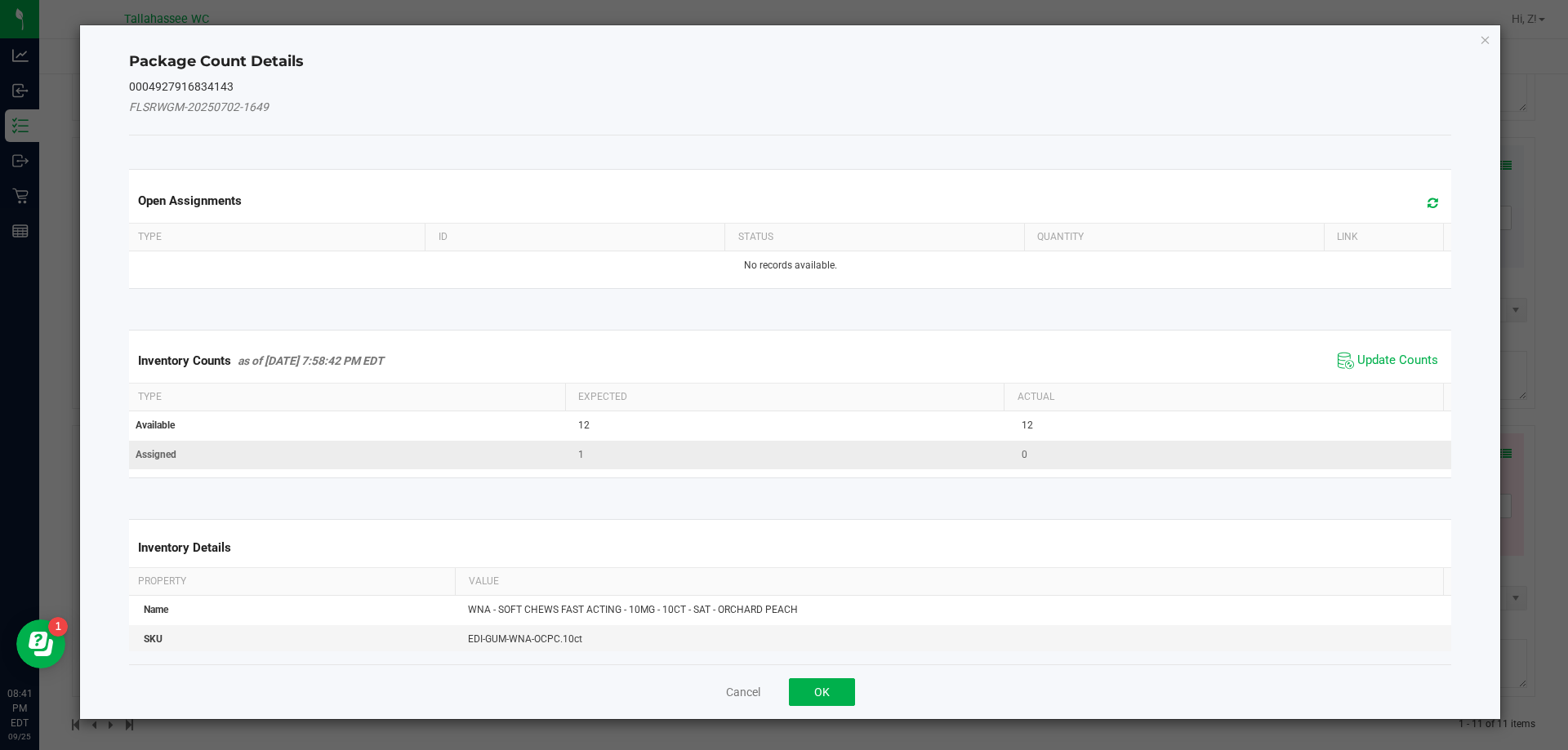
drag, startPoint x: 1380, startPoint y: 351, endPoint x: 1211, endPoint y: 460, distance: 201.1
click at [1380, 351] on span "Update Counts" at bounding box center [1387, 361] width 108 height 24
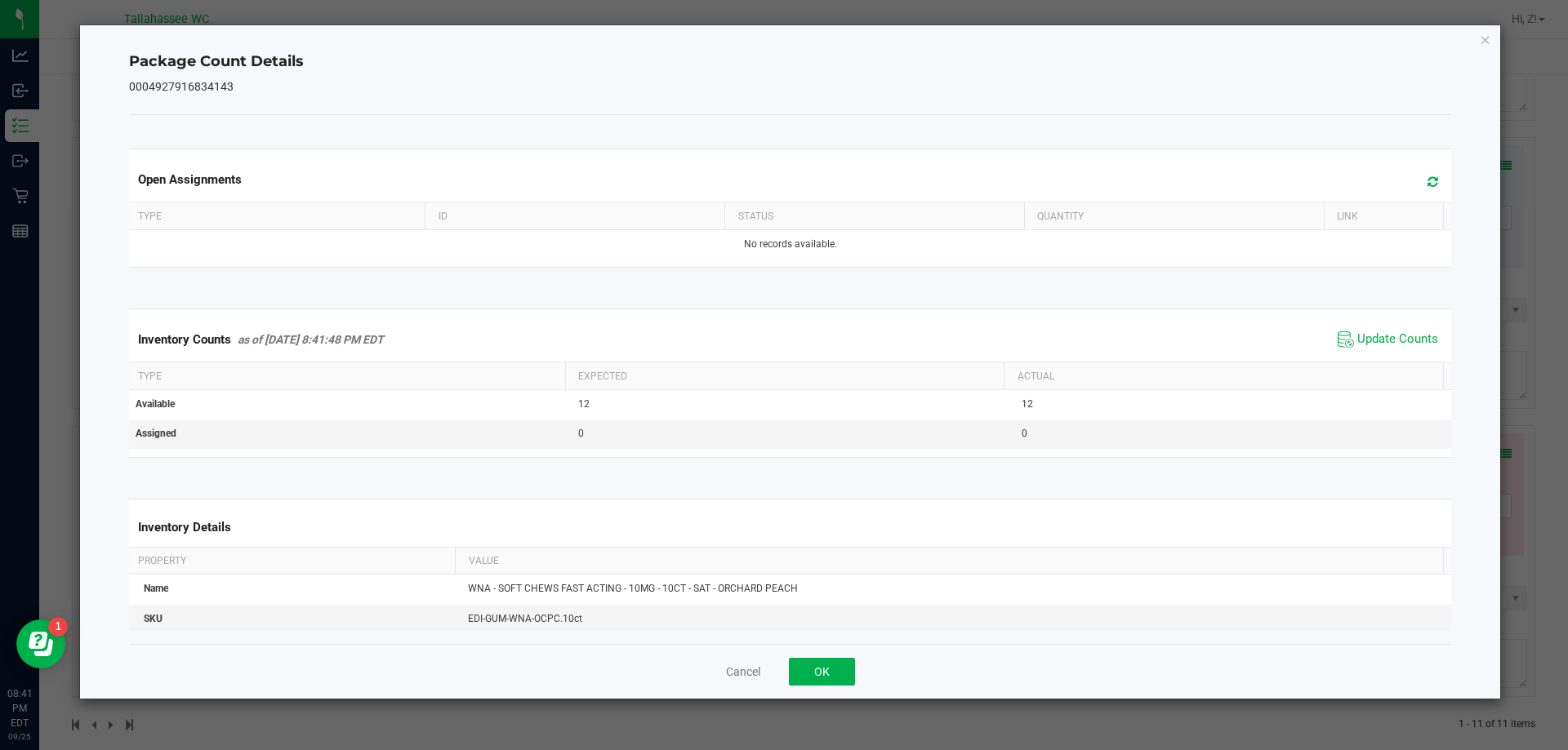
click at [829, 688] on div "Cancel OK" at bounding box center [791, 672] width 1323 height 55
click at [850, 677] on button "OK" at bounding box center [822, 671] width 66 height 27
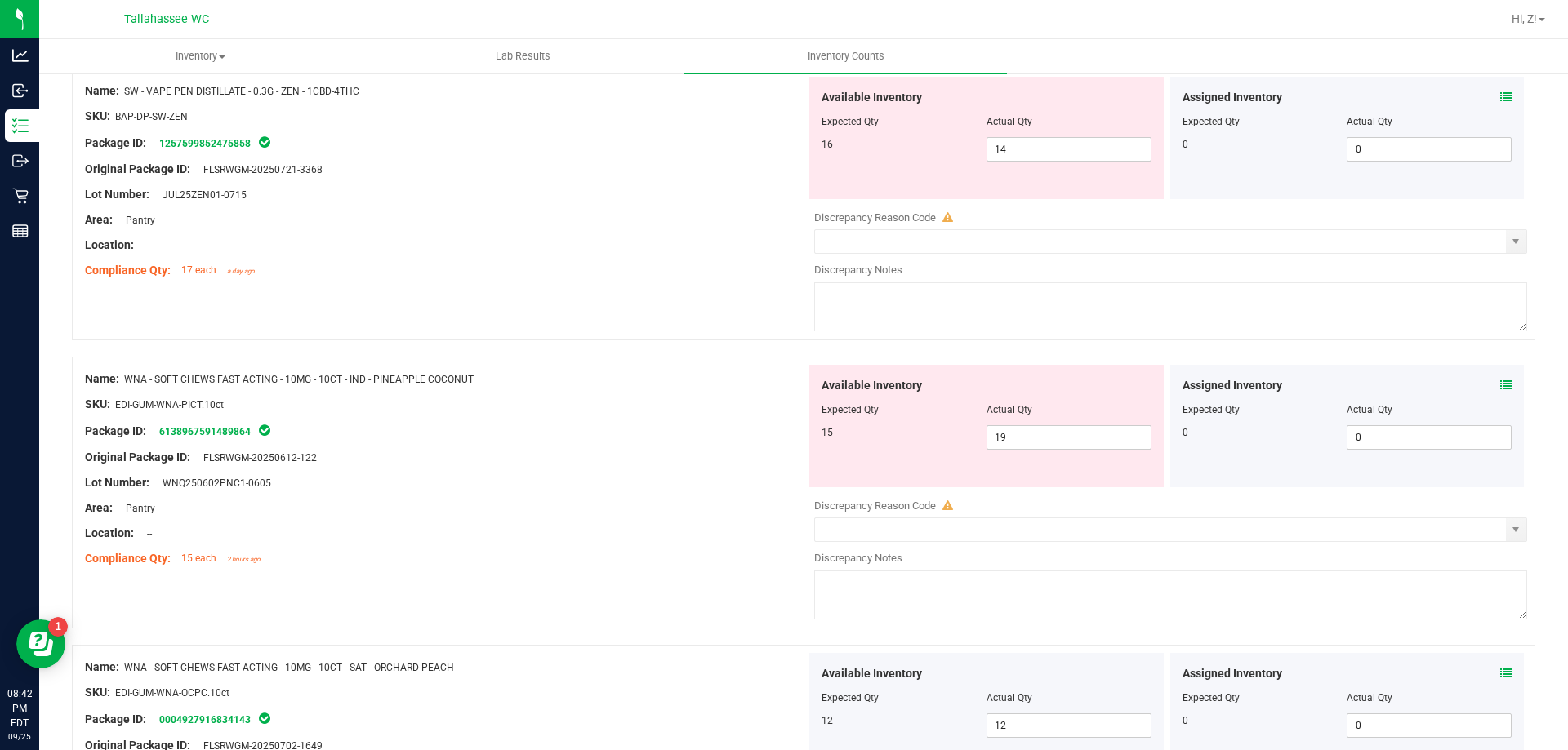
scroll to position [2010, 0]
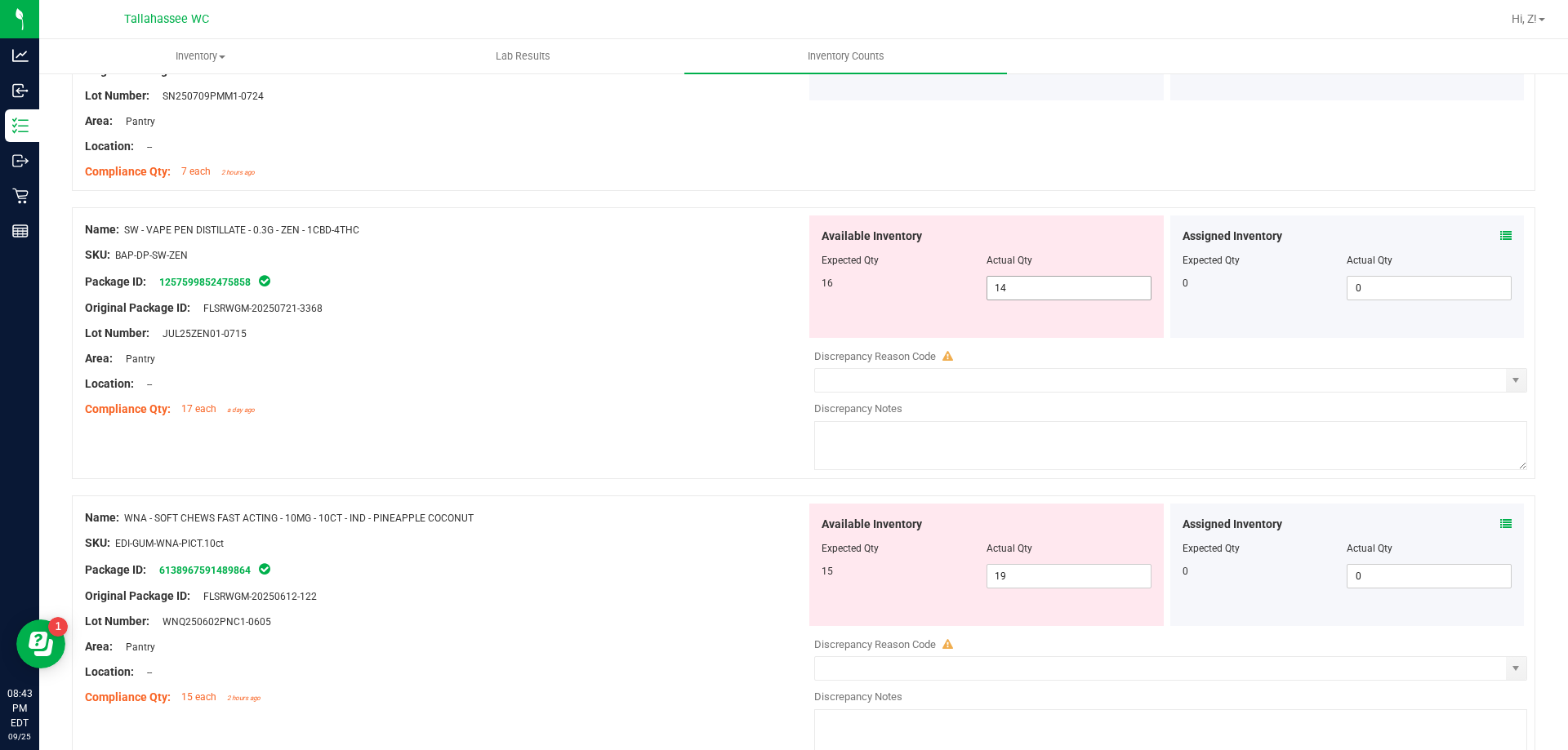
click at [1054, 293] on span "14 14" at bounding box center [1069, 288] width 165 height 24
click at [668, 501] on div "Name: WNA - SOFT CHEWS FAST ACTING - 10MG - 10CT - IND - PINEAPPLE COCONUT SKU:…" at bounding box center [803, 631] width 1463 height 272
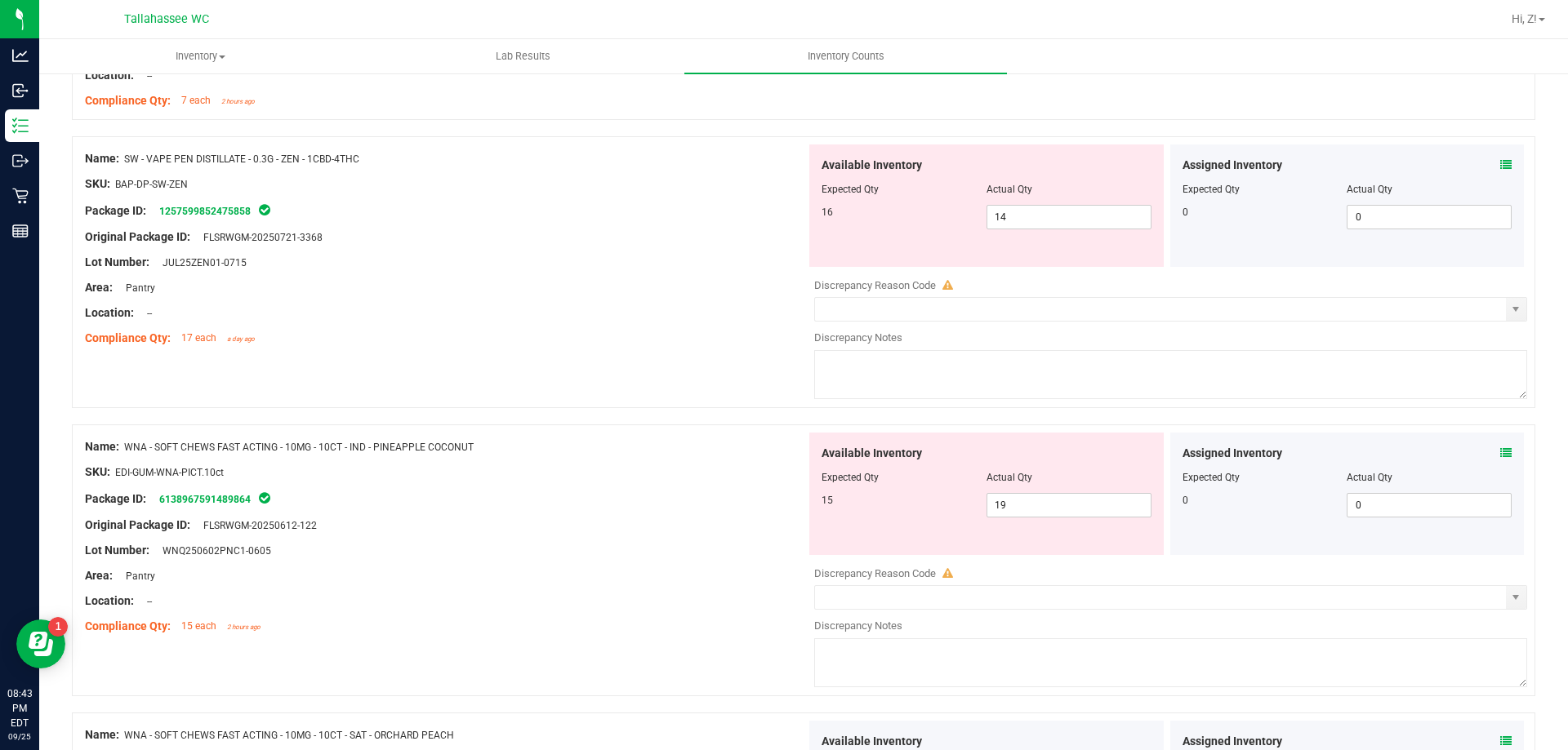
scroll to position [2173, 0]
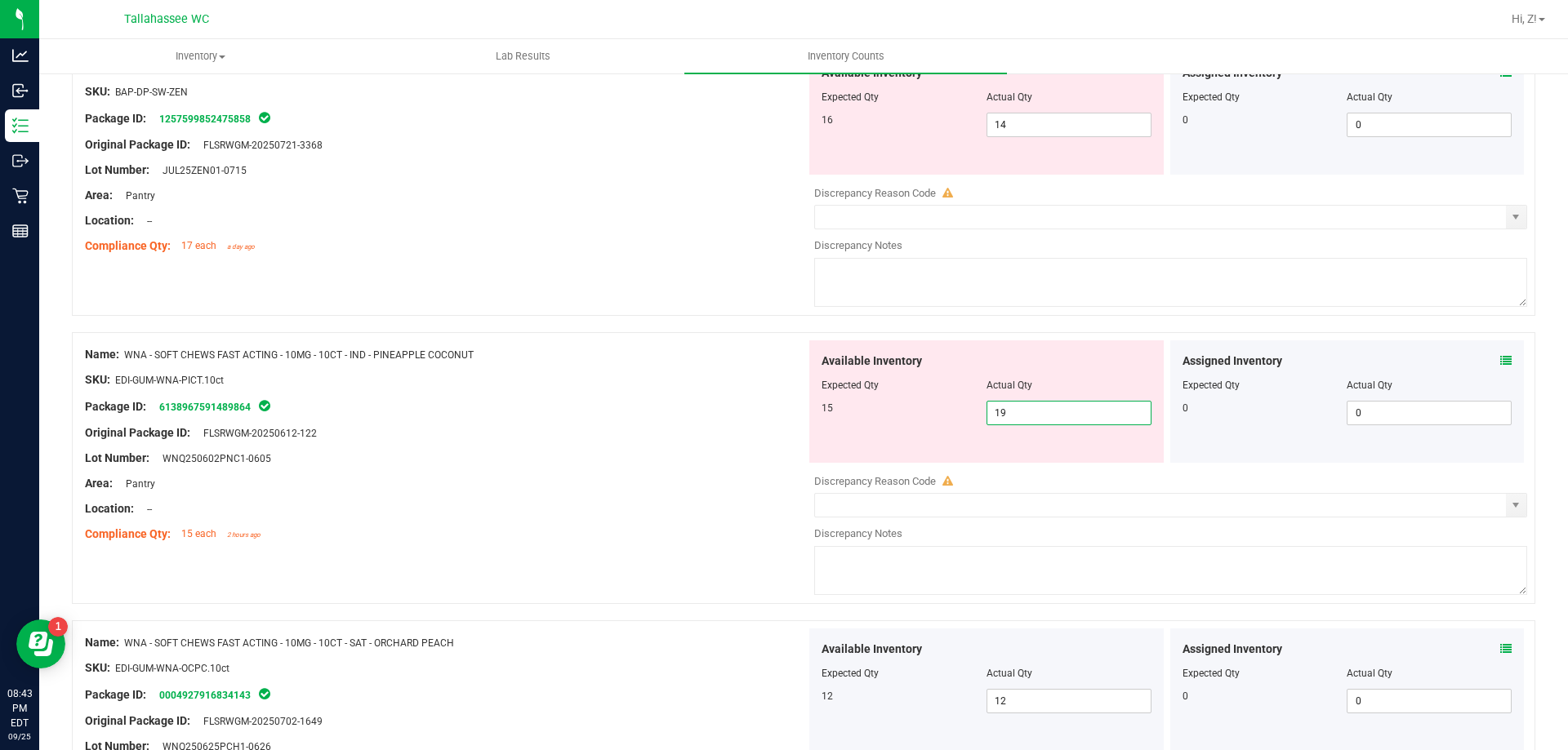
click at [1059, 423] on span "19 19" at bounding box center [1069, 413] width 165 height 24
click at [1059, 423] on input "19" at bounding box center [1069, 413] width 163 height 23
type input "15"
click at [712, 362] on div "Name: WNA - SOFT CHEWS FAST ACTING - 10MG - 10CT - IND - PINEAPPLE COCONUT" at bounding box center [445, 354] width 721 height 17
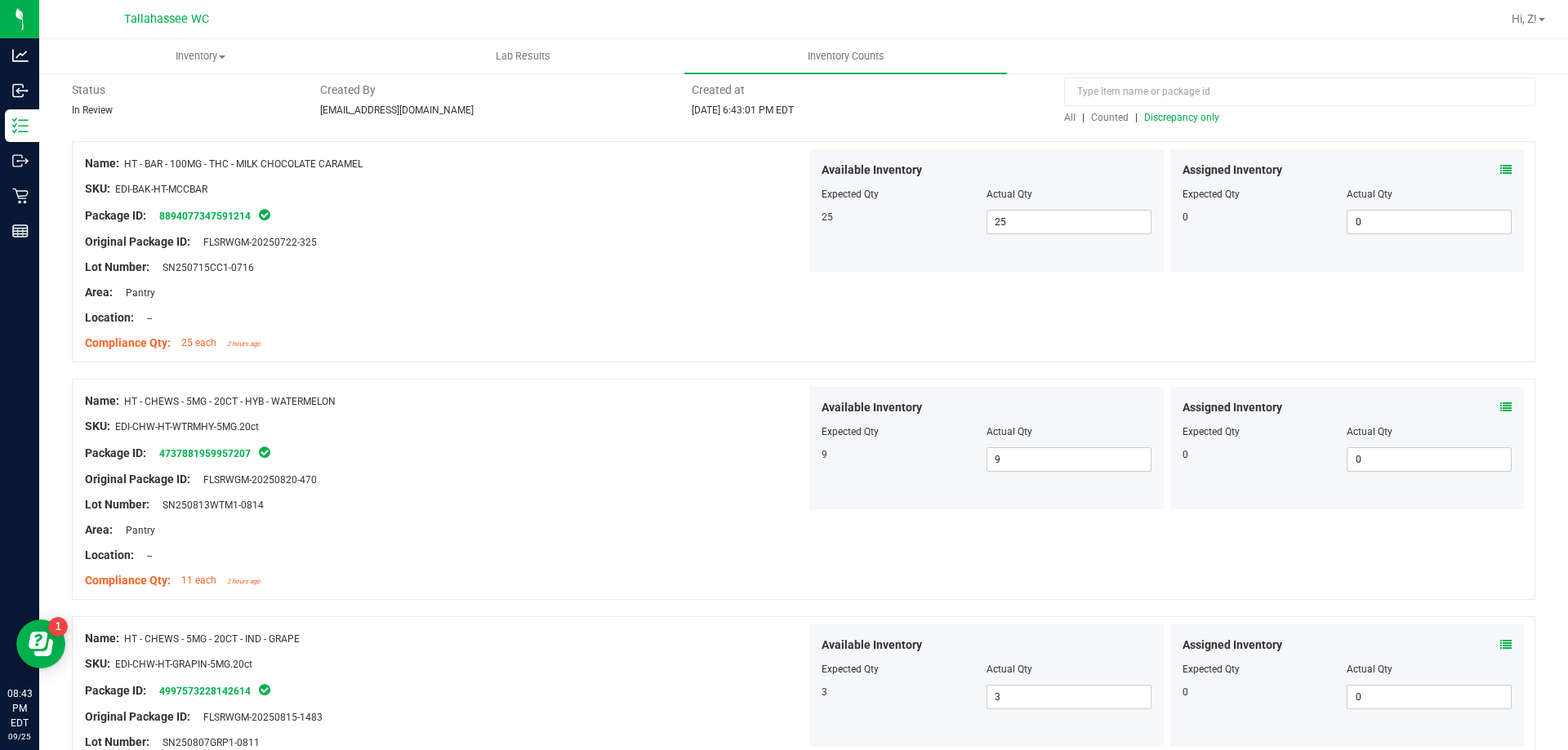
scroll to position [0, 0]
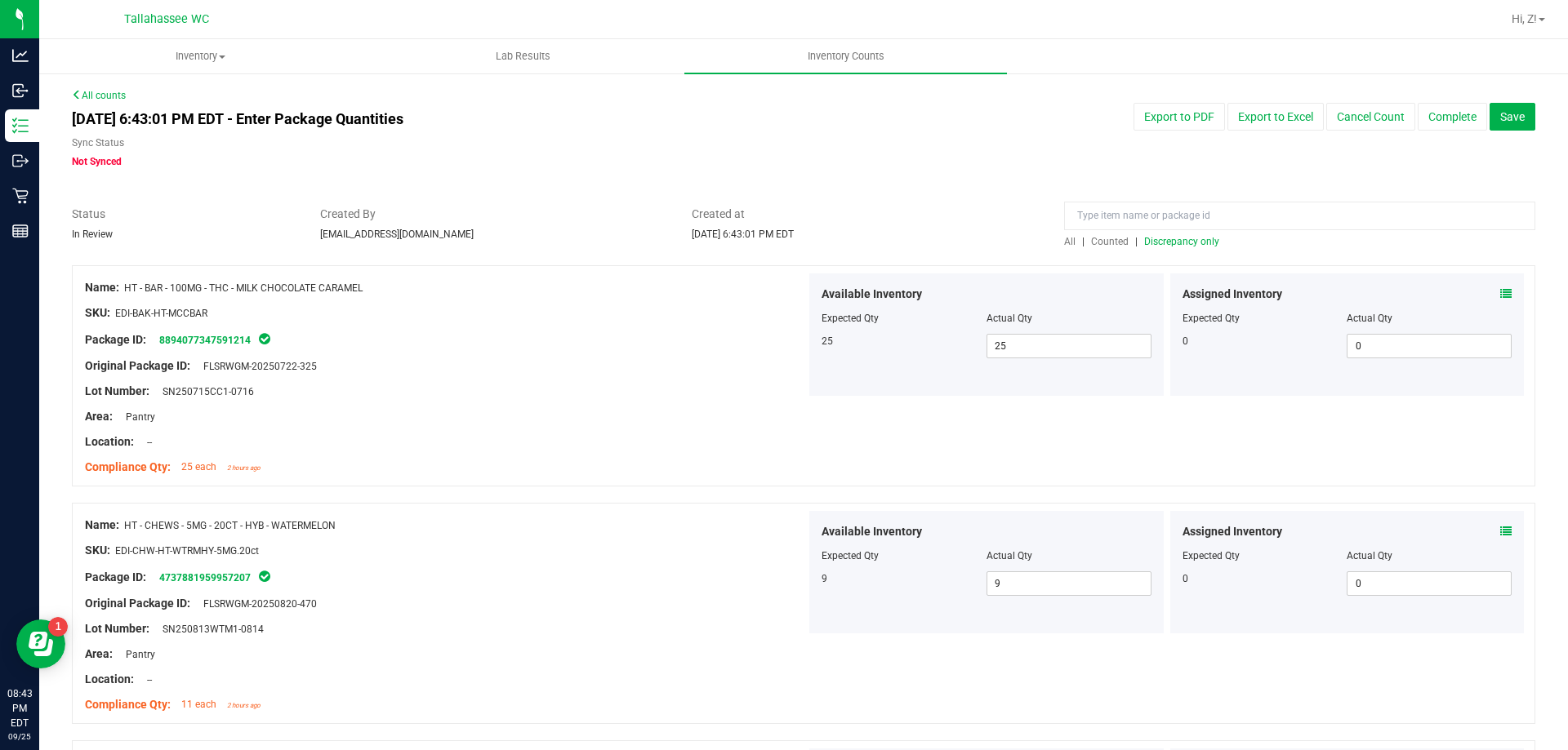
click at [1186, 248] on div "All | Counted | Discrepancy only" at bounding box center [1299, 242] width 471 height 15
click at [1200, 236] on span "Discrepancy only" at bounding box center [1182, 241] width 75 height 11
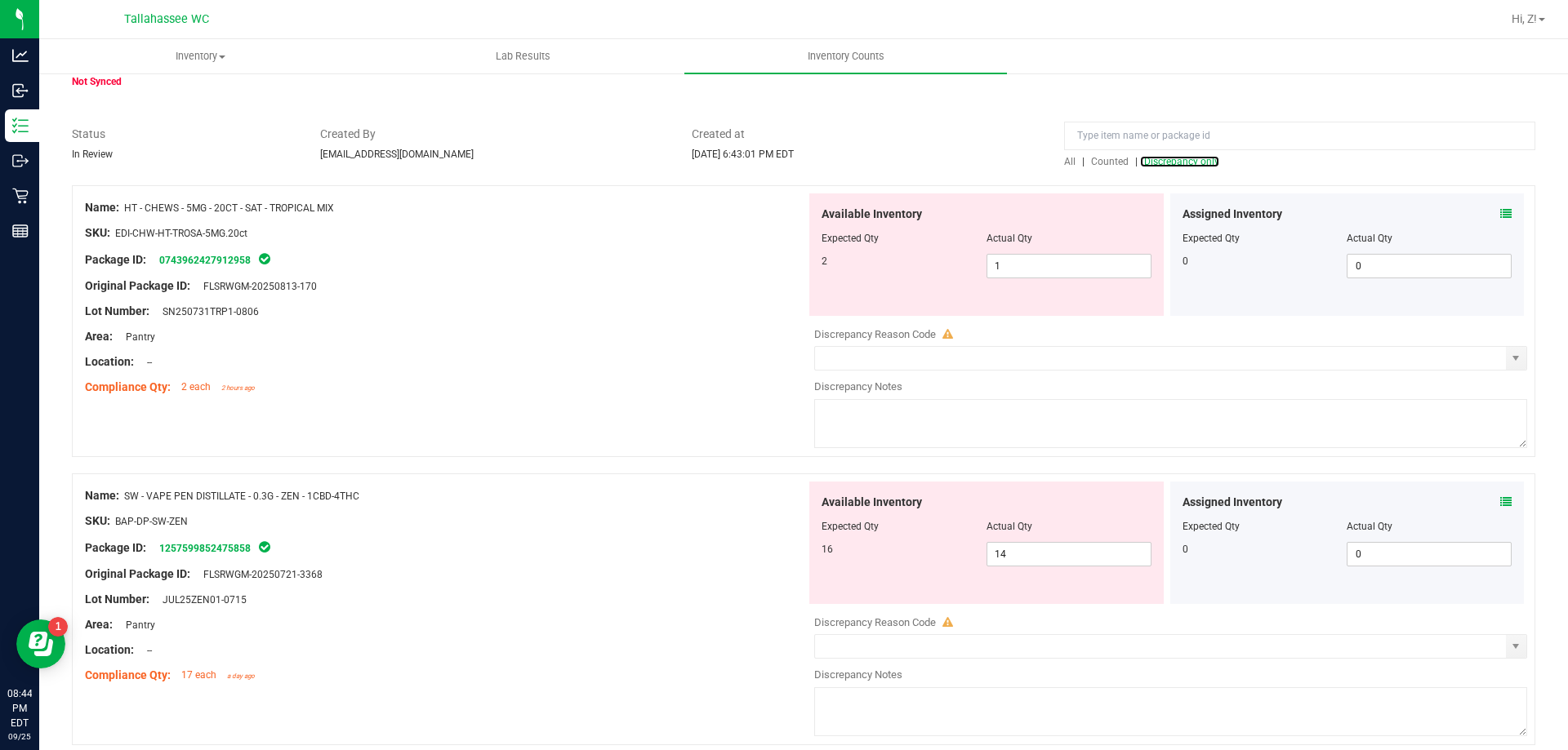
scroll to position [147, 0]
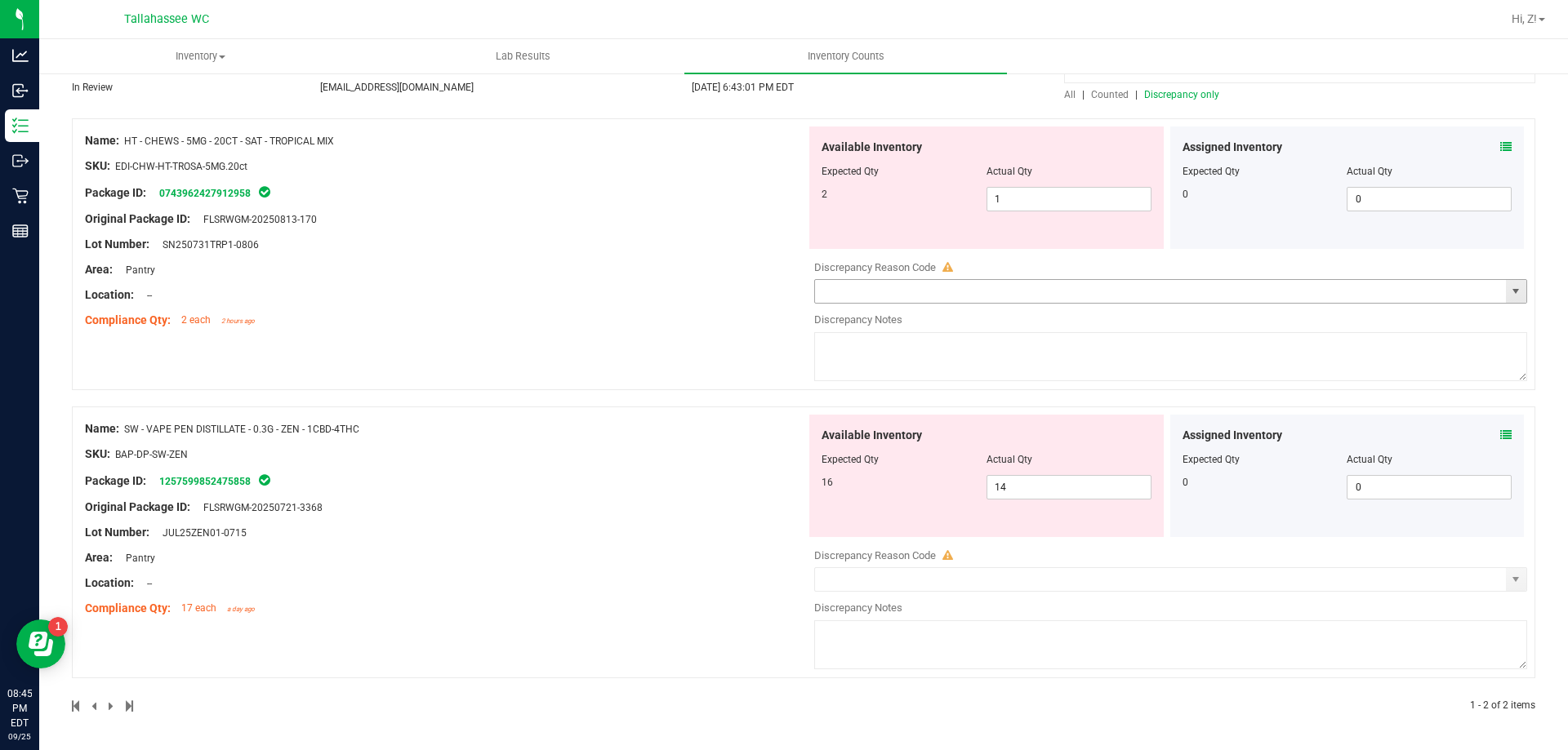
click at [898, 297] on input "text" at bounding box center [1160, 291] width 691 height 23
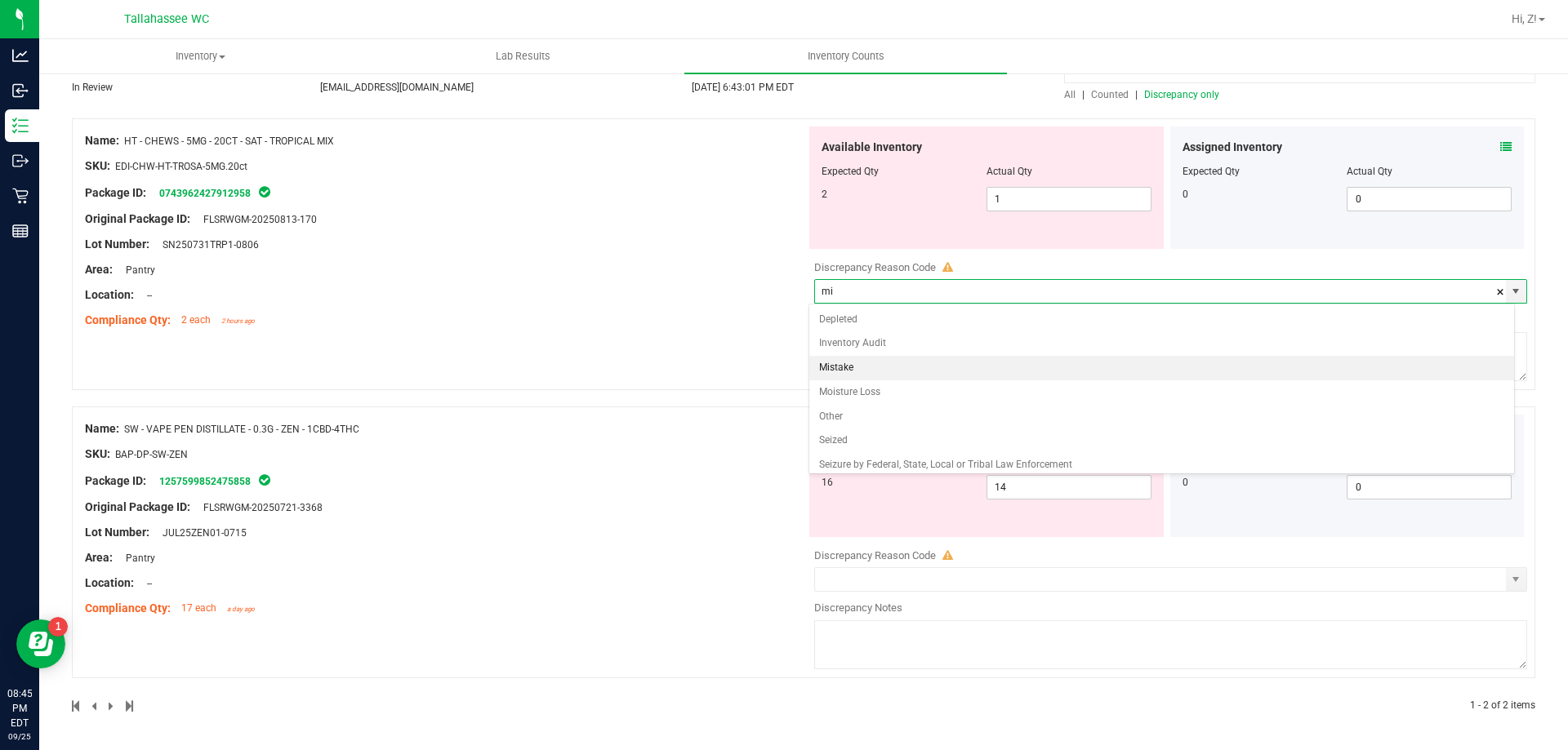
click at [878, 364] on li "Mistake" at bounding box center [1162, 368] width 706 height 24
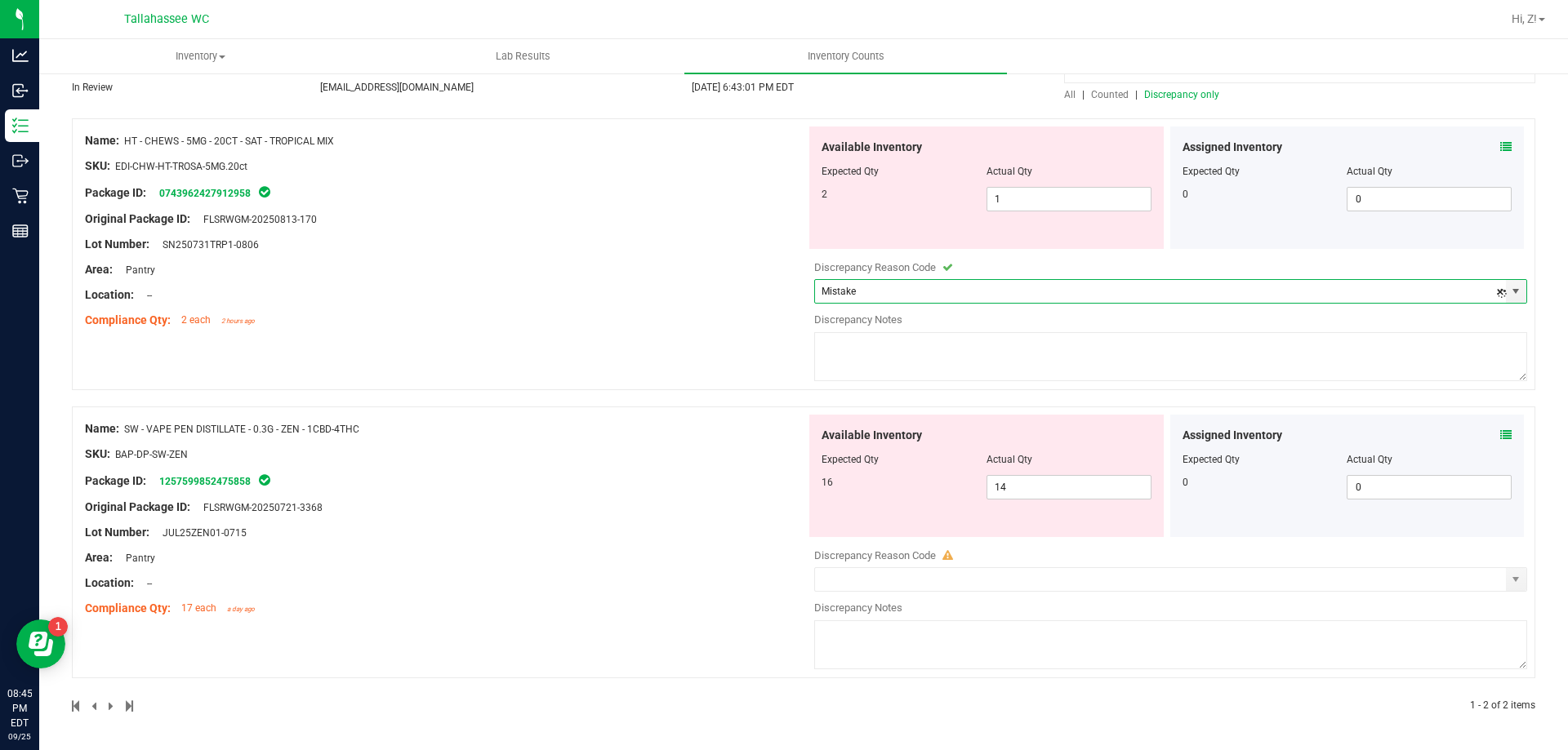
type input "Mistake"
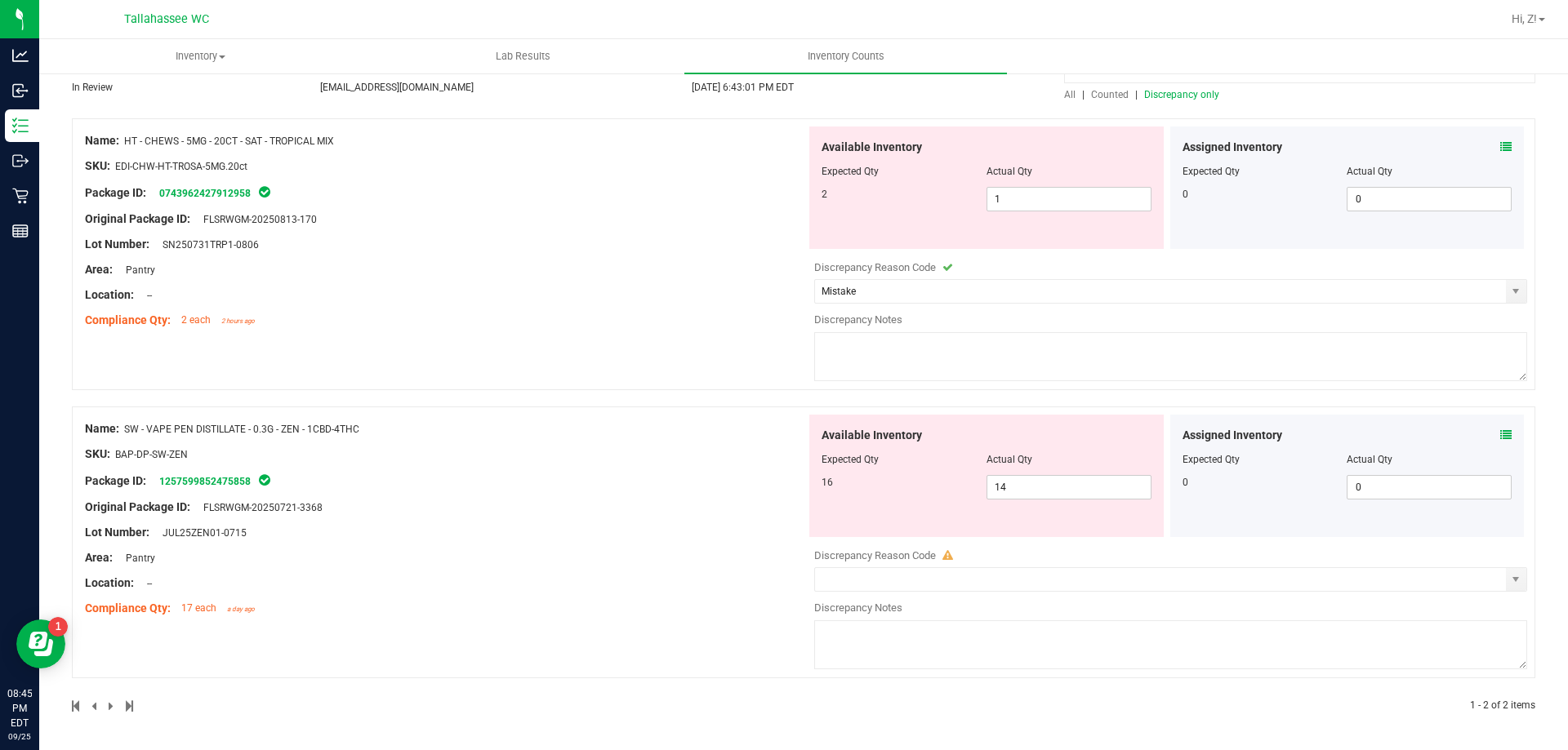
click at [878, 340] on textarea at bounding box center [1170, 357] width 712 height 49
type textarea "Allocation error -1"
click at [959, 584] on input "text" at bounding box center [1160, 579] width 691 height 23
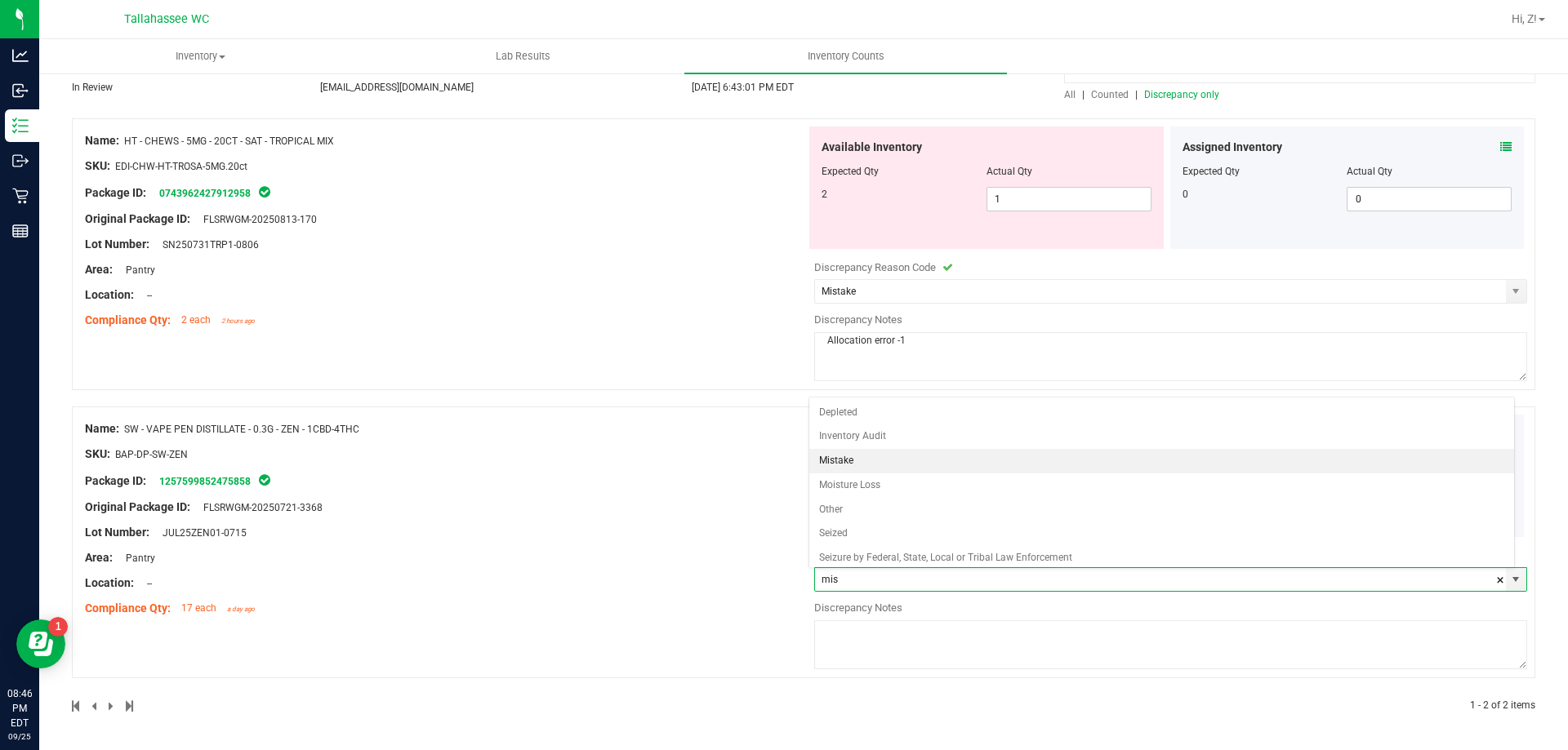
click at [906, 455] on li "Mistake" at bounding box center [1162, 462] width 706 height 24
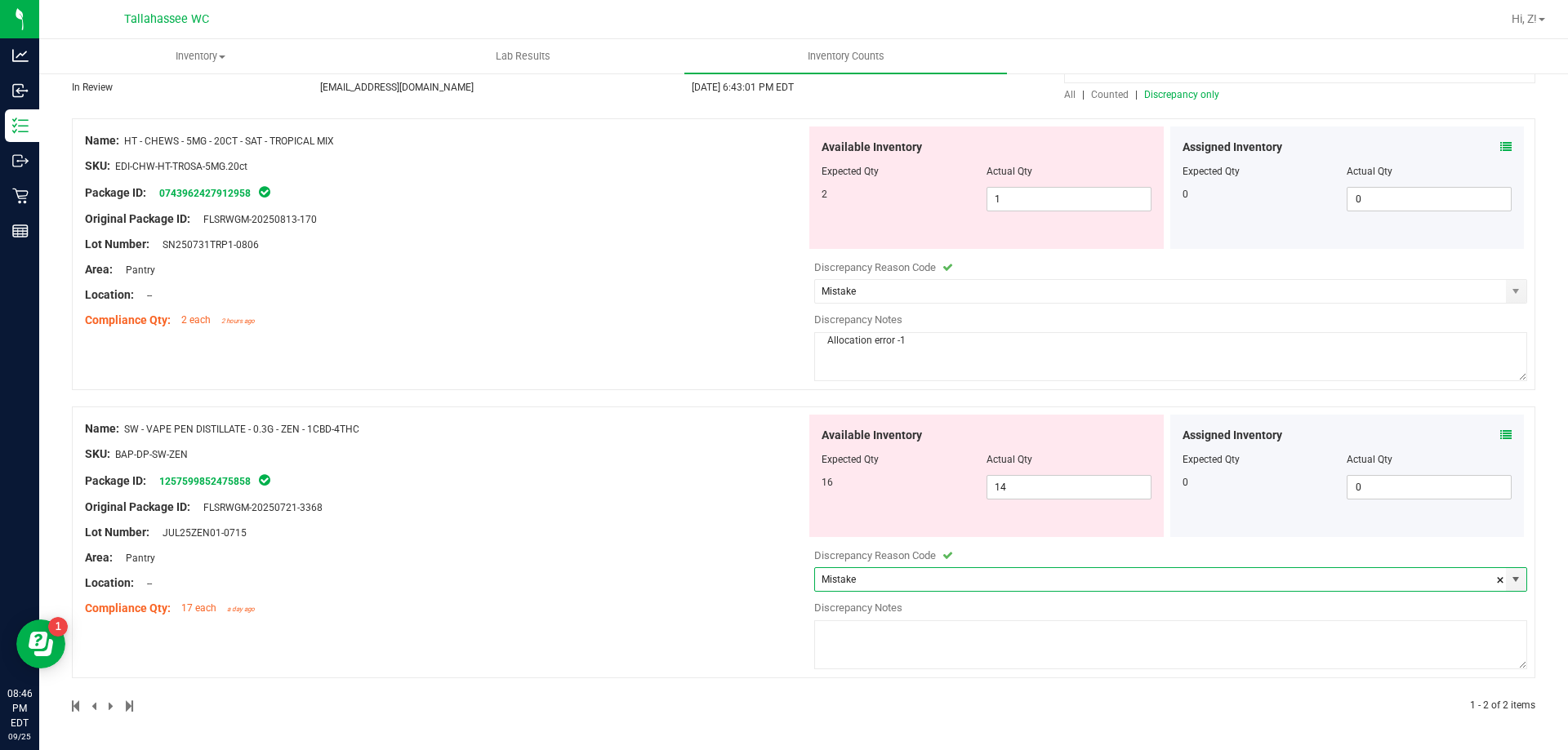
type input "Mistake"
click at [833, 645] on textarea at bounding box center [1170, 645] width 712 height 49
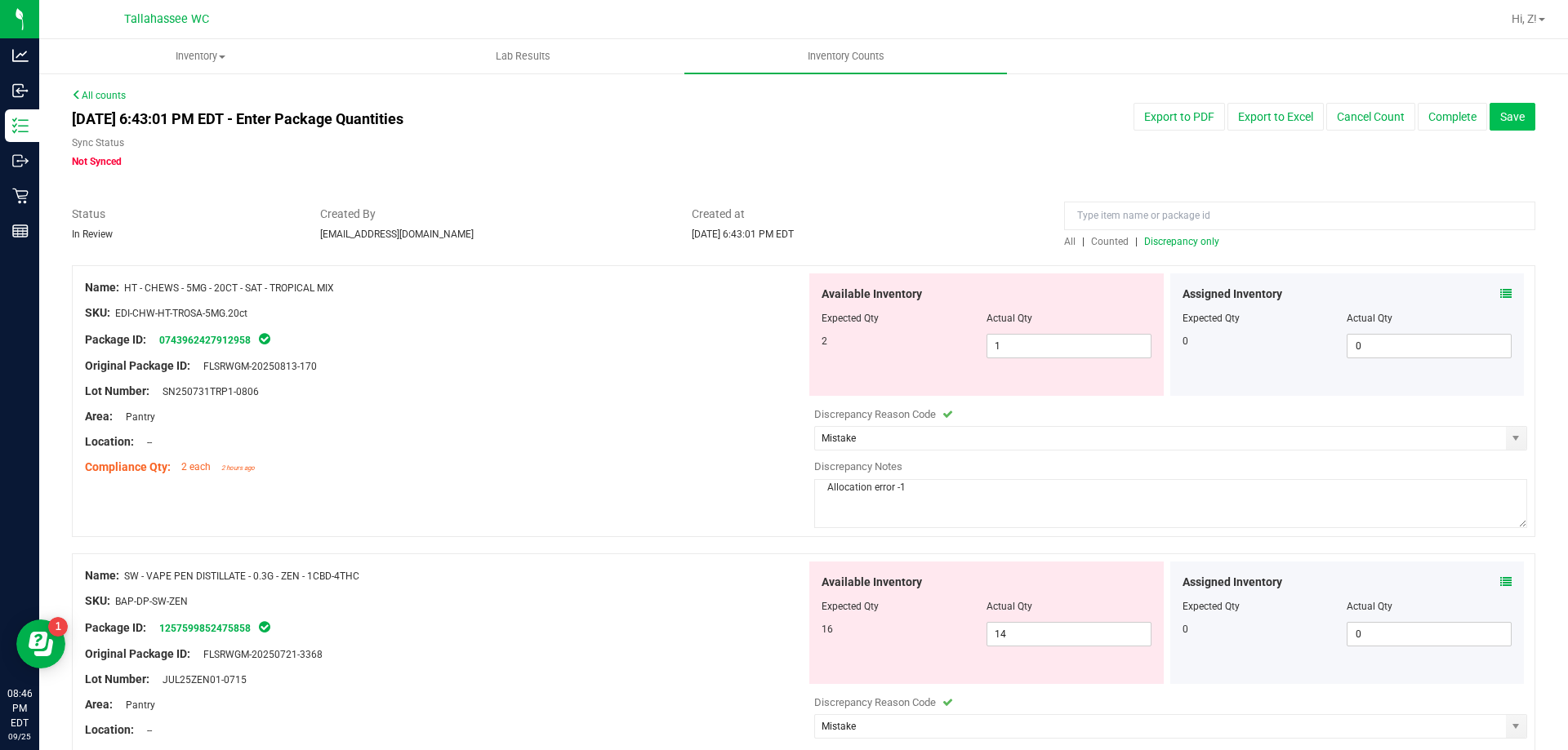
type textarea "Allocation error -2"
click at [1494, 125] on button "Save" at bounding box center [1512, 116] width 46 height 27
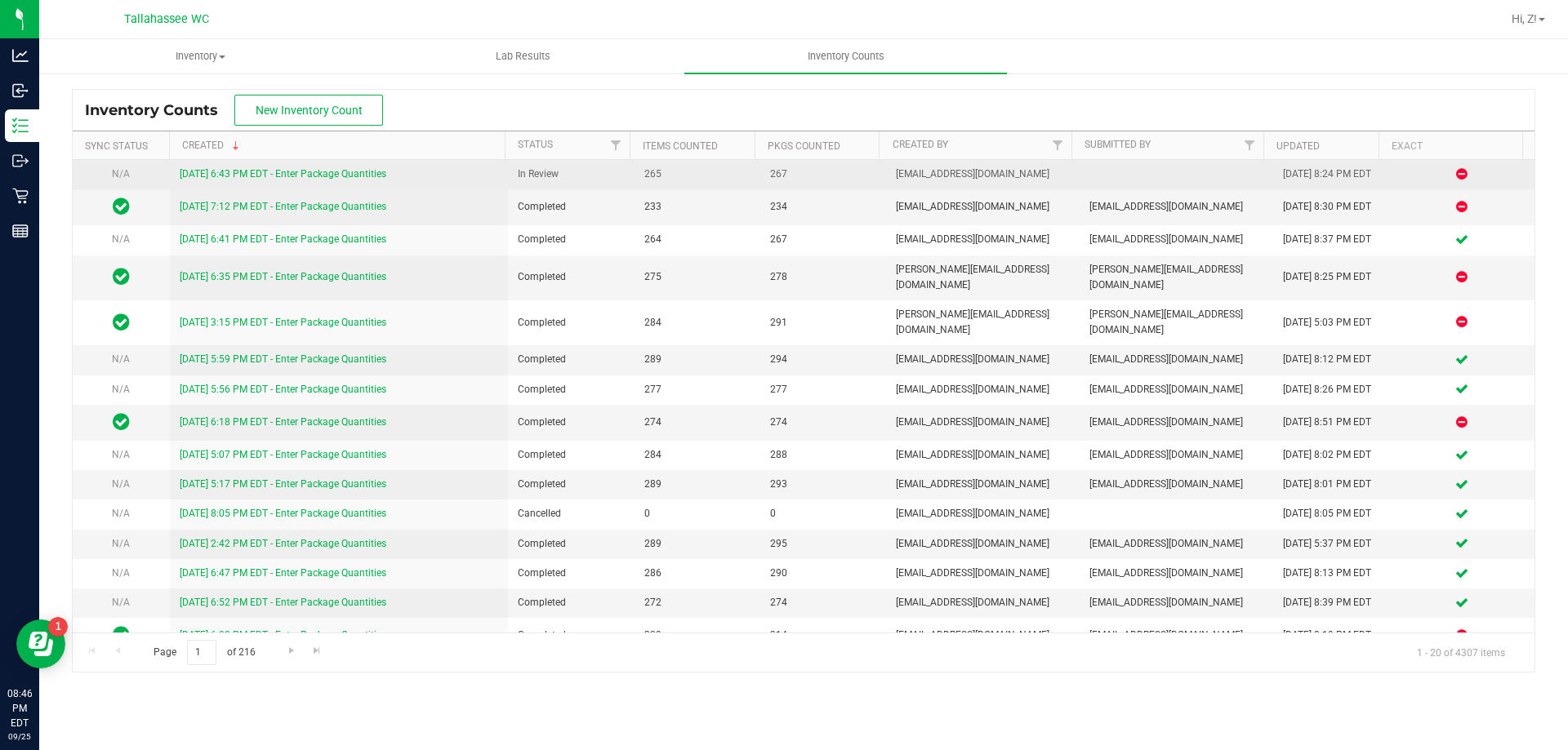
click at [364, 171] on link "[DATE] 6:43 PM EDT - Enter Package Quantities" at bounding box center [283, 174] width 206 height 11
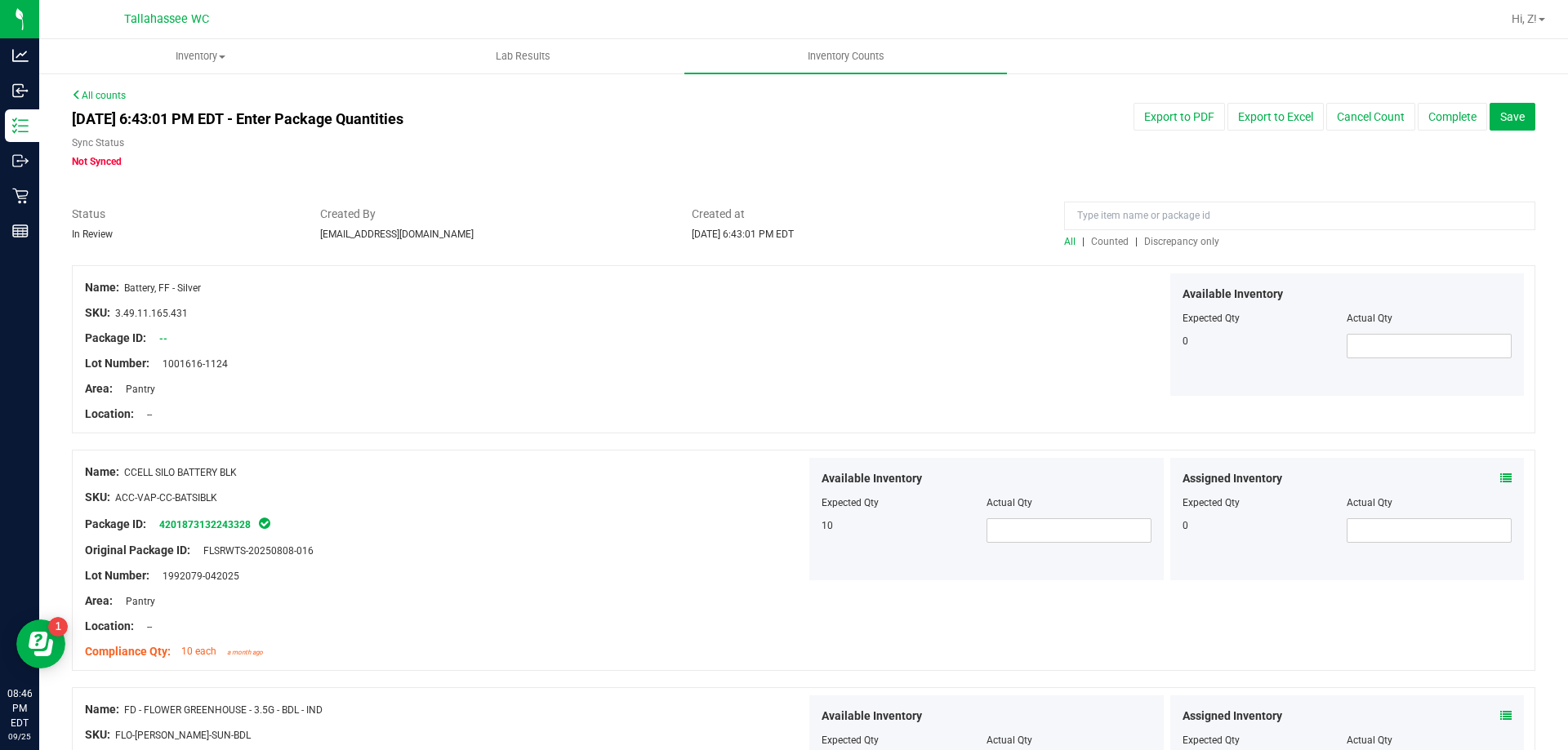
click at [1167, 244] on span "Discrepancy only" at bounding box center [1182, 241] width 75 height 11
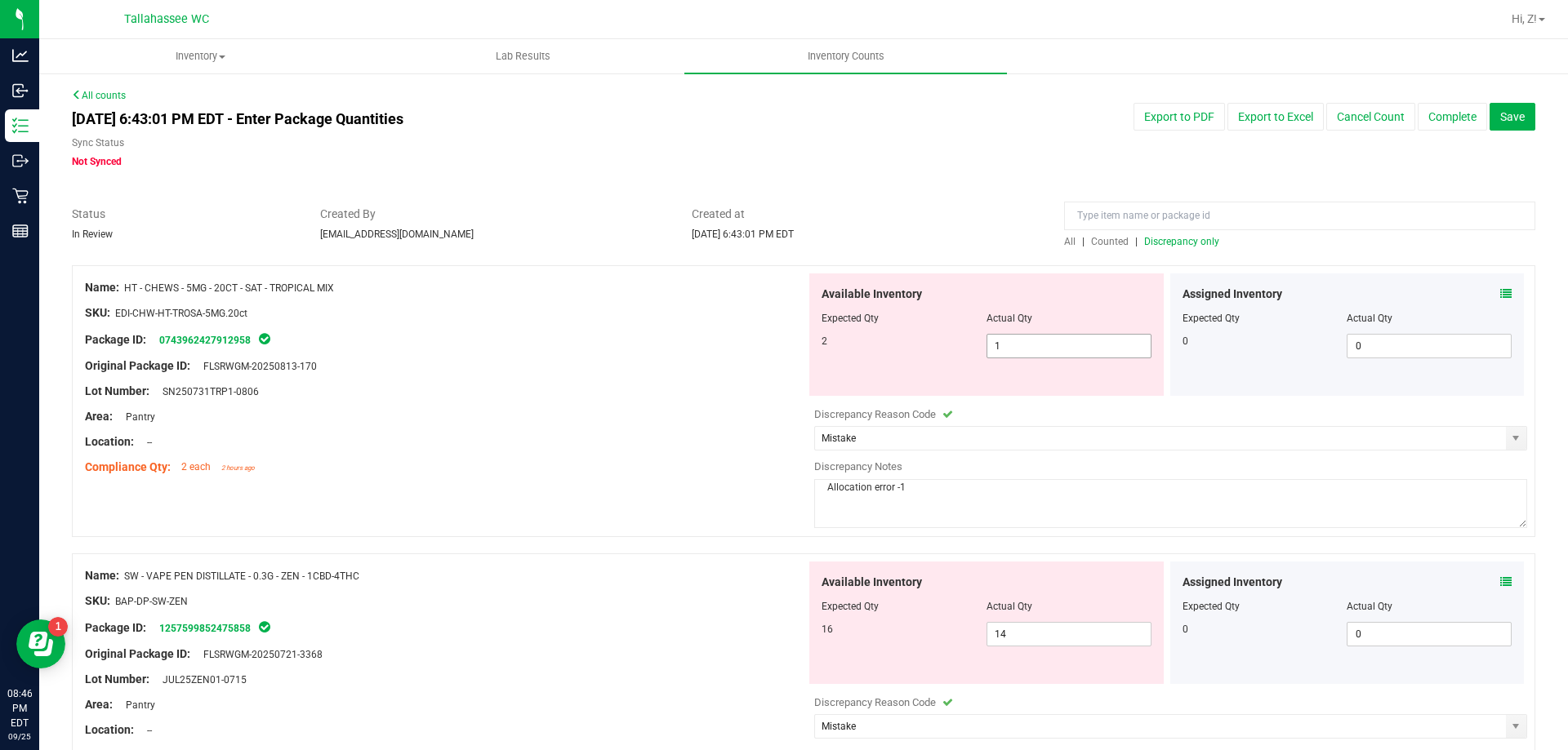
click at [1010, 355] on span "1 1" at bounding box center [1069, 346] width 165 height 24
type input "2"
click at [662, 347] on div "Package ID: 0743962427912958" at bounding box center [445, 339] width 721 height 20
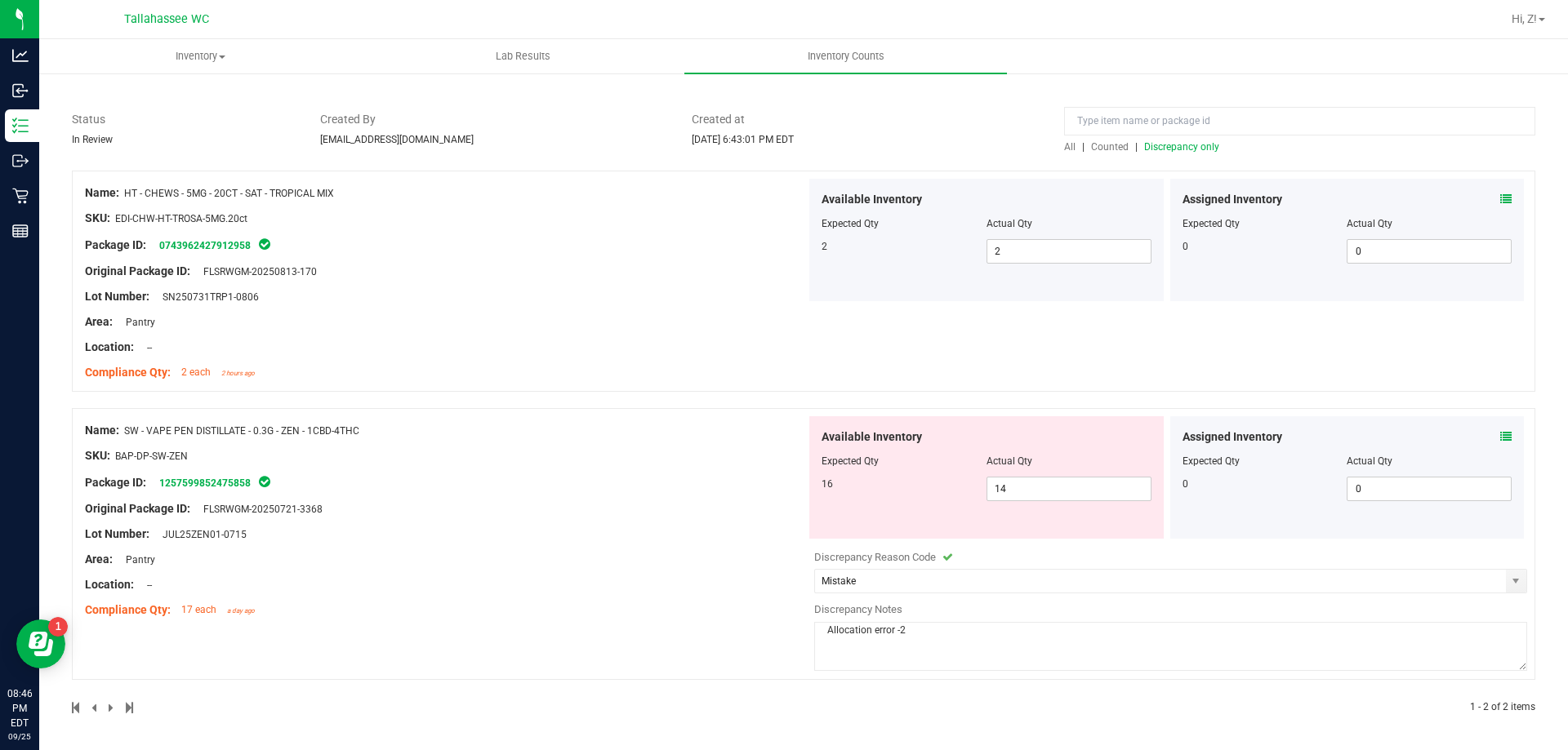
scroll to position [96, 0]
click at [1087, 495] on span "14 14" at bounding box center [1069, 487] width 165 height 24
type input "16"
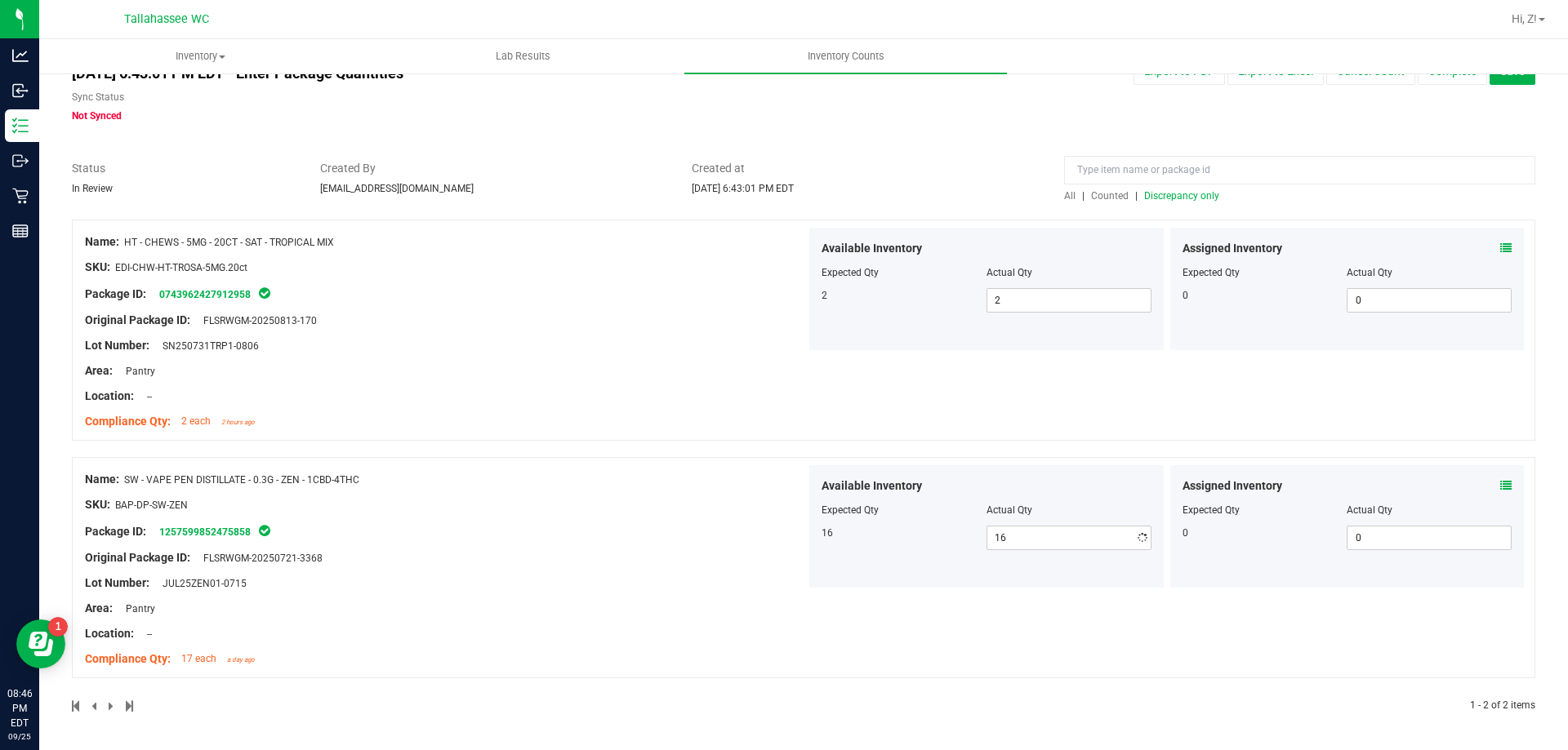
click at [620, 475] on div "Name: SW - VAPE PEN DISTILLATE - 0.3G - ZEN - 1CBD-4THC SKU: BAP-DP-SW-ZEN Pack…" at bounding box center [445, 569] width 721 height 208
click at [1055, 301] on span "2 2" at bounding box center [1069, 301] width 165 height 24
type input "1"
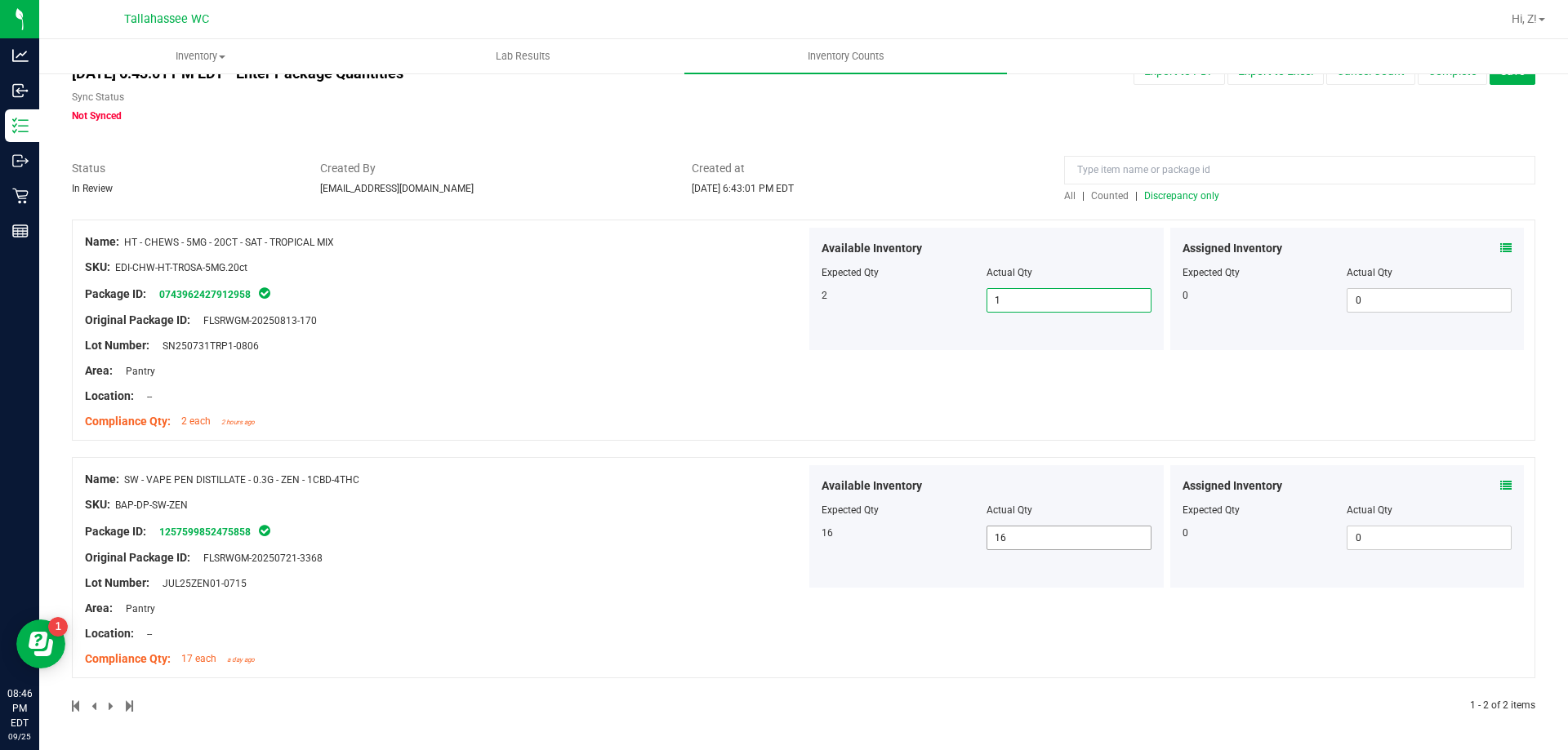
click at [1059, 538] on div "Available Inventory Expected Qty Actual Qty 16 16 16" at bounding box center [987, 527] width 354 height 122
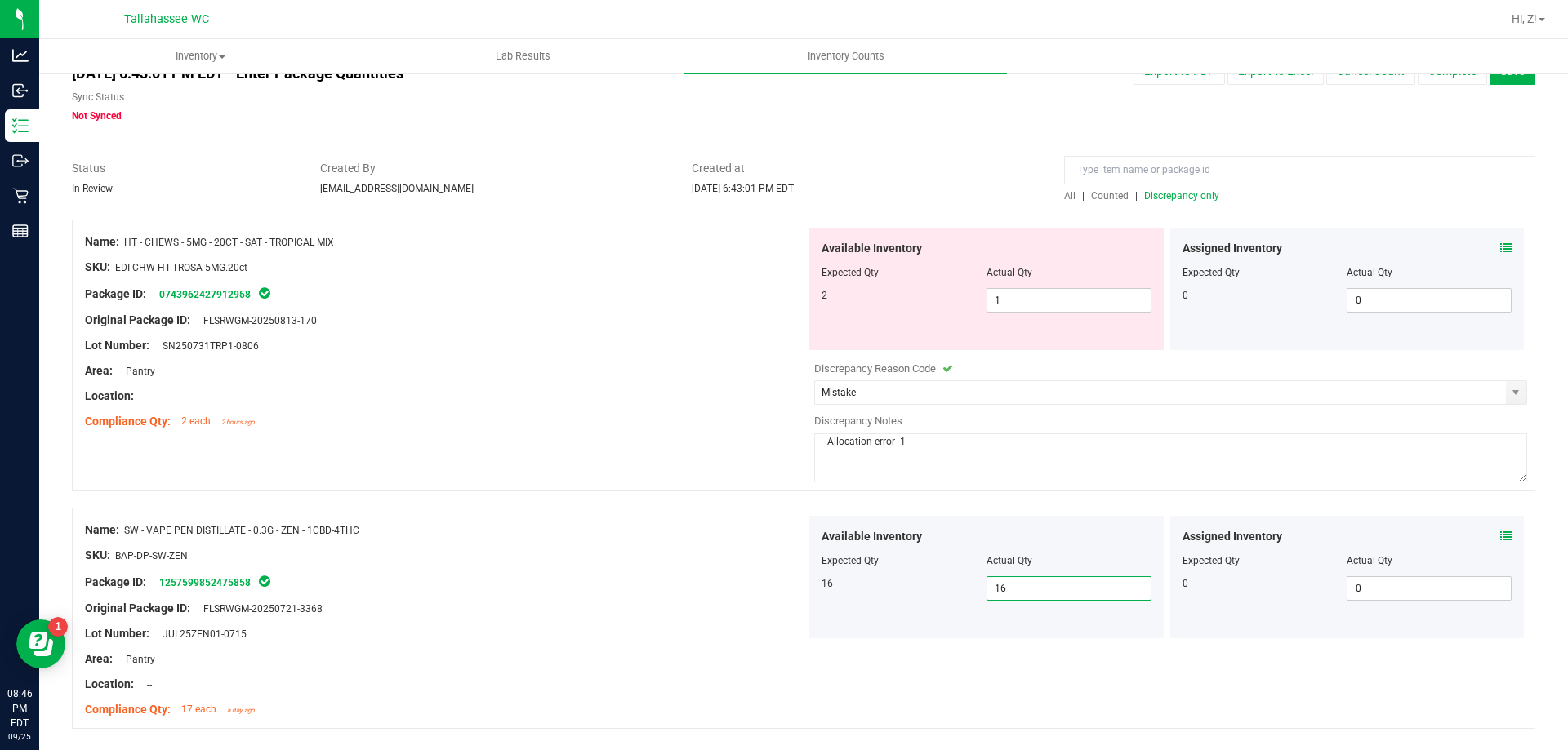
click at [1029, 585] on input "16" at bounding box center [1069, 589] width 163 height 23
type input "14"
click at [716, 435] on div "Name: HT - CHEWS - 5MG - 20CT - SAT - TROPICAL MIX SKU: EDI-CHW-HT-TROSA-5MG.20…" at bounding box center [445, 332] width 721 height 208
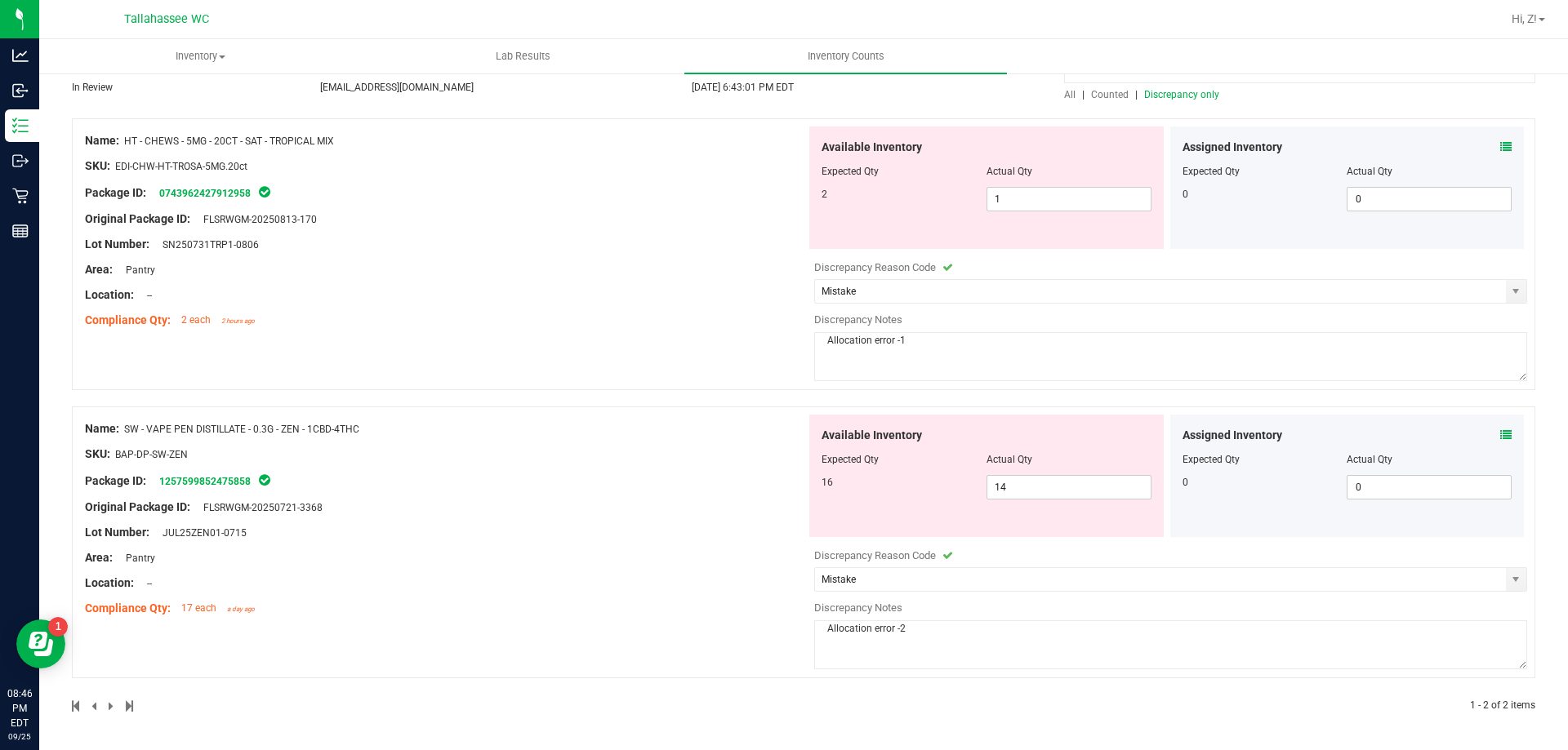
scroll to position [0, 0]
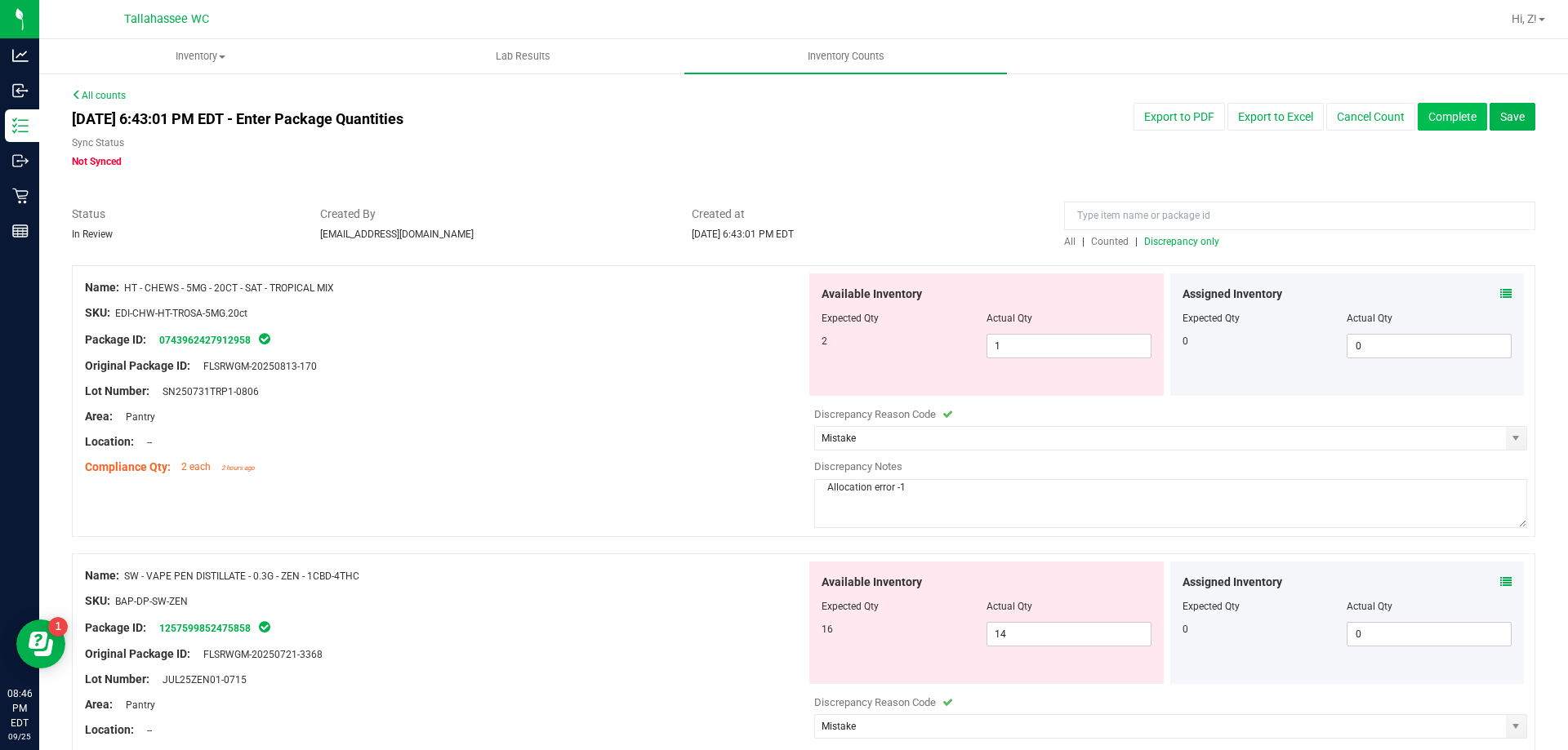
click at [1450, 111] on button "Complete" at bounding box center [1452, 116] width 70 height 27
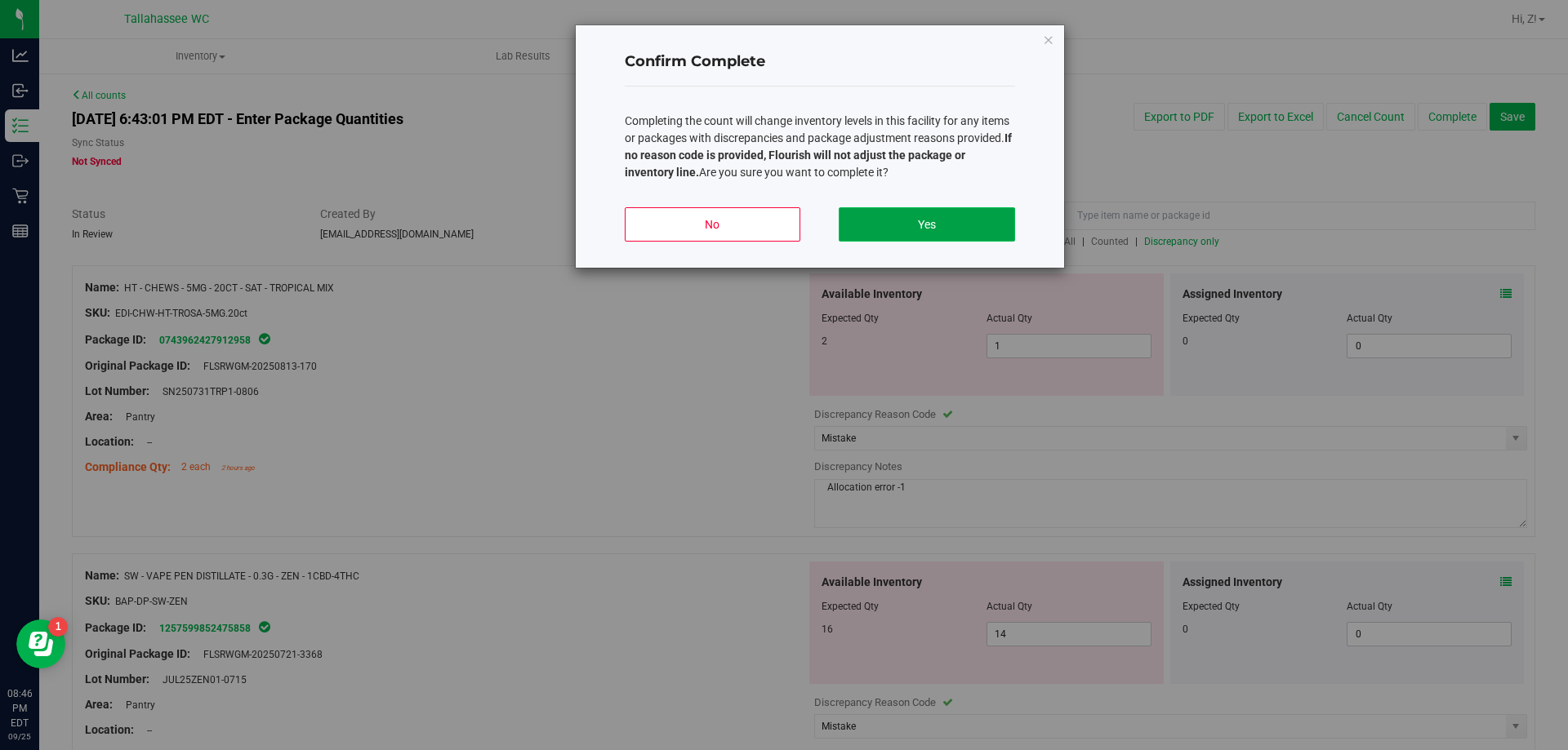
click at [963, 222] on button "Yes" at bounding box center [926, 224] width 175 height 34
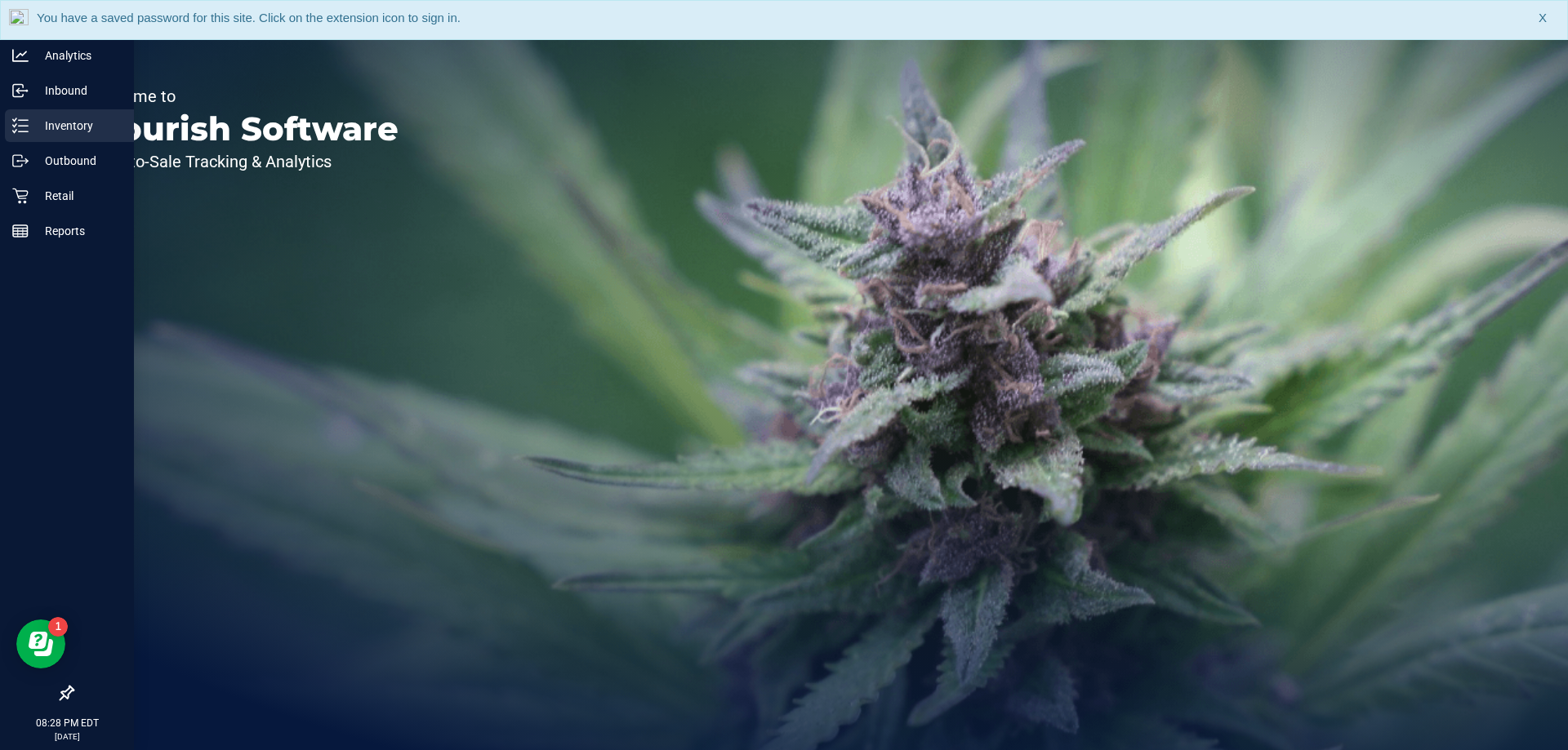
click at [54, 121] on p "Inventory" at bounding box center [77, 125] width 98 height 20
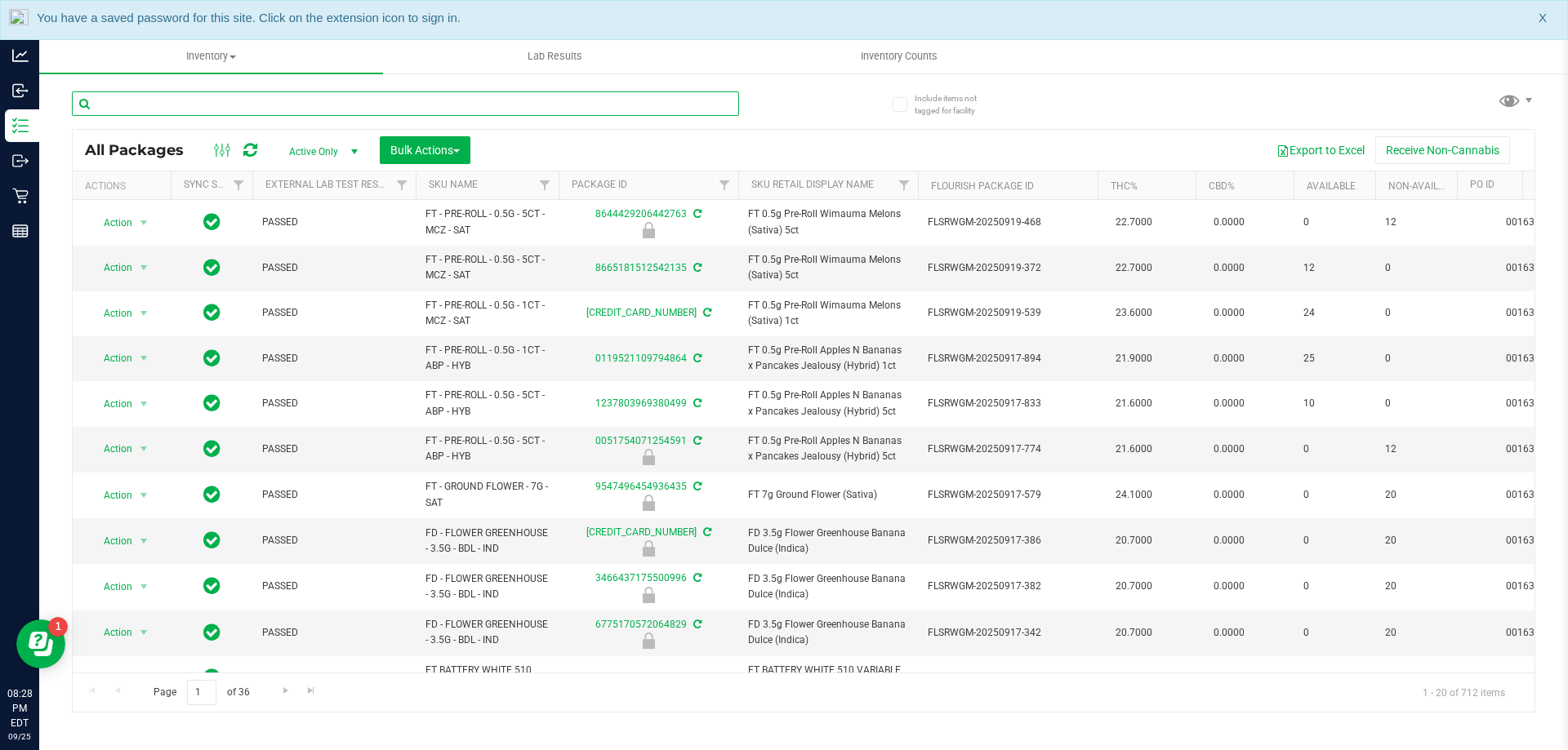
click at [370, 107] on input "text" at bounding box center [405, 104] width 667 height 24
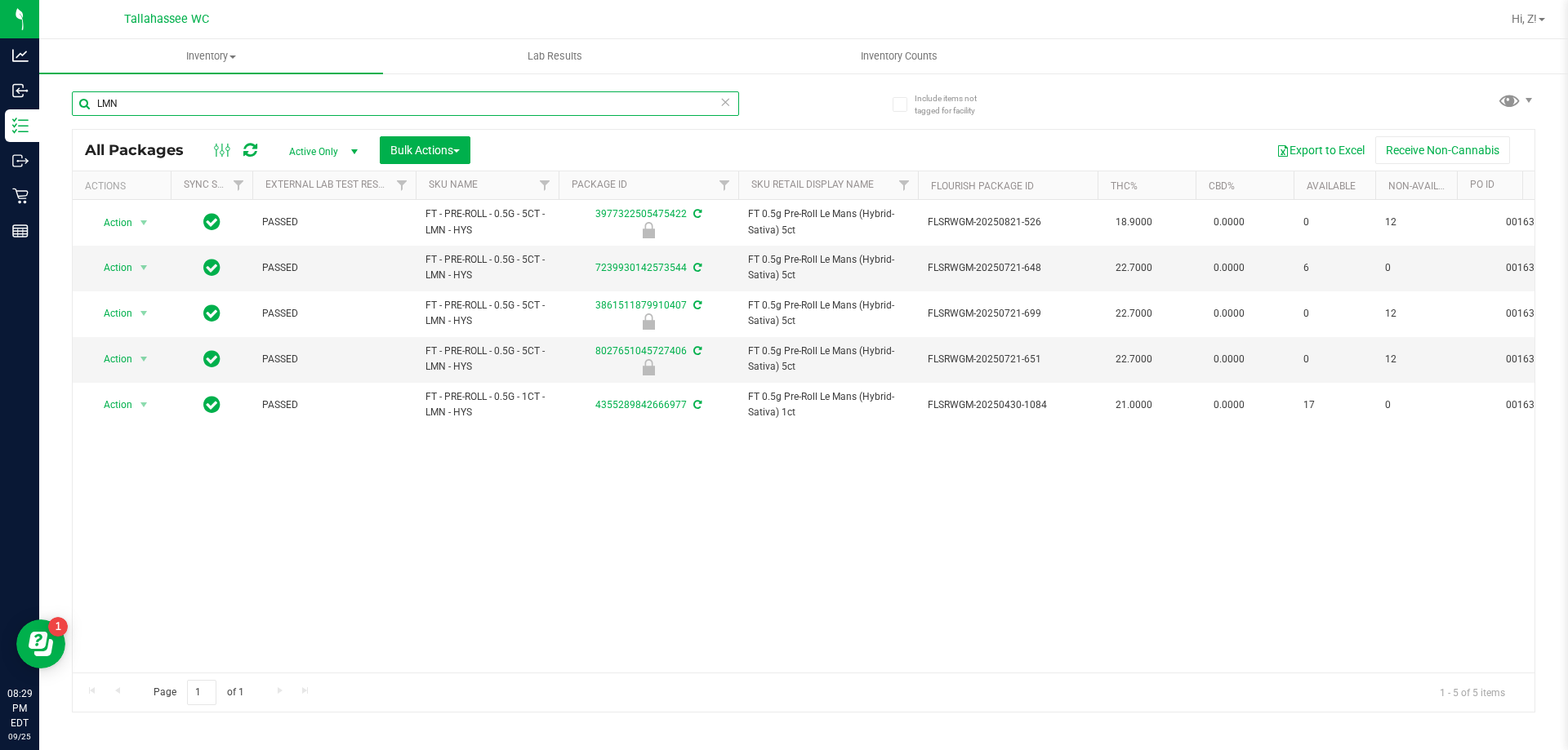
type input "LMN"
click at [220, 105] on input "LMN" at bounding box center [405, 104] width 667 height 24
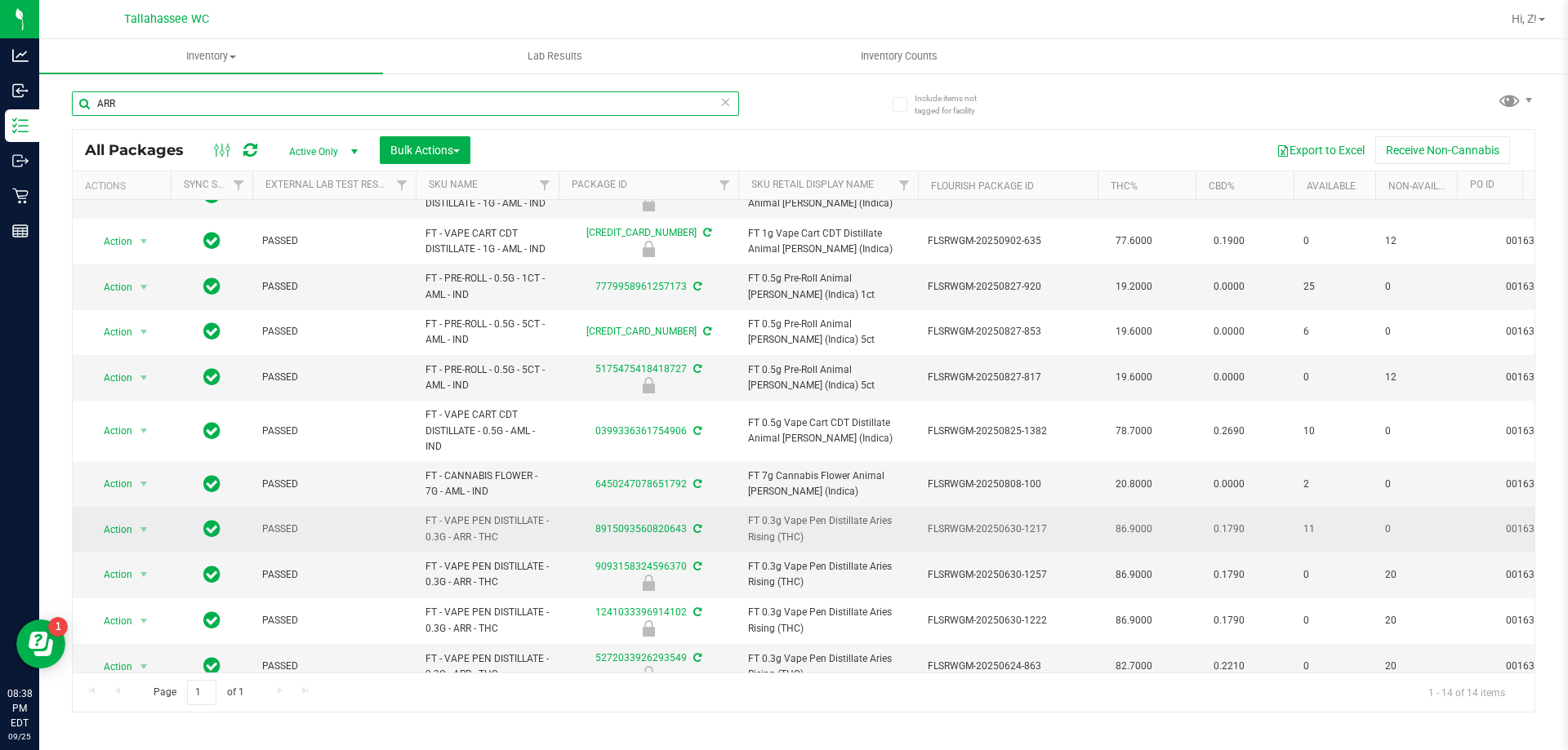
scroll to position [192, 0]
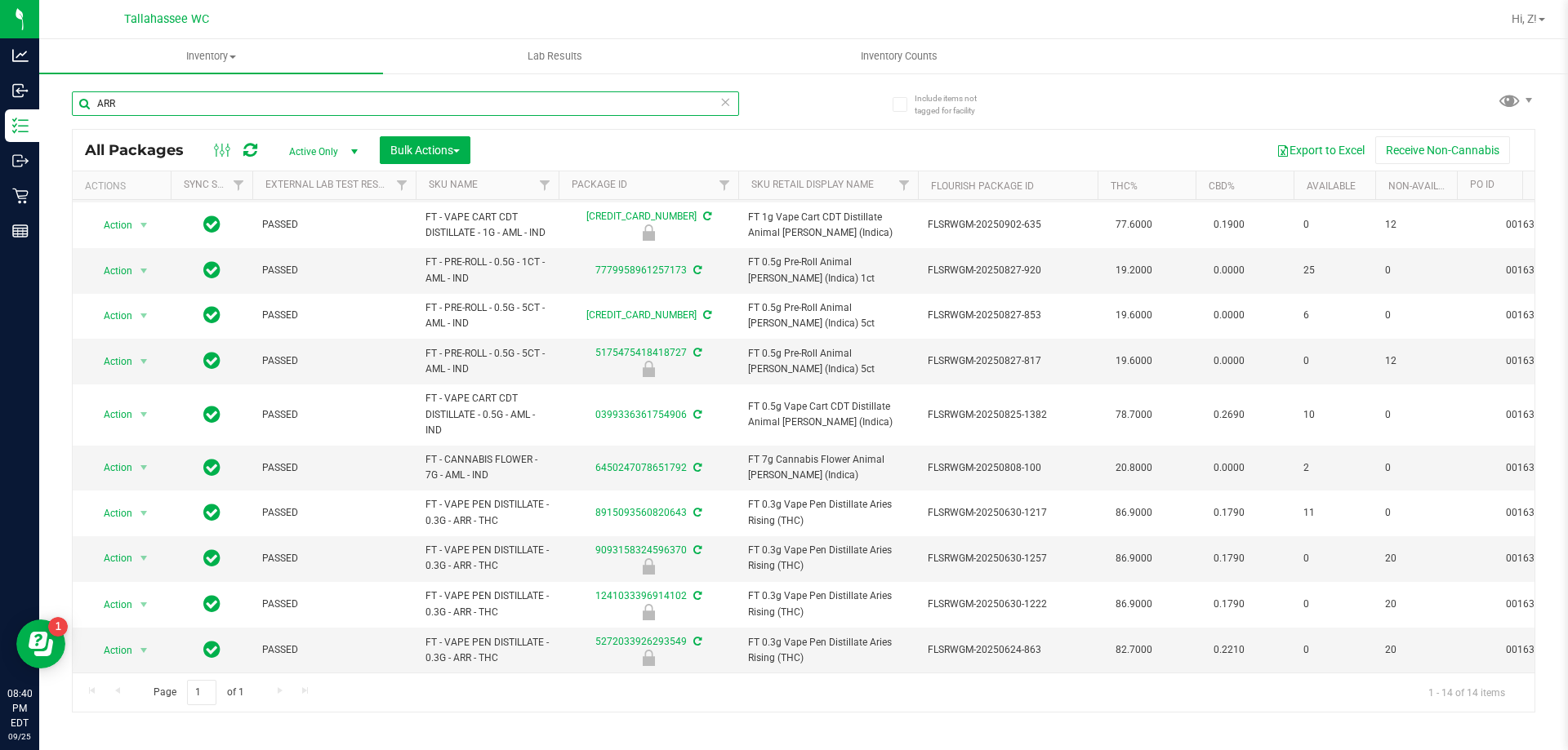
click at [230, 104] on input "ARR" at bounding box center [405, 104] width 667 height 24
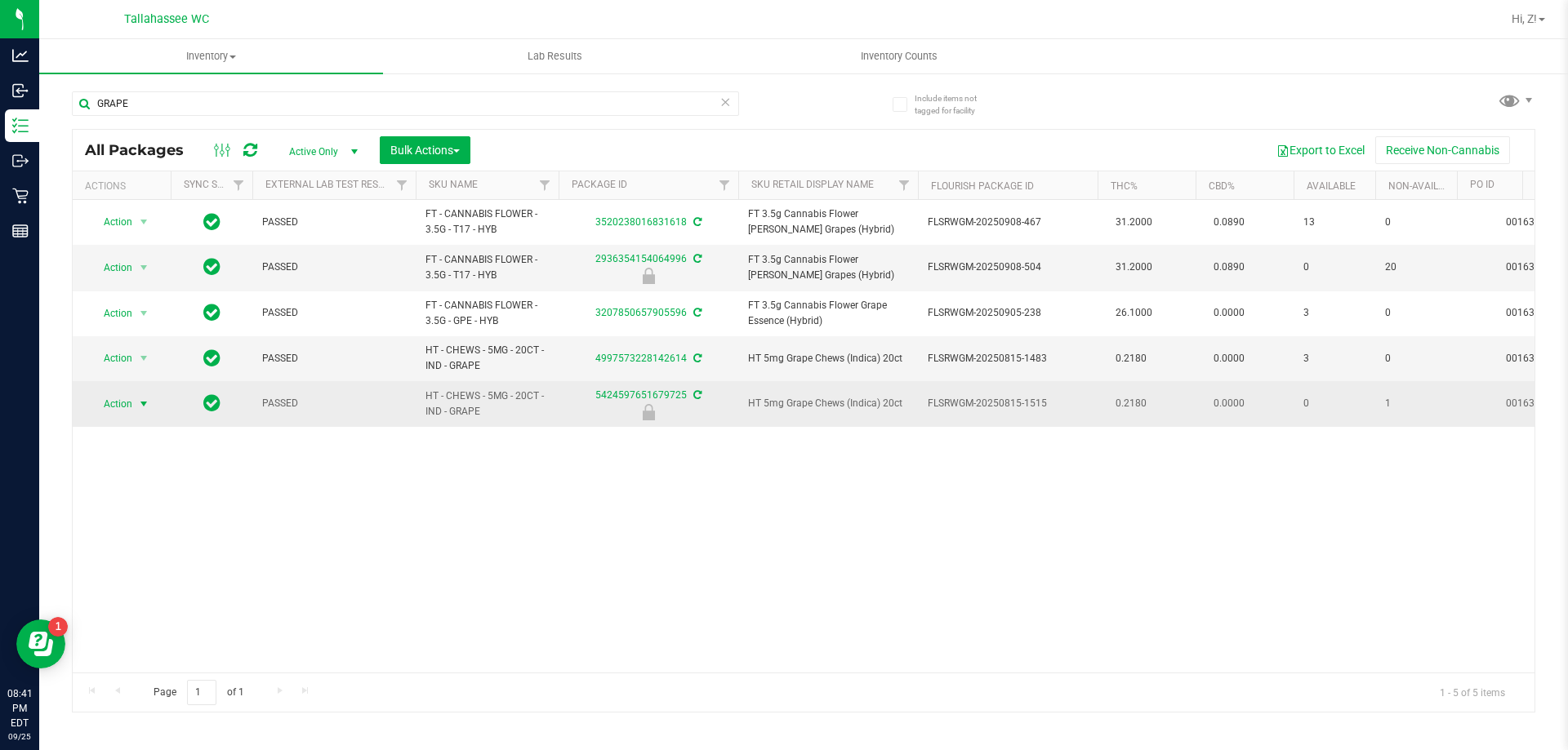
click at [146, 404] on span "select" at bounding box center [144, 404] width 13 height 13
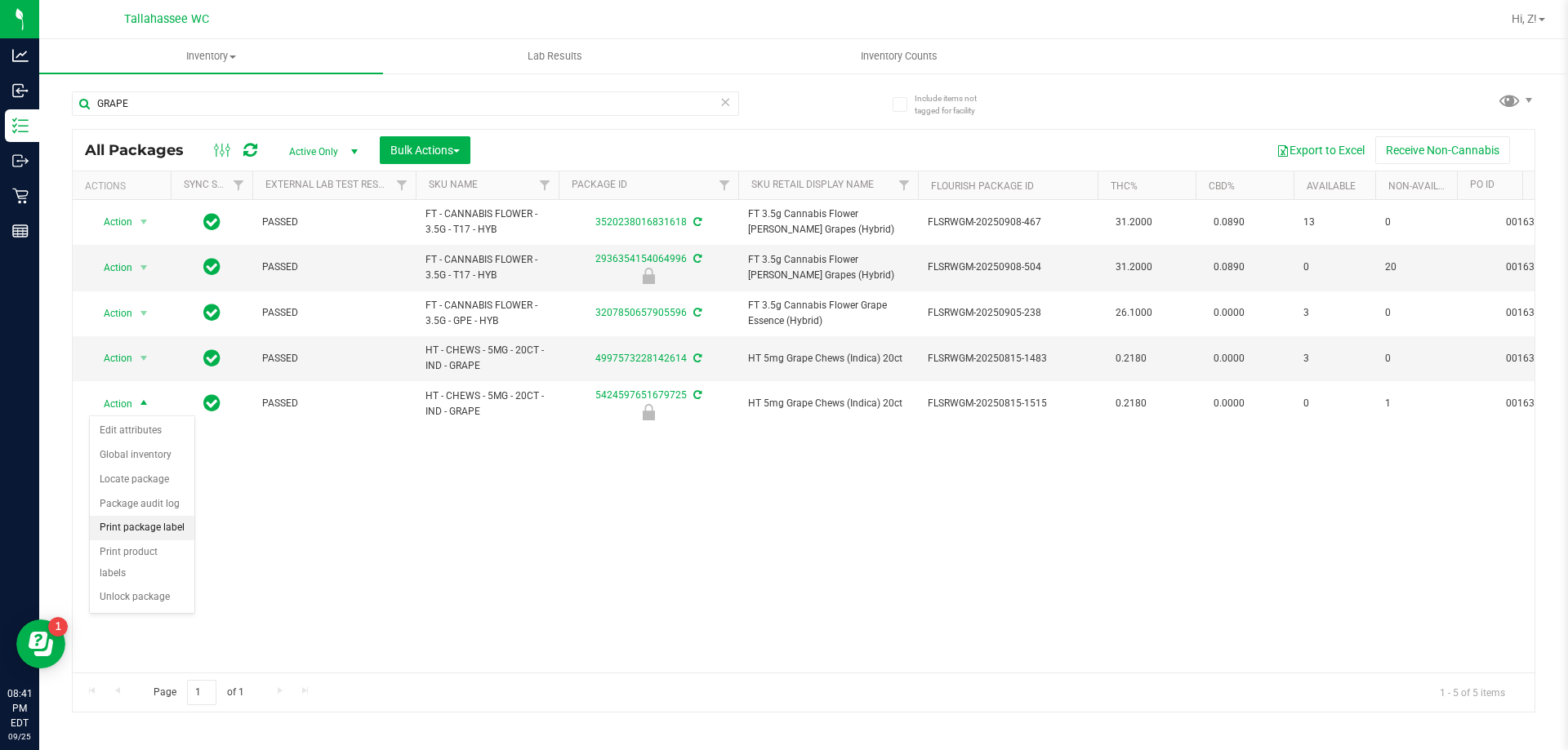
click at [138, 533] on li "Print package label" at bounding box center [141, 529] width 105 height 24
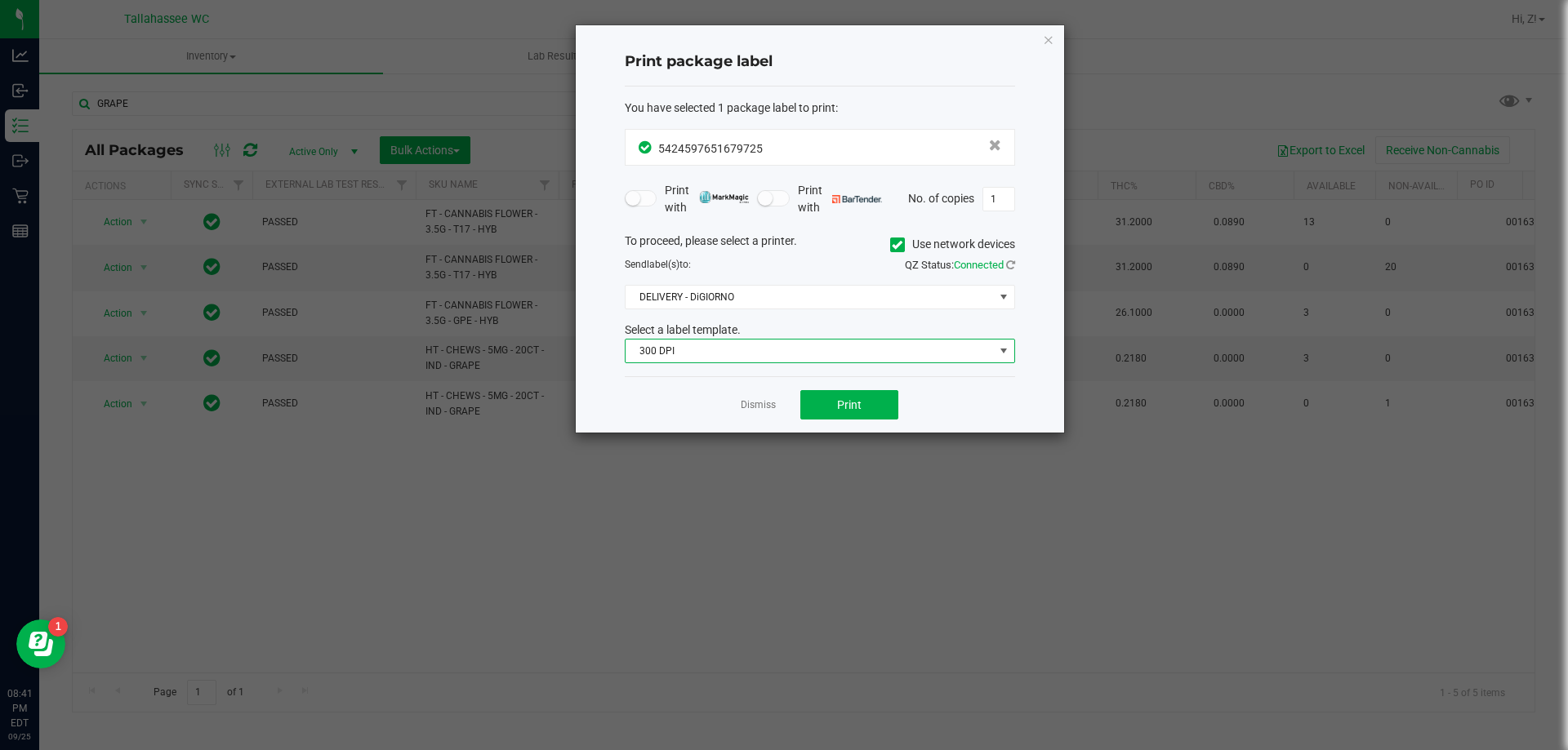
click at [826, 344] on span "300 DPI" at bounding box center [809, 351] width 368 height 23
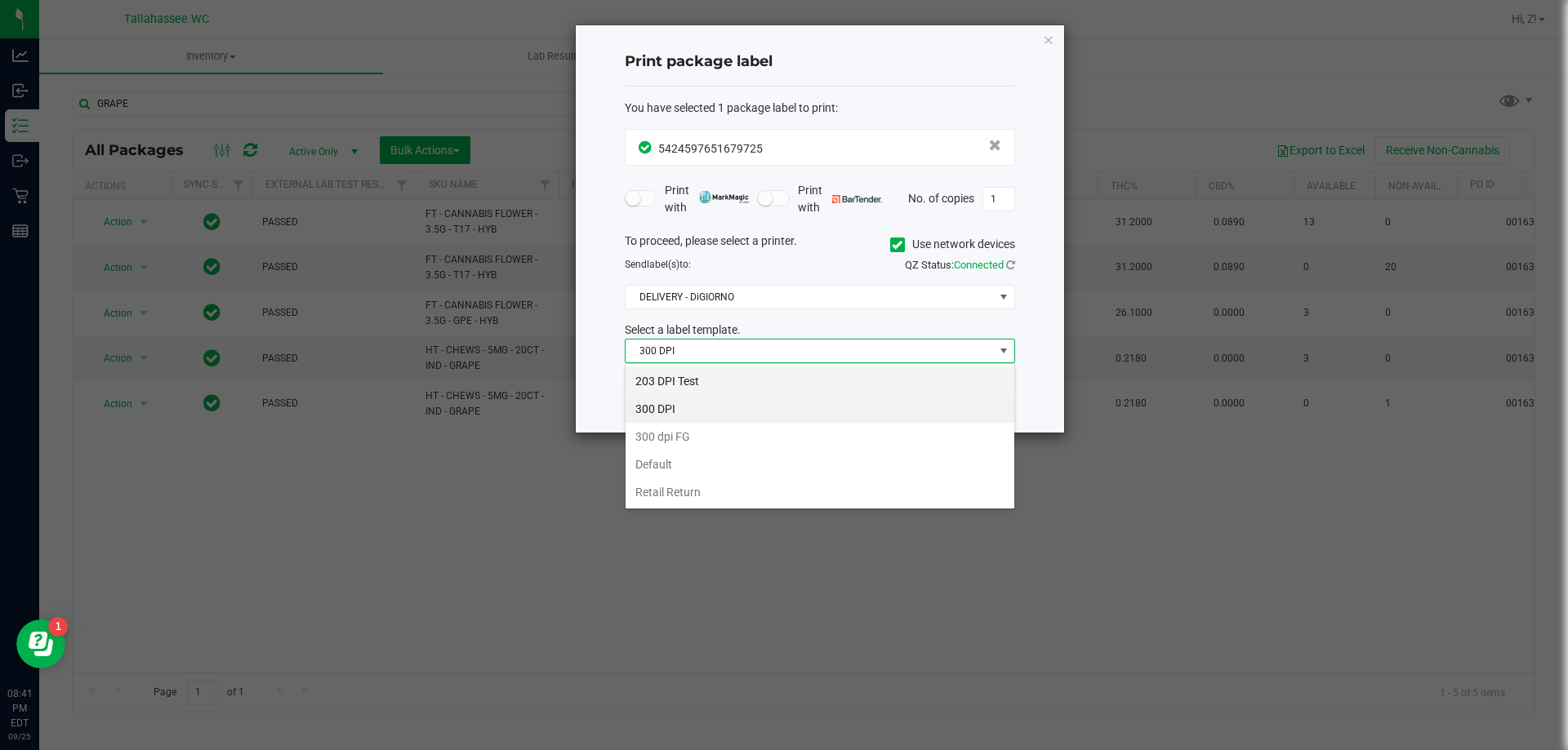
scroll to position [24, 390]
click at [698, 382] on li "203 DPI Test" at bounding box center [820, 381] width 388 height 27
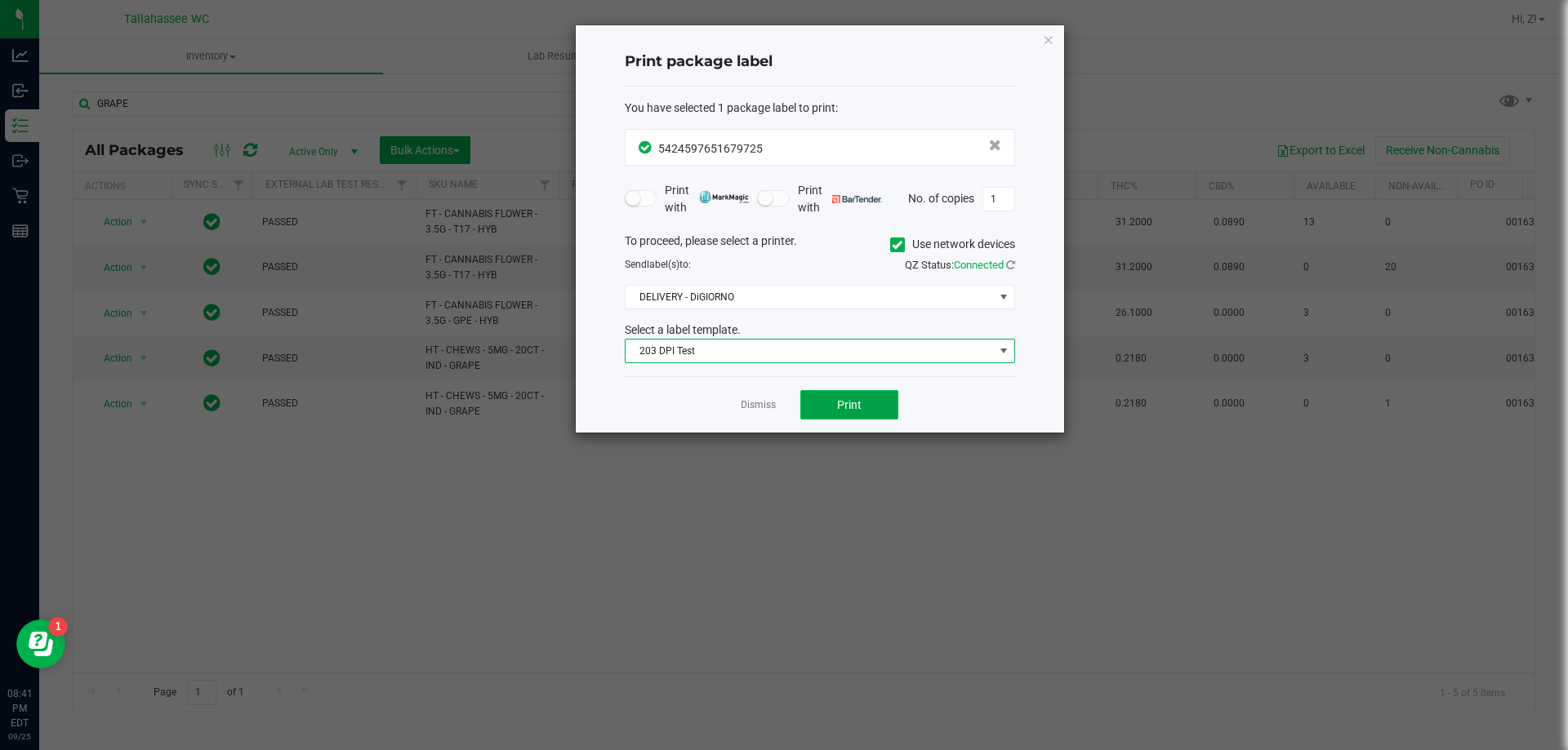
click at [859, 405] on span "Print" at bounding box center [849, 405] width 24 height 13
click at [756, 404] on link "Dismiss" at bounding box center [758, 405] width 35 height 14
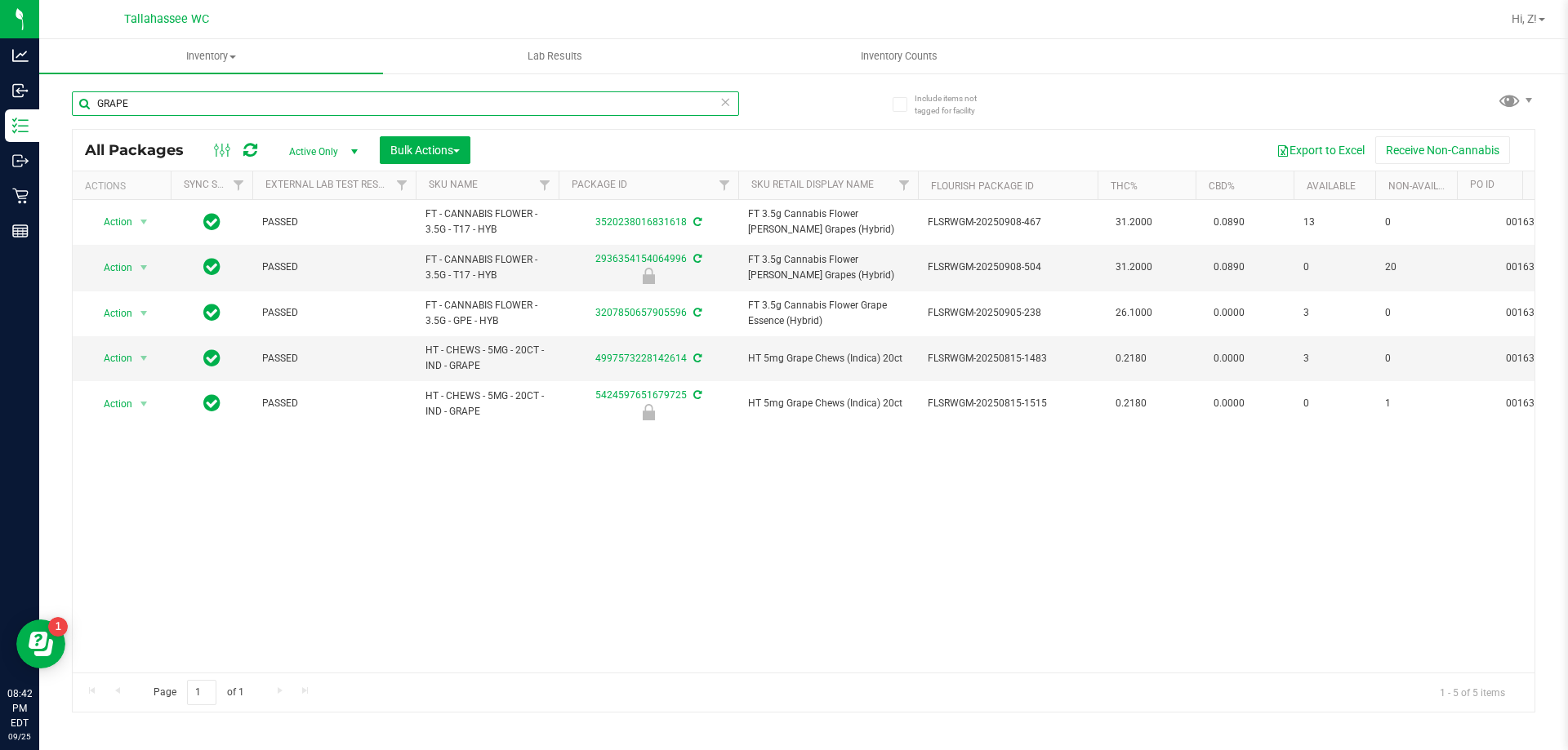
click at [256, 100] on input "GRAPE" at bounding box center [405, 104] width 667 height 24
type input "TROPICAL"
